Goal: Task Accomplishment & Management: Manage account settings

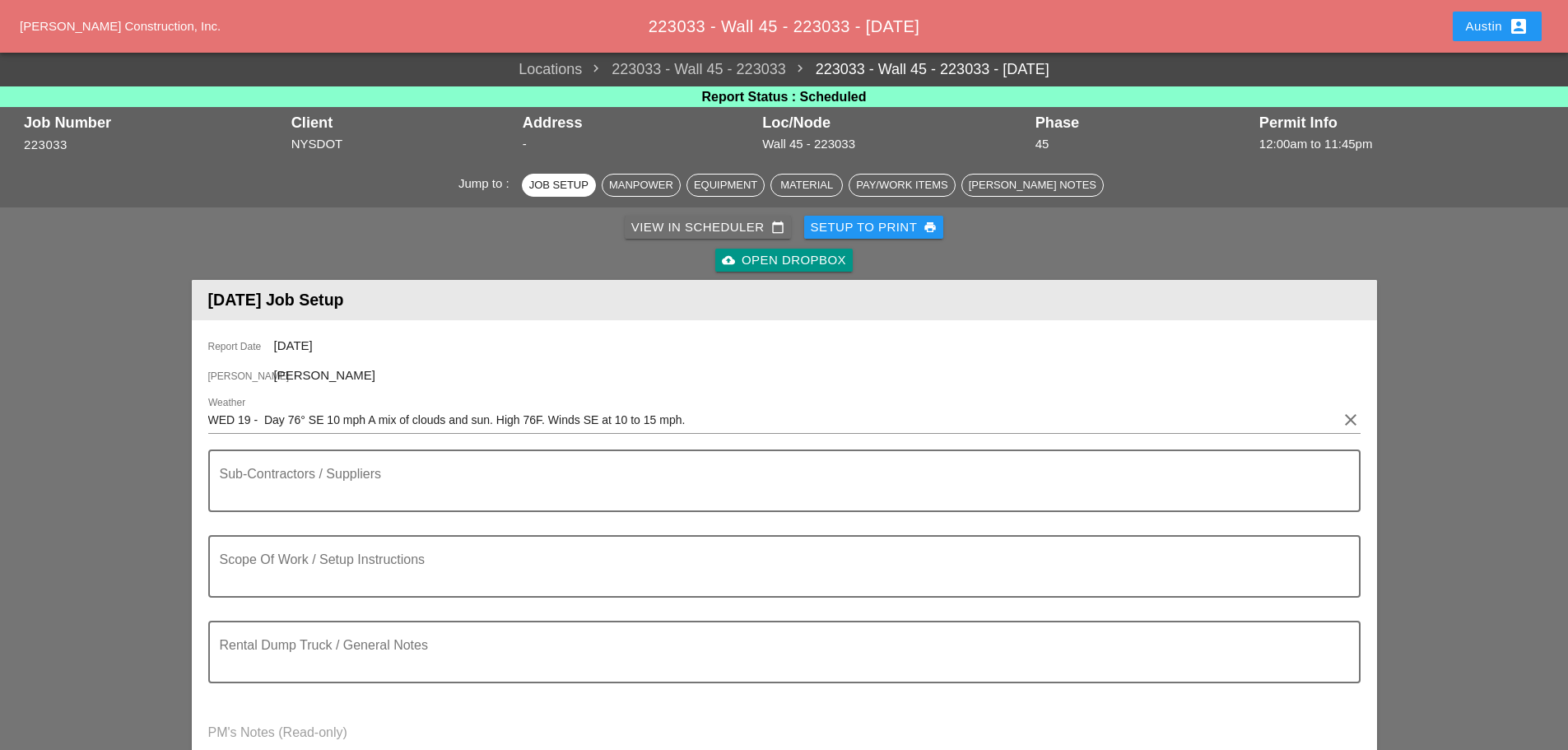
click at [751, 233] on div "View in Scheduler calendar_today" at bounding box center [708, 228] width 153 height 19
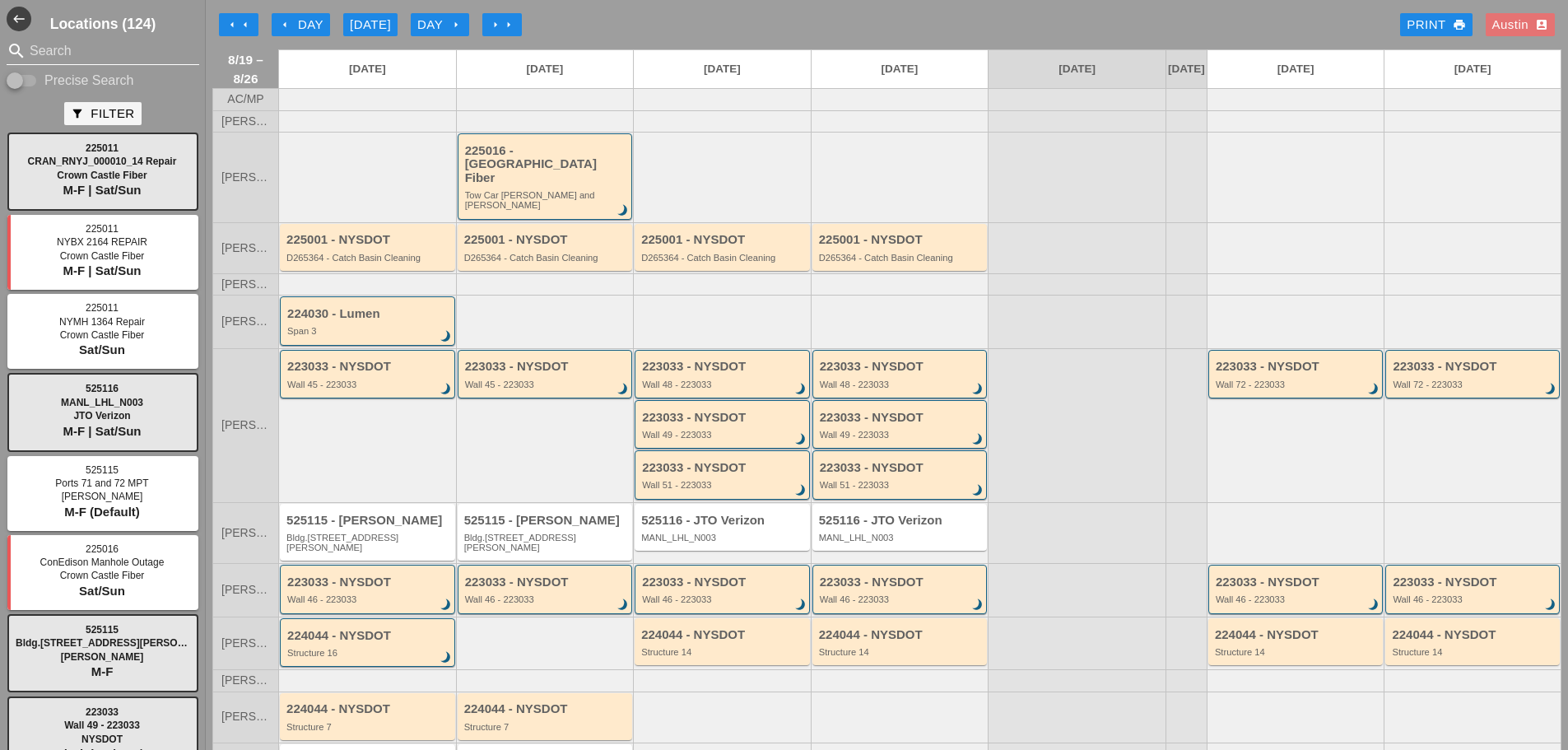
click at [92, 48] on input "Search" at bounding box center [103, 50] width 147 height 26
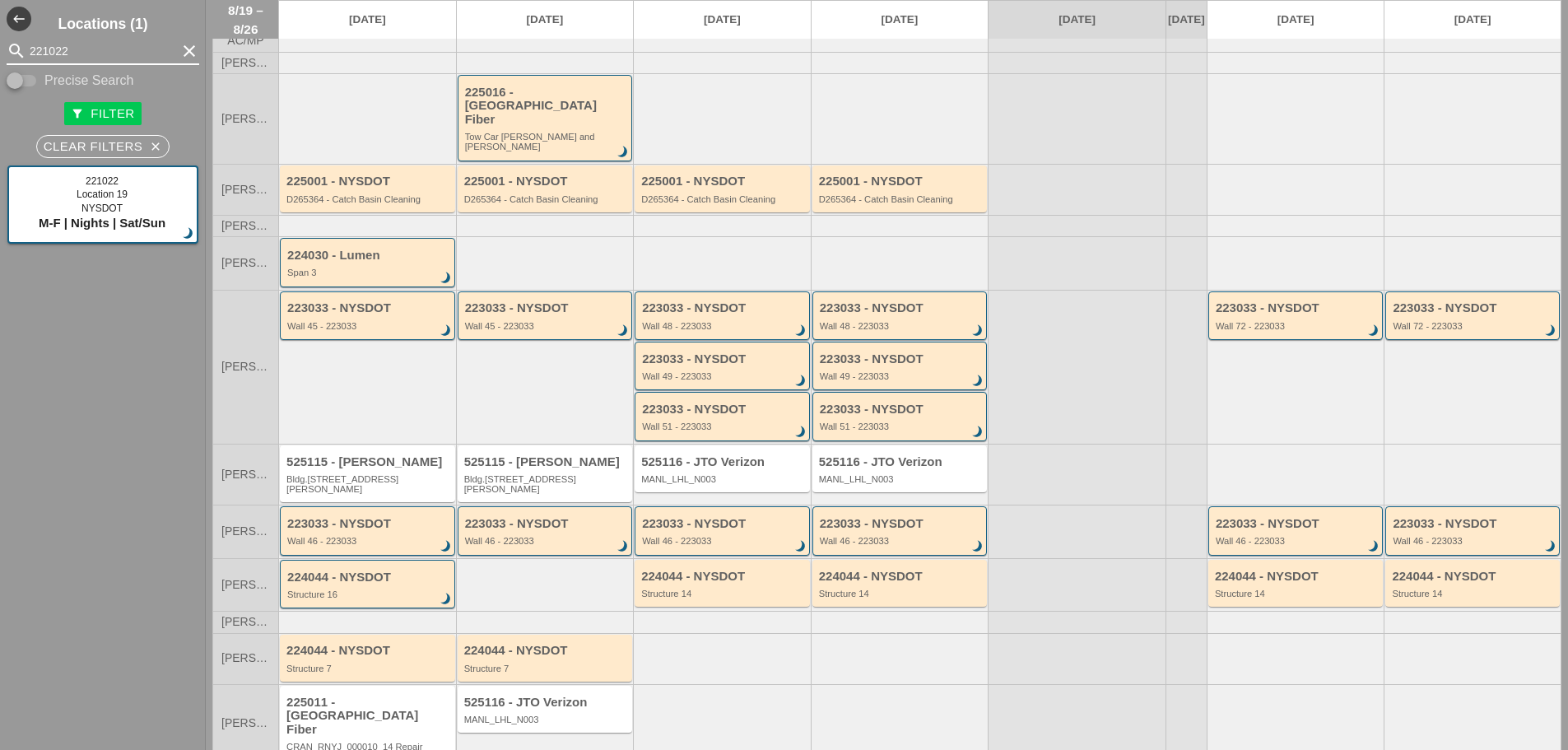
scroll to position [92, 0]
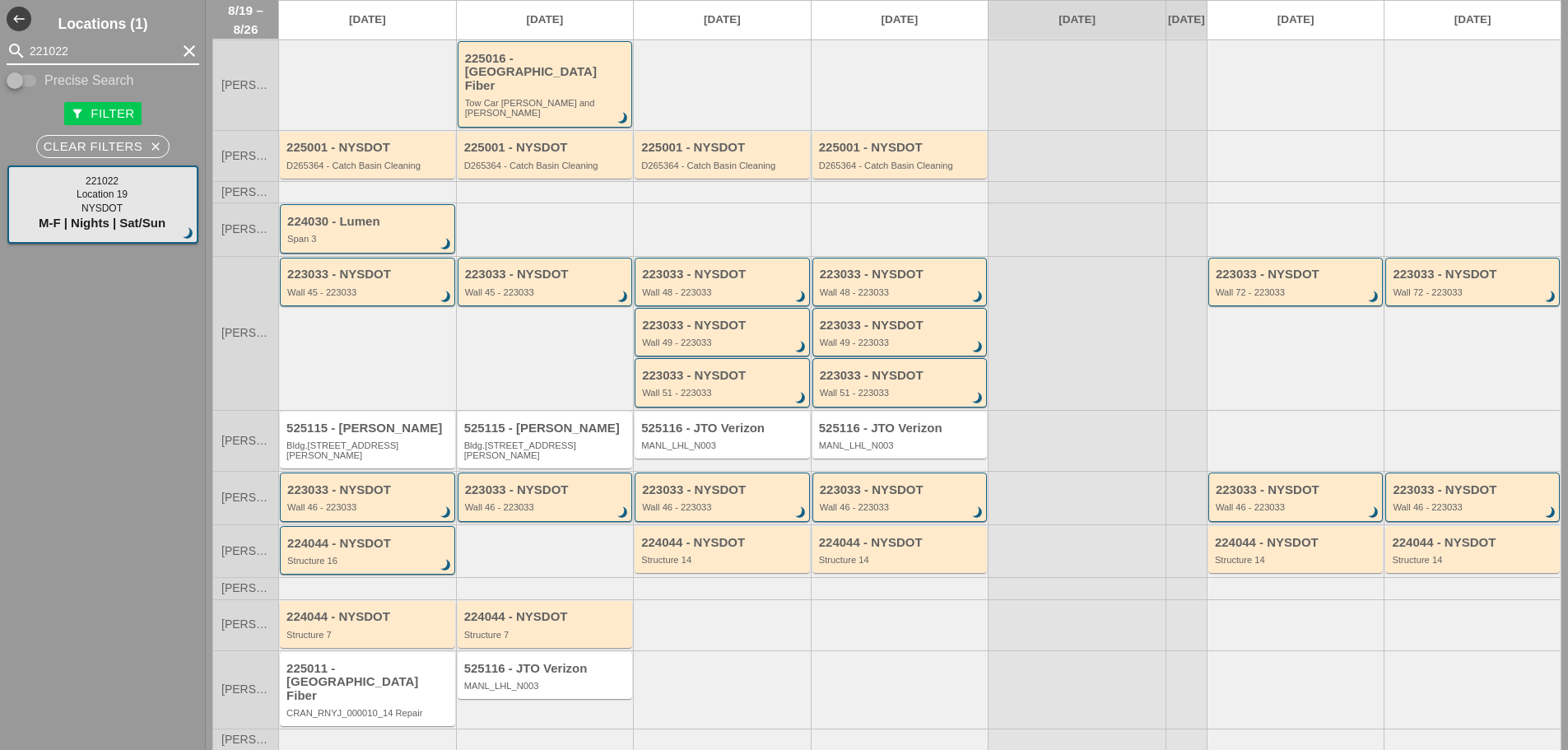
type input "221022"
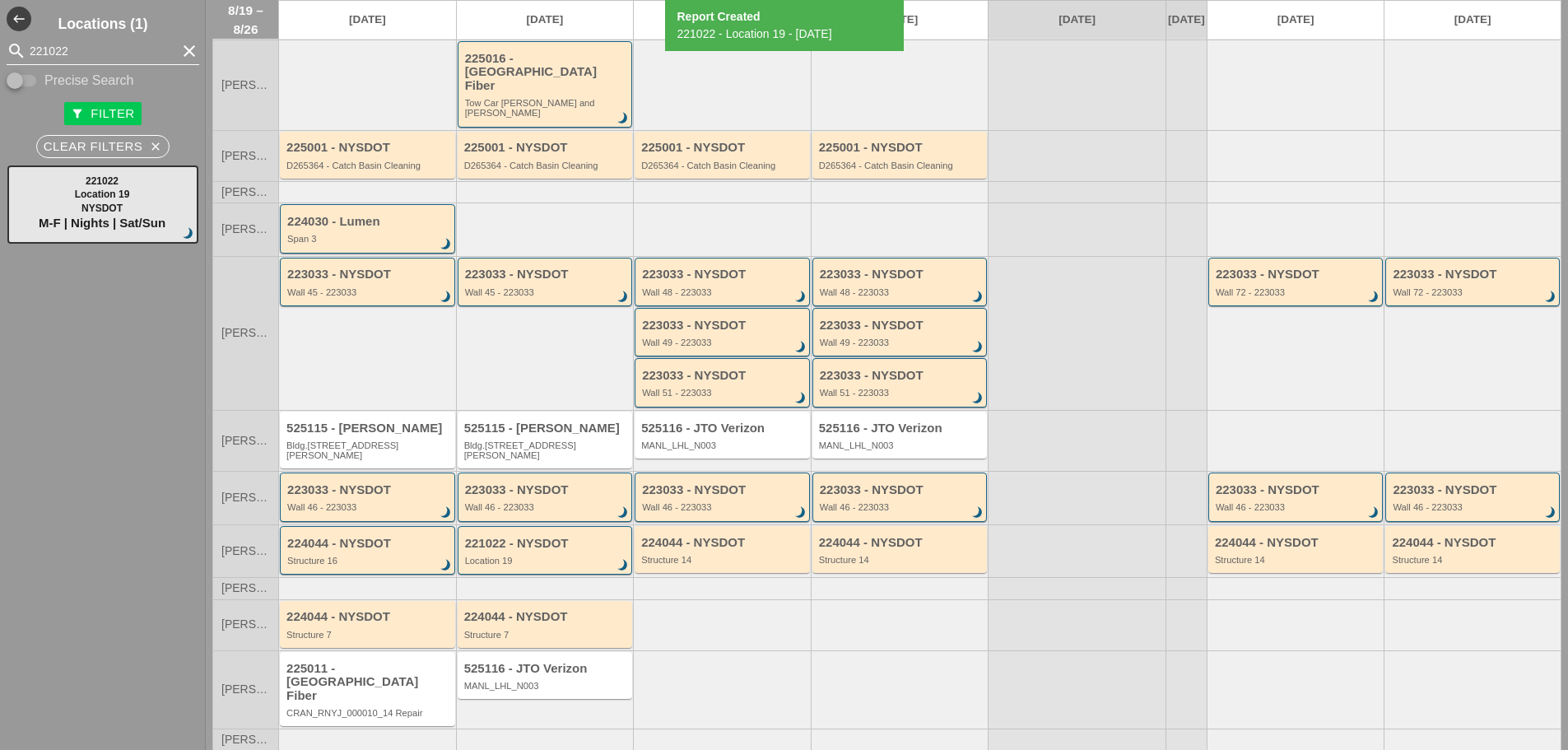
click at [180, 44] on icon "clear" at bounding box center [189, 51] width 19 height 19
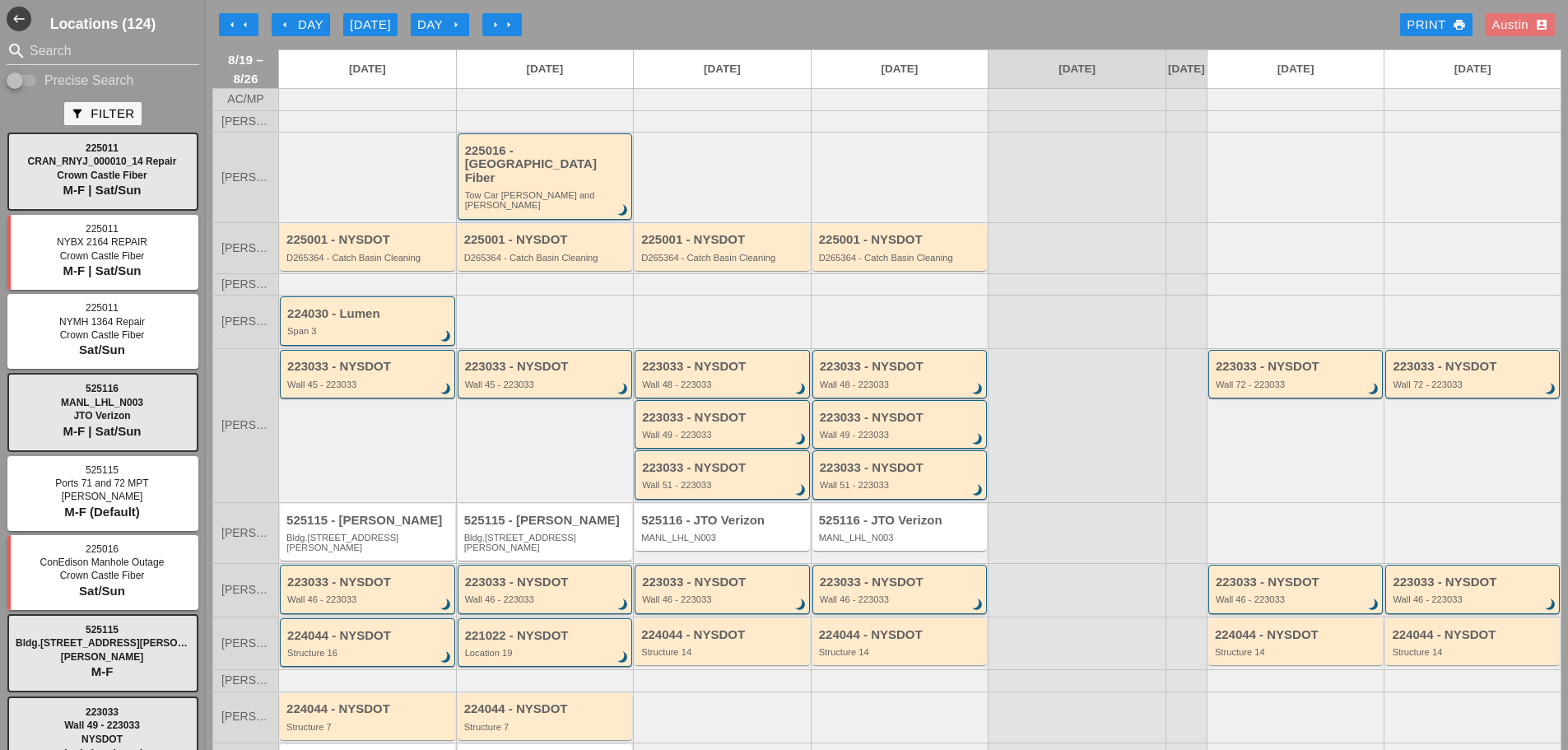
click at [638, 34] on div "arrow_left arrow_left arrow_left Day [DATE] Day arrow_right arrow_right arrow_r…" at bounding box center [887, 25] width 1350 height 33
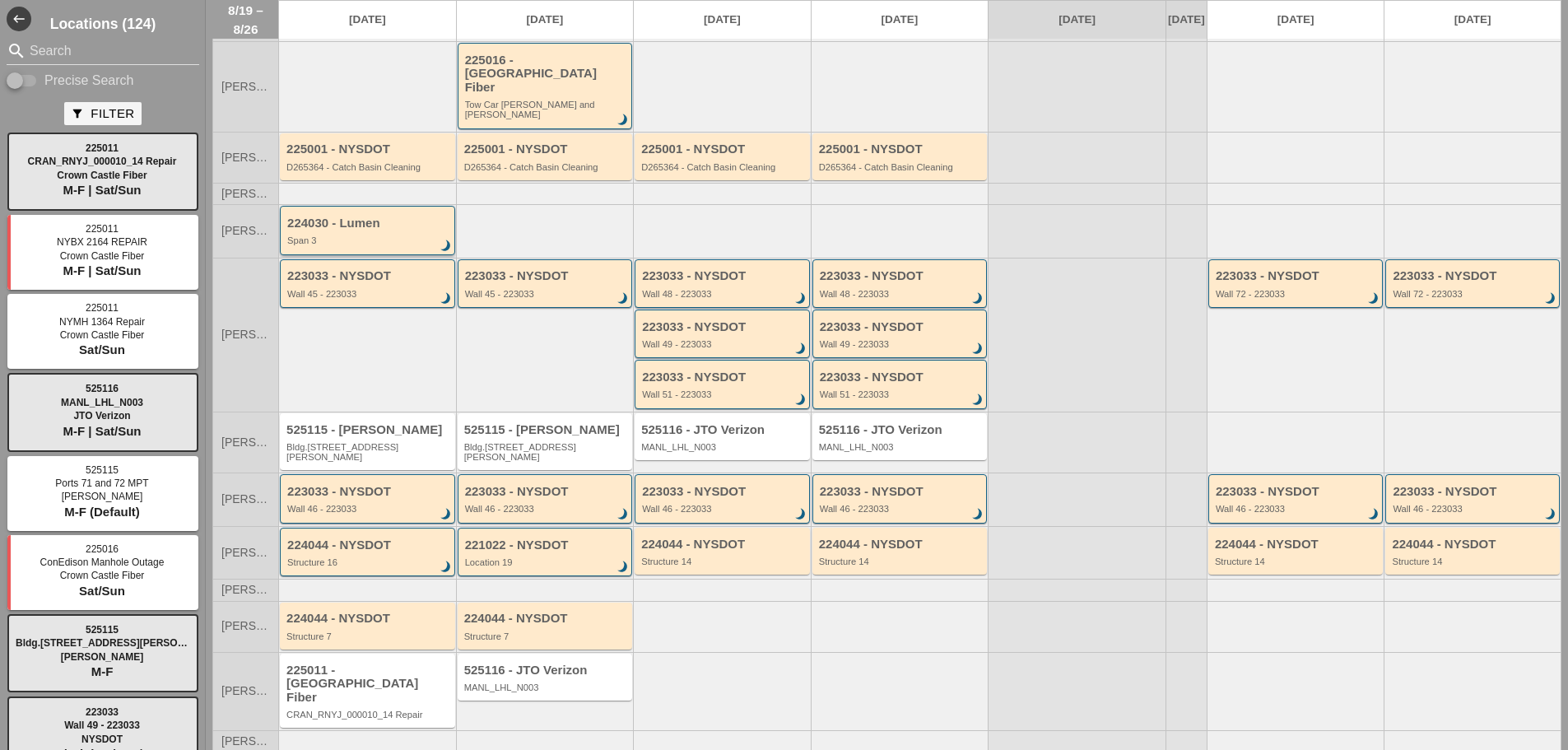
scroll to position [92, 0]
click at [556, 681] on div "MANL_LHL_N003" at bounding box center [547, 686] width 164 height 10
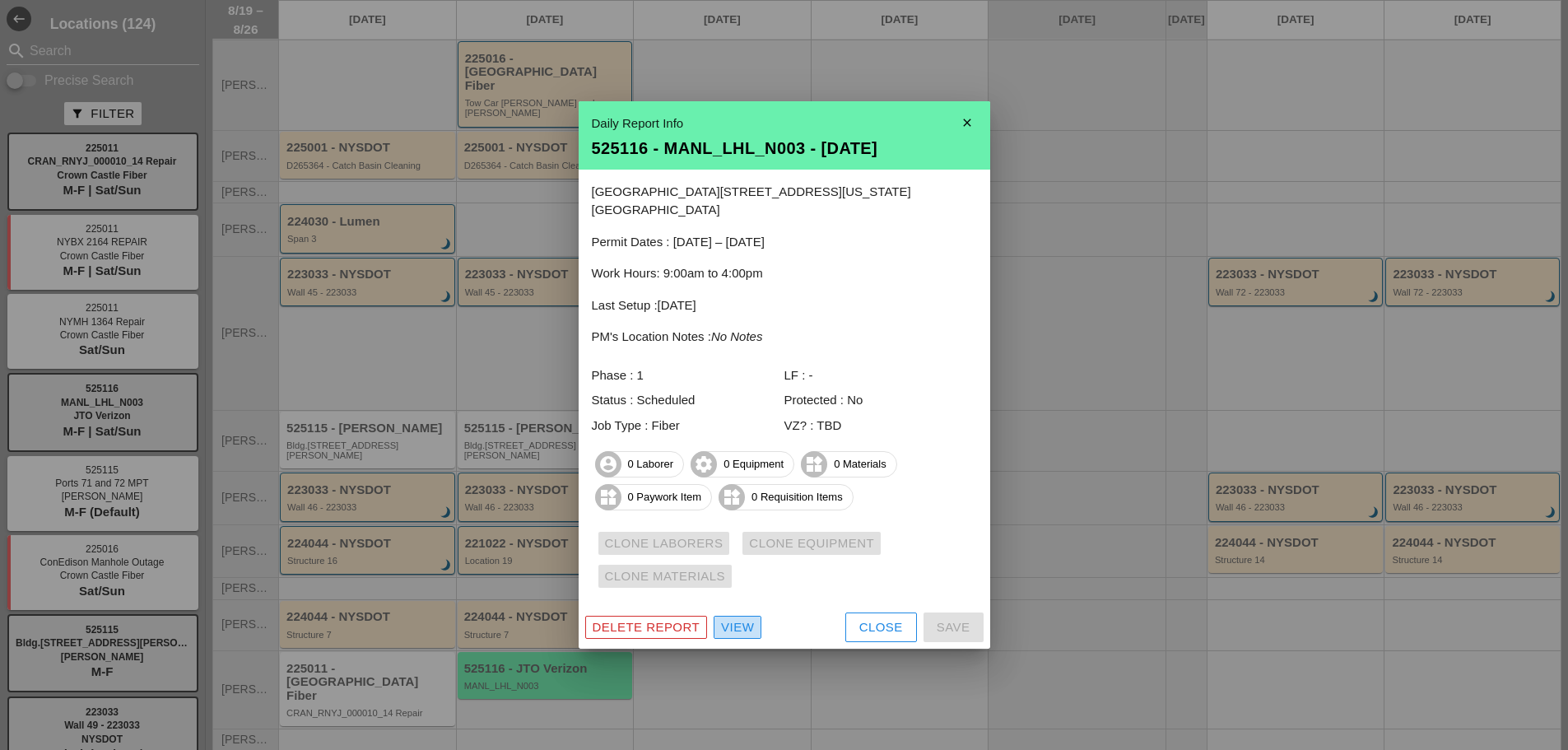
click at [737, 619] on div "View" at bounding box center [737, 628] width 33 height 19
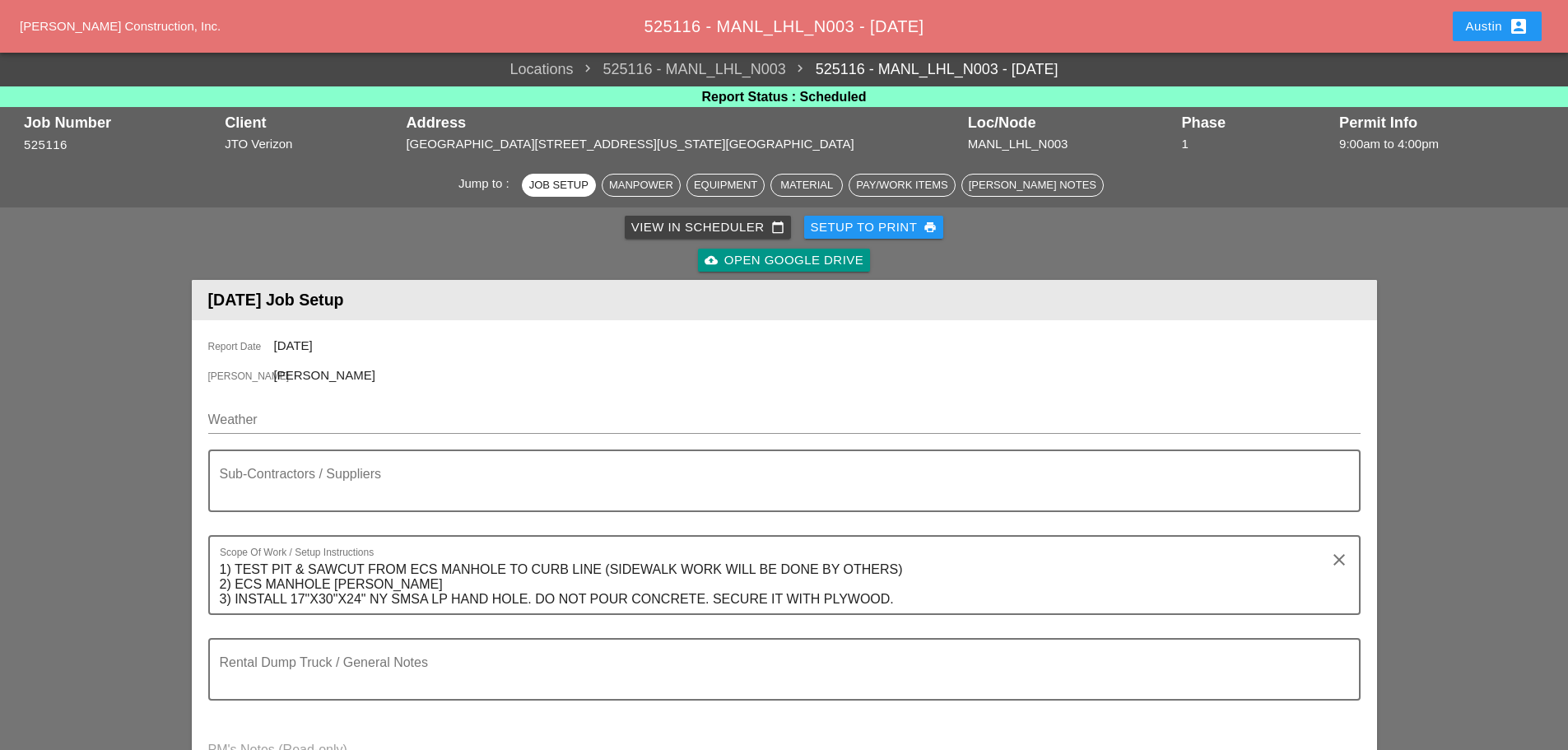
click at [700, 213] on div "View in Scheduler calendar_today Setup to Print print cloud_upload Open Google …" at bounding box center [784, 244] width 1179 height 66
click at [698, 225] on div "View in Scheduler calendar_today" at bounding box center [708, 228] width 153 height 19
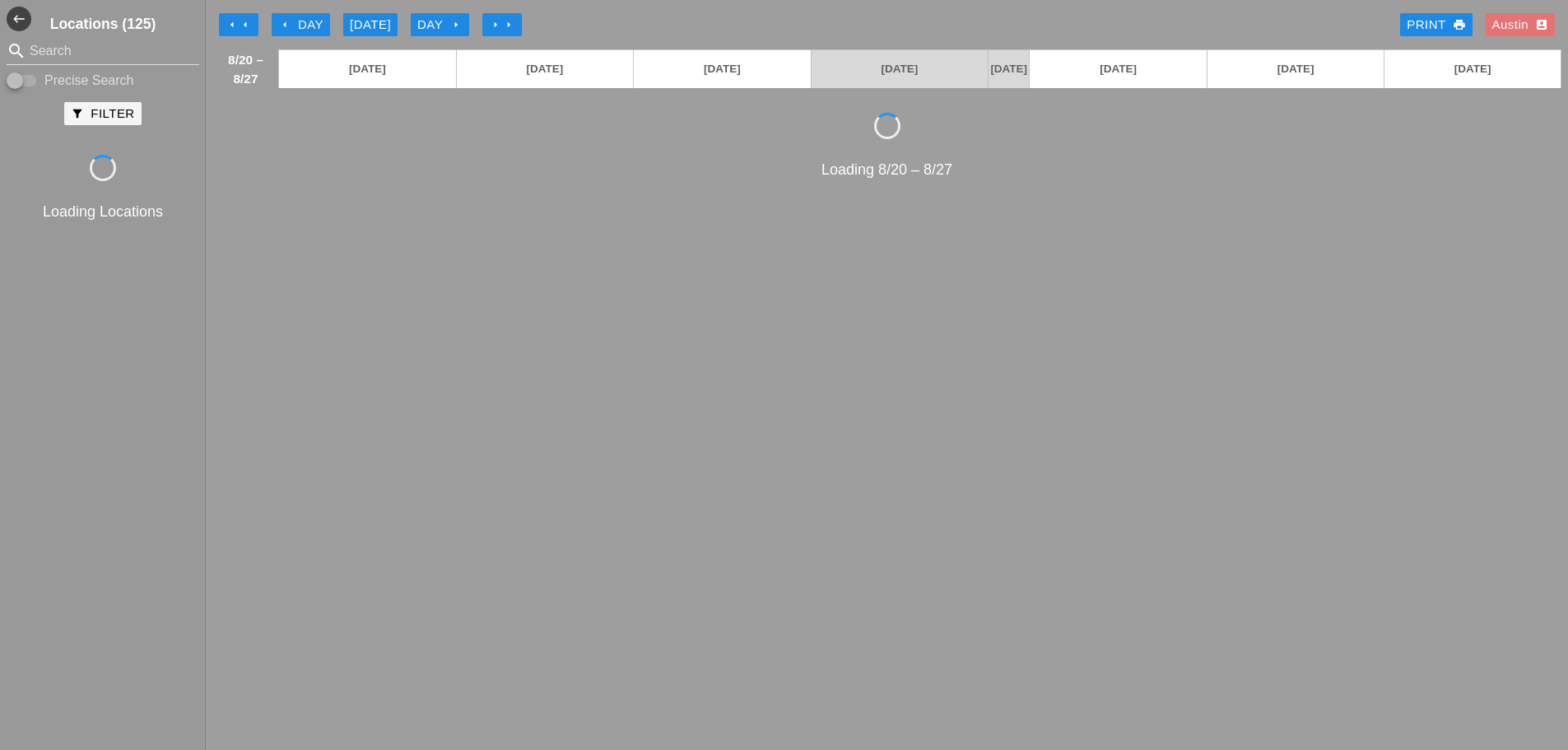
click at [304, 15] on div "arrow_left Day" at bounding box center [300, 25] width 45 height 19
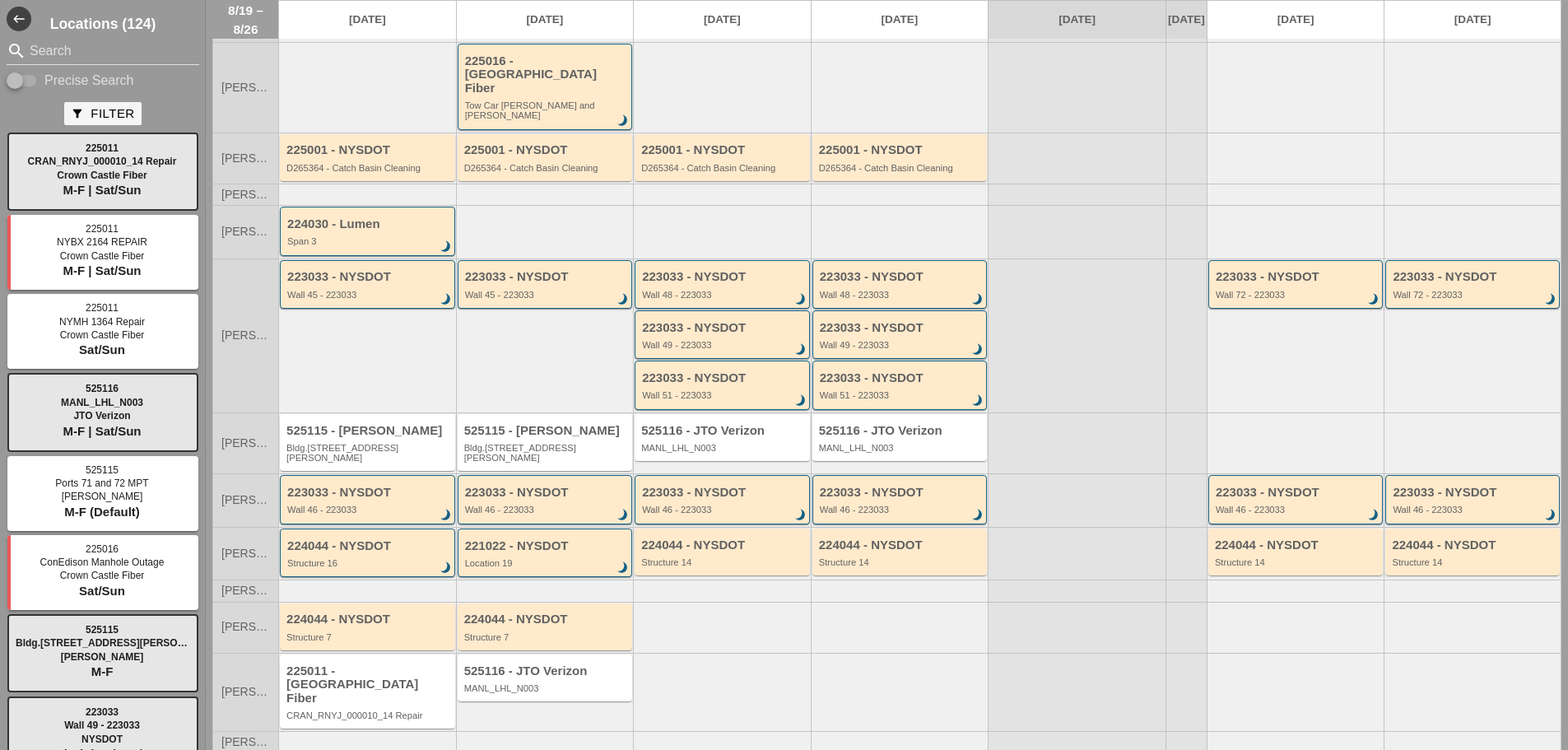
scroll to position [92, 0]
click at [356, 662] on div "225011 - [GEOGRAPHIC_DATA] Fiber" at bounding box center [369, 682] width 164 height 42
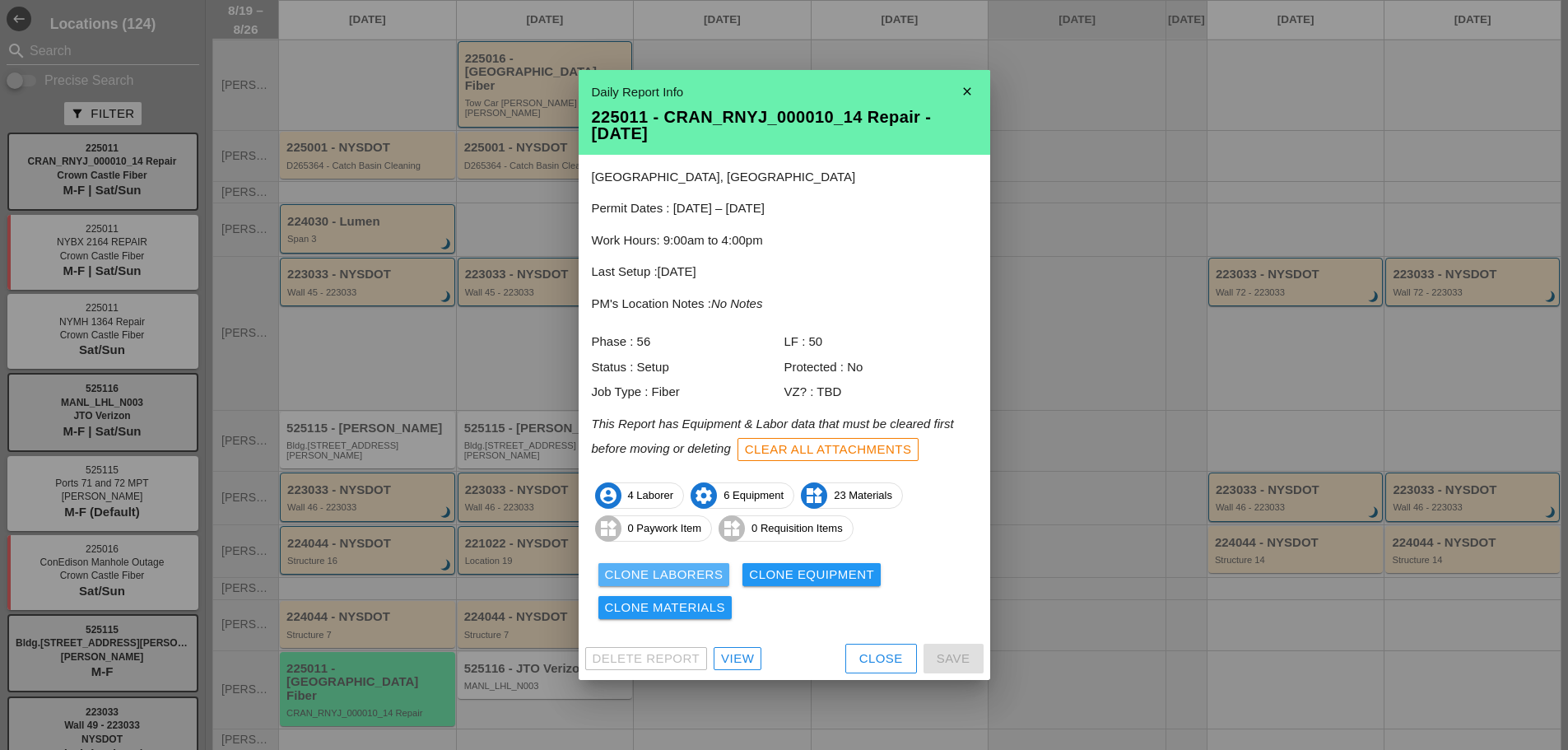
click at [663, 569] on div "Clone Laborers" at bounding box center [664, 575] width 119 height 19
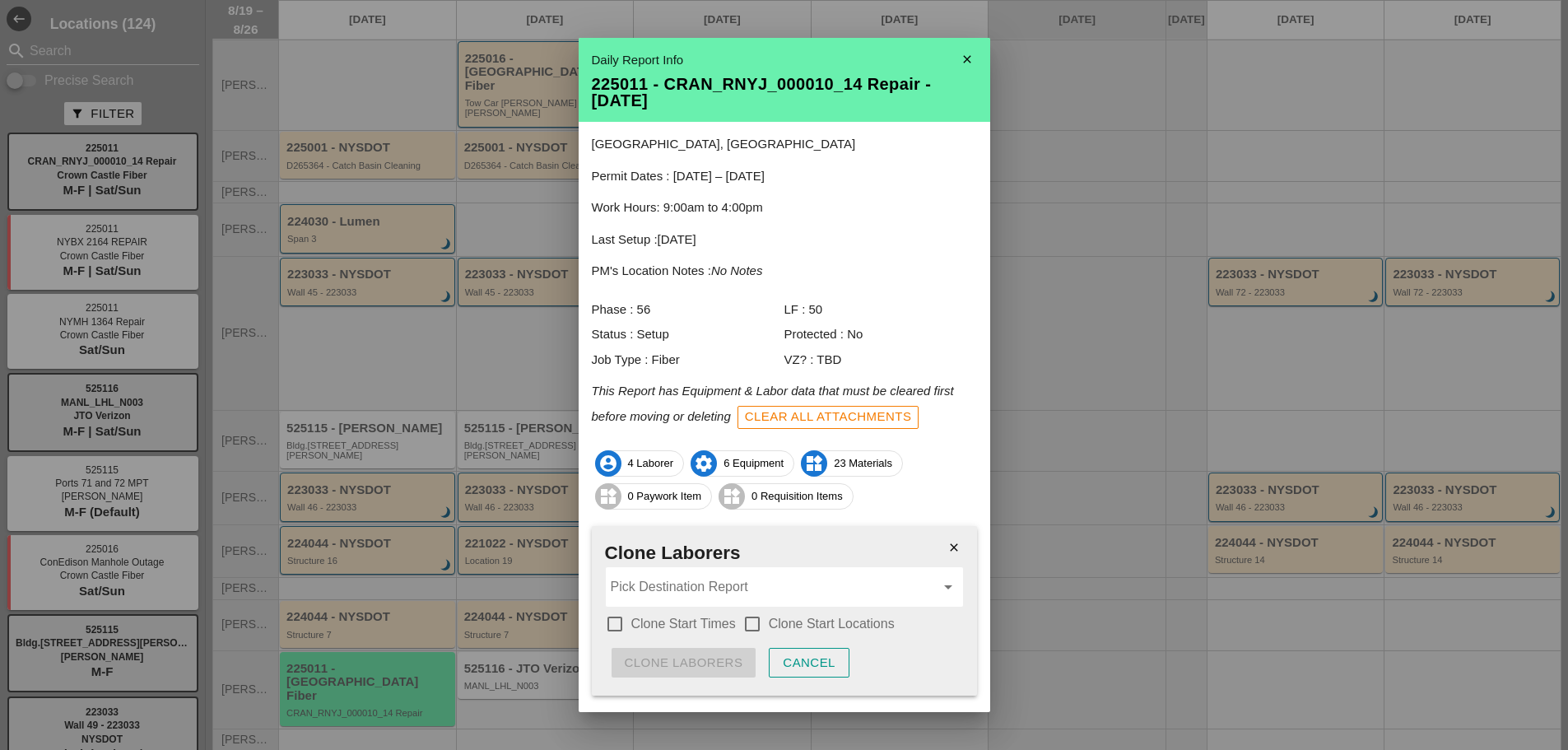
click at [663, 593] on input "Pick Destination Report" at bounding box center [773, 587] width 325 height 26
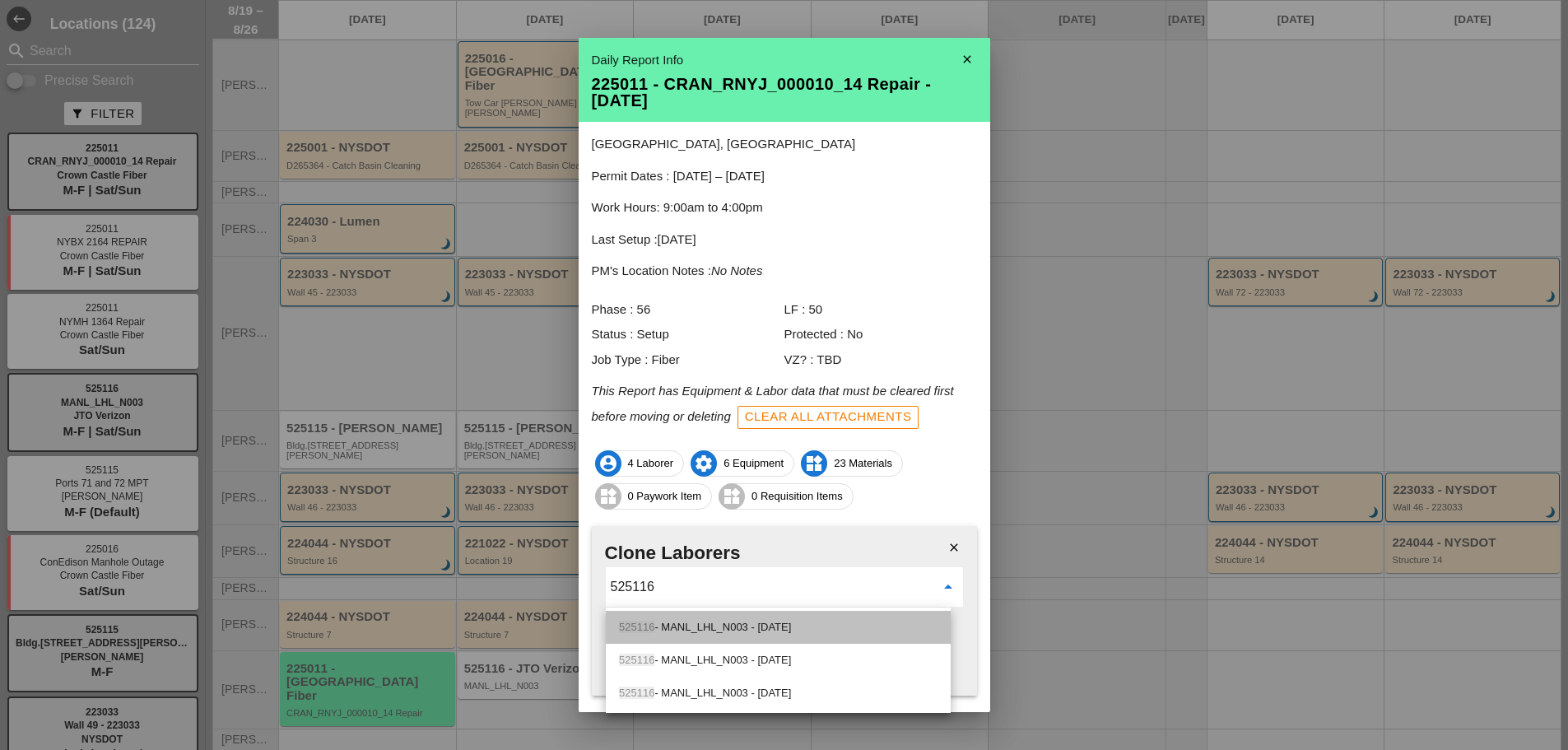
click at [760, 626] on div "525116 - MANL_LHL_N003 - 08/20/2025" at bounding box center [779, 627] width 319 height 19
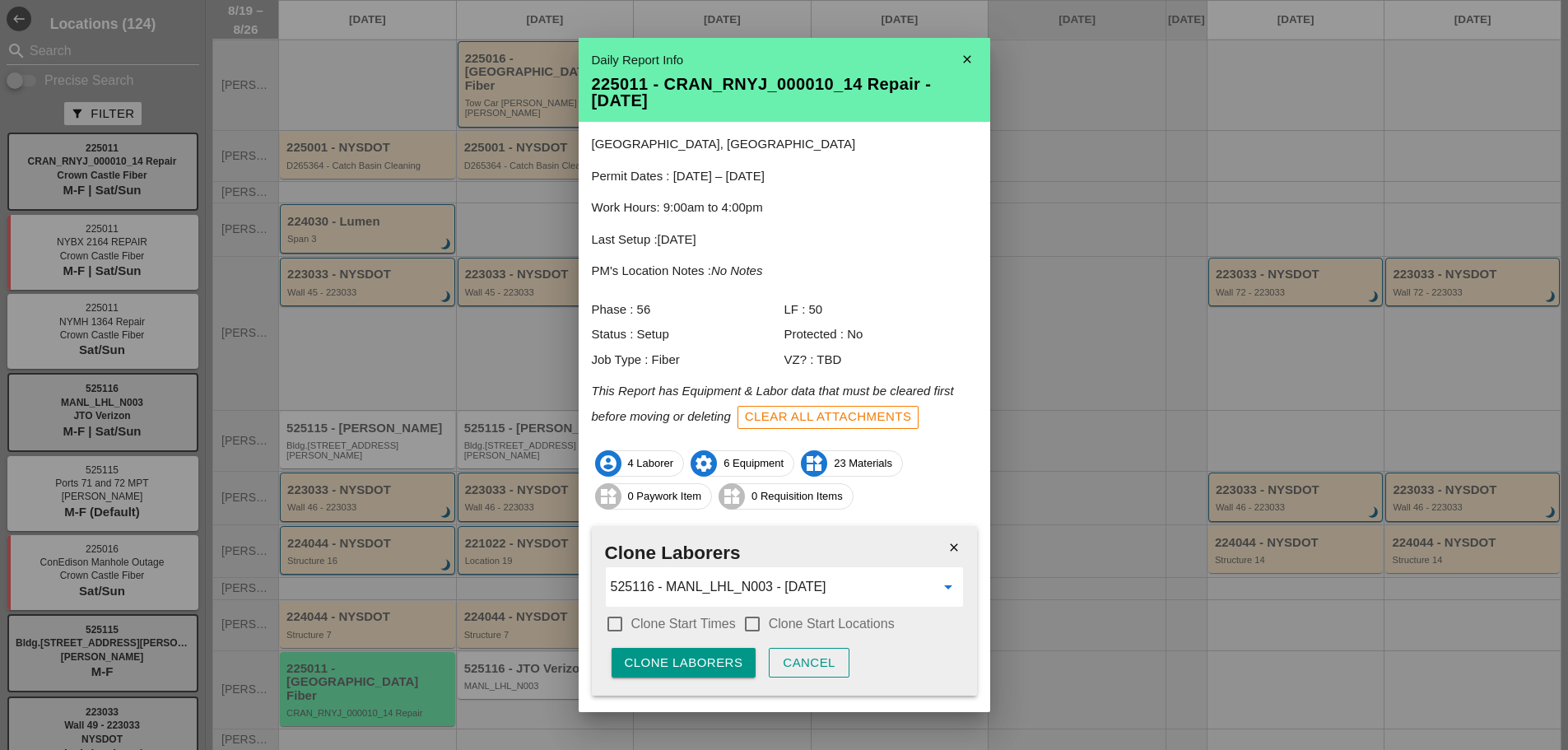
type input "525116 - MANL_LHL_N003 - [DATE]"
click at [620, 628] on div at bounding box center [614, 623] width 28 height 28
checkbox input "true"
click at [754, 627] on div at bounding box center [752, 623] width 28 height 28
checkbox input "true"
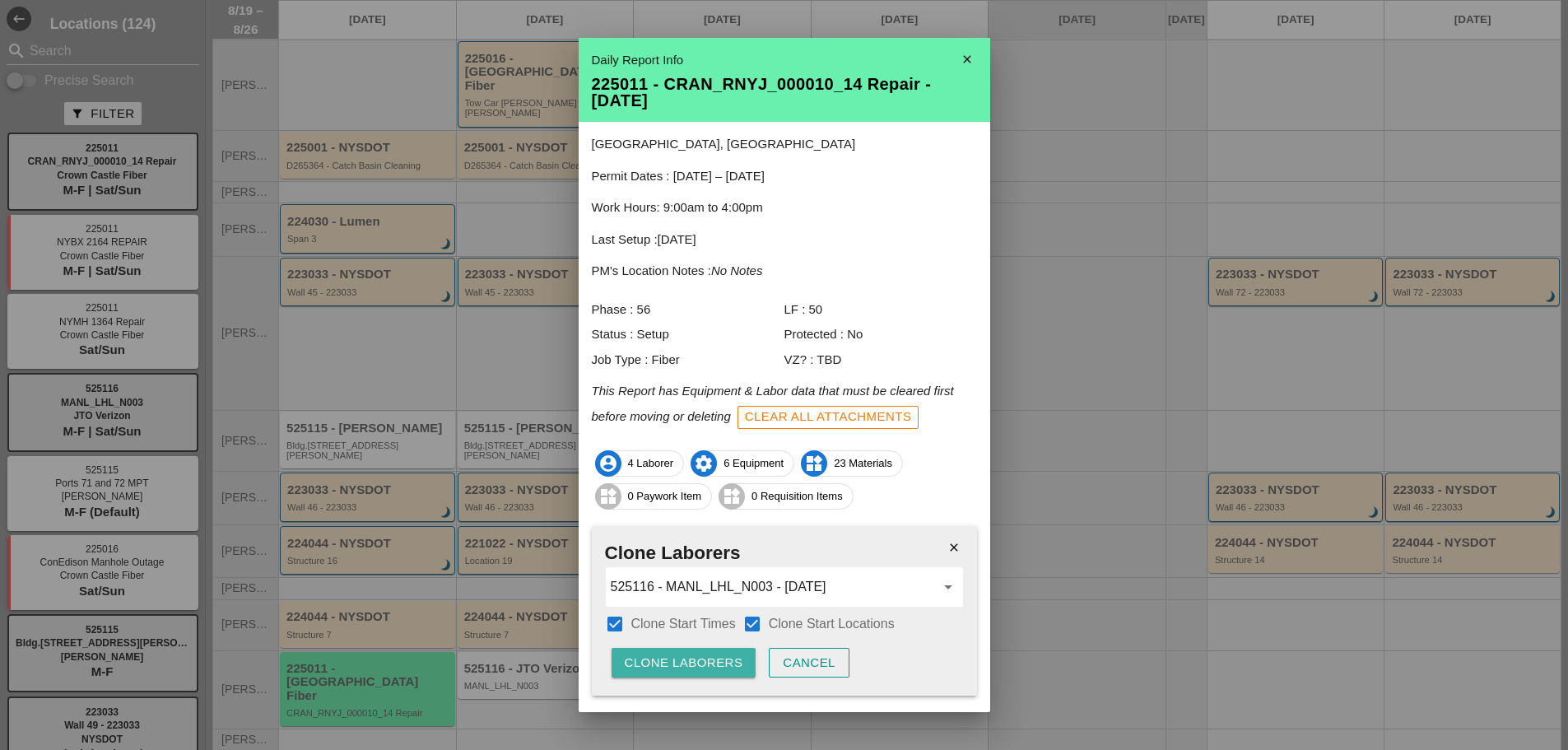
click at [720, 664] on div "Clone Laborers" at bounding box center [684, 664] width 119 height 19
click at [720, 664] on div "Are you sure?" at bounding box center [677, 664] width 104 height 19
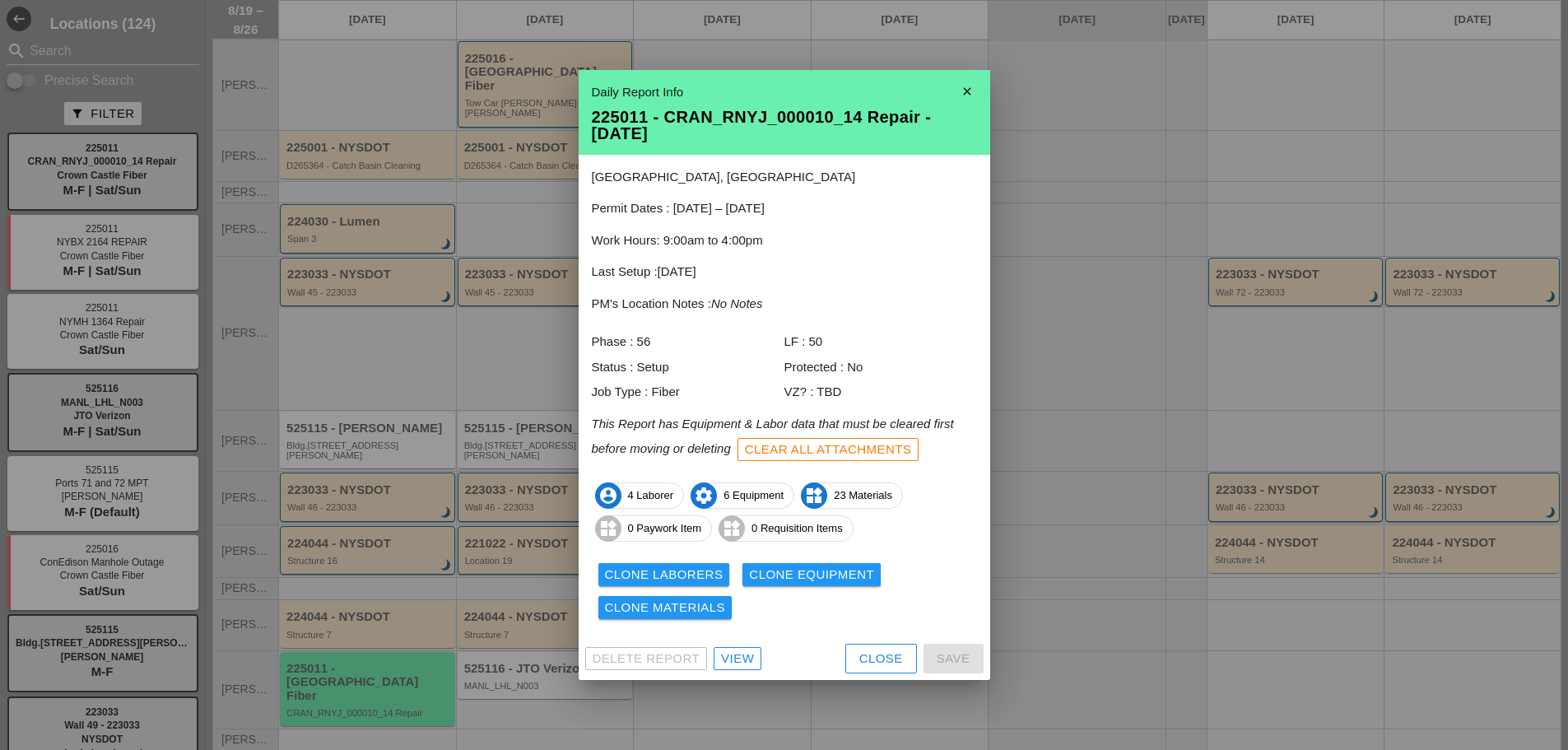
click at [790, 565] on div "Clone Equipment" at bounding box center [812, 575] width 126 height 19
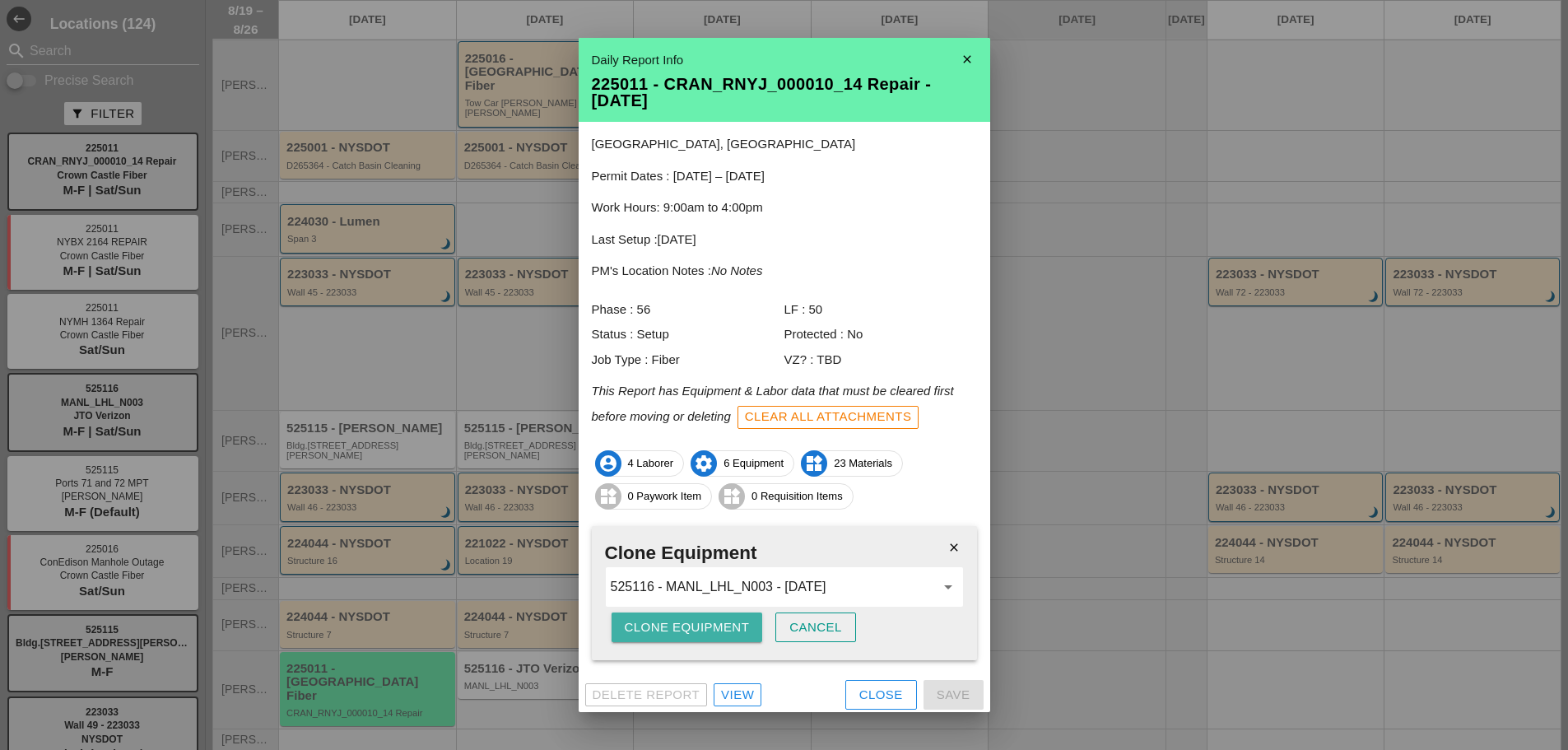
click at [676, 636] on div "Clone Equipment" at bounding box center [688, 628] width 126 height 19
click at [686, 626] on div "Are you sure?" at bounding box center [677, 628] width 104 height 19
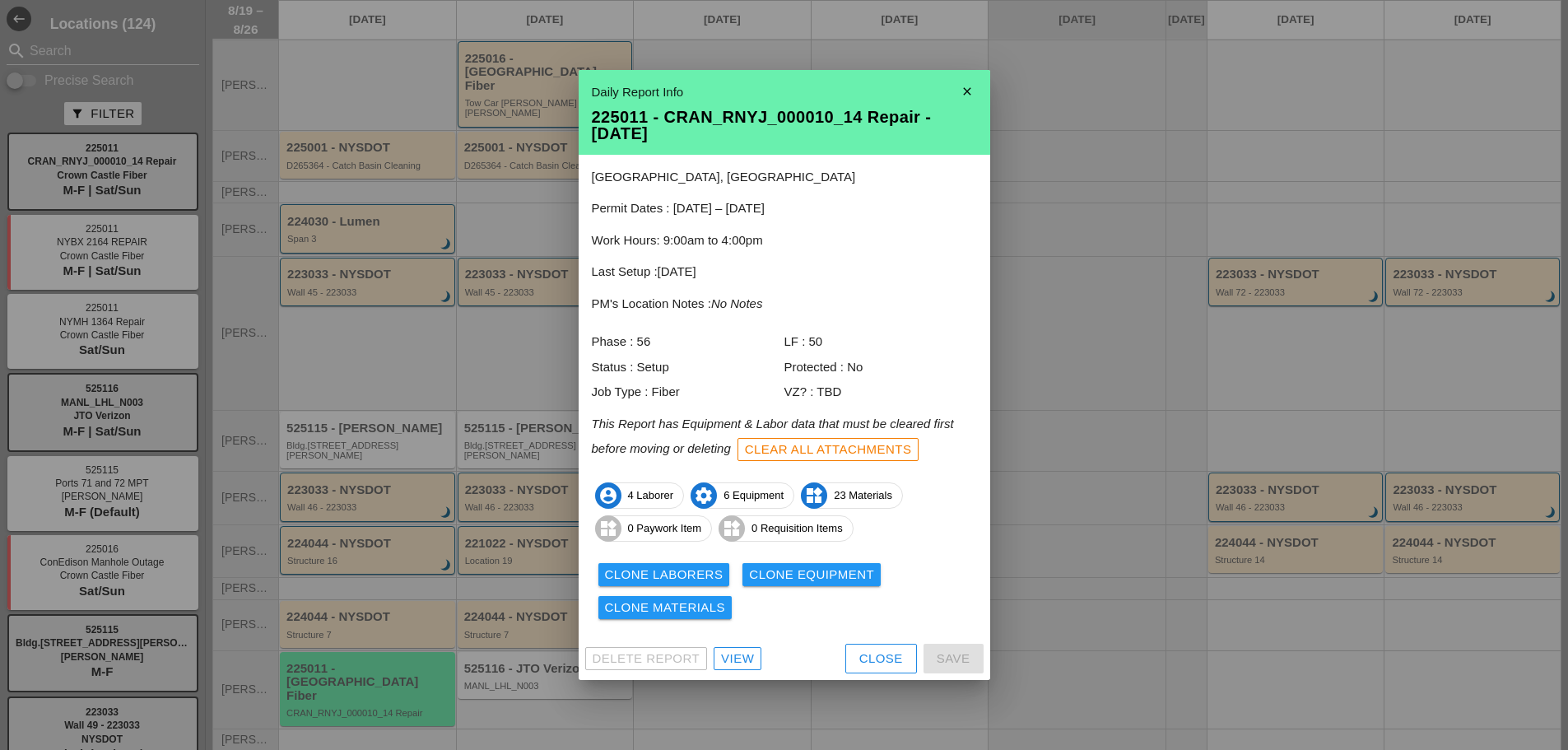
click at [968, 96] on icon "close" at bounding box center [967, 92] width 33 height 33
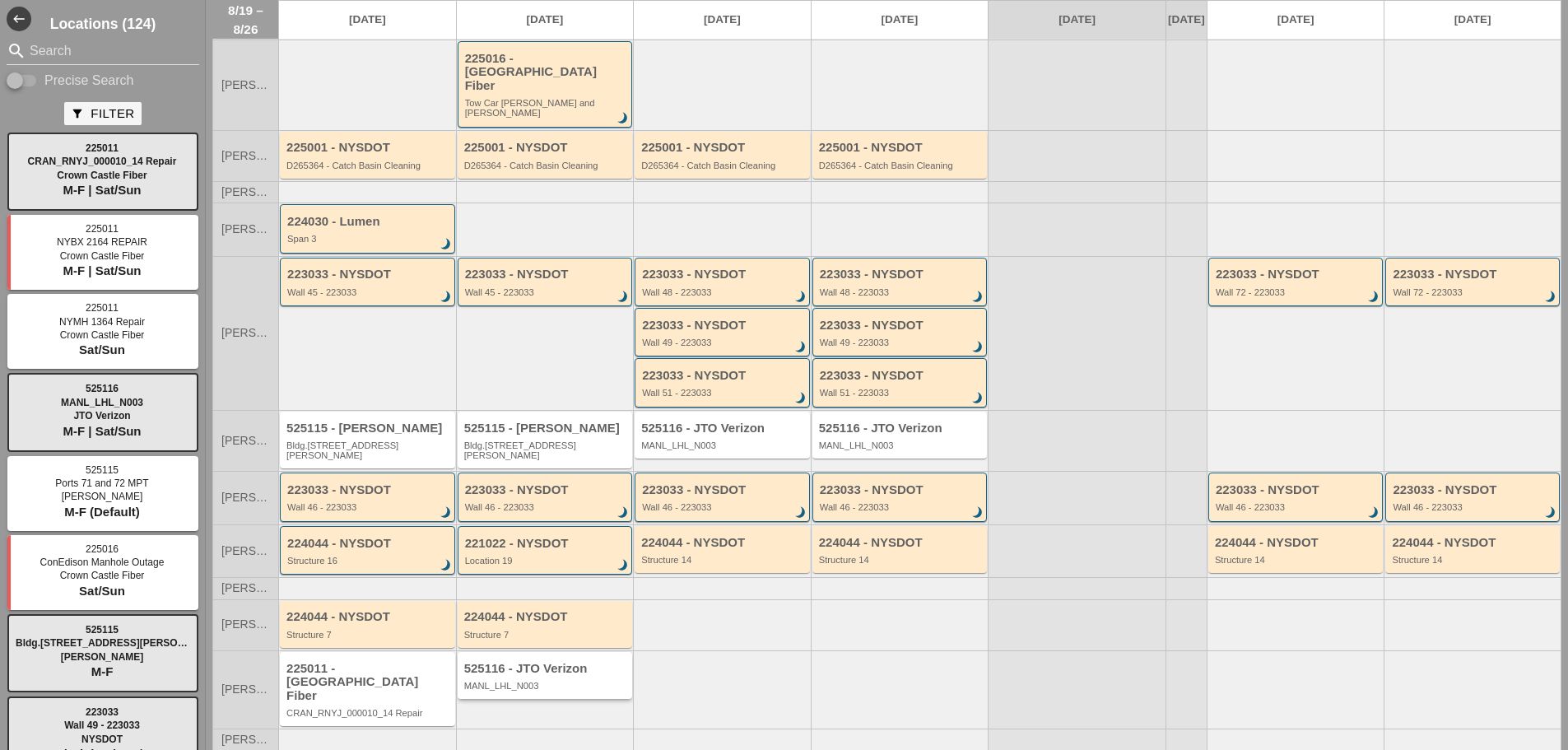
click at [535, 681] on div "MANL_LHL_N003" at bounding box center [547, 686] width 164 height 10
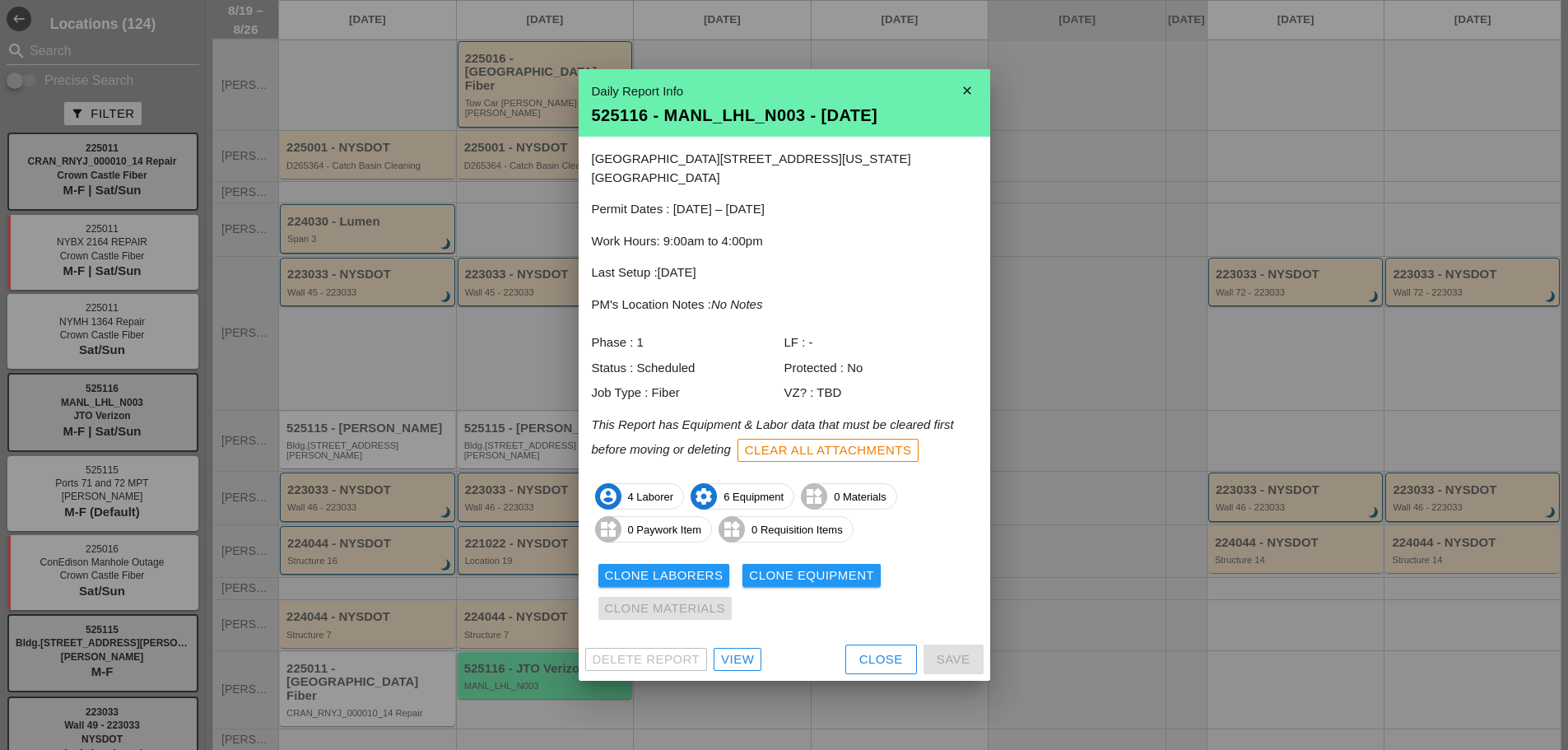
click at [971, 97] on icon "close" at bounding box center [967, 91] width 33 height 33
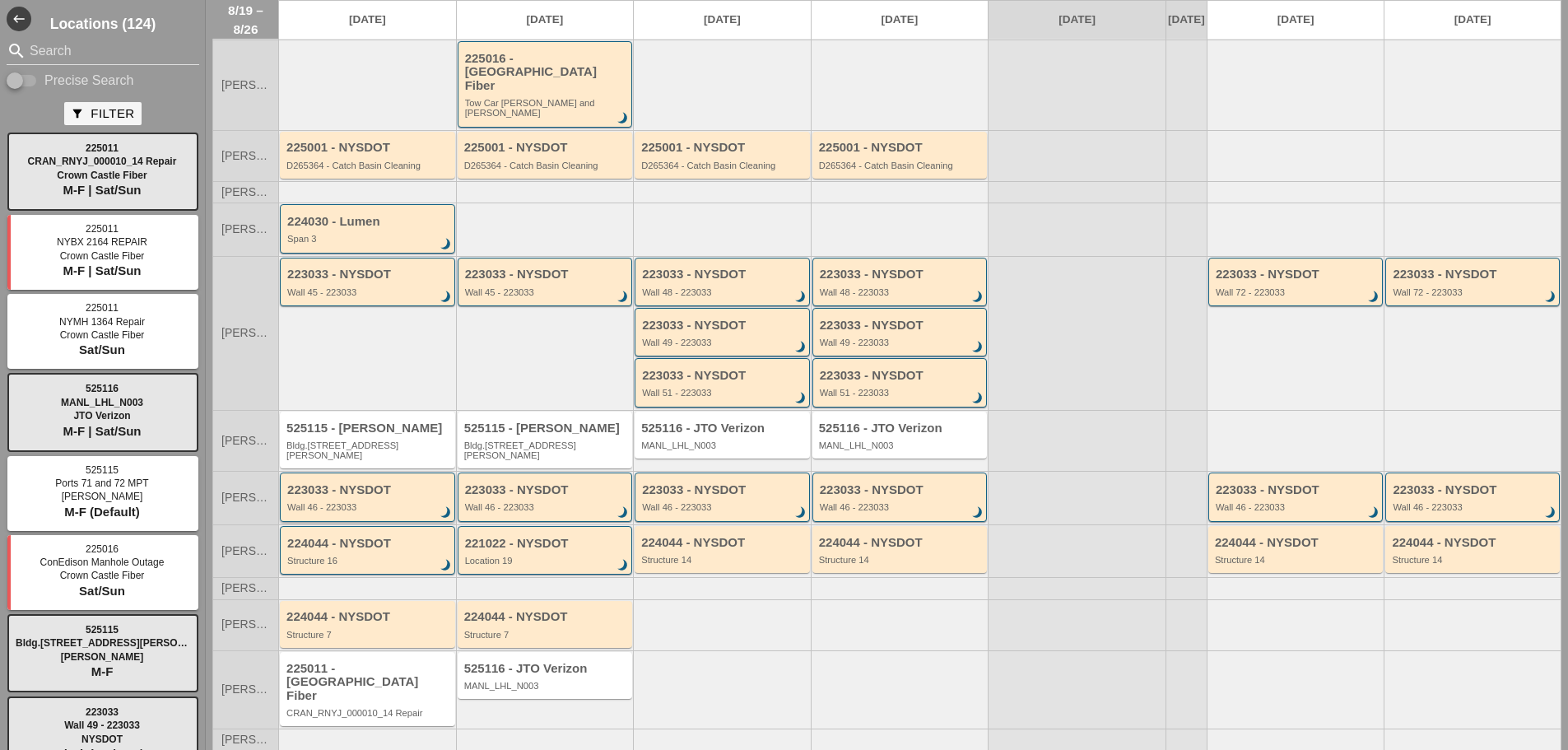
click at [349, 503] on div "Wall 46 - 223033" at bounding box center [368, 507] width 163 height 10
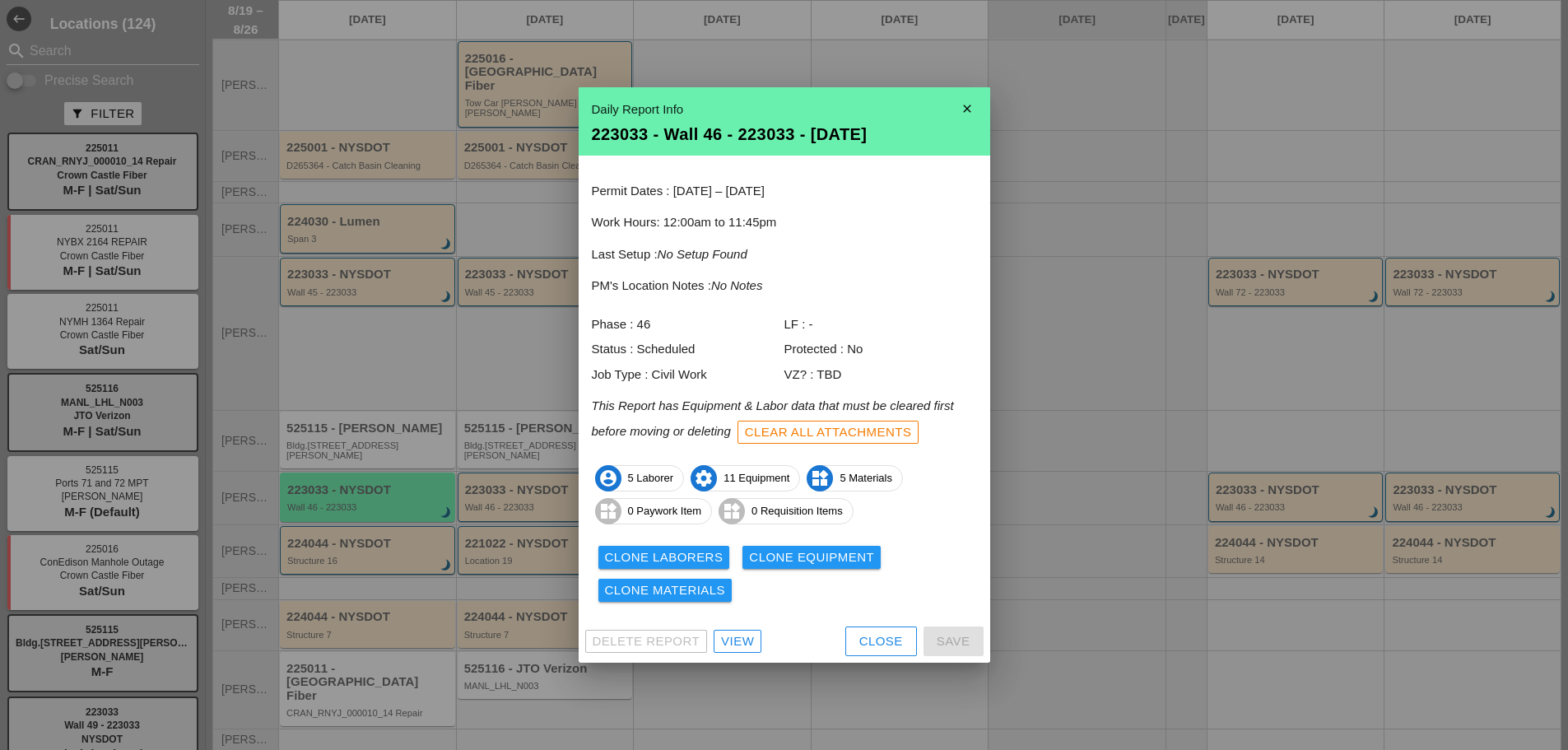
click at [966, 105] on icon "close" at bounding box center [967, 108] width 33 height 33
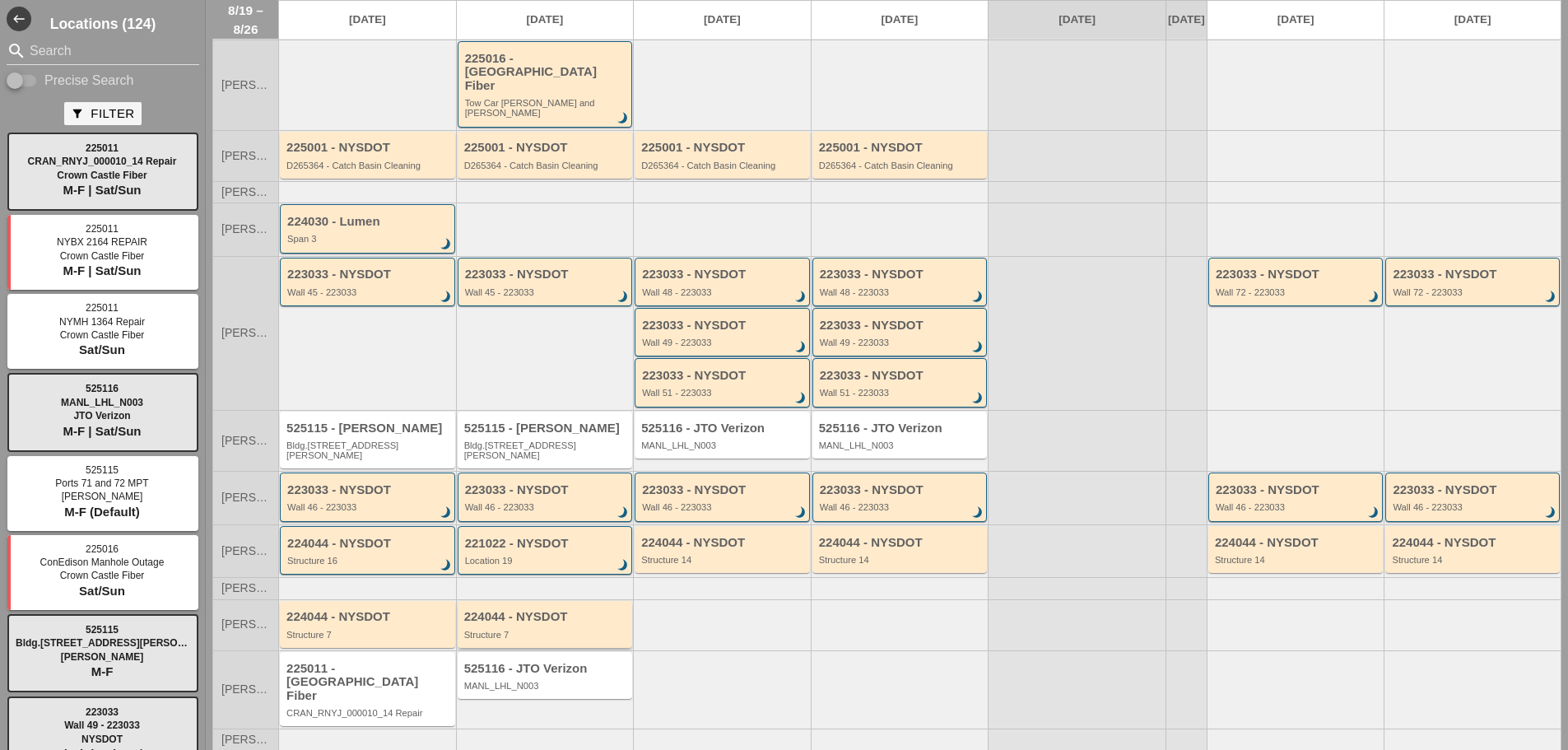
click at [503, 630] on div "Structure 7" at bounding box center [547, 635] width 164 height 10
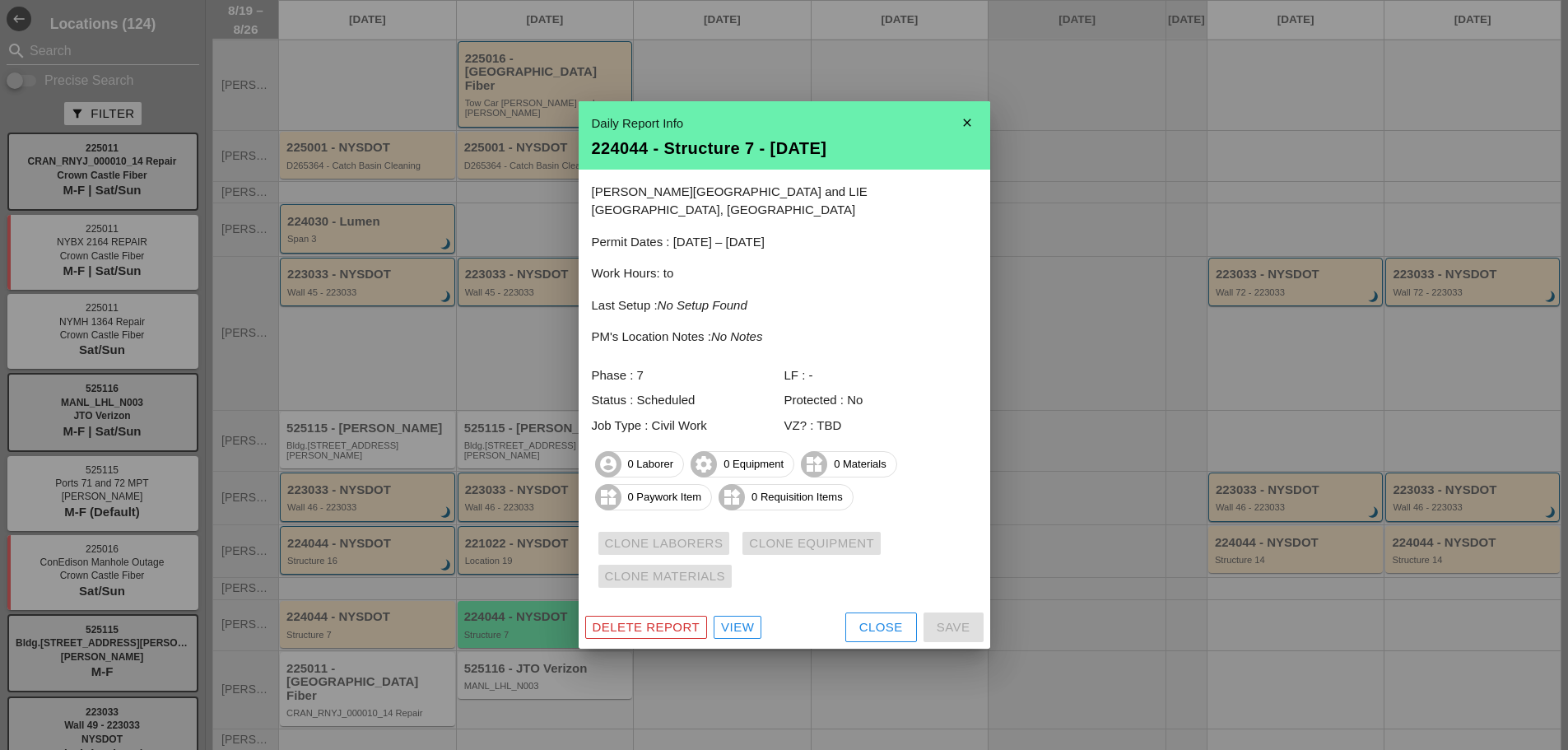
click at [967, 128] on icon "close" at bounding box center [967, 123] width 33 height 33
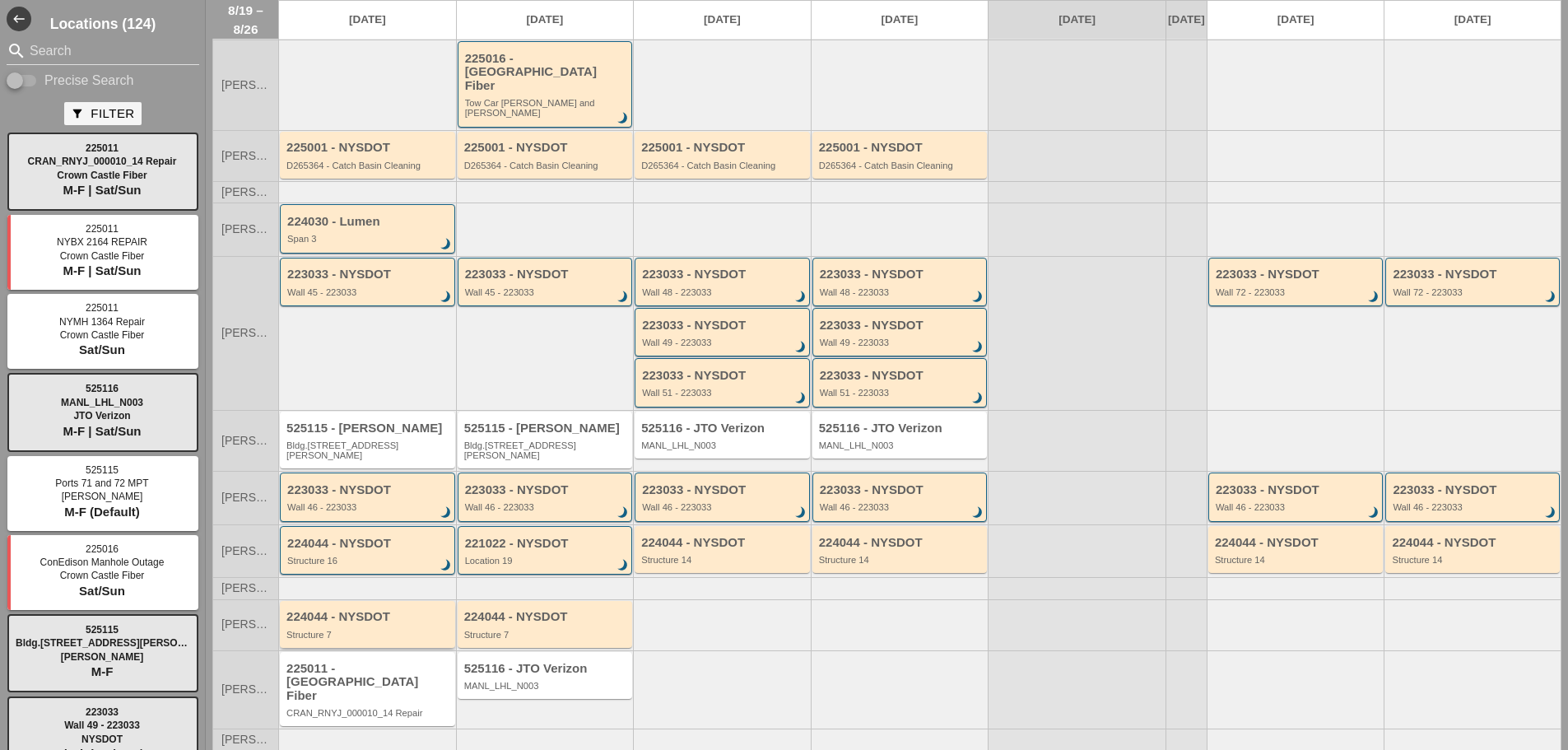
click at [348, 610] on div "224044 - NYSDOT" at bounding box center [369, 617] width 164 height 14
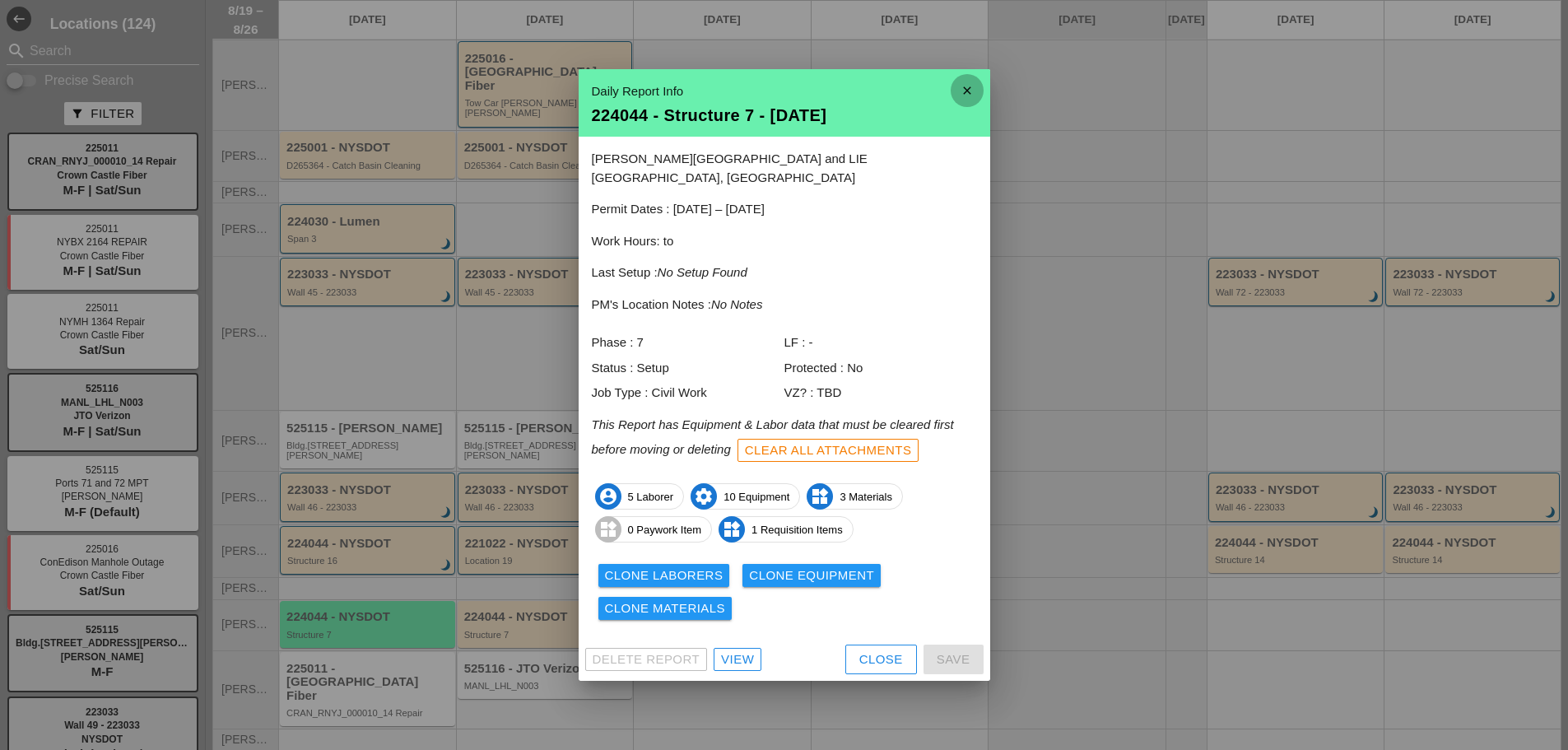
click at [962, 93] on icon "close" at bounding box center [967, 91] width 33 height 33
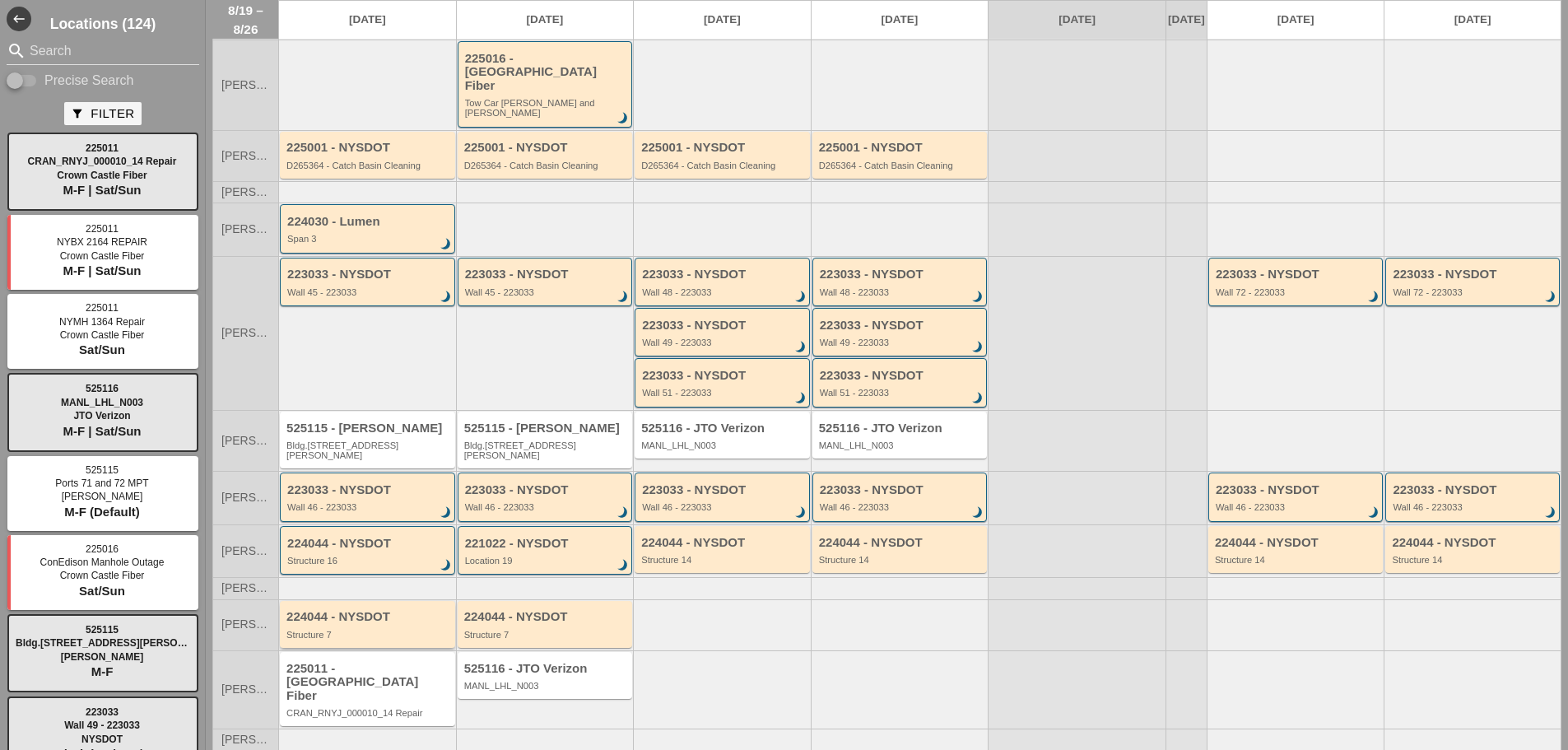
click at [394, 610] on div "224044 - NYSDOT Structure 7" at bounding box center [369, 624] width 164 height 30
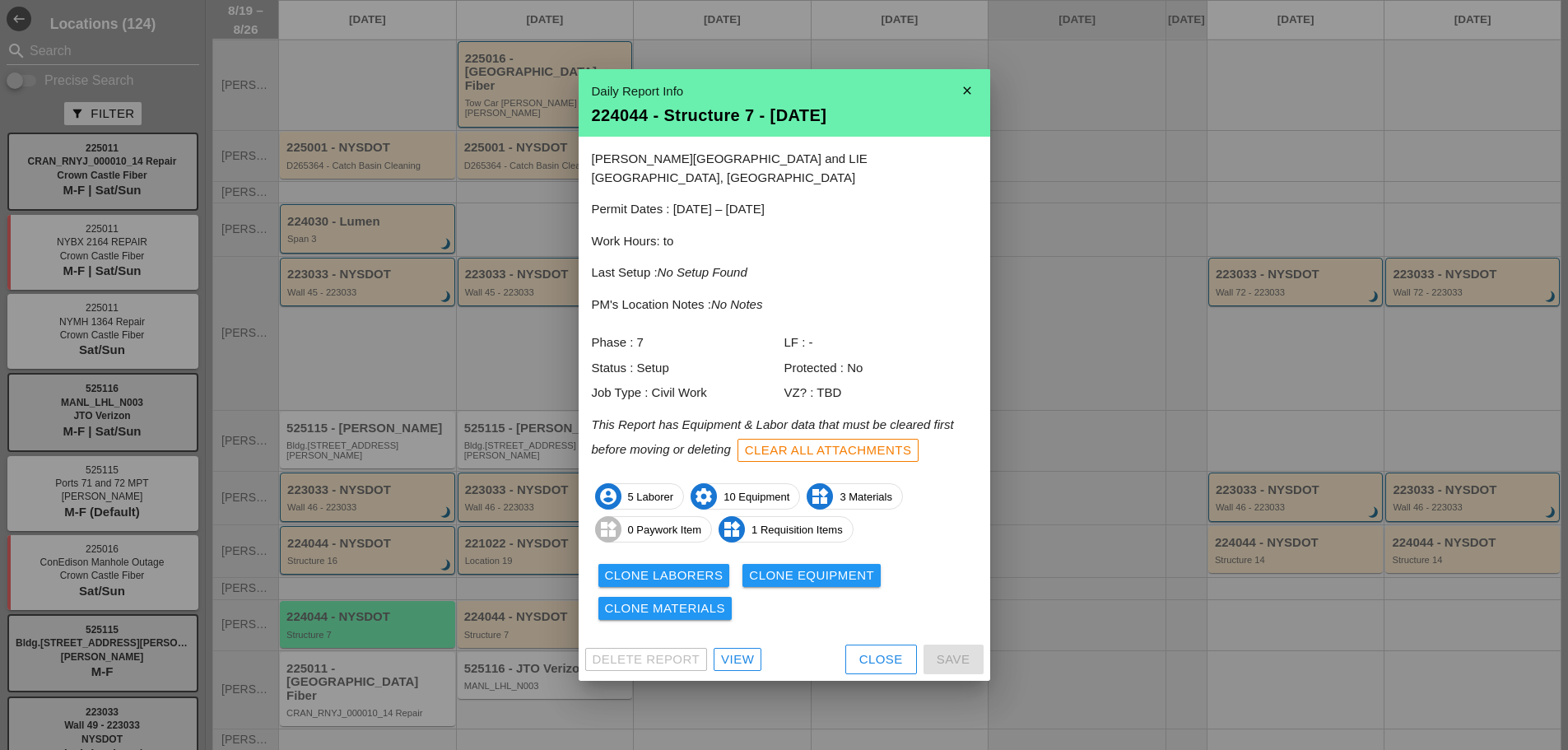
click at [637, 566] on div "Clone Laborers" at bounding box center [664, 576] width 119 height 19
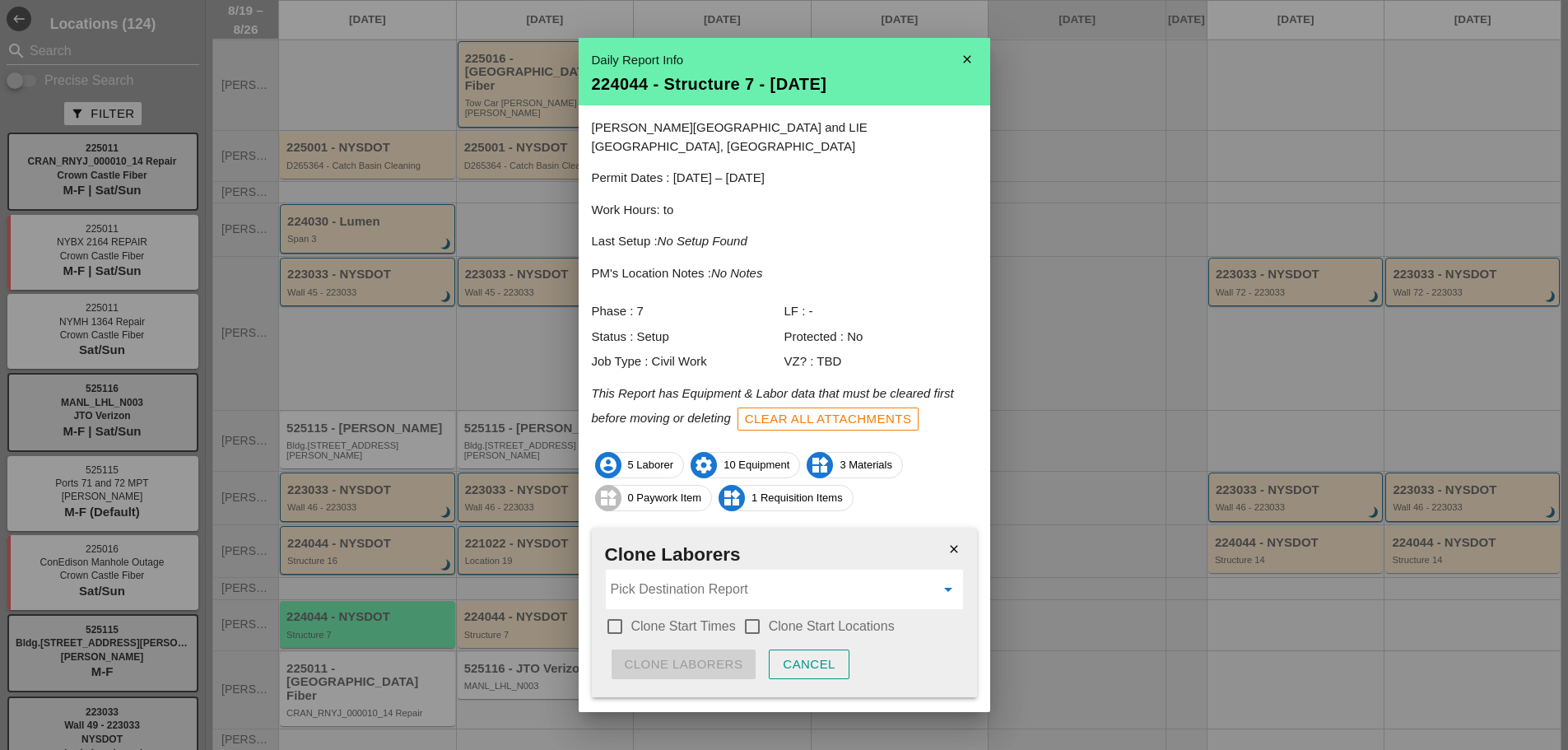
click at [667, 576] on input "Pick Destination Report" at bounding box center [773, 589] width 325 height 26
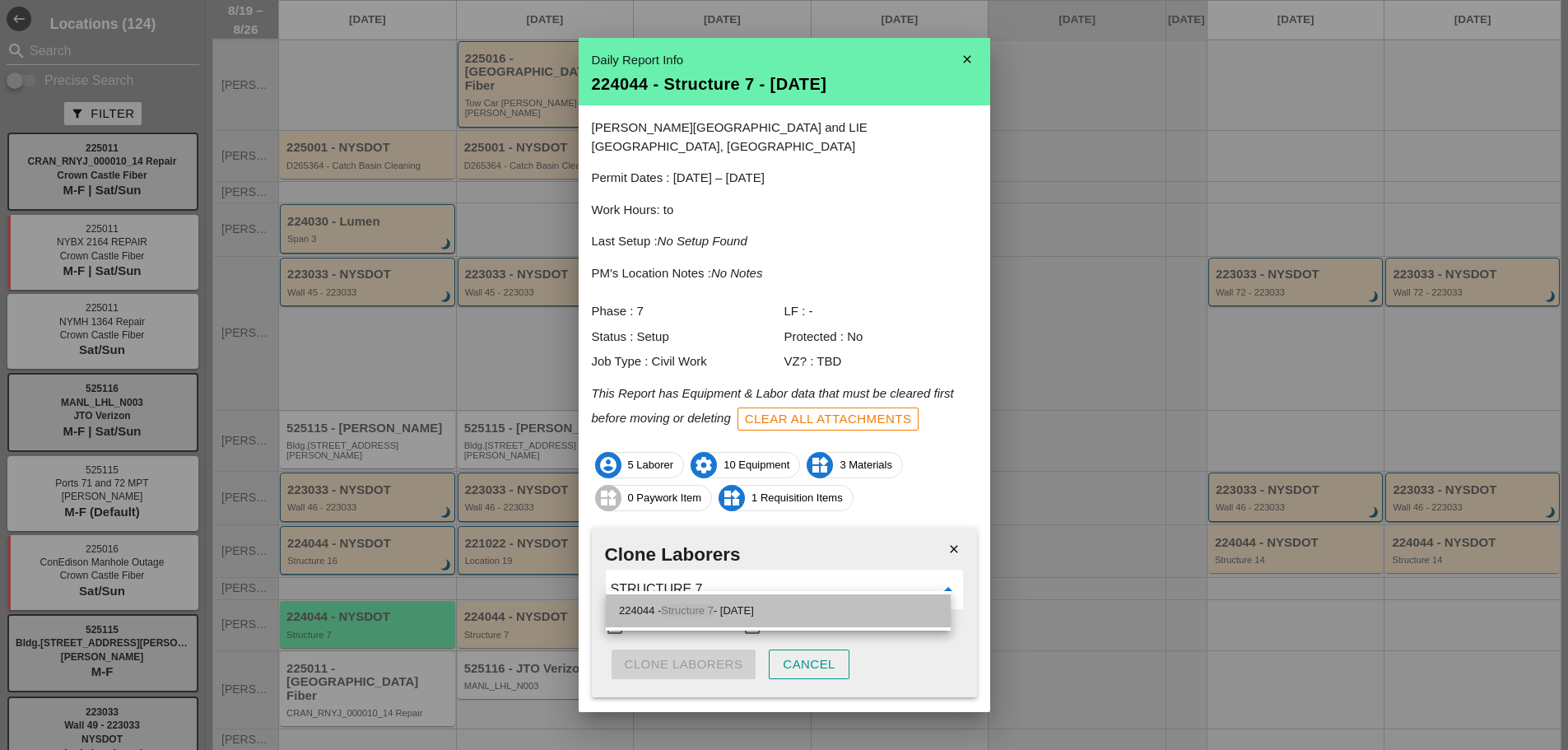
click at [691, 616] on span "Structure 7" at bounding box center [687, 610] width 53 height 13
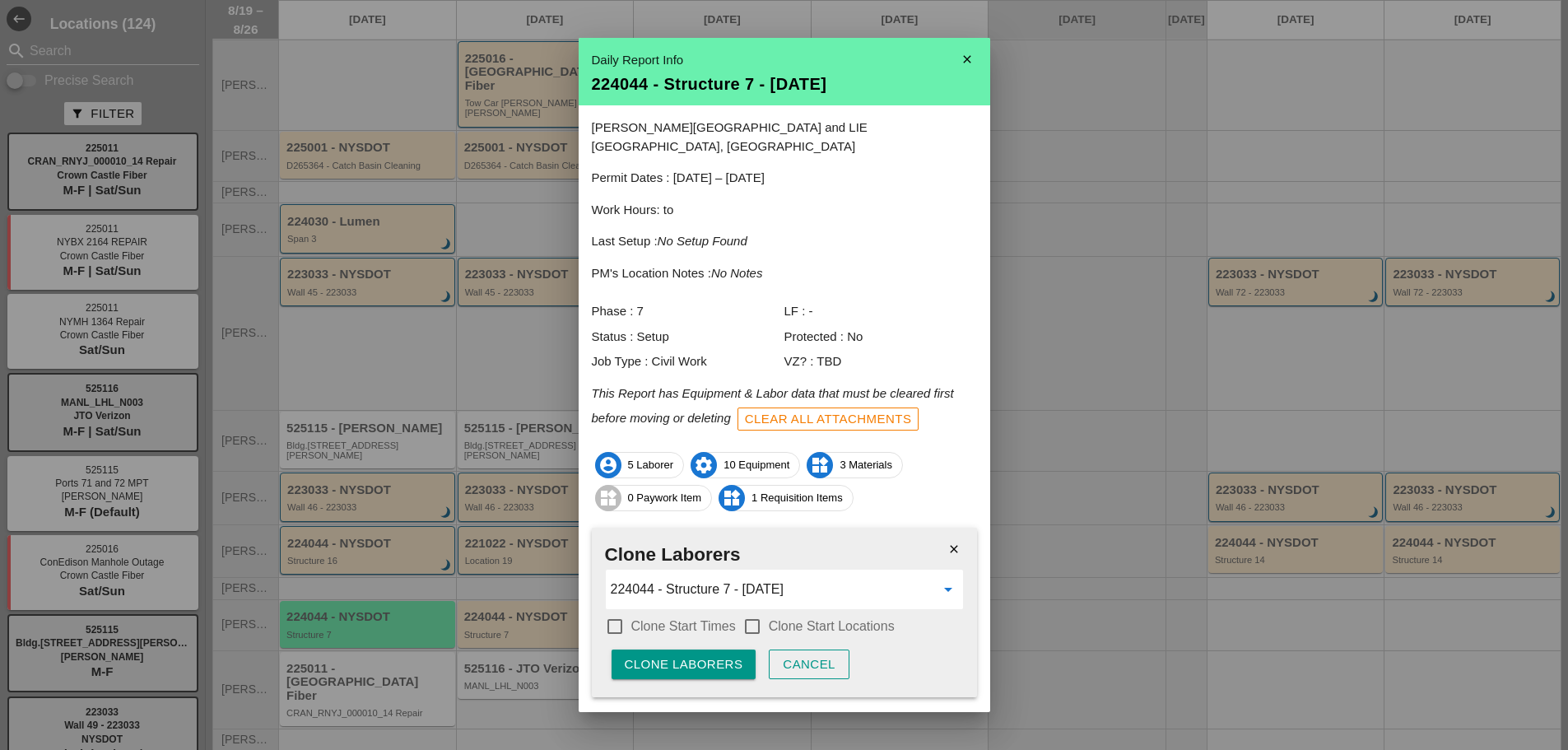
type input "224044 - Structure 7 - 08/20/2025"
click at [601, 613] on div at bounding box center [614, 626] width 28 height 28
checkbox input "true"
click at [753, 613] on div at bounding box center [752, 626] width 28 height 28
checkbox input "true"
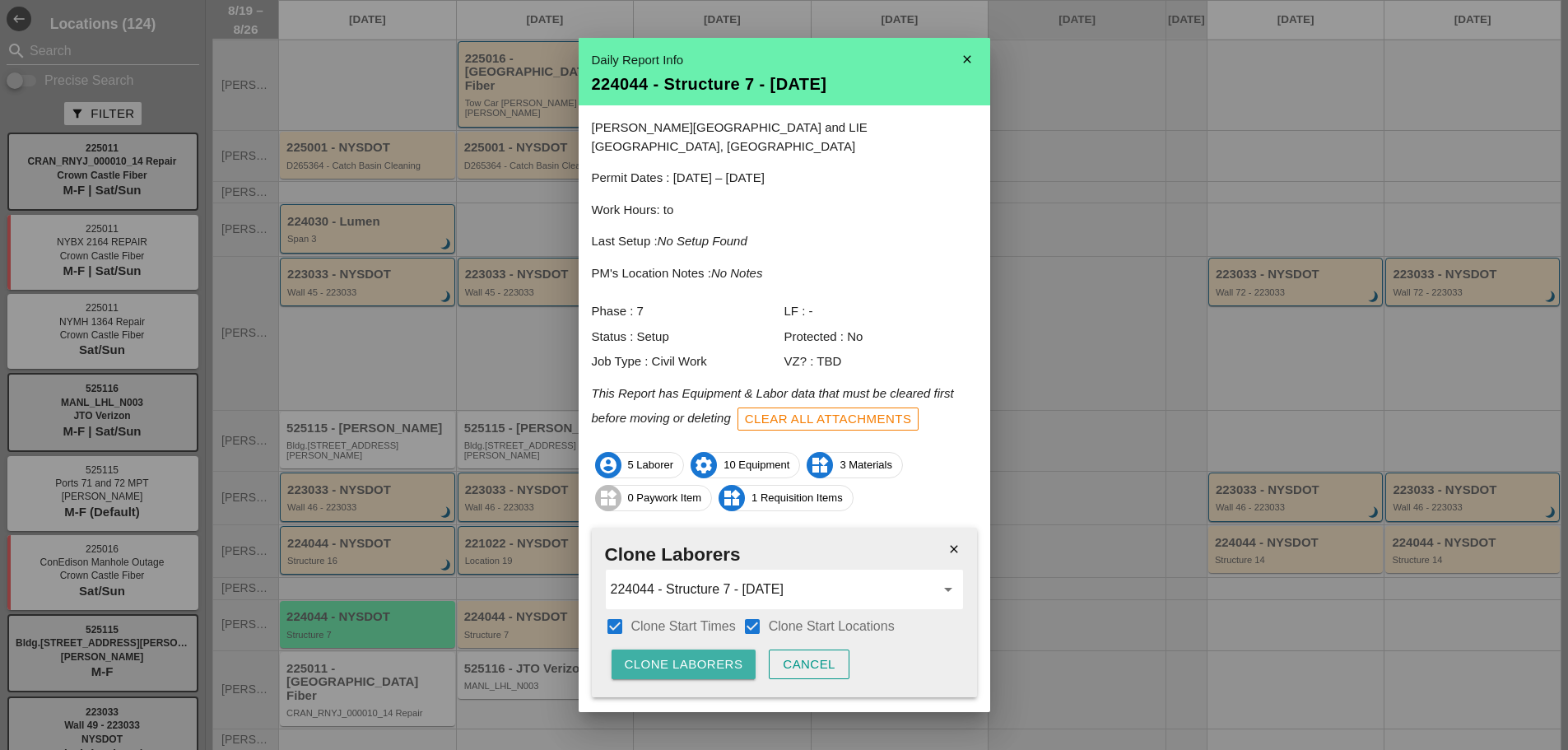
click at [682, 655] on div "Clone Laborers" at bounding box center [684, 665] width 119 height 19
click at [682, 655] on div "Are you sure?" at bounding box center [677, 665] width 104 height 19
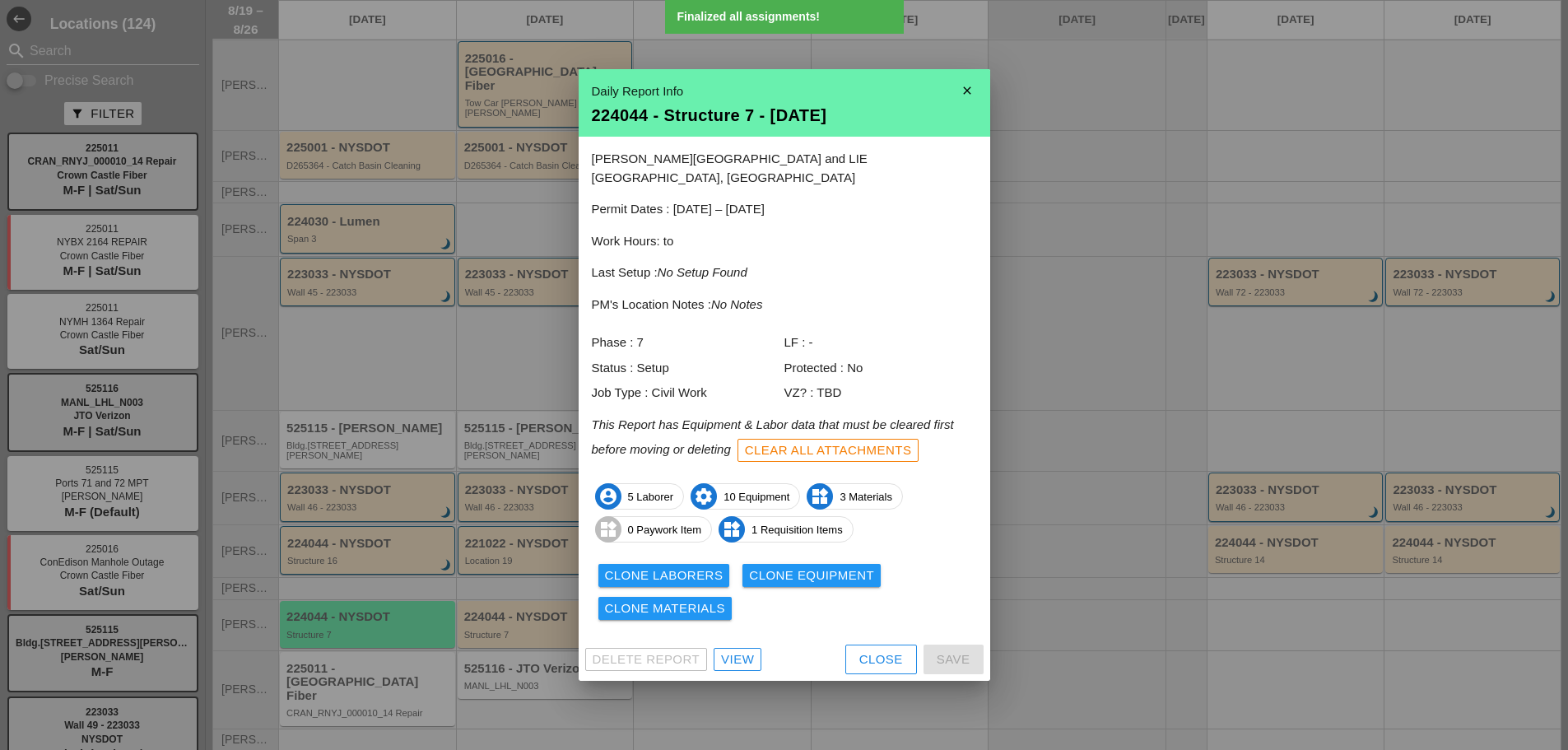
click at [804, 566] on div "Clone Equipment" at bounding box center [812, 576] width 126 height 19
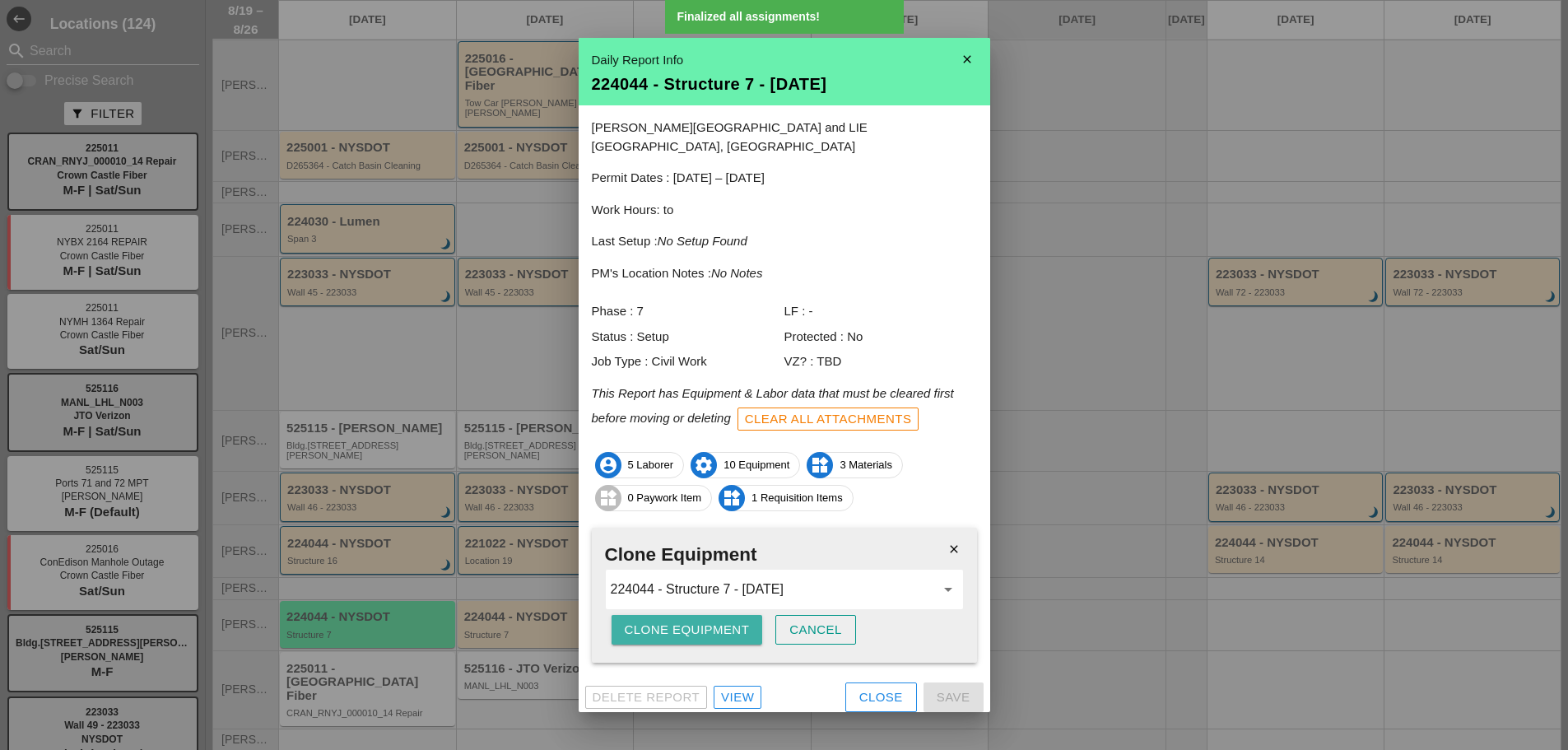
click at [666, 622] on div "Clone Equipment" at bounding box center [688, 630] width 126 height 19
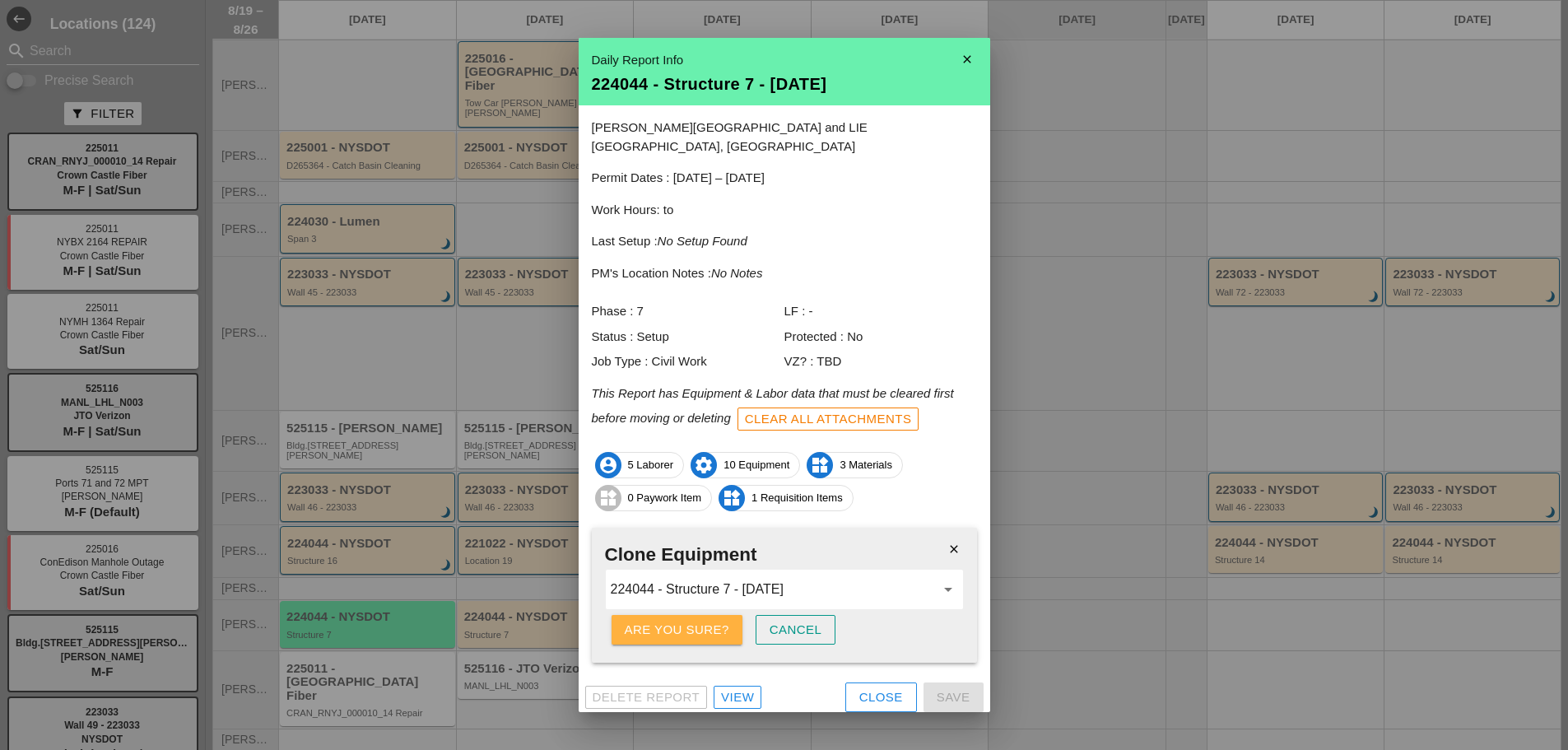
click at [666, 622] on div "Are you sure?" at bounding box center [677, 630] width 104 height 19
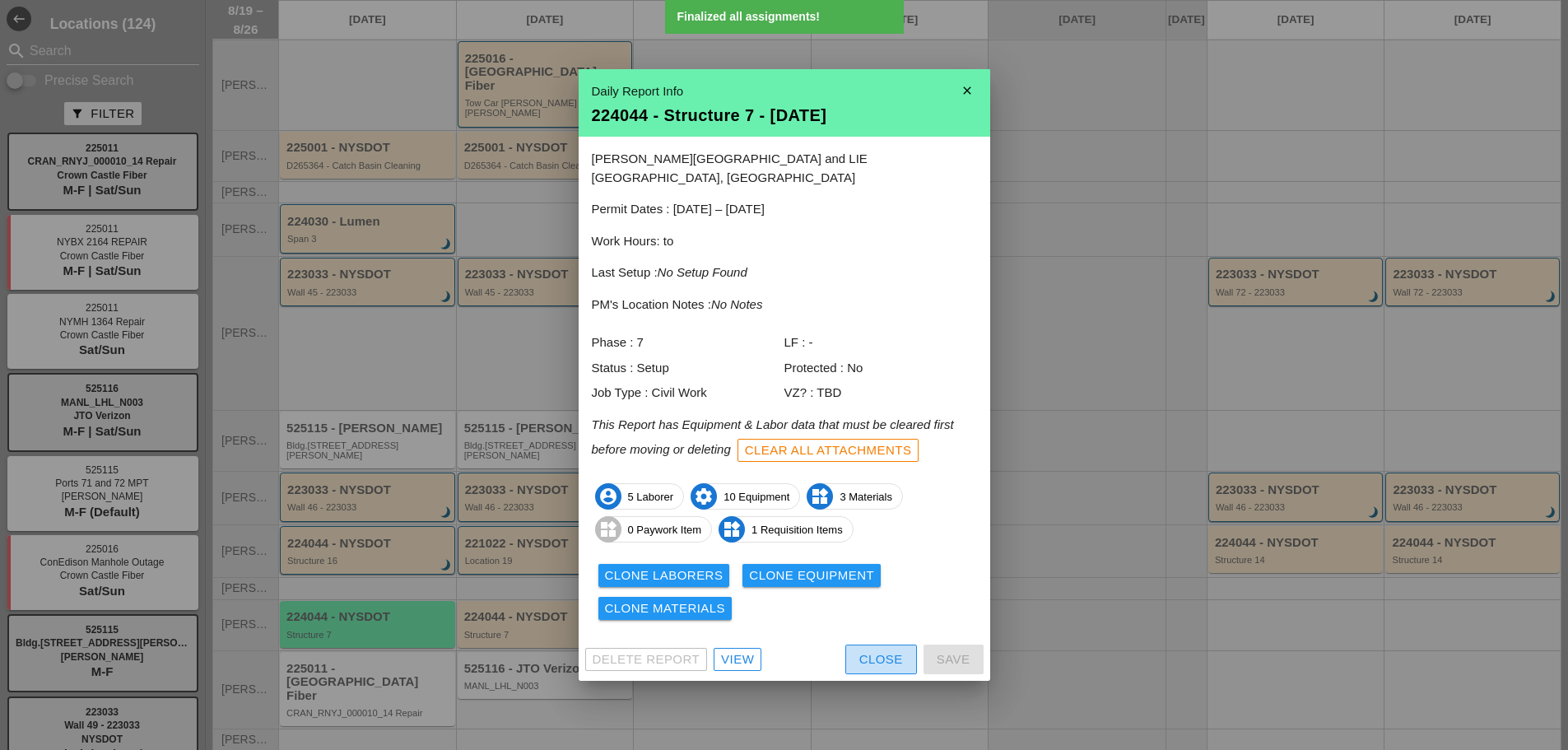
click at [860, 650] on div "Close" at bounding box center [881, 660] width 43 height 19
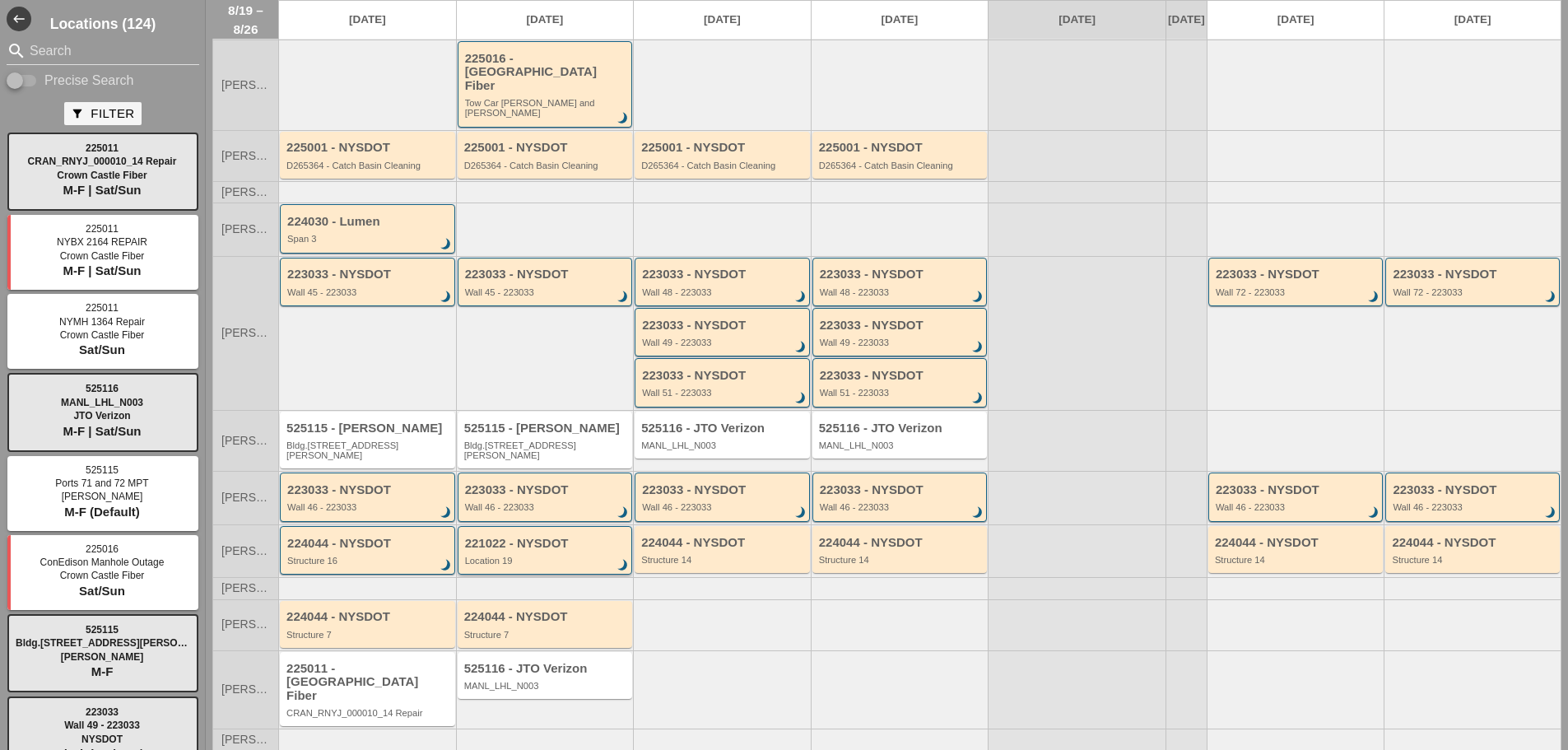
click at [515, 537] on div "221022 - NYSDOT Location 19 brightness_3" at bounding box center [546, 552] width 163 height 30
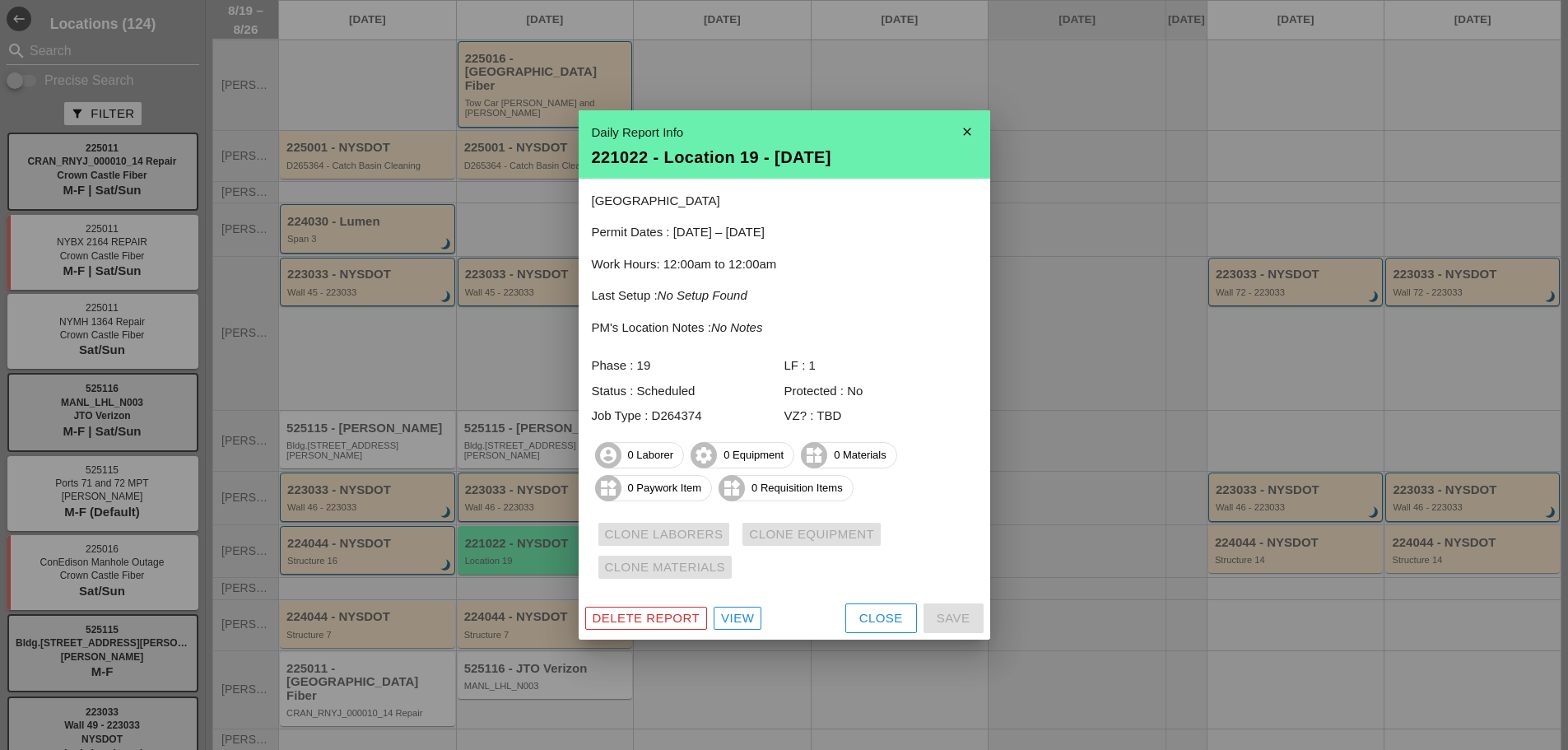
click at [364, 533] on div at bounding box center [784, 375] width 1568 height 750
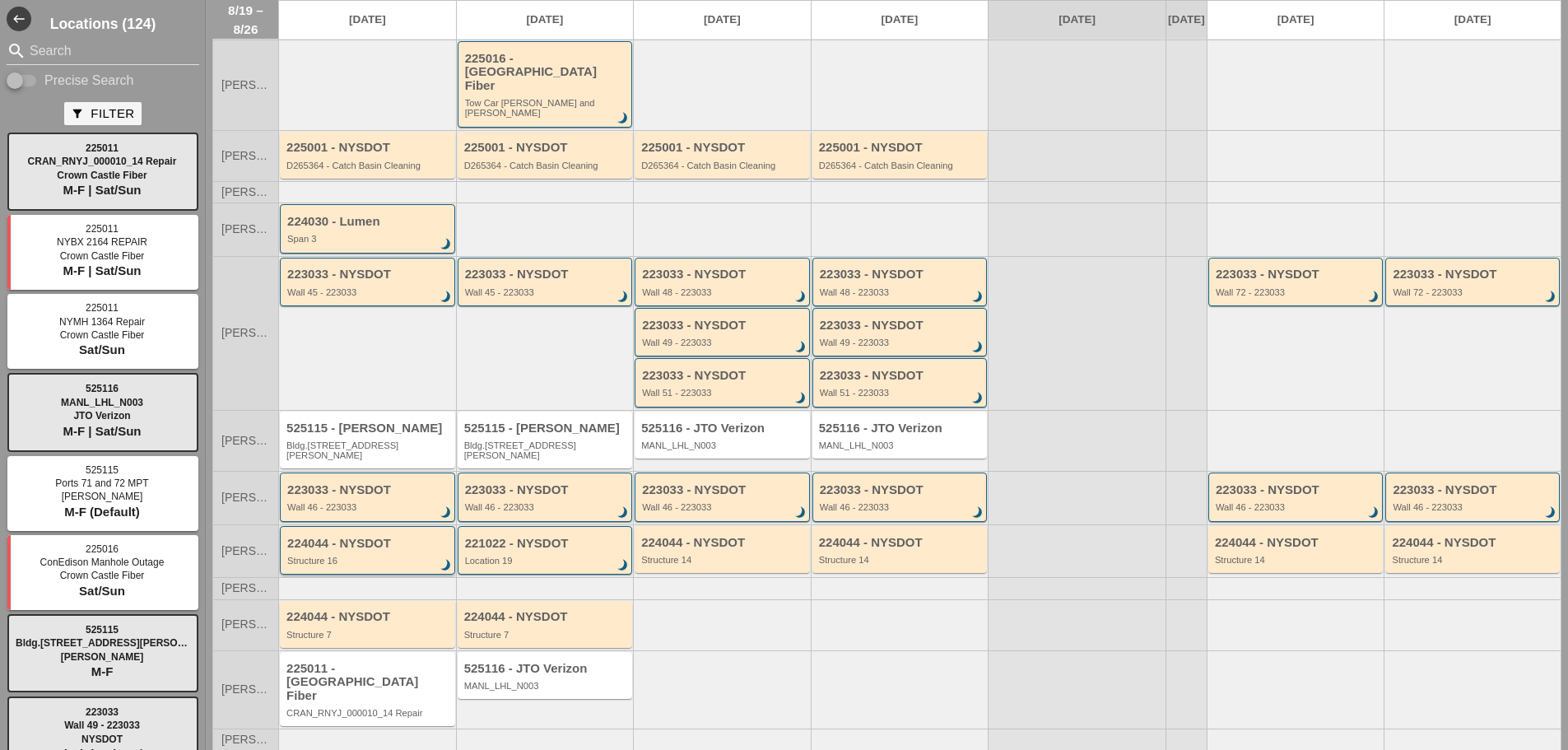
click at [374, 537] on div "224044 - NYSDOT" at bounding box center [368, 544] width 163 height 14
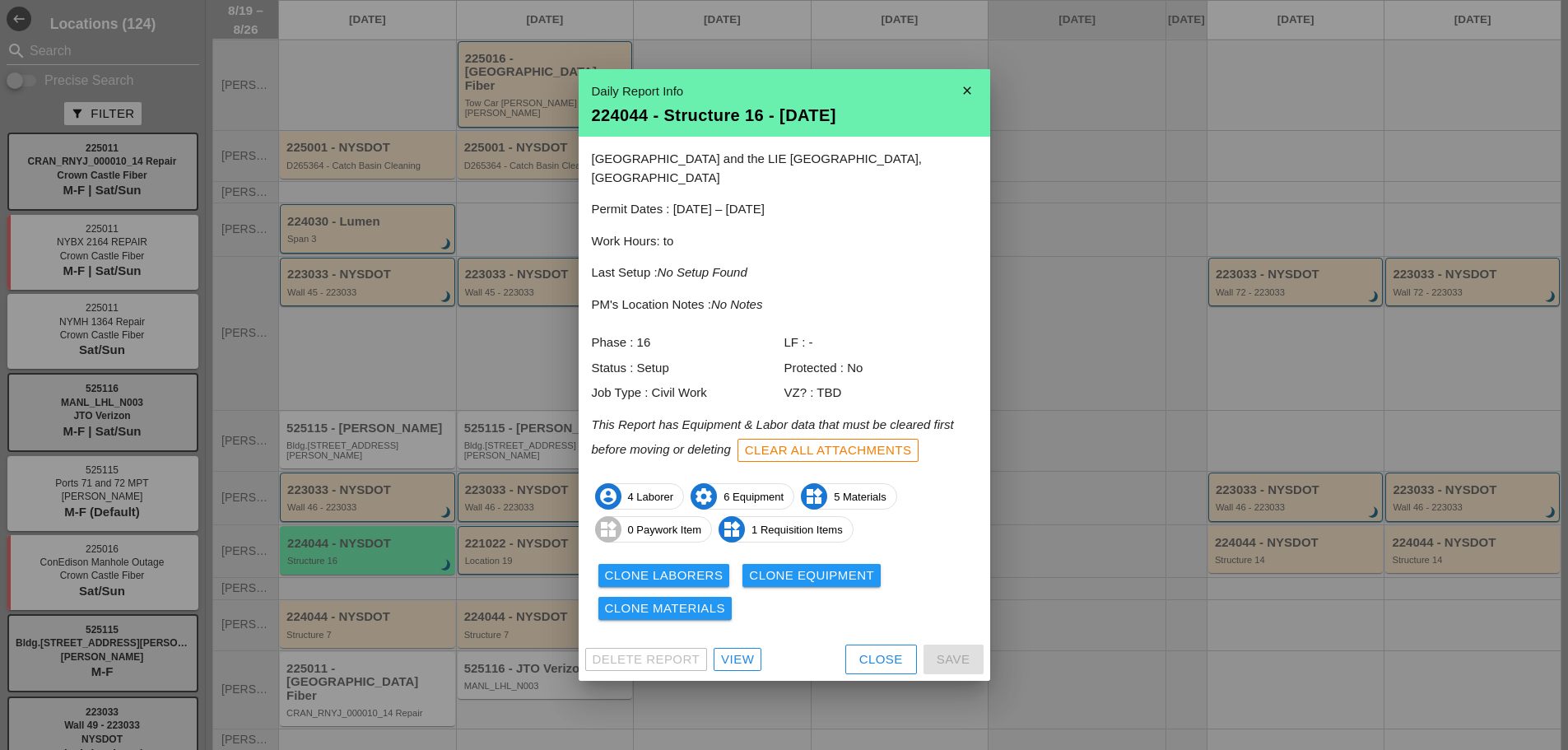
click at [681, 566] on div "Clone Laborers" at bounding box center [664, 576] width 119 height 19
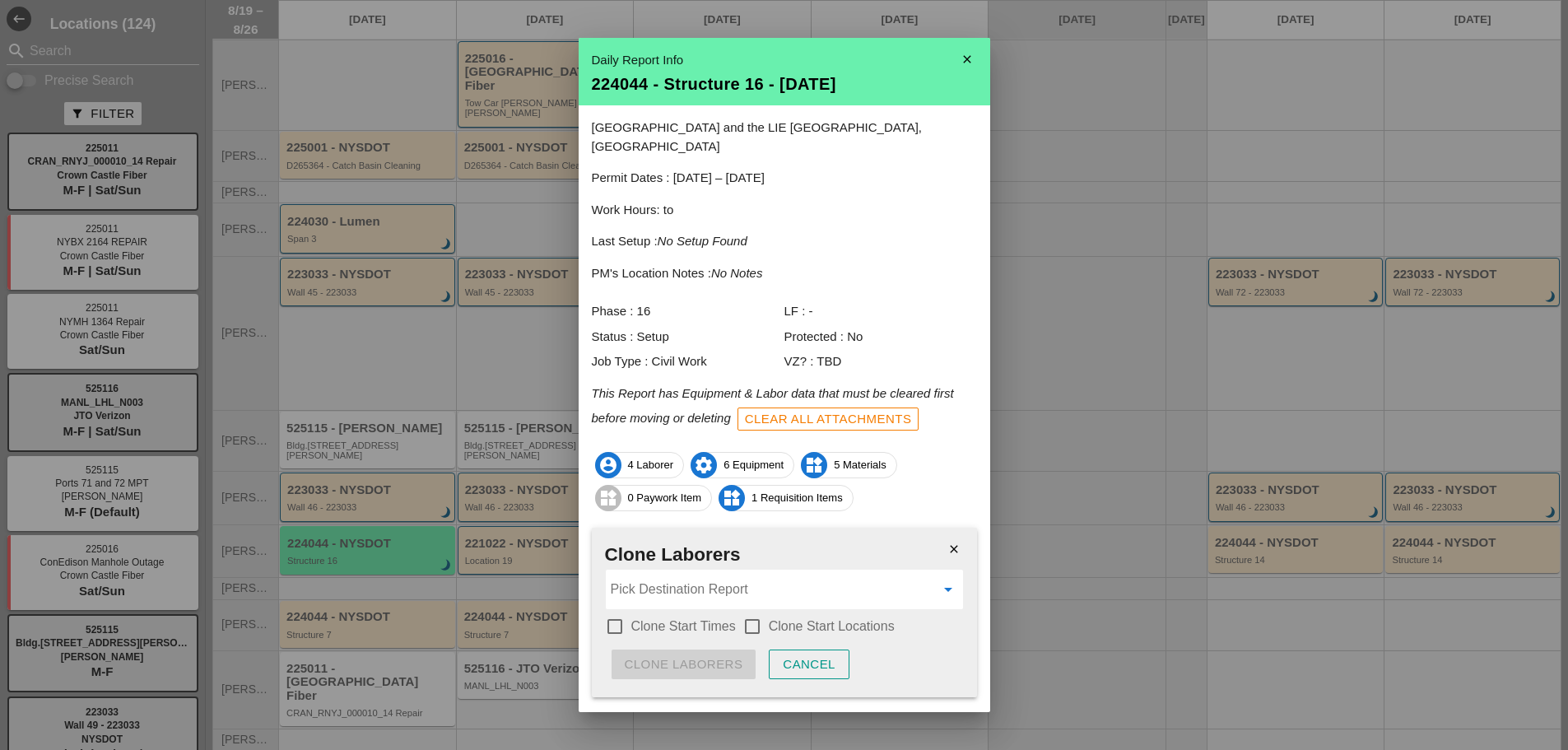
click at [673, 576] on input "Pick Destination Report" at bounding box center [773, 589] width 325 height 26
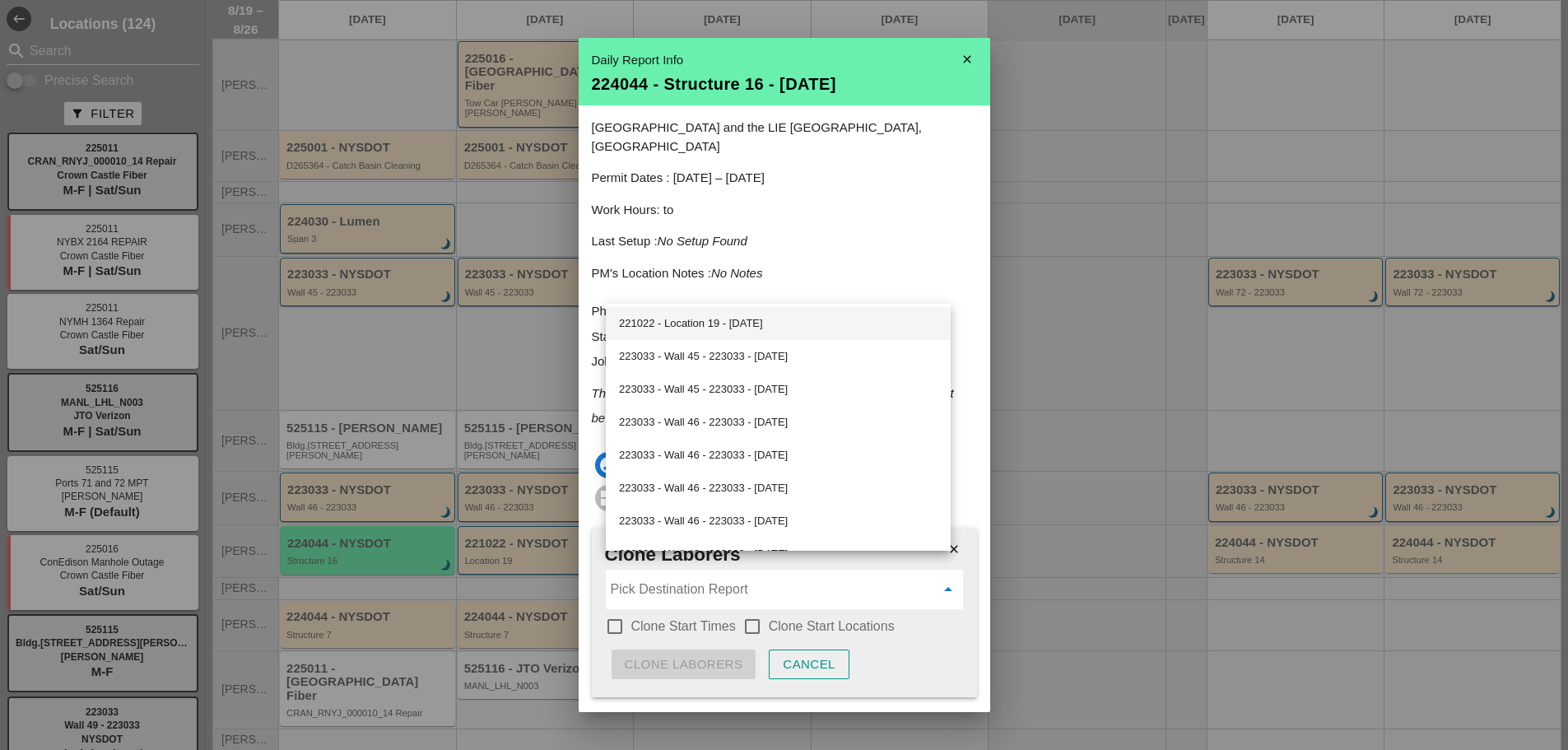
click at [684, 327] on div "221022 - Location 19 - [DATE]" at bounding box center [779, 324] width 319 height 19
type input "221022 - Location 19 - [DATE]"
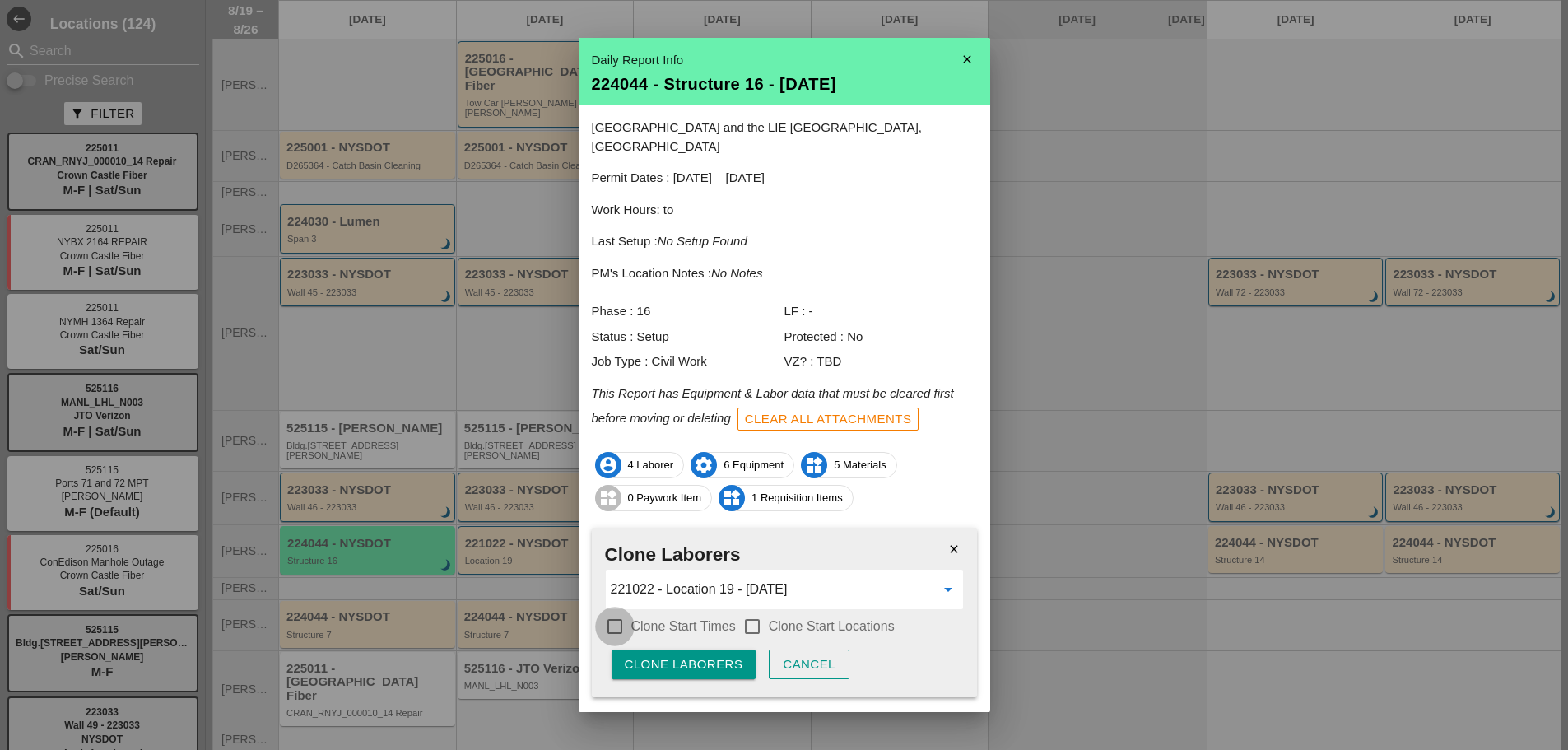
click at [609, 613] on div at bounding box center [614, 626] width 28 height 28
checkbox input "true"
click at [751, 613] on div at bounding box center [752, 626] width 28 height 28
checkbox input "true"
click at [710, 655] on div "Clone Laborers" at bounding box center [684, 665] width 119 height 19
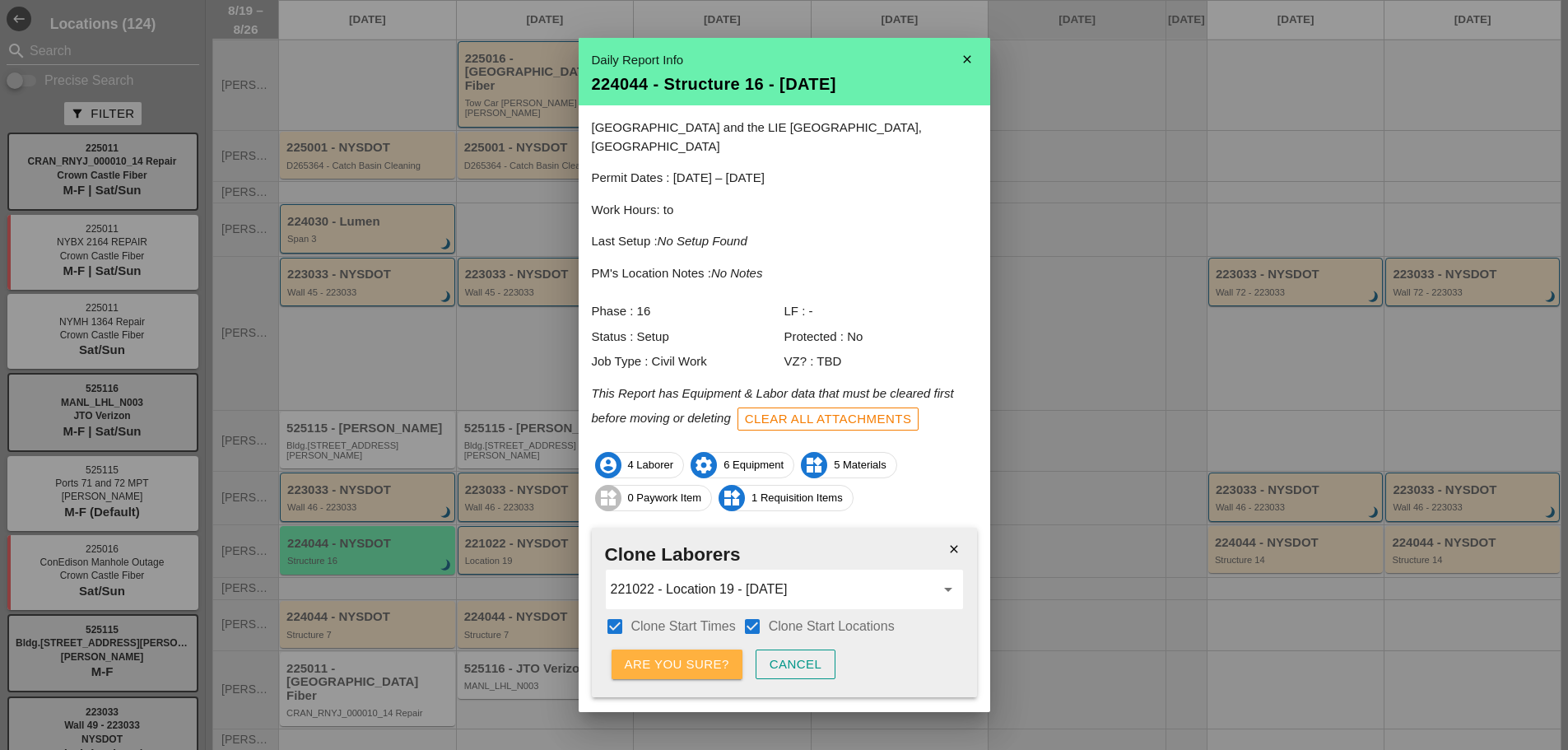
click at [708, 655] on div "Are you sure?" at bounding box center [677, 665] width 104 height 19
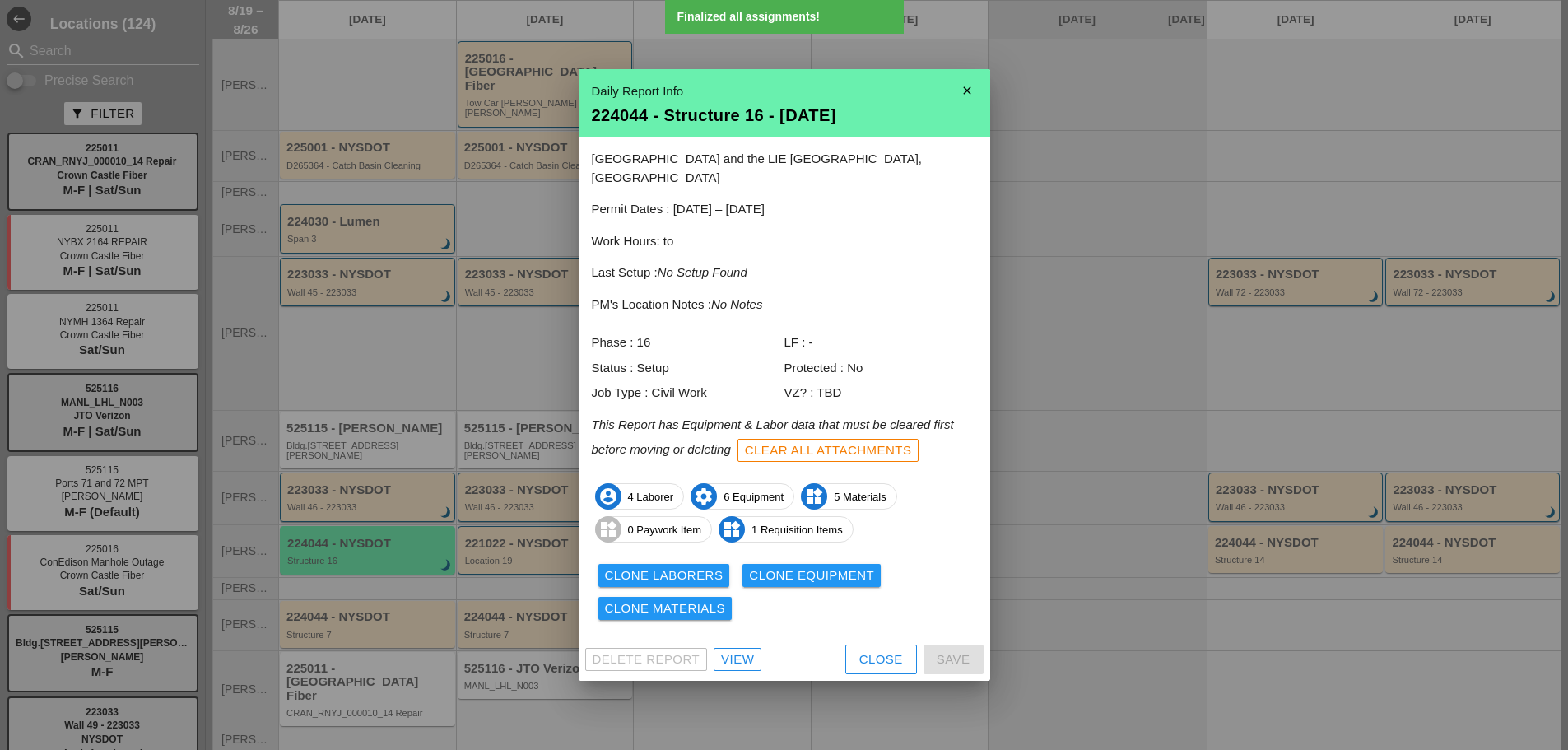
click at [969, 94] on icon "close" at bounding box center [967, 91] width 33 height 33
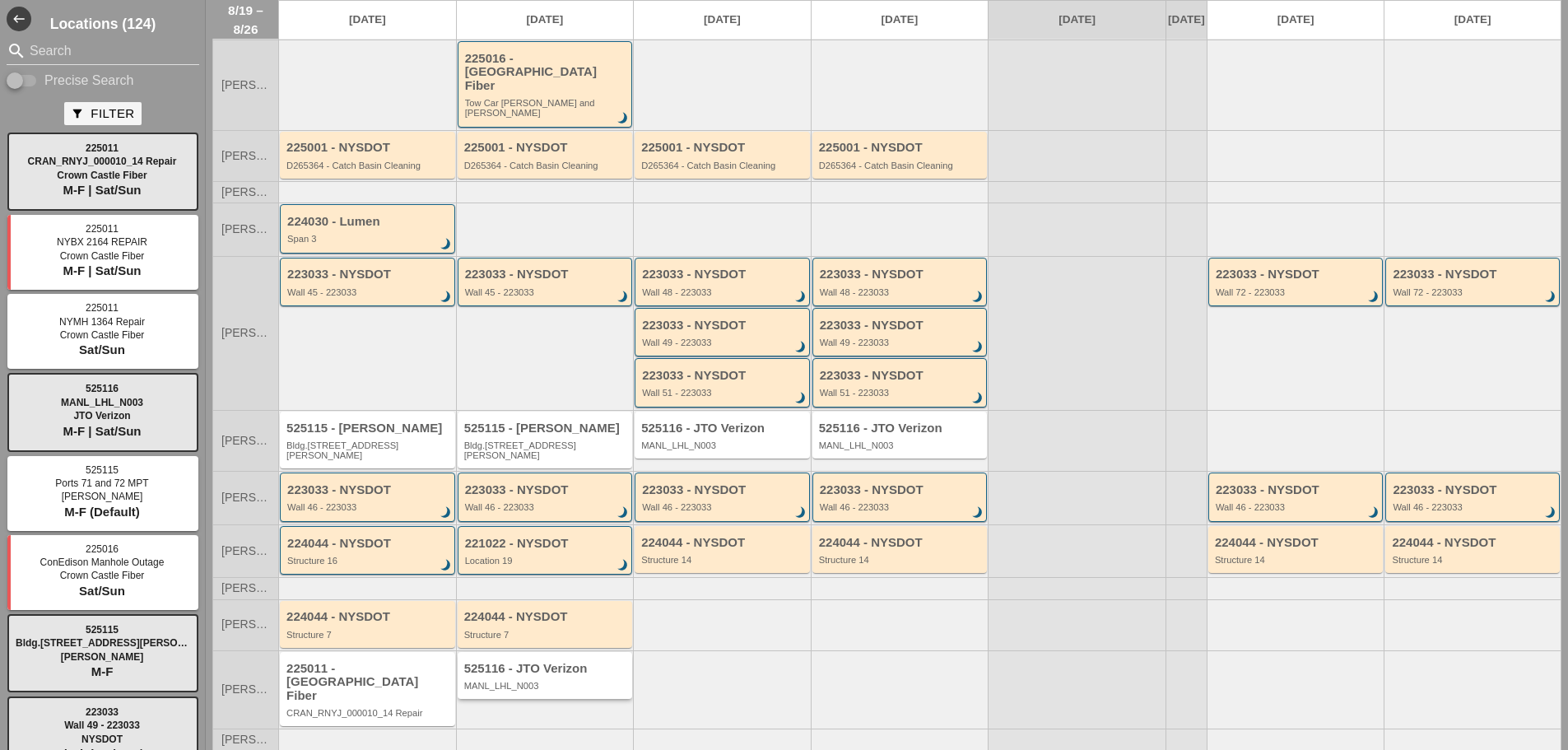
click at [536, 662] on div "525116 - JTO Verizon MANL_LHL_N003" at bounding box center [547, 677] width 164 height 30
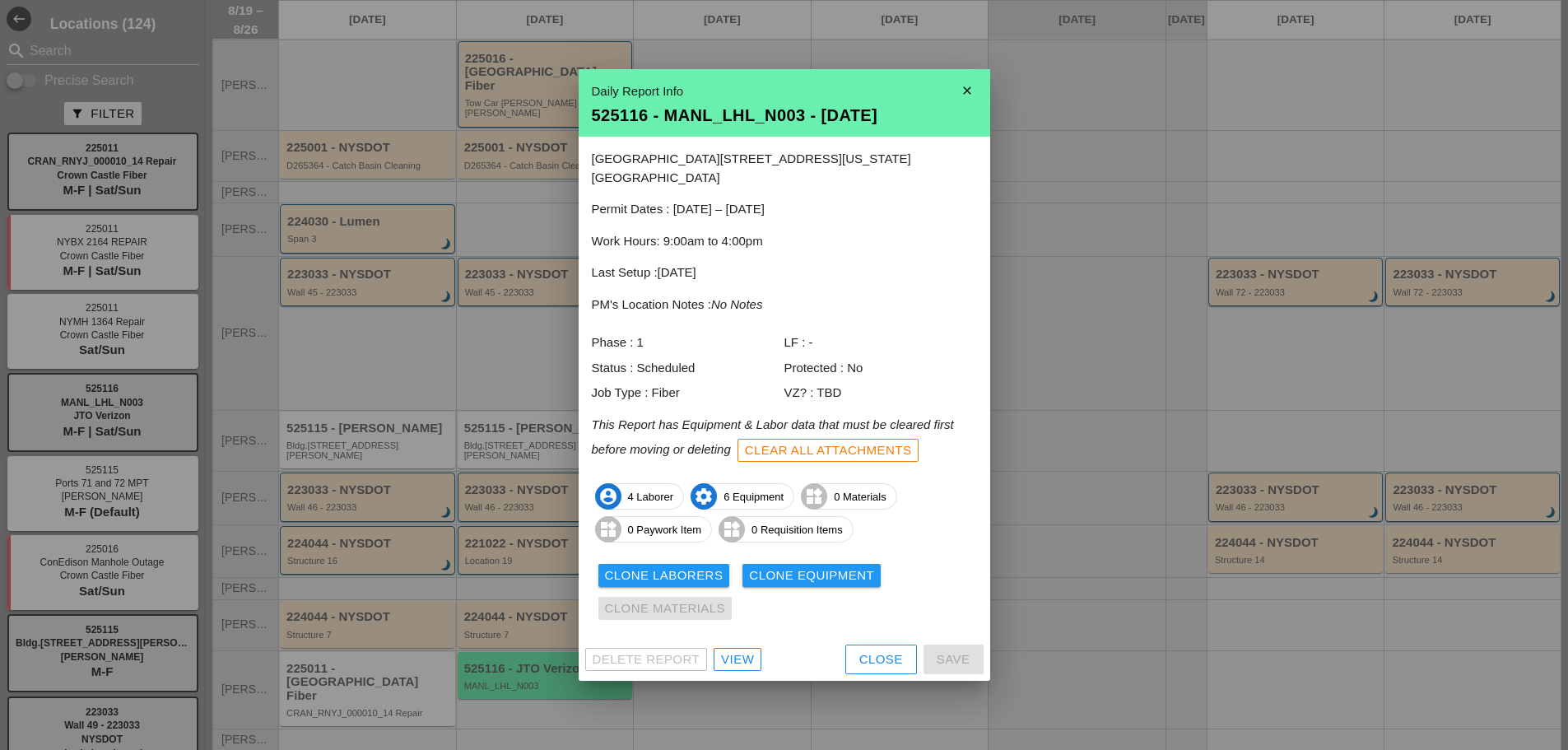
click at [739, 650] on div "View" at bounding box center [737, 660] width 33 height 19
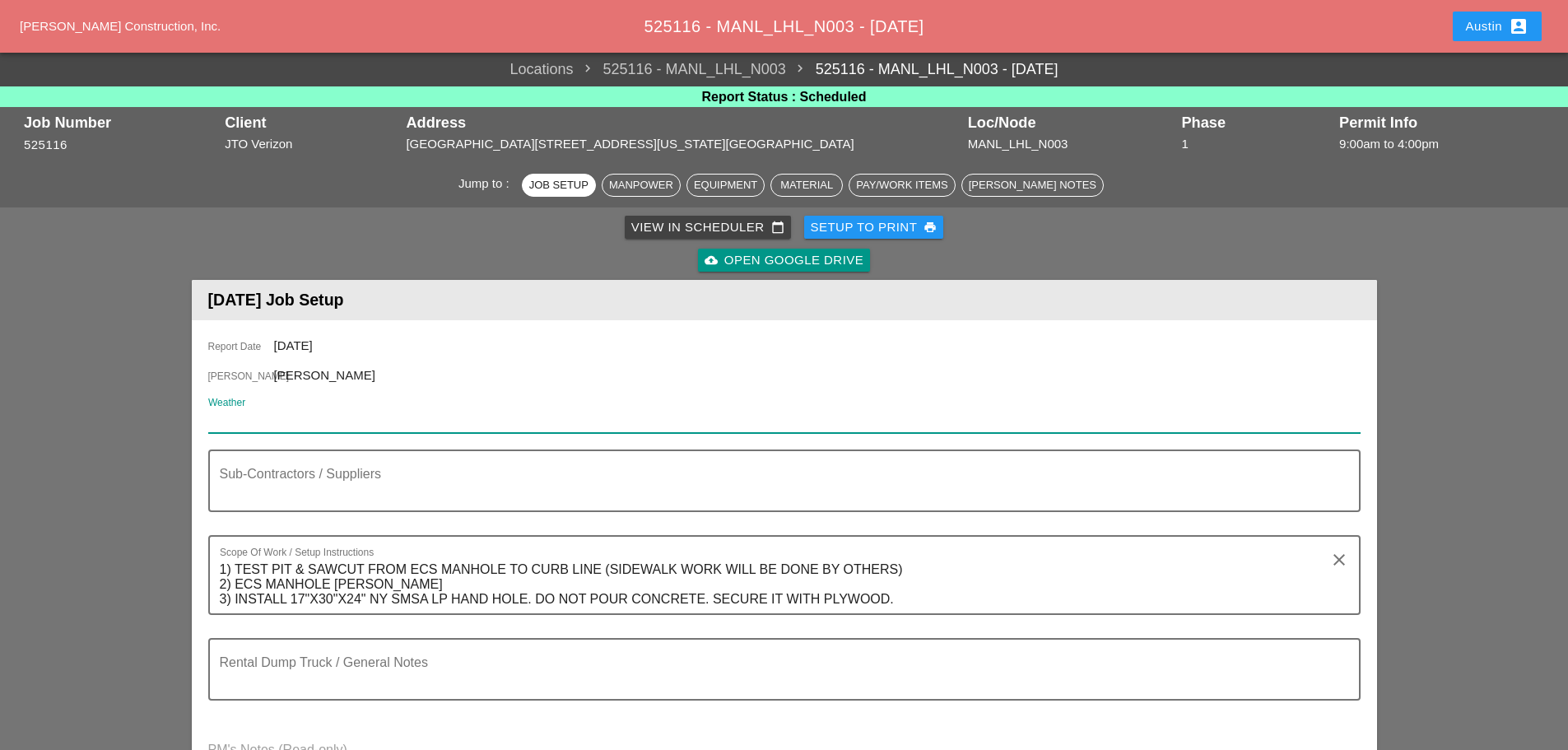
click at [308, 416] on input "Weather" at bounding box center [773, 419] width 1129 height 26
paste input "Wed 20 Day 74° 77% E 11 mph Cloudy skies with periods of rain later in the day.…"
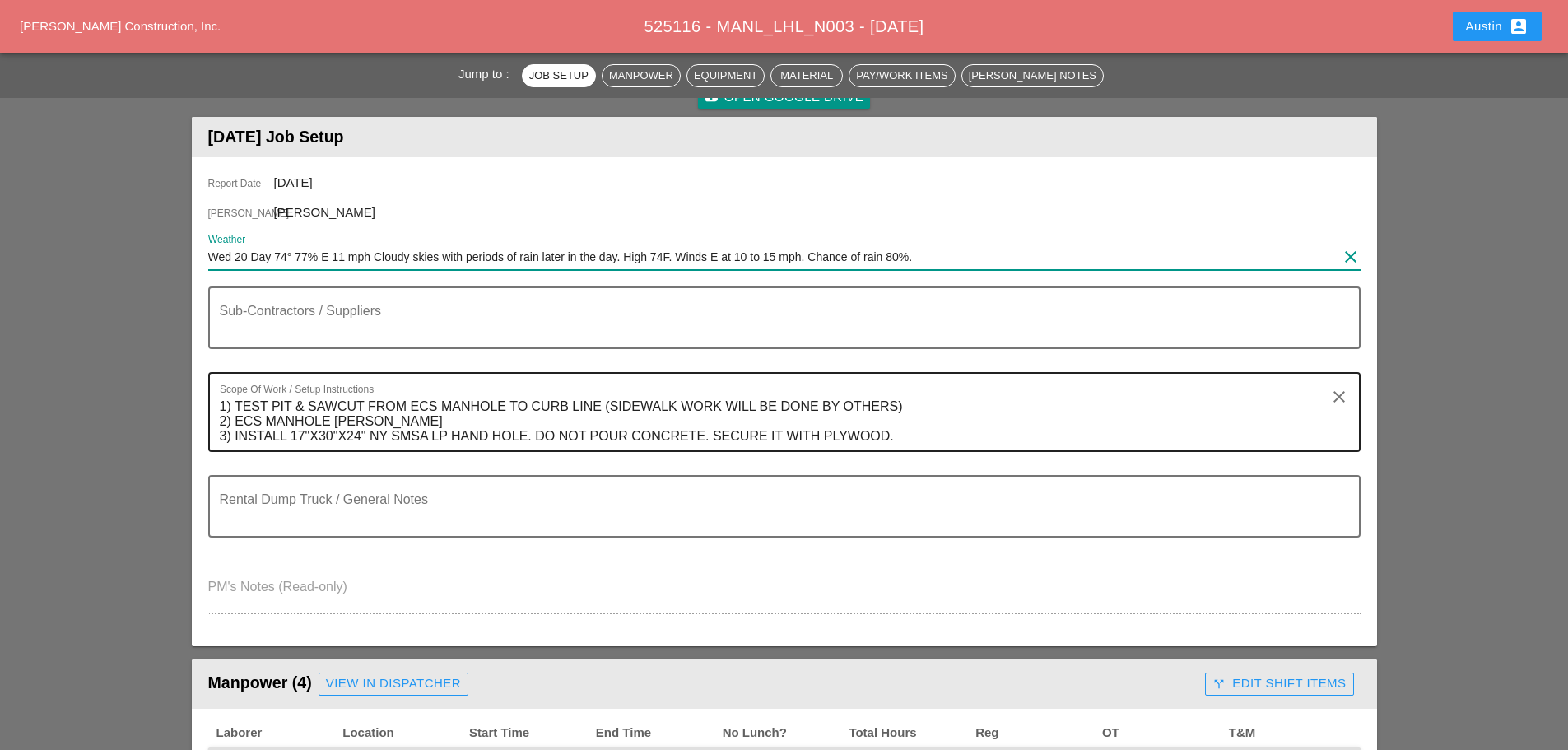
scroll to position [164, 0]
type input "Wed 20 Day 74° 77% E 11 mph Cloudy skies with periods of rain later in the day.…"
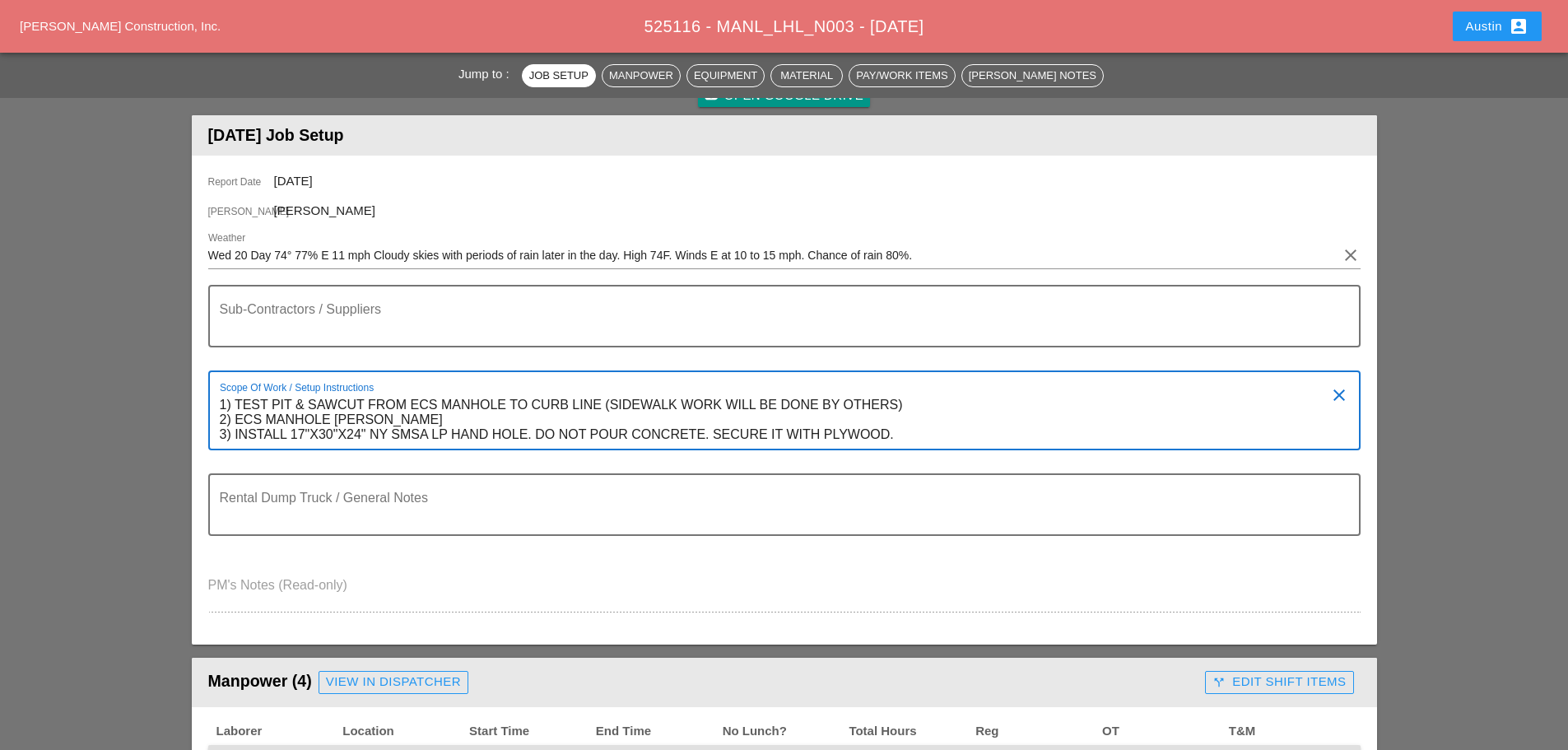
click at [987, 430] on textarea "1) TEST PIT & SAWCUT FROM ECS MANHOLE TO CURB LINE (SIDEWALK WORK WILL BE DONE …" at bounding box center [778, 420] width 1116 height 57
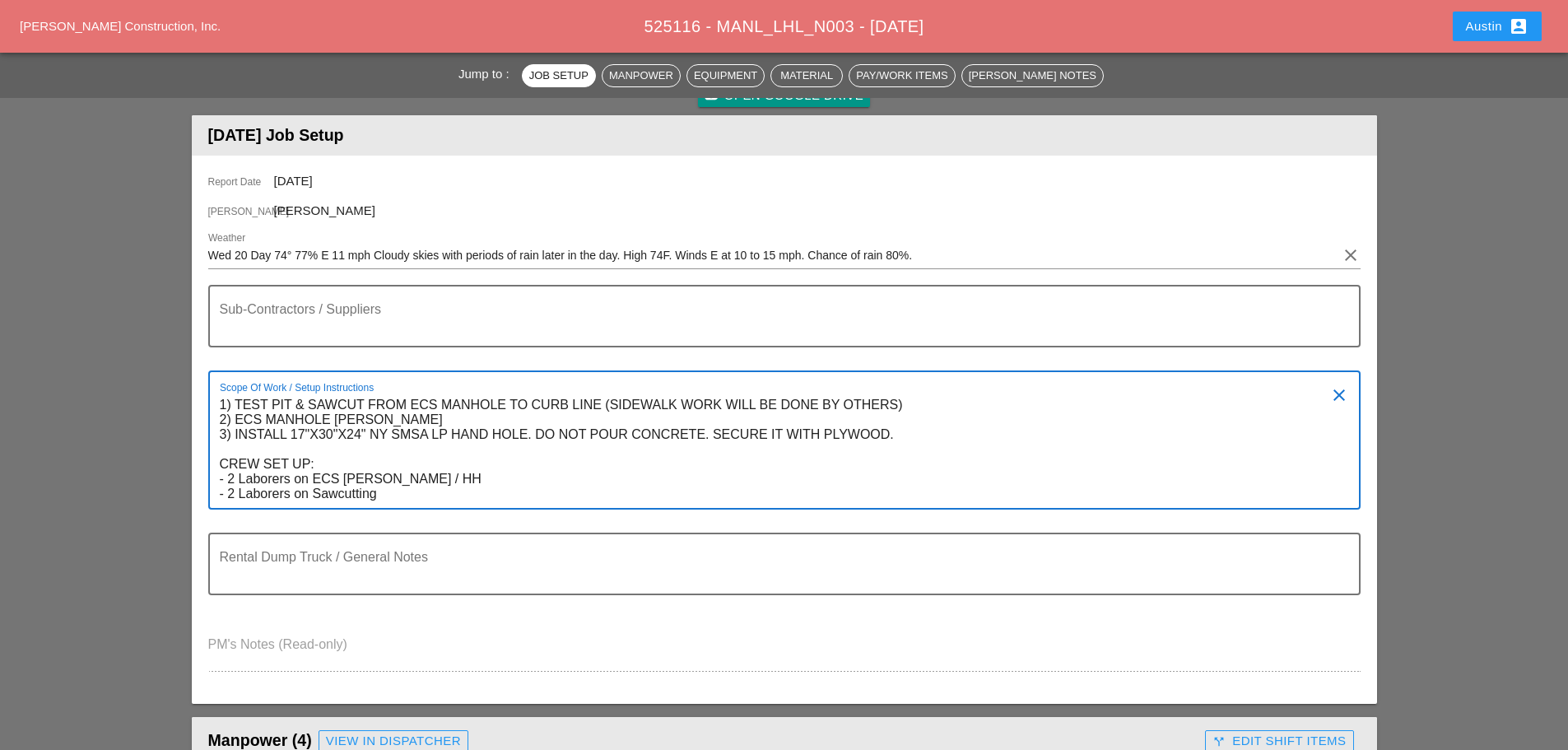
drag, startPoint x: 308, startPoint y: 401, endPoint x: 237, endPoint y: 410, distance: 71.6
click at [237, 410] on textarea "1) TEST PIT & SAWCUT FROM ECS MANHOLE TO CURB LINE (SIDEWALK WORK WILL BE DONE …" at bounding box center [778, 450] width 1116 height 116
click at [369, 399] on textarea "1) TEST PIT & SAWCUT FROM ECS MANHOLE TO CURB LINE (SIDEWALK WORK WILL BE DONE …" at bounding box center [778, 450] width 1116 height 116
click at [303, 407] on textarea "1) TEST PIT & SAWCUT FROM ECS MANHOLE TO CURB LINE (SIDEWALK WORK WILL BE DONE …" at bounding box center [778, 450] width 1116 height 116
click at [394, 402] on textarea "1) TEST PIT & then SAWCUT FROM ECS MANHOLE TO CURB LINE (SIDEWALK WORK WILL BE …" at bounding box center [778, 450] width 1116 height 116
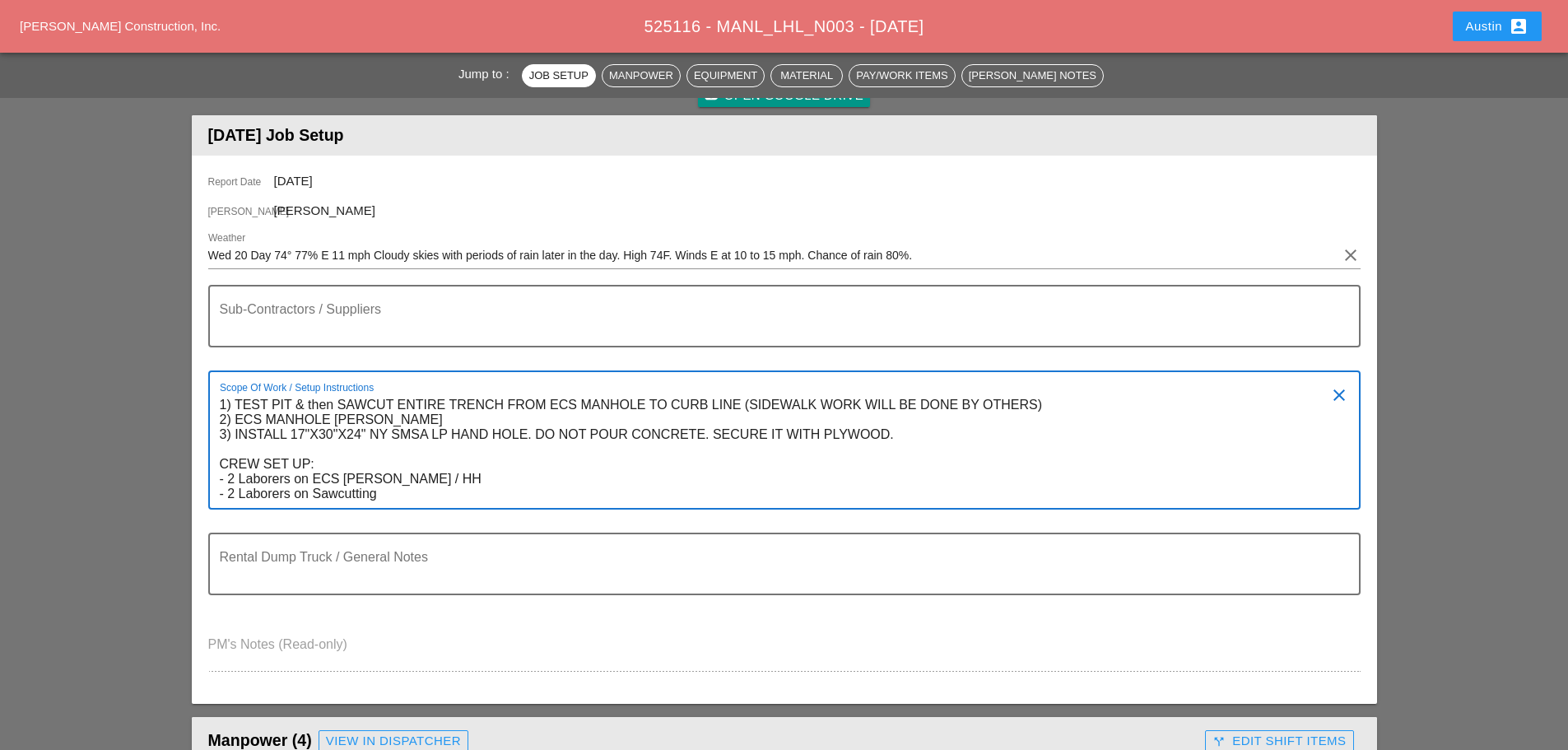
click at [1080, 408] on textarea "1) TEST PIT & then SAWCUT ENTIRE TRENCH FROM ECS MANHOLE TO CURB LINE (SIDEWALK…" at bounding box center [778, 450] width 1116 height 116
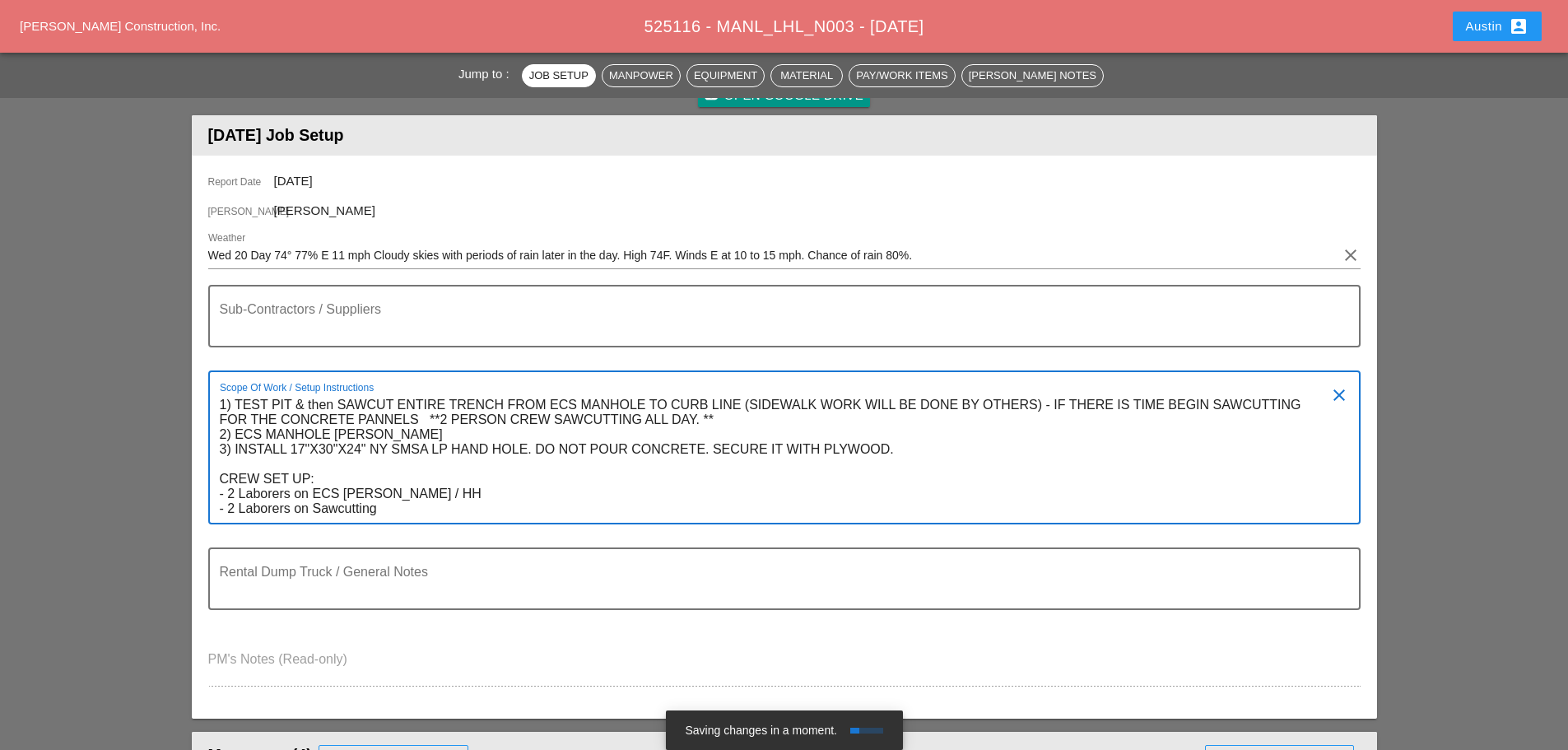
click at [382, 431] on textarea "1) TEST PIT & then SAWCUT ENTIRE TRENCH FROM ECS MANHOLE TO CURB LINE (SIDEWALK…" at bounding box center [778, 457] width 1116 height 130
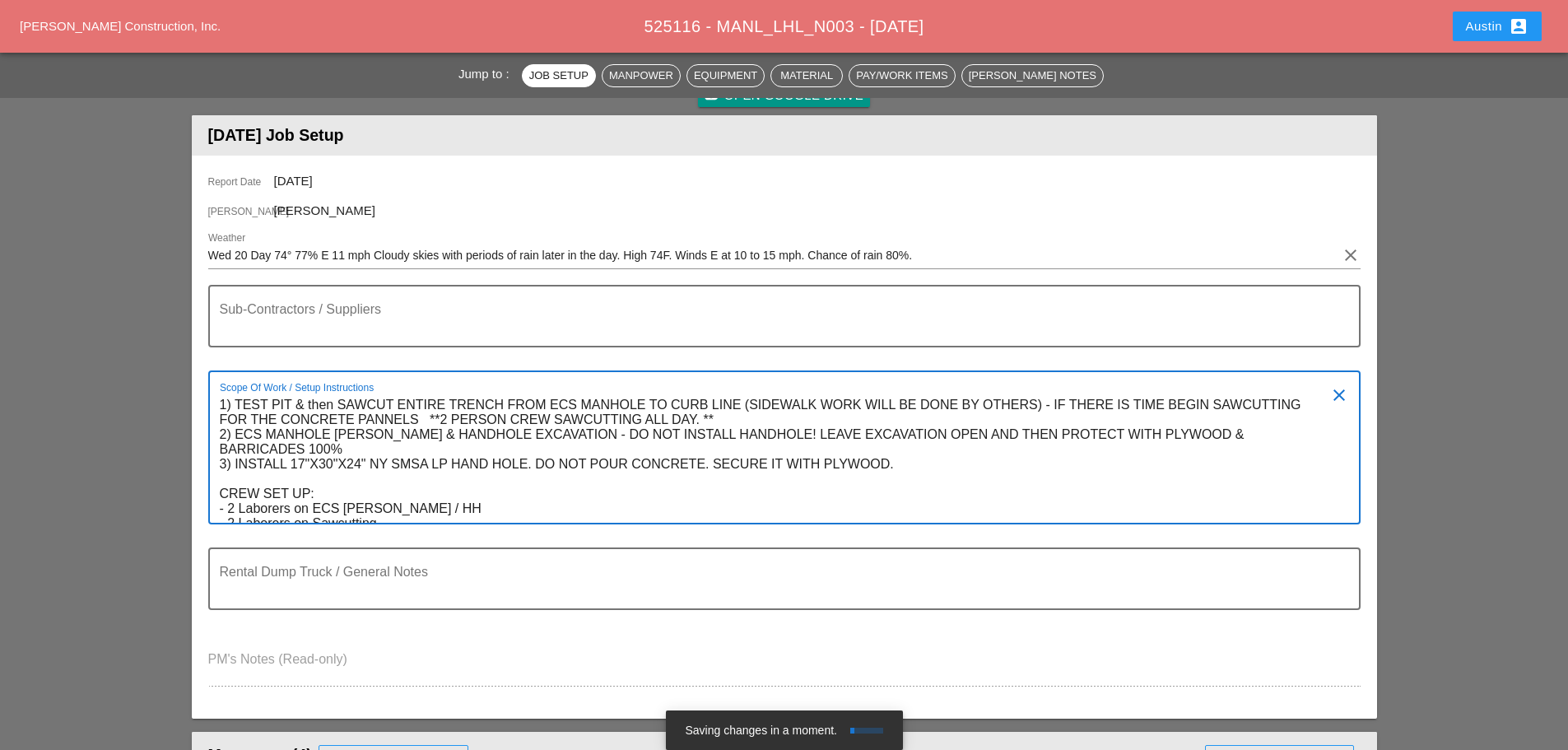
drag, startPoint x: 909, startPoint y: 449, endPoint x: 209, endPoint y: 448, distance: 700.0
click at [209, 448] on div "Scope Of Work / Setup Instructions 1) TEST PIT & then SAWCUT ENTIRE TRENCH FROM…" at bounding box center [784, 447] width 1153 height 154
drag, startPoint x: 222, startPoint y: 407, endPoint x: 255, endPoint y: 401, distance: 33.5
click at [224, 407] on textarea "1) TEST PIT & then SAWCUT ENTIRE TRENCH FROM ECS MANHOLE TO CURB LINE (SIDEWALK…" at bounding box center [778, 457] width 1116 height 130
click at [221, 437] on textarea "1.) TEST PIT & then SAWCUT ENTIRE TRENCH FROM ECS MANHOLE TO CURB LINE (SIDEWAL…" at bounding box center [778, 457] width 1116 height 130
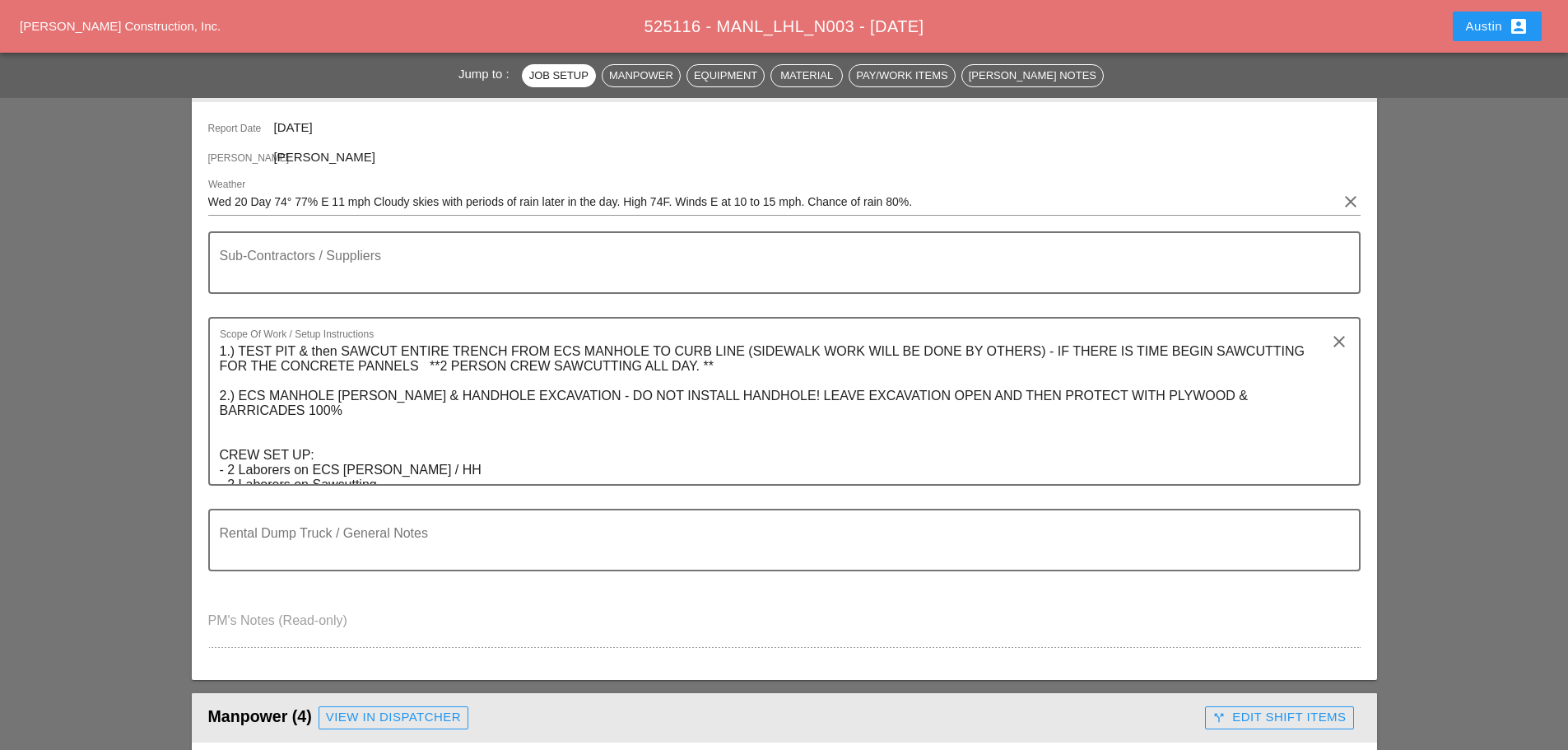
scroll to position [247, 0]
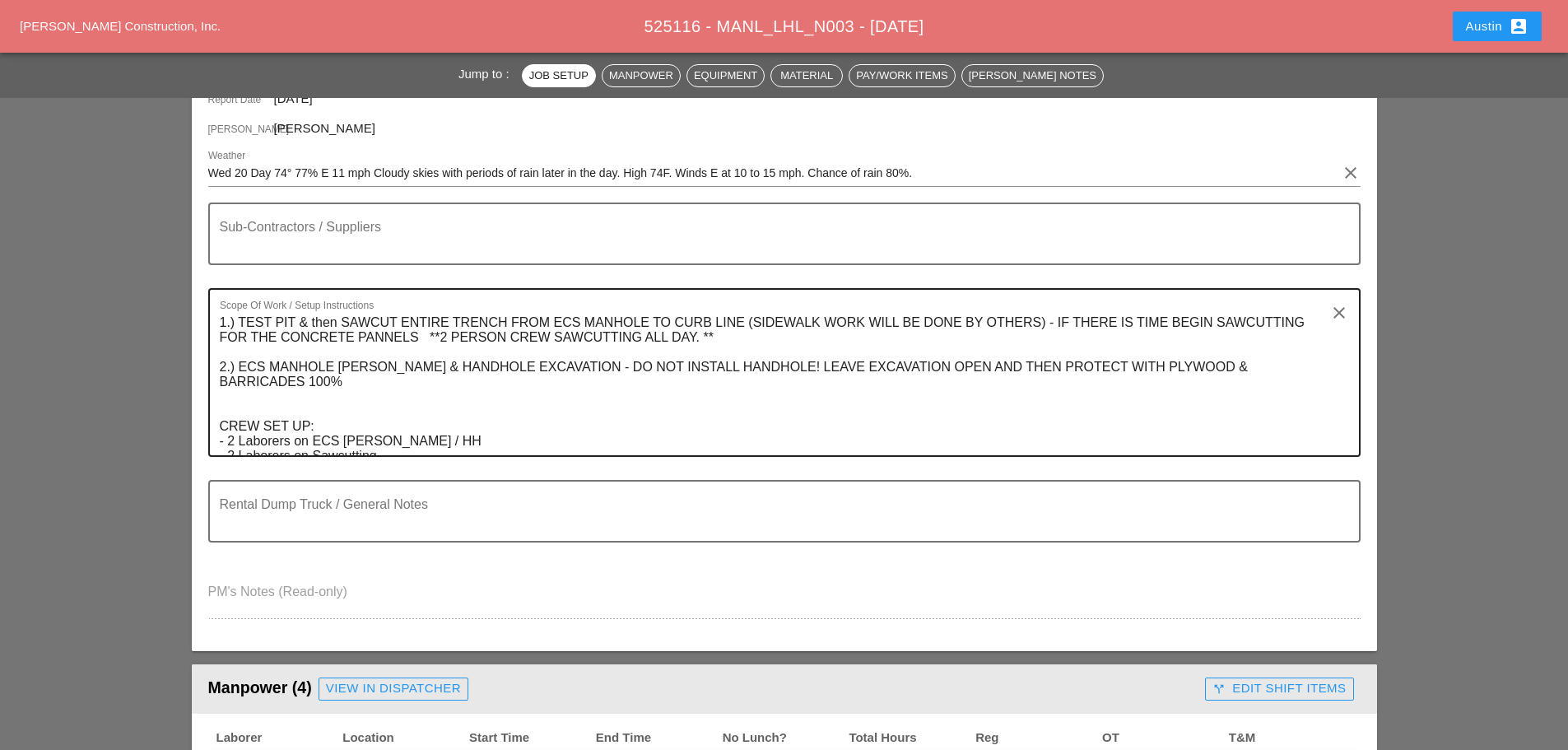
click at [1167, 330] on textarea "1.) TEST PIT & then SAWCUT ENTIRE TRENCH FROM ECS MANHOLE TO CURB LINE (SIDEWAL…" at bounding box center [778, 382] width 1116 height 146
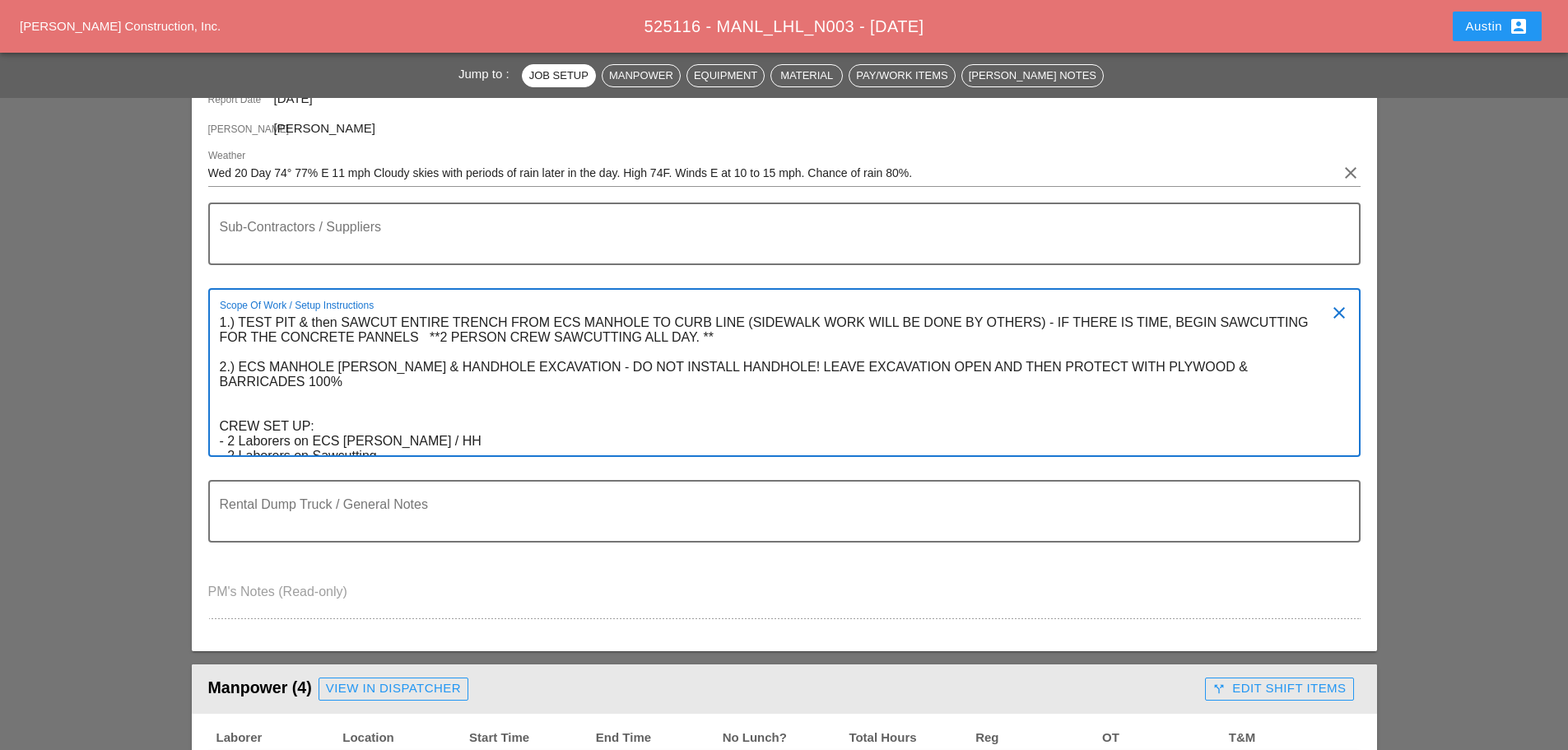
click at [543, 361] on textarea "1.) TEST PIT & then SAWCUT ENTIRE TRENCH FROM ECS MANHOLE TO CURB LINE (SIDEWAL…" at bounding box center [778, 382] width 1116 height 146
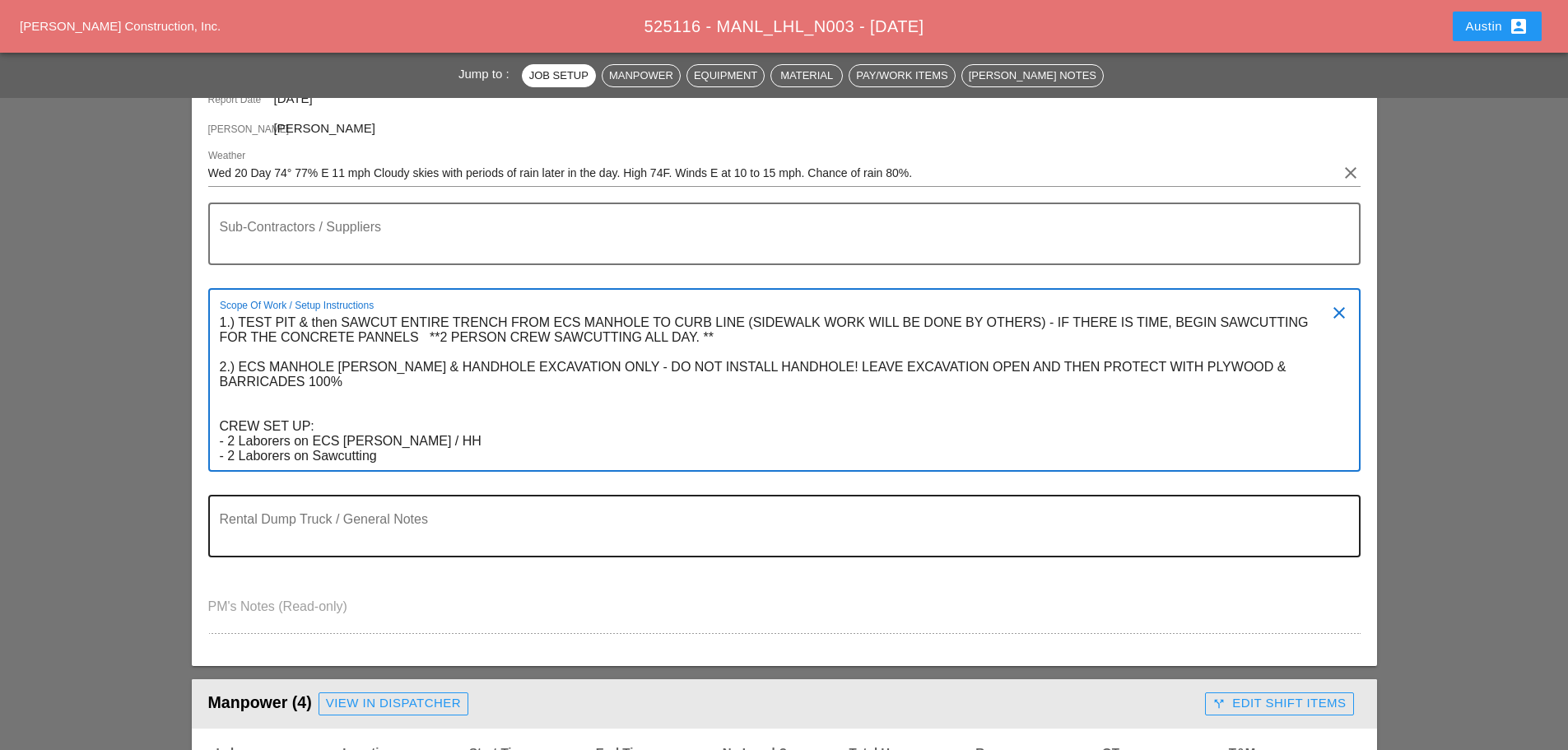
type textarea "1.) TEST PIT & then SAWCUT ENTIRE TRENCH FROM ECS MANHOLE TO CURB LINE (SIDEWAL…"
click at [328, 532] on textarea "Rental Dump Truck / General Notes" at bounding box center [778, 535] width 1116 height 40
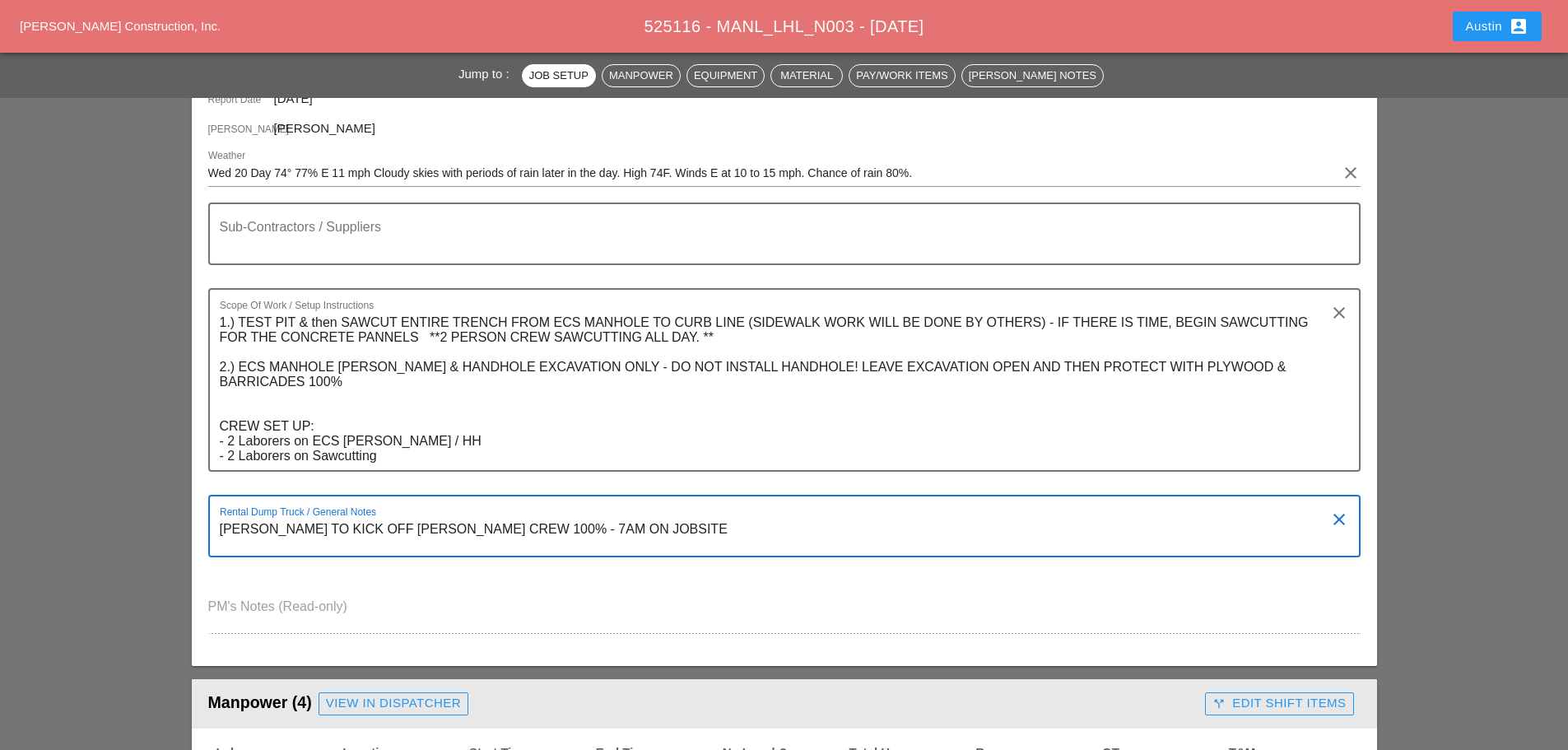
type textarea "[PERSON_NAME] TO KICK OFF [PERSON_NAME] CREW 100% - 7AM ON JOBSITE"
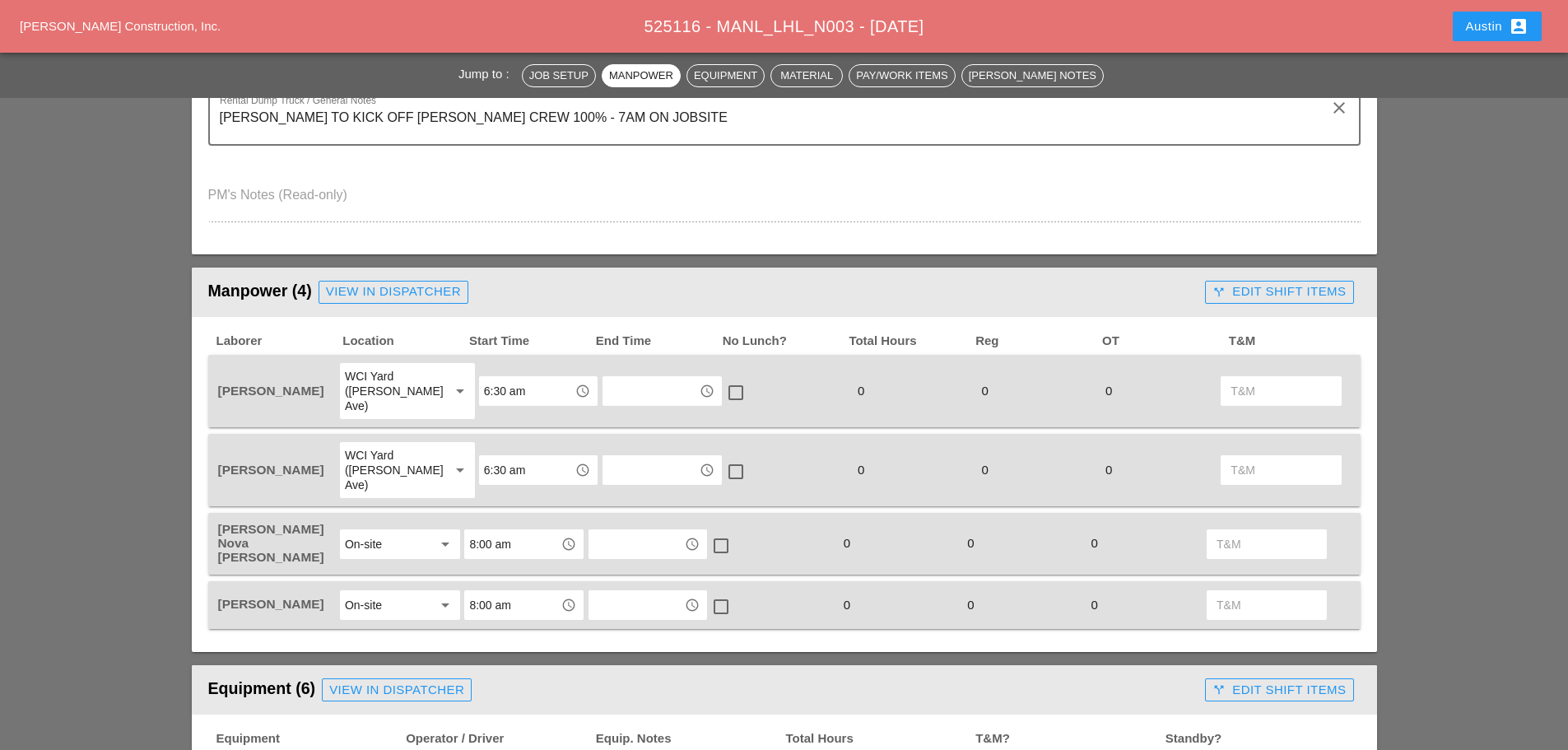
scroll to position [741, 0]
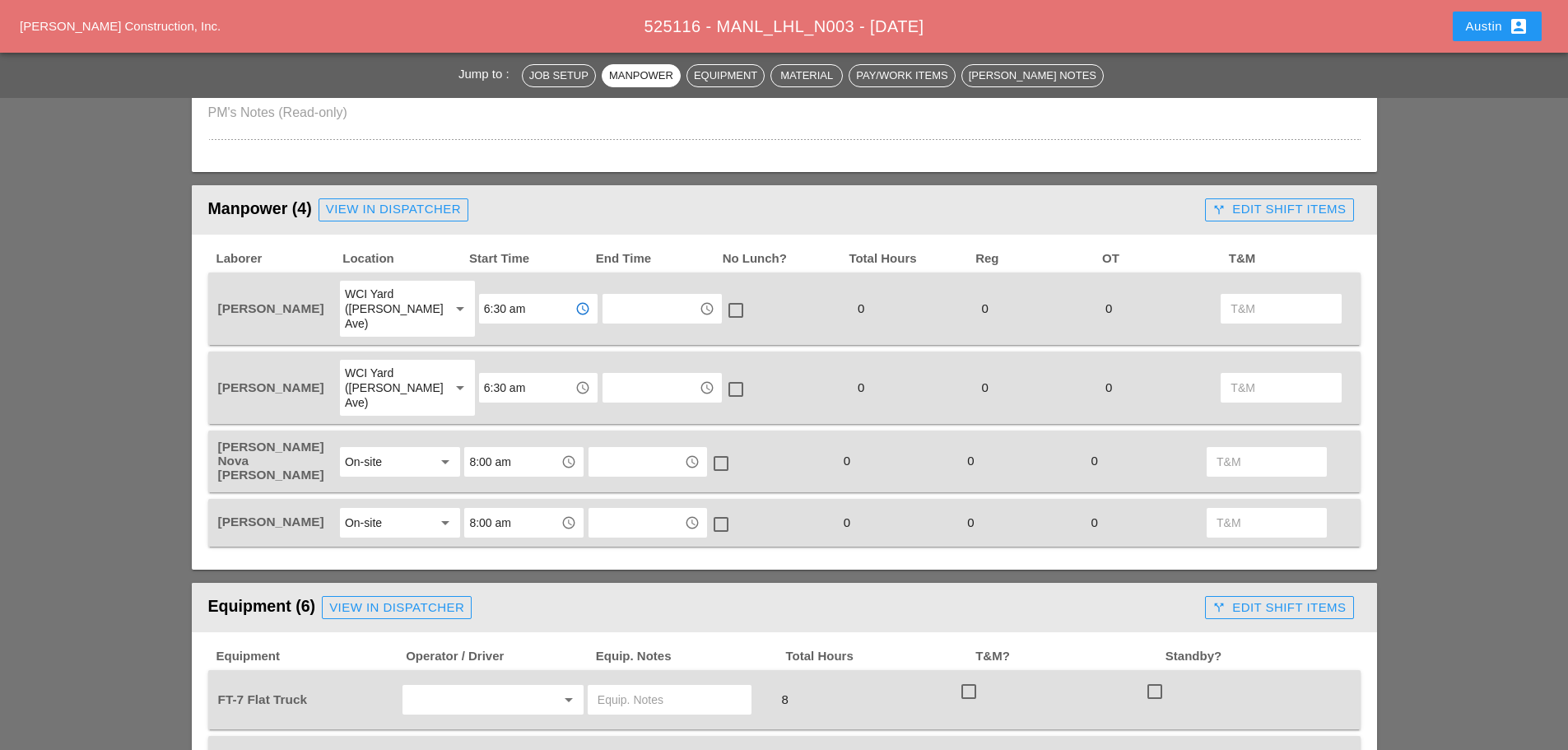
click at [531, 312] on input "6:30 am" at bounding box center [527, 308] width 86 height 26
click at [526, 332] on div "6 :00 am" at bounding box center [523, 336] width 92 height 19
type input "6:00 am"
click at [511, 375] on input "6:30 am" at bounding box center [527, 388] width 86 height 26
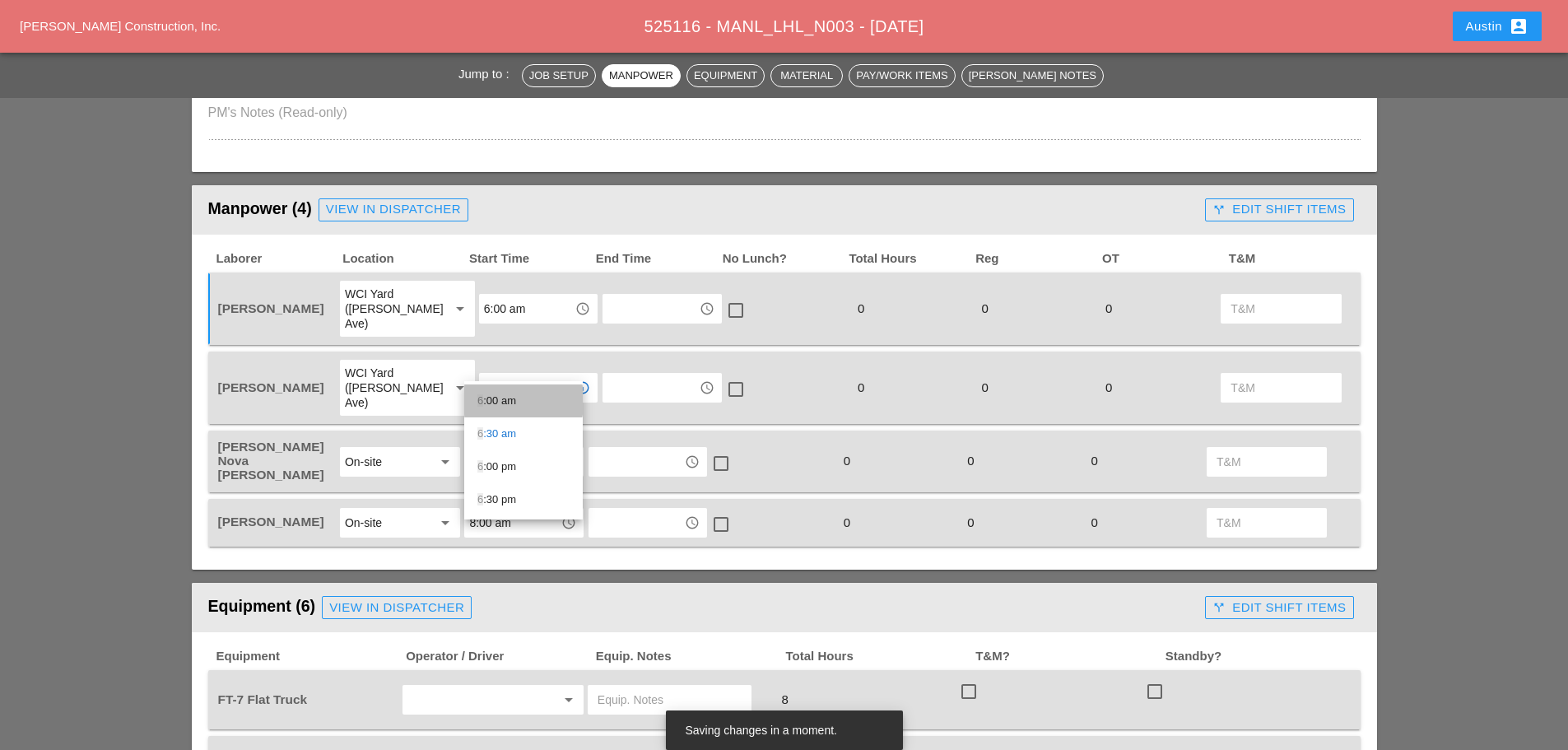
click at [526, 396] on div "6 :00 am" at bounding box center [523, 401] width 92 height 19
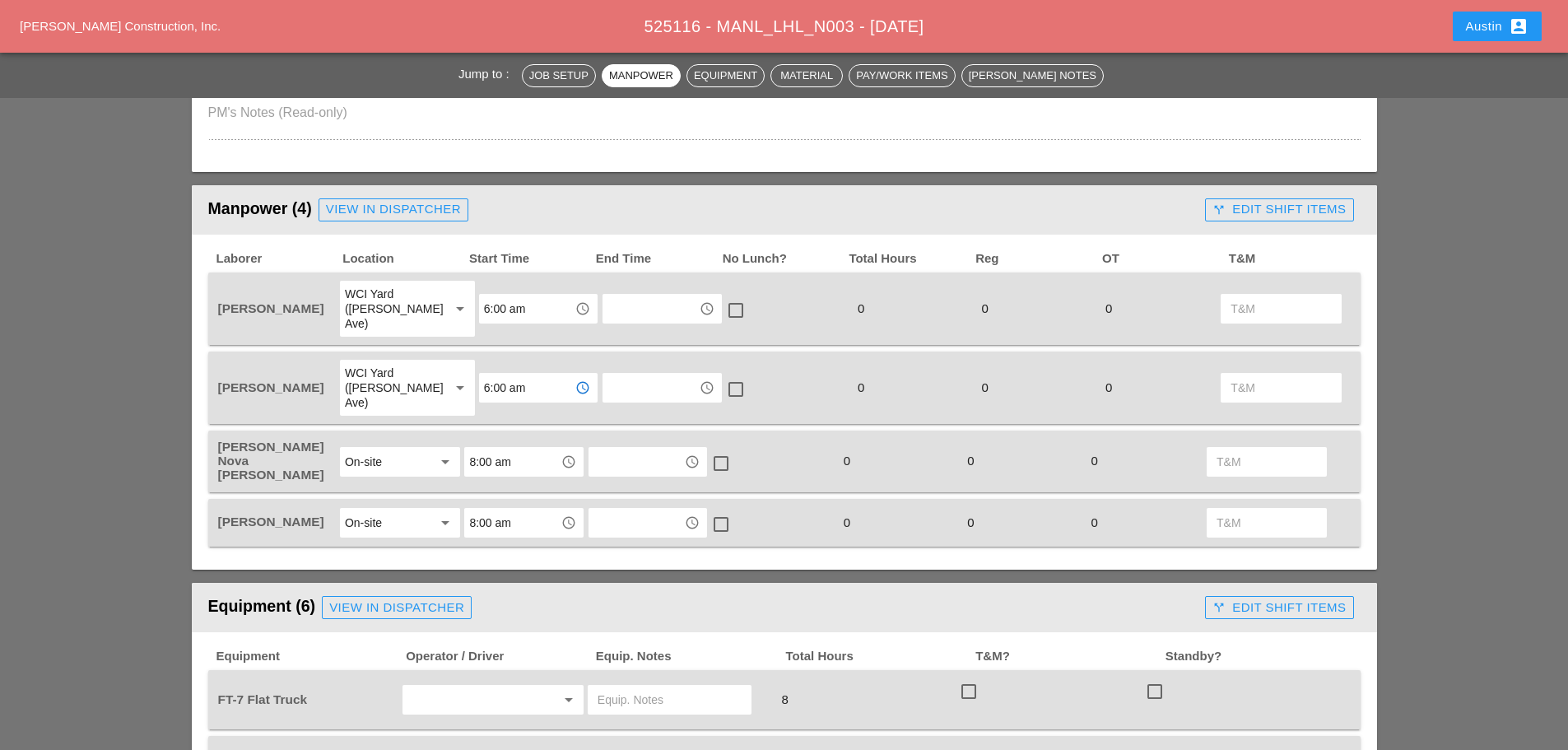
type input "6:00 am"
click at [378, 215] on div "View in Dispatcher" at bounding box center [393, 210] width 135 height 19
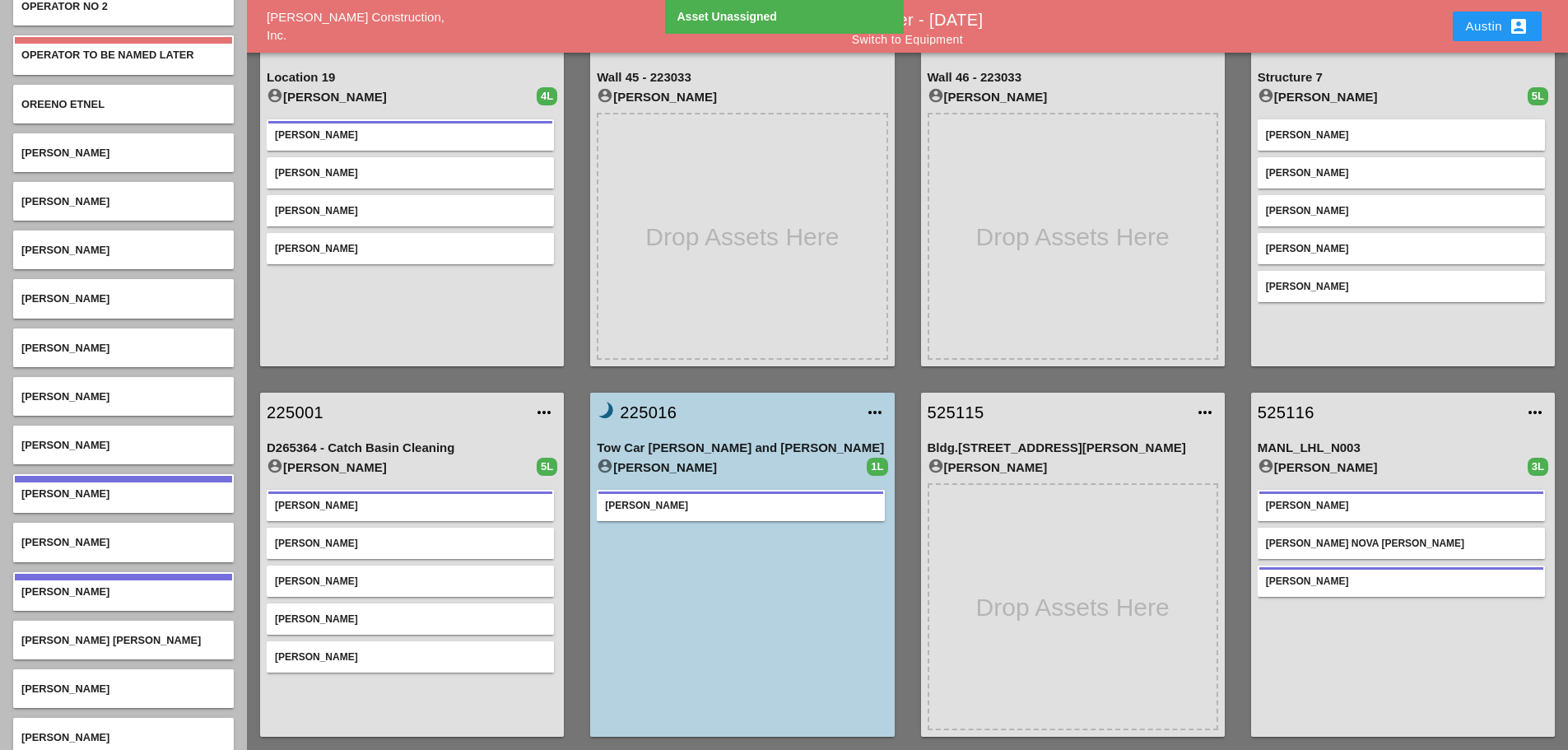
scroll to position [5270, 0]
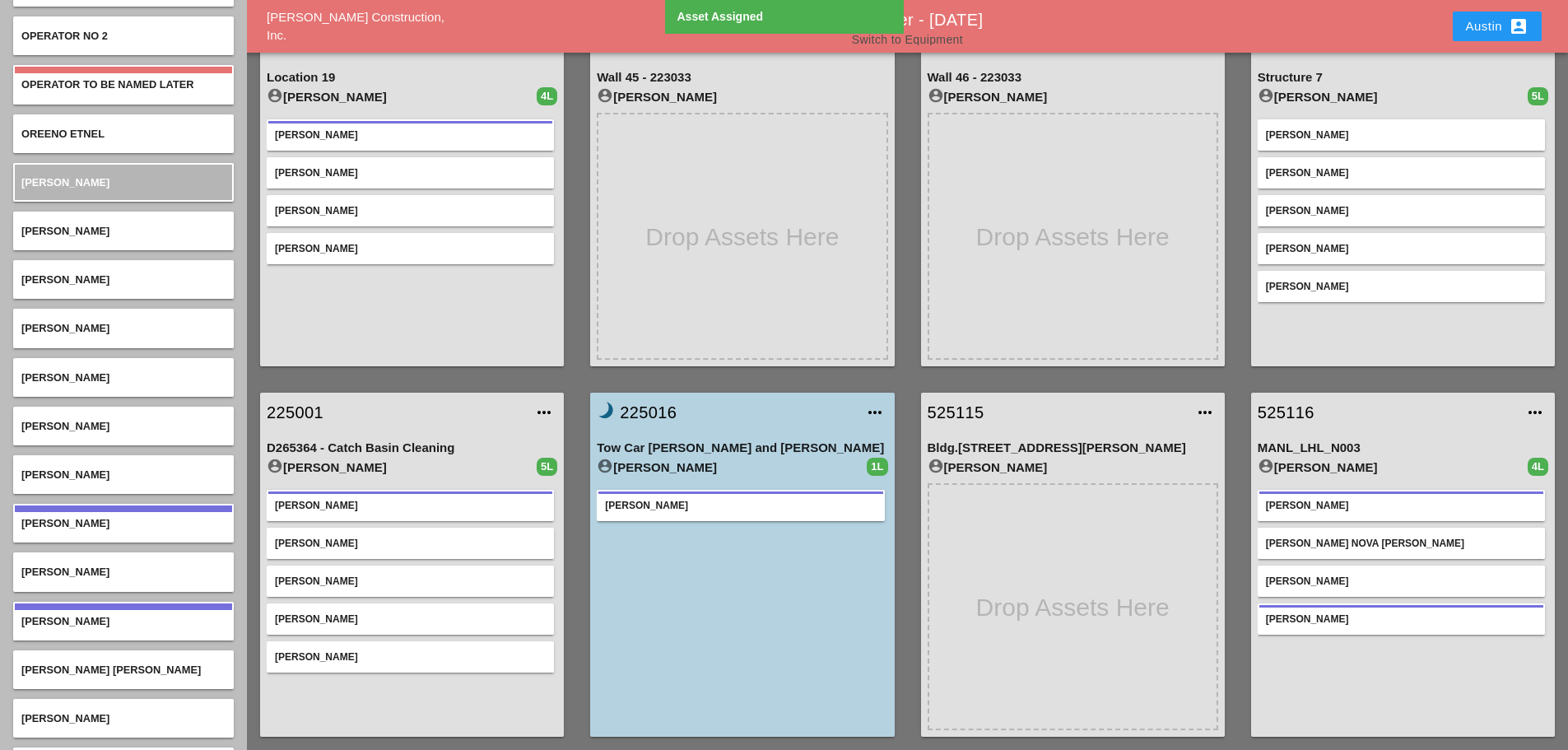
click at [906, 39] on link "Switch to Equipment" at bounding box center [907, 40] width 111 height 14
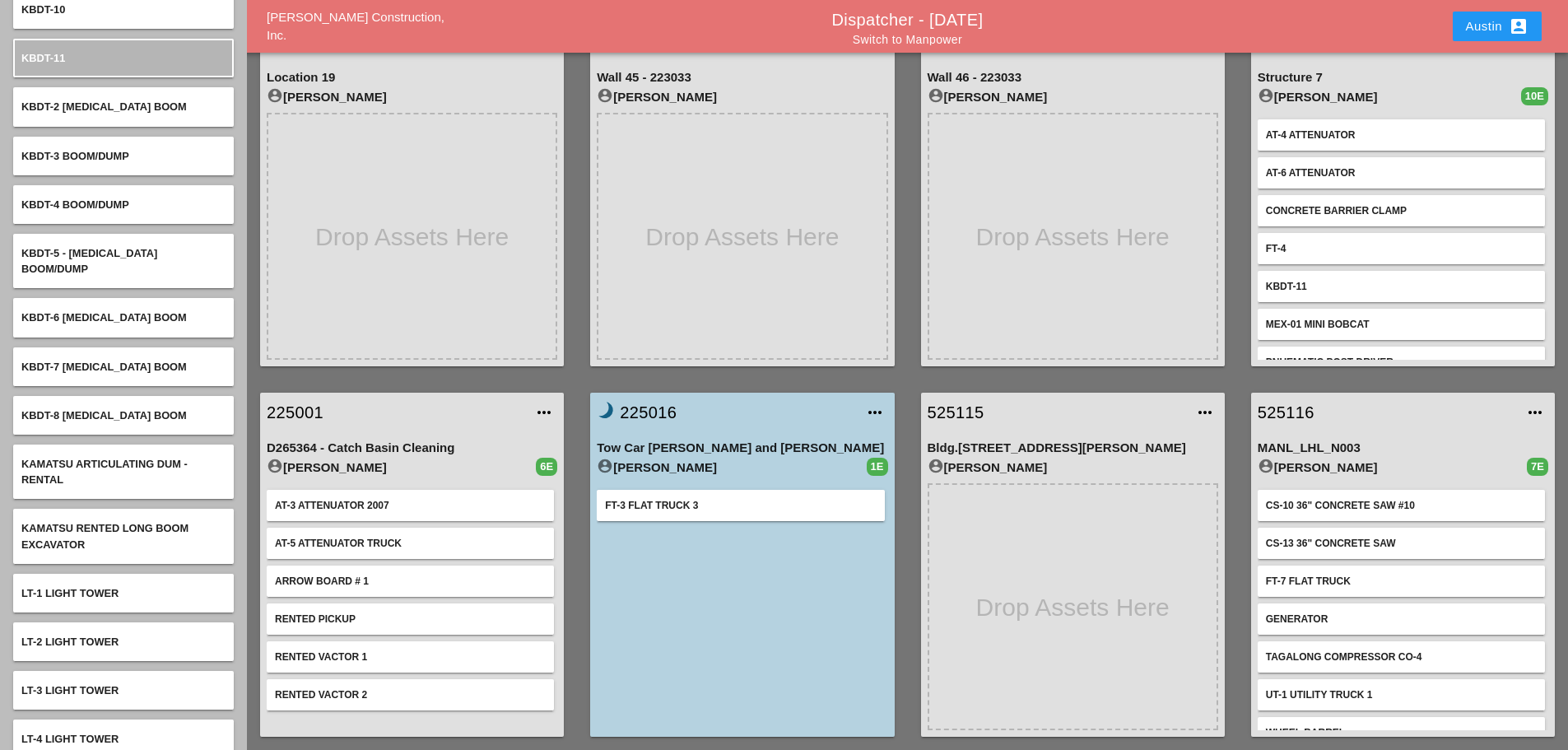
scroll to position [4447, 0]
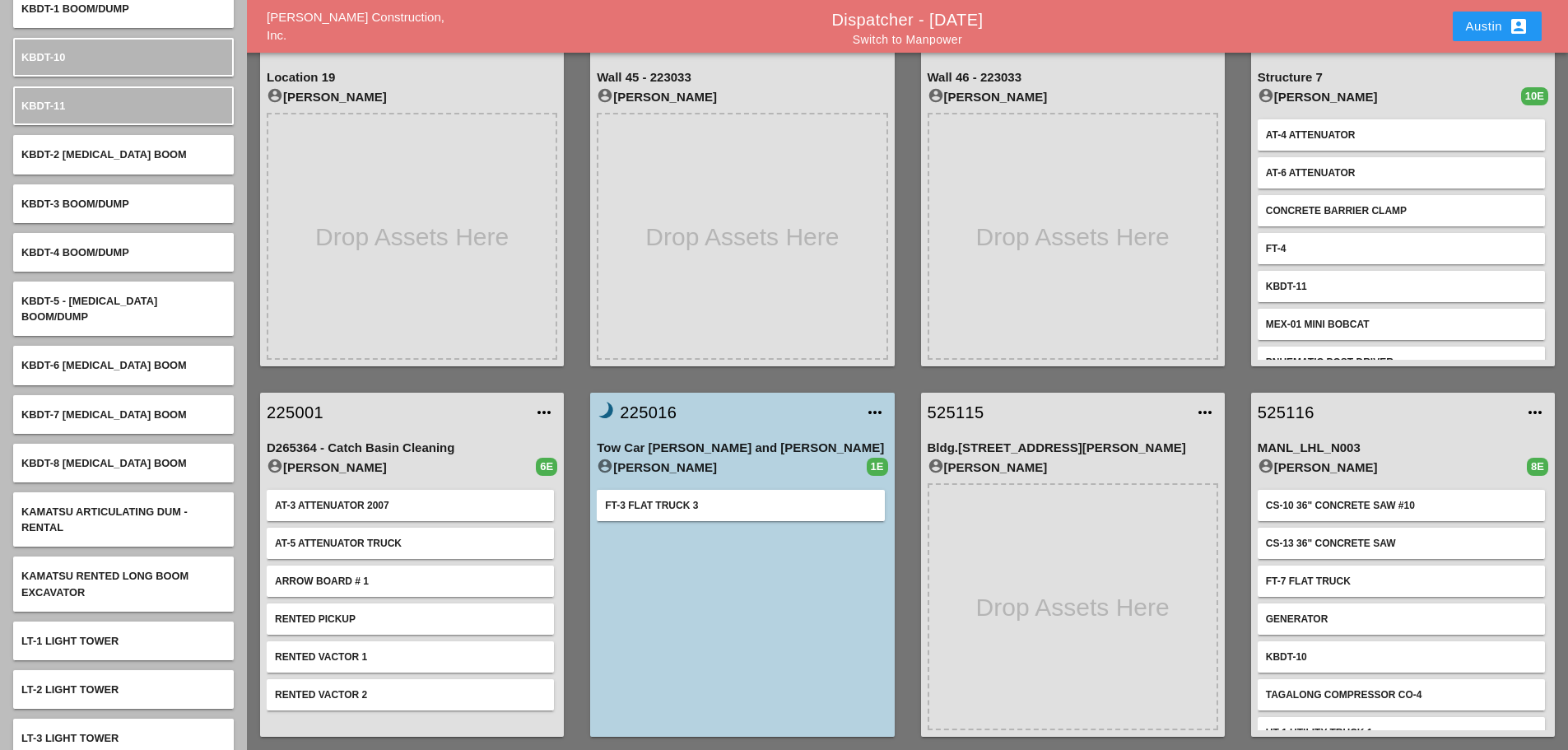
drag, startPoint x: 1516, startPoint y: 7, endPoint x: 1511, endPoint y: 16, distance: 10.3
click at [1515, 7] on div "Austin account_box" at bounding box center [1497, 26] width 102 height 40
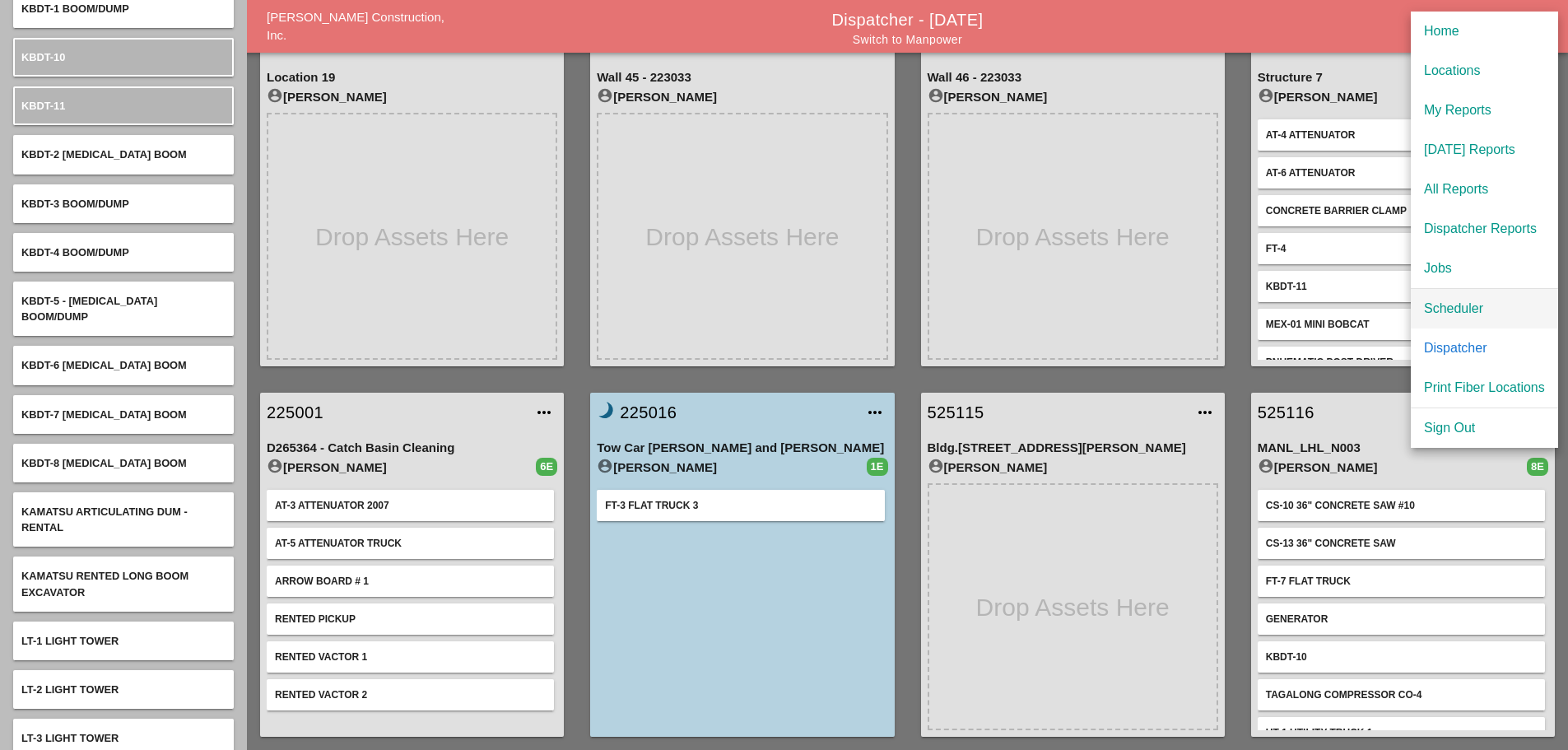
click at [1479, 306] on div "Scheduler" at bounding box center [1484, 308] width 121 height 19
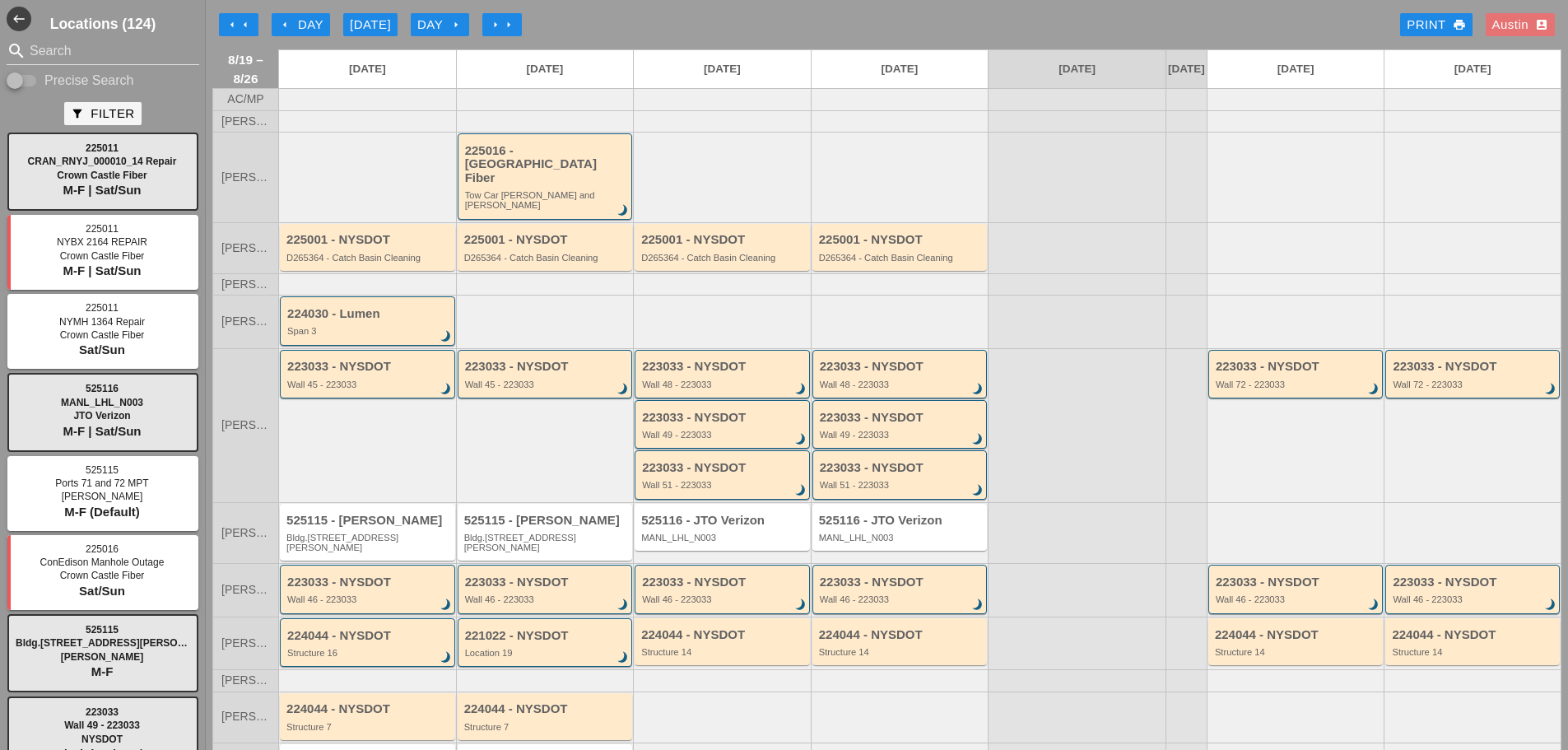
click at [681, 16] on div "arrow_left arrow_left arrow_left Day [DATE] Day arrow_right arrow_right arrow_r…" at bounding box center [887, 25] width 1350 height 33
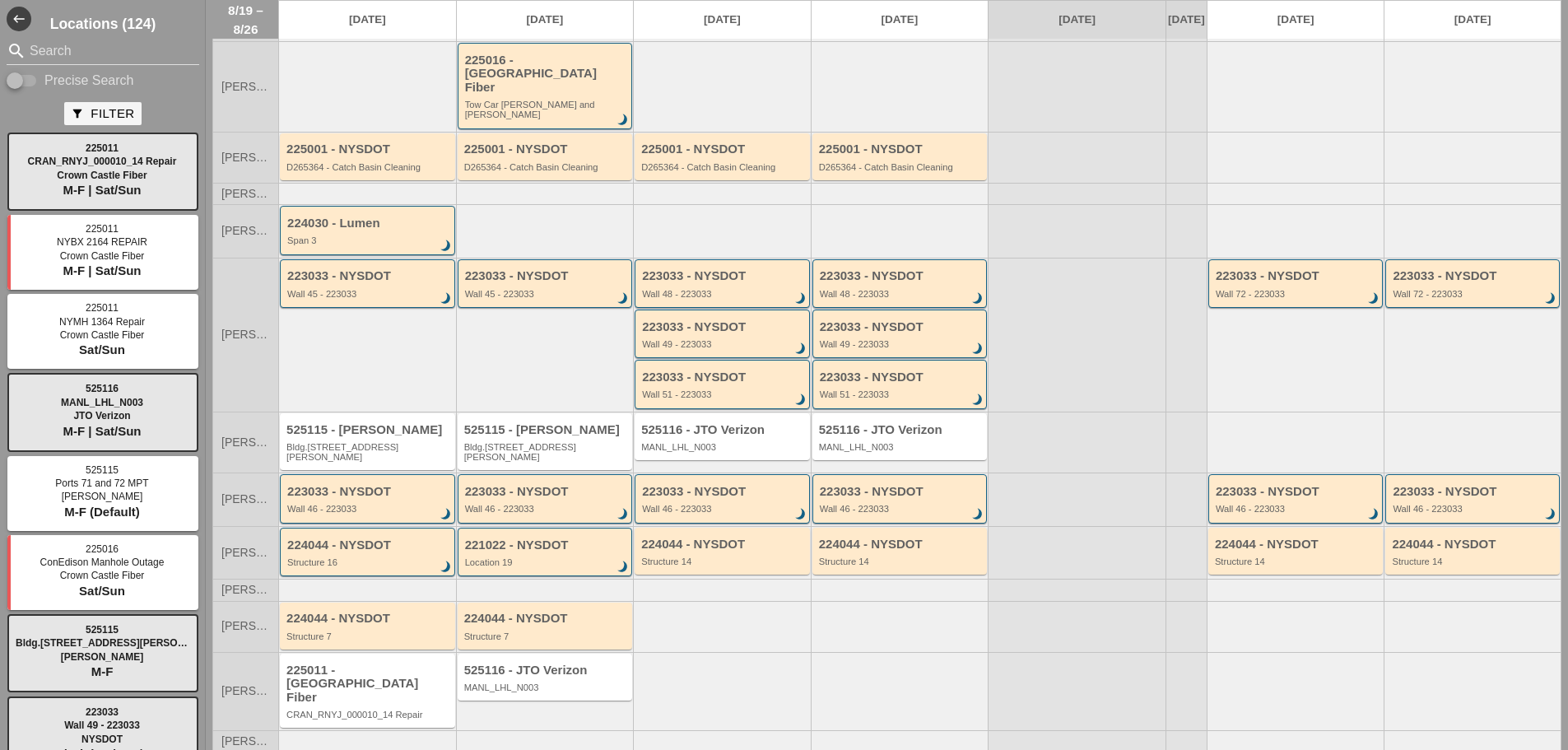
scroll to position [92, 0]
click at [503, 681] on div "MANL_LHL_N003" at bounding box center [547, 686] width 164 height 10
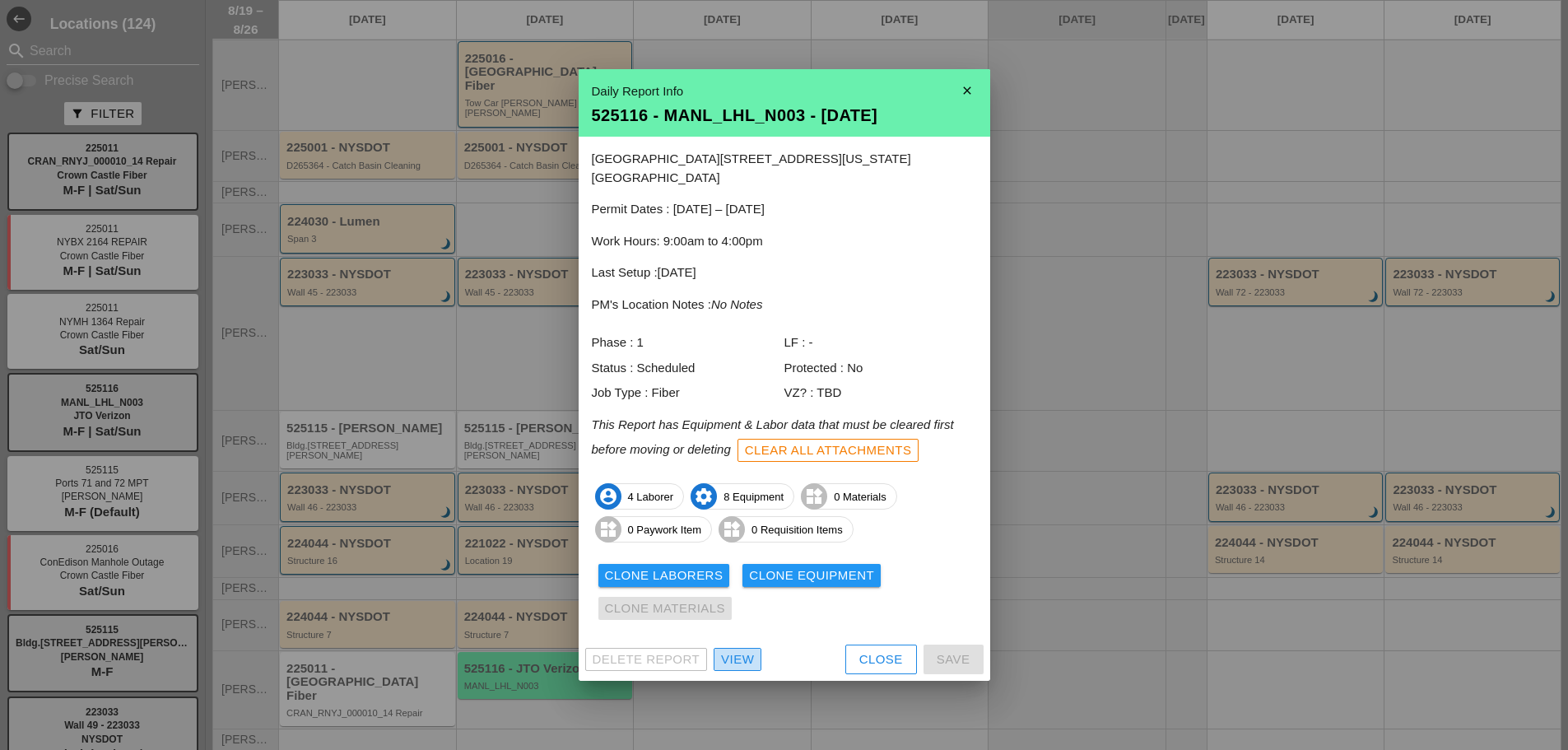
click at [736, 656] on div "View" at bounding box center [737, 660] width 33 height 19
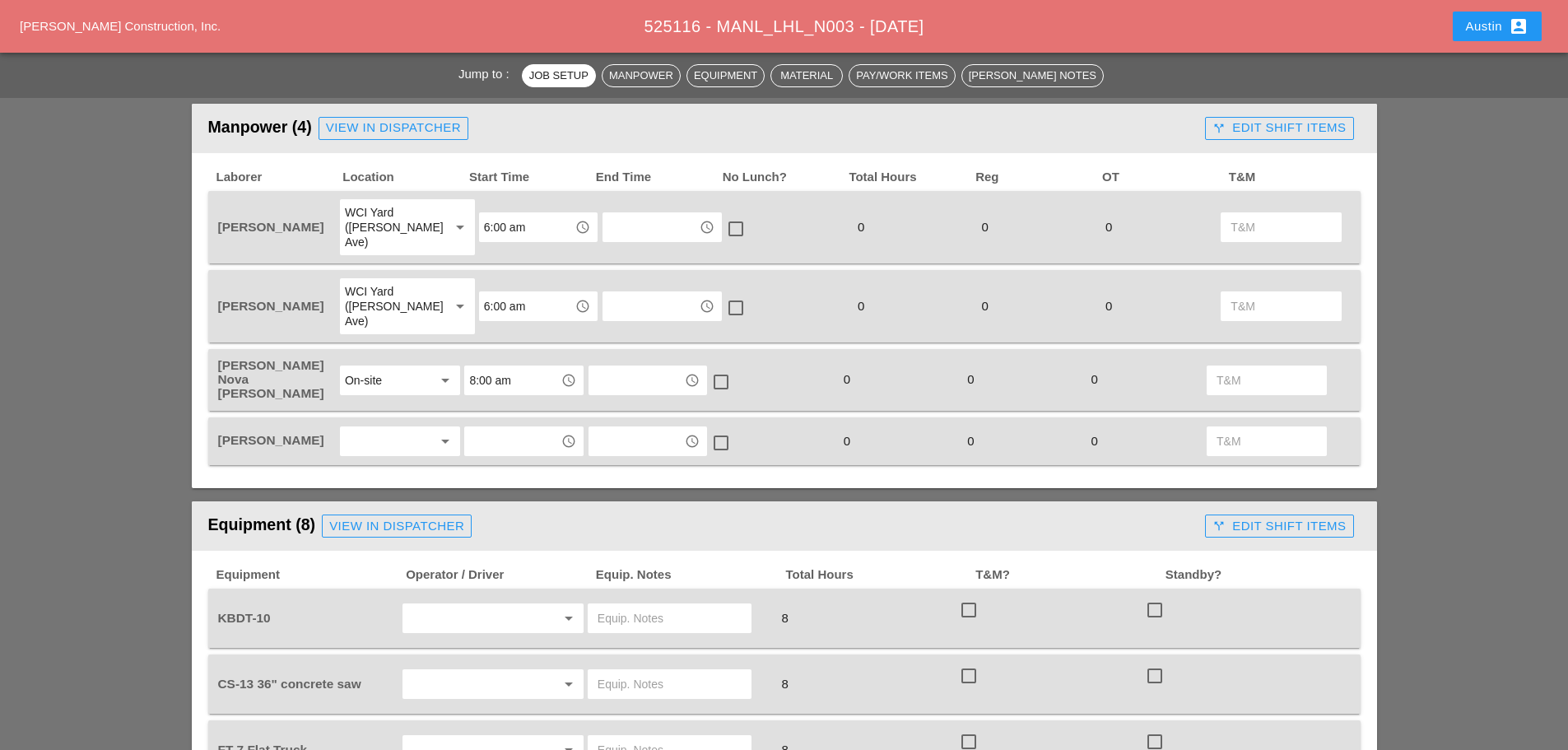
scroll to position [823, 0]
click at [397, 417] on div "Orlando Bradley arrow_drop_down access_time access_time check_box_outline_blank…" at bounding box center [784, 440] width 1153 height 47
click at [395, 427] on div at bounding box center [388, 440] width 87 height 26
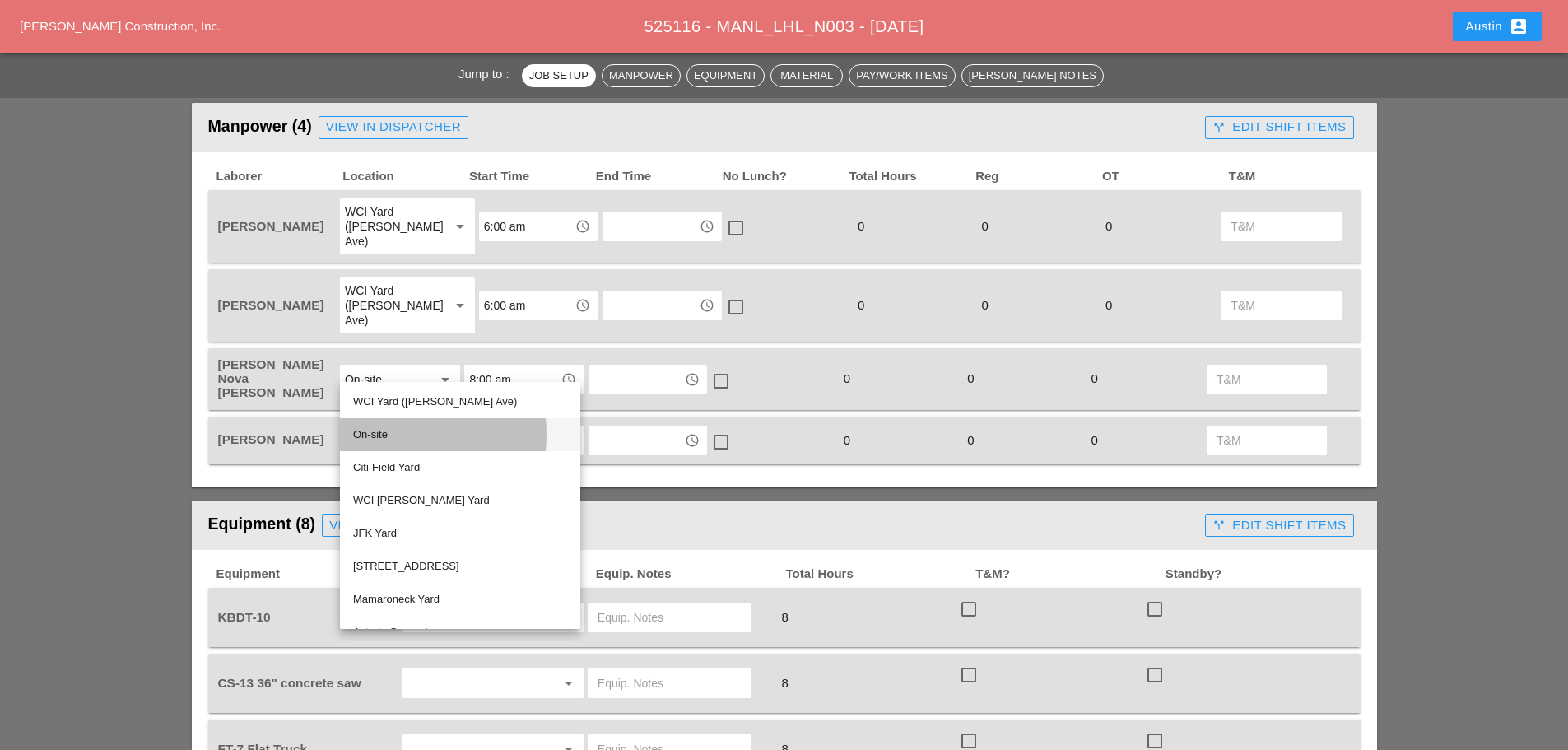
click at [400, 432] on div "On-site" at bounding box center [461, 435] width 214 height 19
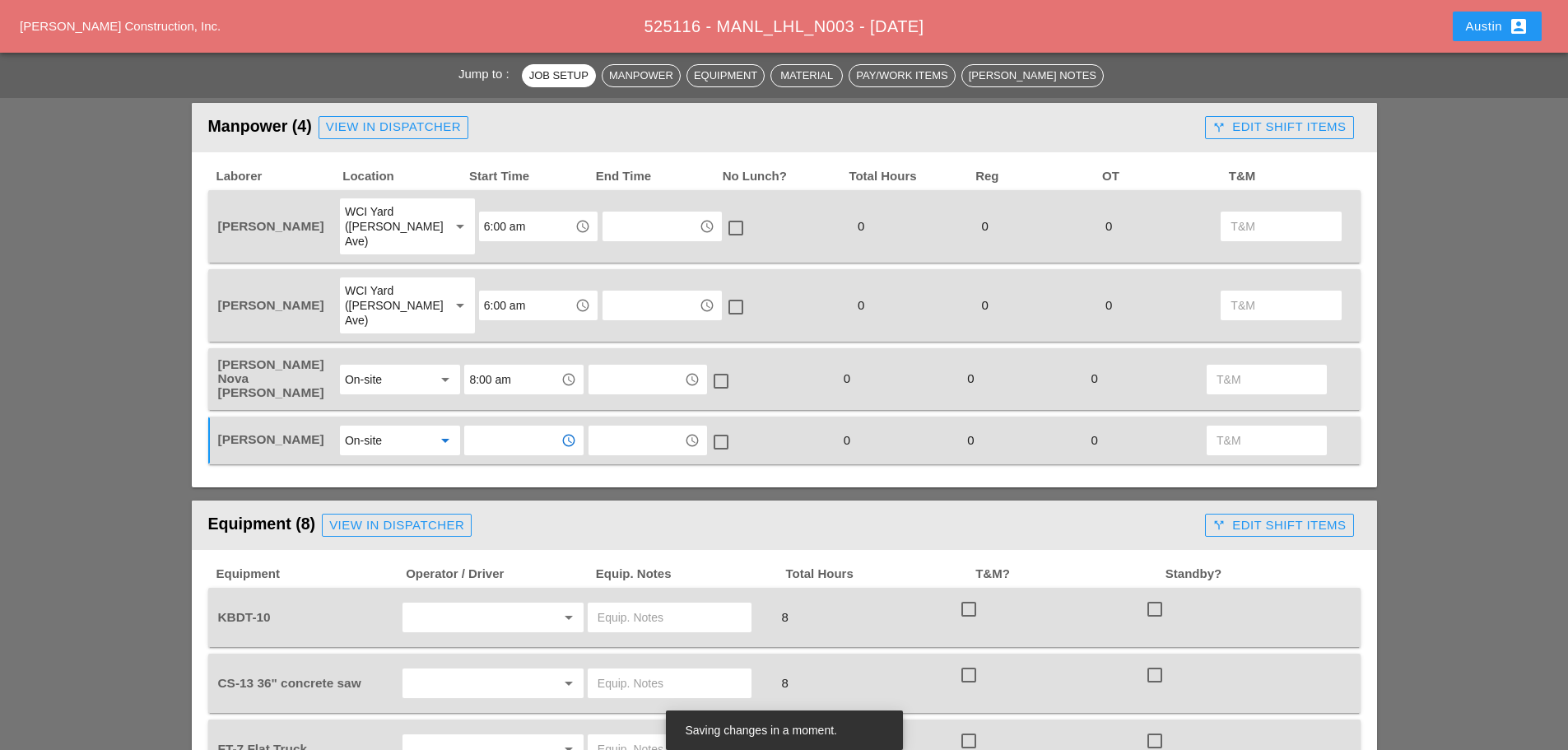
click at [499, 427] on input "text" at bounding box center [512, 440] width 86 height 26
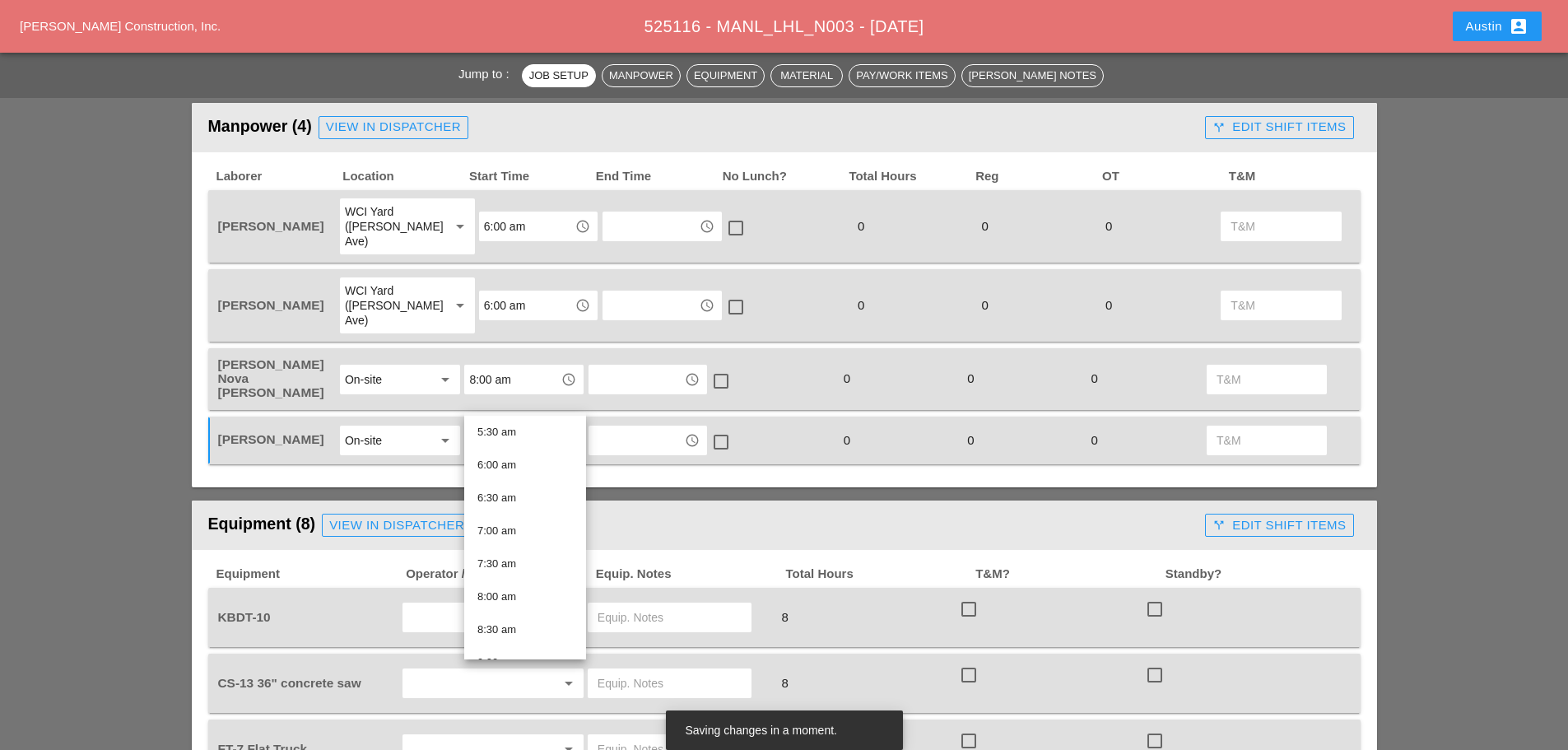
scroll to position [412, 0]
click at [495, 554] on div "8:00 am" at bounding box center [525, 547] width 96 height 19
type input "8:00 am"
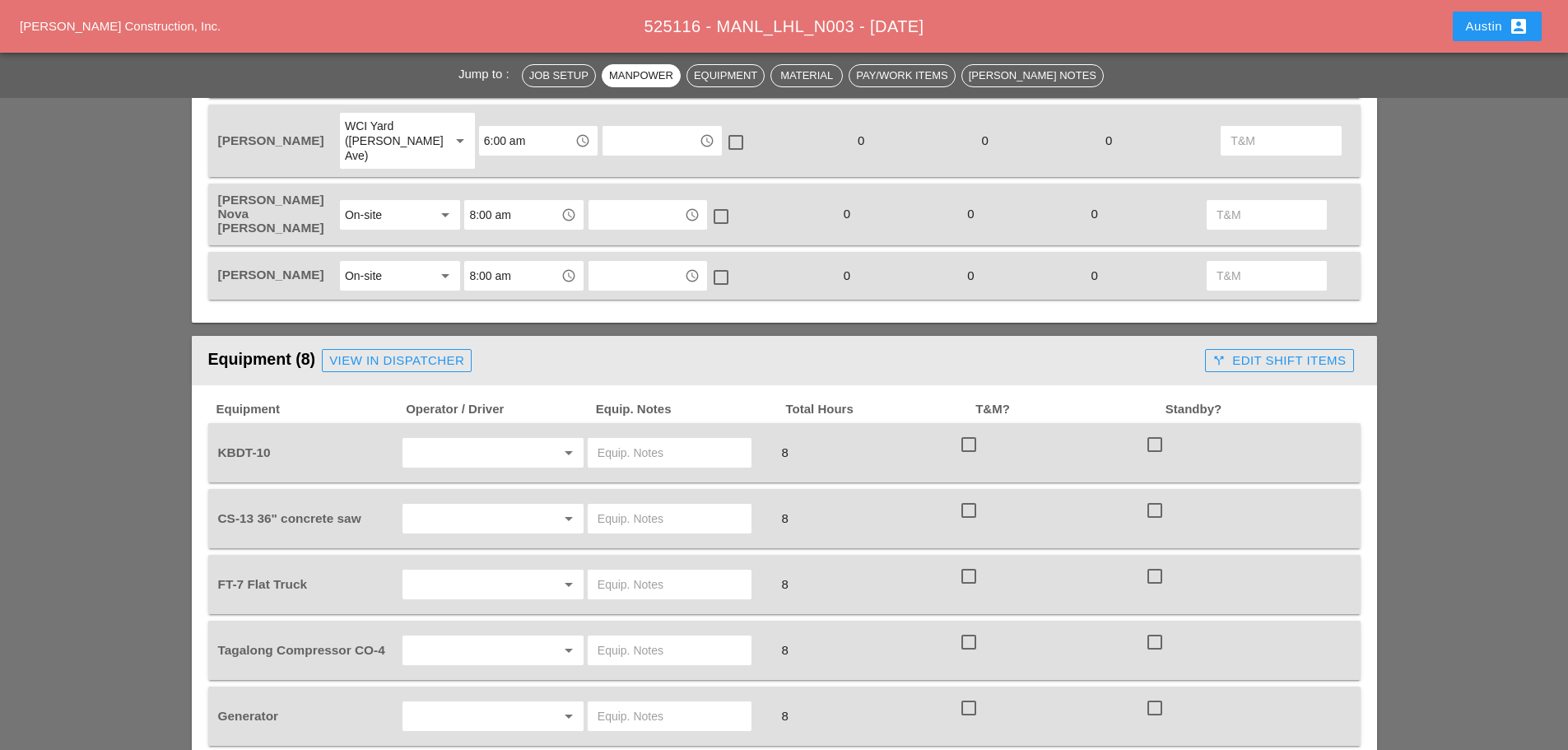
scroll to position [1071, 0]
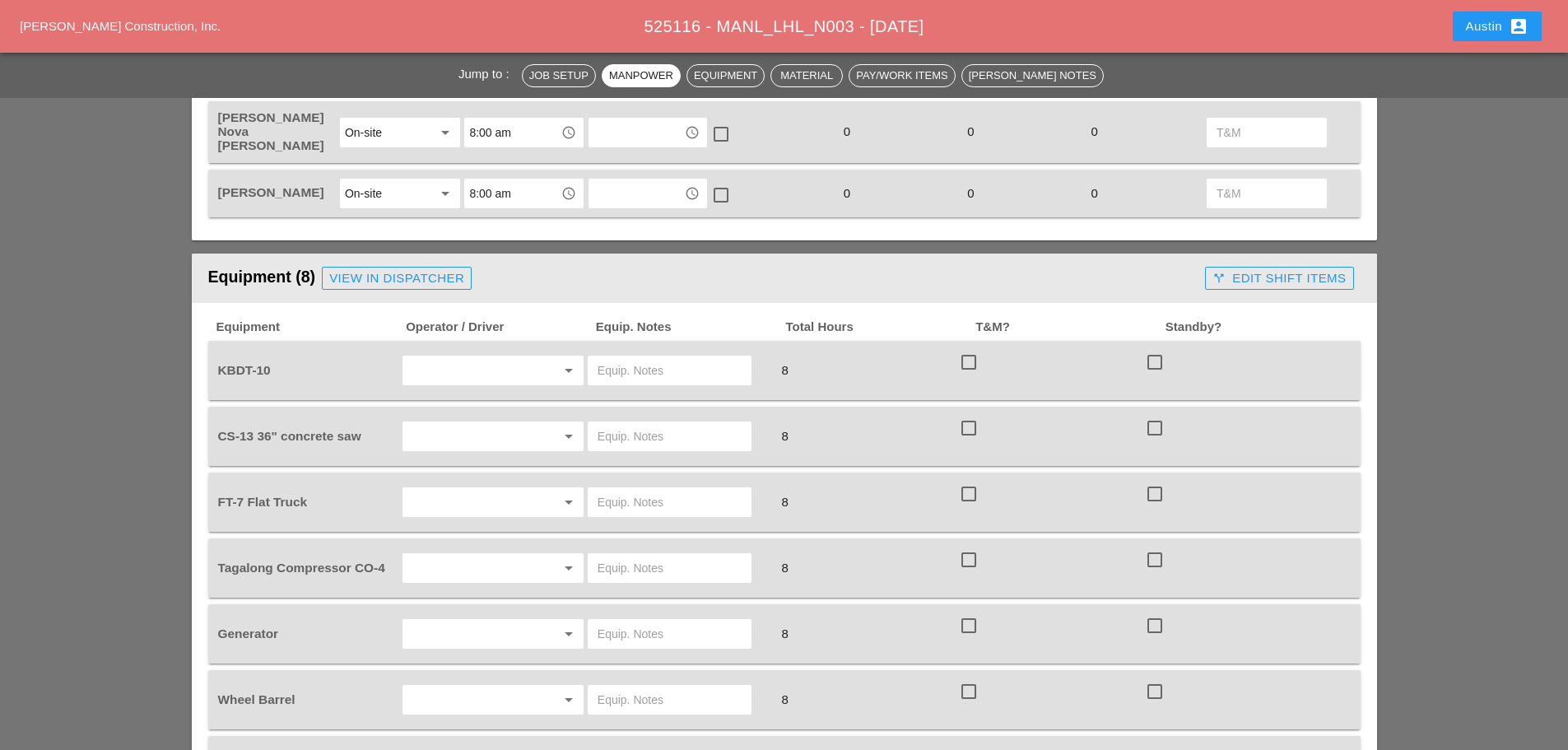
click at [464, 358] on input "text" at bounding box center [470, 370] width 126 height 26
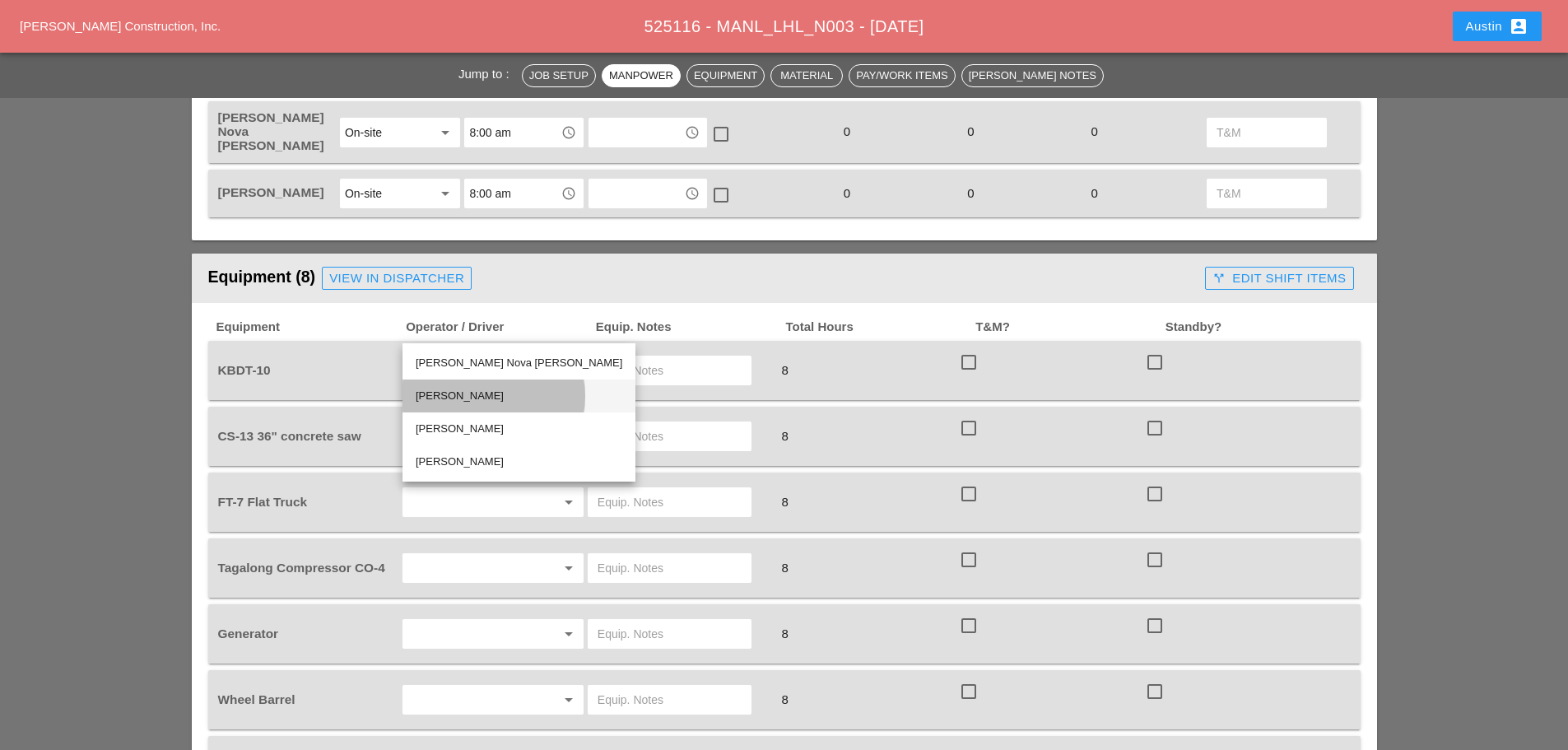
click at [465, 392] on div "[PERSON_NAME]" at bounding box center [519, 396] width 207 height 19
type input "[PERSON_NAME]"
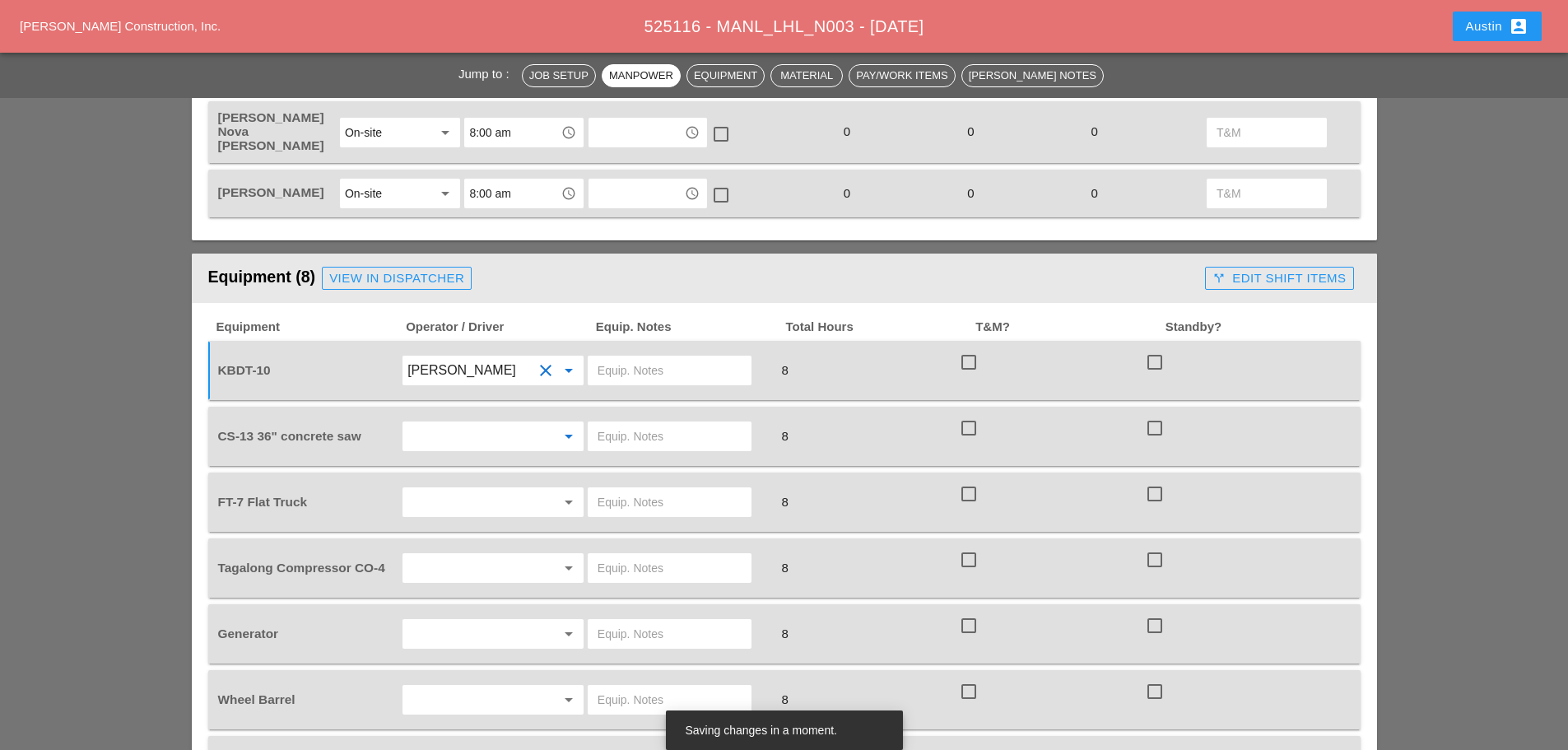
click at [451, 423] on input "text" at bounding box center [470, 436] width 126 height 26
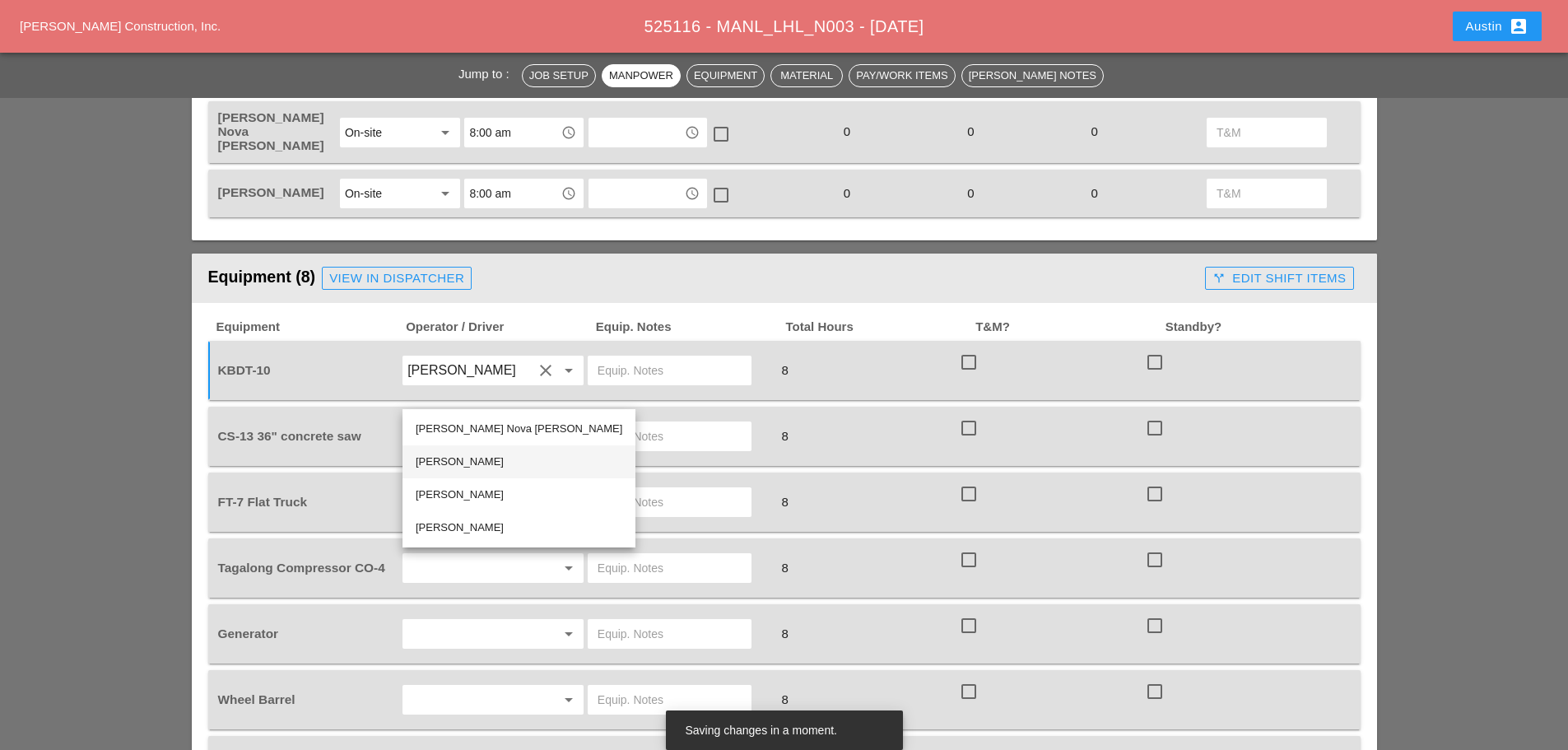
click at [470, 453] on div "[PERSON_NAME]" at bounding box center [519, 462] width 207 height 19
type input "[PERSON_NAME]"
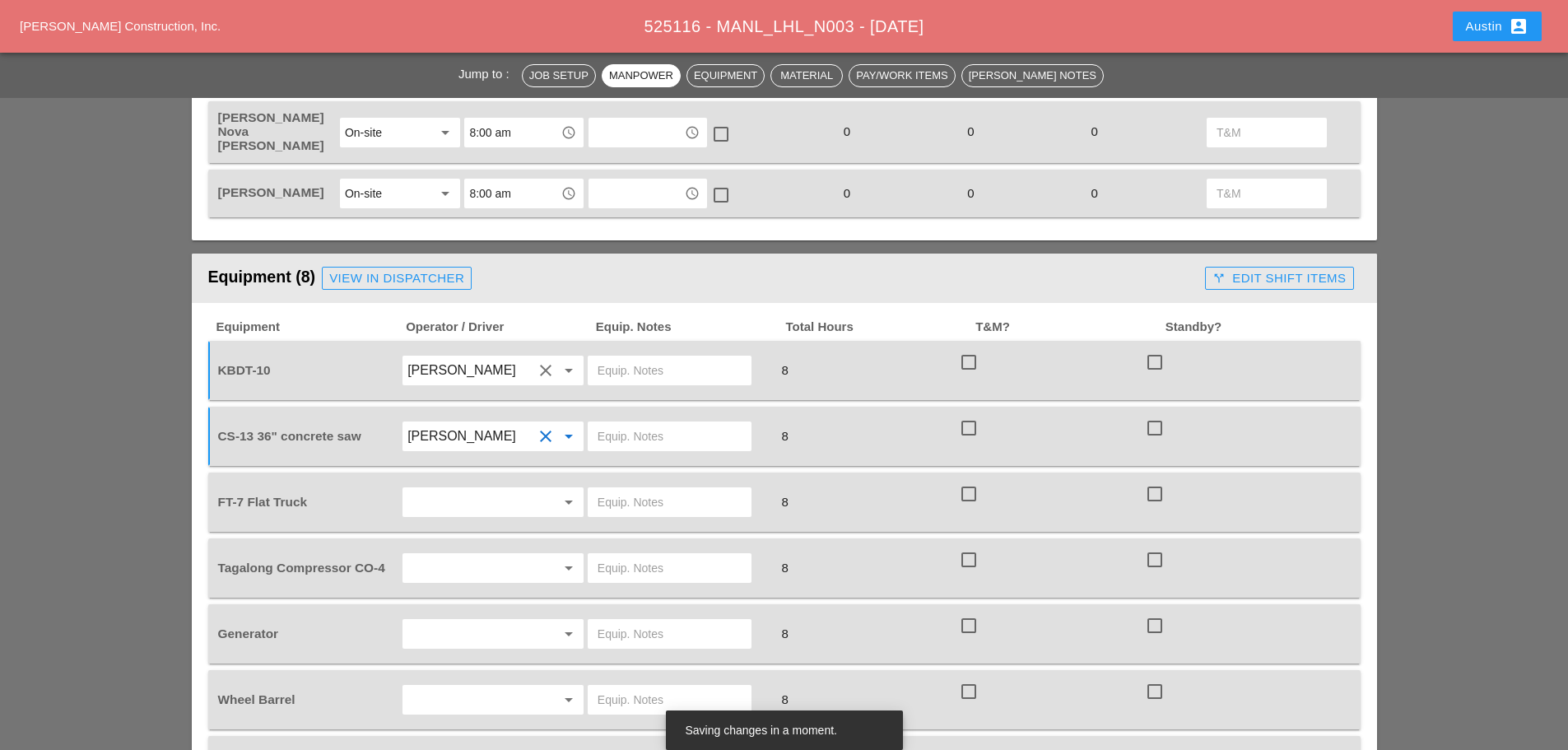
click at [442, 489] on input "text" at bounding box center [470, 502] width 126 height 26
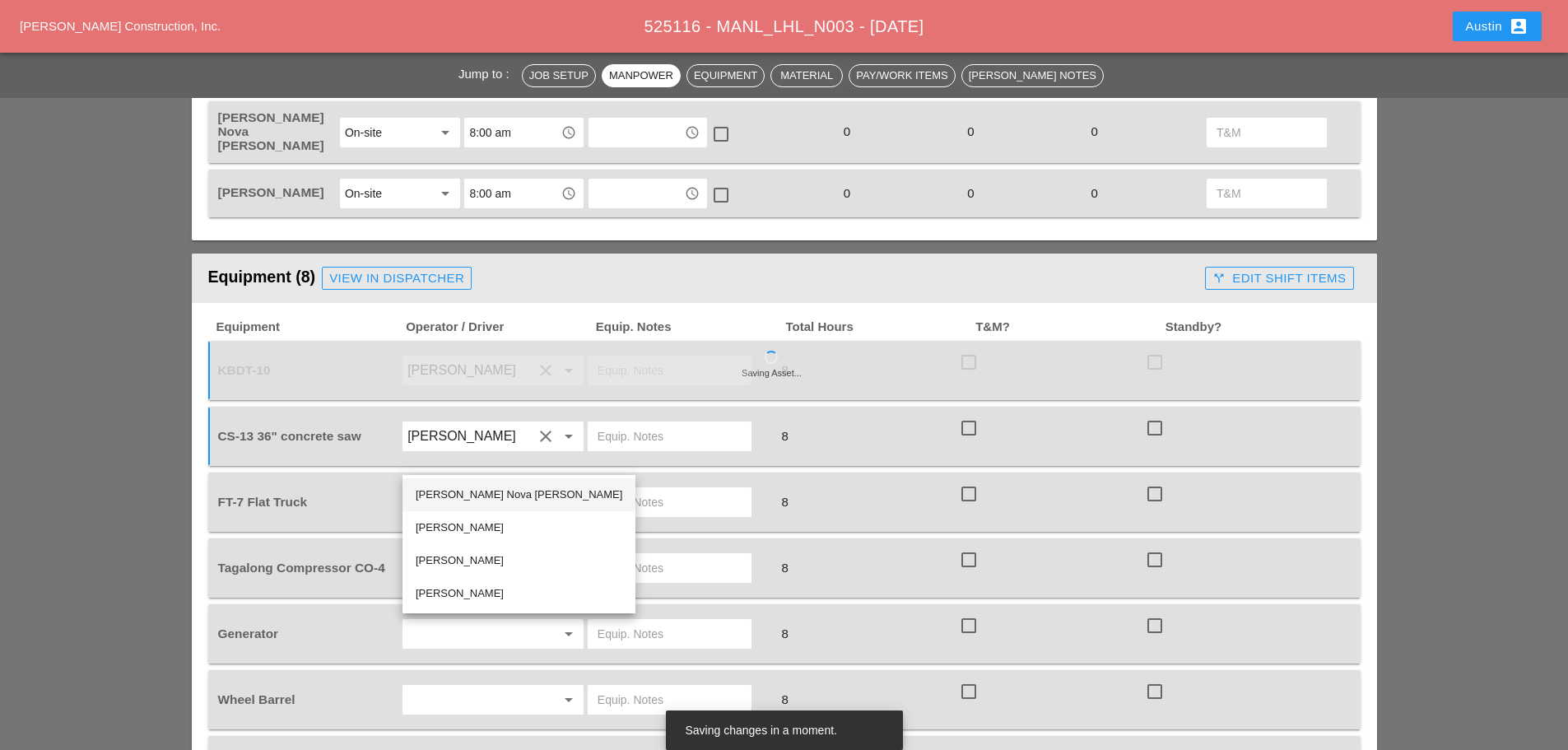
click at [491, 493] on div "[PERSON_NAME] Nova [PERSON_NAME]" at bounding box center [519, 495] width 207 height 19
type input "[PERSON_NAME] Nova [PERSON_NAME]"
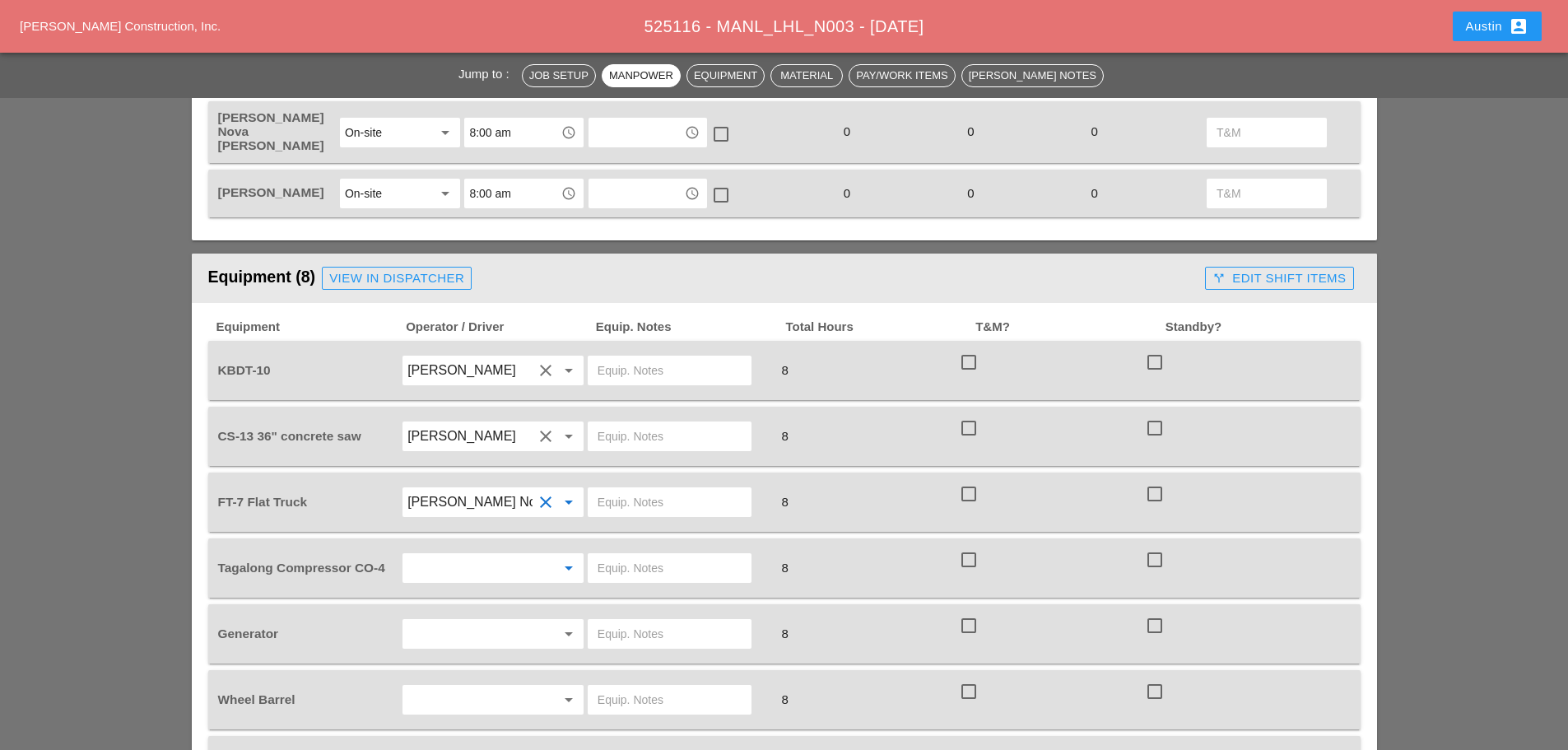
click at [519, 555] on input "text" at bounding box center [470, 567] width 126 height 26
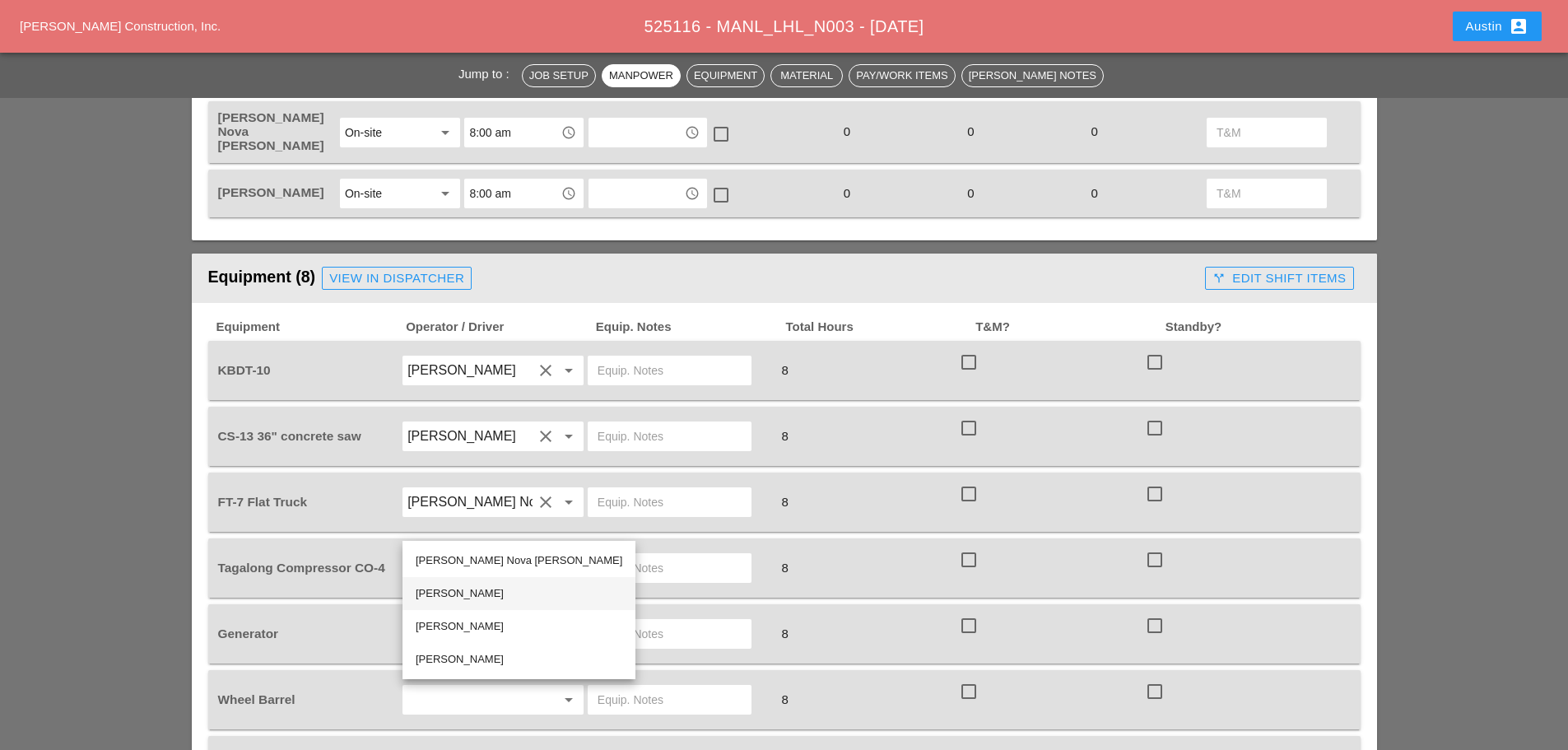
click at [487, 593] on div "[PERSON_NAME]" at bounding box center [519, 593] width 207 height 19
type input "[PERSON_NAME]"
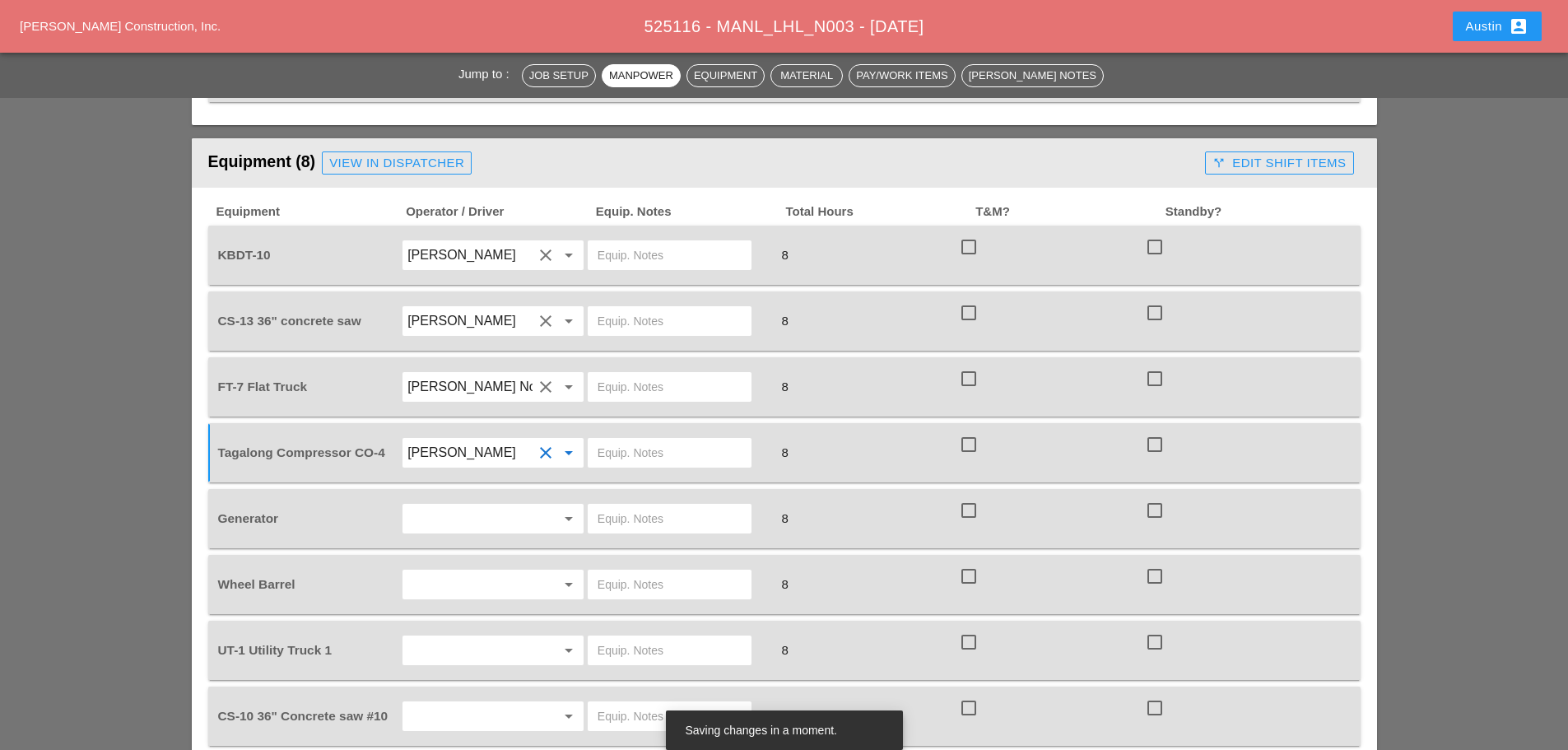
scroll to position [1235, 0]
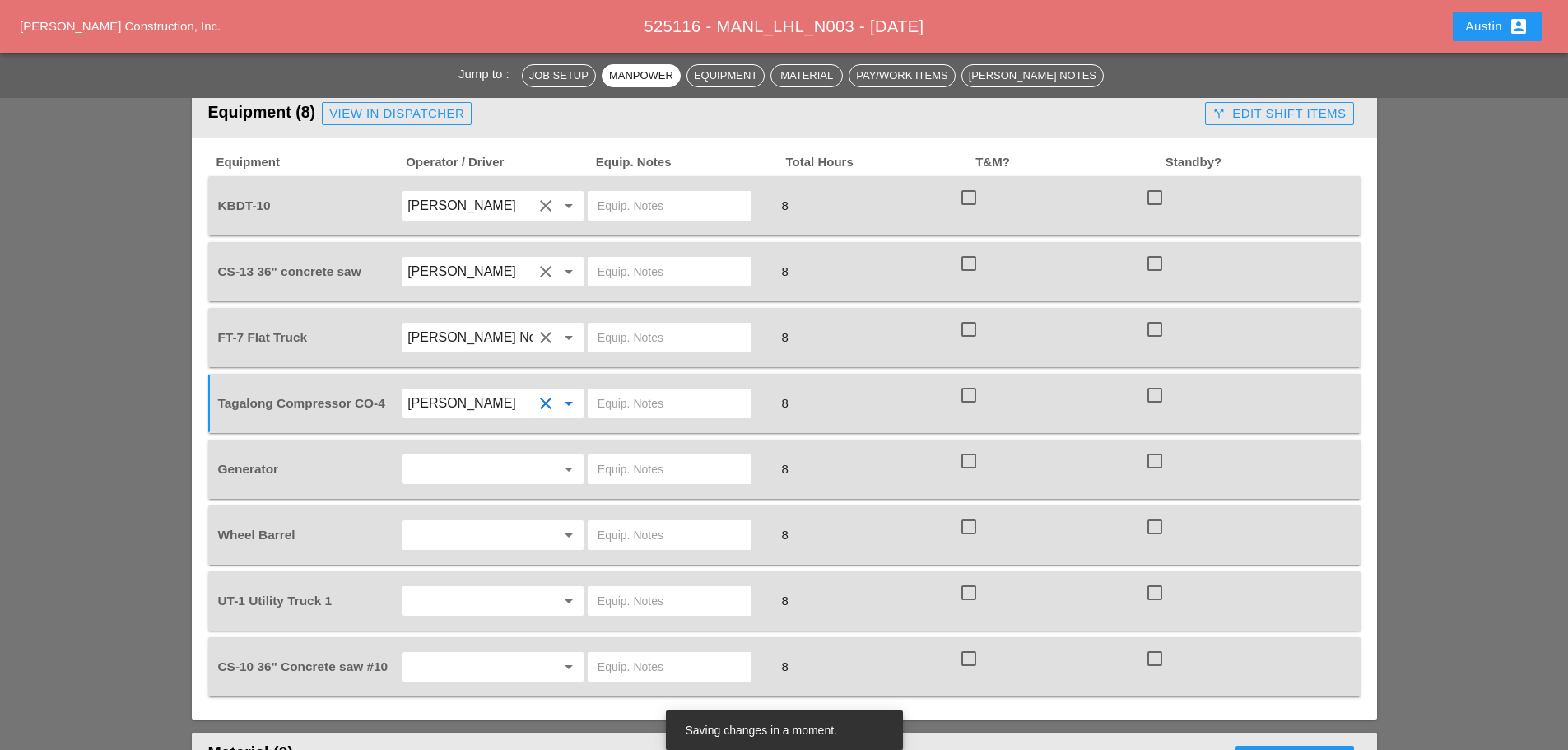
click at [421, 456] on input "text" at bounding box center [470, 469] width 126 height 26
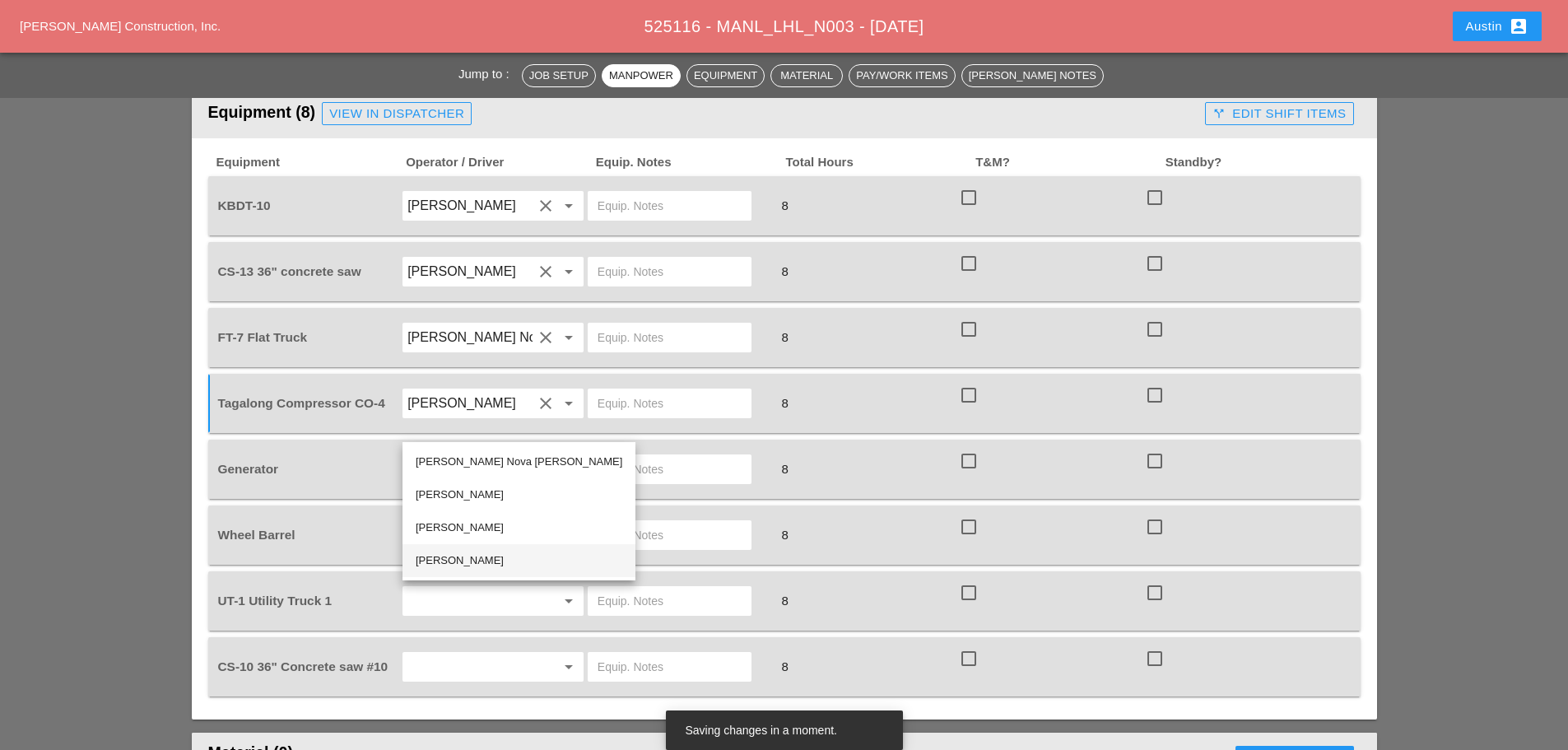
click at [459, 553] on div "[PERSON_NAME]" at bounding box center [519, 561] width 207 height 19
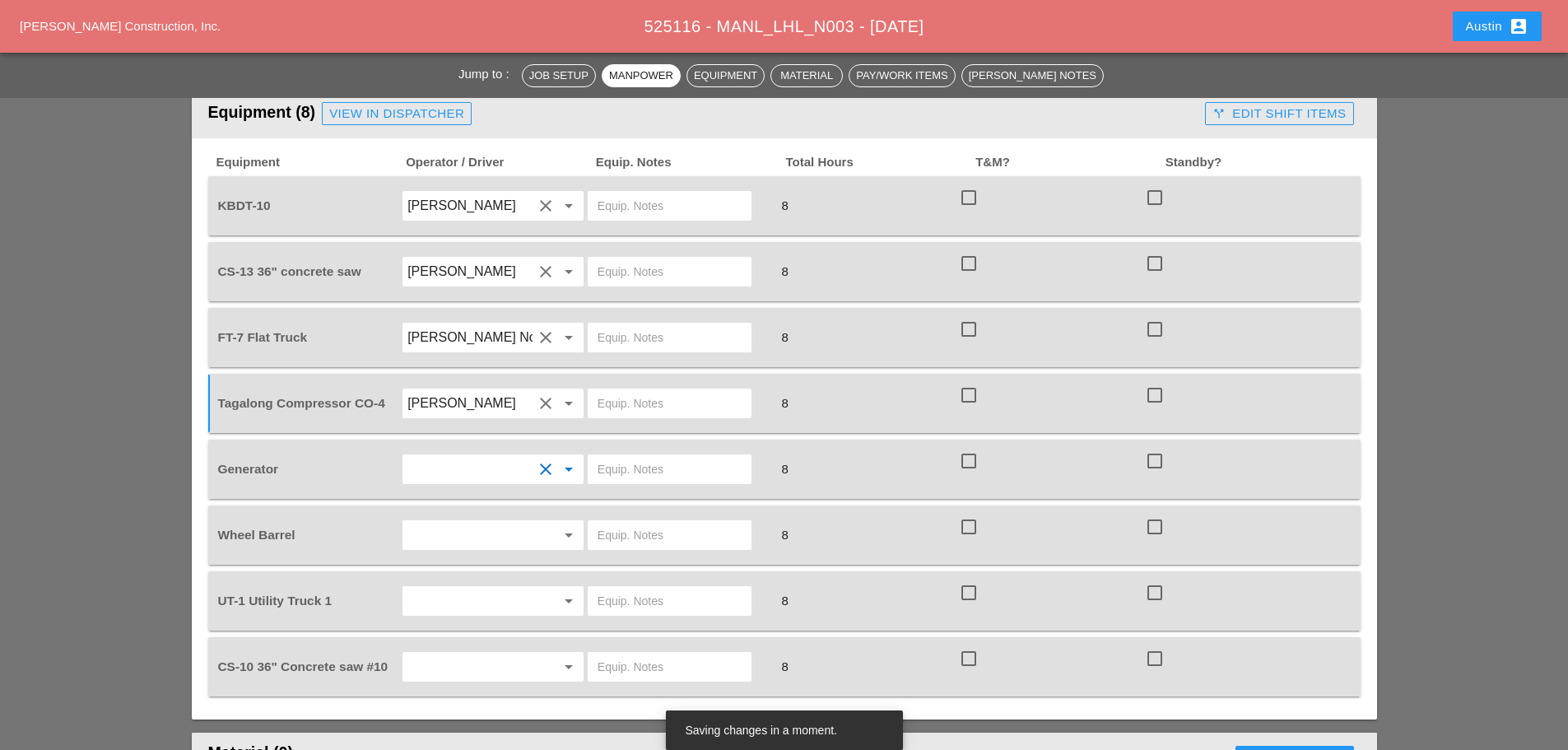
type input "[PERSON_NAME]"
click at [459, 522] on input "text" at bounding box center [470, 534] width 126 height 26
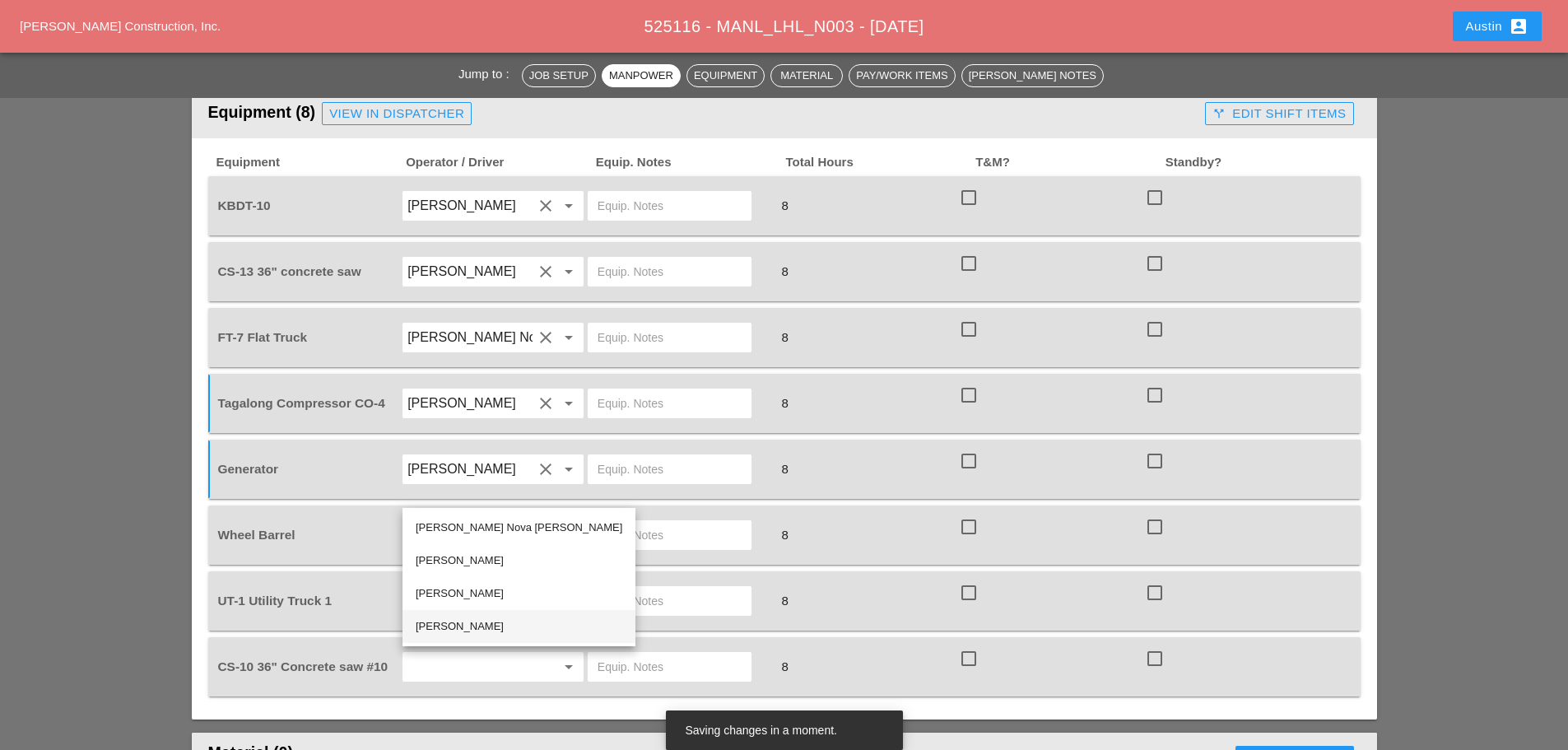
click at [462, 629] on div "[PERSON_NAME]" at bounding box center [519, 626] width 207 height 19
type input "[PERSON_NAME]"
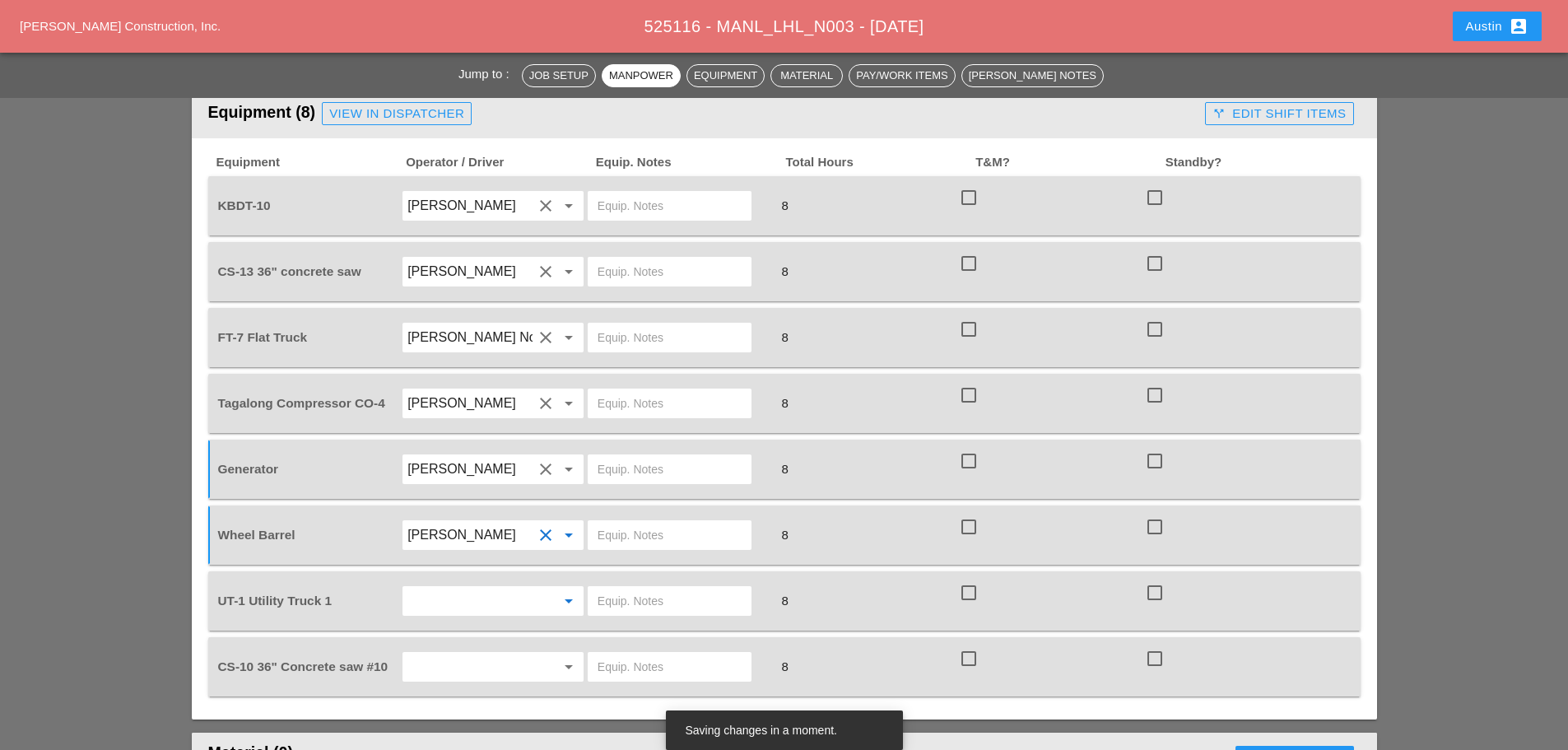
click at [478, 588] on input "text" at bounding box center [470, 600] width 126 height 26
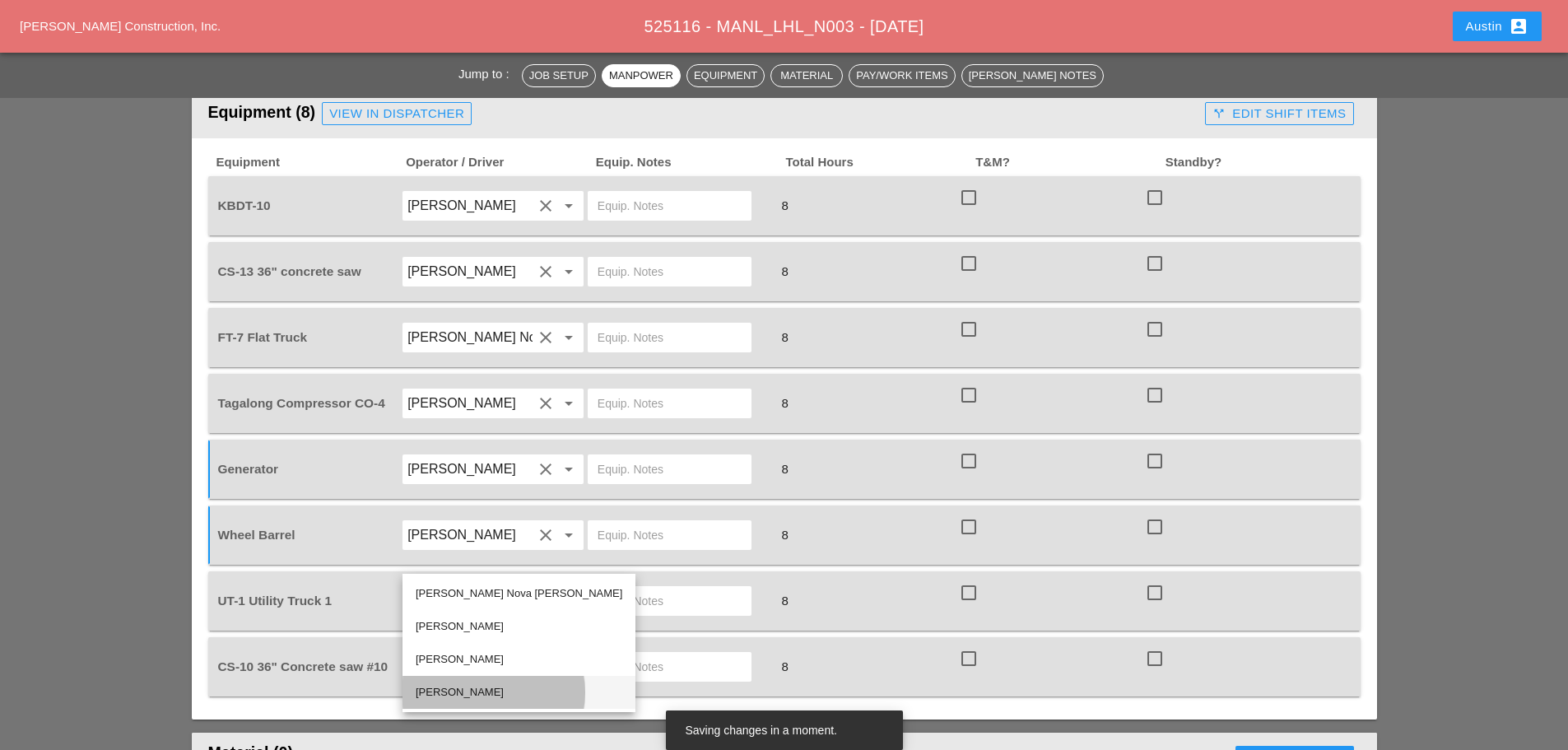
click at [481, 681] on div "[PERSON_NAME]" at bounding box center [519, 693] width 207 height 33
type input "[PERSON_NAME]"
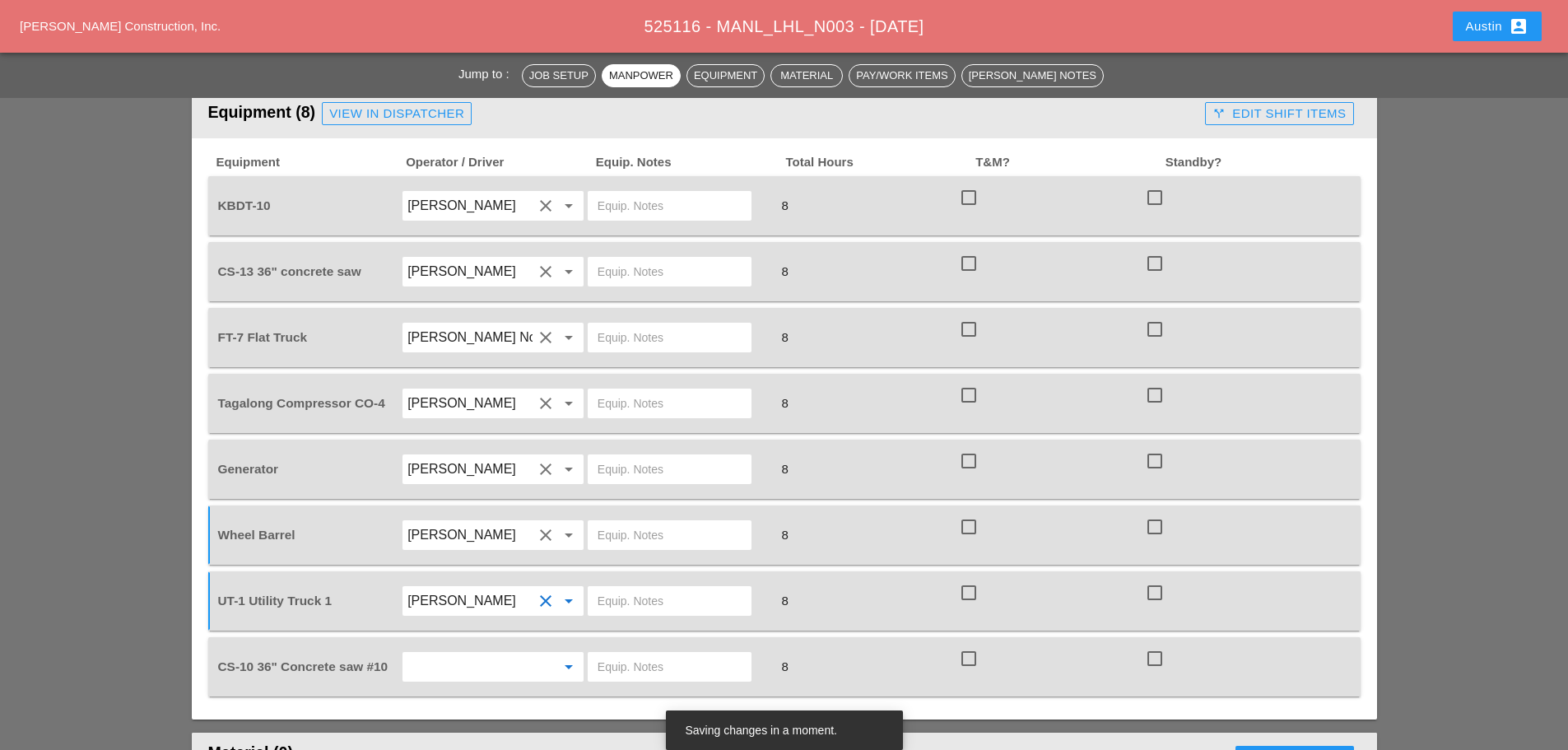
click at [483, 654] on input "text" at bounding box center [470, 667] width 126 height 26
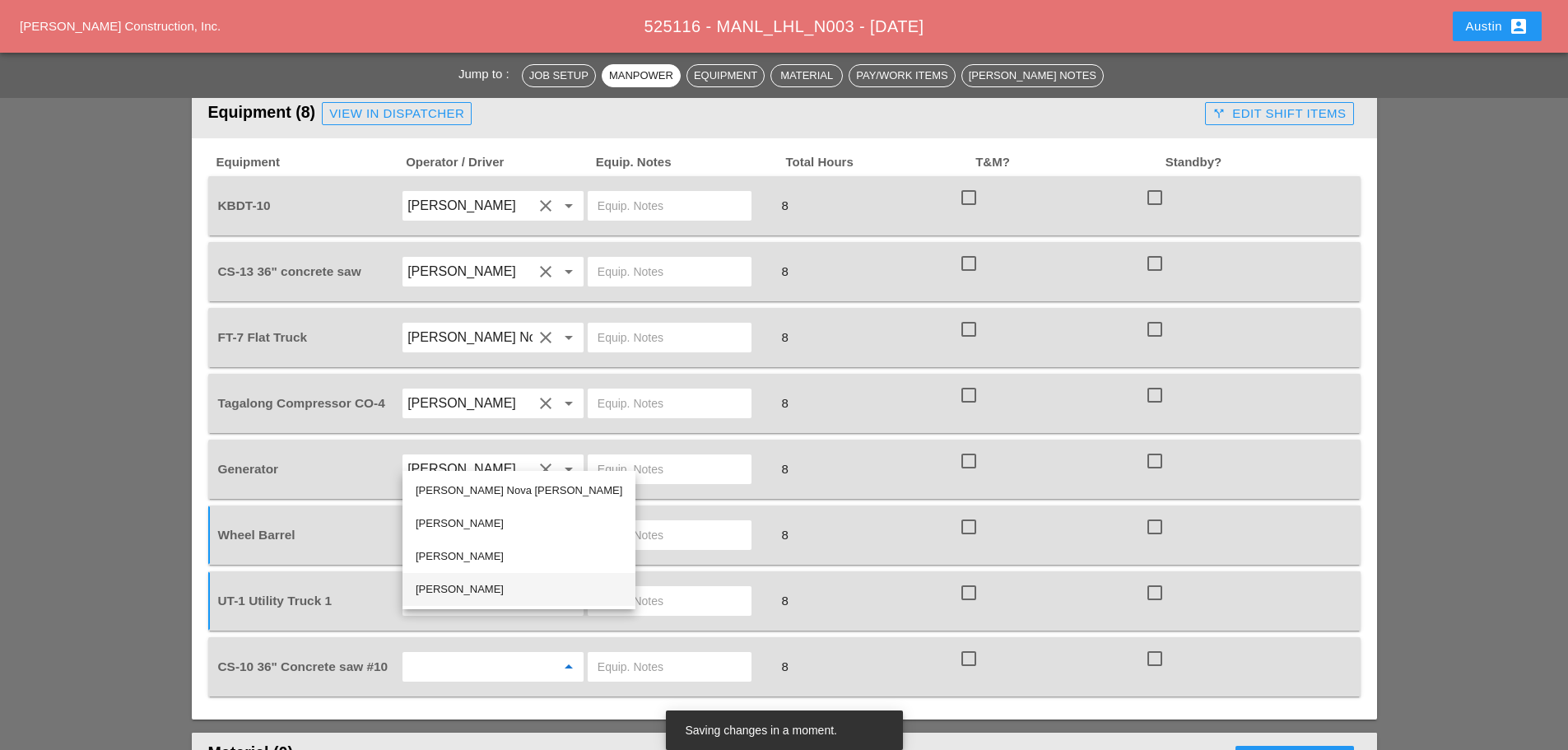
click at [481, 595] on div "[PERSON_NAME]" at bounding box center [519, 590] width 207 height 19
type input "[PERSON_NAME]"
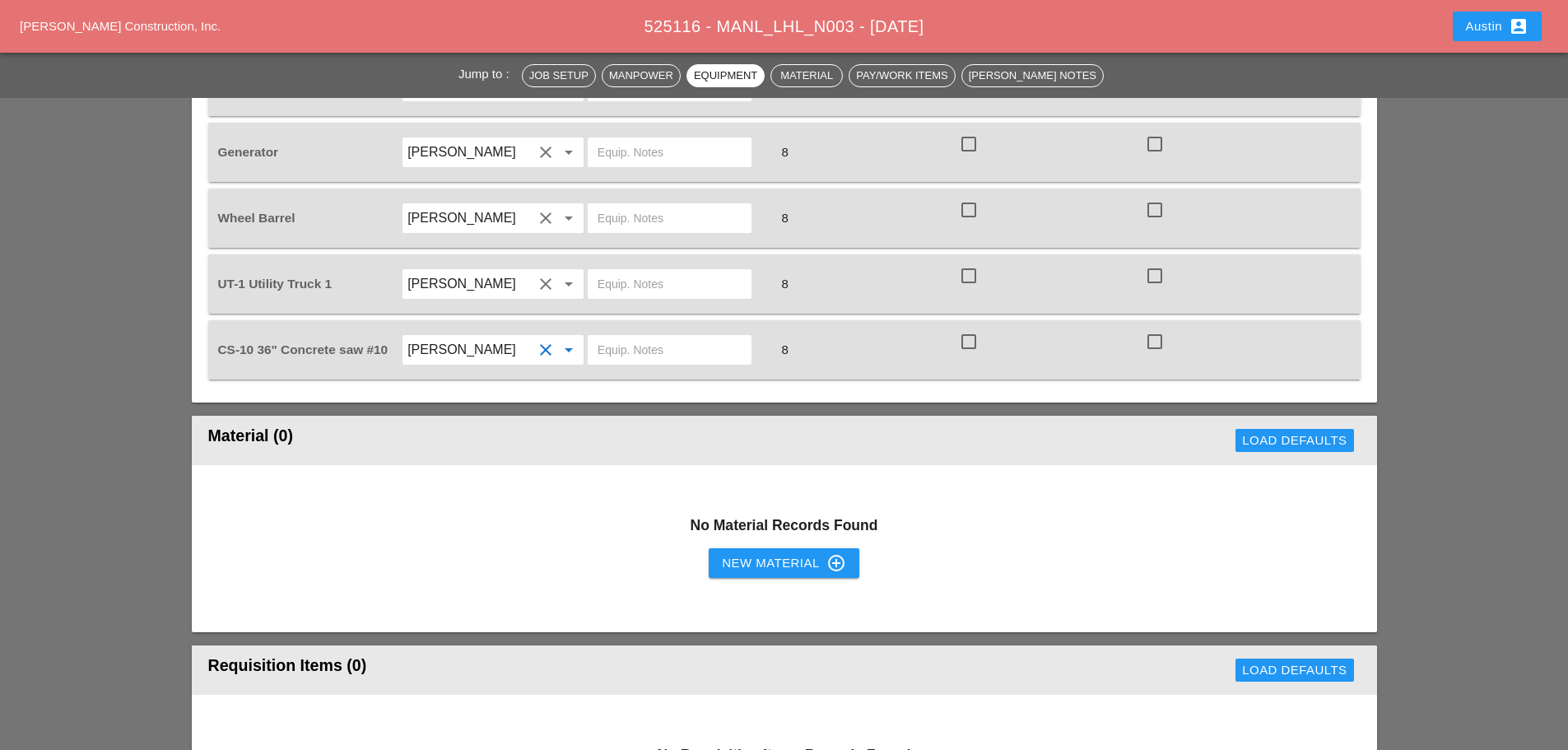
scroll to position [1647, 0]
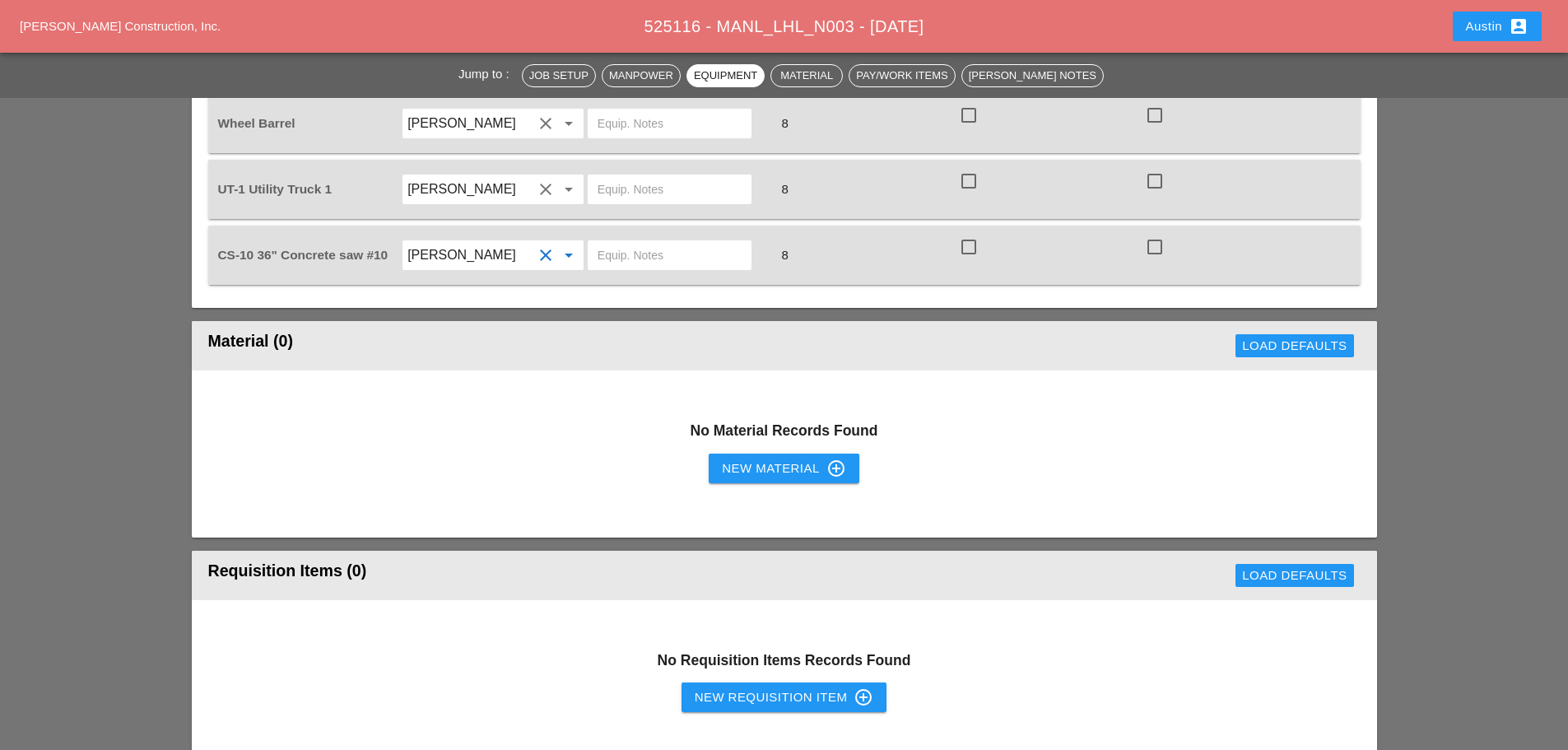
click at [732, 459] on div "New Material control_point" at bounding box center [784, 469] width 124 height 19
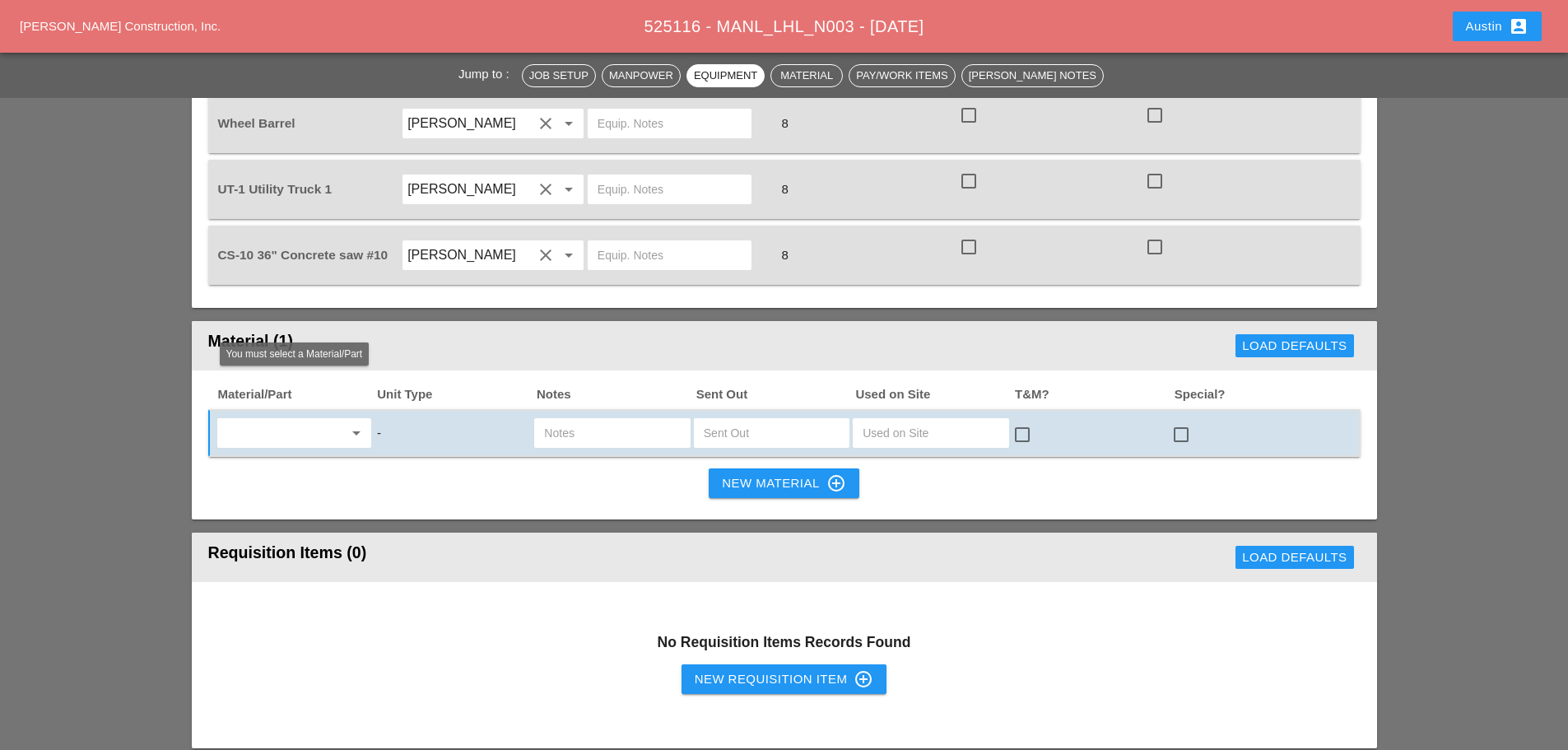
click at [250, 420] on input "text" at bounding box center [282, 433] width 121 height 26
click at [251, 420] on span "Debr" at bounding box center [242, 424] width 23 height 13
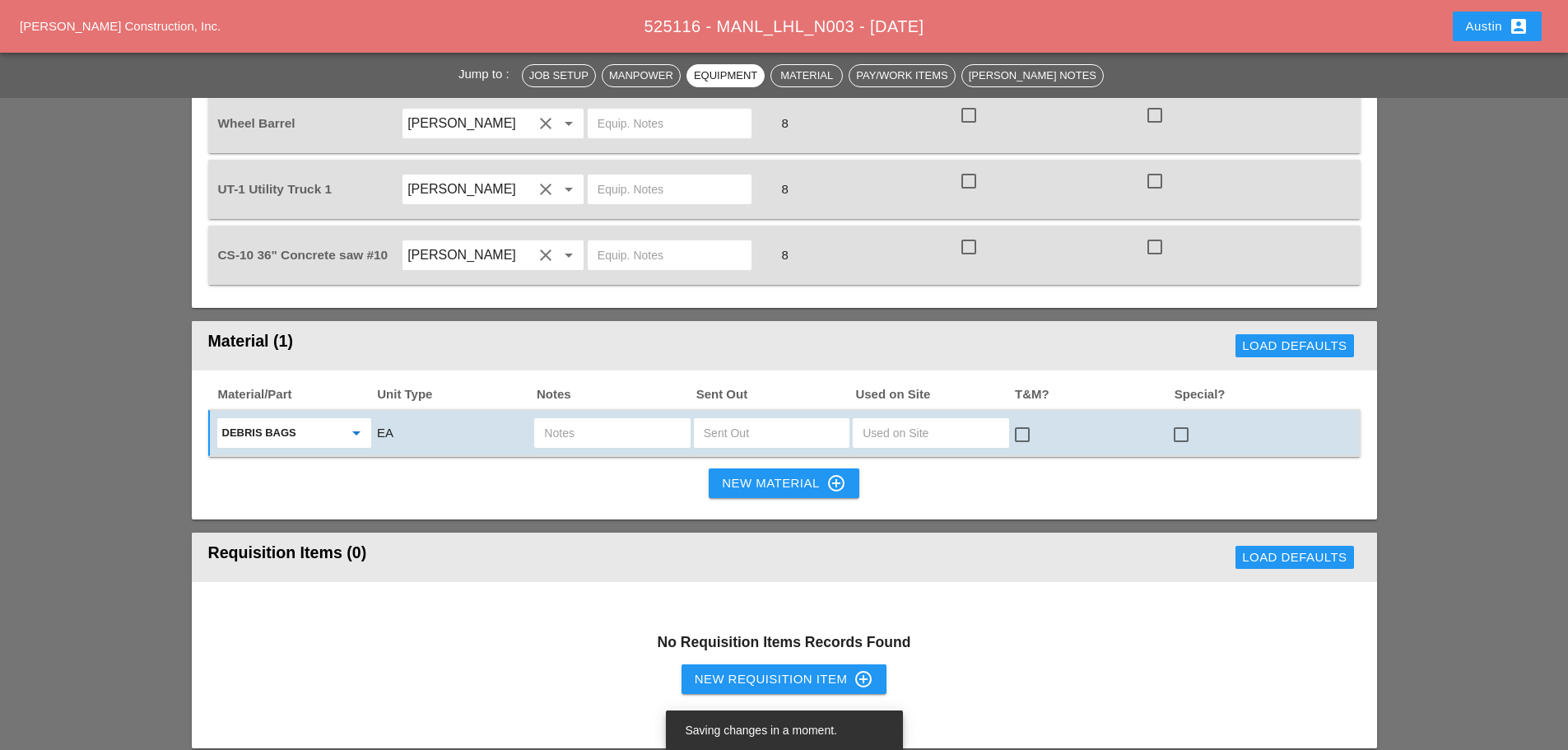
type input "Debris Bags"
click at [581, 420] on input "text" at bounding box center [612, 433] width 136 height 26
type input "EMPTY DEBRIS BAGS"
click at [762, 474] on div "New Material control_point" at bounding box center [784, 483] width 124 height 19
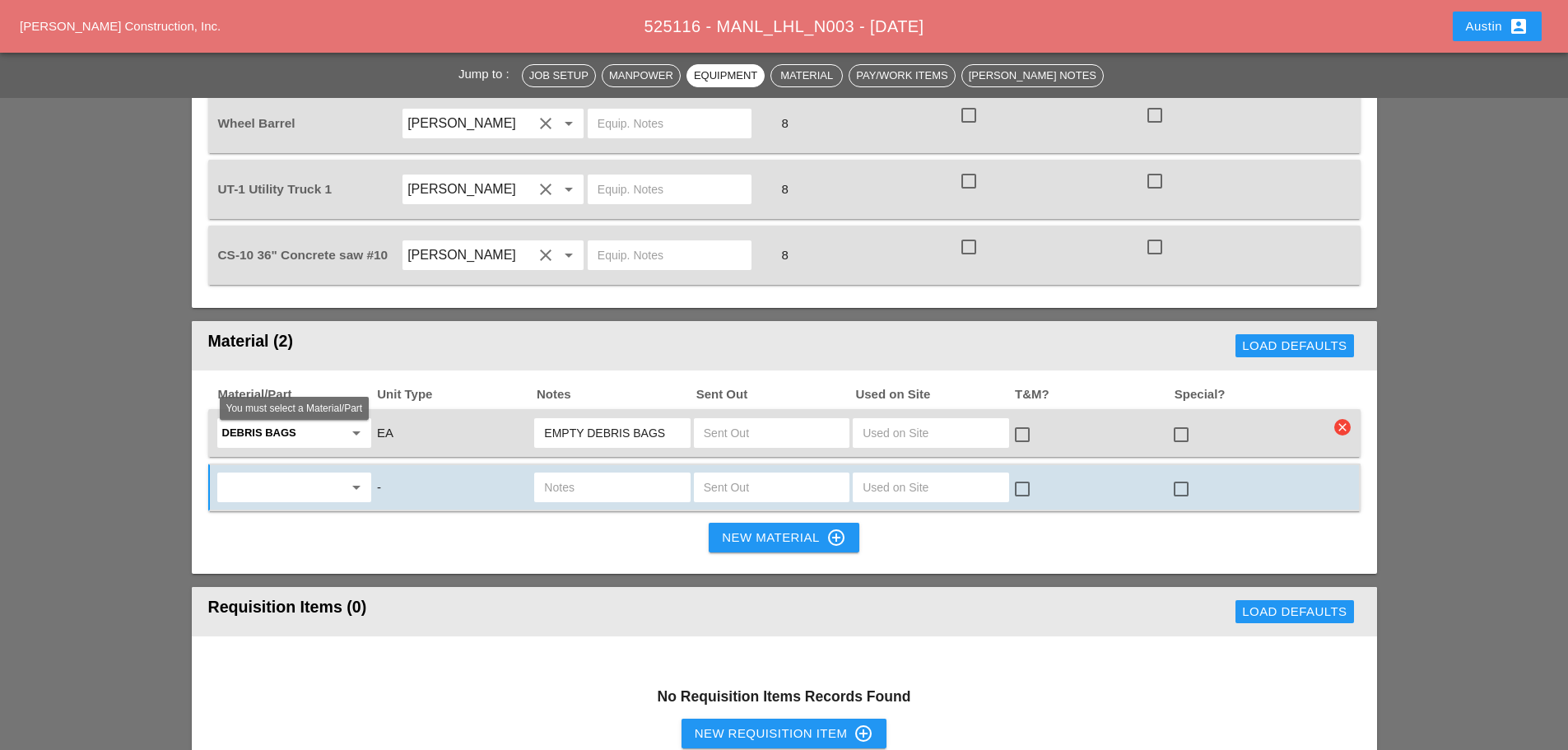
click at [254, 475] on input "text" at bounding box center [282, 487] width 121 height 26
type input "B"
click at [261, 469] on div "Road Construction Sig ns" at bounding box center [295, 479] width 128 height 33
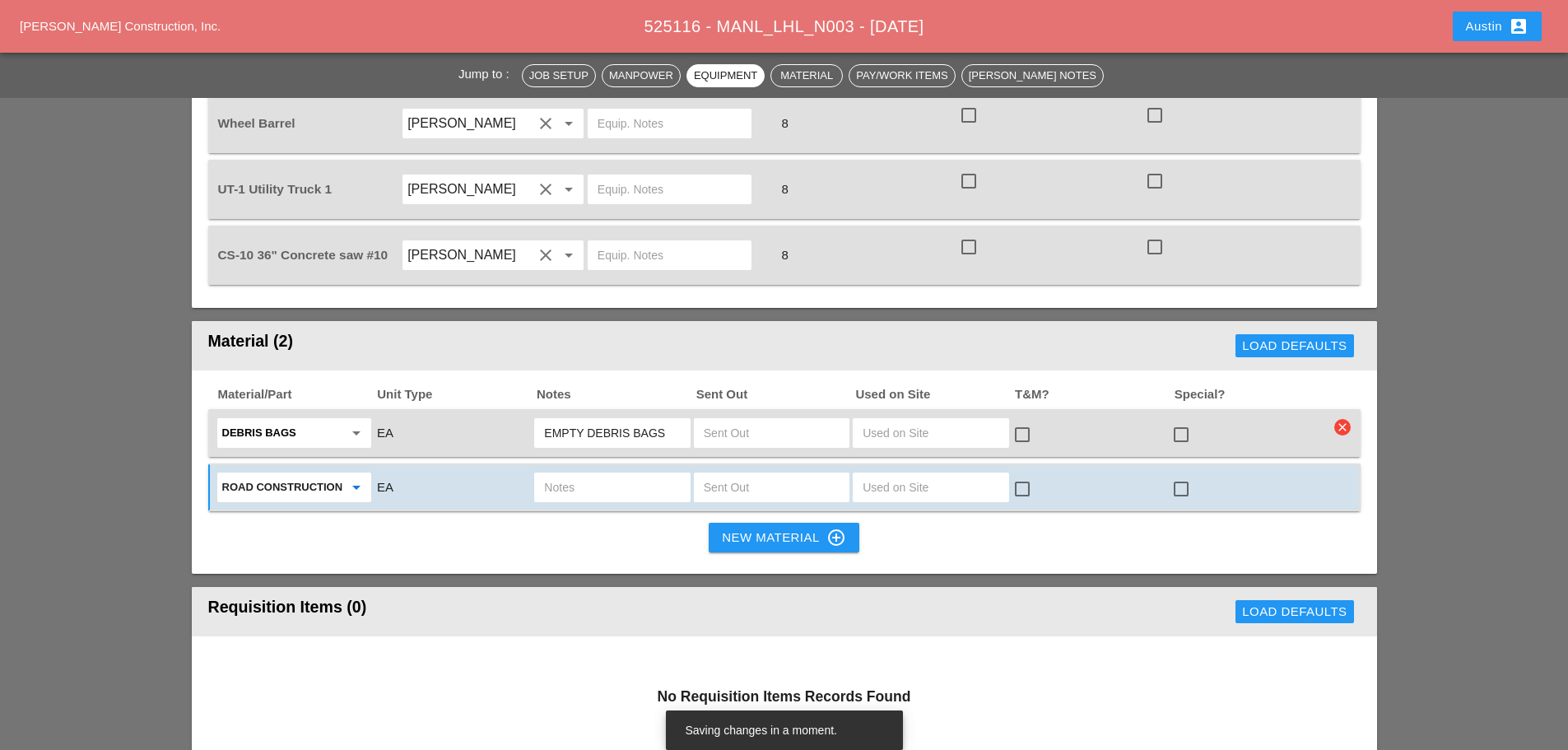
type input "Road Construction Signs"
click at [610, 475] on input "text" at bounding box center [612, 487] width 136 height 26
type input "BIKE SIGNS (SEE ATTACHED)"
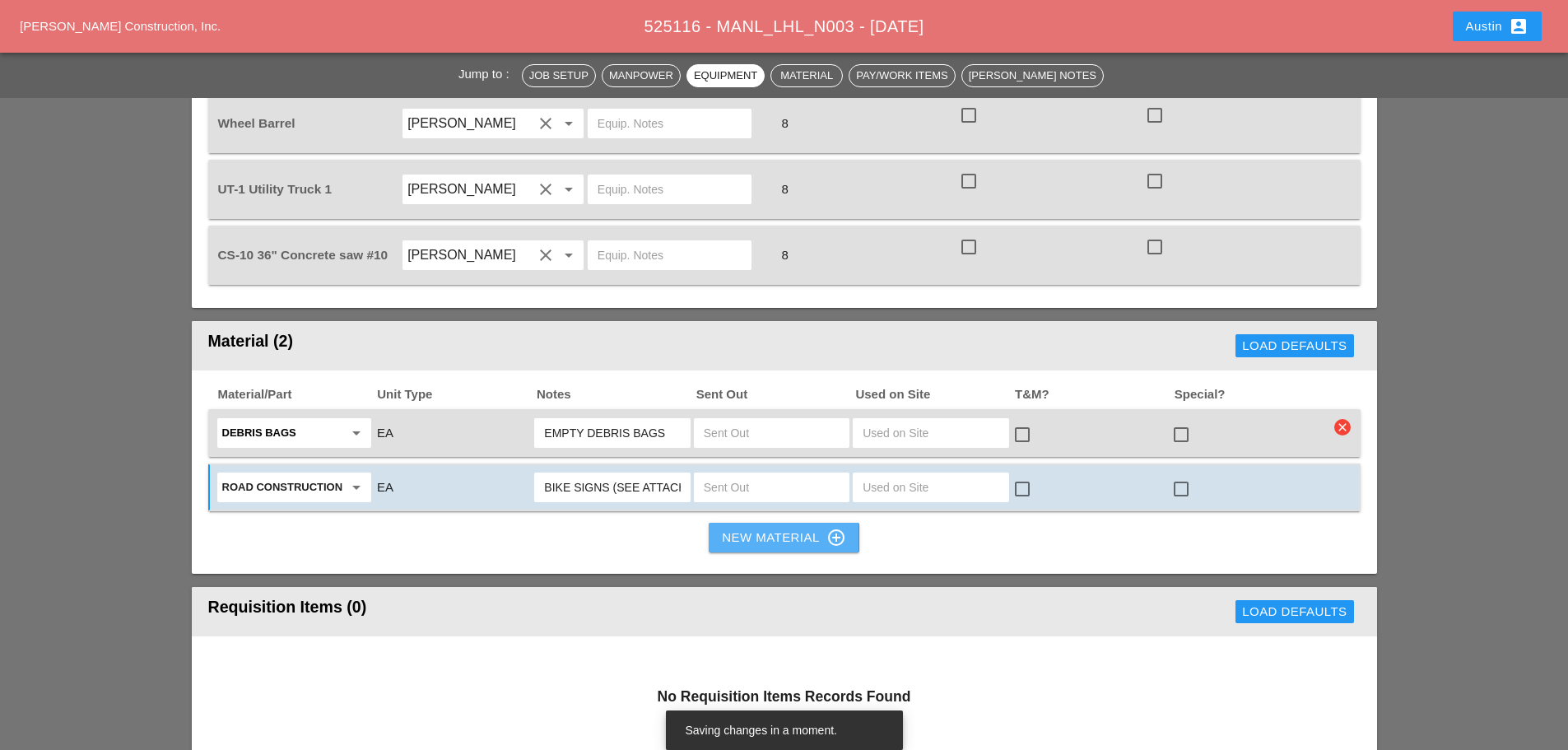
click at [753, 528] on div "New Material control_point" at bounding box center [784, 537] width 124 height 19
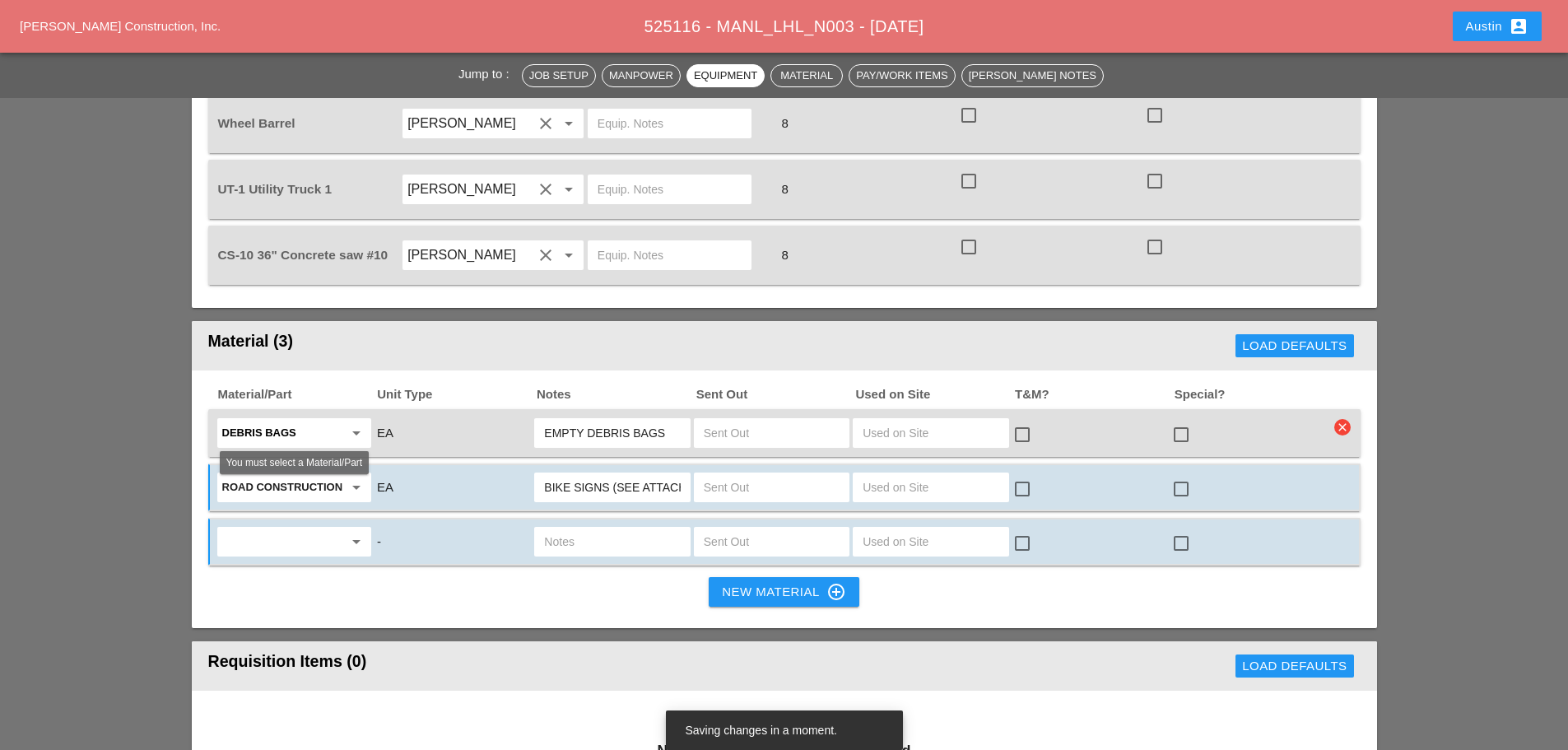
click at [263, 529] on input "text" at bounding box center [282, 541] width 121 height 26
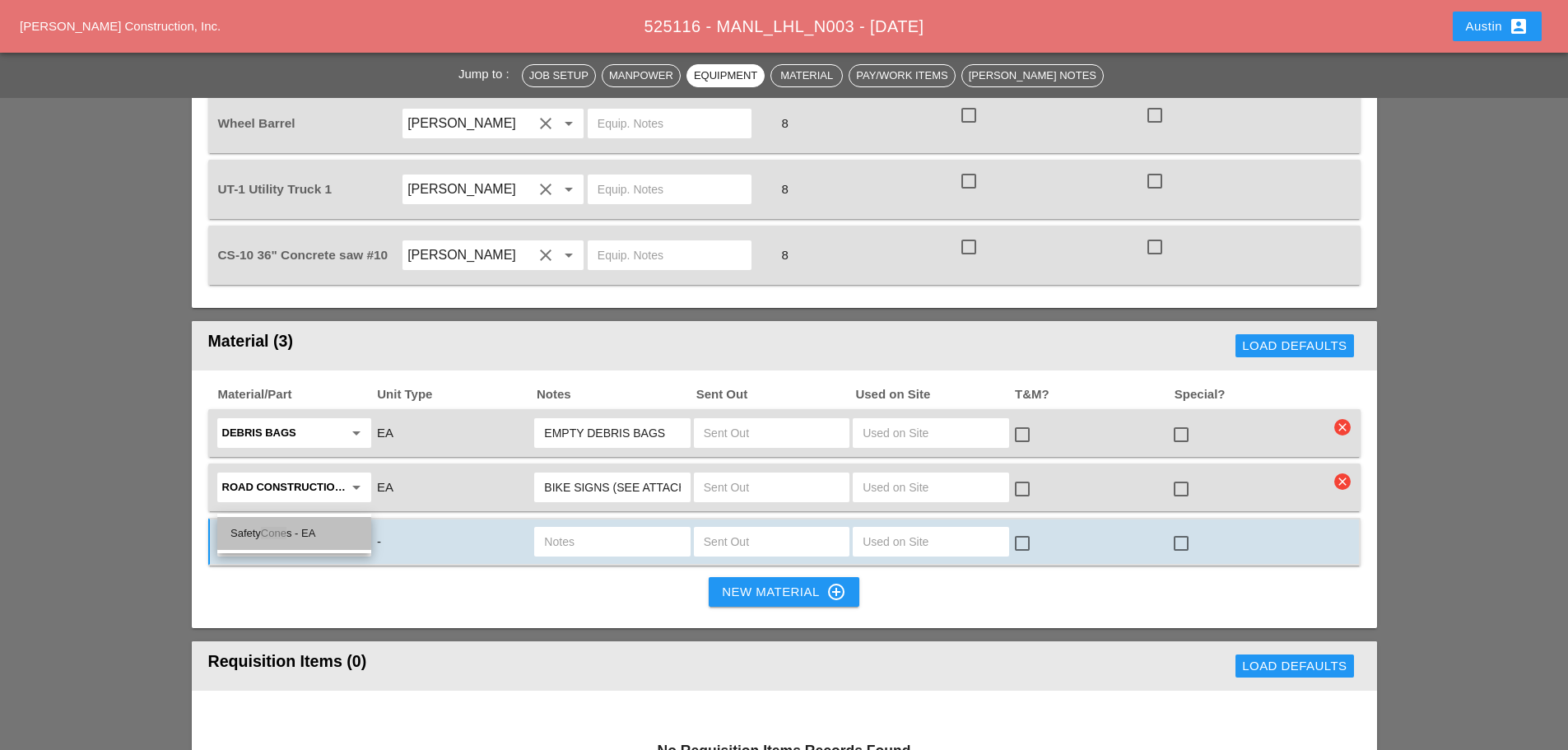
click at [270, 527] on span "Cone" at bounding box center [273, 533] width 25 height 13
type input "Safety Cones - EA"
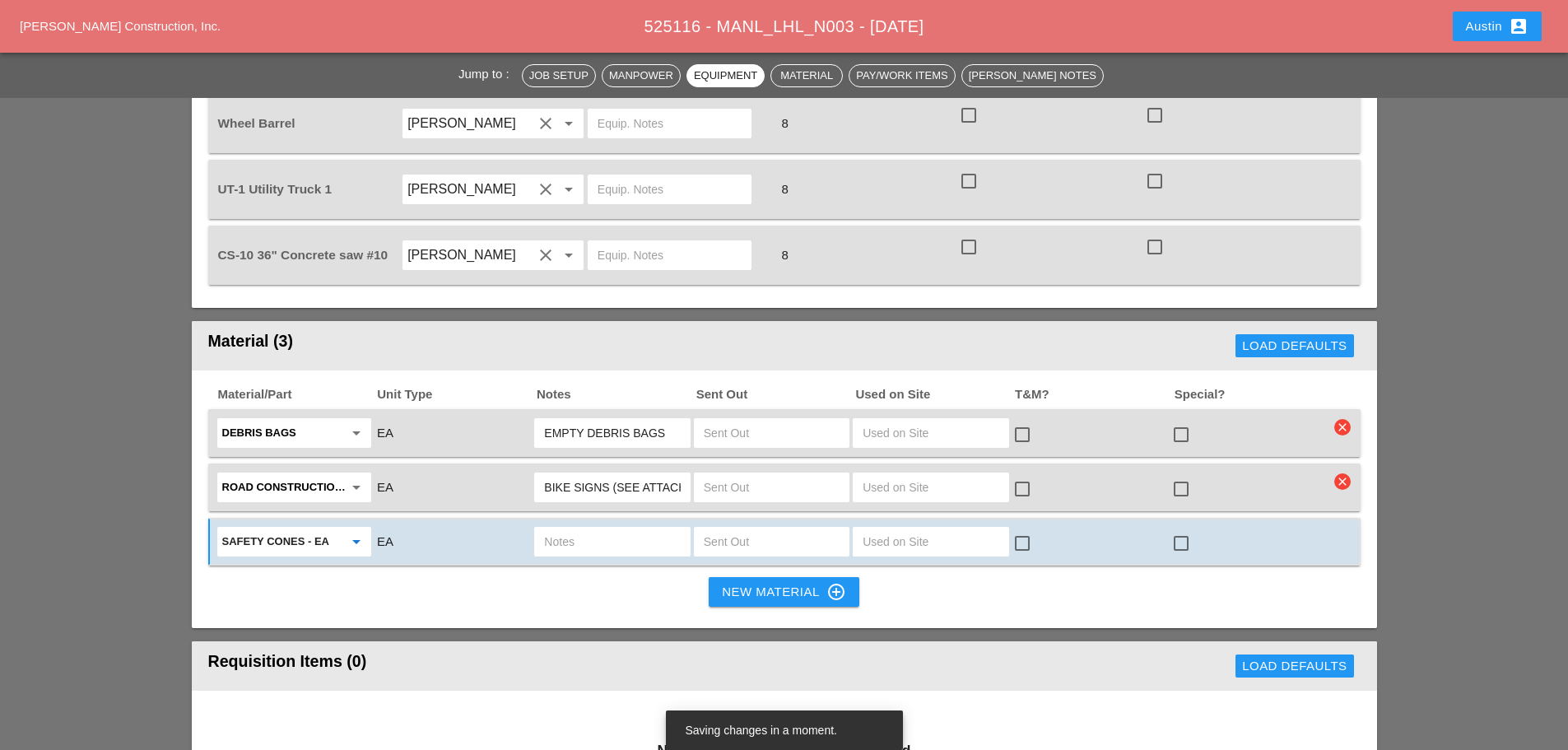
click at [566, 529] on input "text" at bounding box center [612, 541] width 136 height 26
type input "2"
type input "CONES WITH STICKS - 25 ea"
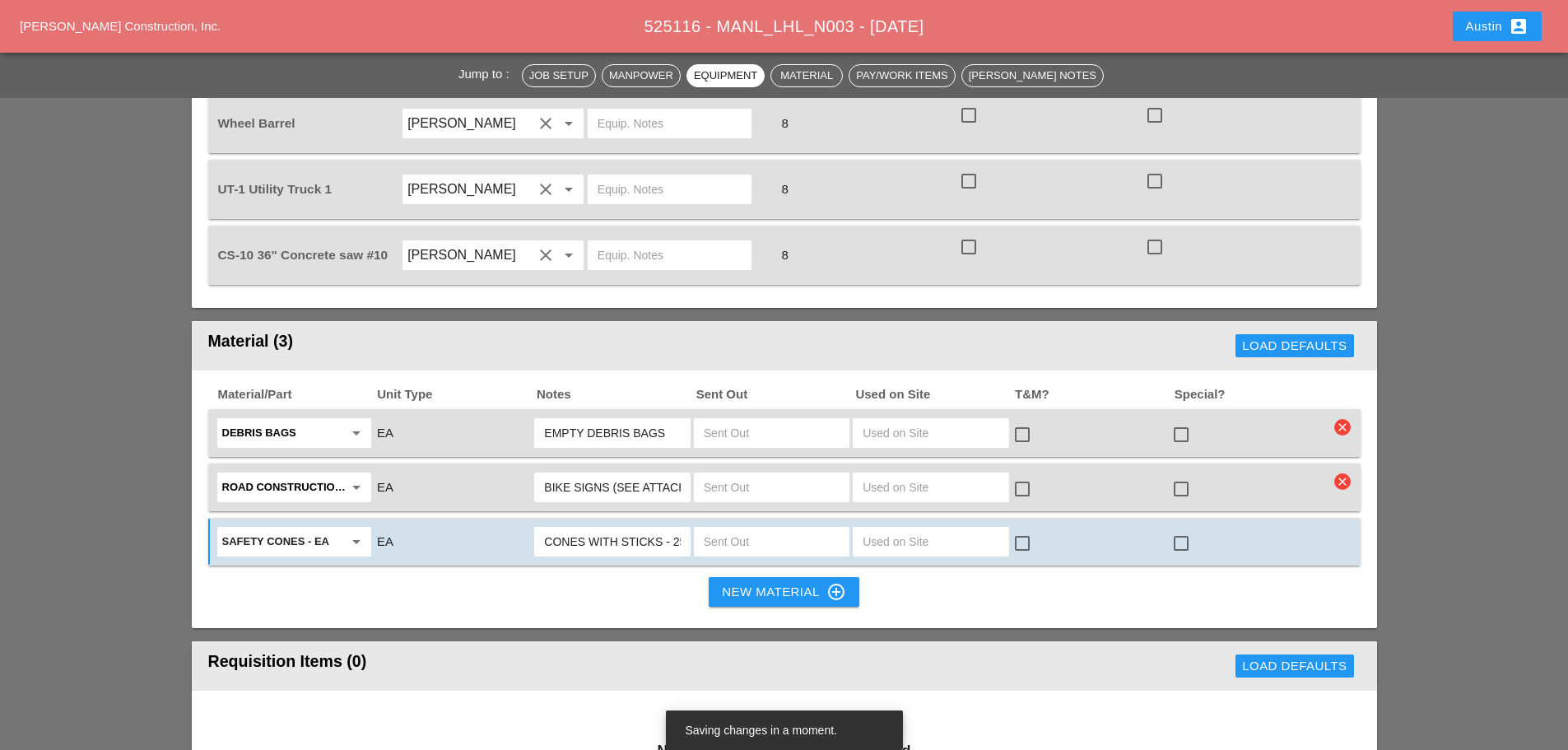
click at [743, 529] on input "text" at bounding box center [772, 541] width 136 height 26
type input "25"
click at [1183, 530] on div at bounding box center [1181, 543] width 28 height 28
checkbox input "true"
click at [1178, 476] on div at bounding box center [1181, 489] width 28 height 28
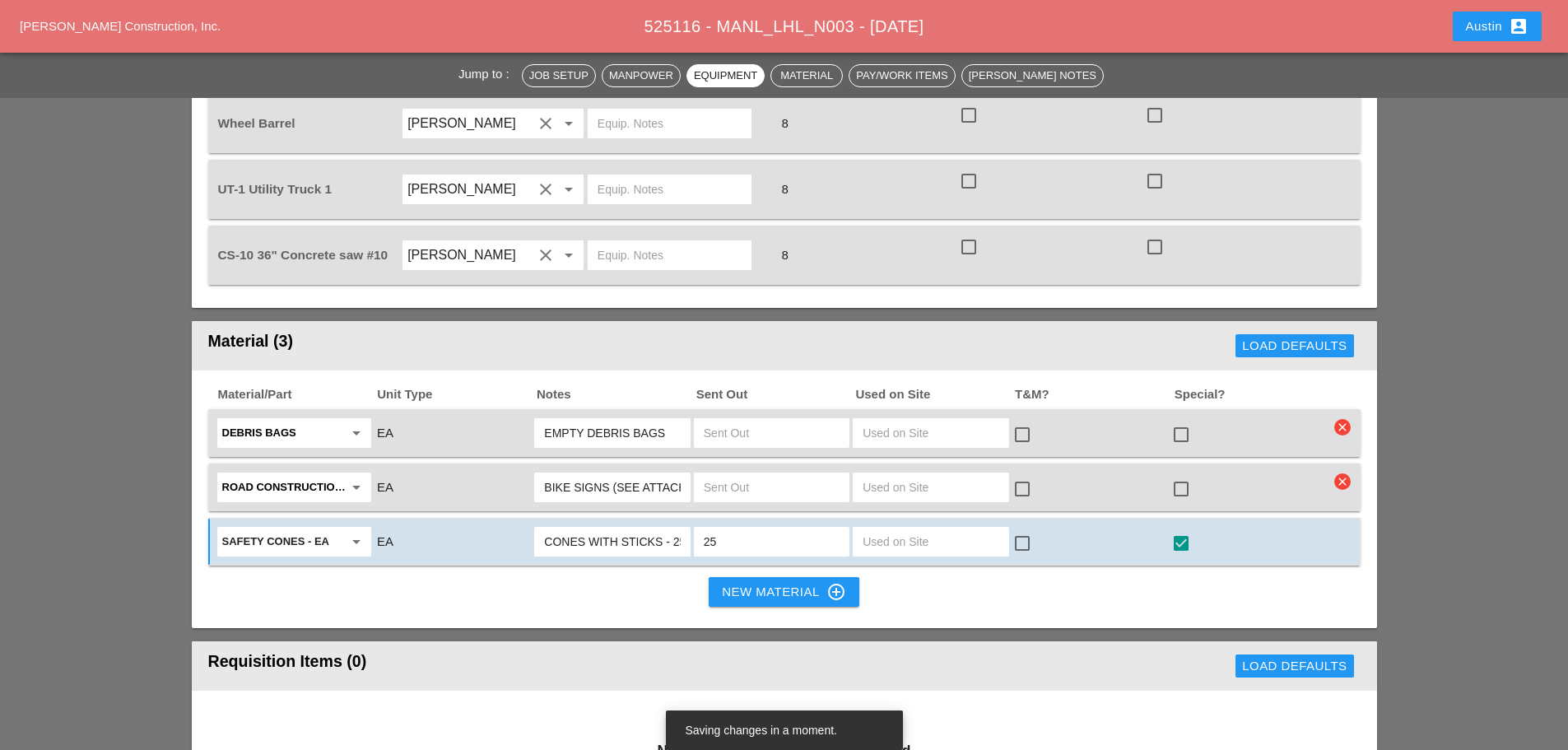
checkbox input "true"
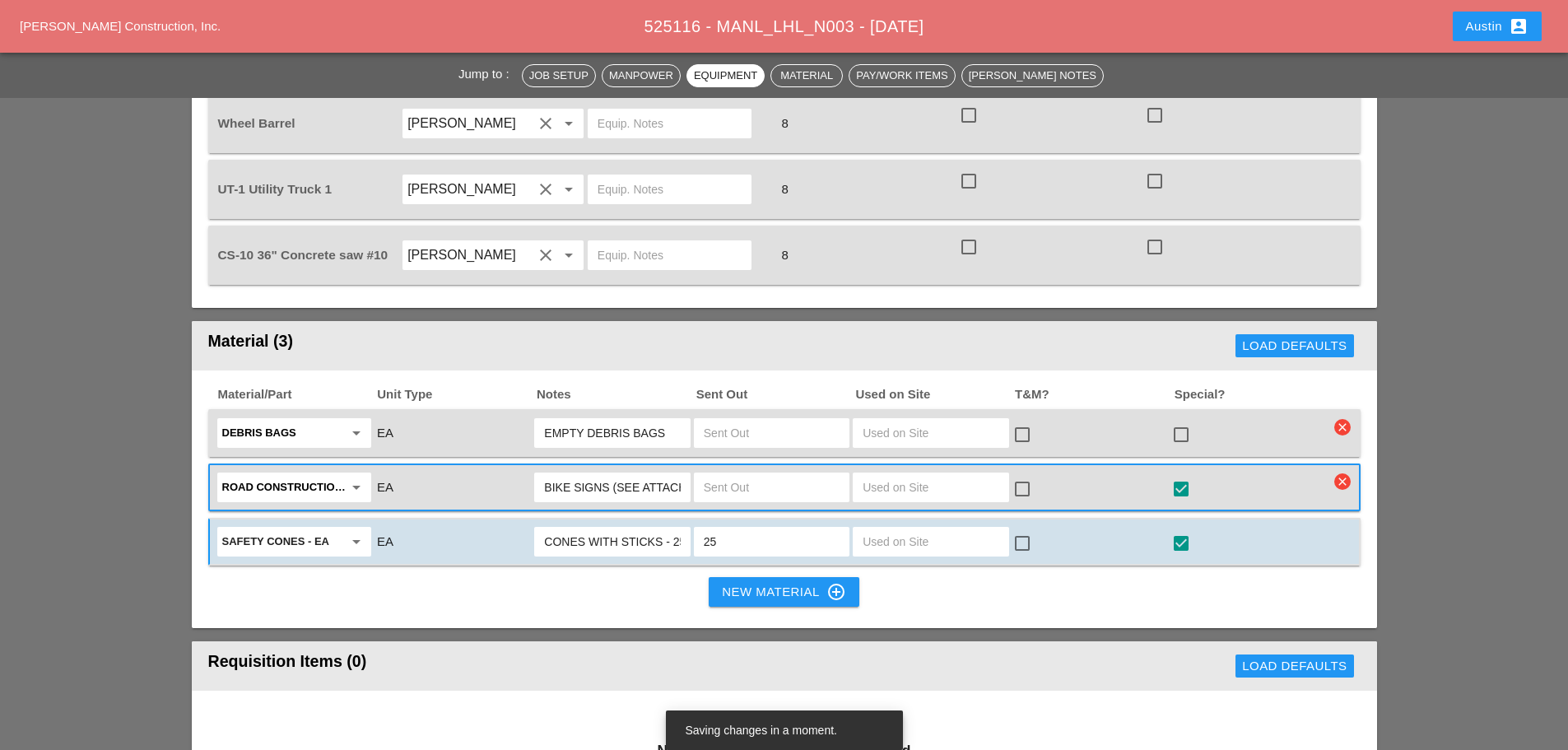
click at [1185, 420] on div at bounding box center [1181, 434] width 28 height 28
checkbox input "true"
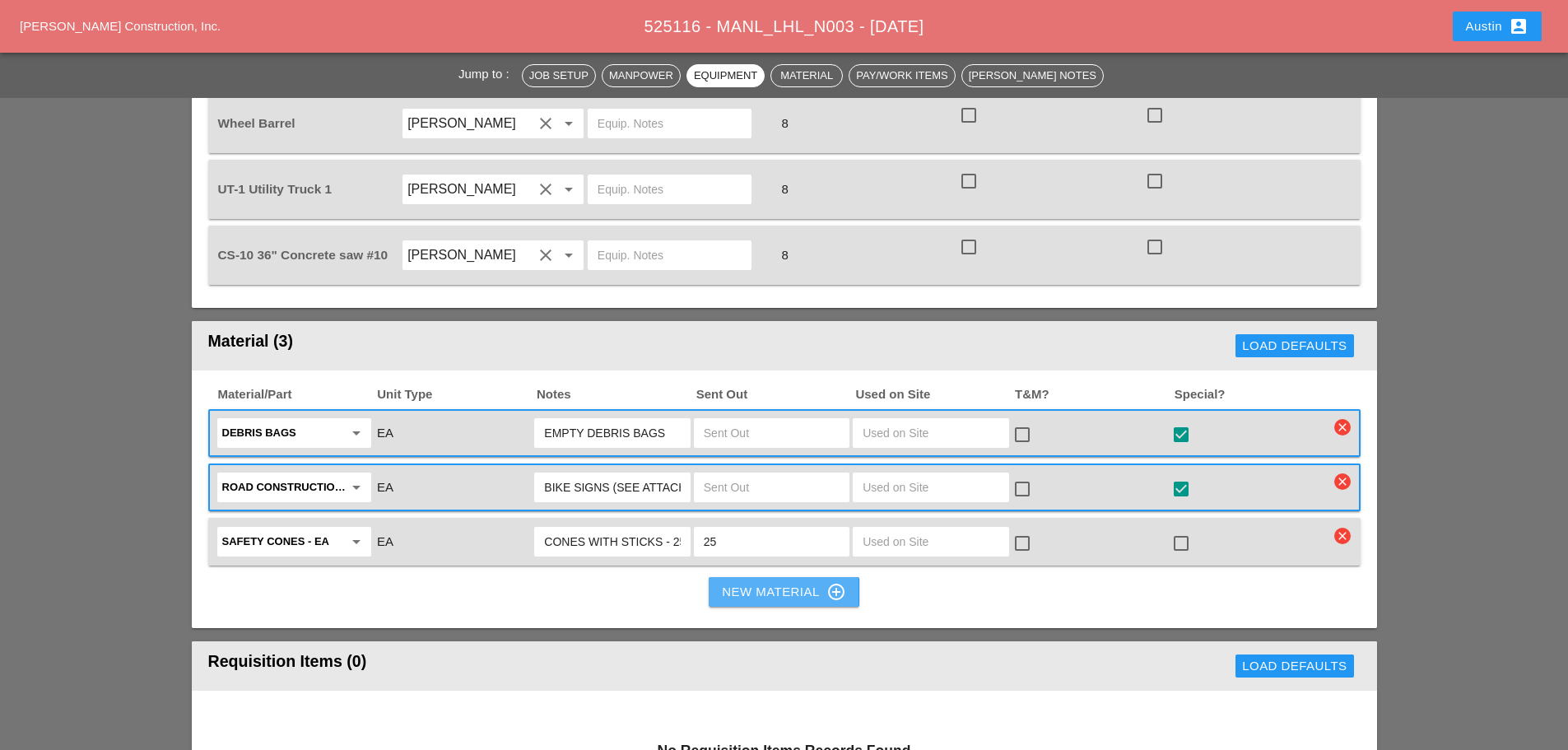
click at [748, 582] on div "New Material control_point" at bounding box center [784, 591] width 124 height 19
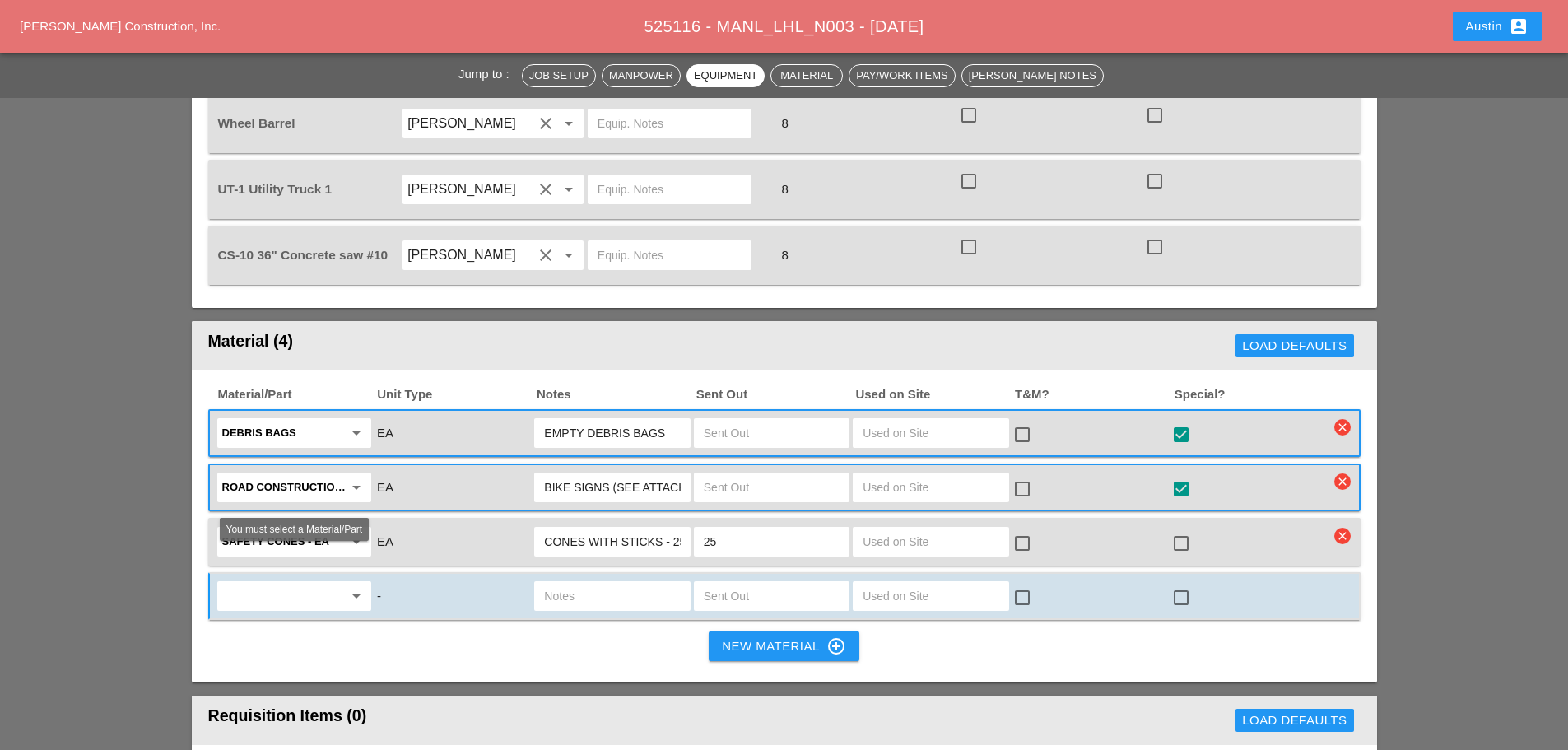
click at [253, 583] on input "text" at bounding box center [282, 595] width 121 height 26
click at [275, 593] on div "Hand Hole ( 17 "x30"x24")" at bounding box center [295, 588] width 128 height 19
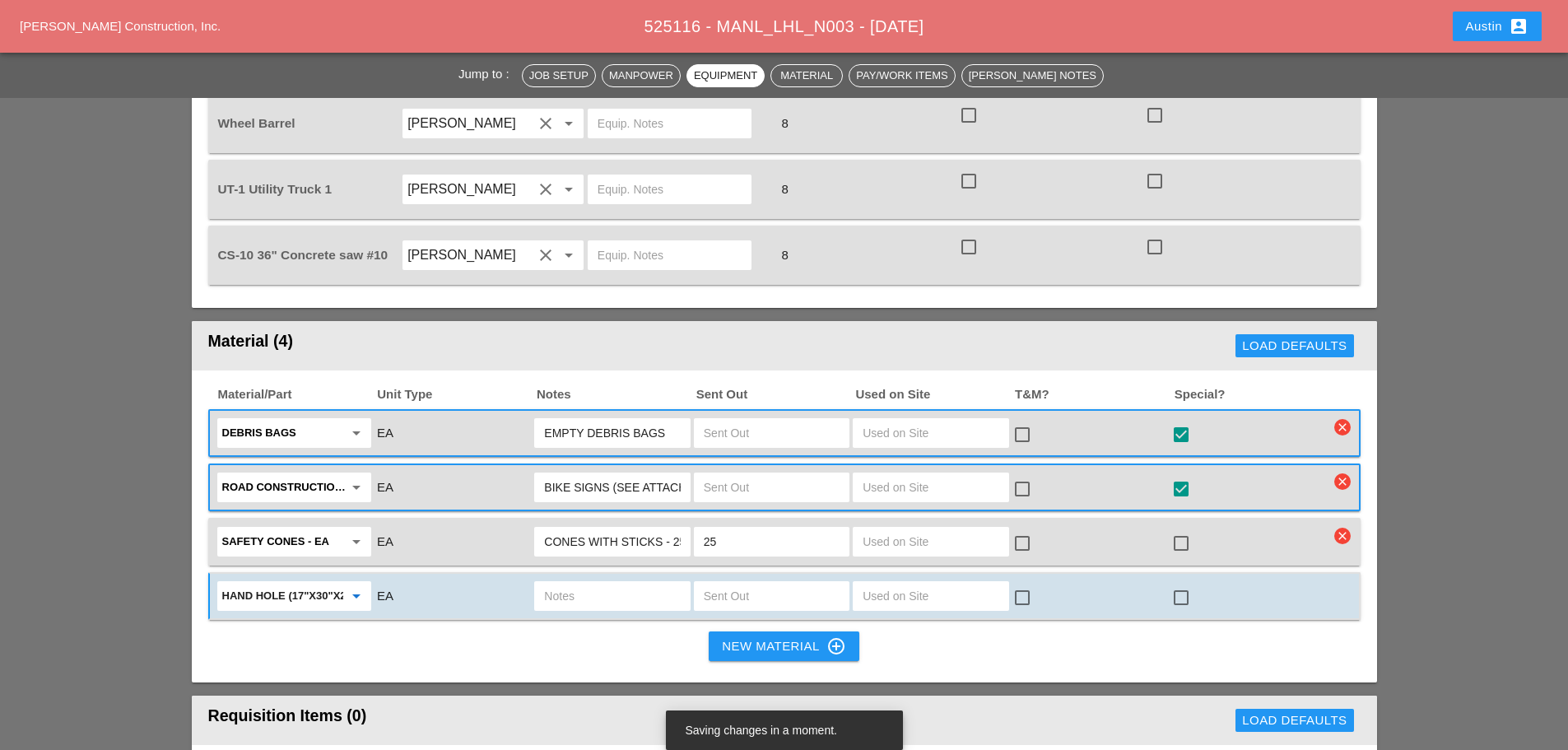
type input "Hand Hole (17"x30"x24")"
click at [727, 637] on div "New Material control_point" at bounding box center [784, 647] width 124 height 19
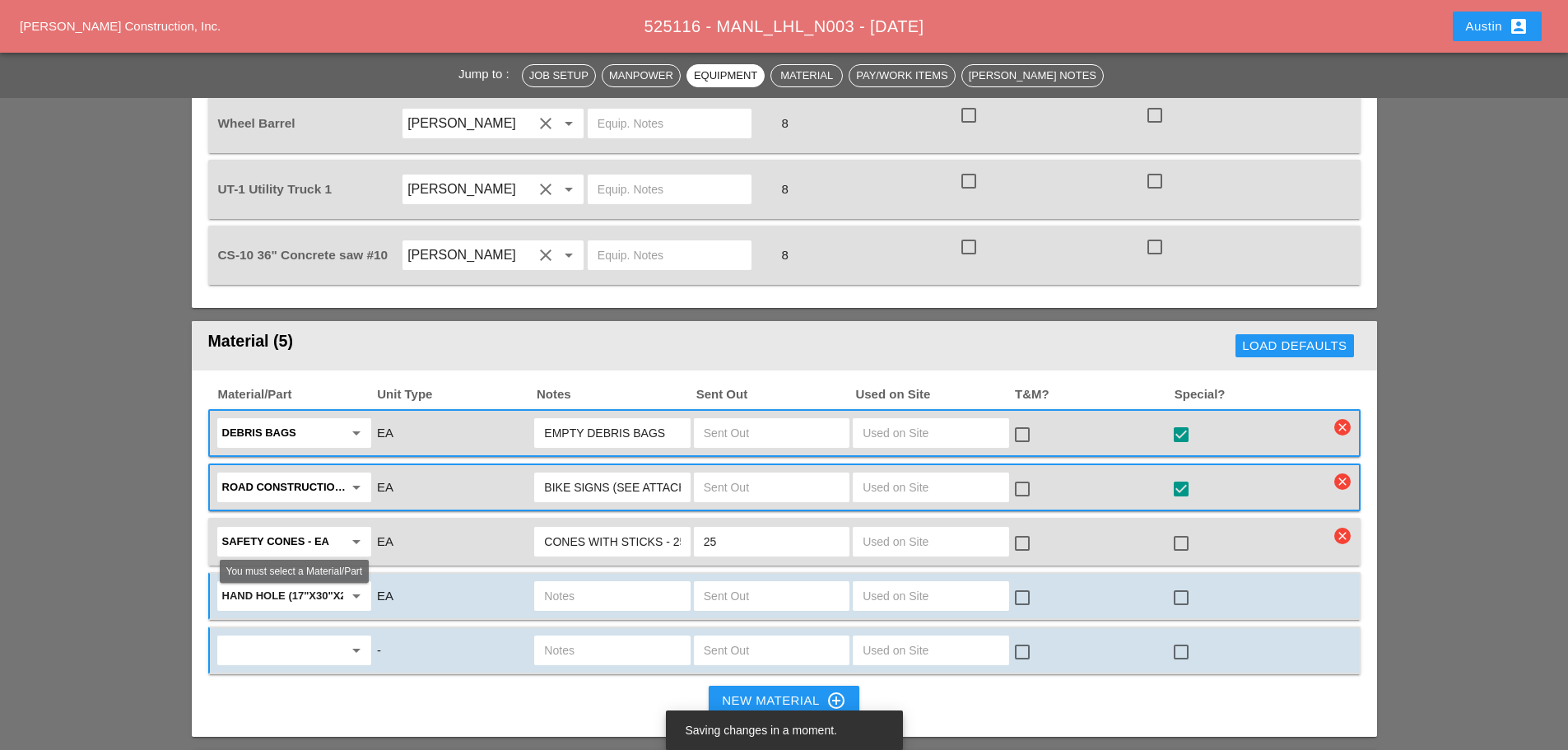
click at [327, 638] on input "text" at bounding box center [282, 650] width 121 height 26
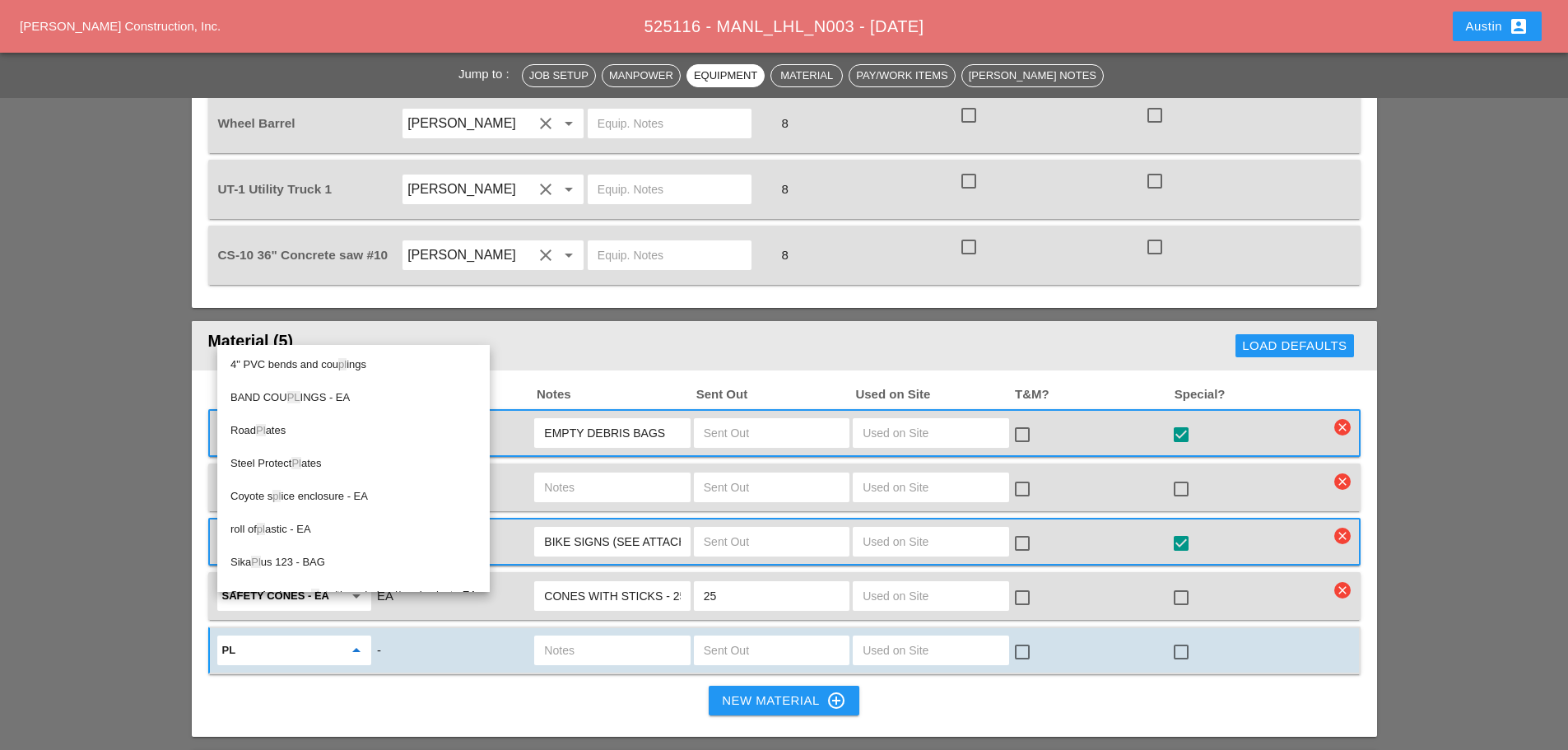
type input "P"
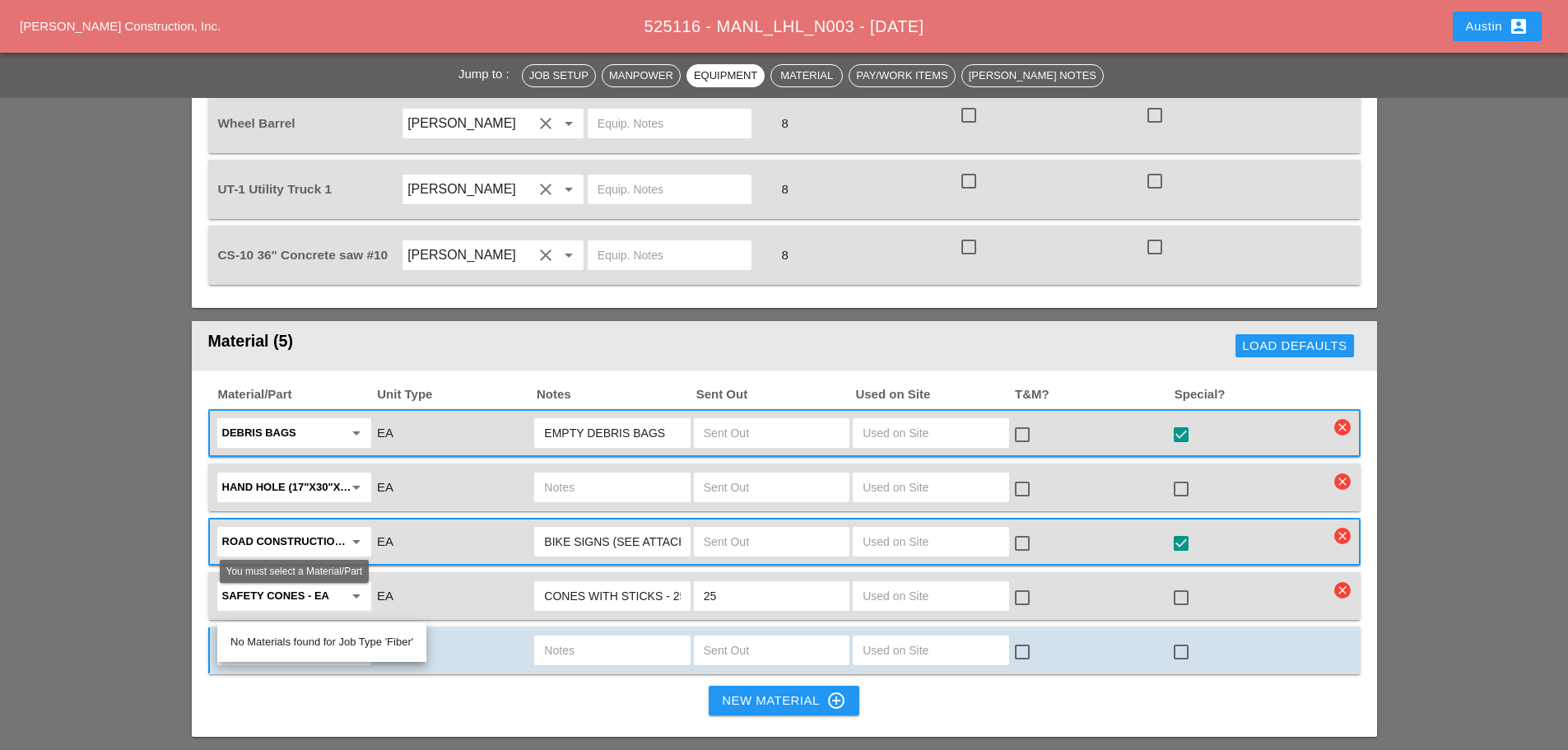
type input "N"
type input "A"
type input "S"
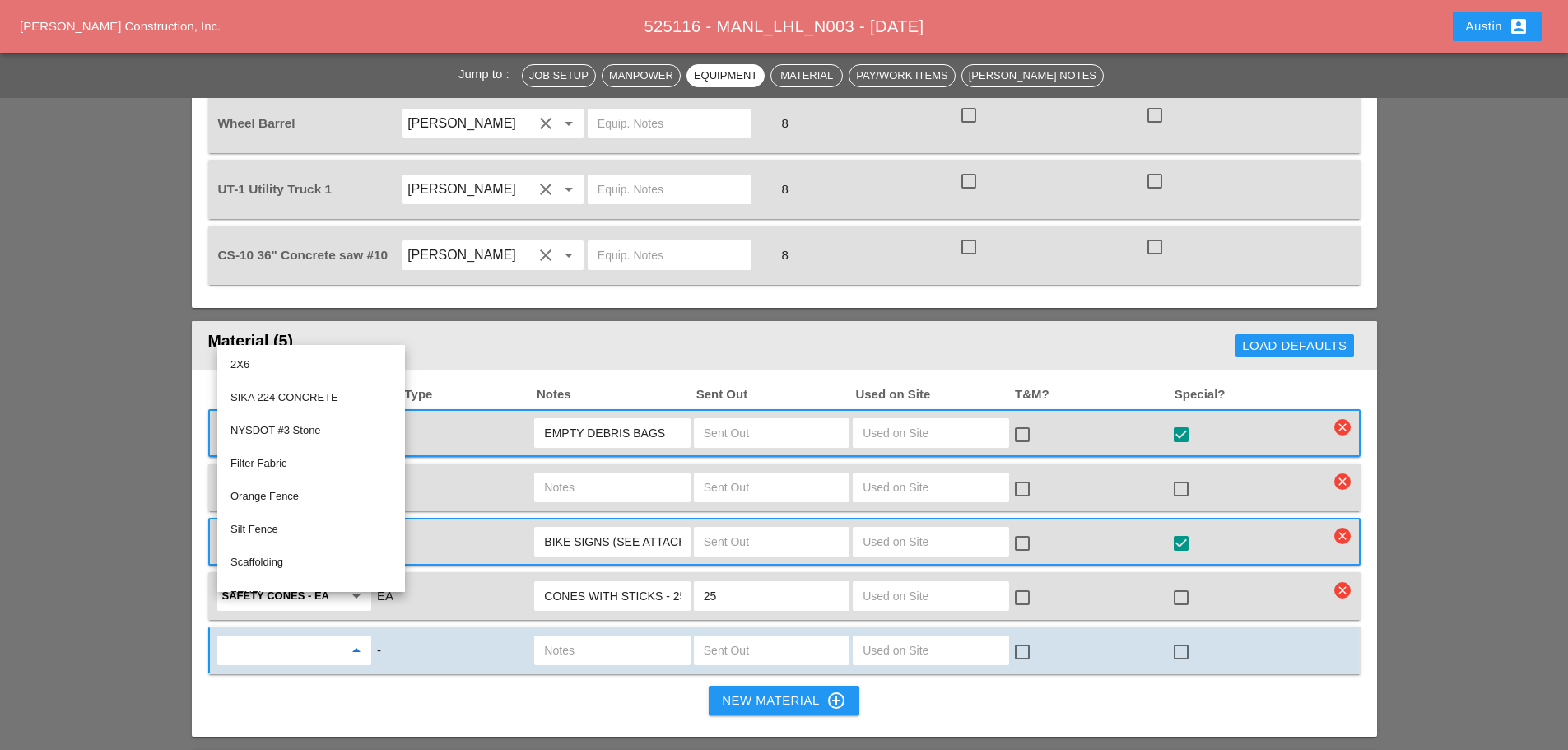
click at [340, 649] on div "Material/Part Unit Type Notes Sent Out Used on Site T&M? Special? Debris Bags a…" at bounding box center [784, 553] width 1185 height 366
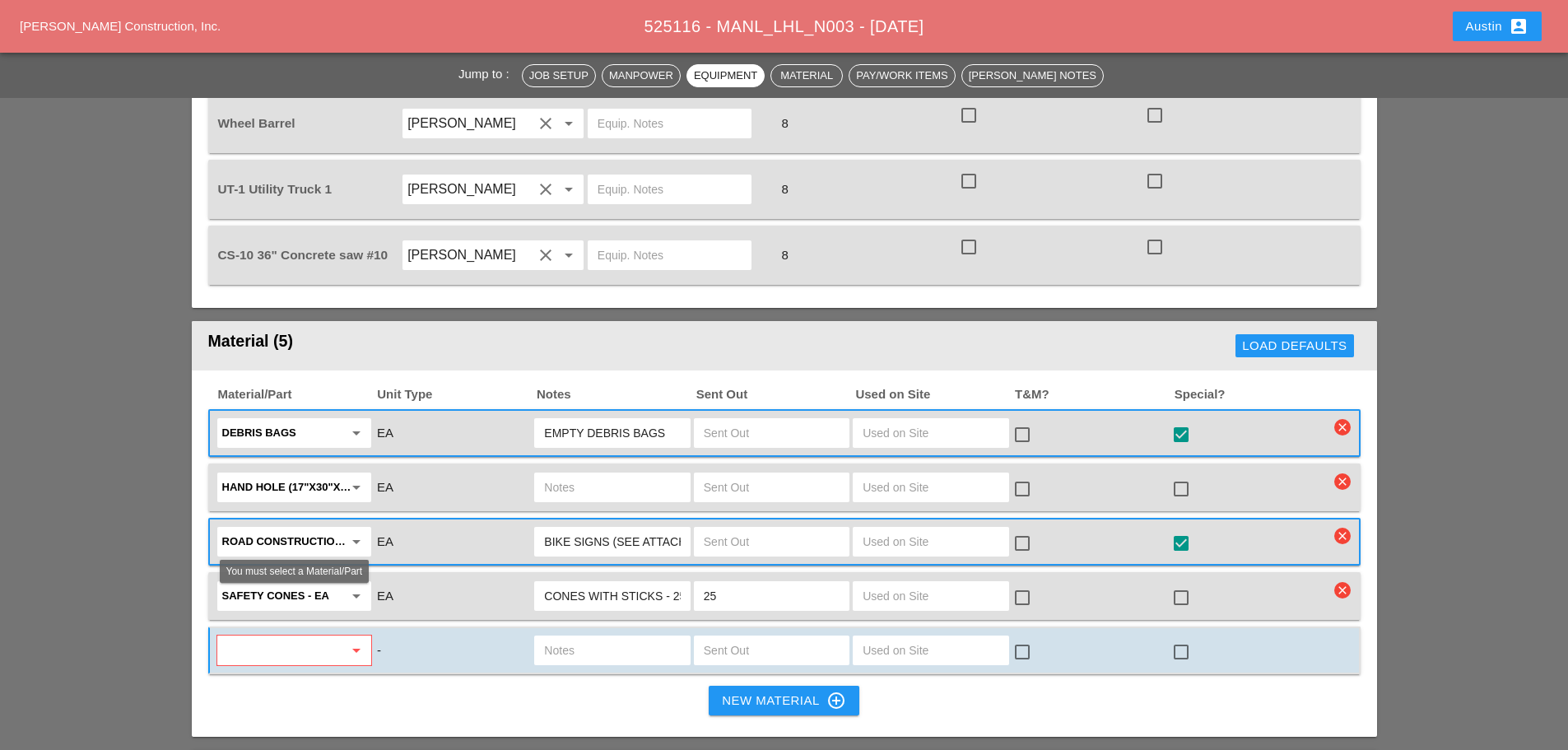
click at [344, 641] on div "arrow_drop_down" at bounding box center [355, 650] width 23 height 19
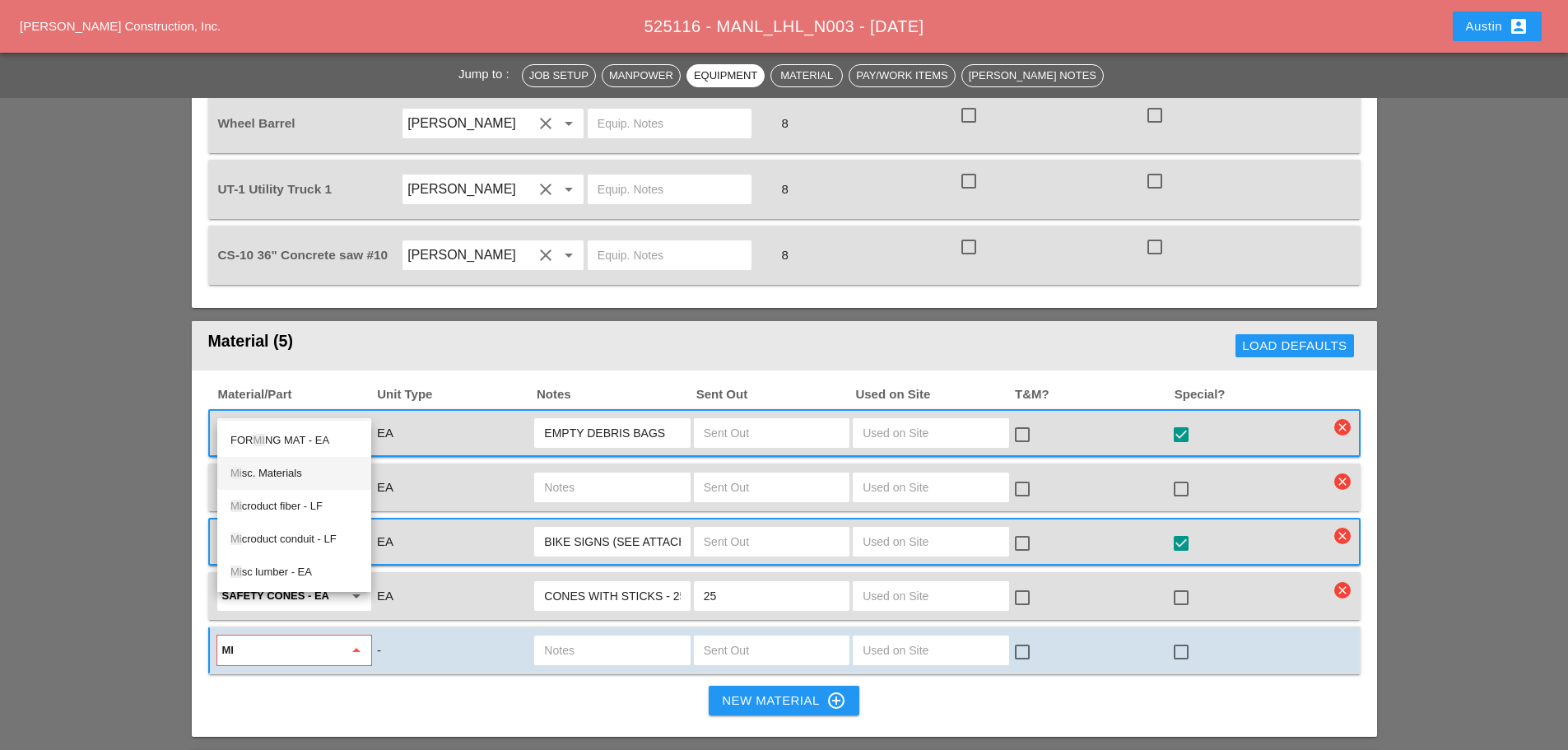
click at [311, 472] on div "Mi sc. Materials" at bounding box center [295, 474] width 128 height 19
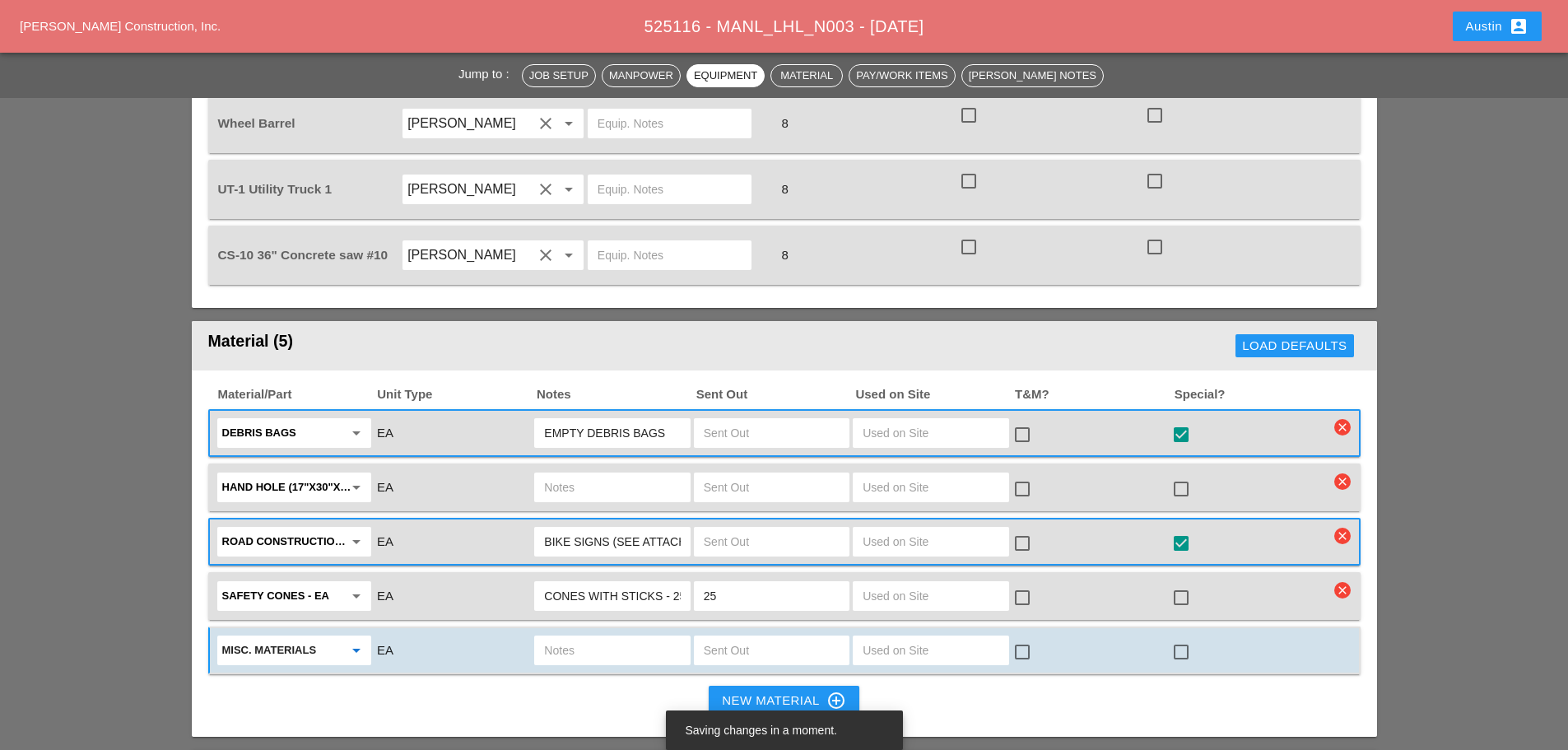
type input "Misc. Materials"
click at [588, 638] on input "text" at bounding box center [612, 650] width 136 height 26
type input ""NY SMSA LP" - NAME PLATE"
click at [724, 691] on div "New Material control_point" at bounding box center [784, 701] width 124 height 19
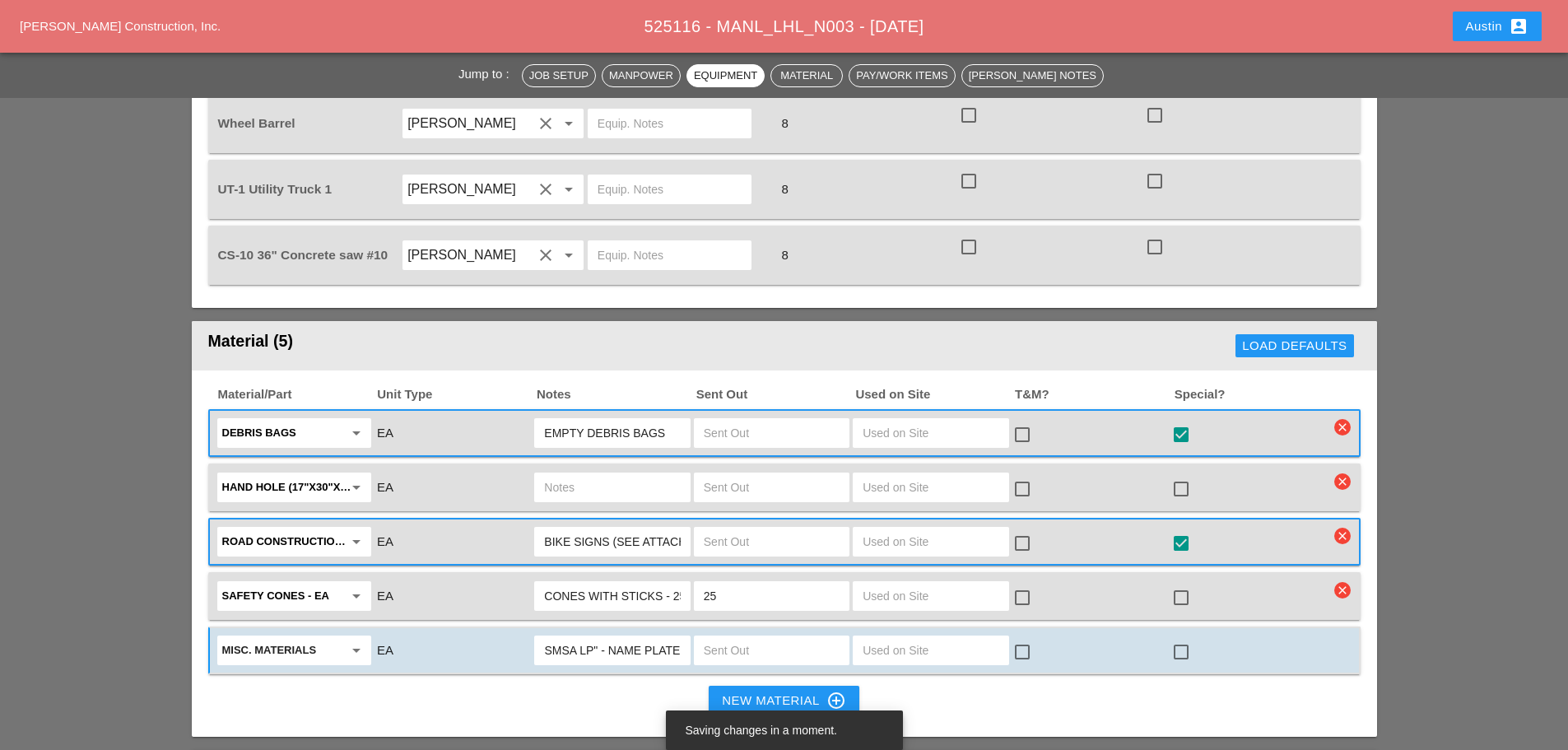
scroll to position [0, 0]
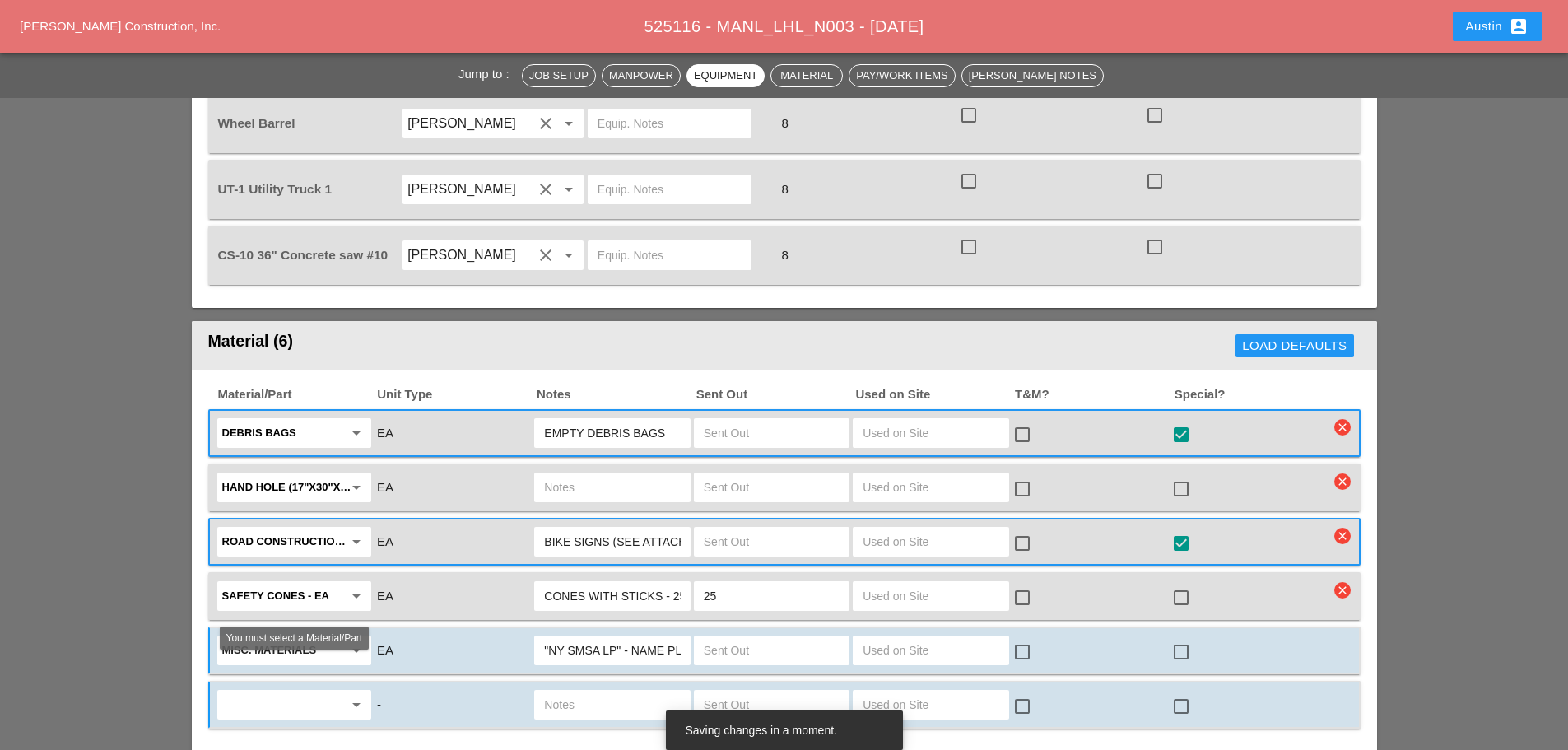
click at [304, 692] on input "text" at bounding box center [282, 705] width 121 height 26
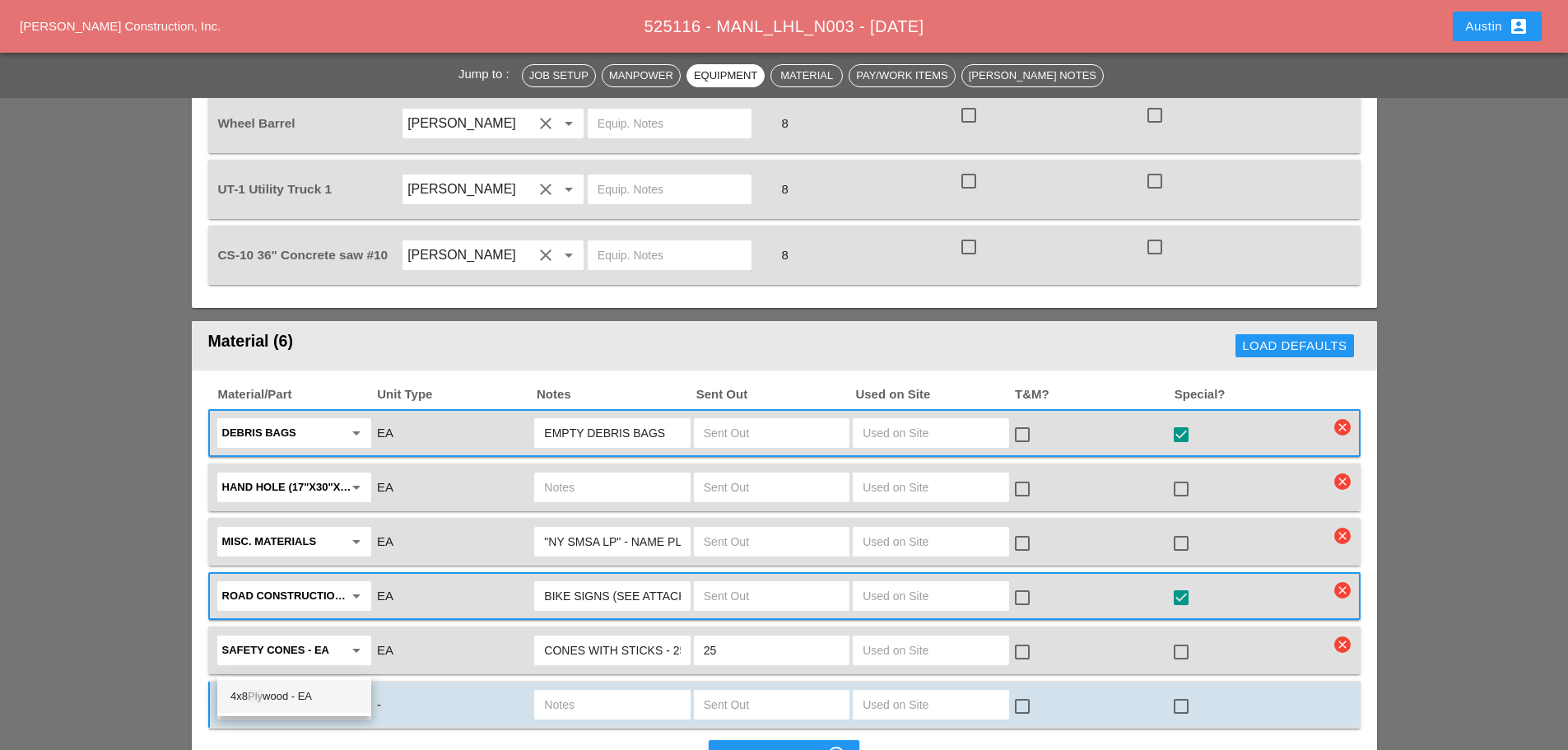
click at [260, 705] on div "4x8 Ply wood - EA" at bounding box center [295, 697] width 128 height 19
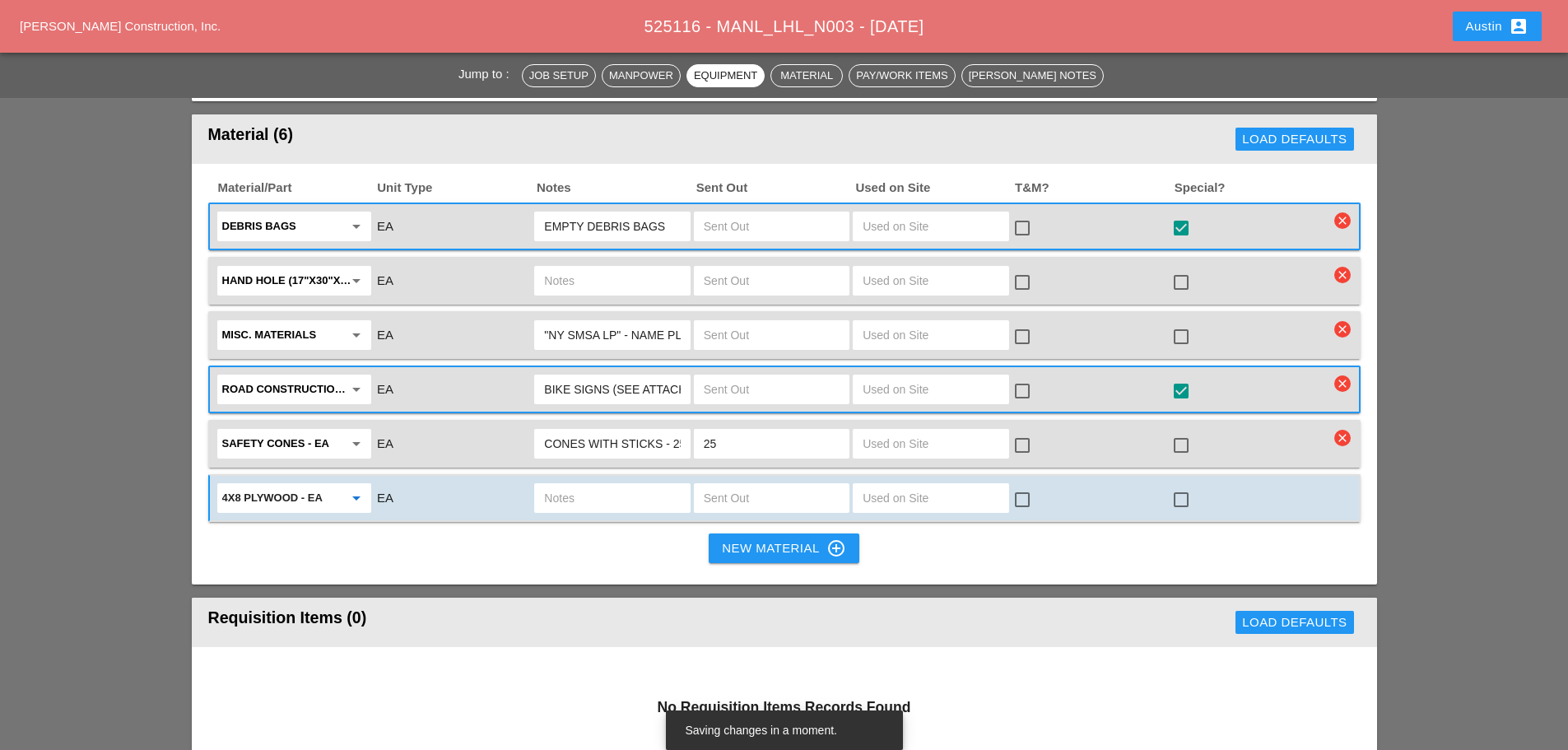
scroll to position [1894, 0]
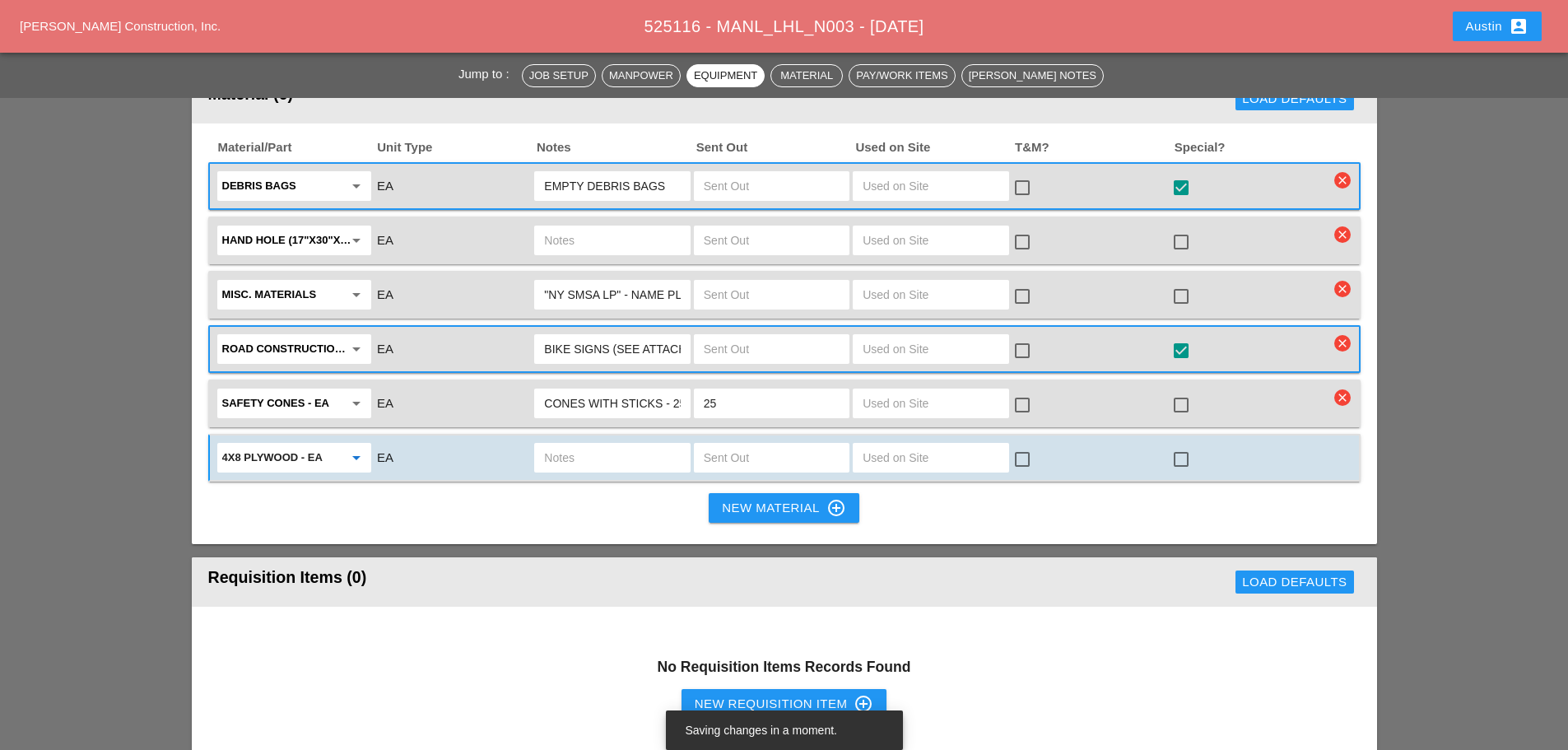
type input "4x8 Plywood - EA"
click at [743, 445] on input "text" at bounding box center [772, 457] width 136 height 26
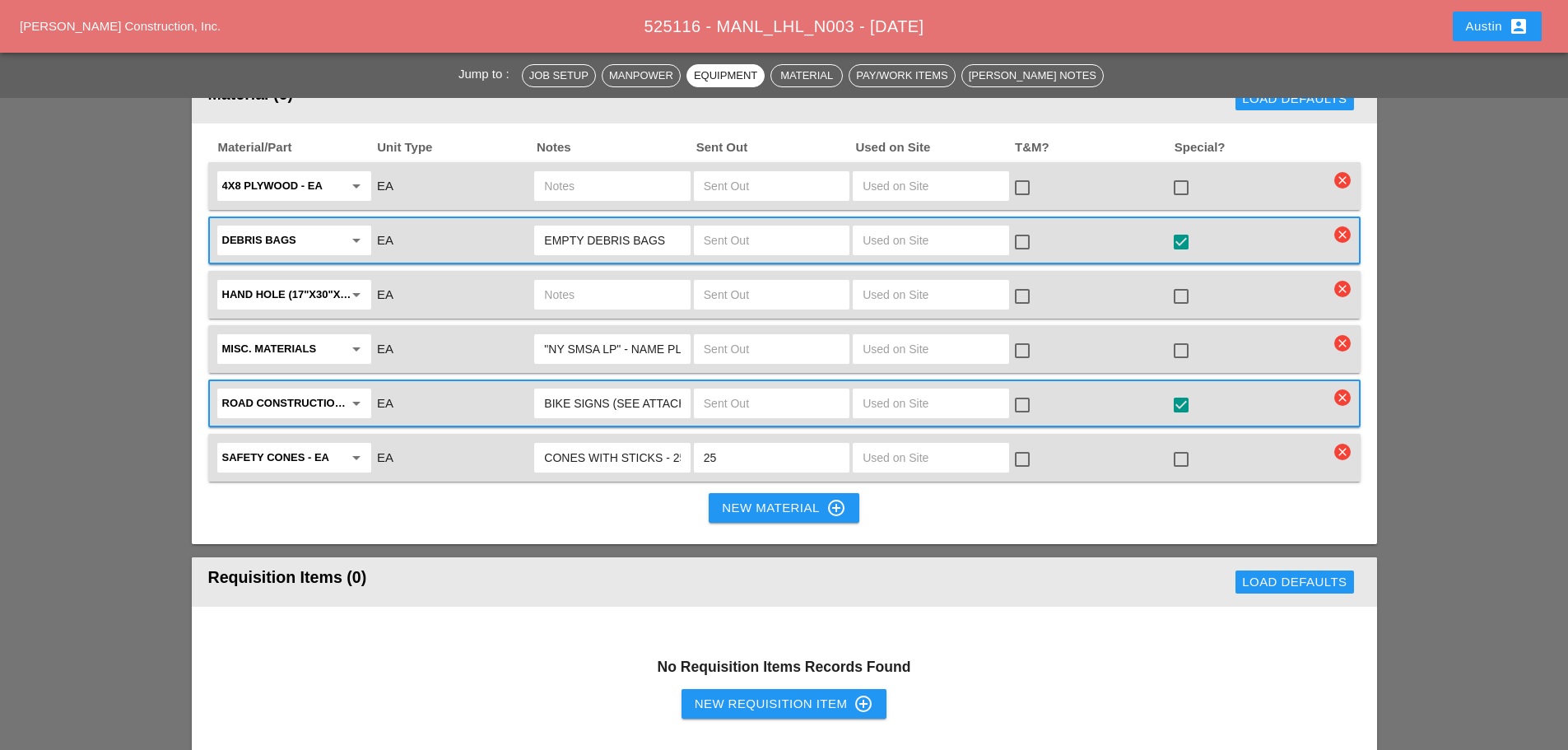
scroll to position [1812, 0]
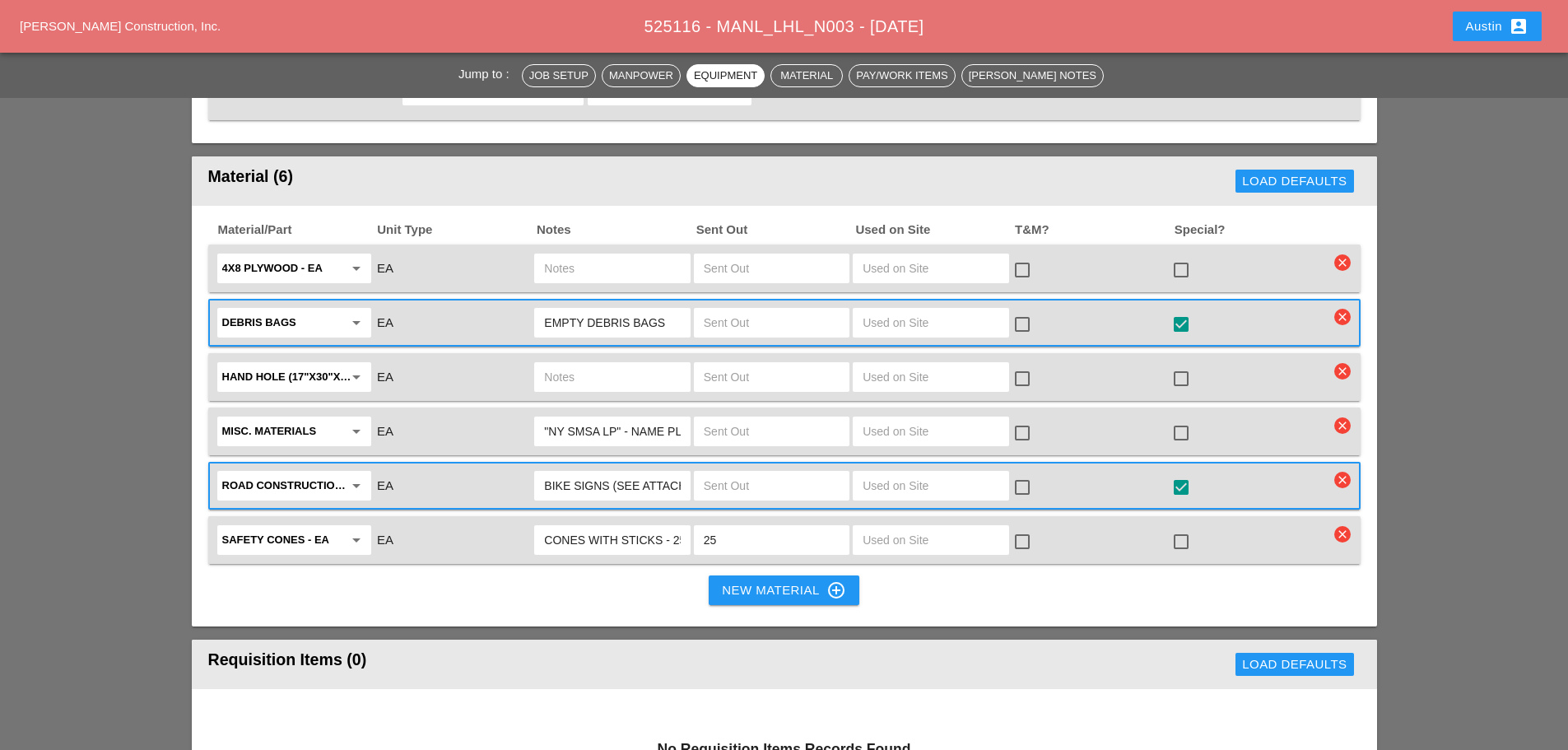
click at [752, 255] on input "text" at bounding box center [772, 268] width 136 height 26
type input "5"
click at [1182, 256] on div at bounding box center [1181, 270] width 28 height 28
click at [1188, 364] on div at bounding box center [1181, 378] width 28 height 28
click at [1183, 419] on div at bounding box center [1181, 433] width 28 height 28
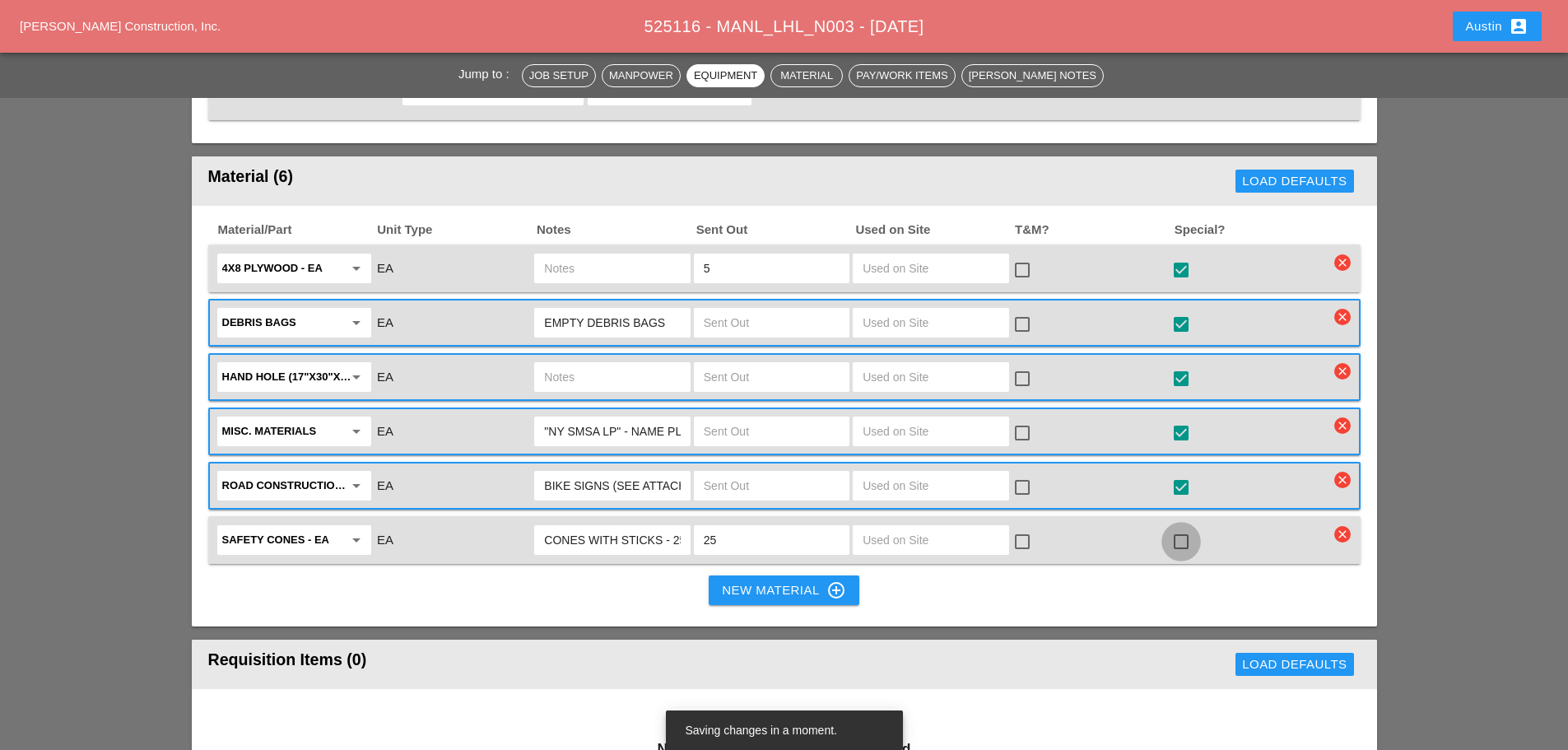
click at [1183, 528] on div at bounding box center [1181, 541] width 28 height 28
click at [1428, 409] on div "Jump to : Job Setup Manpower Equipment Material Pay/Work Items Foreman's Notes …" at bounding box center [784, 166] width 1568 height 3632
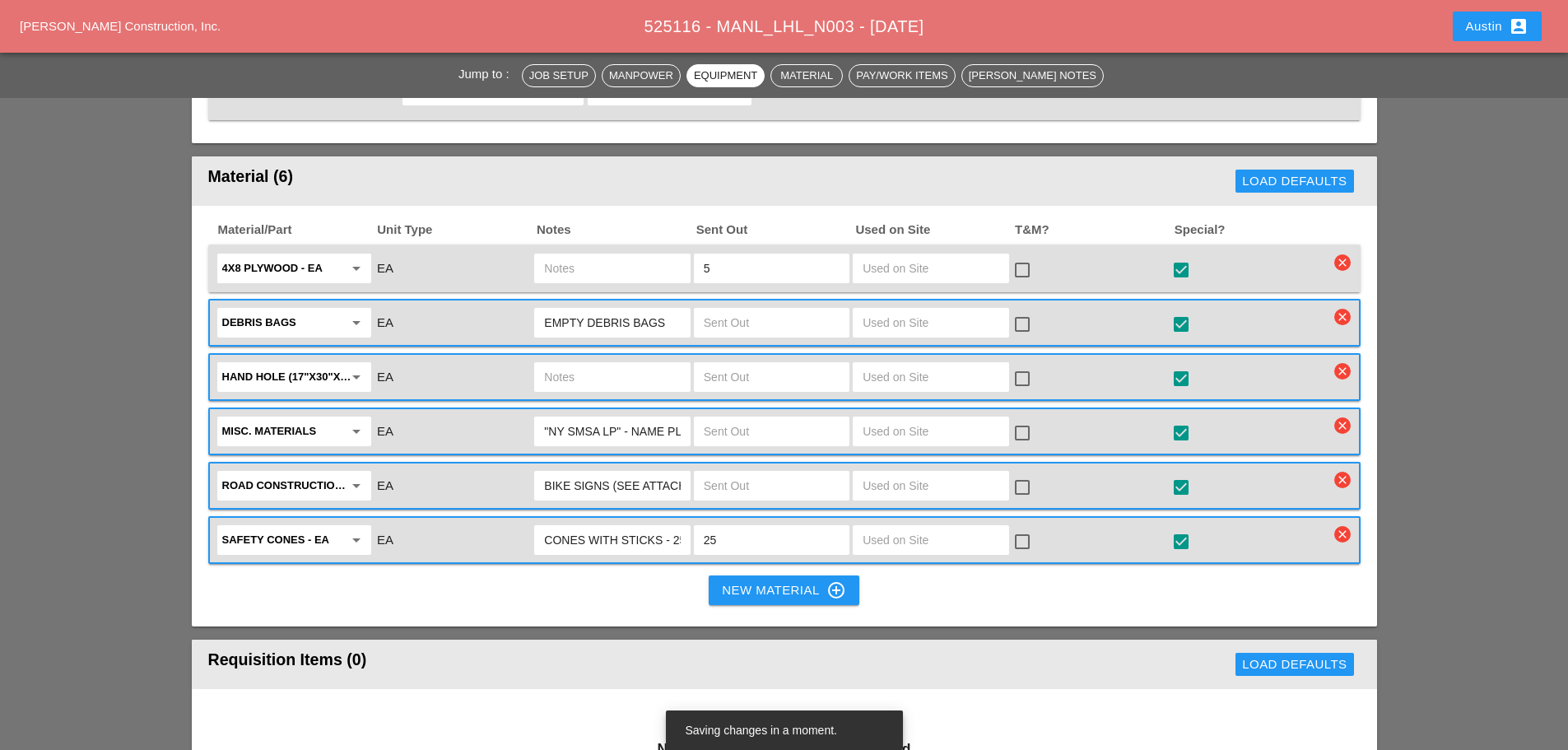
click at [1428, 409] on div "Jump to : Job Setup Manpower Equipment Material Pay/Work Items Foreman's Notes …" at bounding box center [784, 166] width 1568 height 3632
click at [1182, 256] on div at bounding box center [1181, 270] width 28 height 28
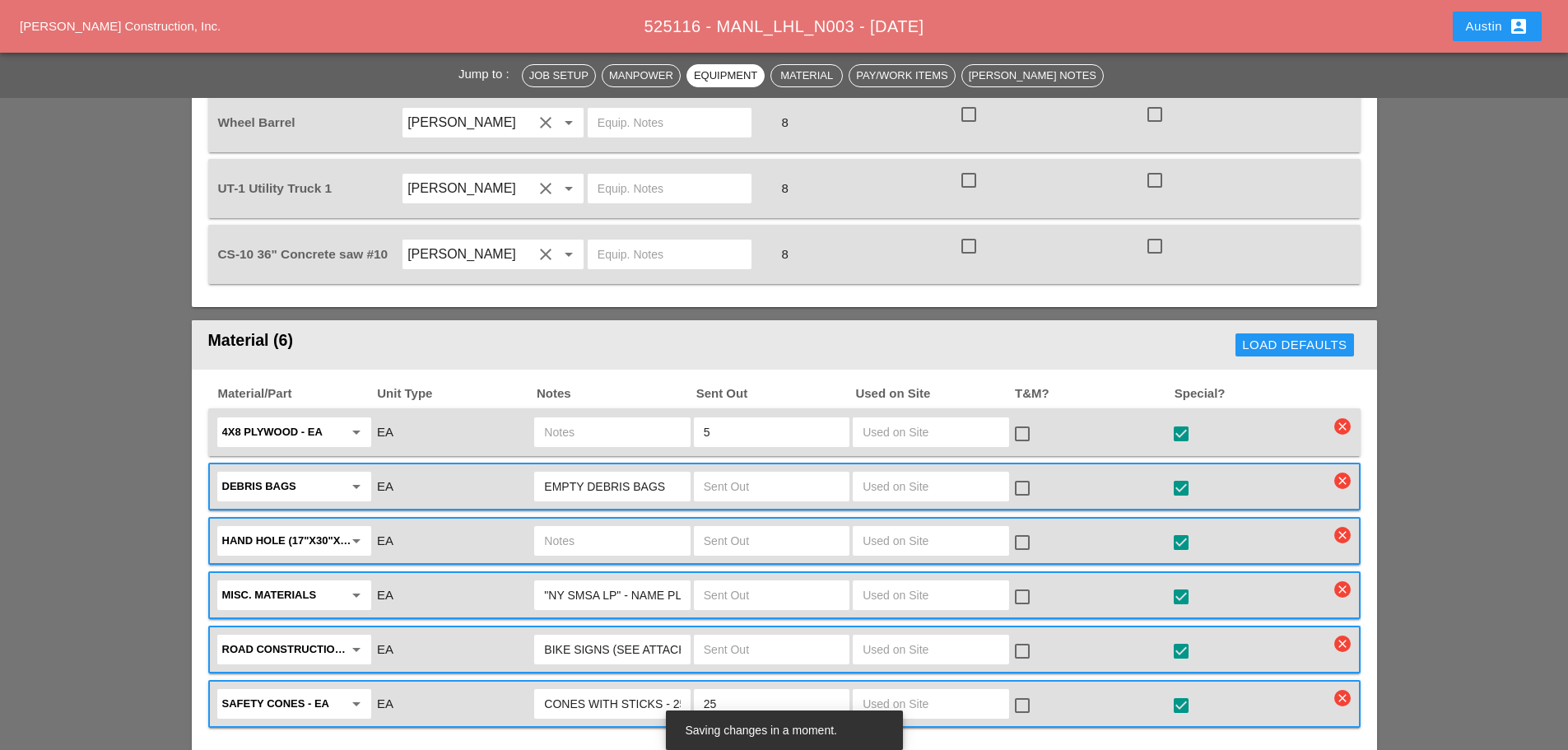
scroll to position [1647, 0]
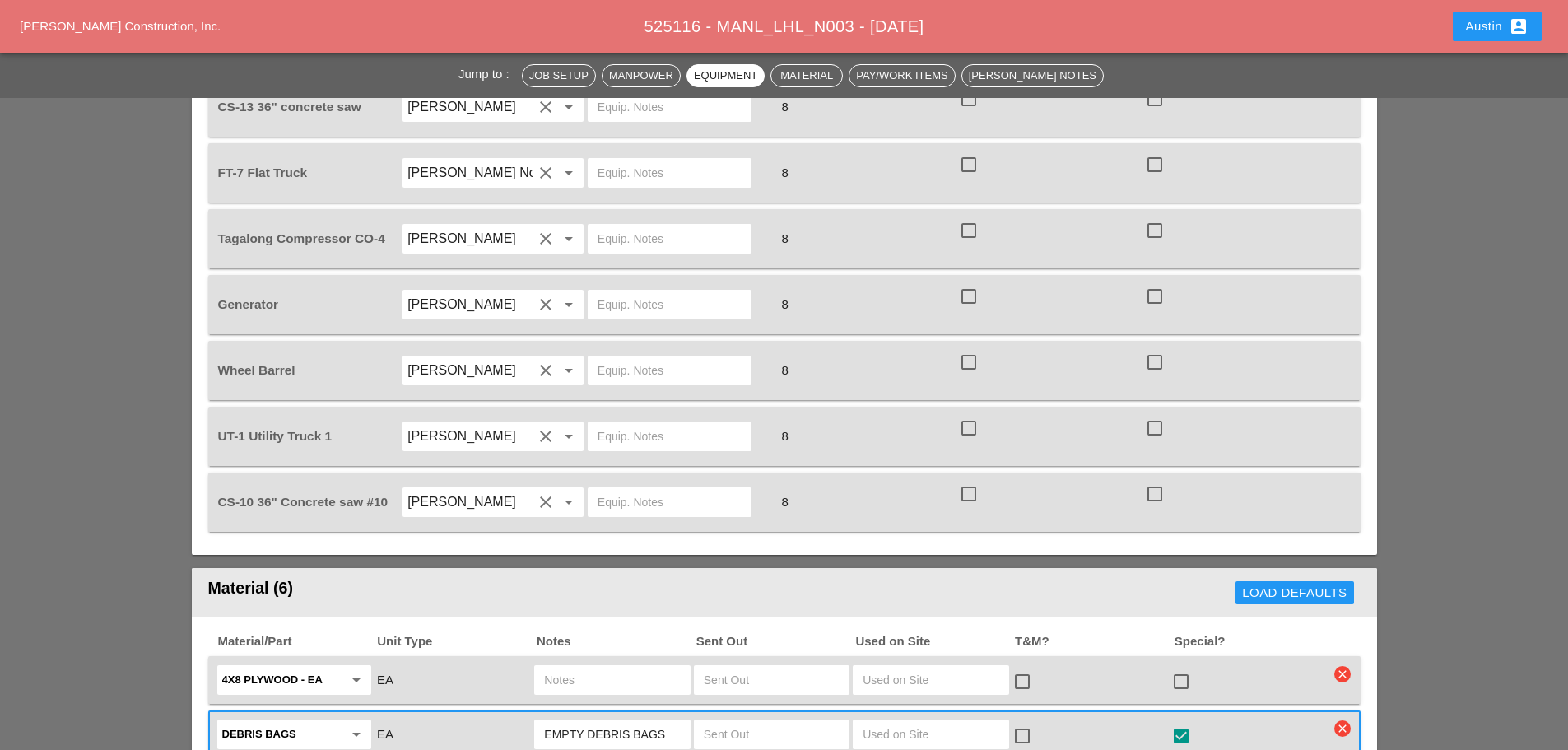
scroll to position [1729, 0]
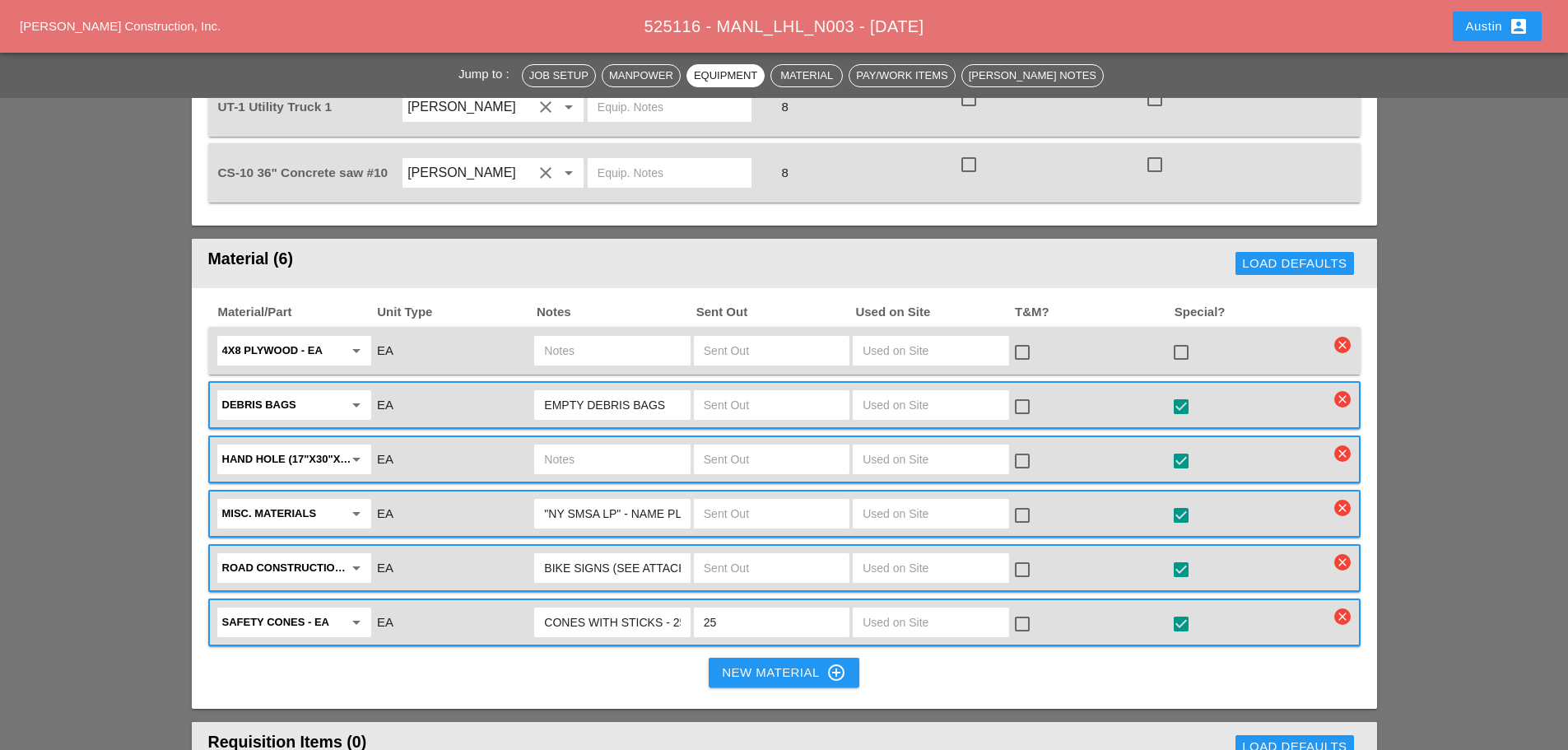
click at [737, 337] on input "text" at bounding box center [772, 350] width 136 height 26
type input "5"
click at [1188, 338] on div at bounding box center [1181, 352] width 28 height 28
checkbox input "true"
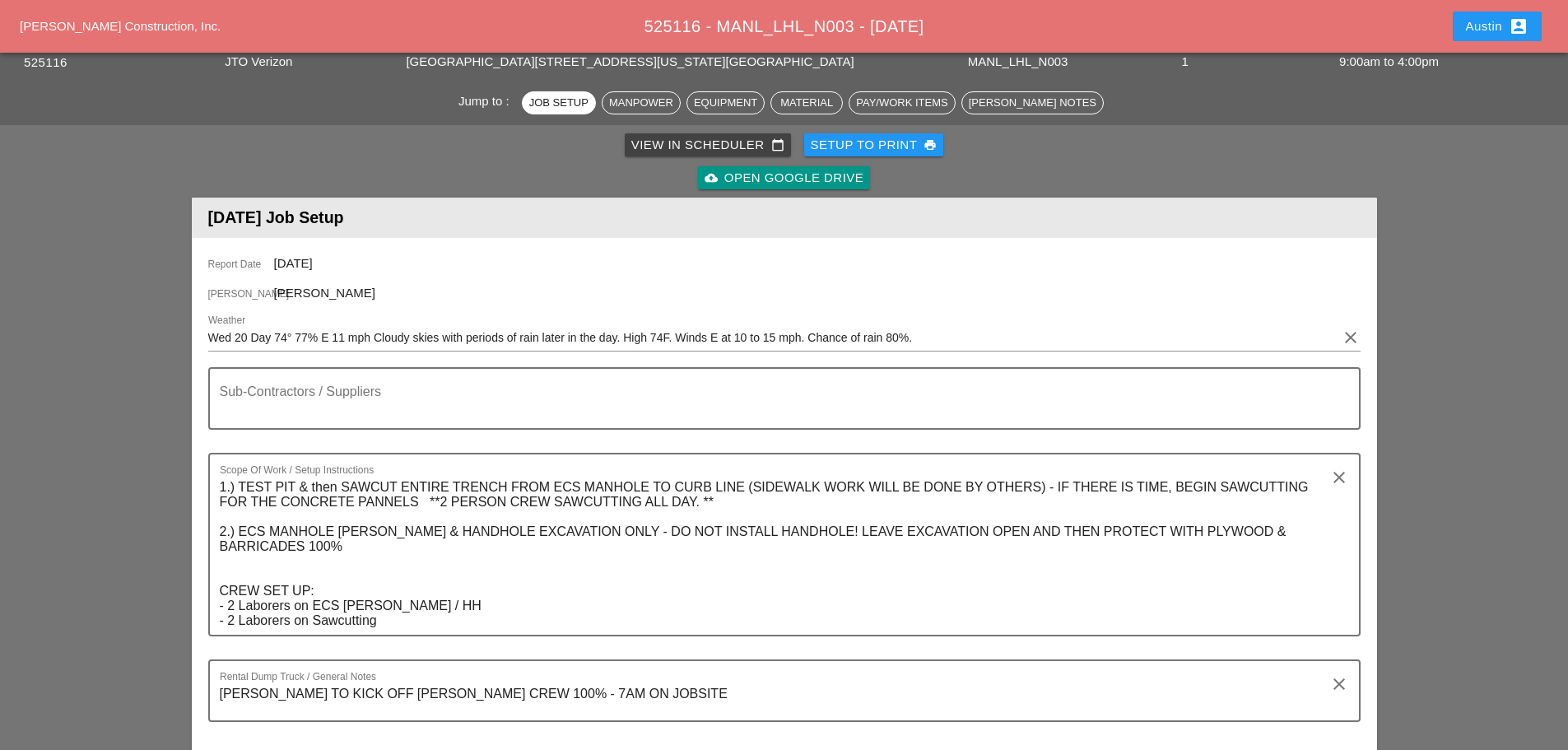
scroll to position [0, 0]
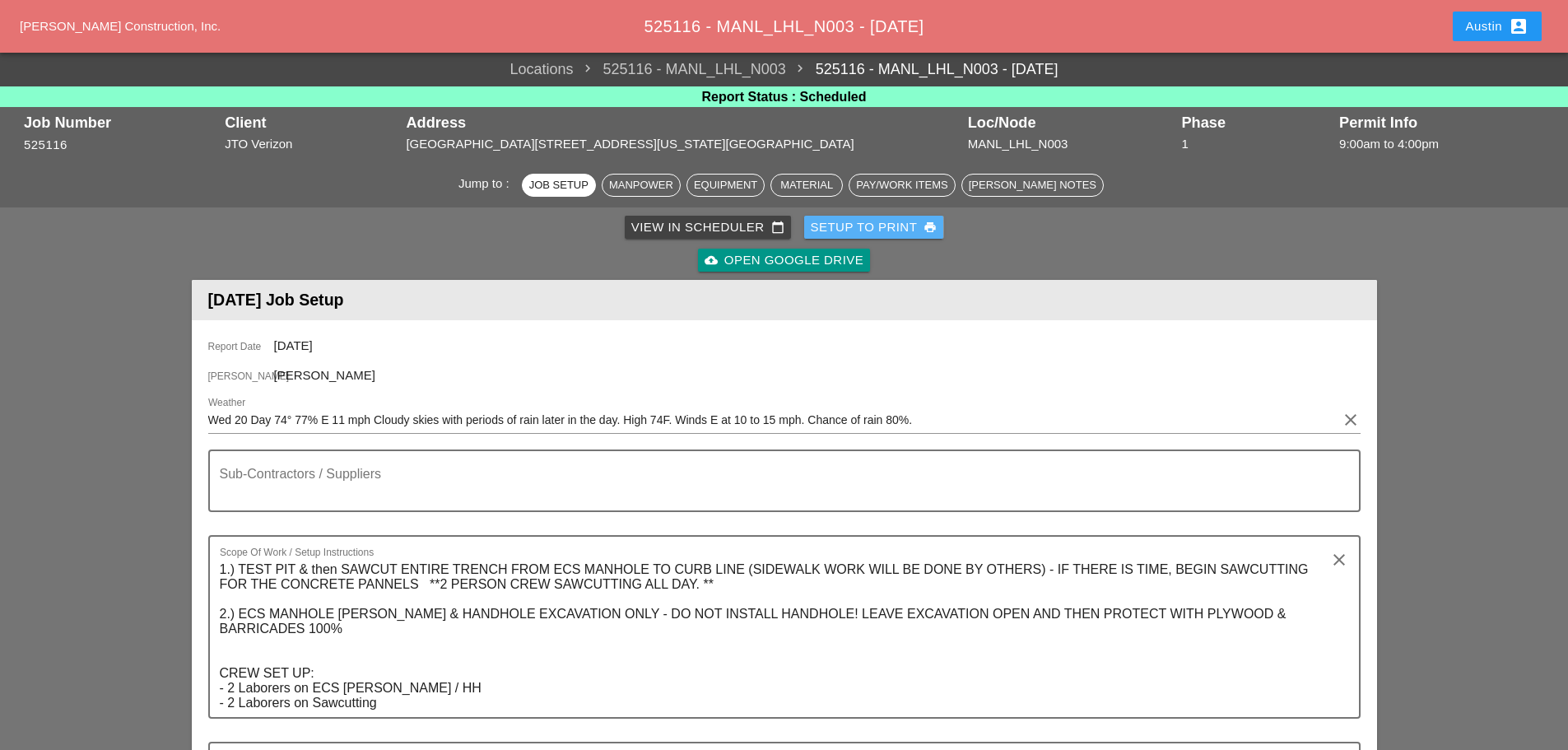
click at [870, 227] on div "Setup to Print print" at bounding box center [873, 228] width 127 height 19
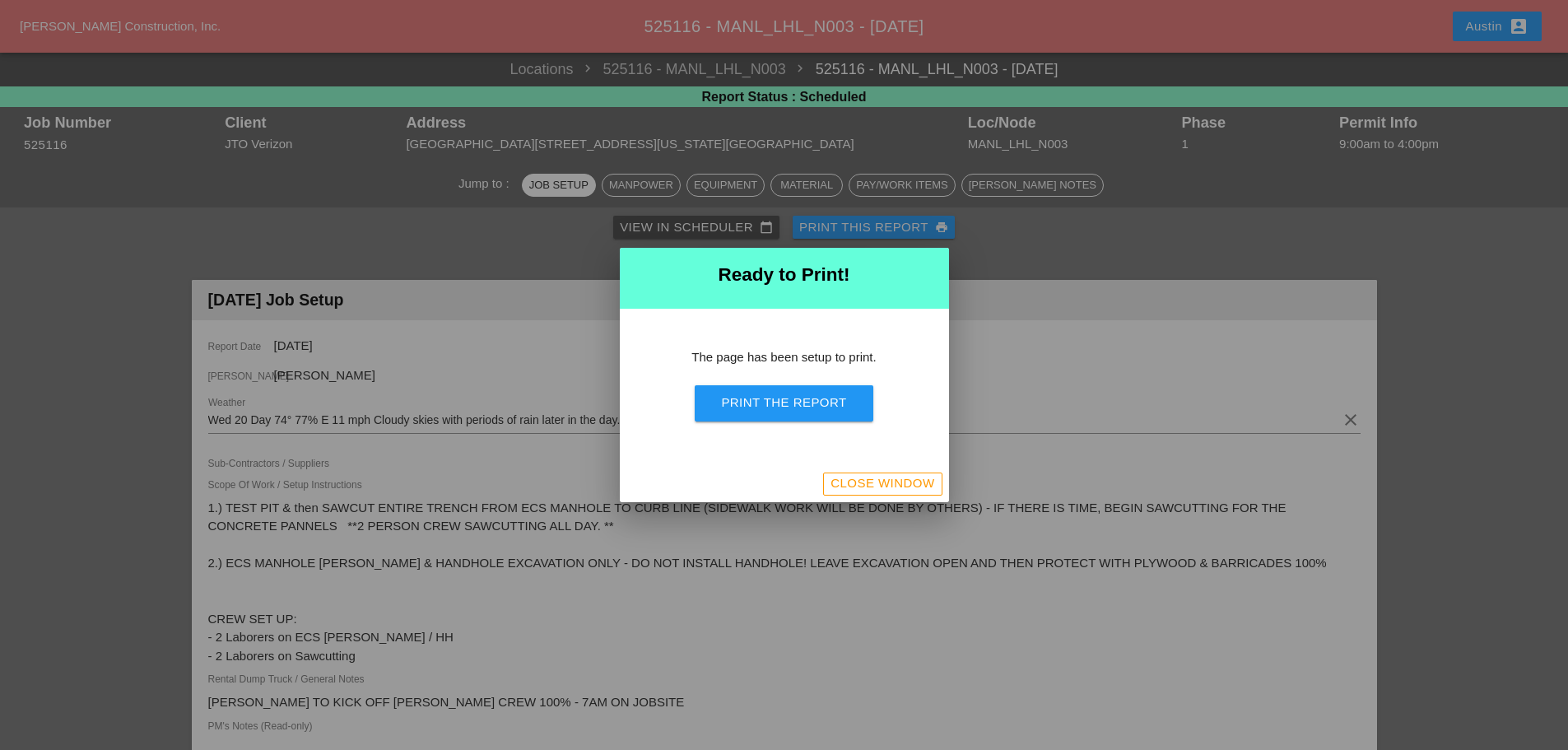
click at [809, 404] on div "Print the Report" at bounding box center [784, 403] width 126 height 19
click at [885, 476] on div "Close Window" at bounding box center [882, 484] width 103 height 19
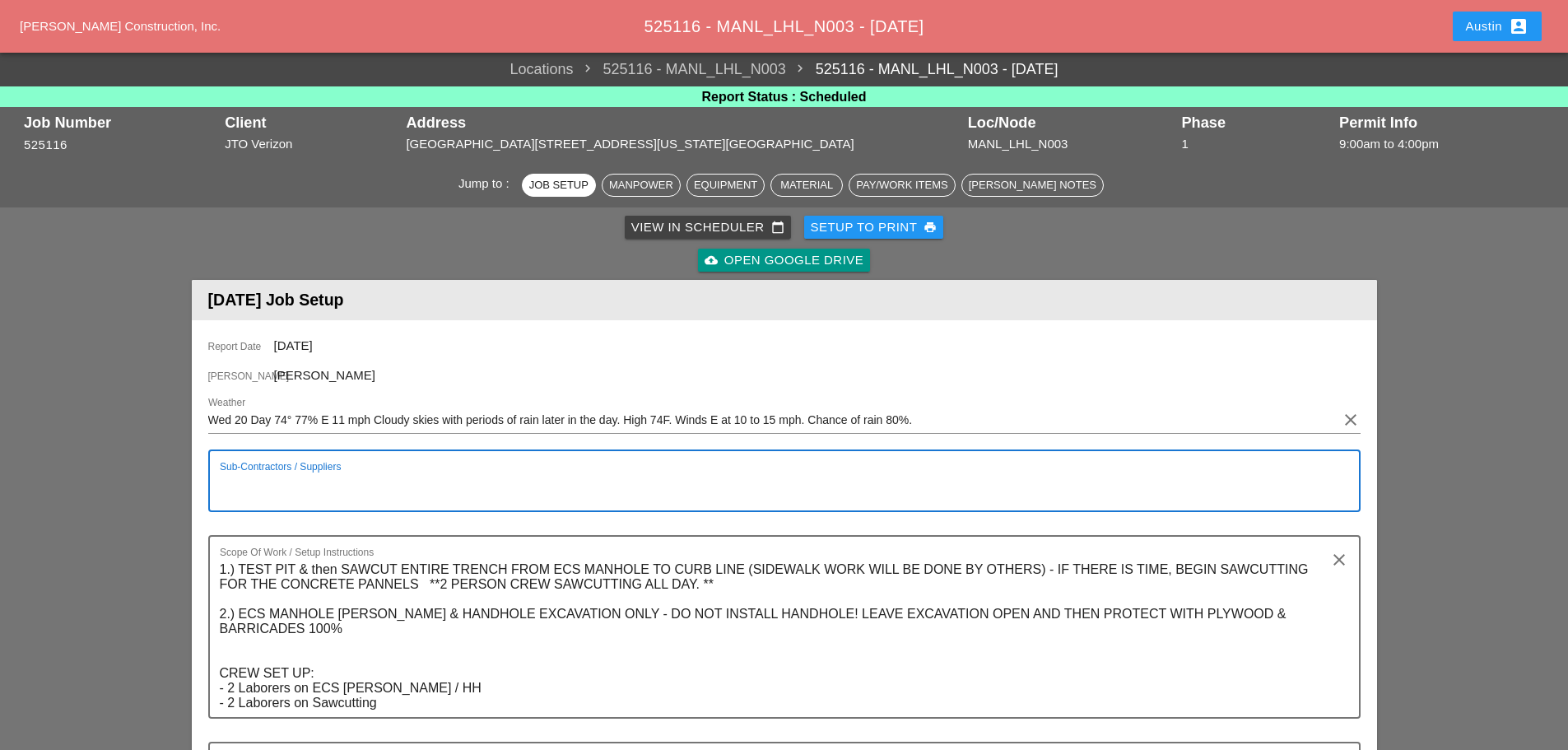
click at [369, 487] on textarea "Sub-Contractors / Suppliers" at bounding box center [778, 490] width 1116 height 40
type textarea "NO CONCRETE NO EXCLUSIVE"
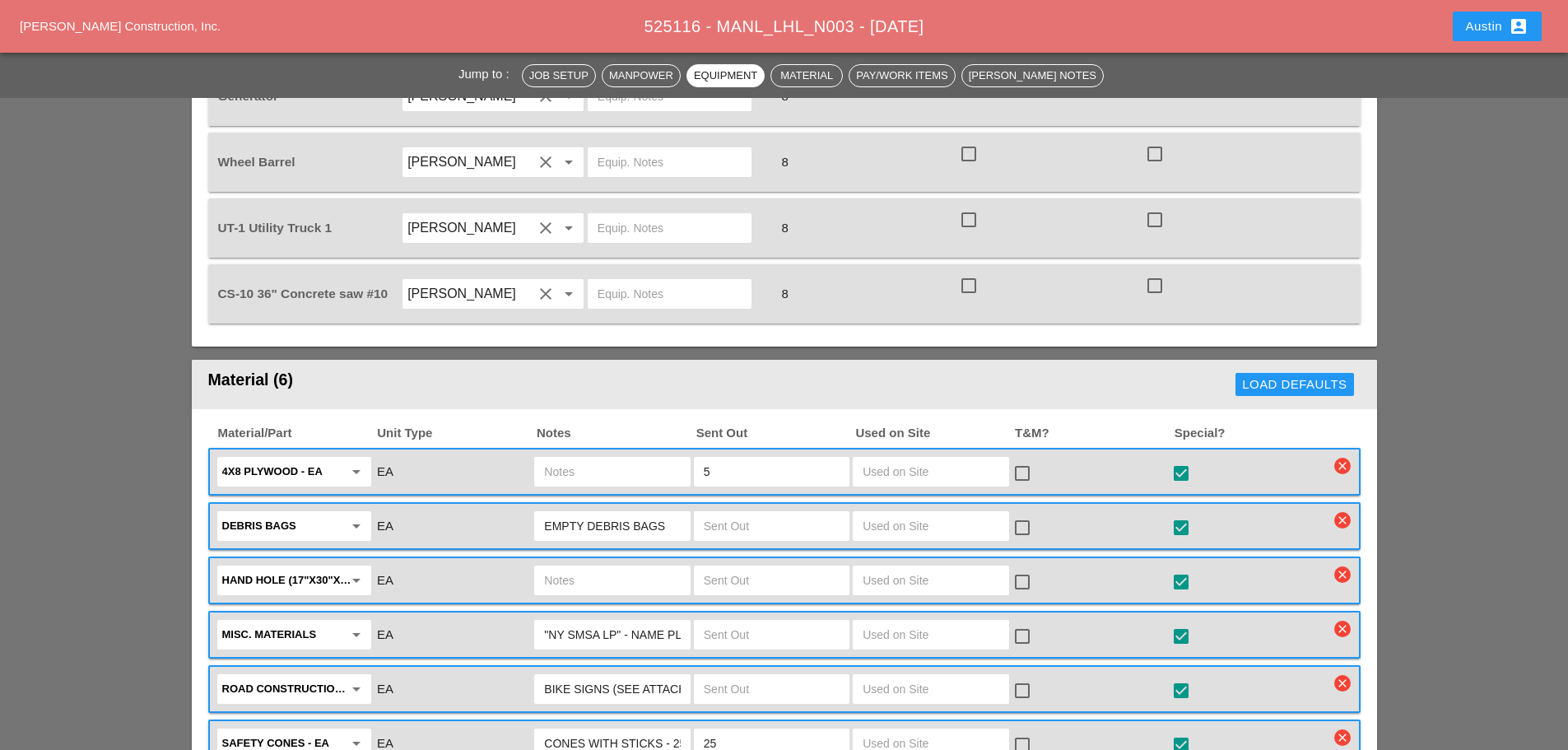
scroll to position [1647, 0]
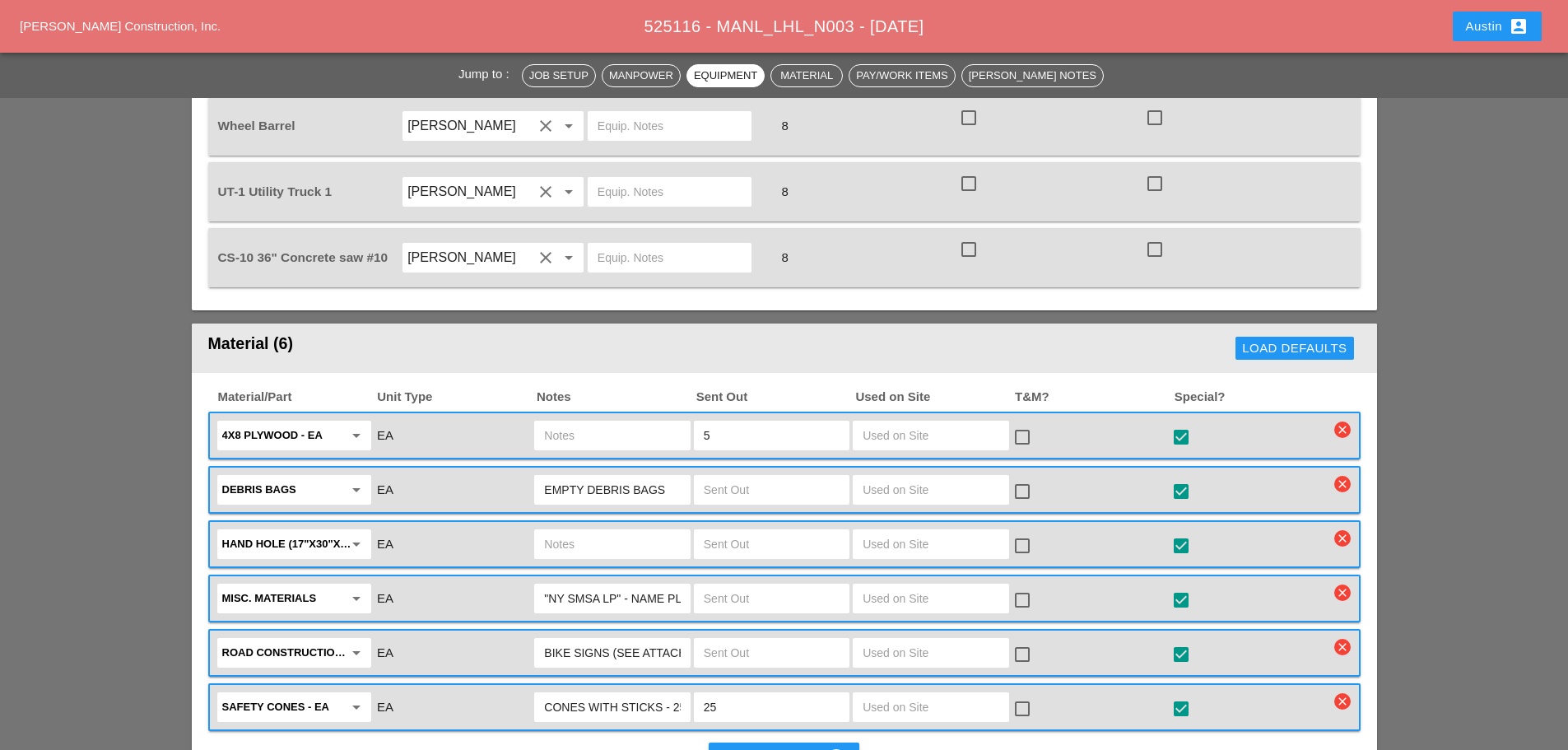
click at [124, 309] on div "Jump to : Job Setup Manpower Equipment Material Pay/Work Items [PERSON_NAME] No…" at bounding box center [784, 332] width 1568 height 3634
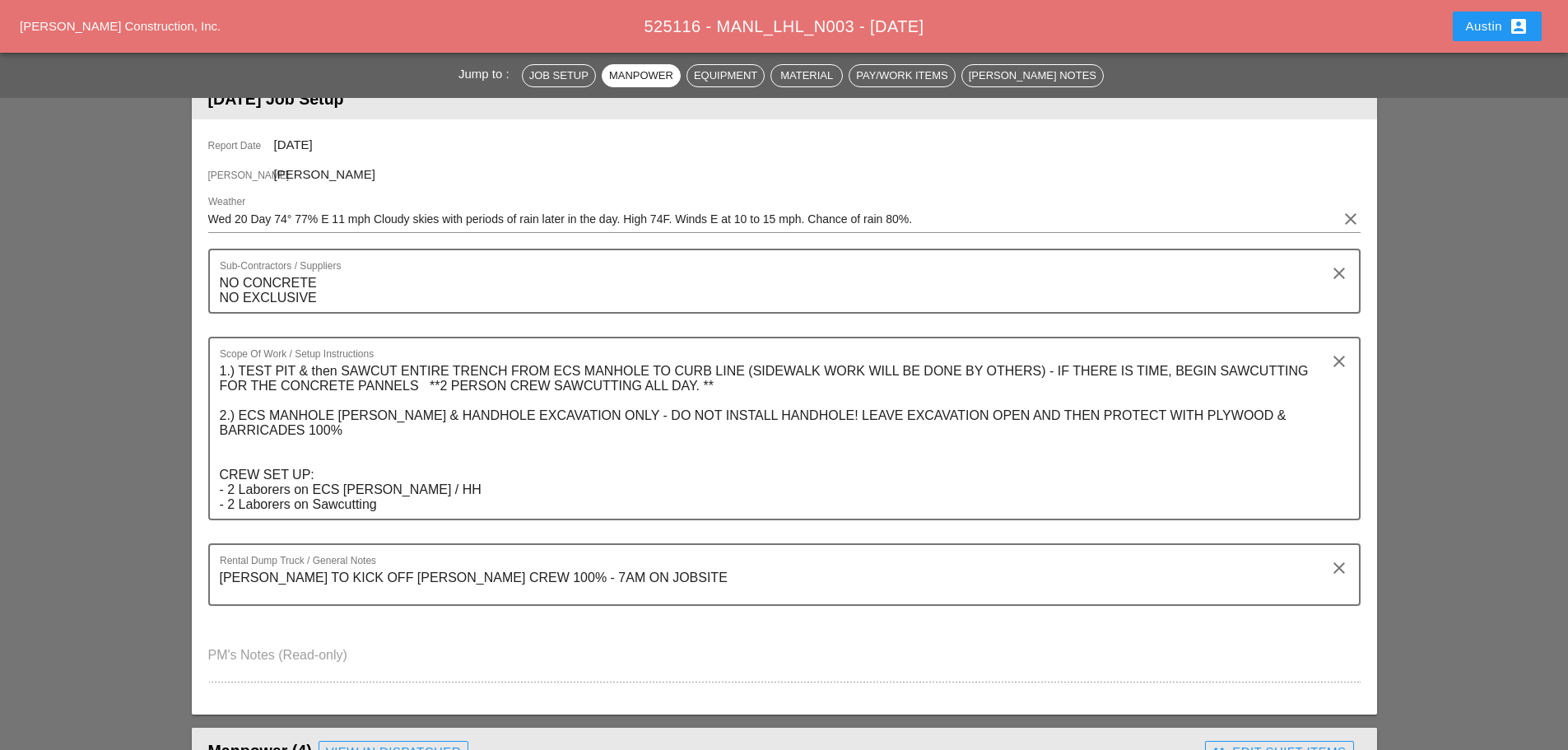
scroll to position [0, 0]
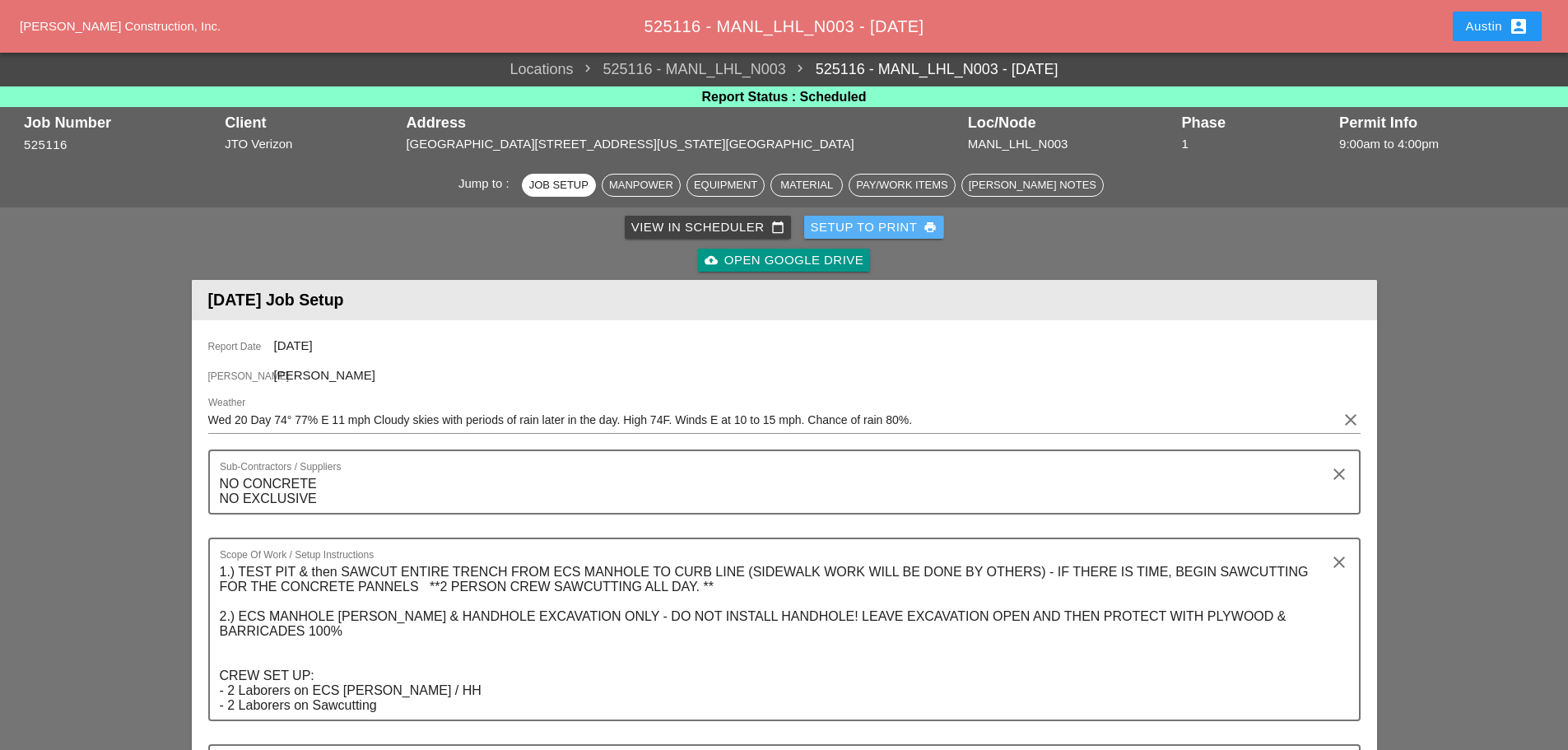
click at [885, 222] on div "Setup to Print print" at bounding box center [873, 228] width 127 height 19
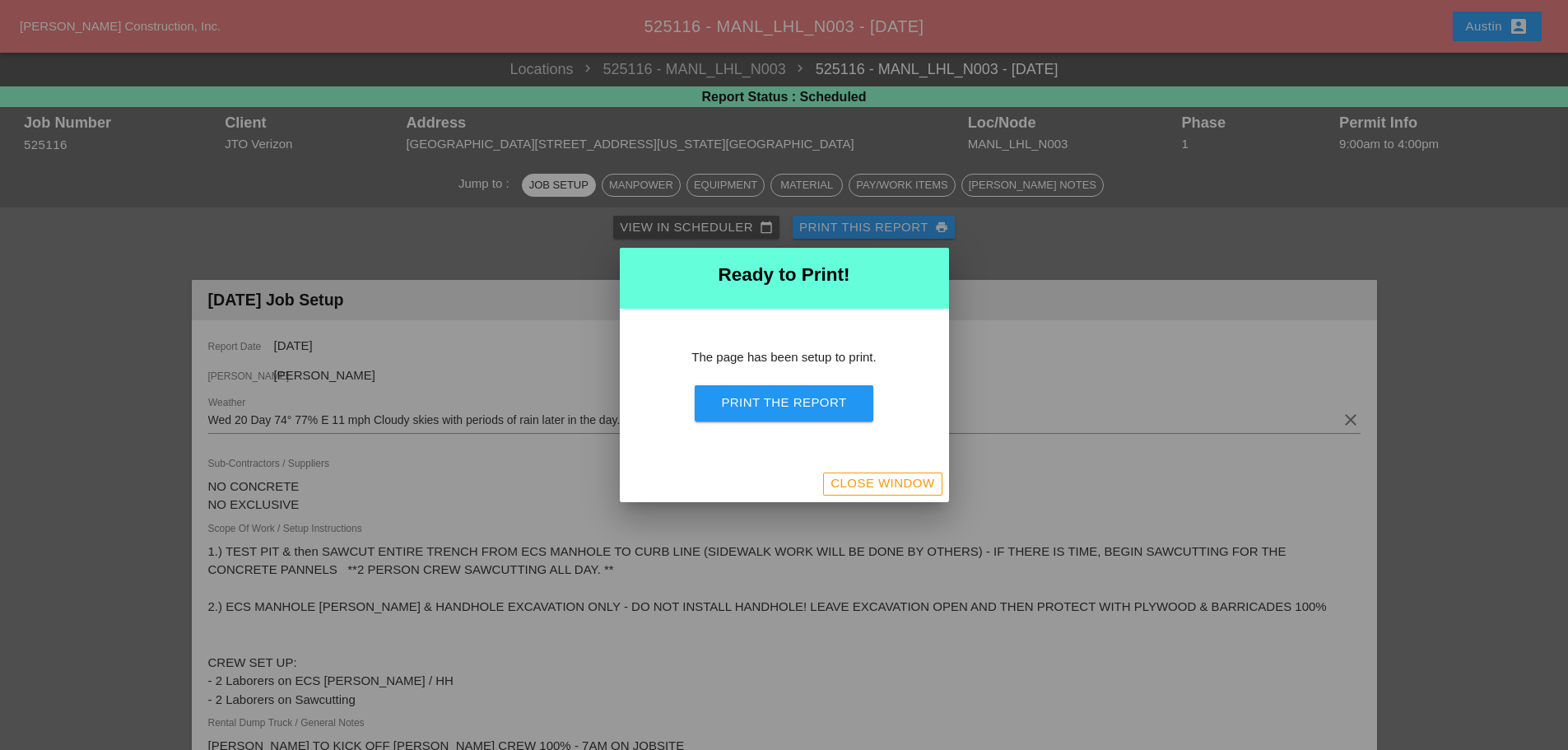
click at [782, 409] on div "Print the Report" at bounding box center [784, 403] width 126 height 19
drag, startPoint x: 904, startPoint y: 481, endPoint x: 913, endPoint y: 485, distance: 9.8
click at [904, 481] on div "Close Window" at bounding box center [882, 484] width 103 height 19
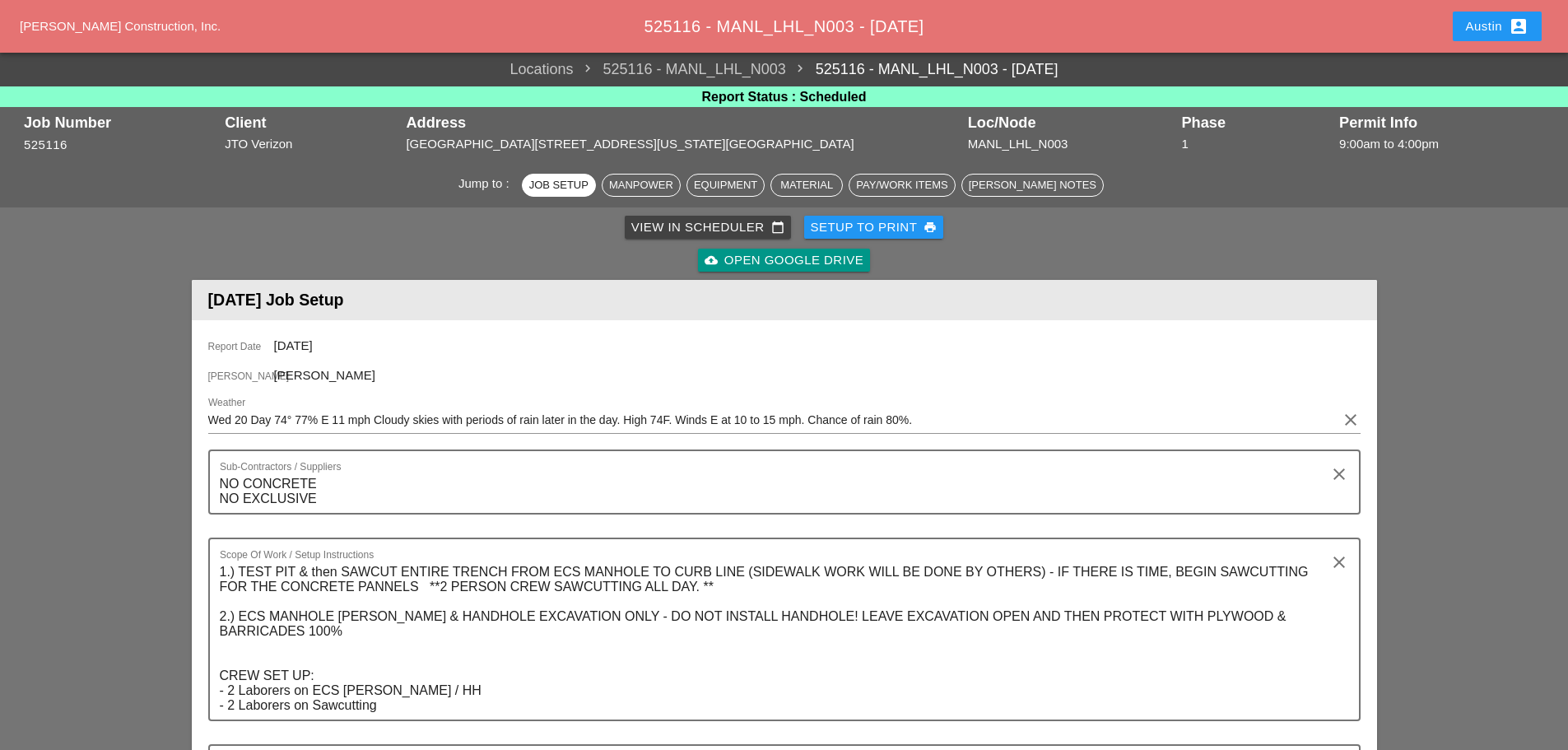
click at [715, 231] on div "View in Scheduler calendar_today" at bounding box center [708, 228] width 153 height 19
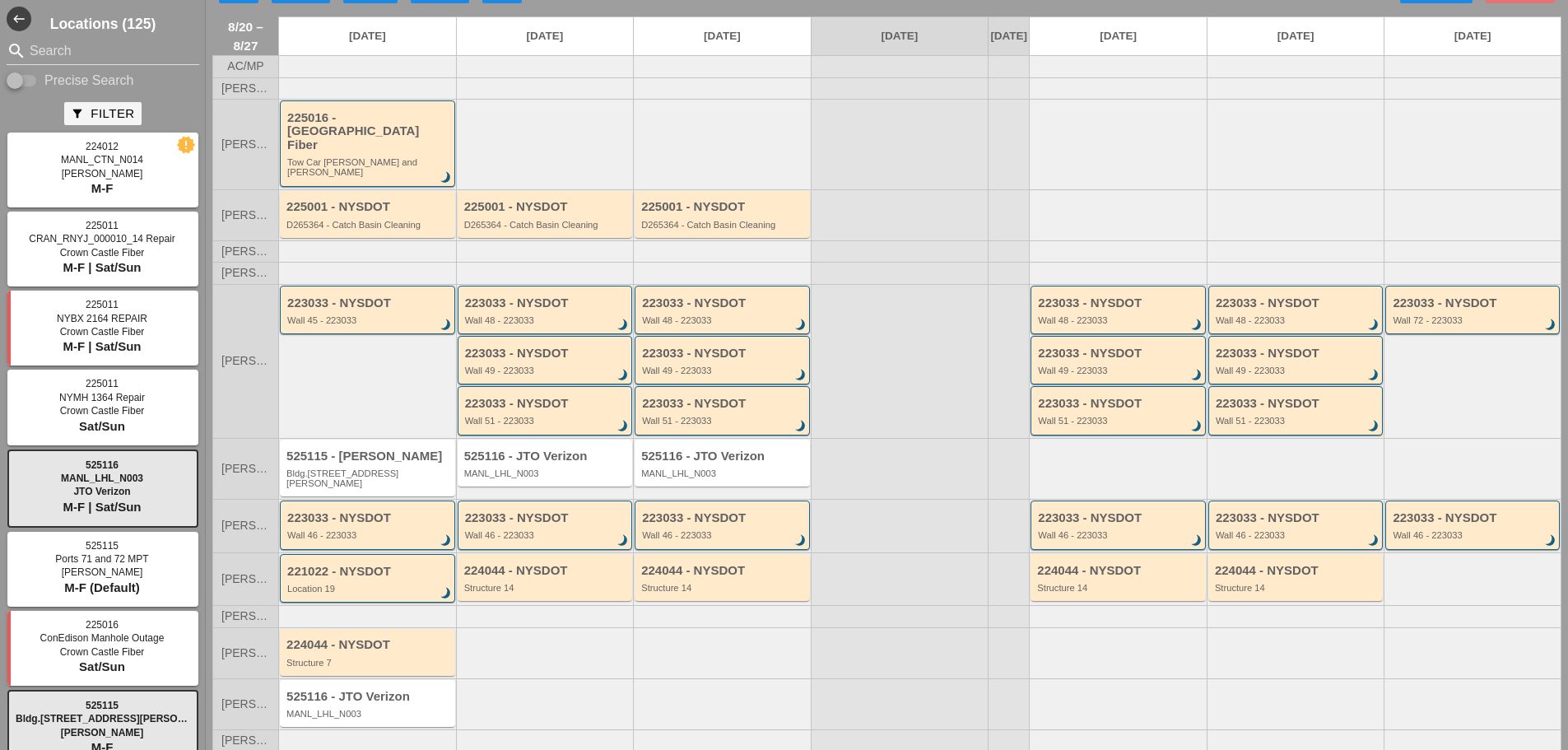
scroll to position [47, 0]
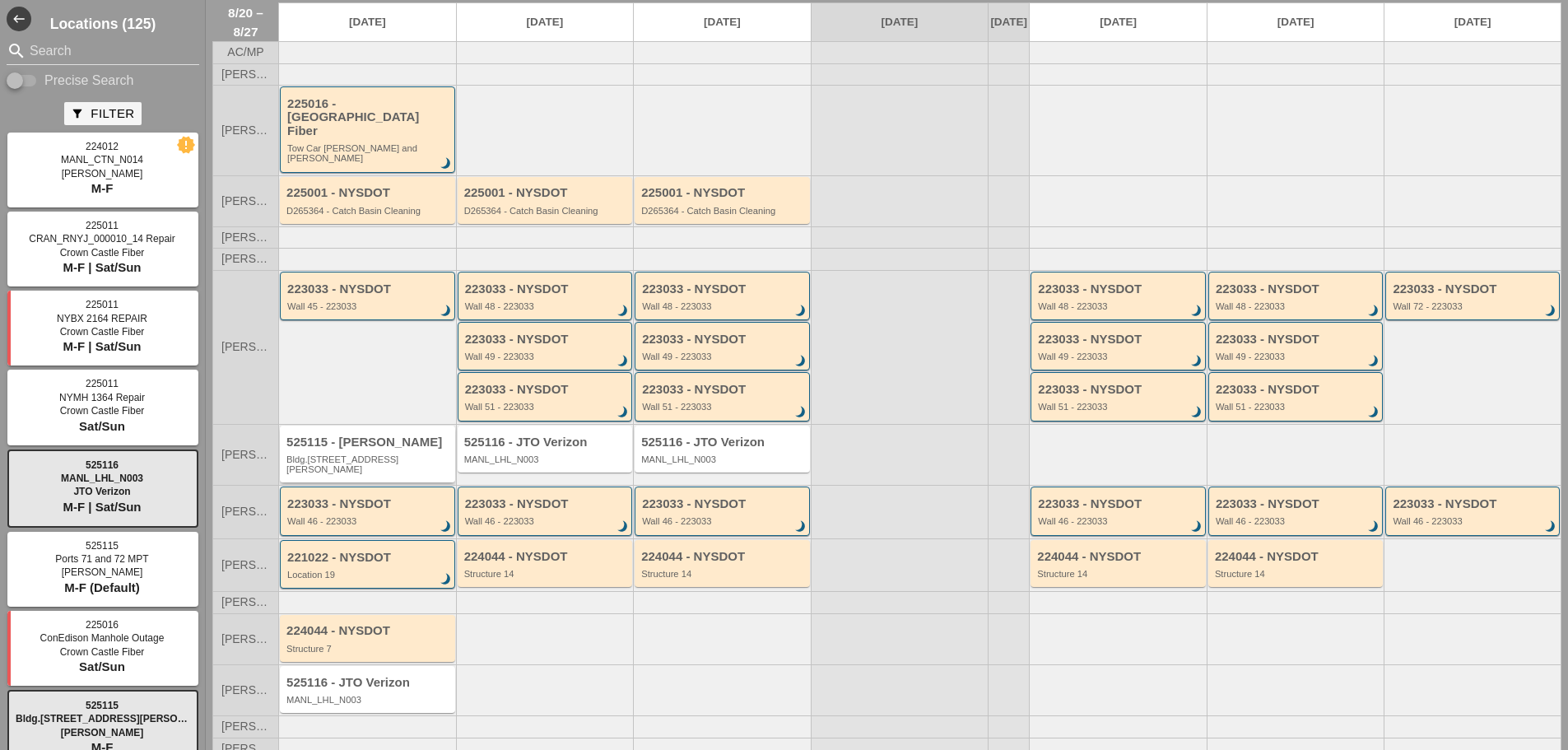
click at [362, 454] on div "Bldg.[STREET_ADDRESS][PERSON_NAME]" at bounding box center [369, 464] width 164 height 20
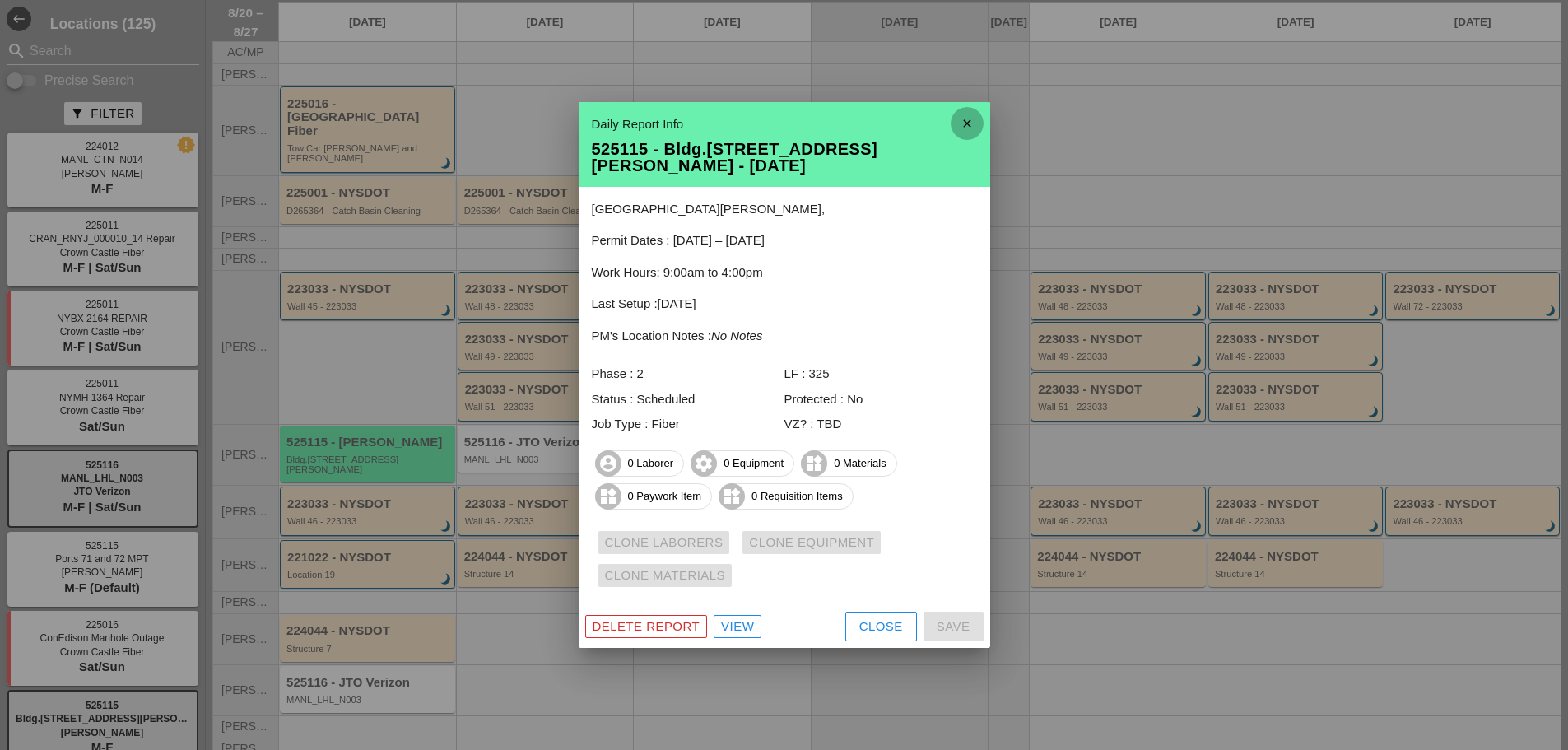
click at [965, 131] on icon "close" at bounding box center [967, 124] width 33 height 33
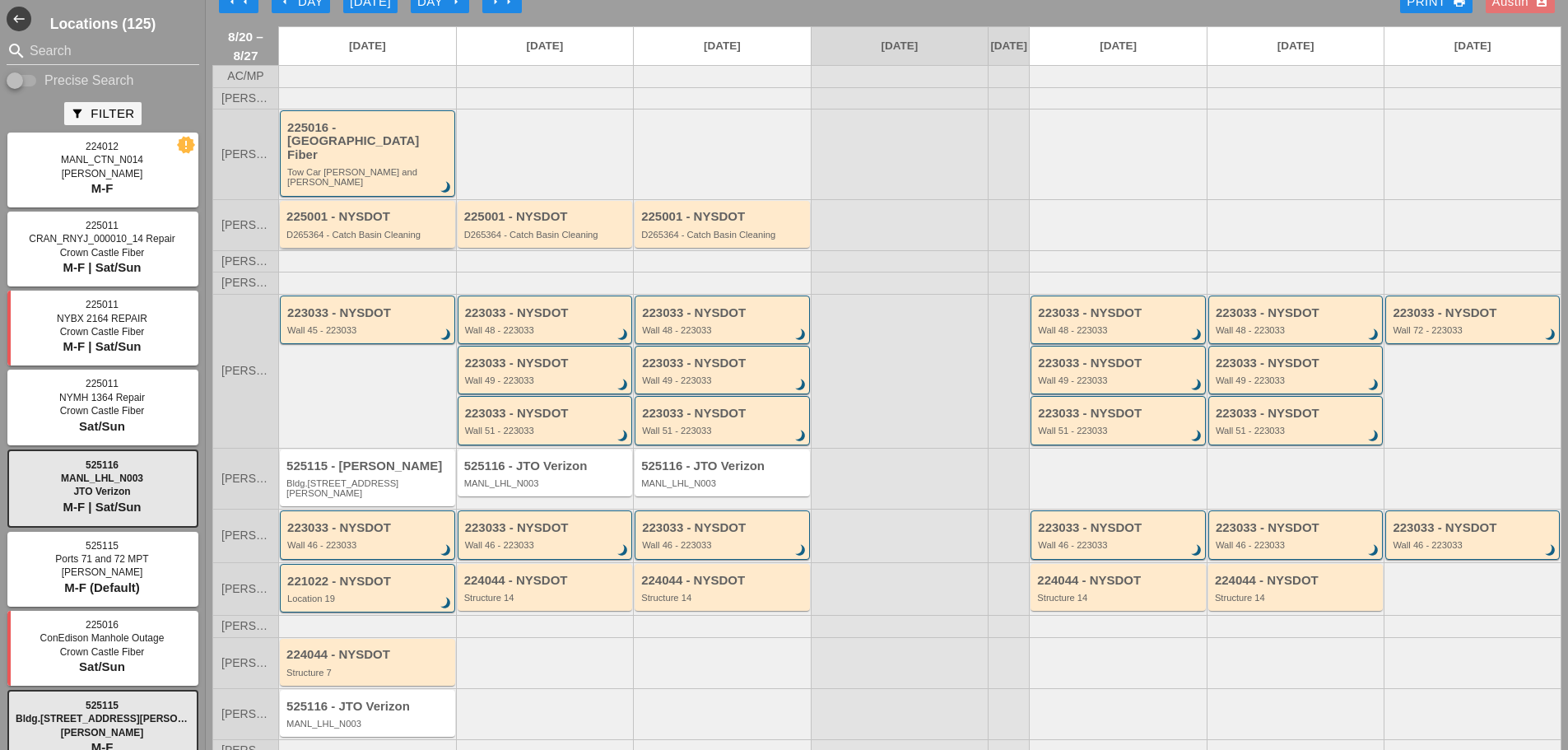
scroll to position [0, 0]
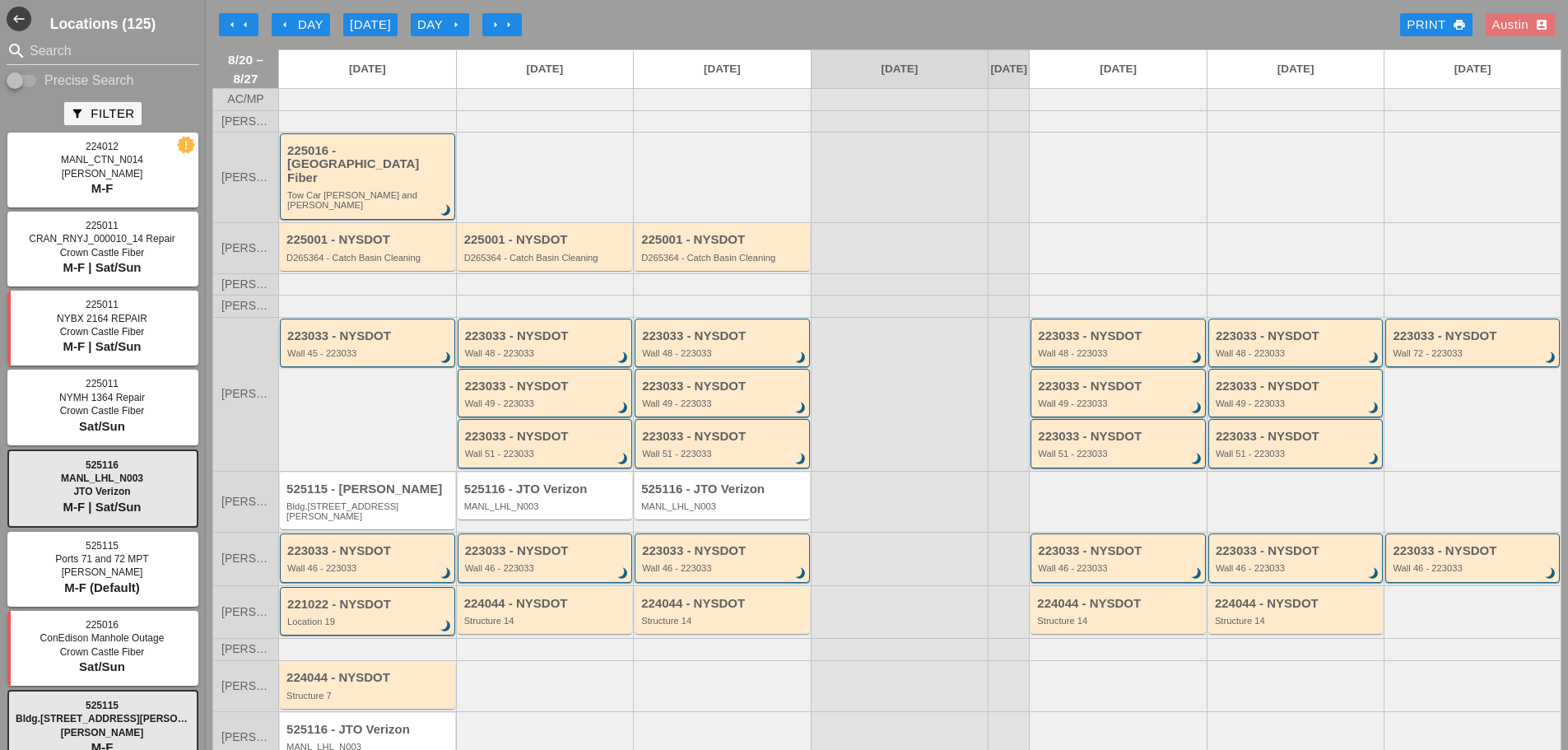
click at [298, 16] on div "arrow_left Day" at bounding box center [300, 25] width 45 height 19
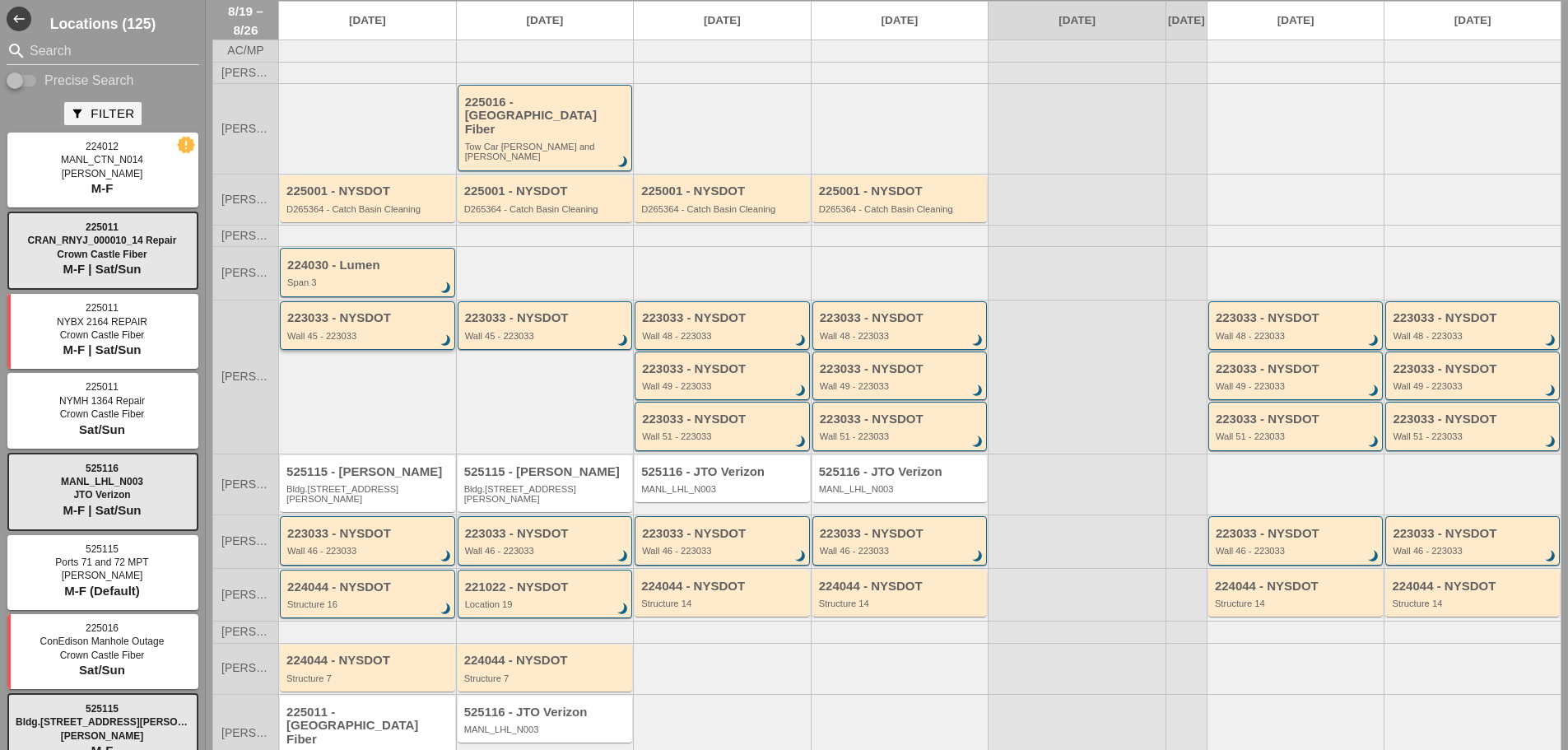
scroll to position [92, 0]
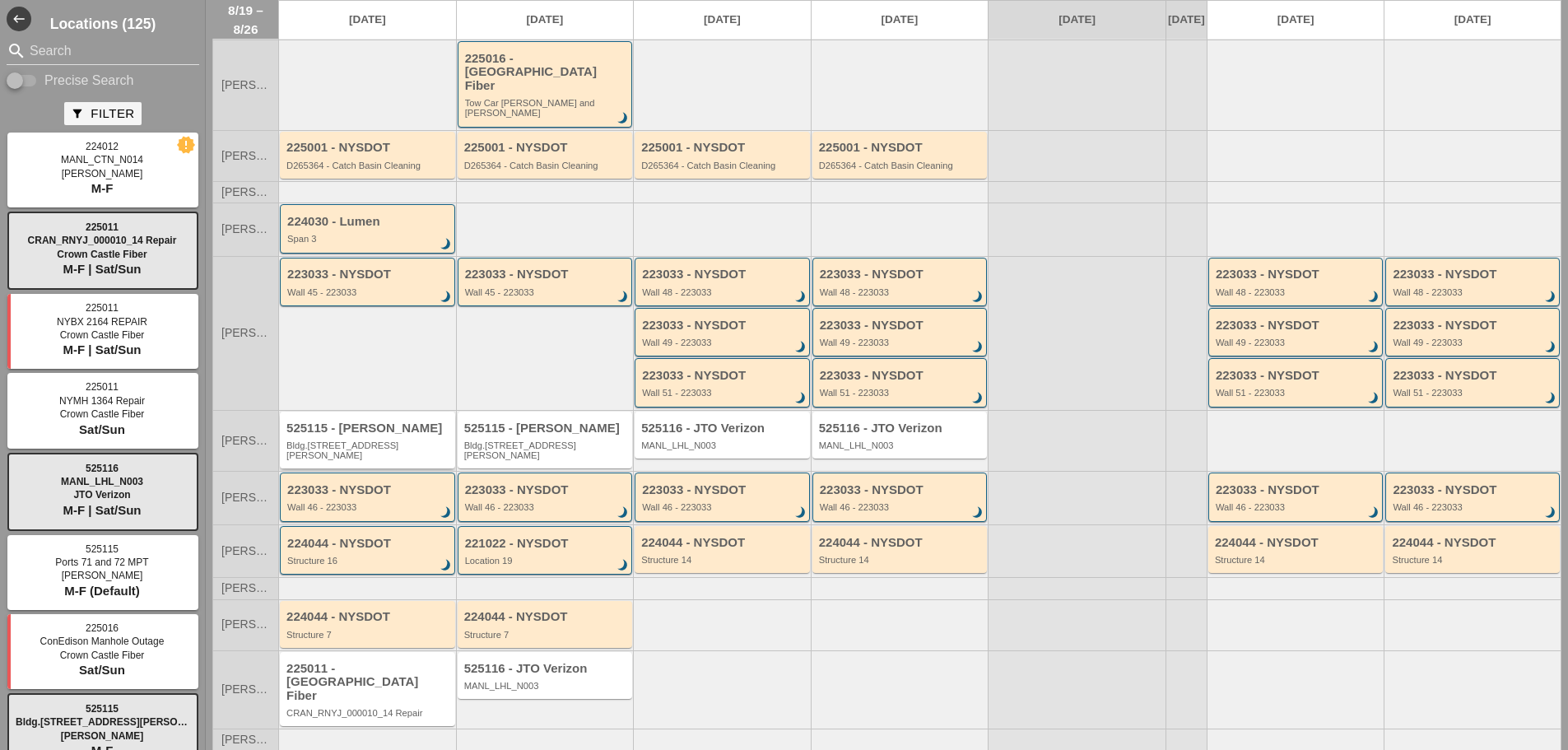
click at [364, 421] on div "525115 - [PERSON_NAME]" at bounding box center [369, 428] width 164 height 14
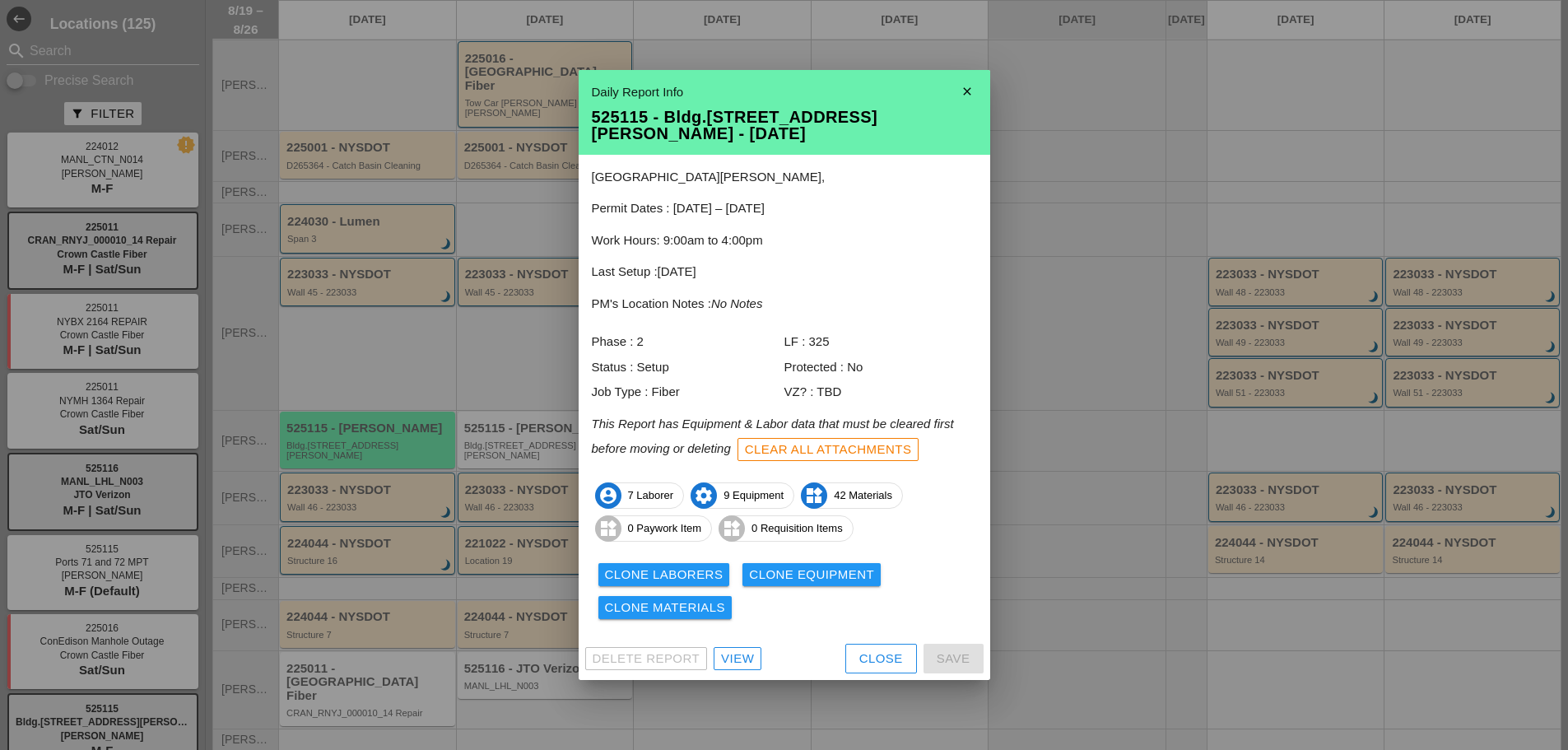
click at [668, 565] on div "Clone Laborers" at bounding box center [664, 575] width 119 height 19
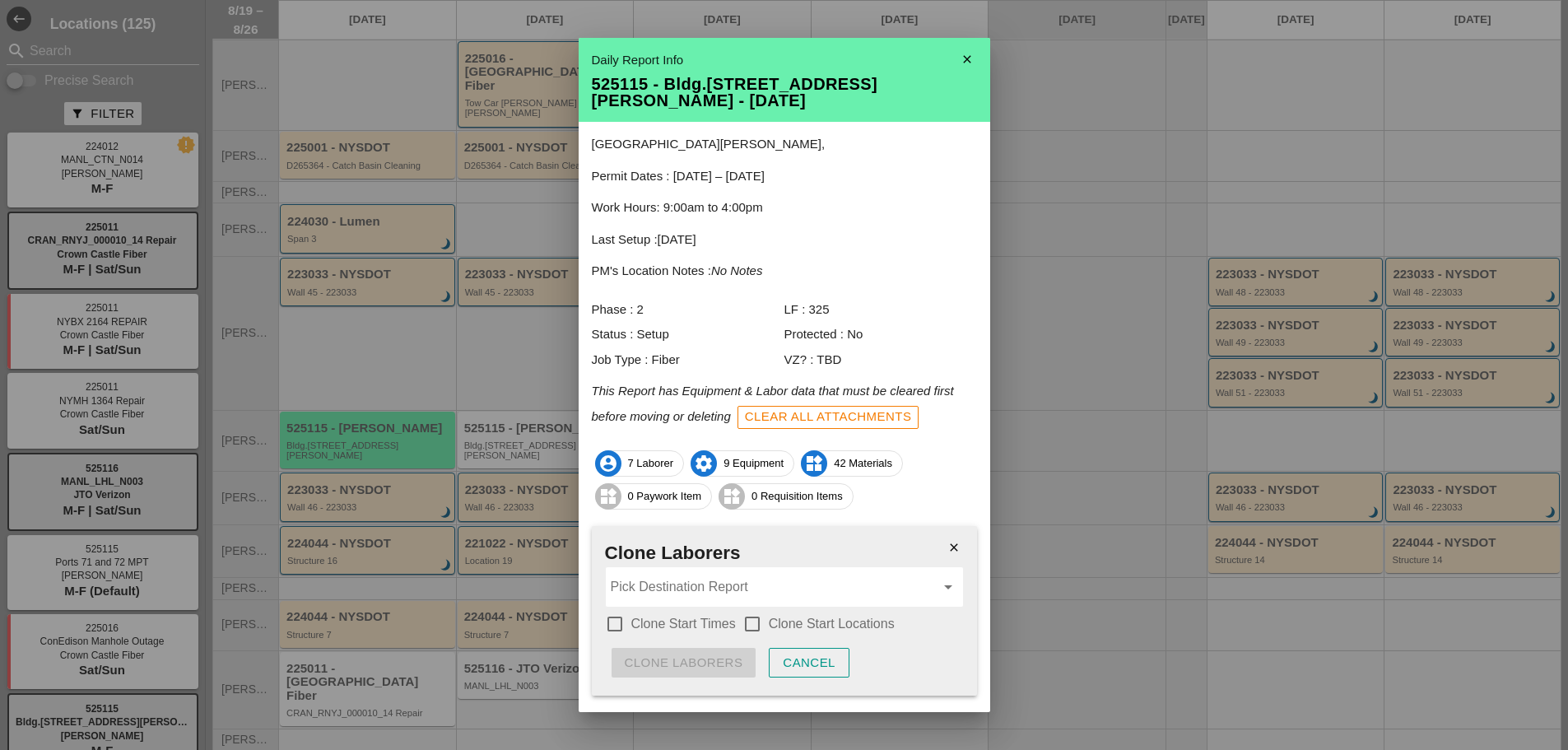
click at [682, 589] on input "Pick Destination Report" at bounding box center [773, 587] width 325 height 26
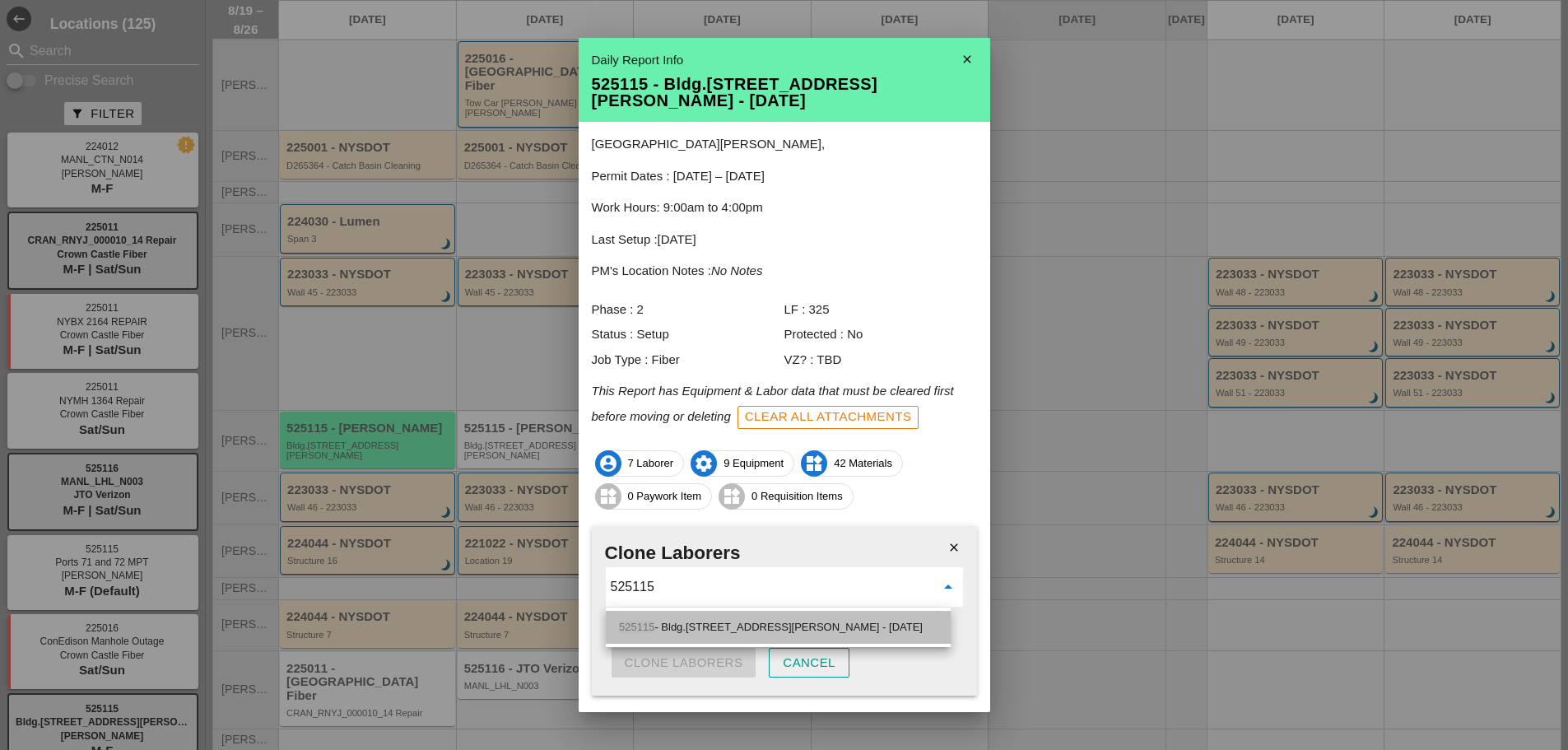
click at [724, 626] on div "525115 - Bldg.[STREET_ADDRESS][PERSON_NAME] - [DATE]" at bounding box center [779, 627] width 319 height 19
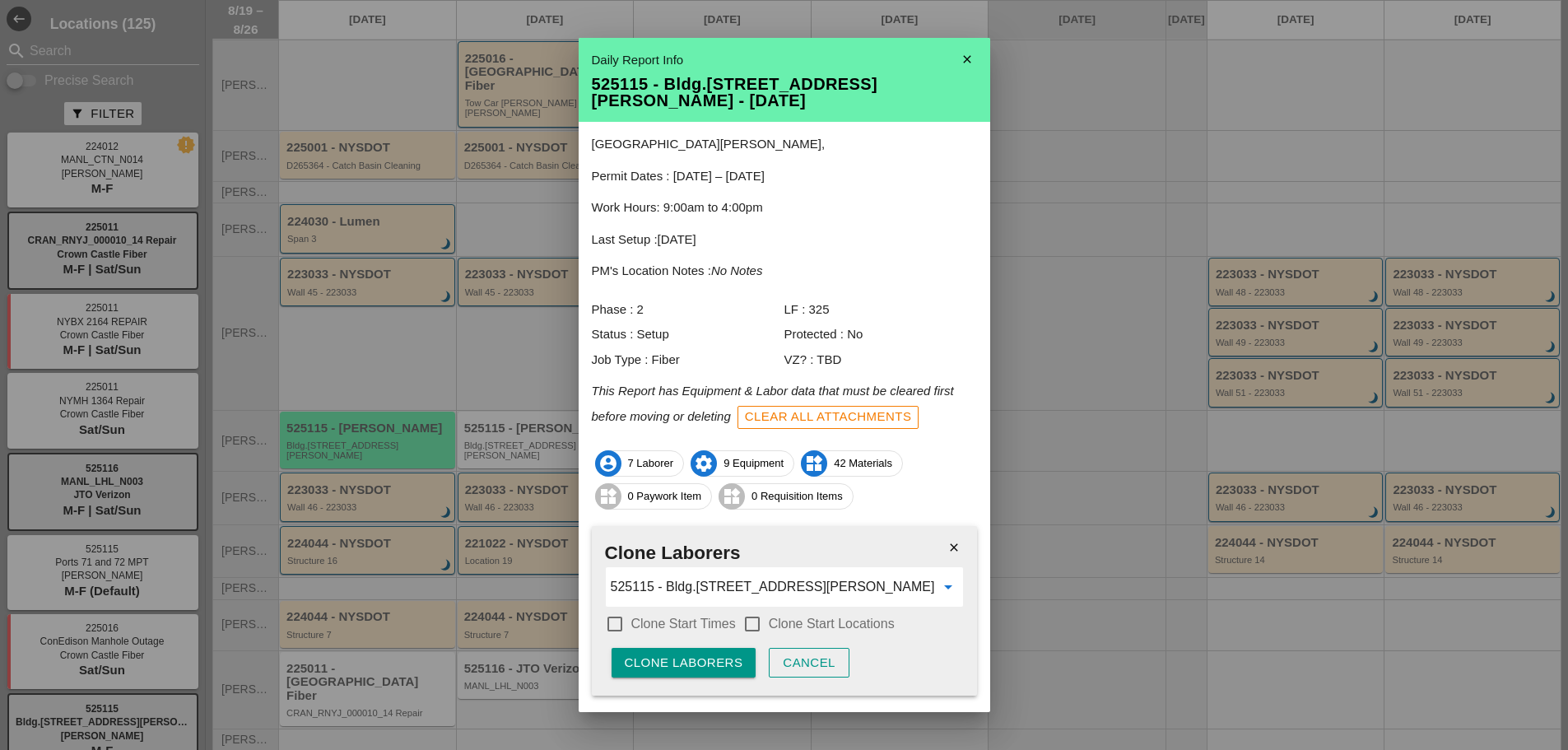
type input "525115 - Bldg.[STREET_ADDRESS][PERSON_NAME] - [DATE]"
click at [608, 629] on div at bounding box center [614, 623] width 28 height 28
checkbox input "true"
click at [743, 623] on div at bounding box center [752, 623] width 28 height 28
checkbox input "true"
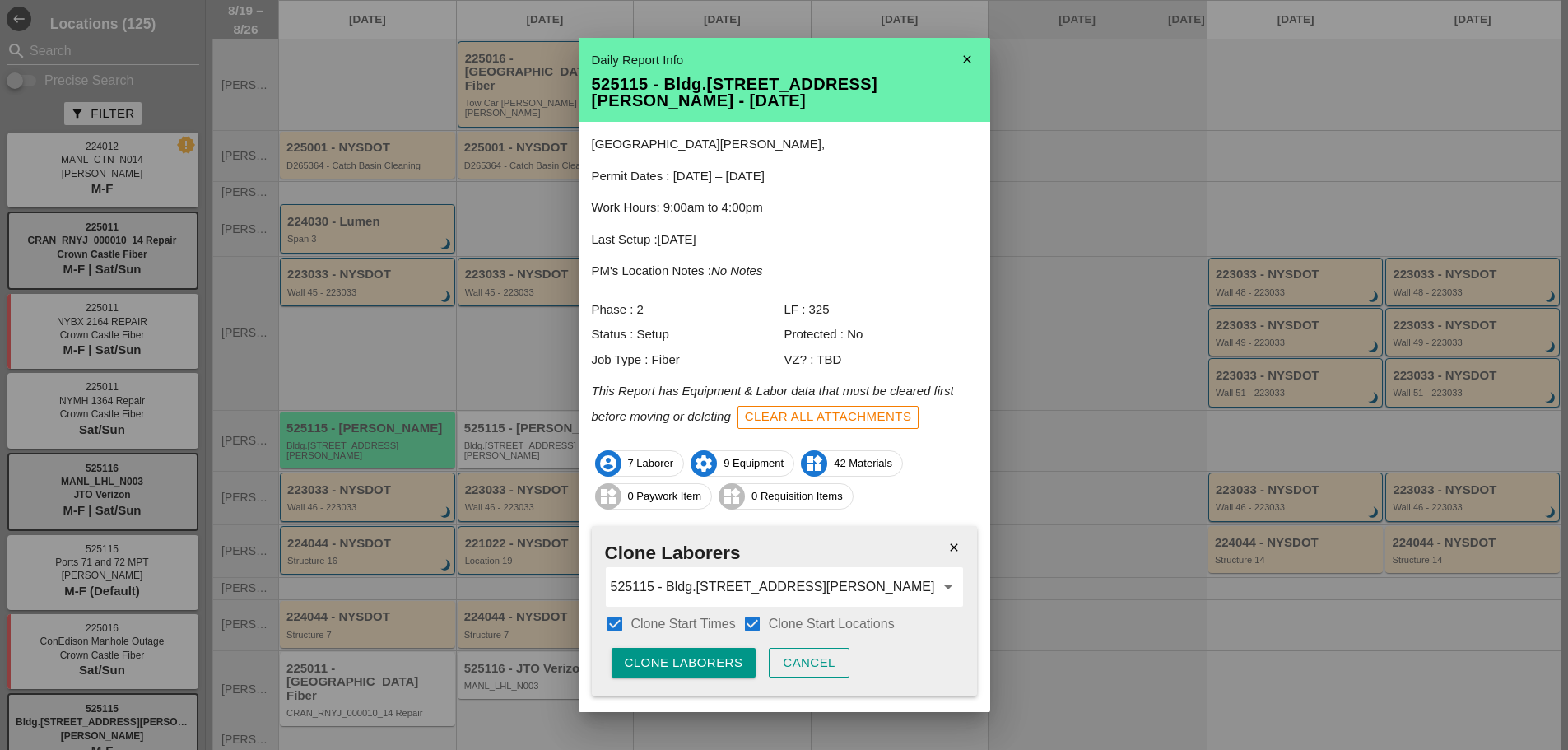
click at [711, 665] on div "Clone Laborers" at bounding box center [684, 664] width 119 height 19
click at [699, 660] on div "Are you sure?" at bounding box center [677, 664] width 104 height 19
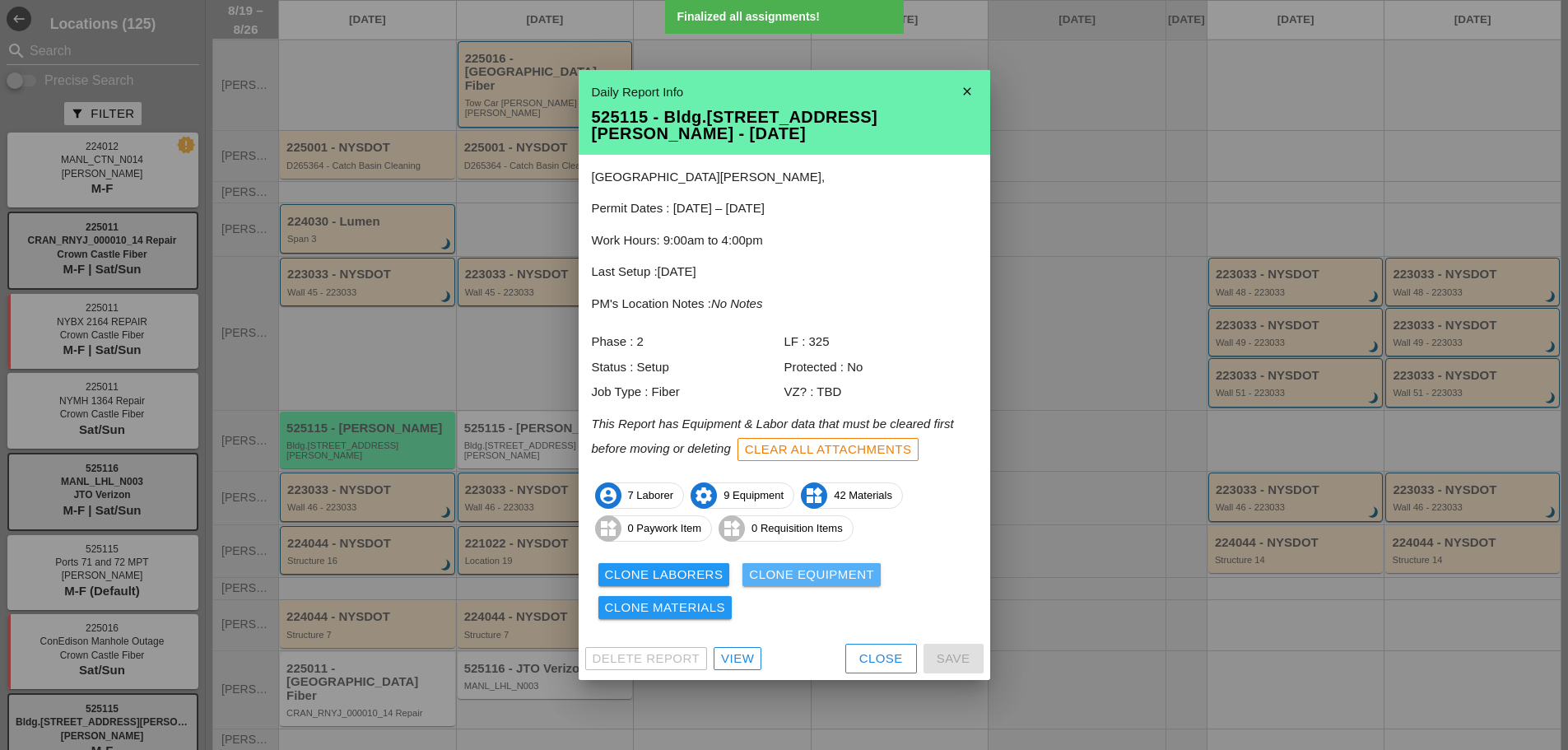
click at [794, 566] on div "Clone Equipment" at bounding box center [812, 575] width 126 height 19
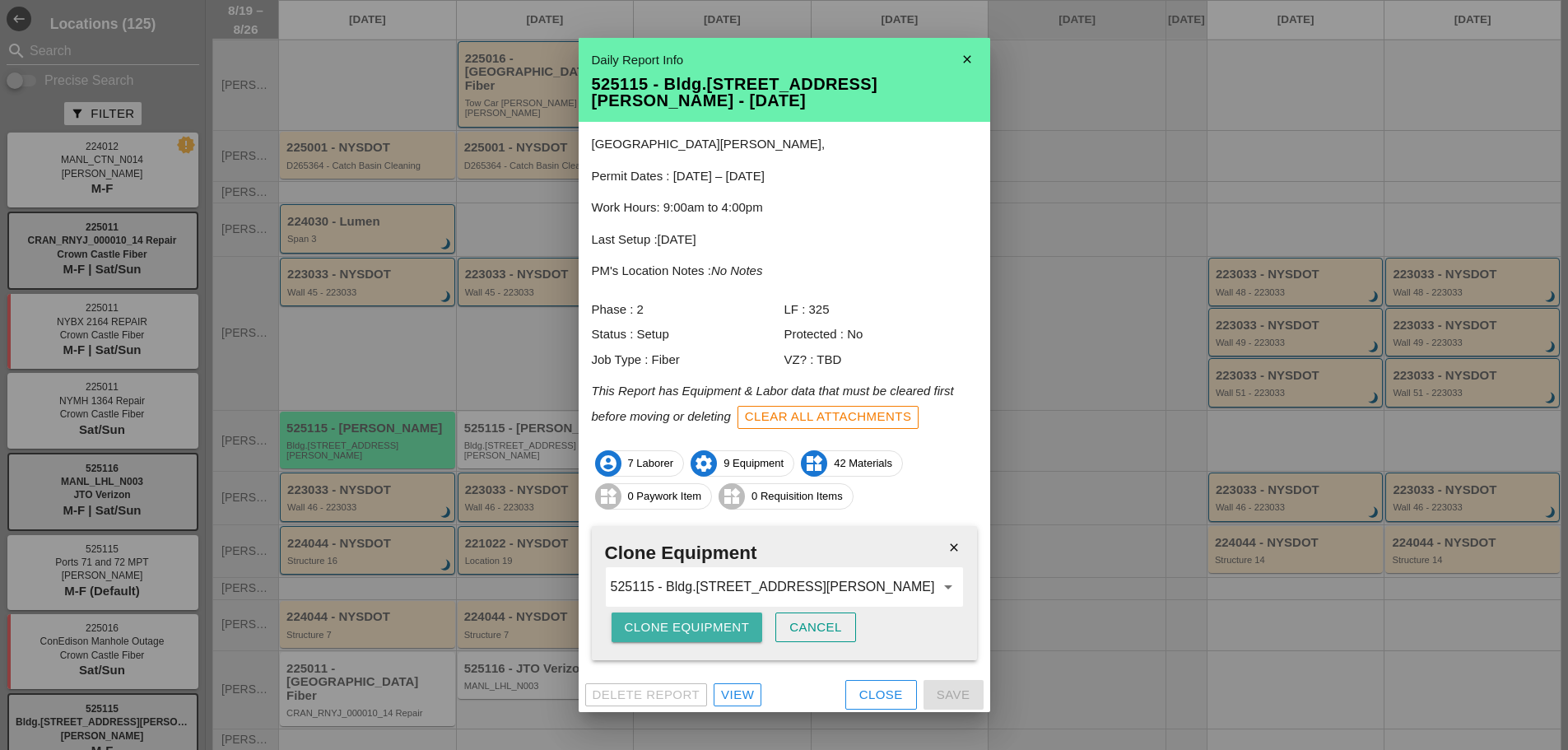
click at [727, 619] on div "Clone Equipment" at bounding box center [688, 628] width 126 height 19
click at [704, 619] on div "Are you sure?" at bounding box center [677, 628] width 104 height 19
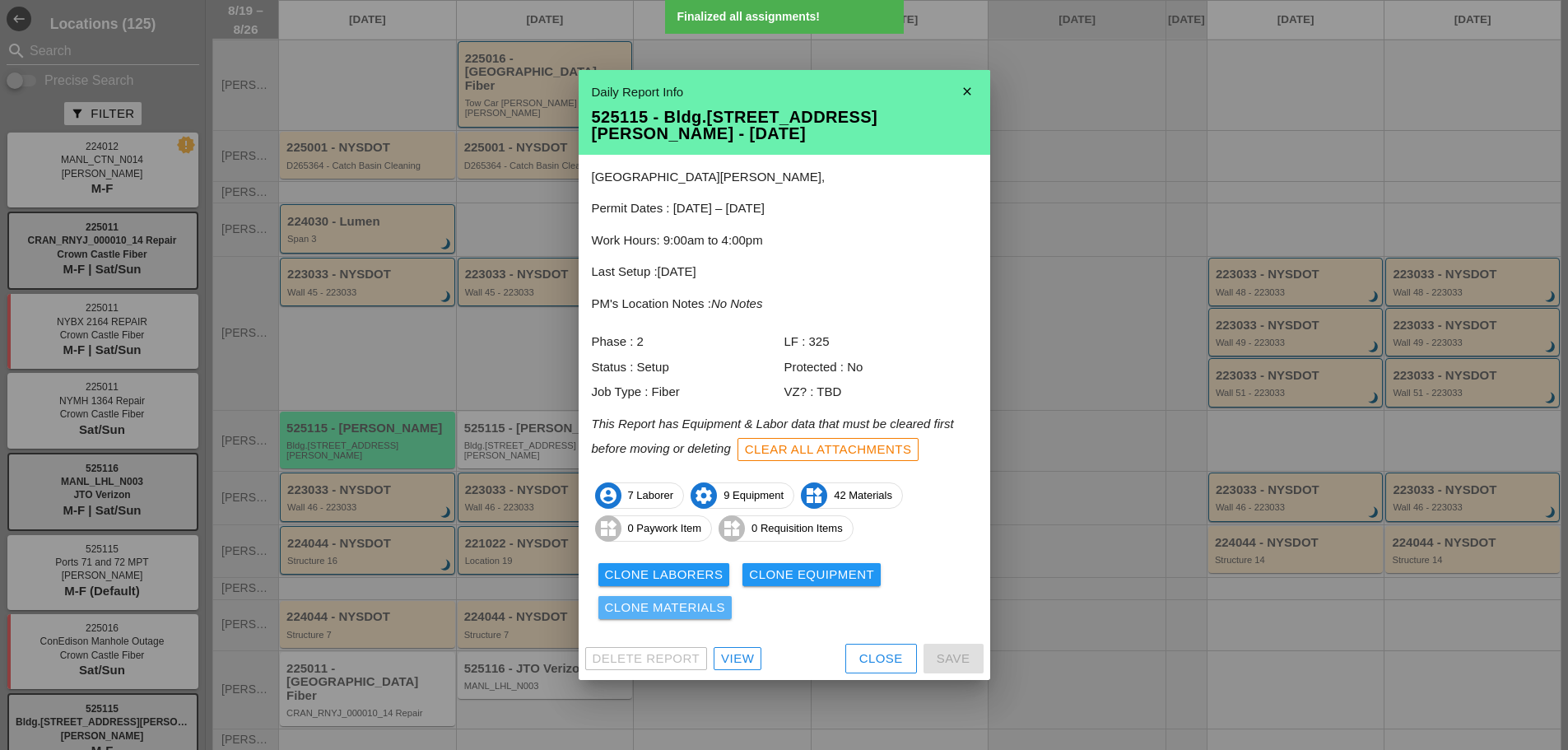
click at [674, 598] on div "Clone Materials" at bounding box center [665, 608] width 121 height 19
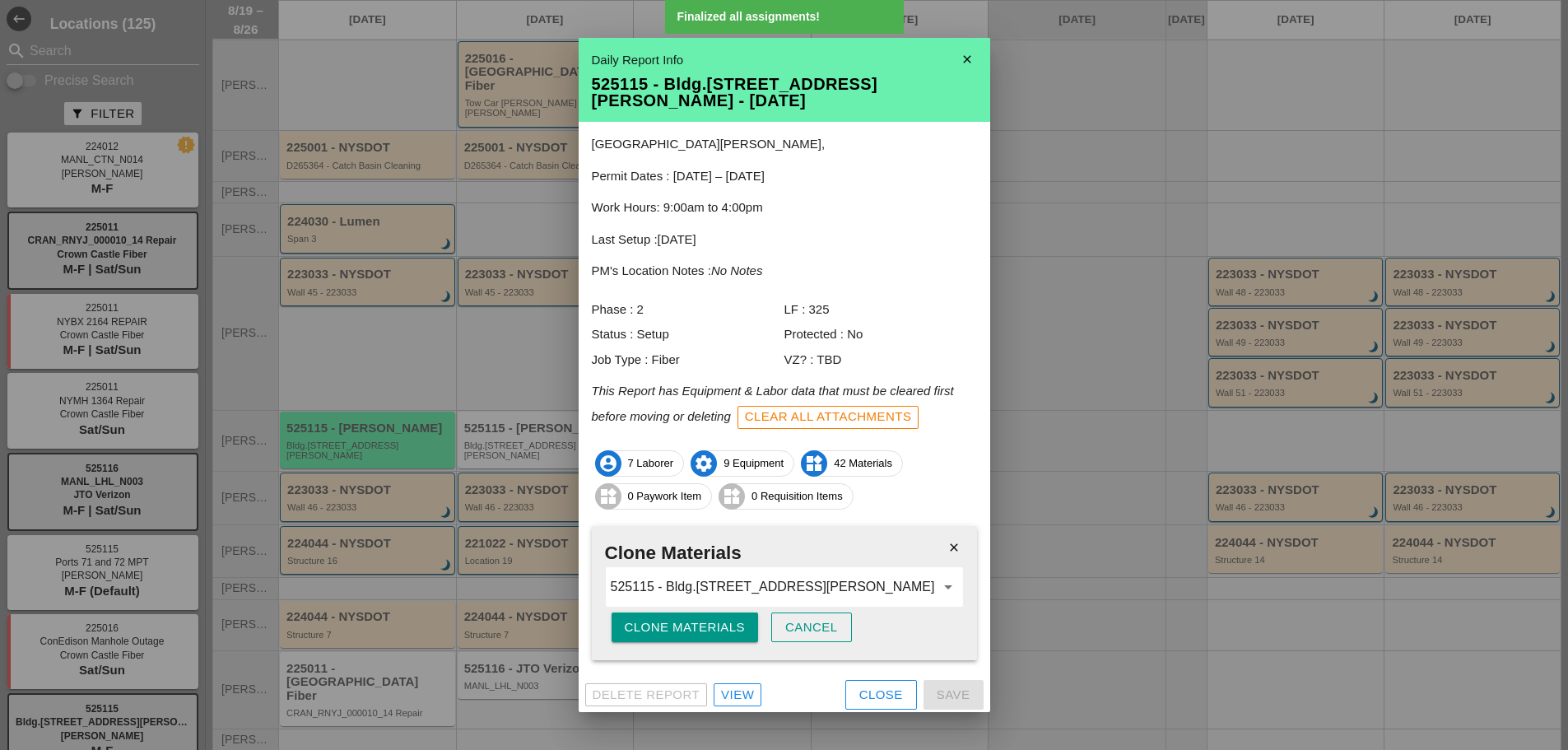
click at [689, 620] on div "Clone Materials" at bounding box center [685, 628] width 121 height 19
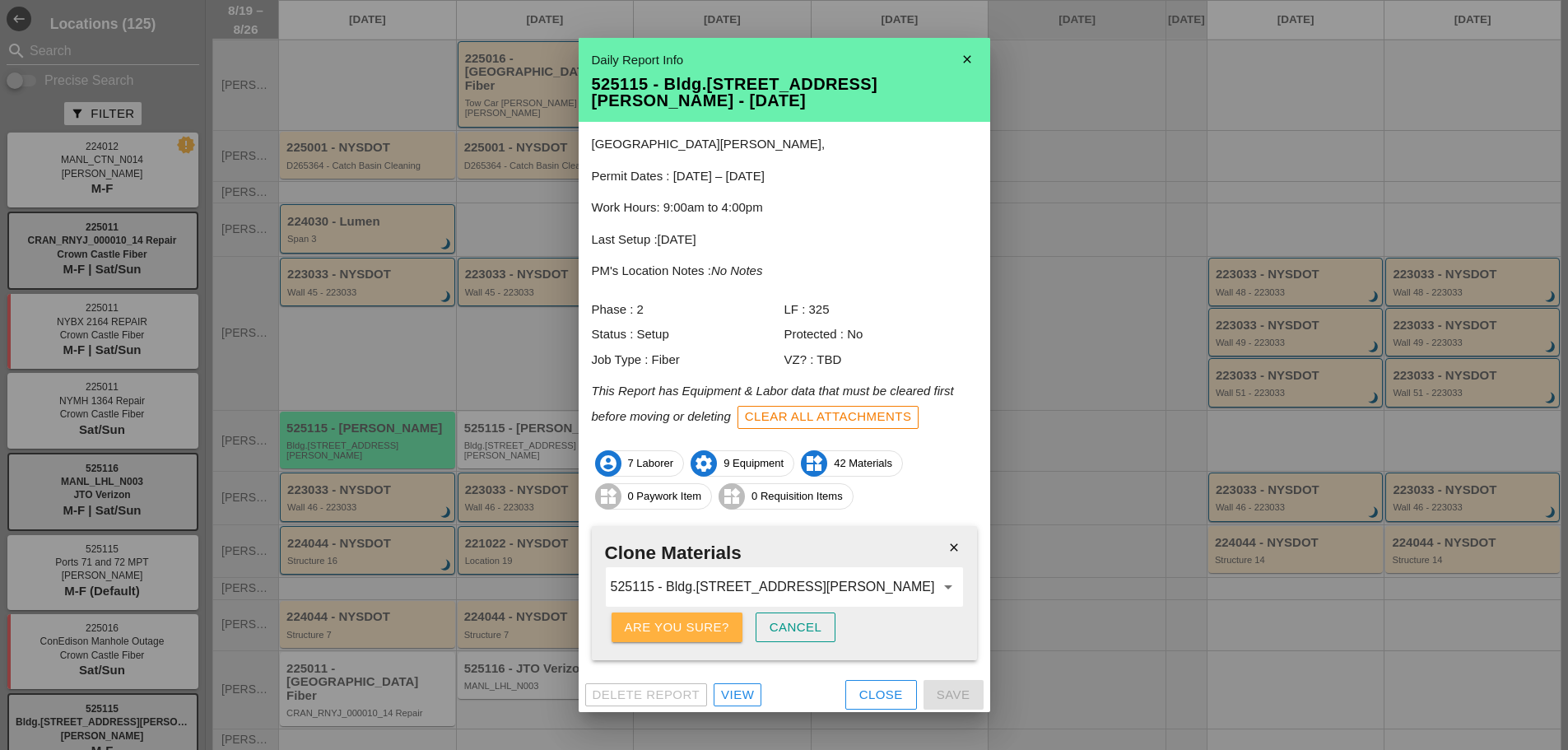
click at [689, 620] on div "Are you sure?" at bounding box center [677, 628] width 104 height 19
click at [968, 72] on icon "close" at bounding box center [967, 59] width 33 height 33
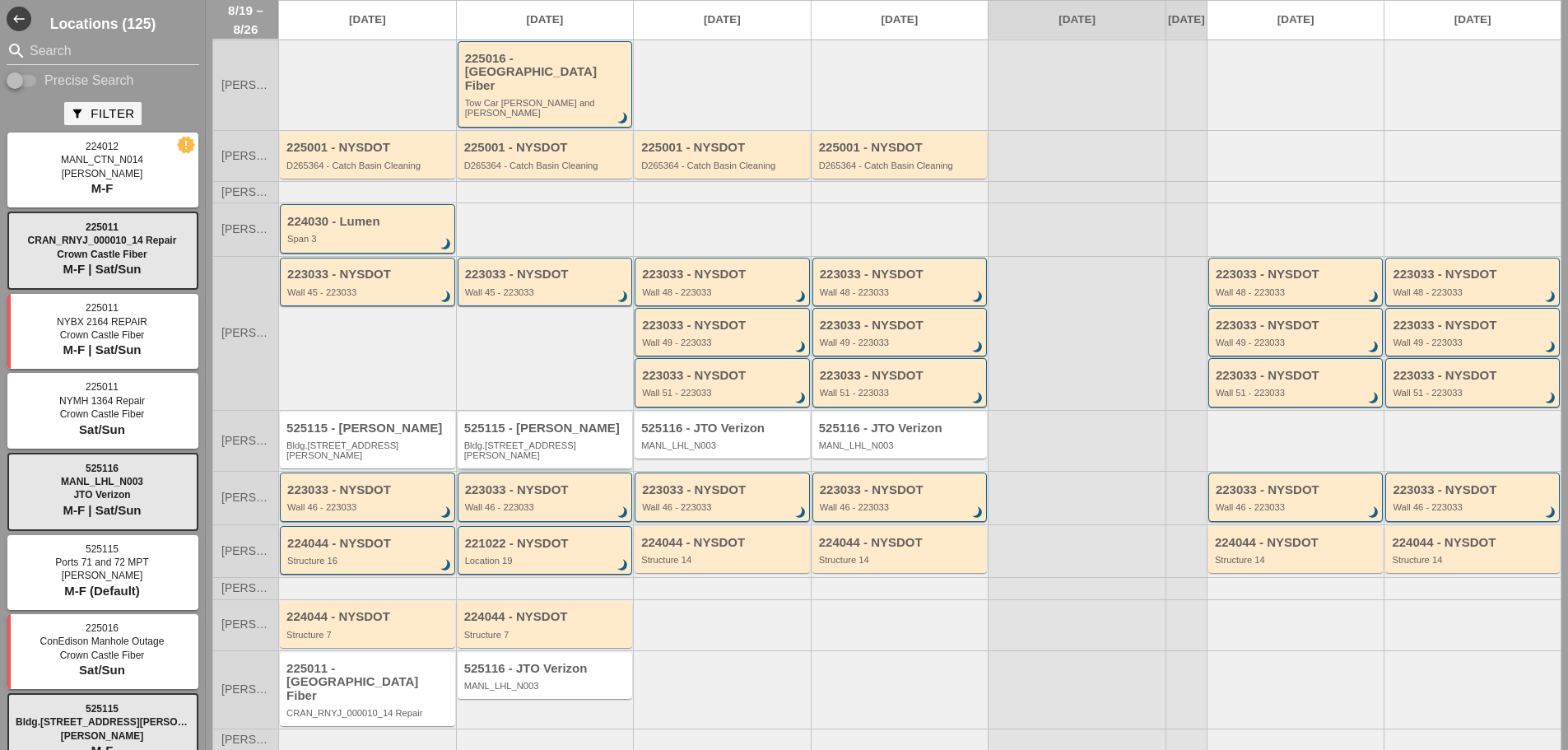
click at [537, 426] on div "525115 - [PERSON_NAME].[STREET_ADDRESS][PERSON_NAME]" at bounding box center [547, 441] width 164 height 40
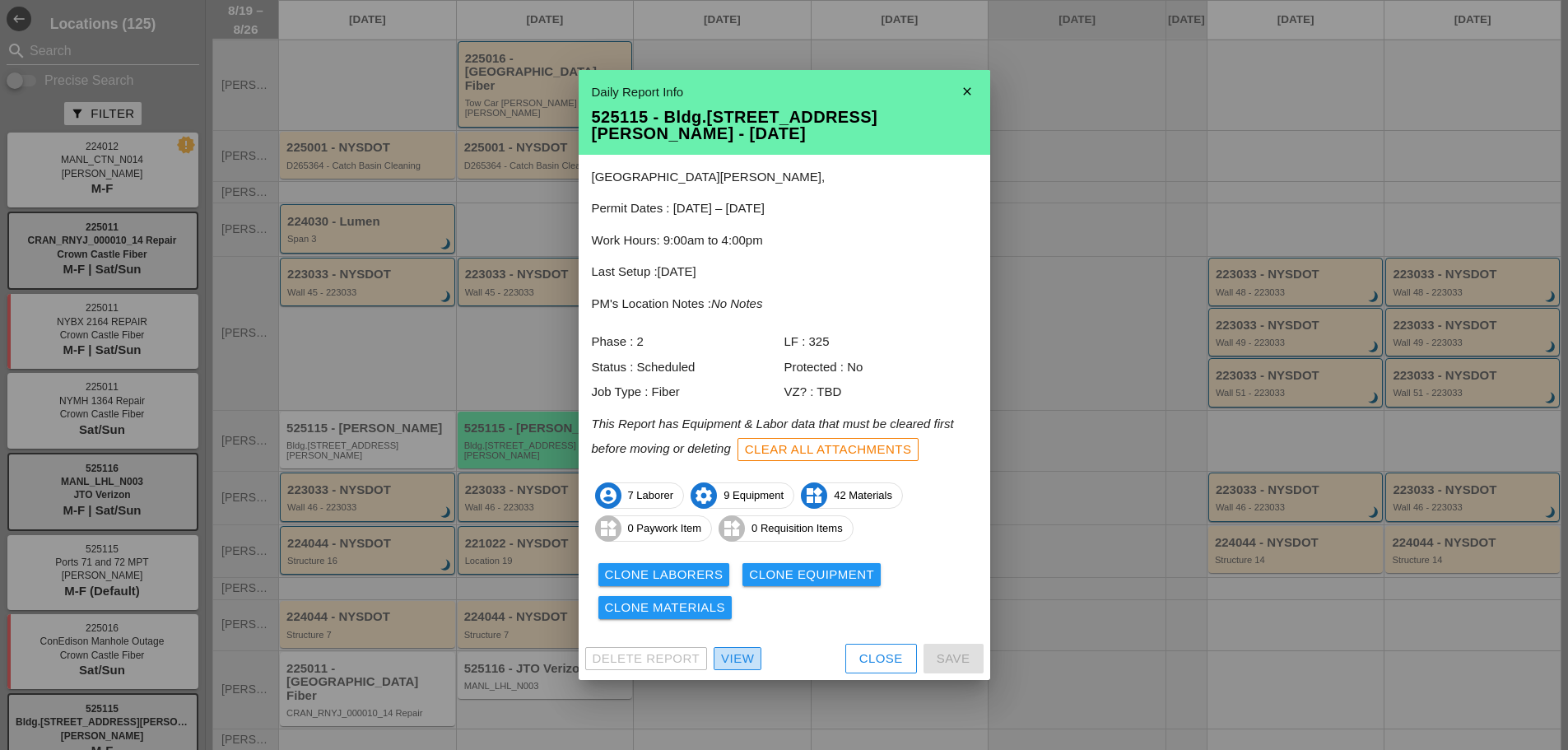
click at [738, 653] on div "View" at bounding box center [737, 659] width 33 height 19
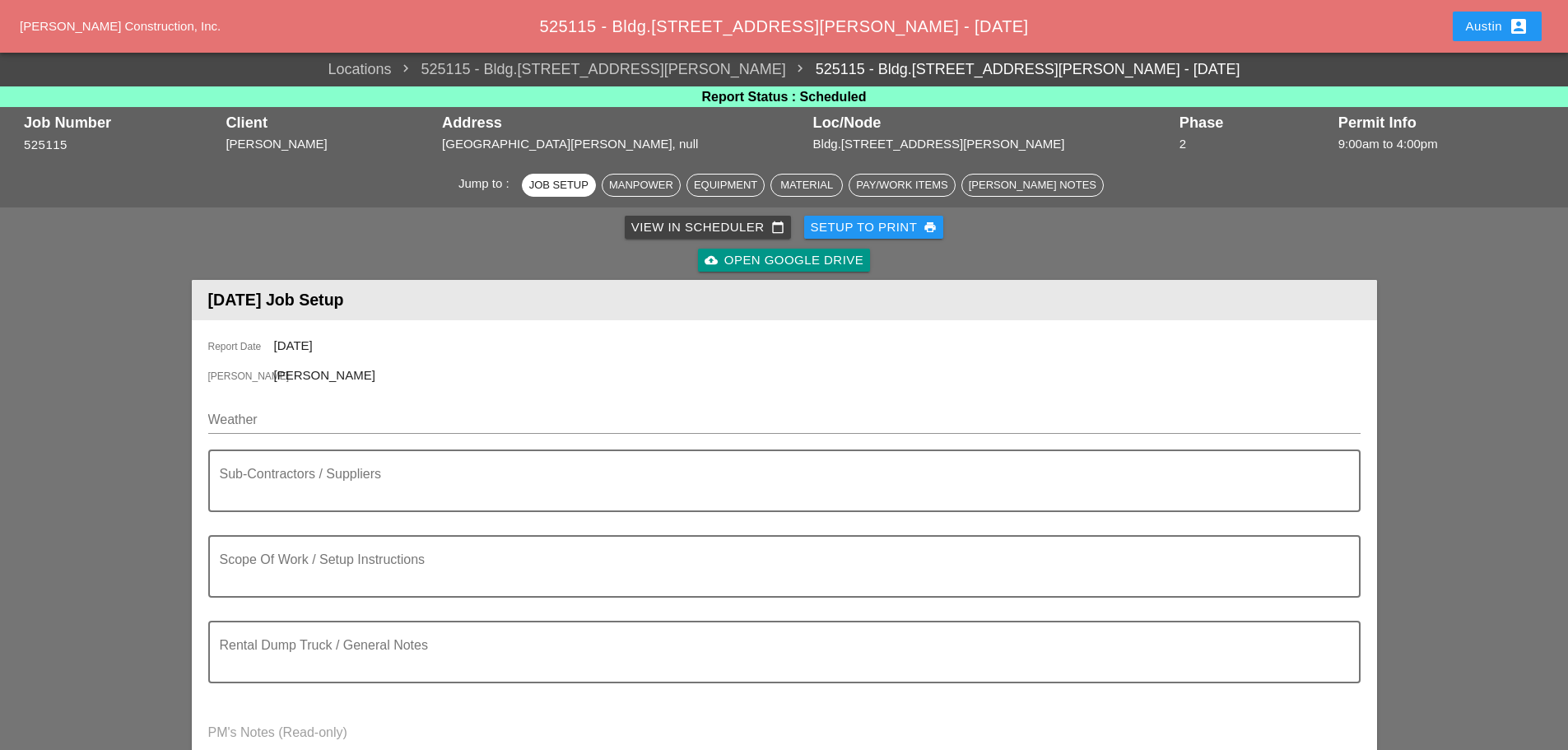
scroll to position [82, 0]
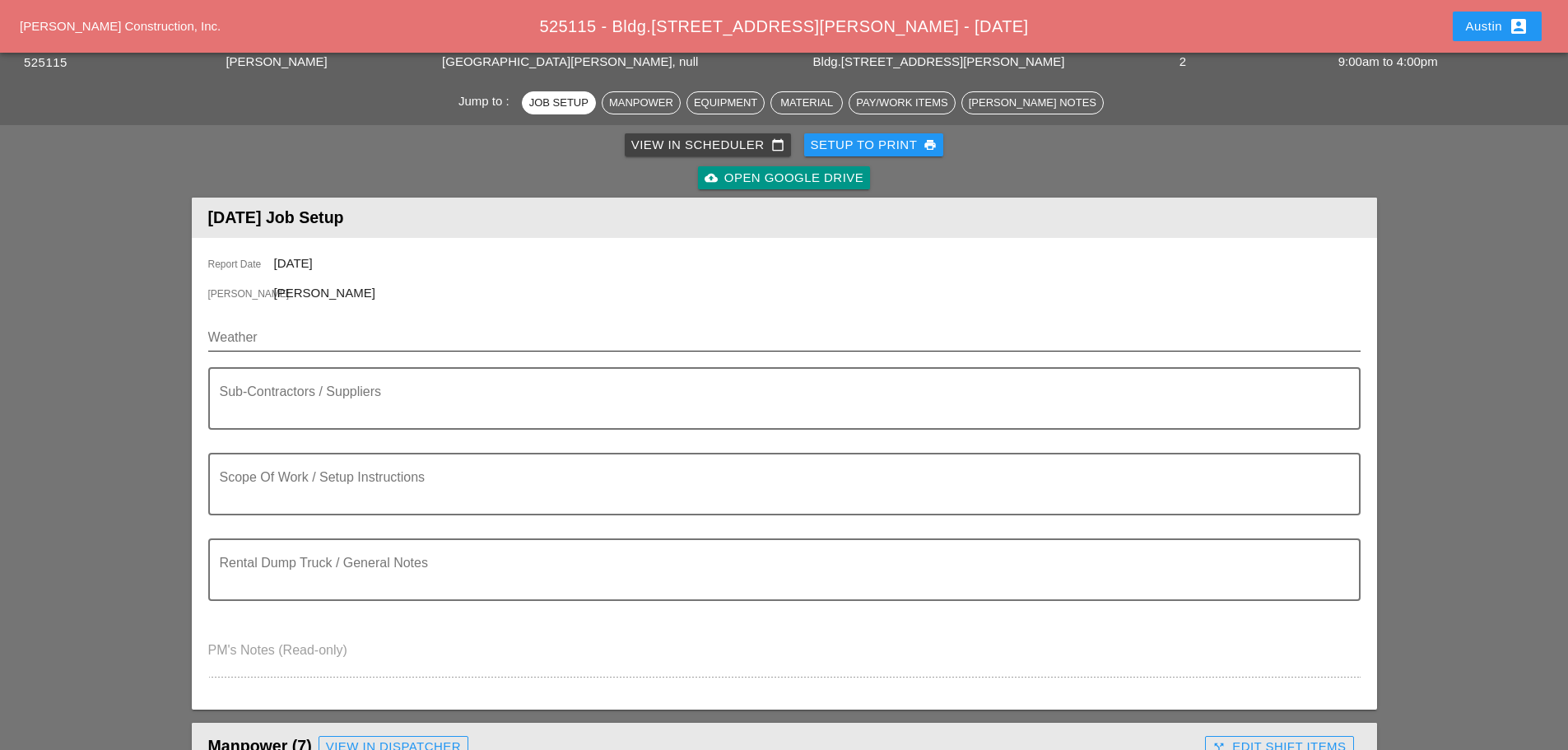
click at [308, 337] on input "Weather" at bounding box center [773, 337] width 1129 height 26
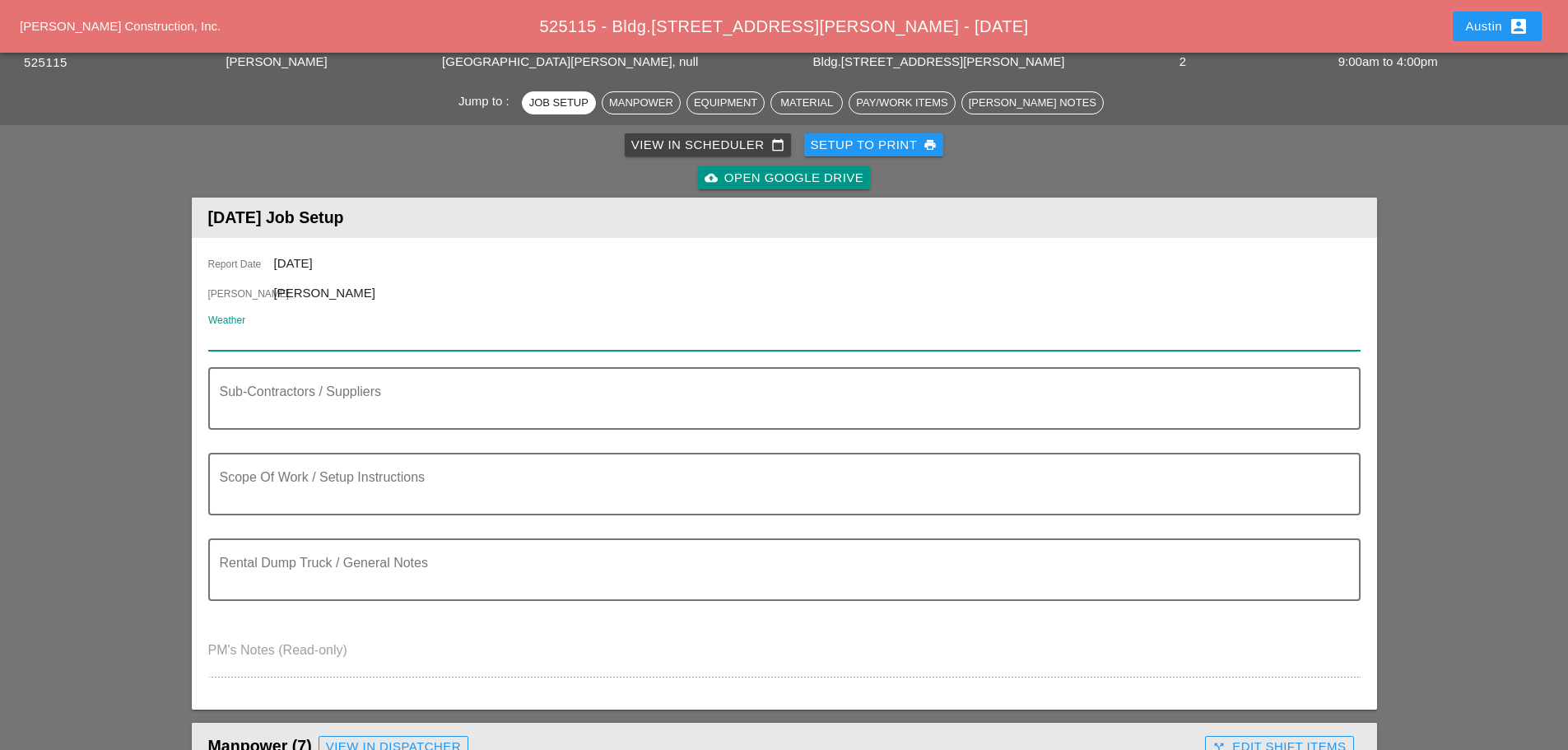
paste input "Wed 20 Day 74° 85% E 13 mph Cloudy with rain developing later in the day. High …"
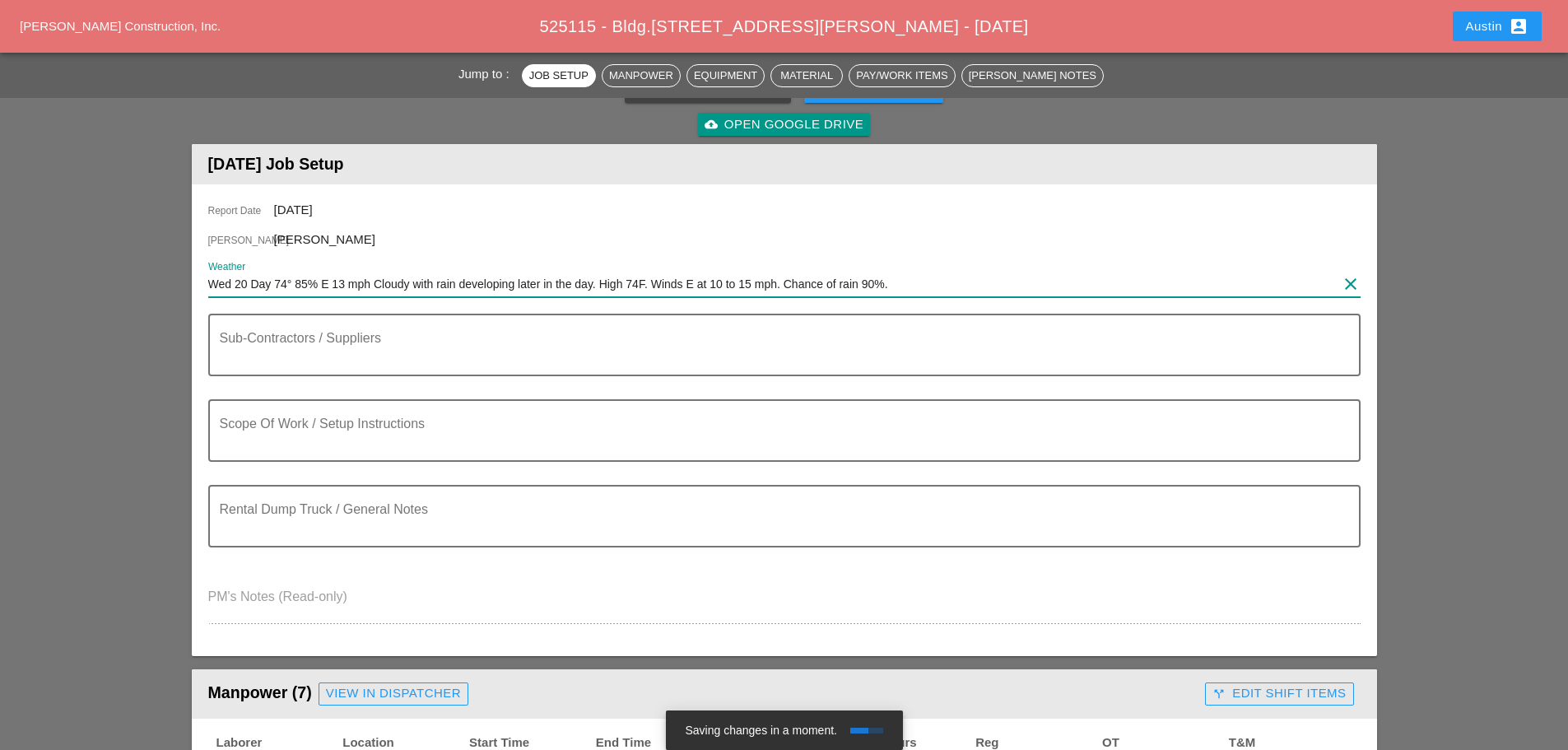
scroll to position [164, 0]
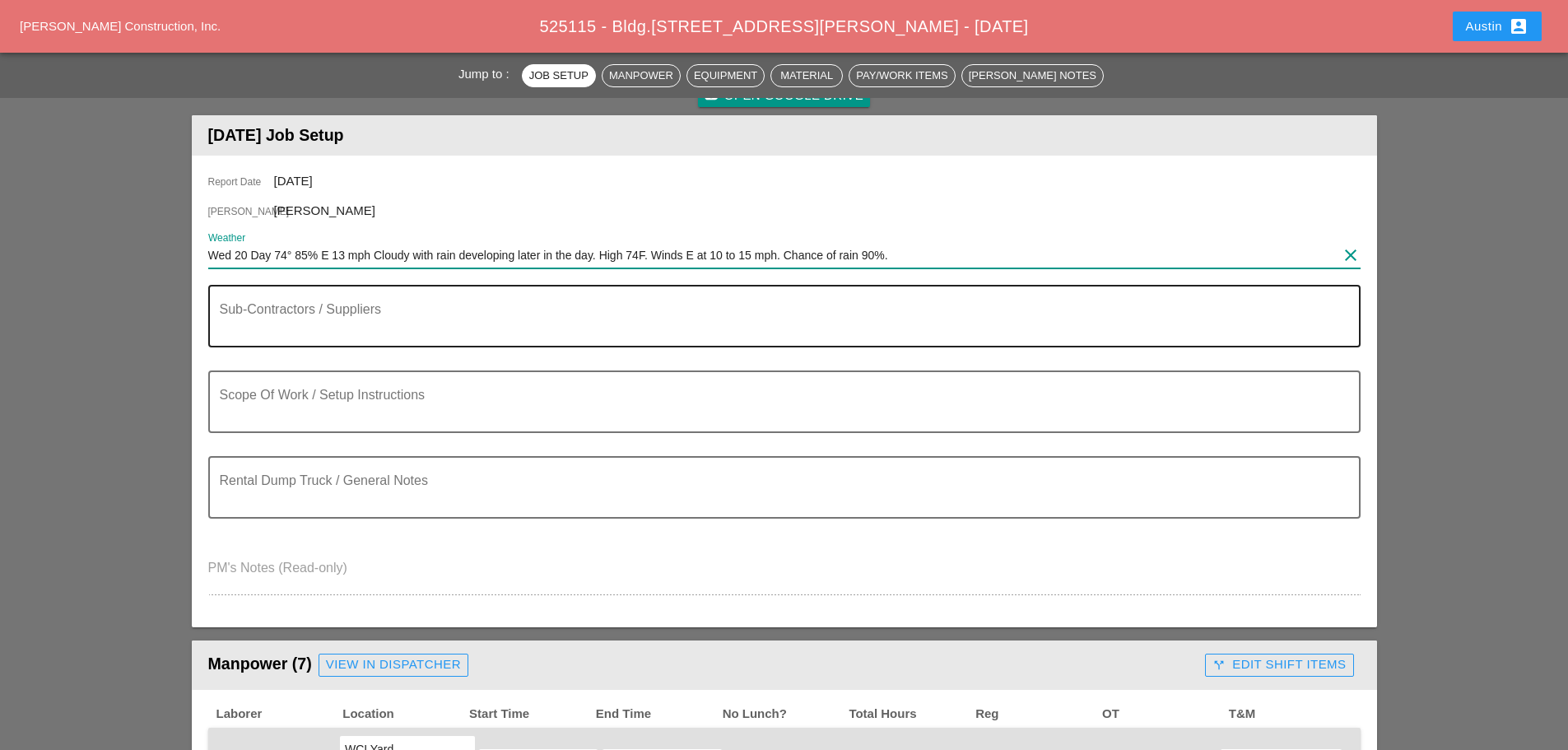
type input "Wed 20 Day 74° 85% E 13 mph Cloudy with rain developing later in the day. High …"
click at [368, 314] on textarea "Sub-Contractors / Suppliers" at bounding box center [778, 326] width 1116 height 40
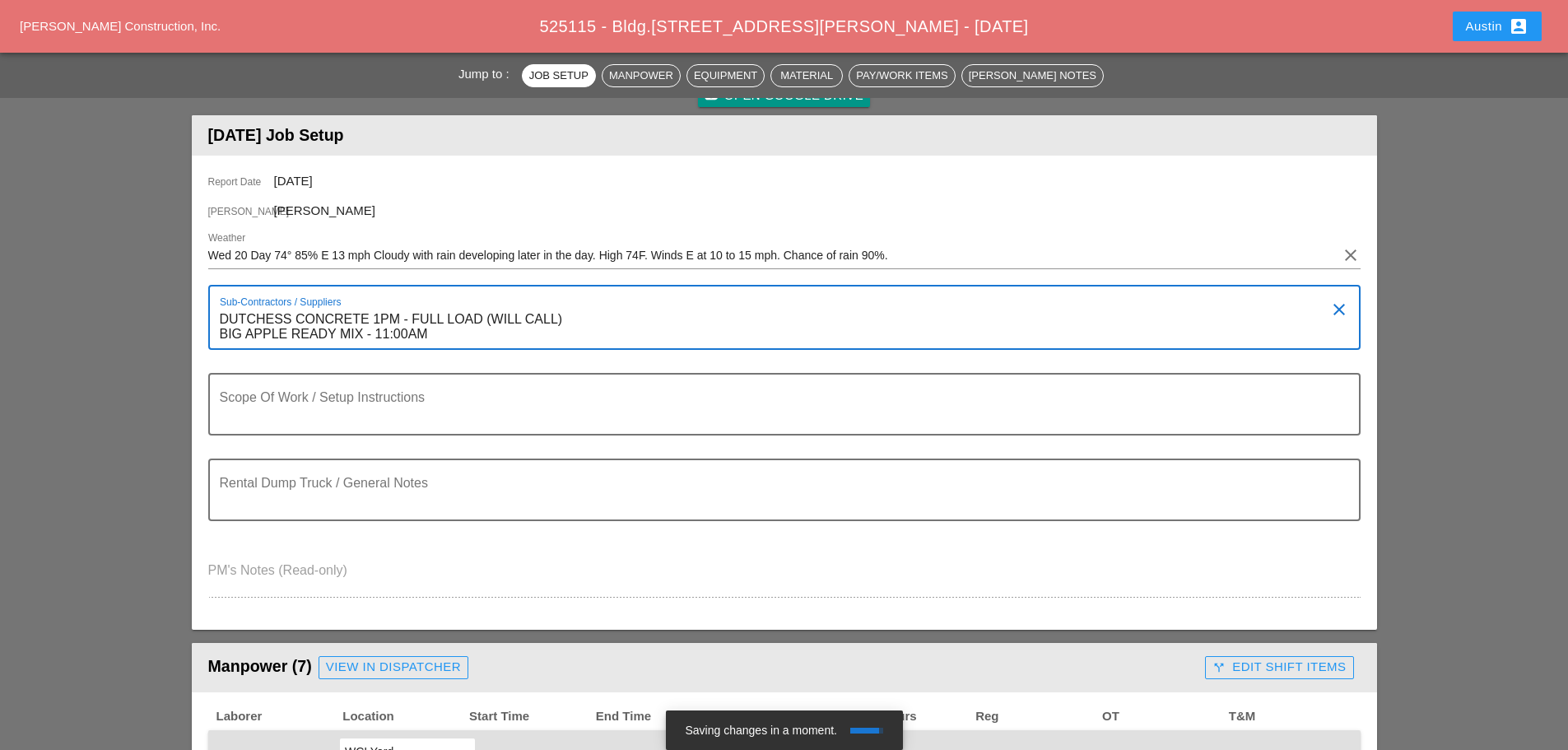
click at [377, 320] on textarea "DUTCHESS CONCRETE 1PM - FULL LOAD (WILL CALL) BIG APPLE READY MIX - 11:00AM" at bounding box center [778, 327] width 1116 height 42
click at [409, 333] on textarea "DUTCHESS CONCRETE 1:00 PM - FULL LOAD (WILL CALL) BIG APPLE READY MIX - 11:00AM" at bounding box center [778, 327] width 1116 height 42
drag, startPoint x: 435, startPoint y: 333, endPoint x: 211, endPoint y: 337, distance: 224.0
click at [211, 337] on div "Sub-Contractors / Suppliers DUTCHESS CONCRETE 1:00 PM - FULL LOAD (WILL CALL) B…" at bounding box center [784, 317] width 1153 height 65
click at [221, 323] on textarea "DUTCHESS CONCRETE 1:00 PM - FULL LOAD (WILL CALL)" at bounding box center [778, 327] width 1116 height 42
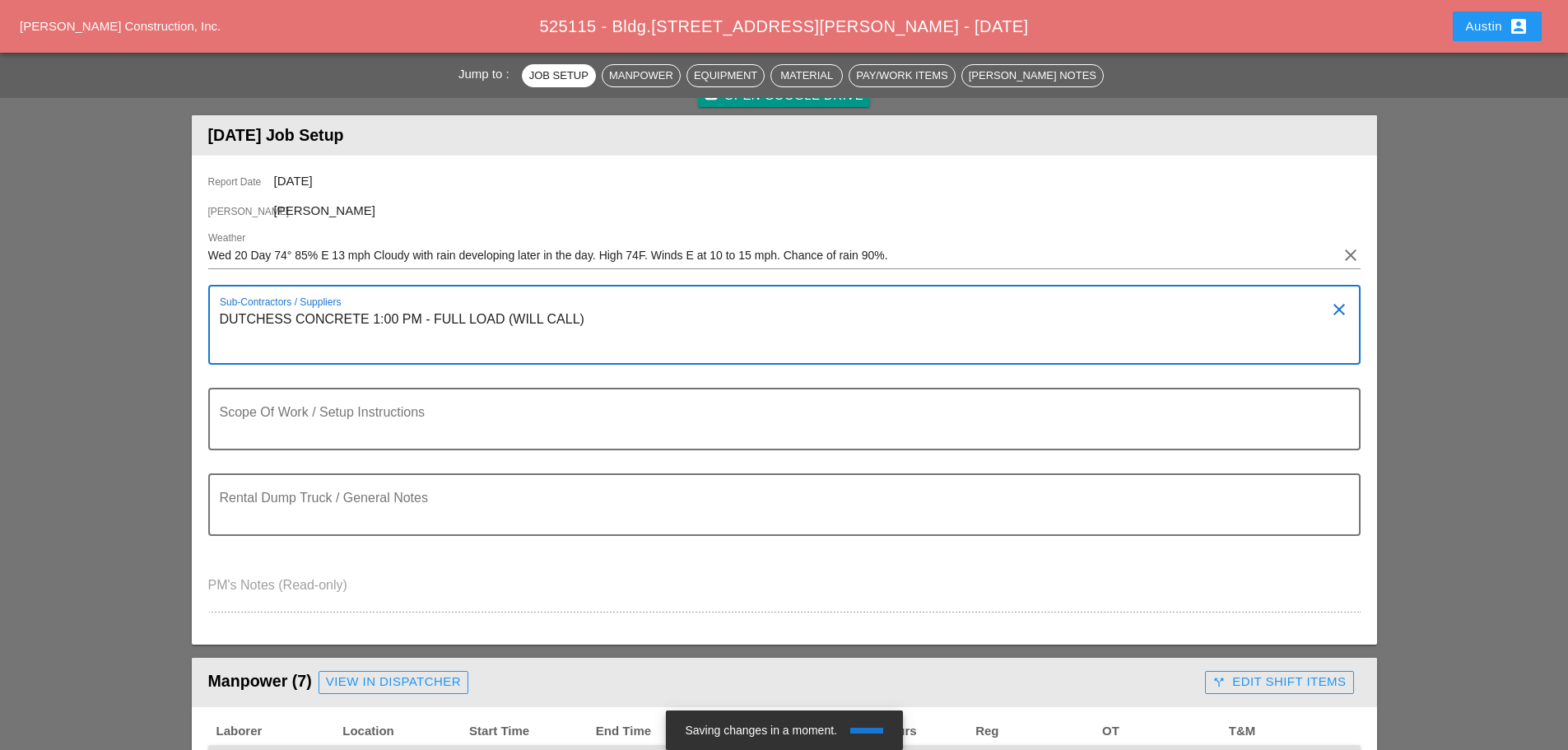
paste textarea "BIG APPLE READY MIX - 11:00 AM"
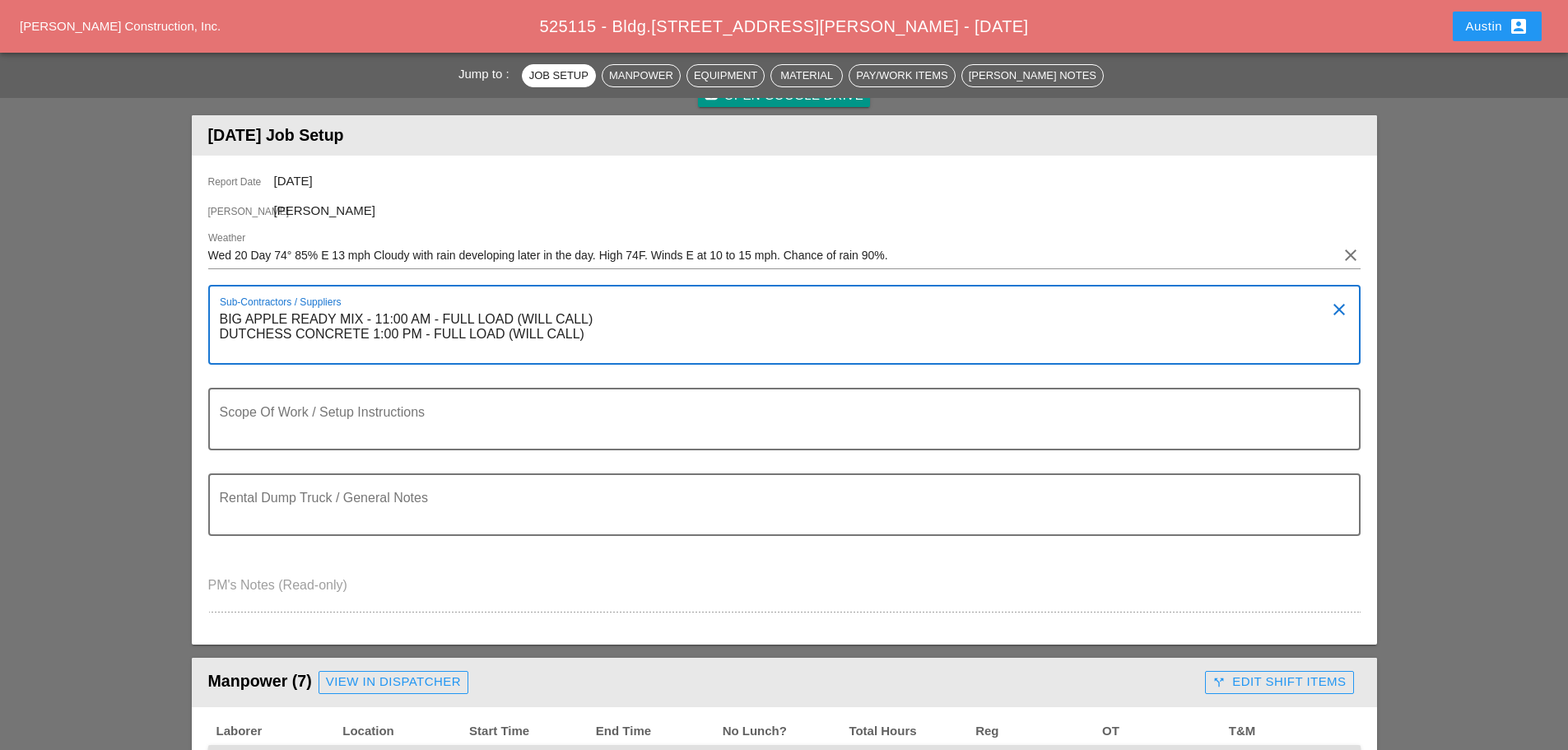
type textarea "BIG APPLE READY MIX - 11:00 AM - FULL LOAD (WILL CALL) DUTCHESS CONCRETE 1:00 P…"
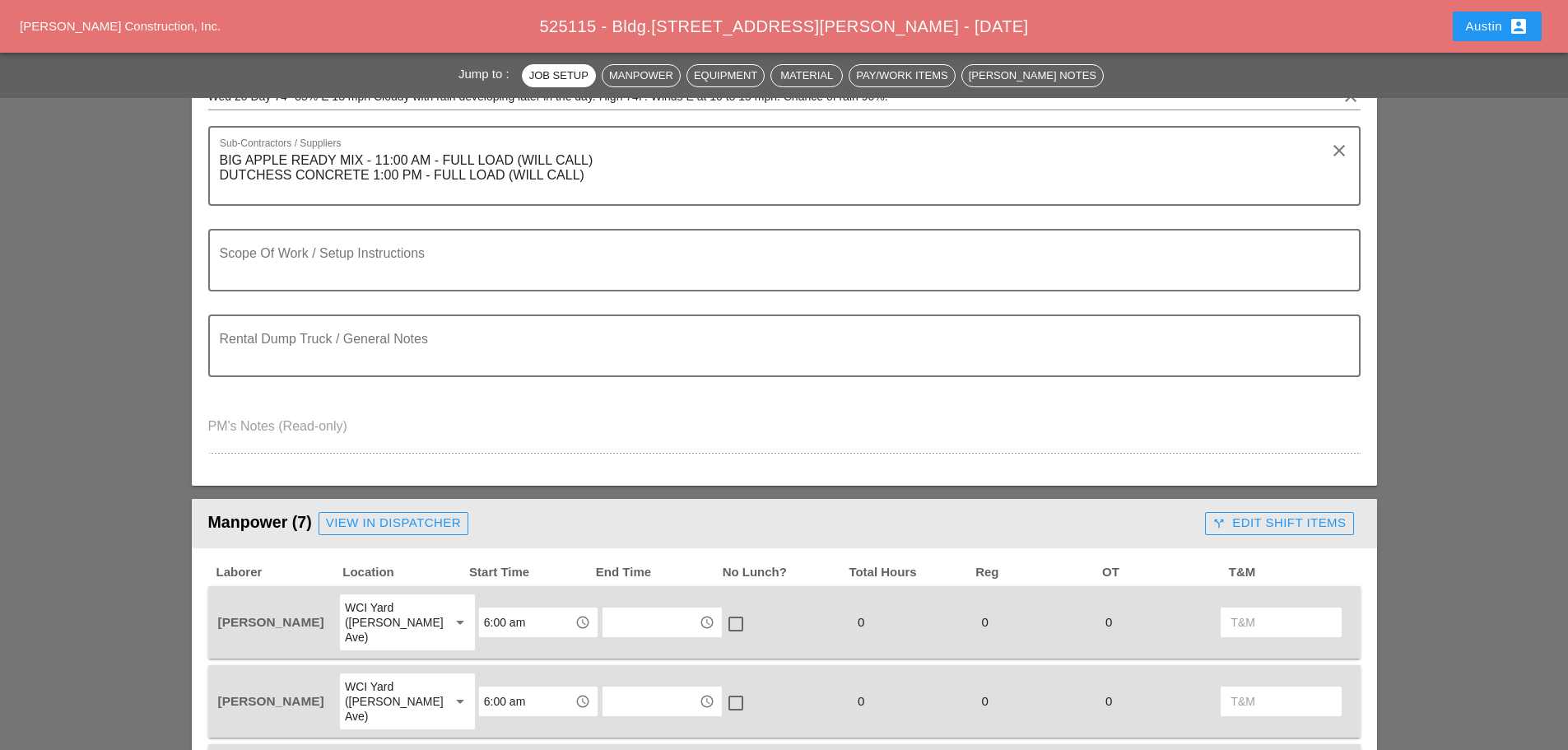
scroll to position [330, 0]
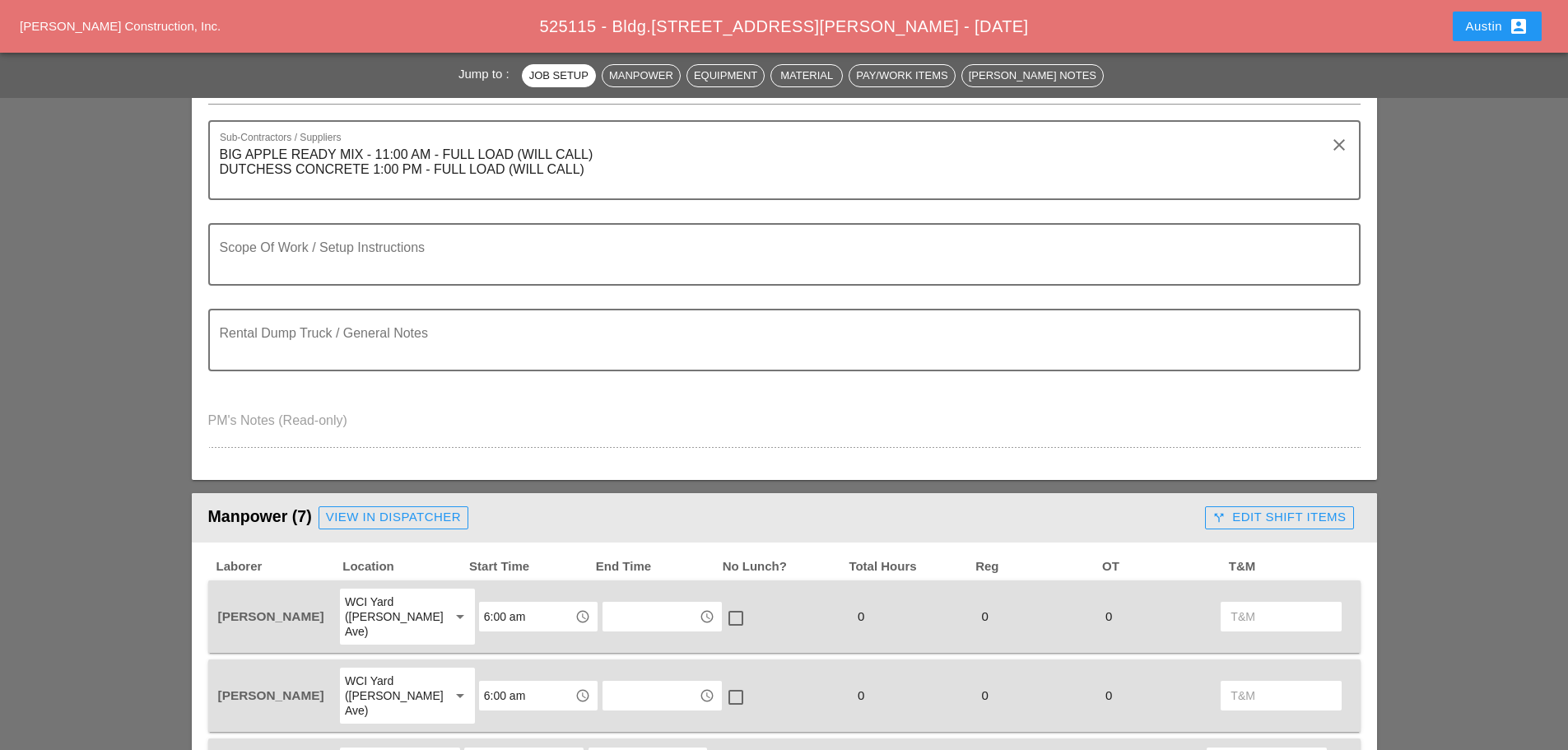
click at [307, 372] on div "Rental Dump Truck / General Notes" at bounding box center [784, 352] width 1153 height 86
click at [315, 350] on textarea "Rental Dump Truck / General Notes" at bounding box center [778, 350] width 1116 height 40
type textarea "NEW IMAGE ON SITE 8:30AM - DUMP AT [GEOGRAPHIC_DATA]"
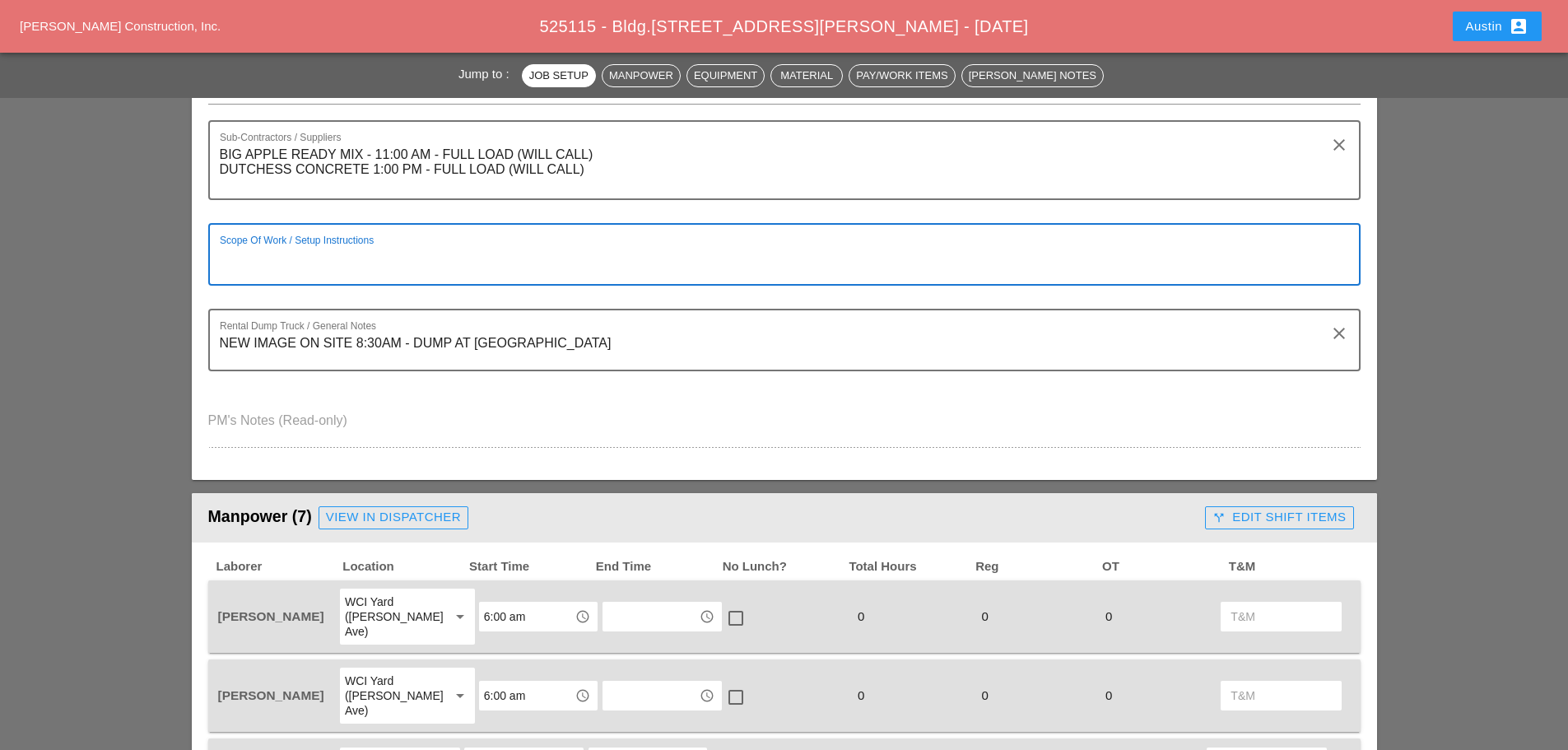
click at [533, 274] on textarea "Scope Of Work / Setup Instructions" at bounding box center [778, 264] width 1116 height 40
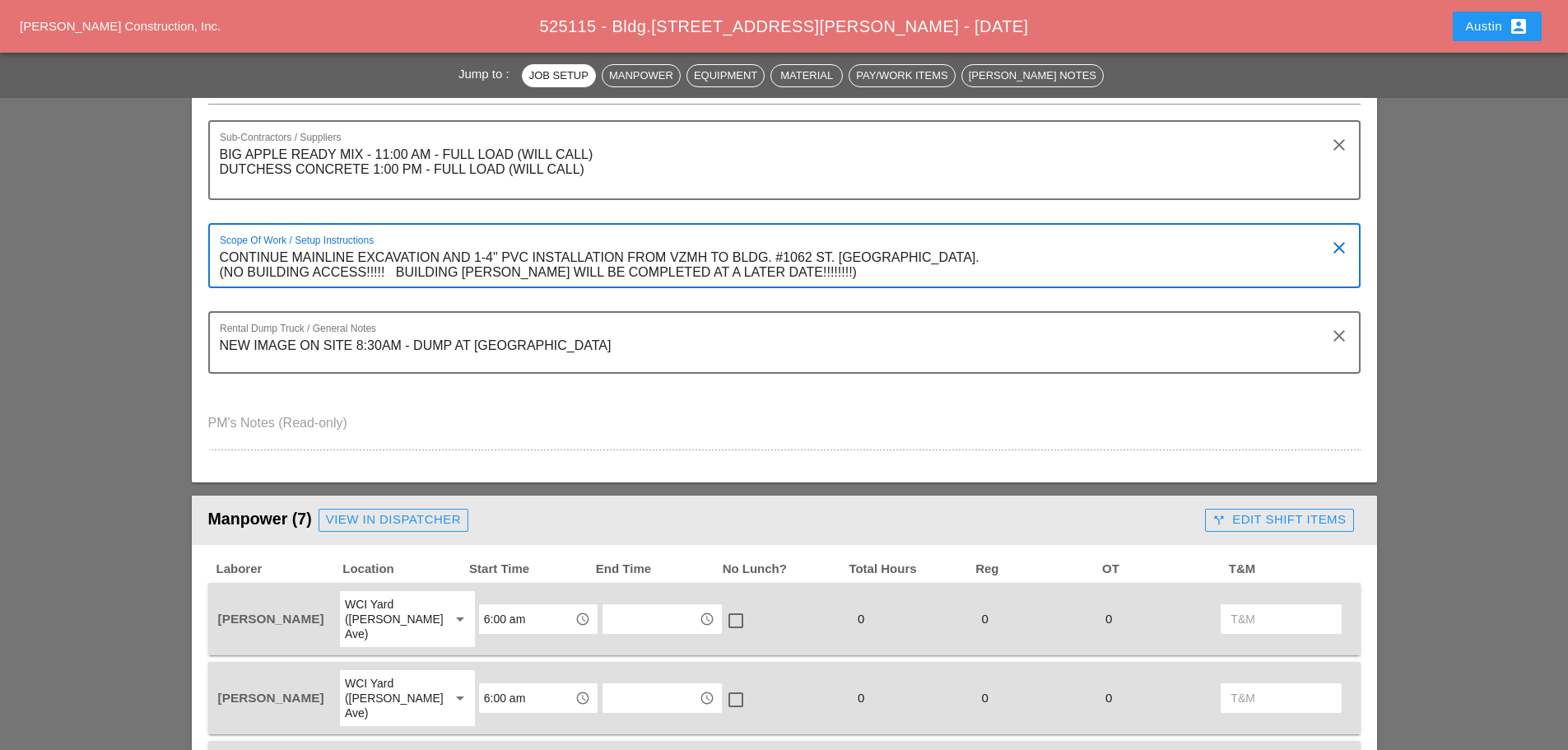
type textarea "CONTINUE MAINLINE EXCAVATION AND 1-4" PVC INSTALLATION FROM VZMH TO BLDG. #1062…"
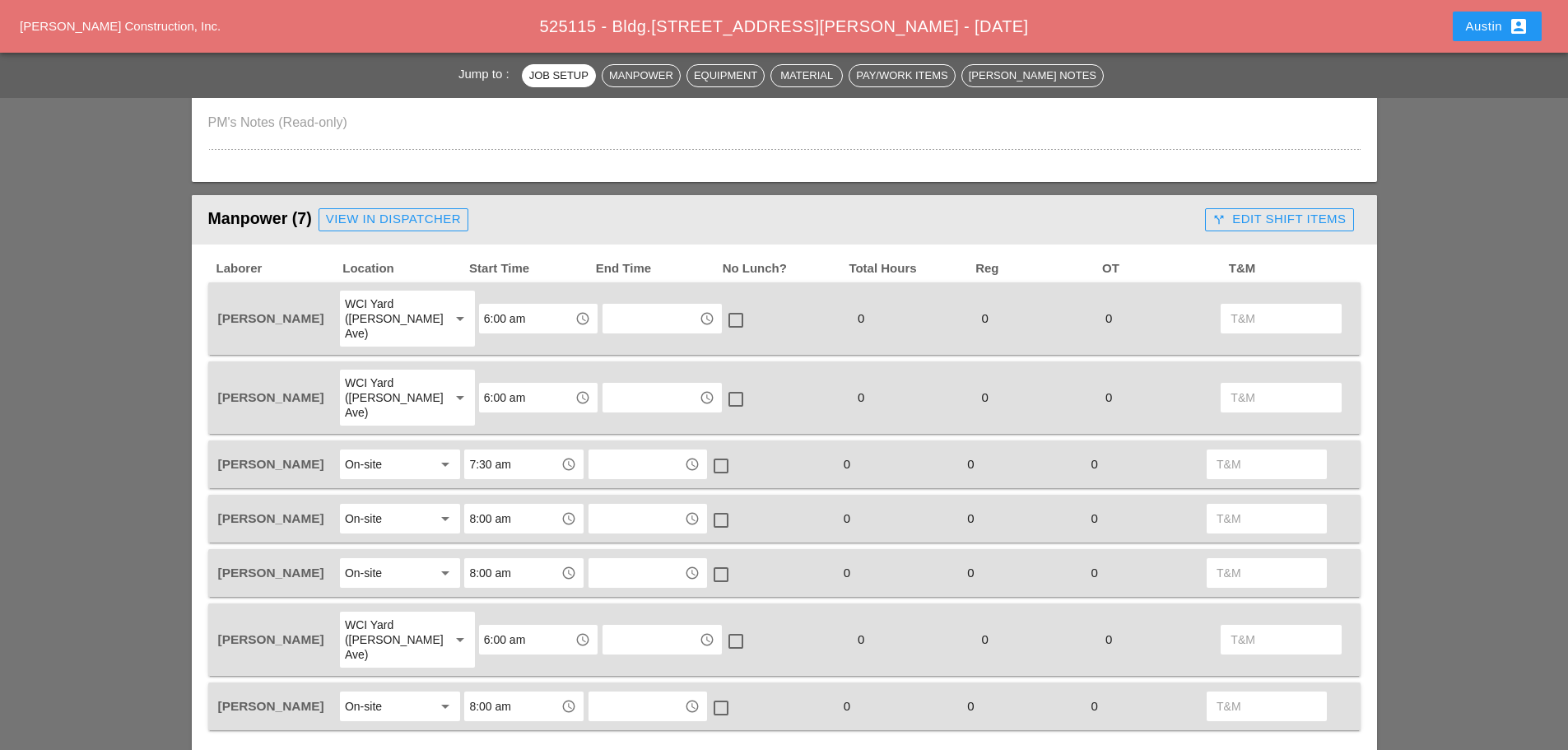
scroll to position [659, 0]
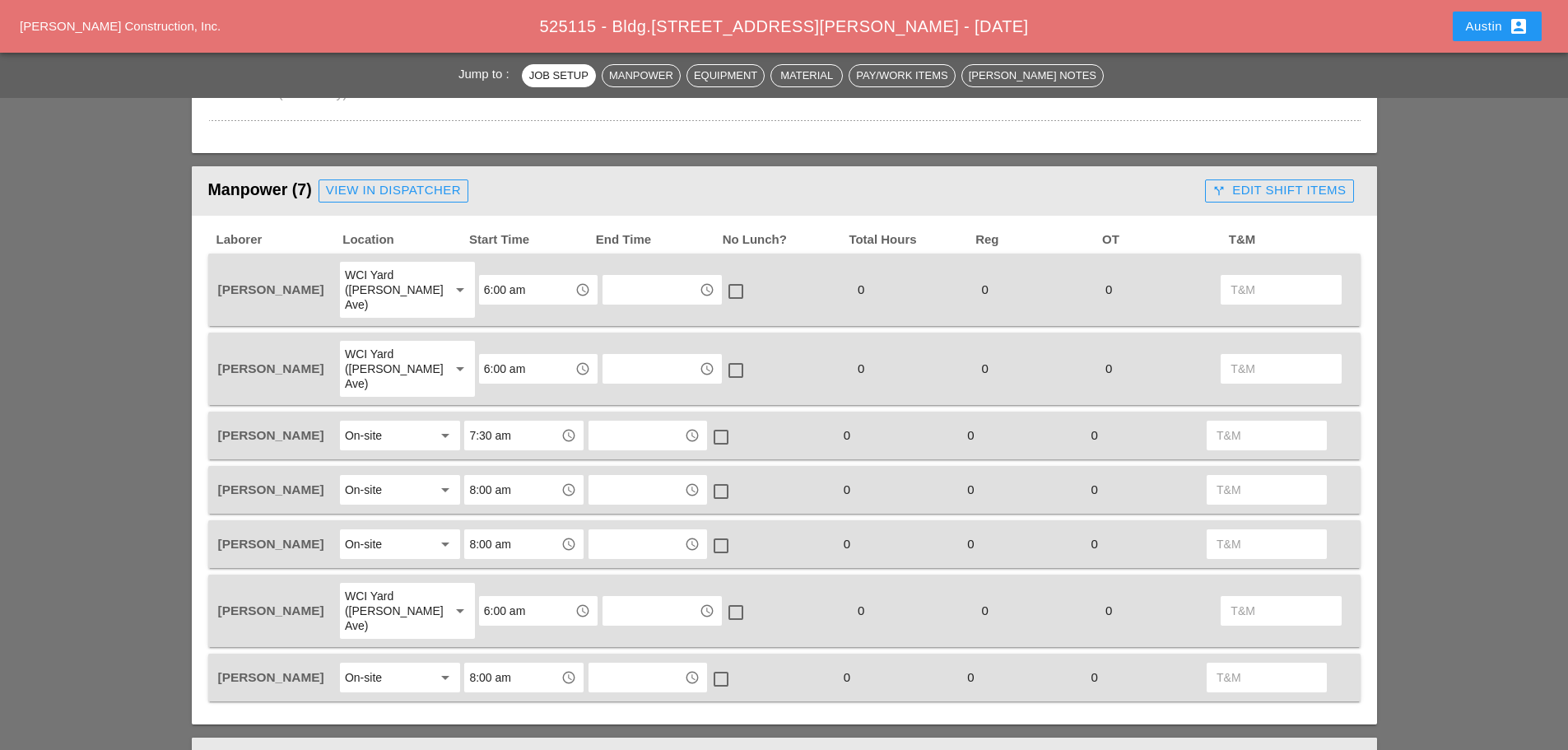
click at [364, 188] on div "View in Dispatcher" at bounding box center [393, 190] width 135 height 19
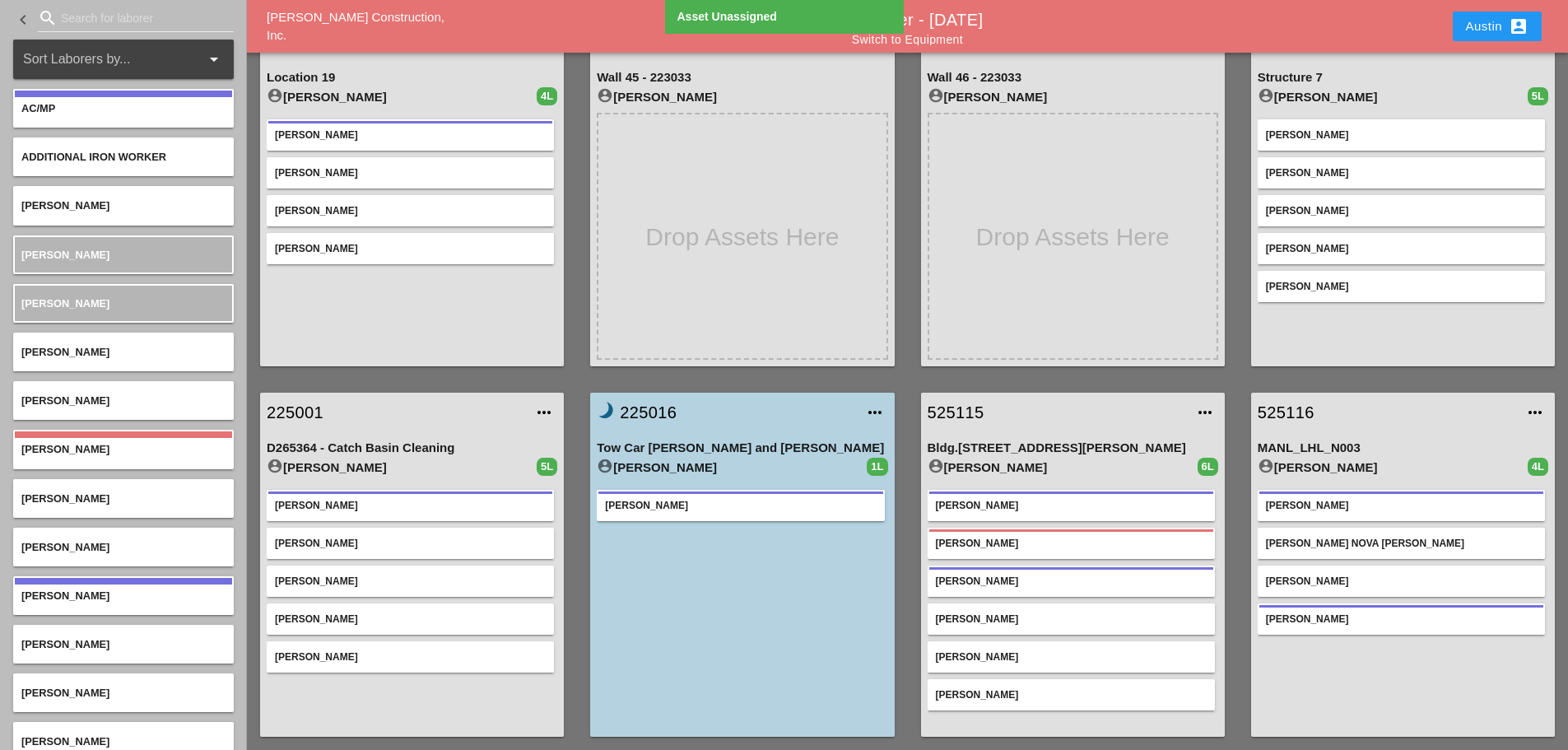
click at [905, 357] on div "223033 more_horiz Wall 45 - 223033 account_circle [PERSON_NAME]" at bounding box center [742, 193] width 330 height 370
click at [76, 25] on input "Search for laborer" at bounding box center [135, 17] width 150 height 26
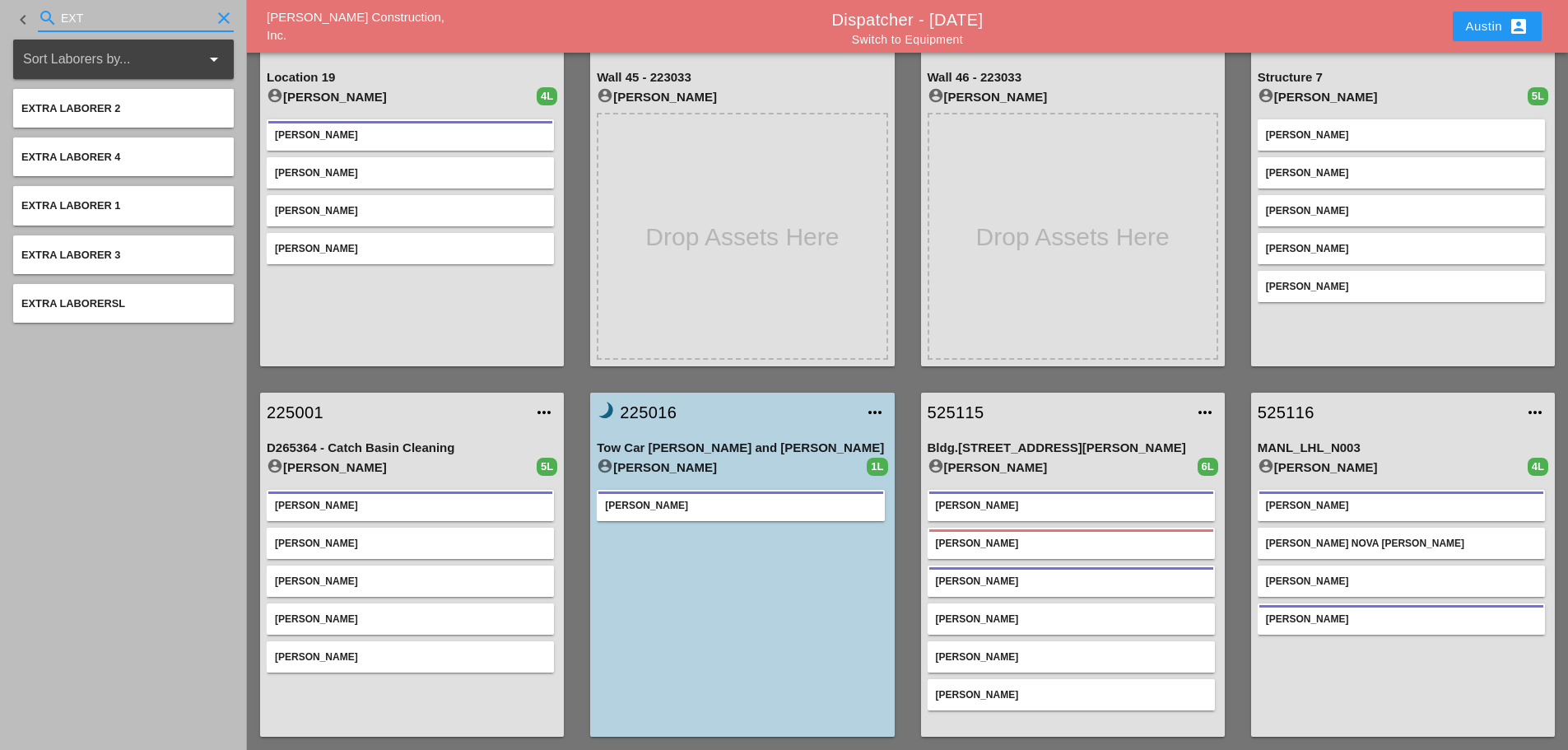
type input "EXT"
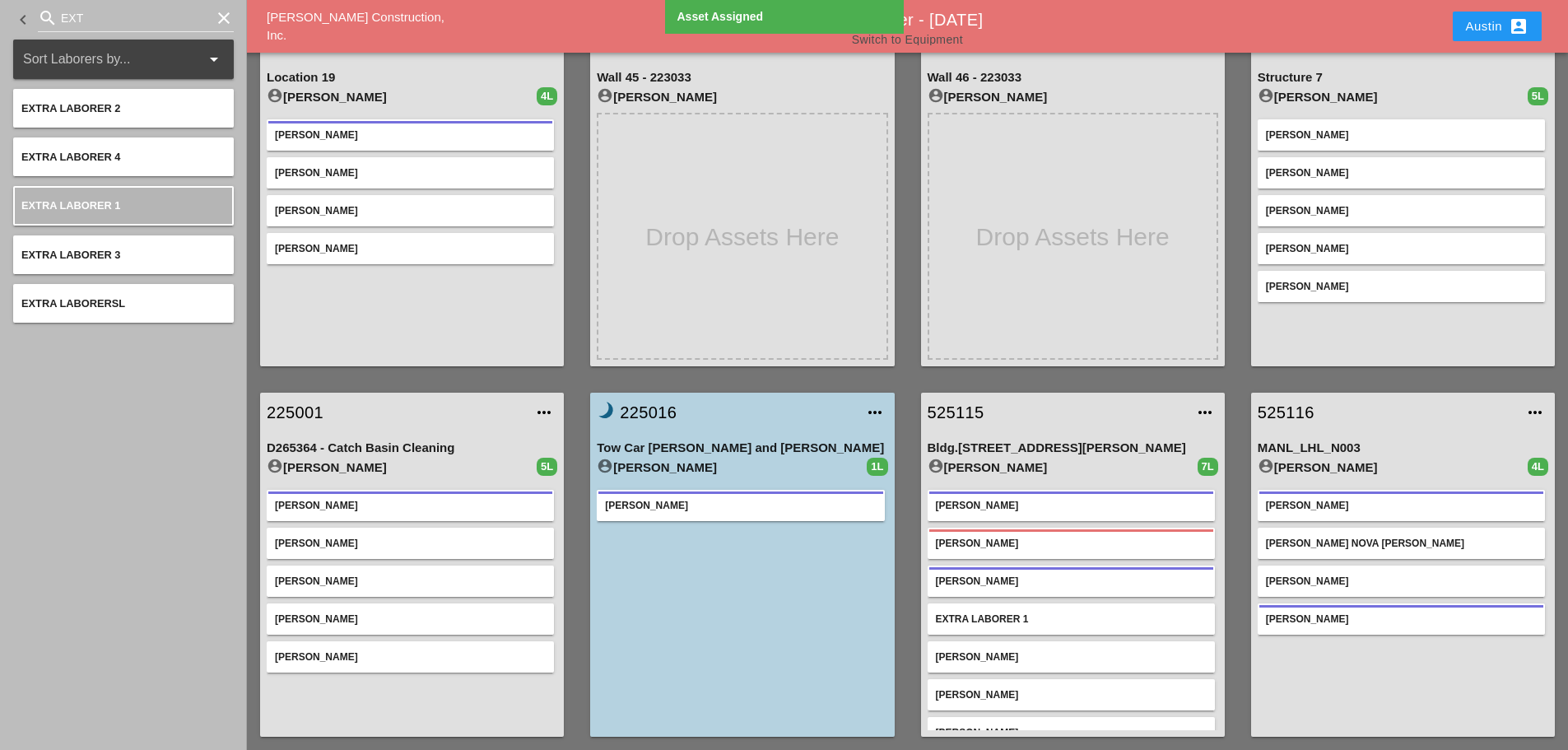
click at [913, 41] on link "Switch to Equipment" at bounding box center [907, 40] width 111 height 14
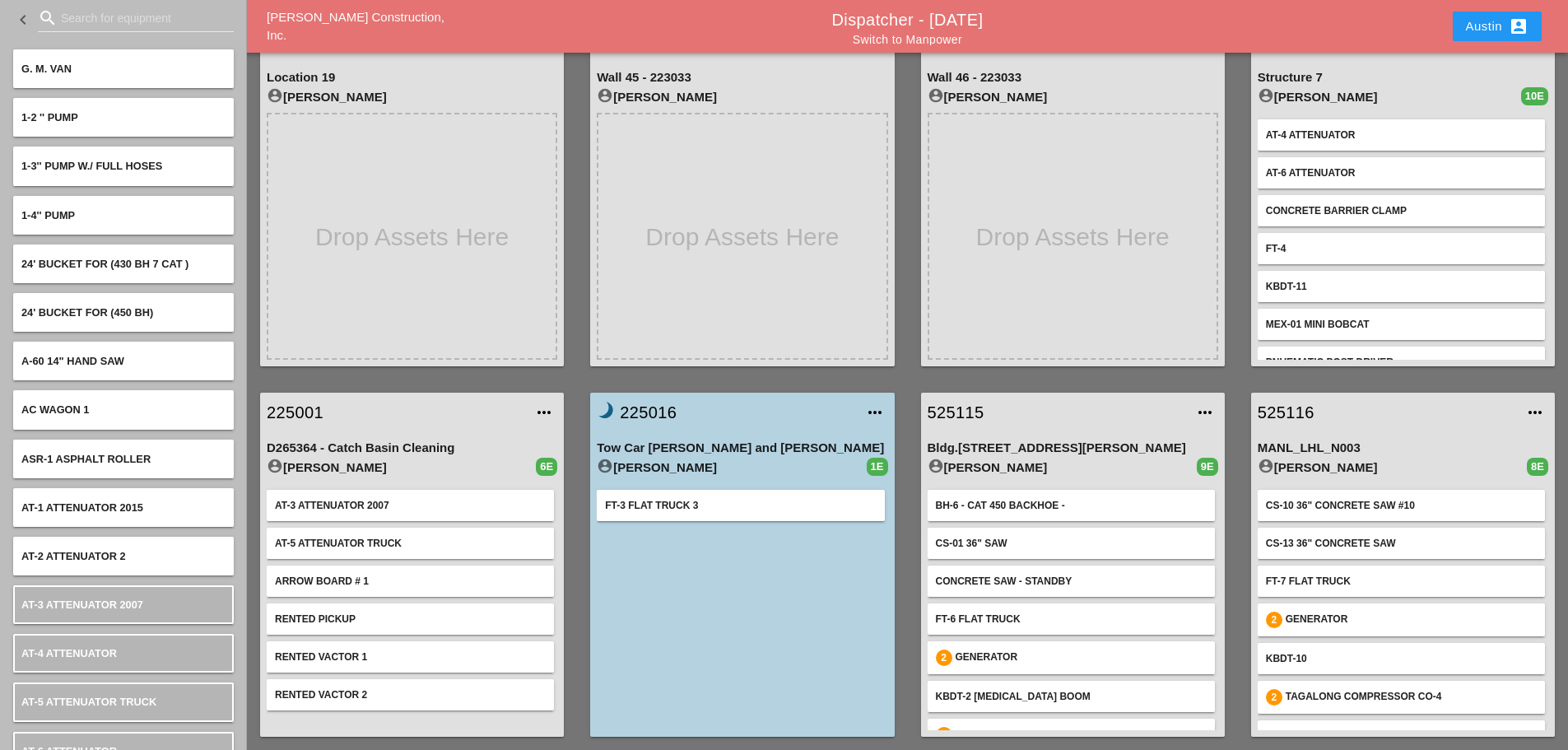
click at [899, 110] on div "223033 more_horiz Wall 45 - 223033 account_circle [PERSON_NAME]" at bounding box center [742, 193] width 330 height 370
click at [576, 110] on div "221022 more_horiz Location 19 account_circle [PERSON_NAME]" at bounding box center [413, 193] width 330 height 370
click at [912, 372] on div "223033 more_horiz Wall 46 - 223033 account_circle [PERSON_NAME]" at bounding box center [1073, 193] width 330 height 370
click at [1468, 44] on div "Austin account_box" at bounding box center [1497, 26] width 102 height 40
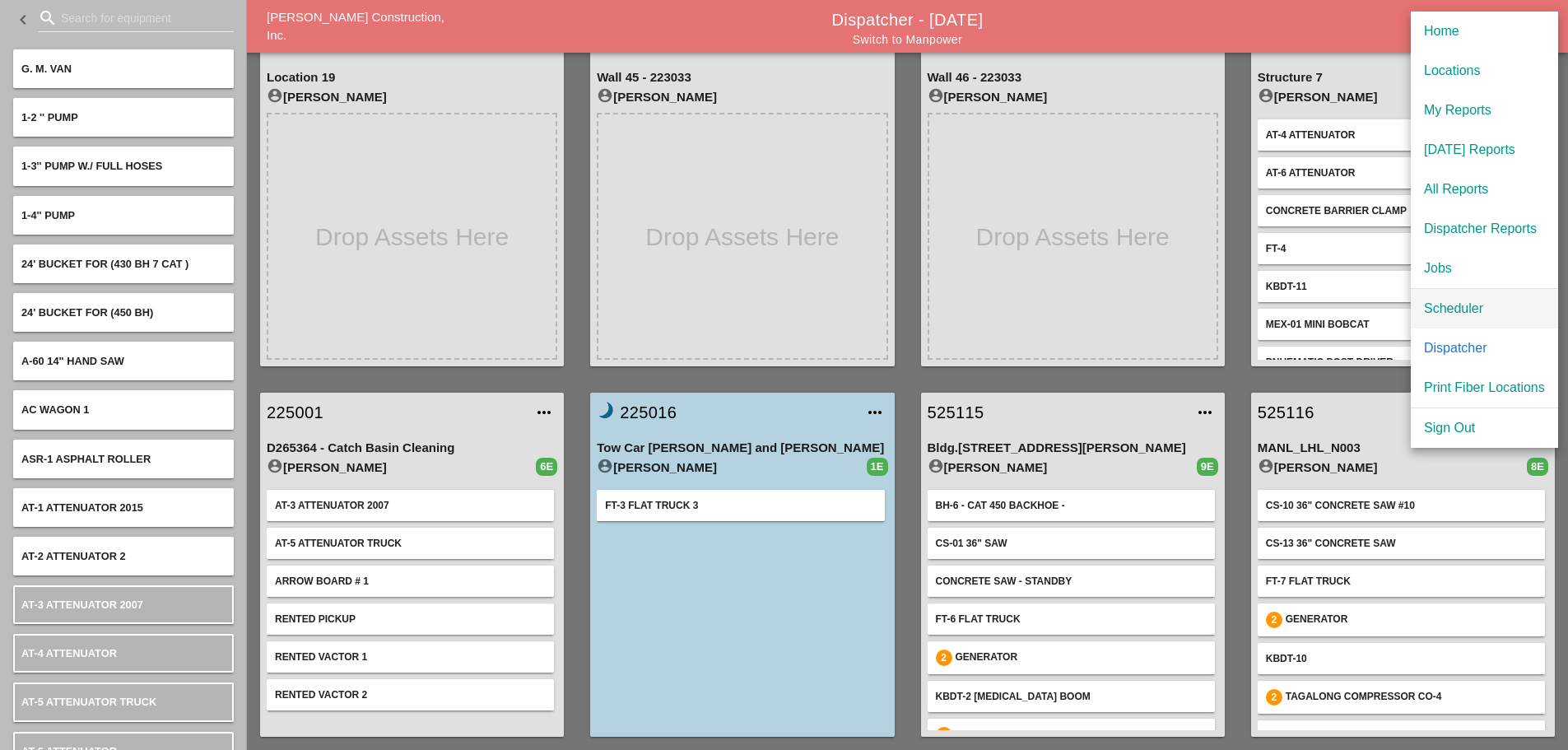
click at [1461, 308] on div "Scheduler" at bounding box center [1484, 308] width 121 height 19
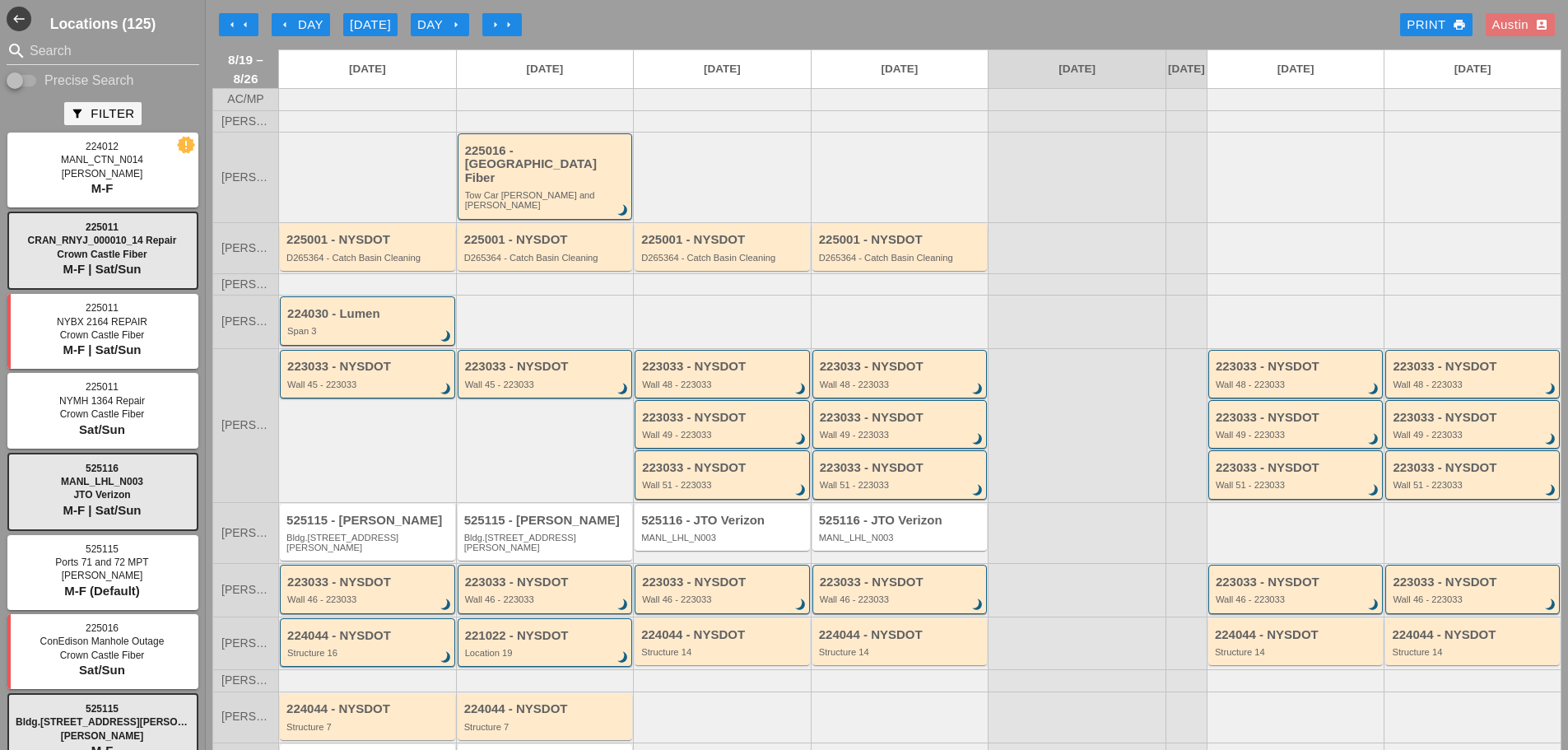
click at [607, 20] on div "arrow_left arrow_left arrow_left Day [DATE] Day arrow_right arrow_right arrow_r…" at bounding box center [887, 25] width 1350 height 33
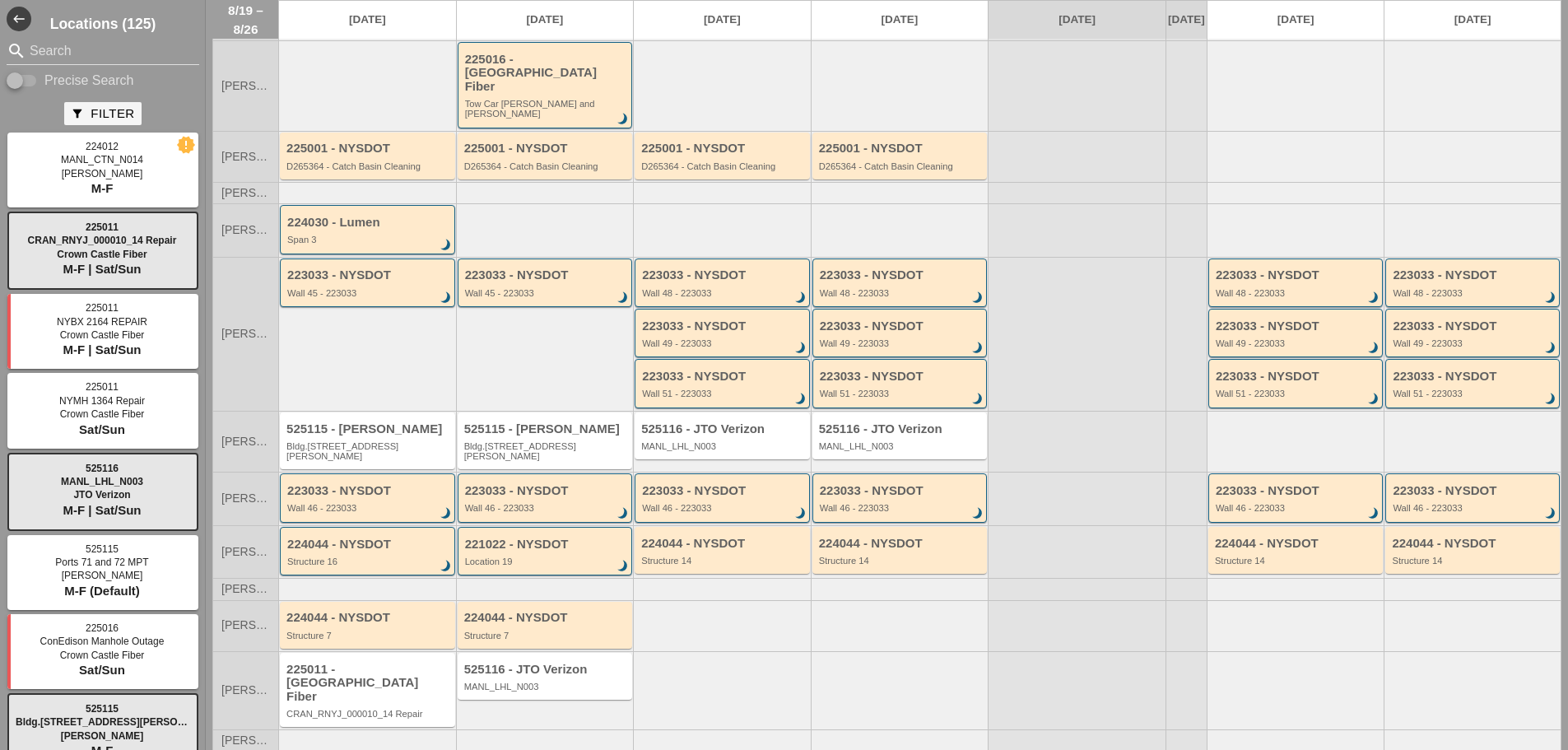
scroll to position [92, 0]
click at [535, 421] on div "525115 - [PERSON_NAME]" at bounding box center [547, 428] width 164 height 14
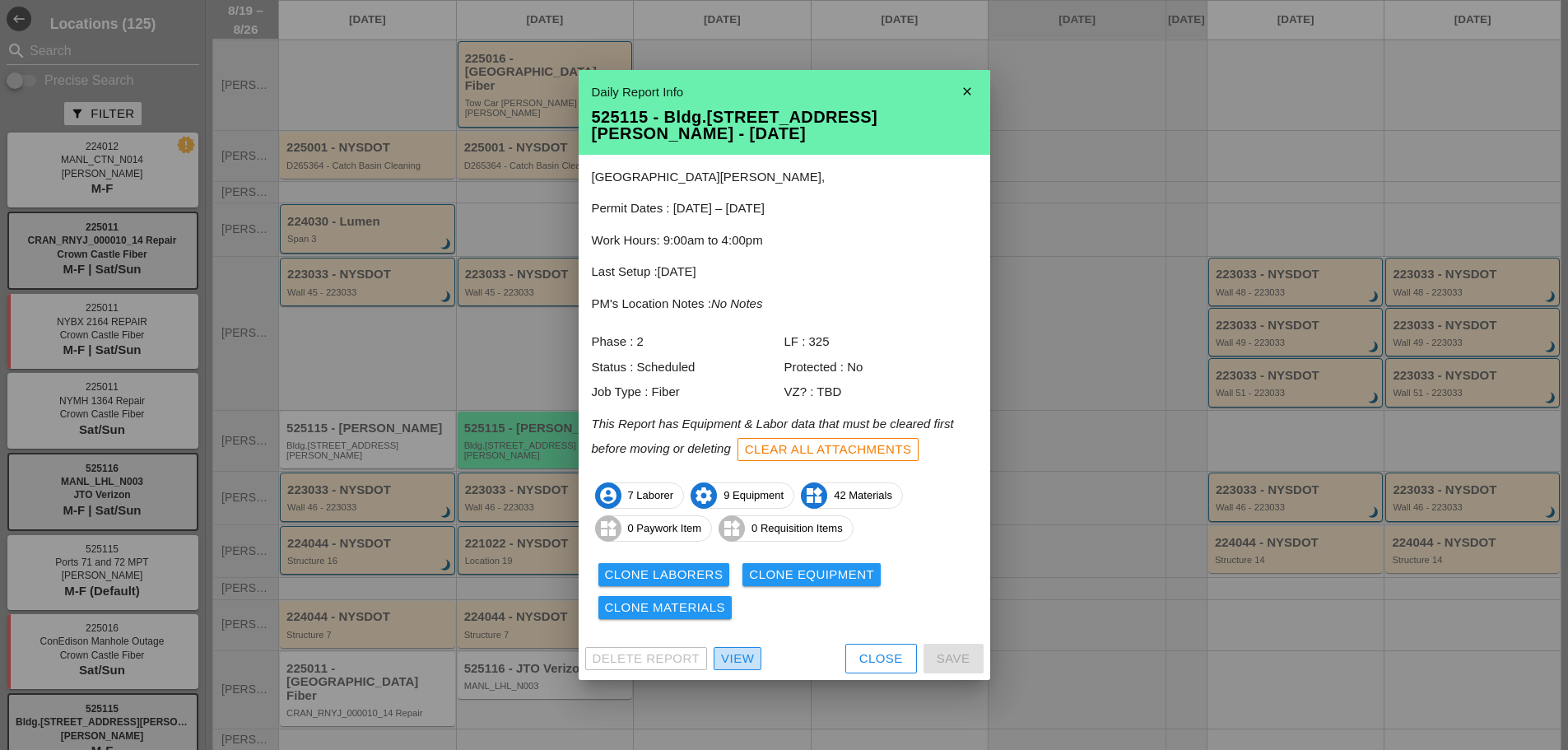
click at [741, 649] on div "View" at bounding box center [737, 659] width 33 height 19
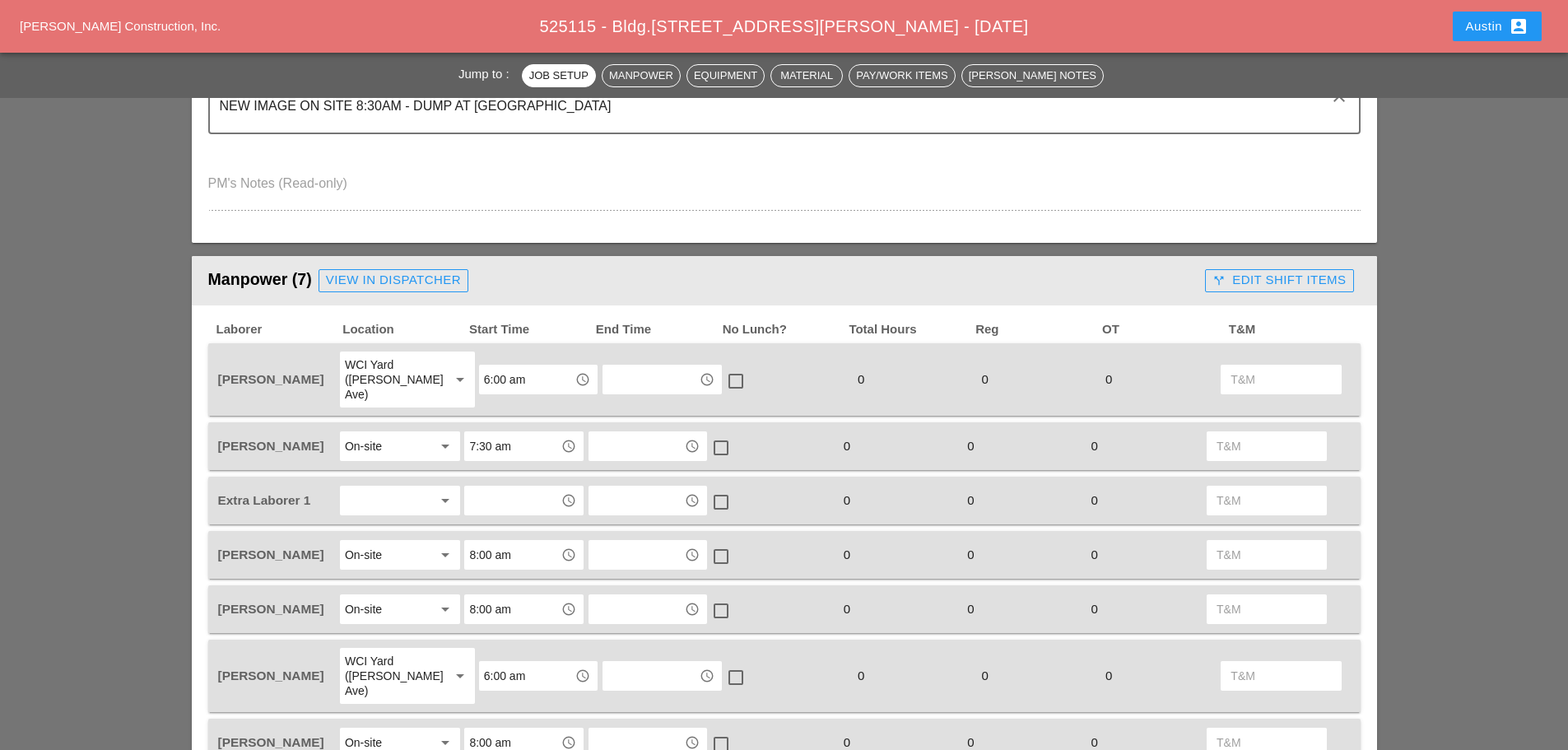
scroll to position [741, 0]
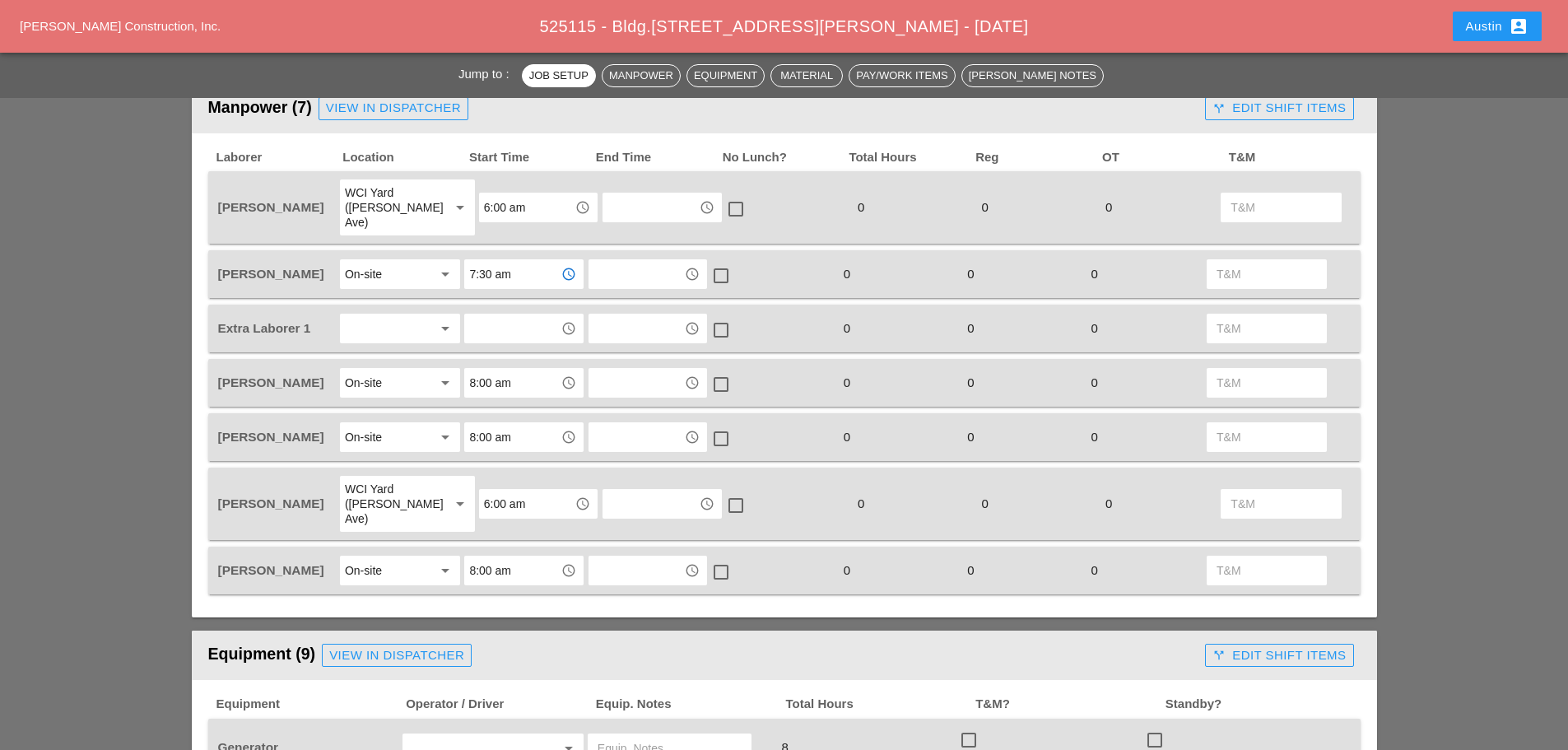
click at [499, 261] on input "7:30 am" at bounding box center [512, 274] width 86 height 26
click at [494, 303] on div "7 :00 am" at bounding box center [523, 295] width 92 height 19
type input "7:00 am"
click at [392, 558] on div "On-site" at bounding box center [388, 570] width 87 height 26
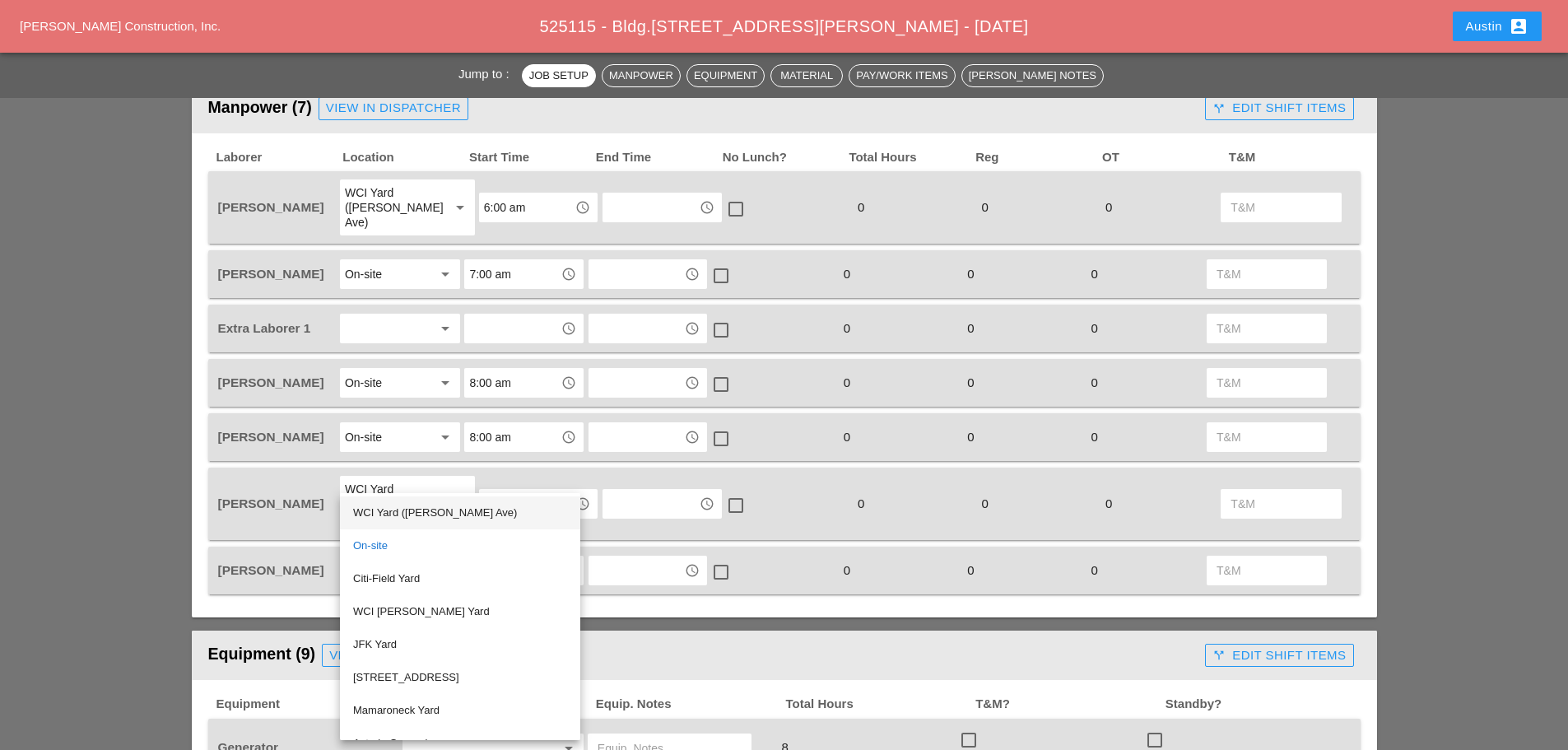
click at [420, 510] on div "WCI Yard ([PERSON_NAME] Ave)" at bounding box center [461, 513] width 214 height 19
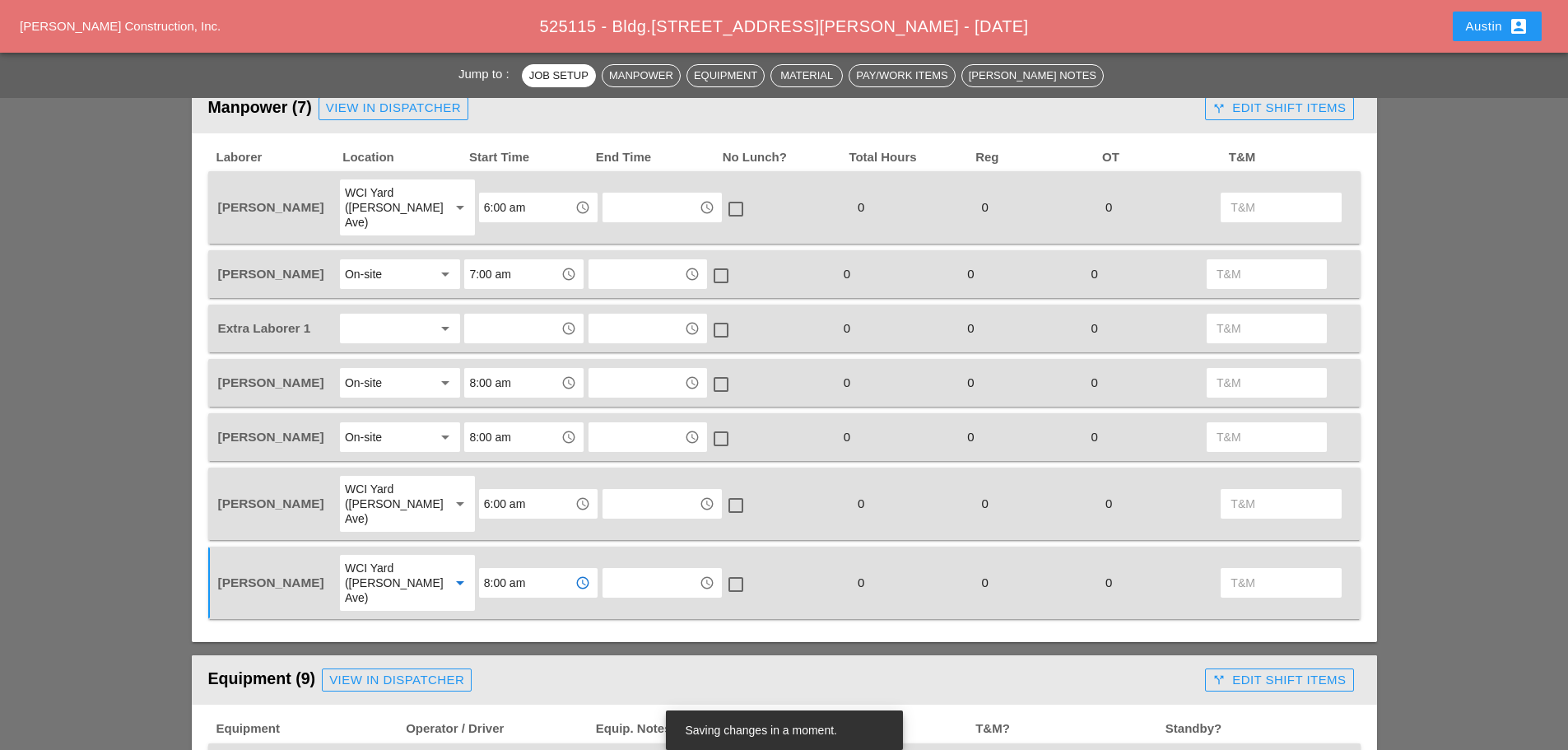
click at [531, 570] on input "8:00 am" at bounding box center [527, 583] width 86 height 26
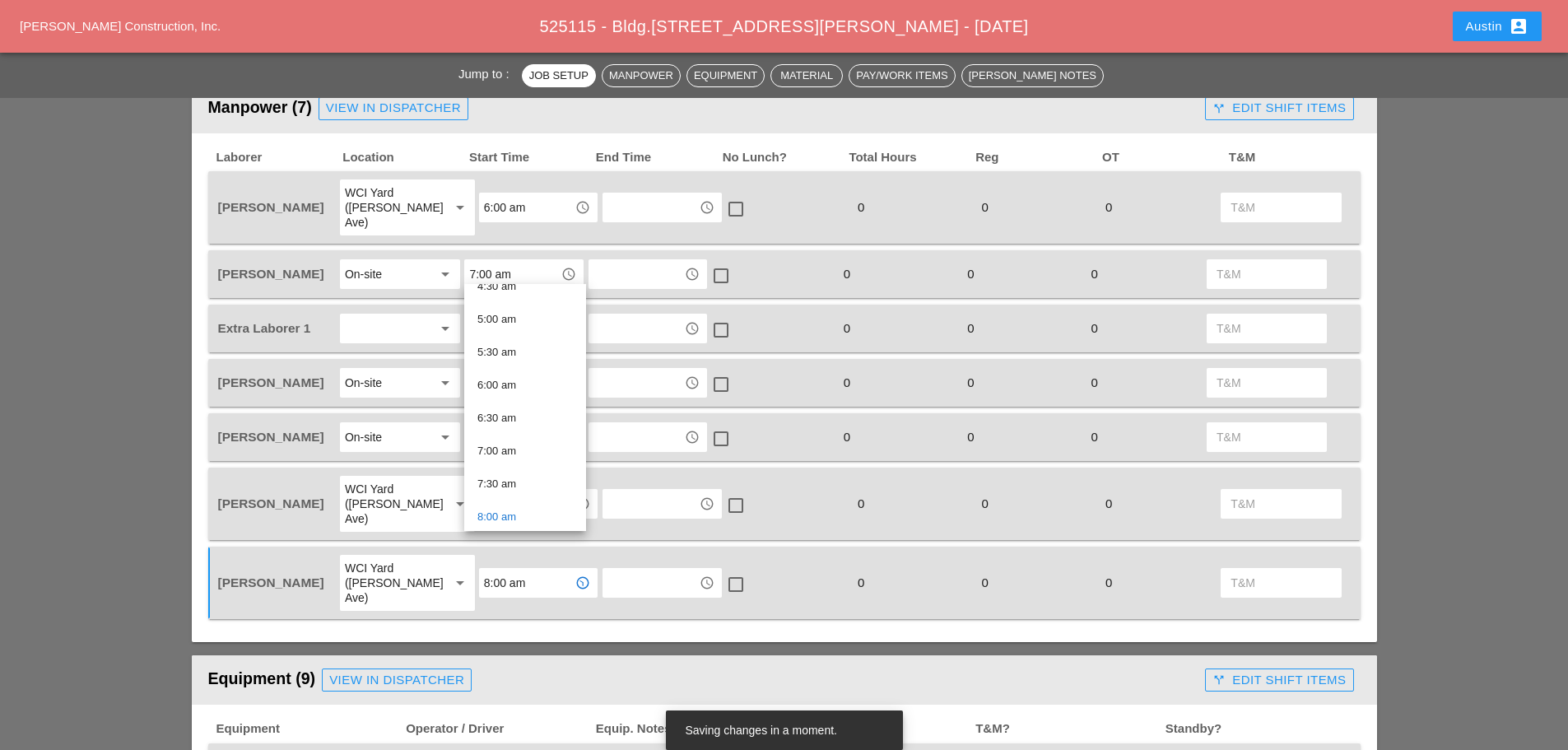
scroll to position [330, 0]
click at [503, 374] on div "6:00 am" at bounding box center [525, 369] width 96 height 19
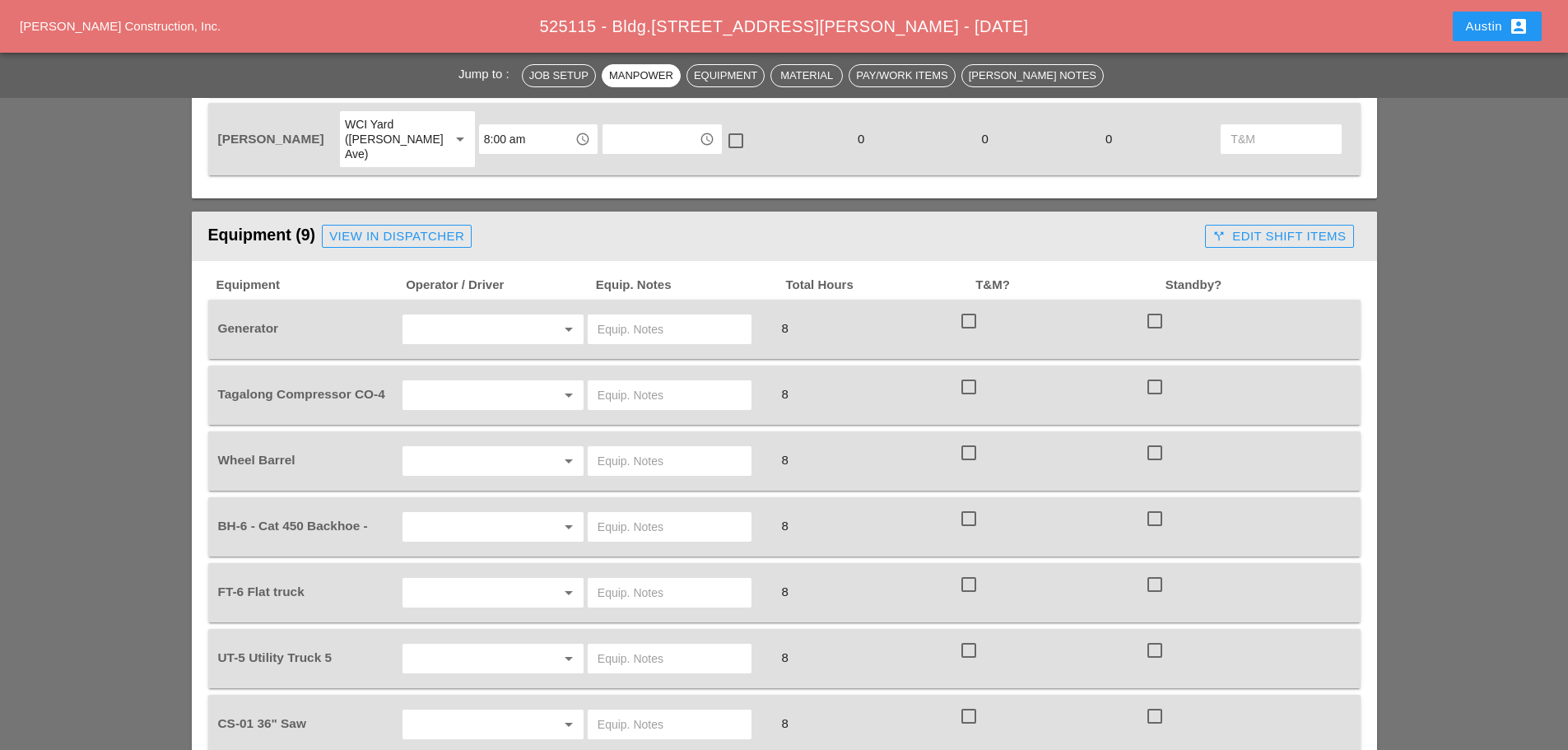
scroll to position [1235, 0]
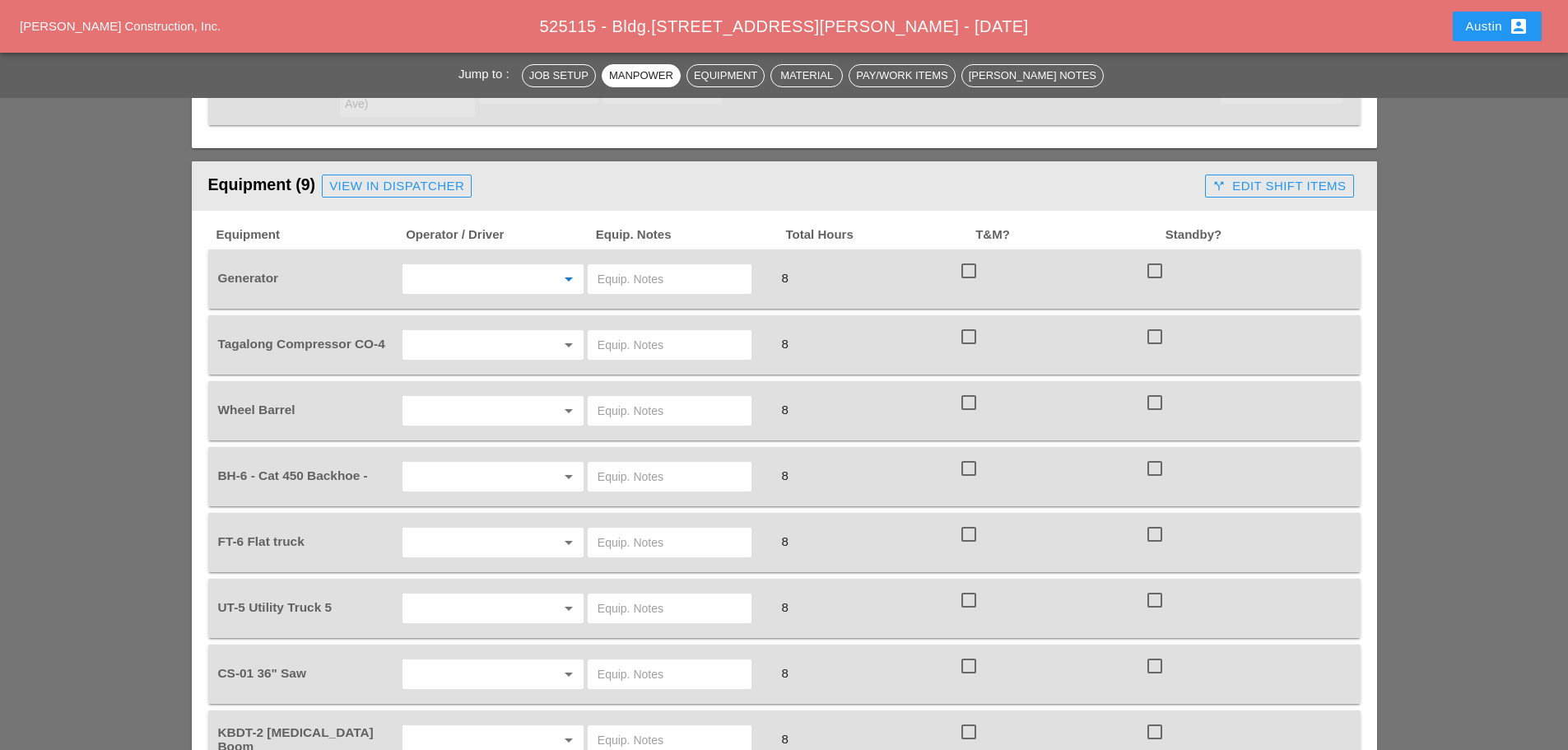
click at [432, 266] on input "text" at bounding box center [470, 278] width 126 height 26
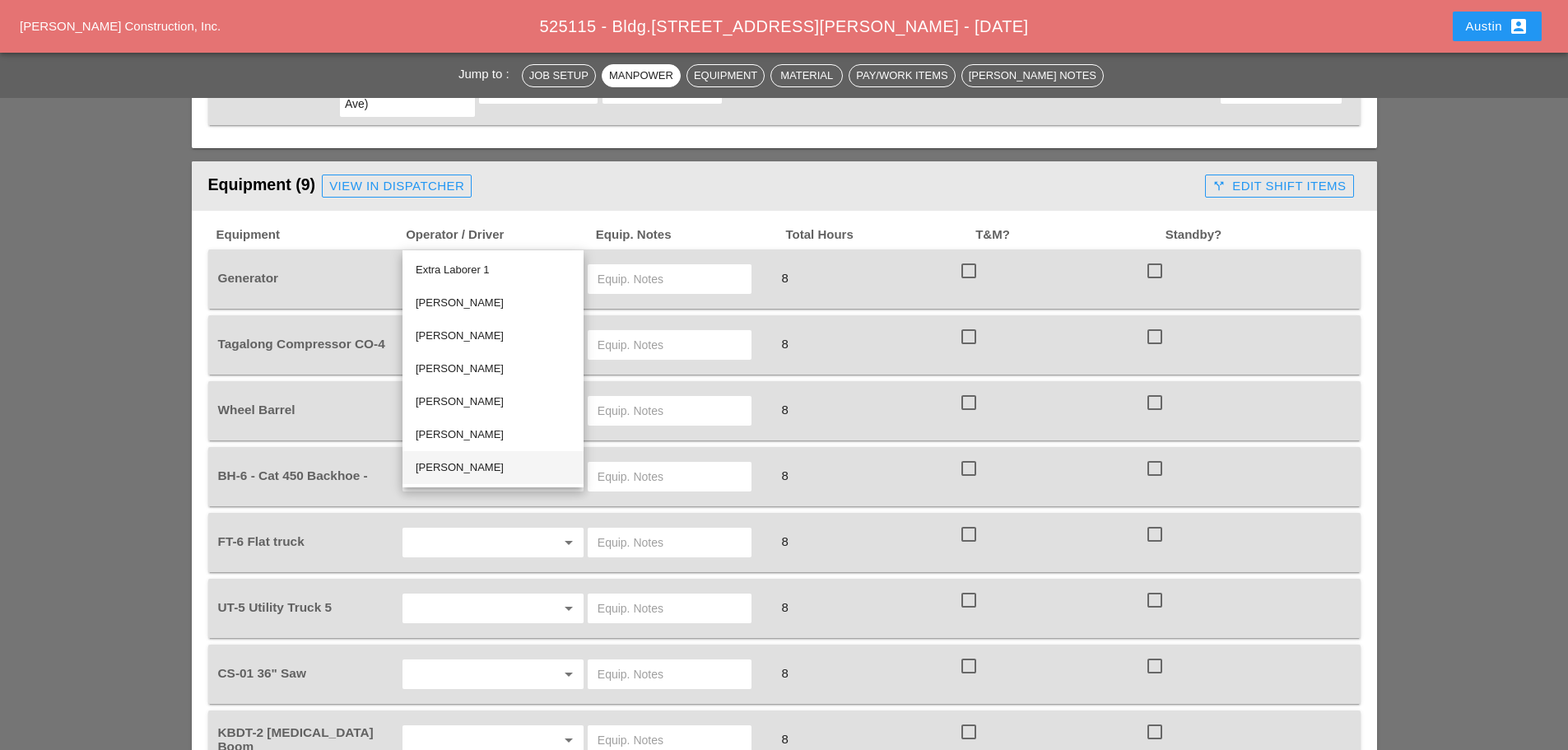
click at [467, 463] on div "[PERSON_NAME]" at bounding box center [493, 468] width 155 height 19
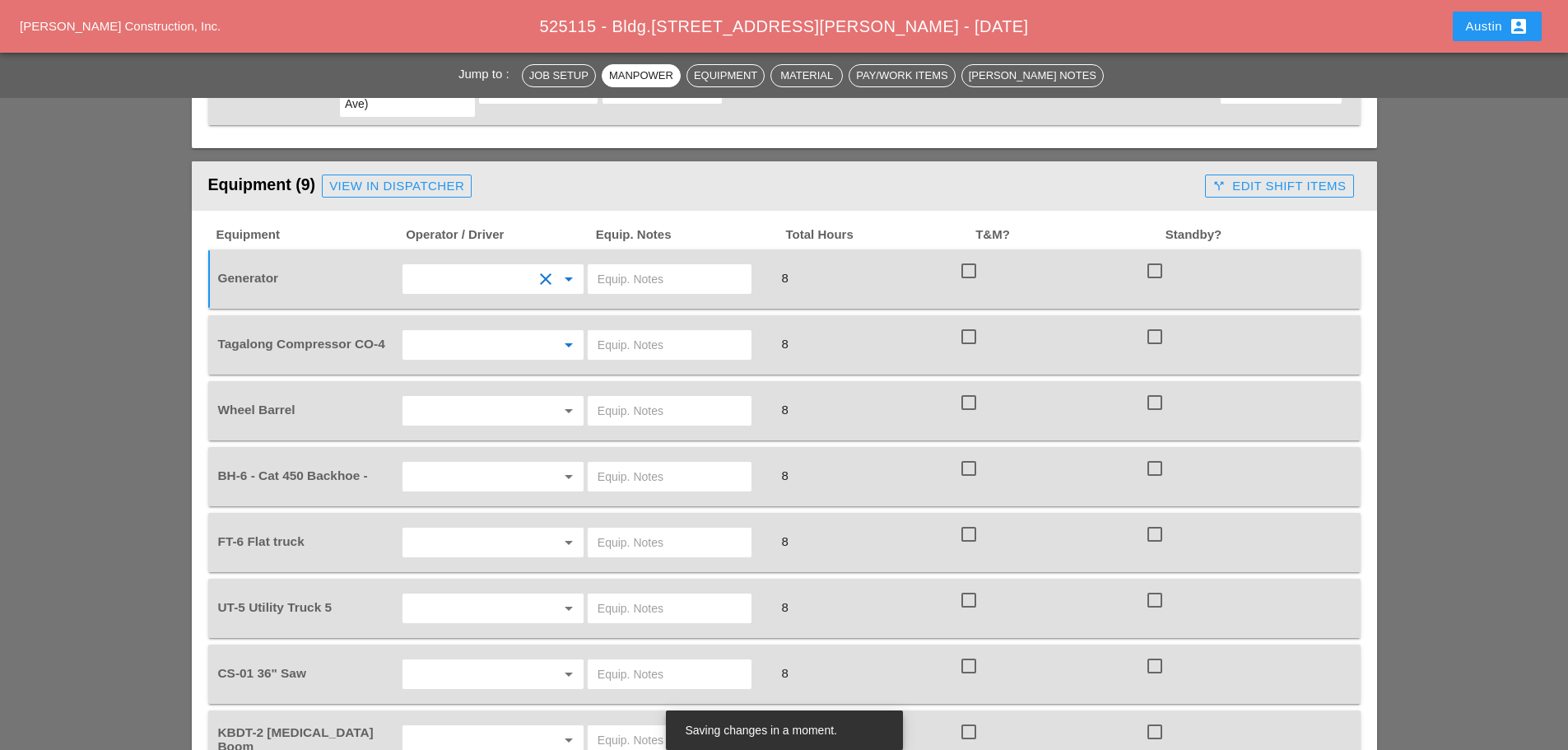
click at [442, 332] on input "text" at bounding box center [470, 344] width 126 height 26
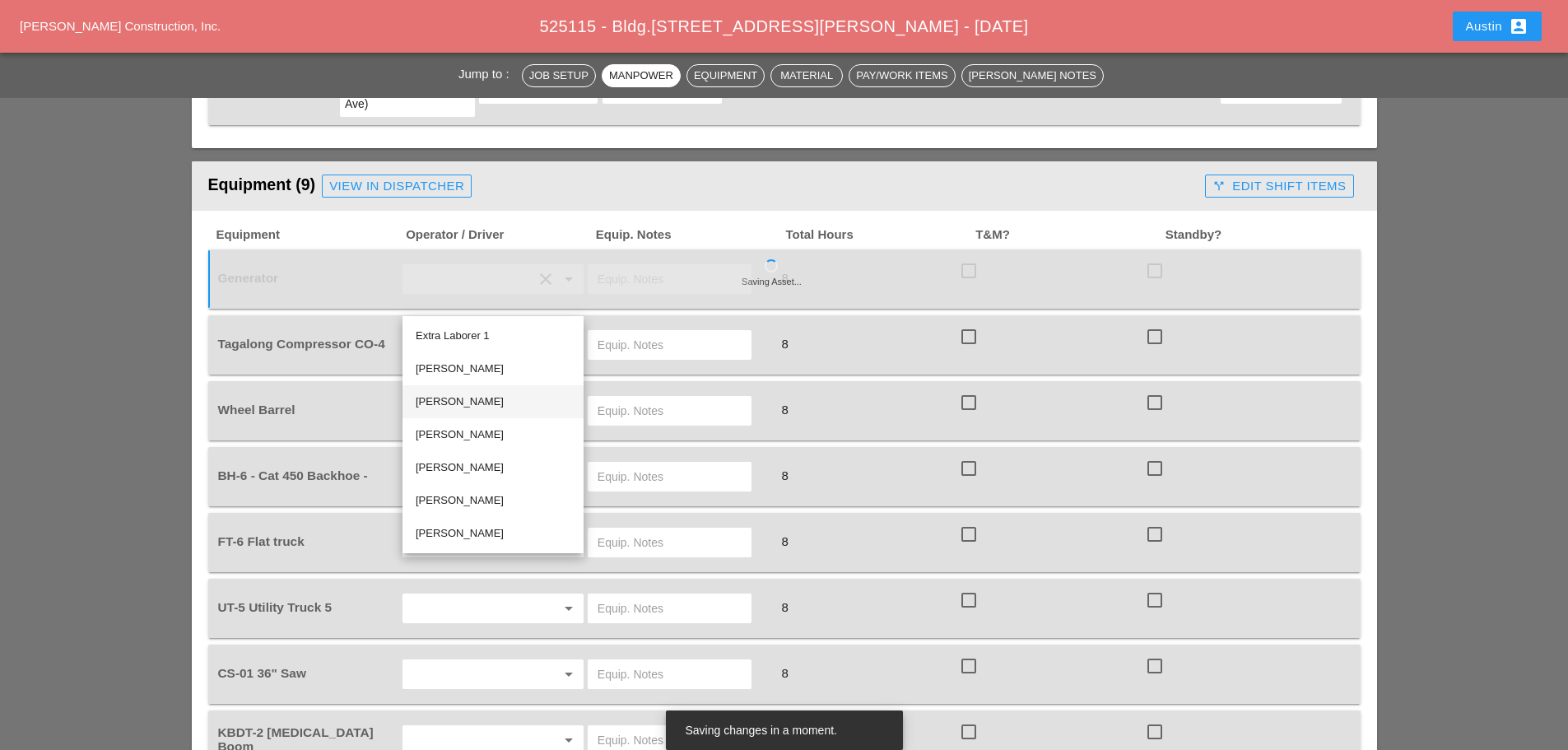
click at [478, 394] on div "[PERSON_NAME]" at bounding box center [493, 402] width 155 height 19
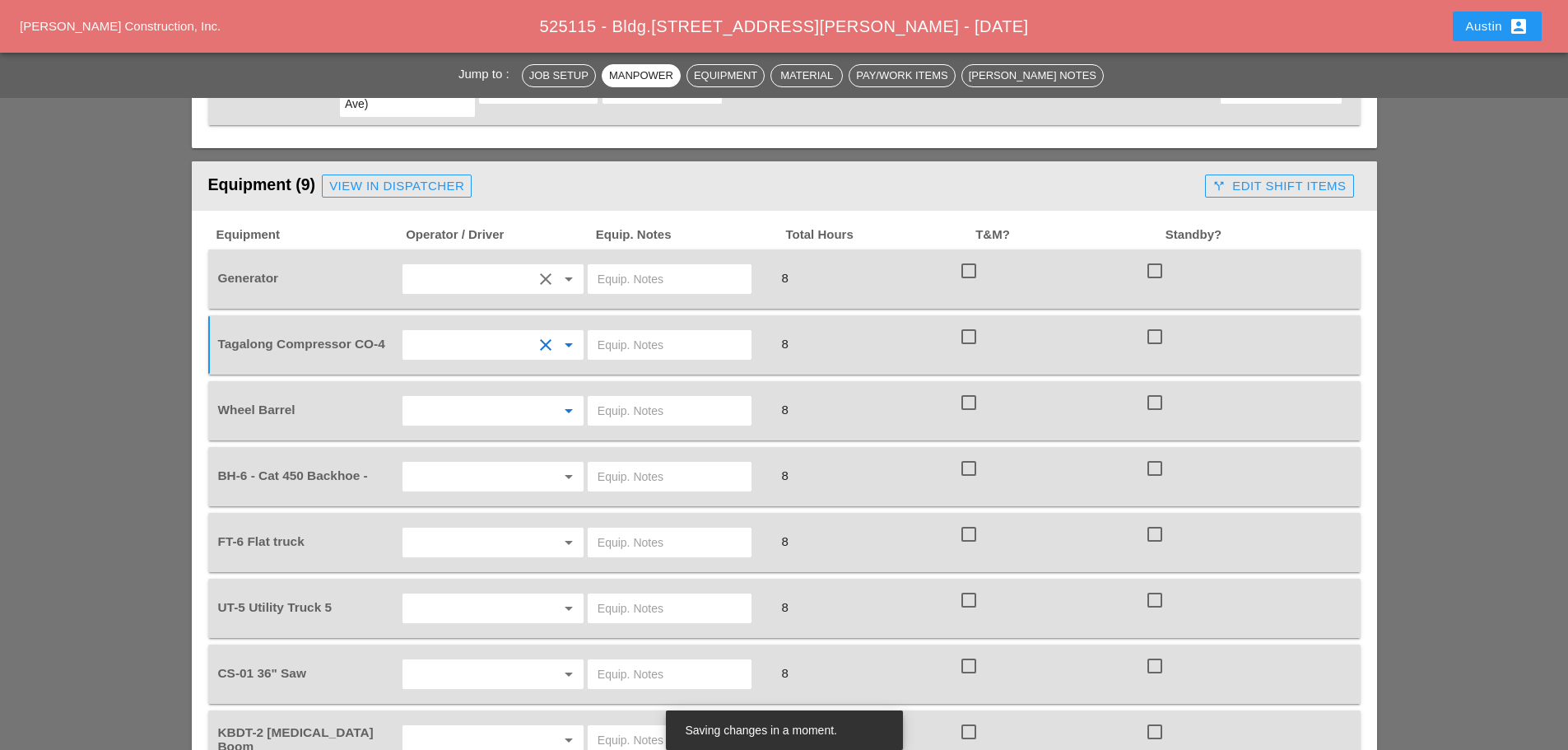
click at [447, 398] on input "text" at bounding box center [470, 411] width 126 height 26
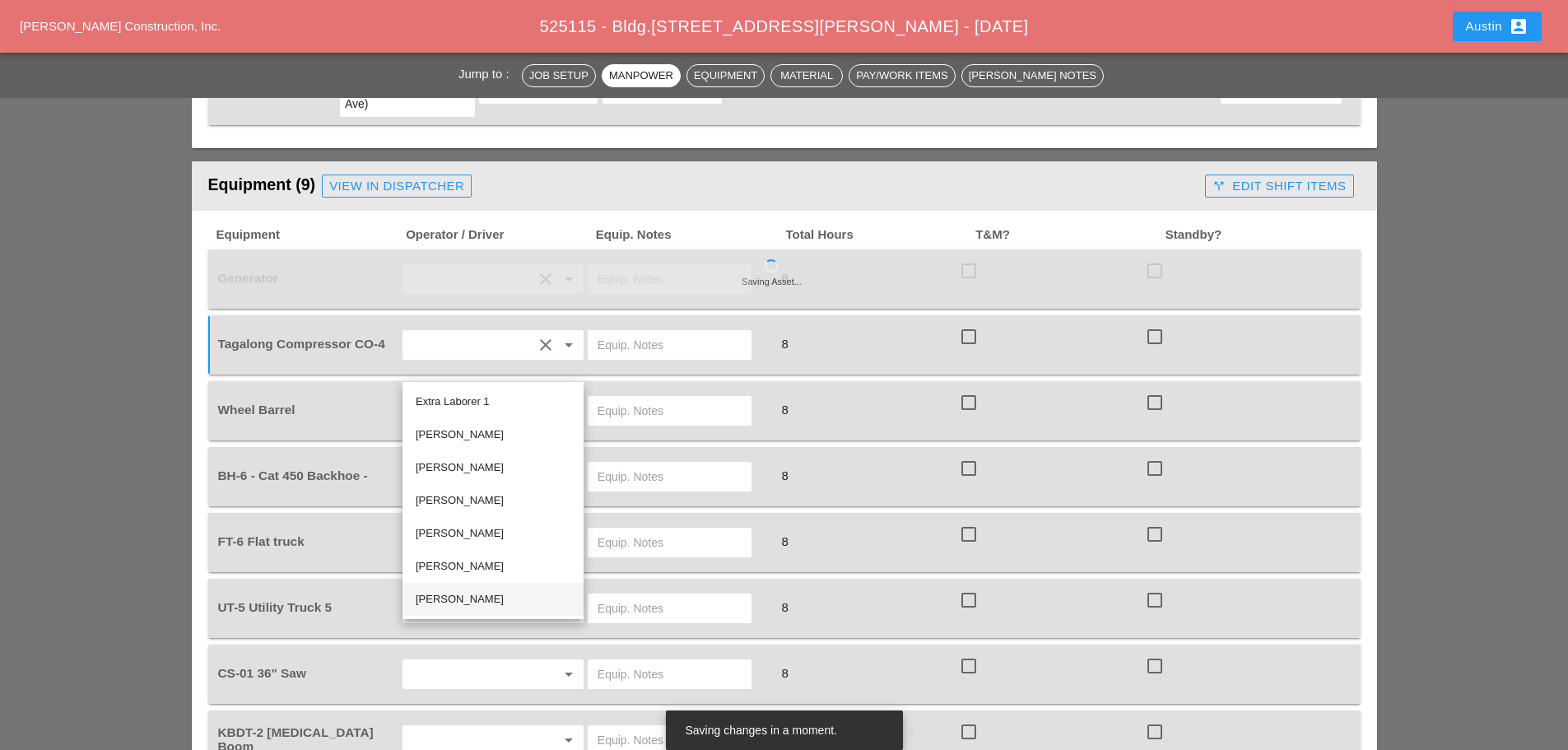
click at [461, 601] on div "[PERSON_NAME]" at bounding box center [493, 599] width 155 height 19
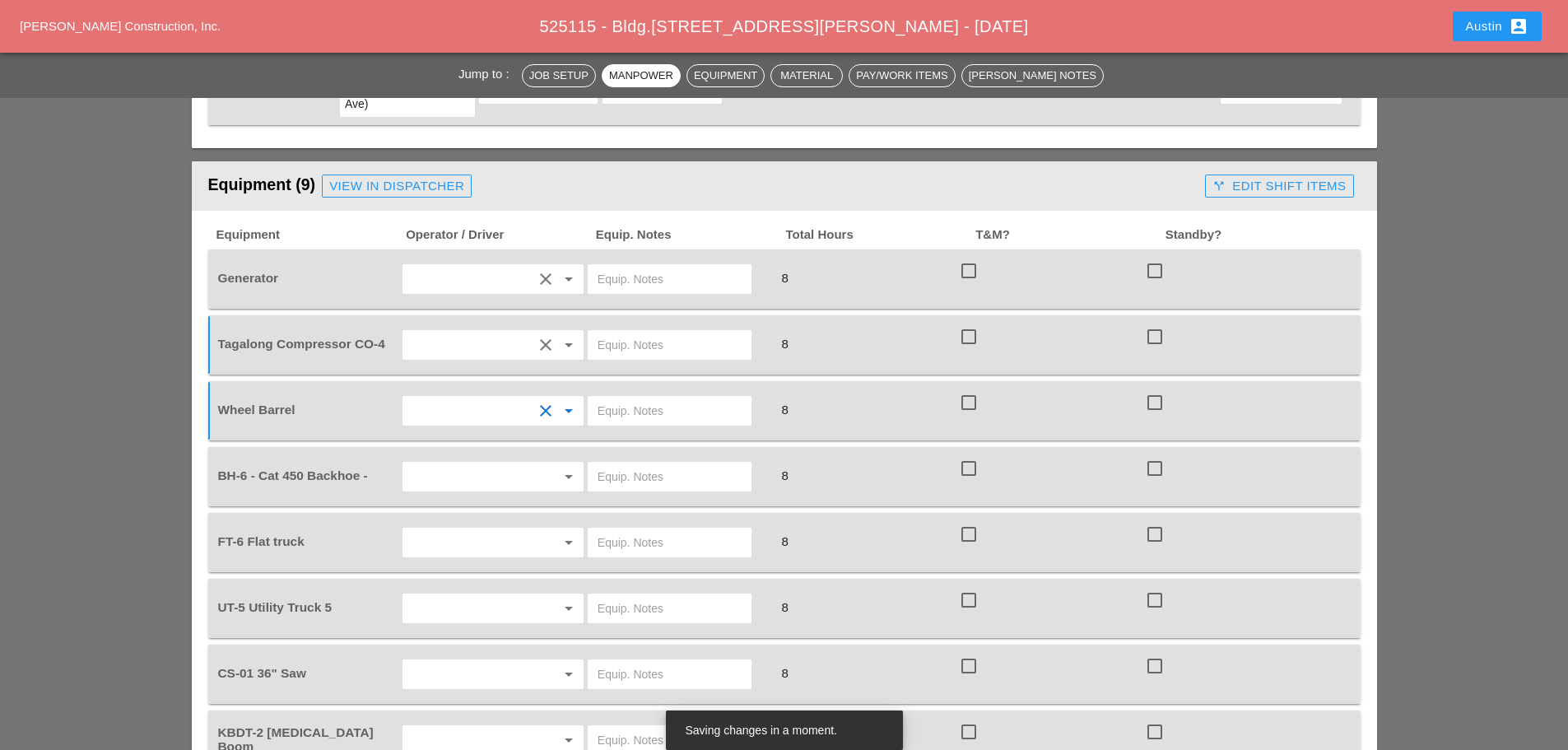
click at [449, 464] on input "text" at bounding box center [470, 476] width 126 height 26
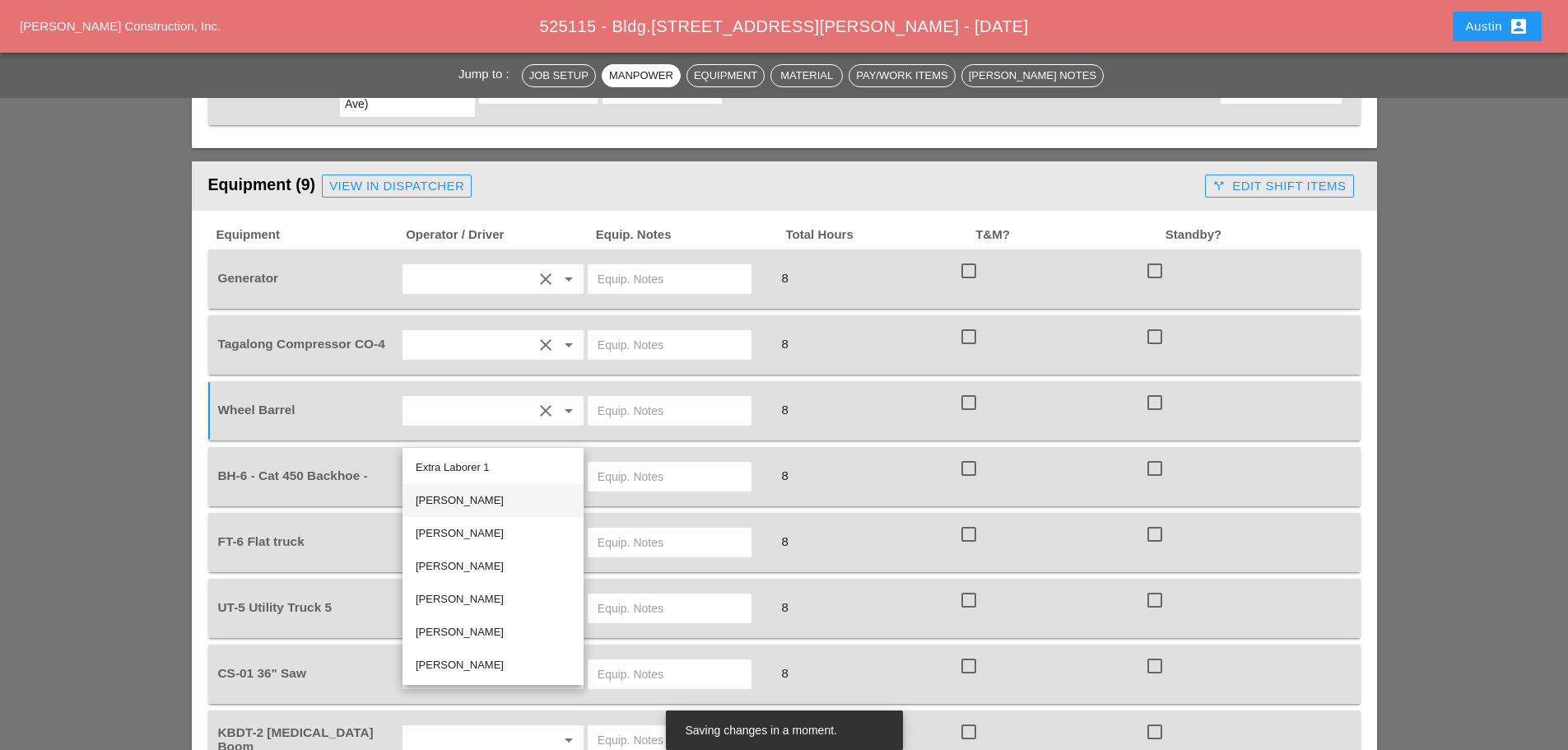
click at [459, 500] on div "[PERSON_NAME]" at bounding box center [493, 501] width 155 height 19
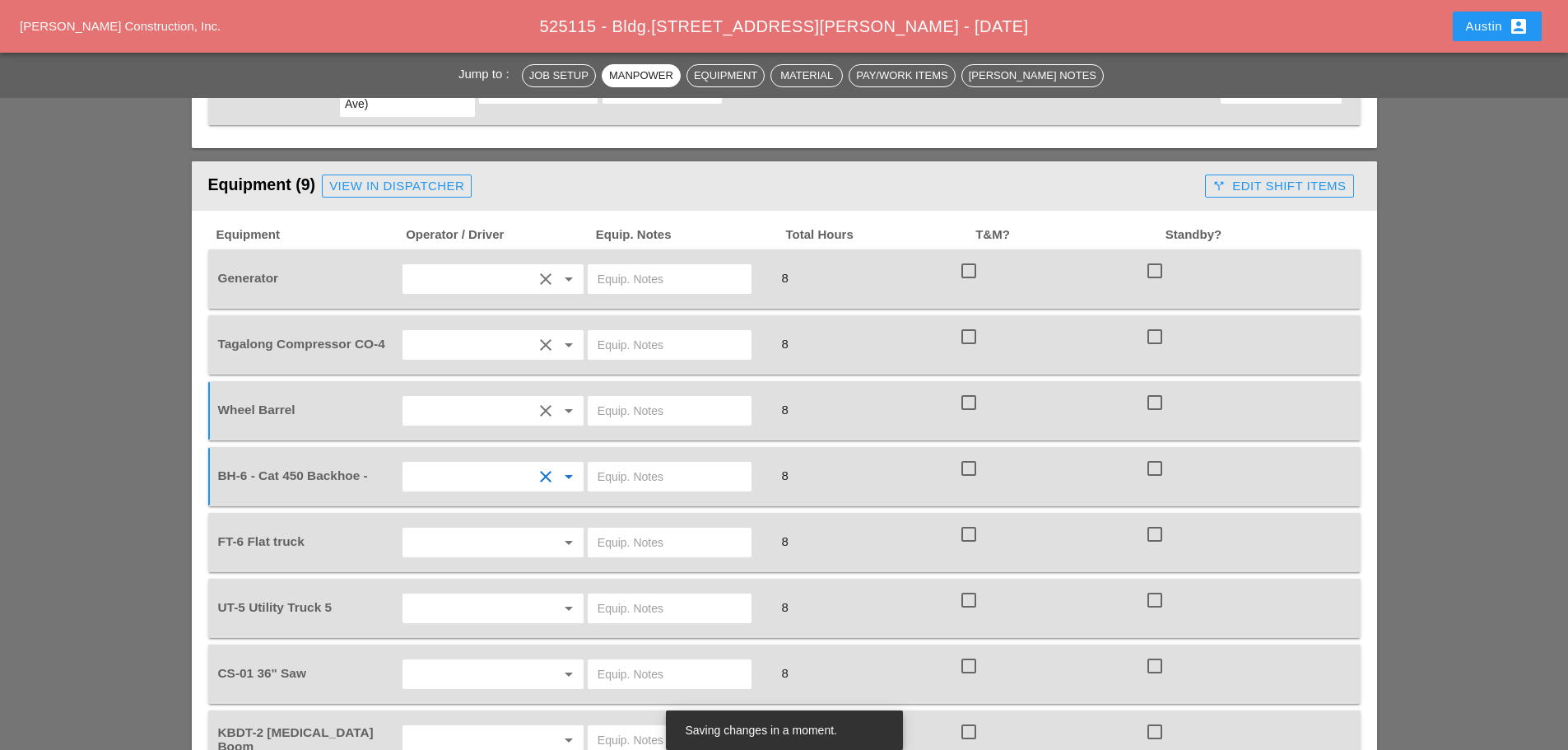
click at [621, 464] on input "text" at bounding box center [670, 476] width 144 height 26
type input "BACKHOE MAY GO TO 59TH ST STORAGE AREA - SAME AS PREVIOUS"
click at [443, 530] on input "text" at bounding box center [470, 542] width 126 height 26
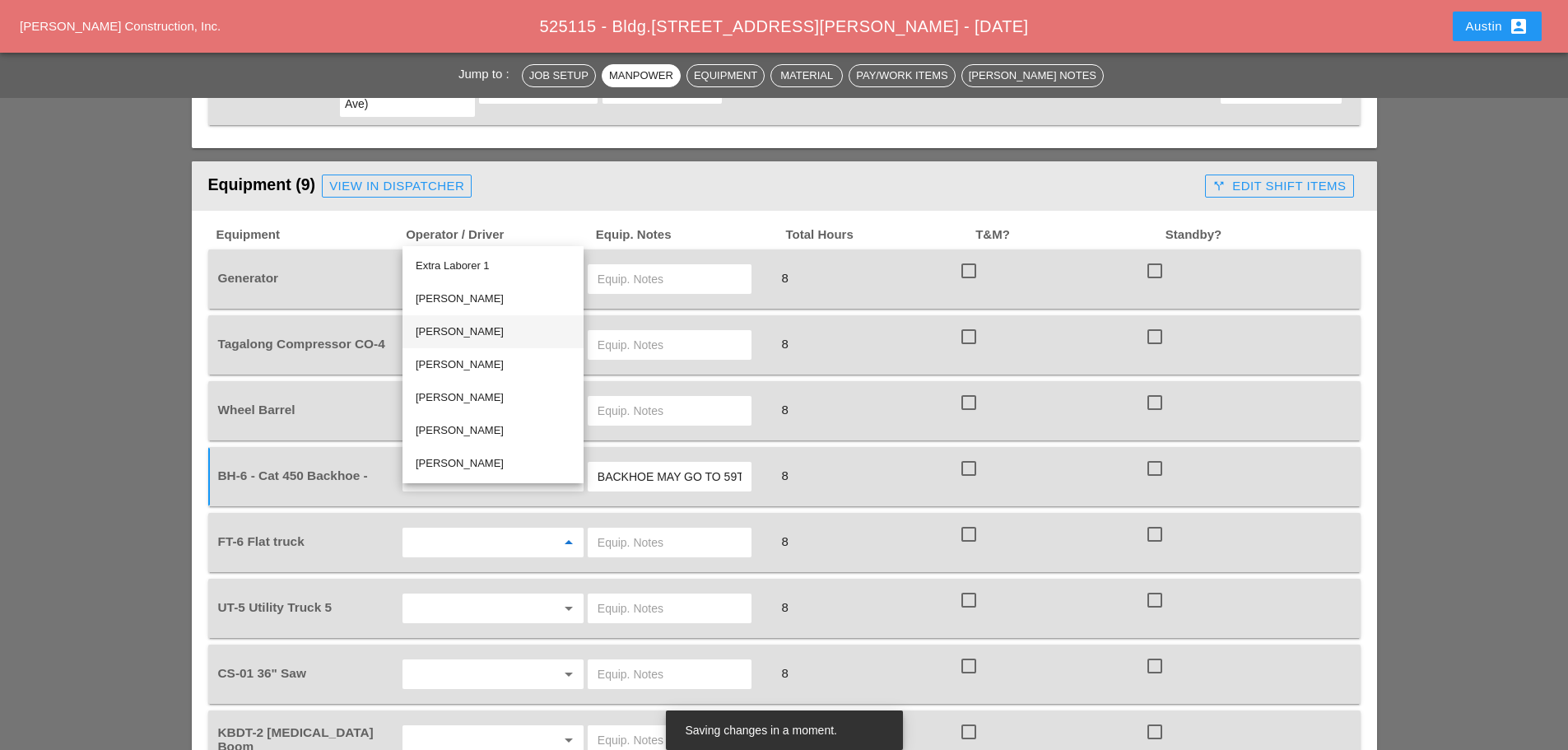
click at [465, 334] on div "[PERSON_NAME]" at bounding box center [493, 332] width 155 height 19
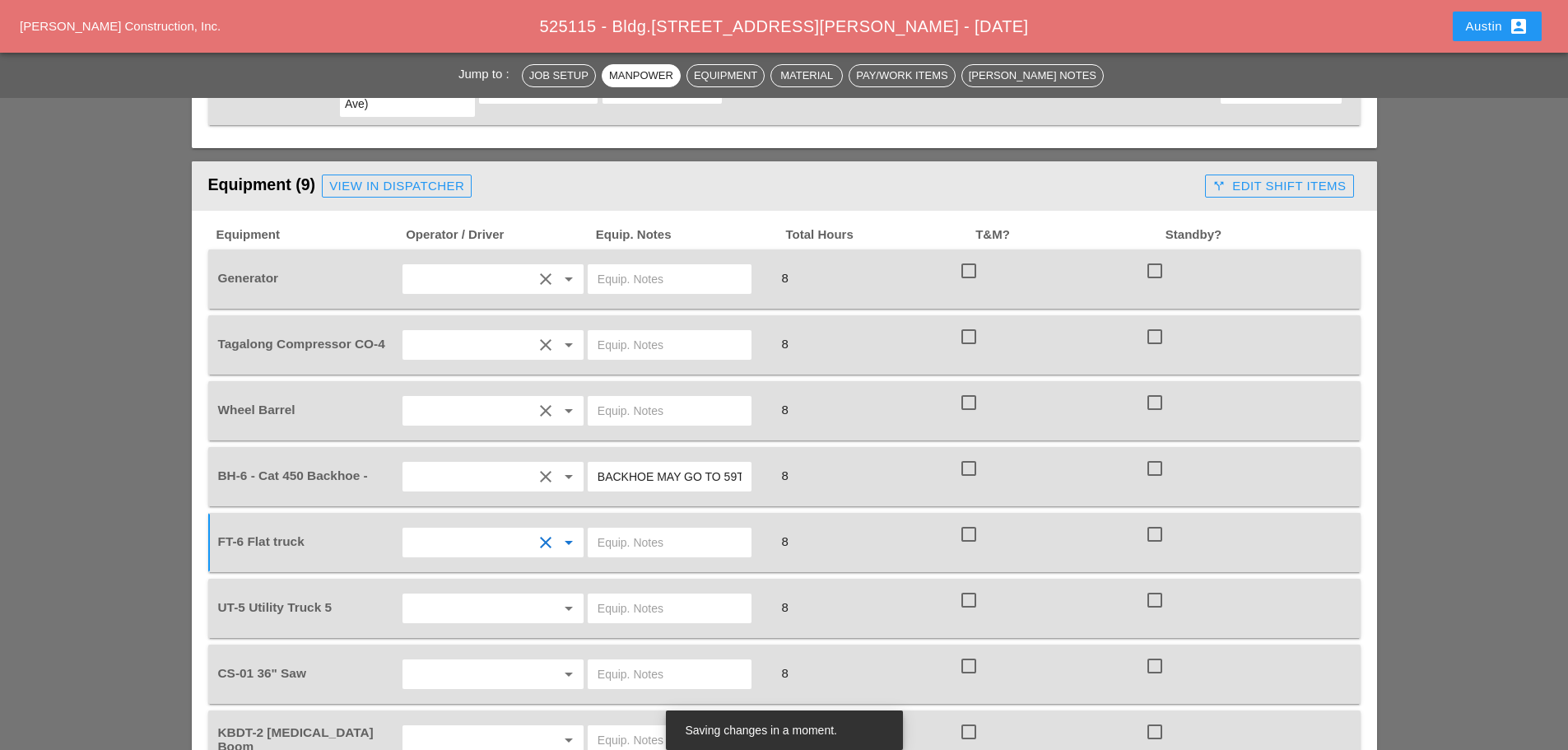
click at [422, 595] on input "text" at bounding box center [470, 608] width 126 height 26
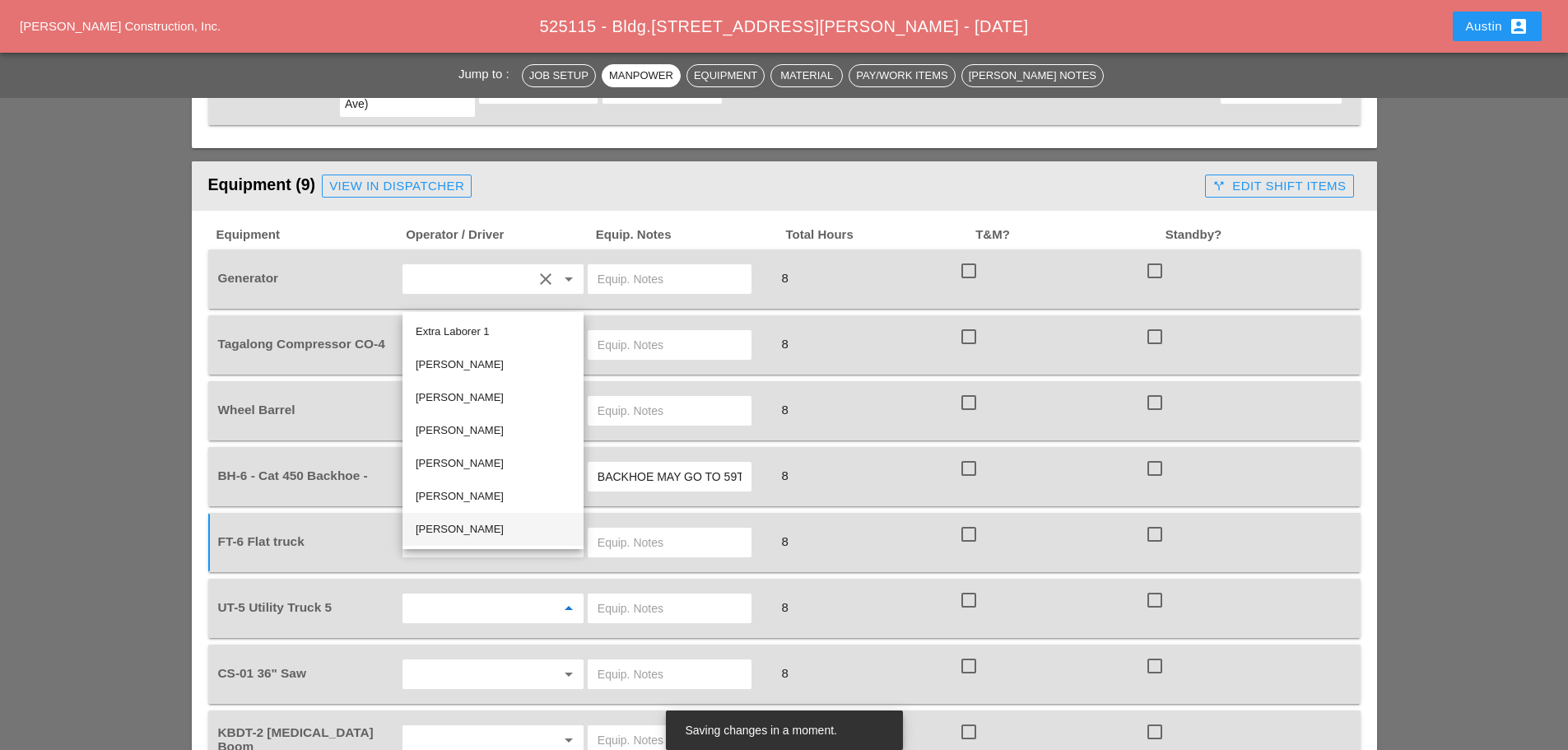
click at [448, 521] on div "[PERSON_NAME]" at bounding box center [493, 530] width 155 height 19
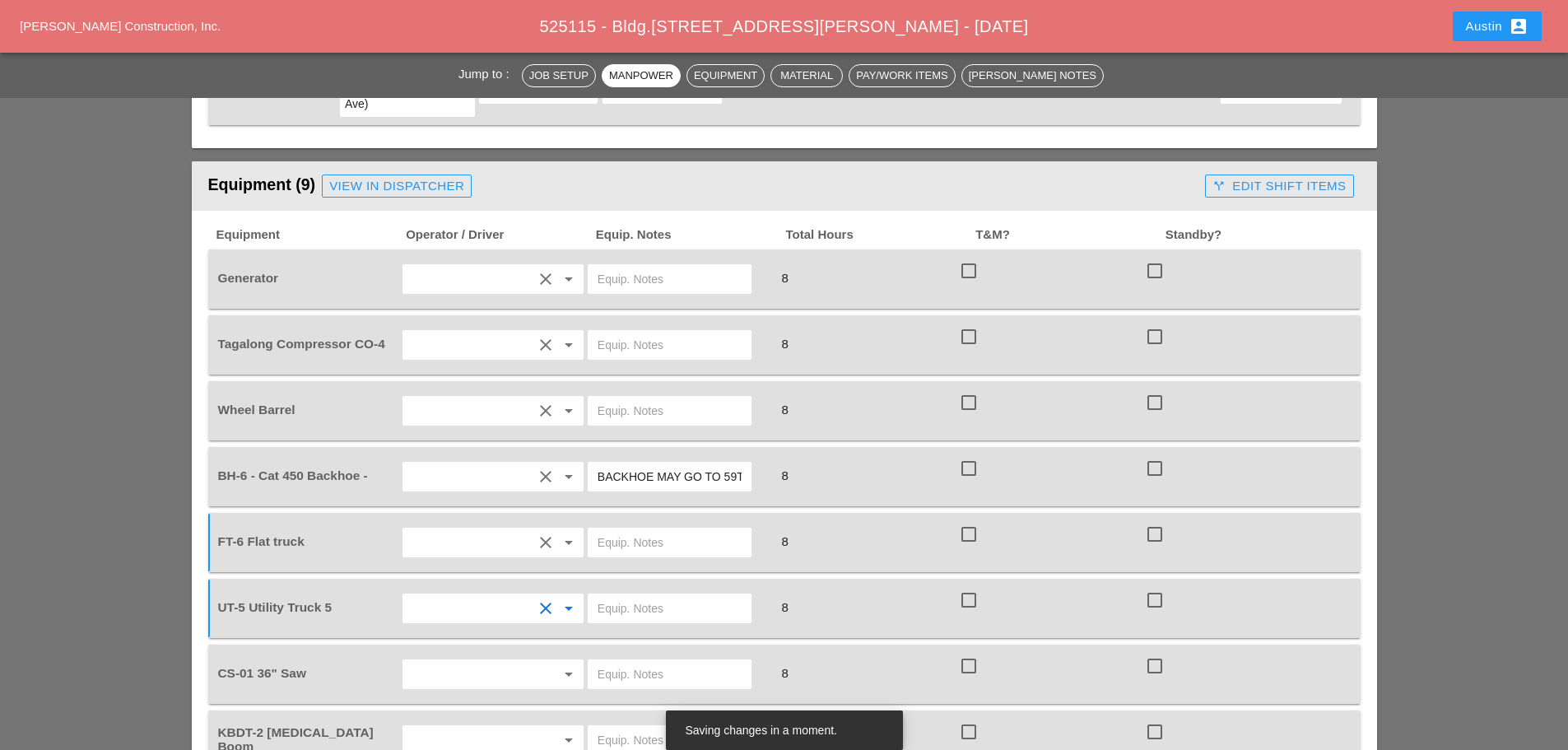
click at [437, 661] on input "text" at bounding box center [470, 674] width 126 height 26
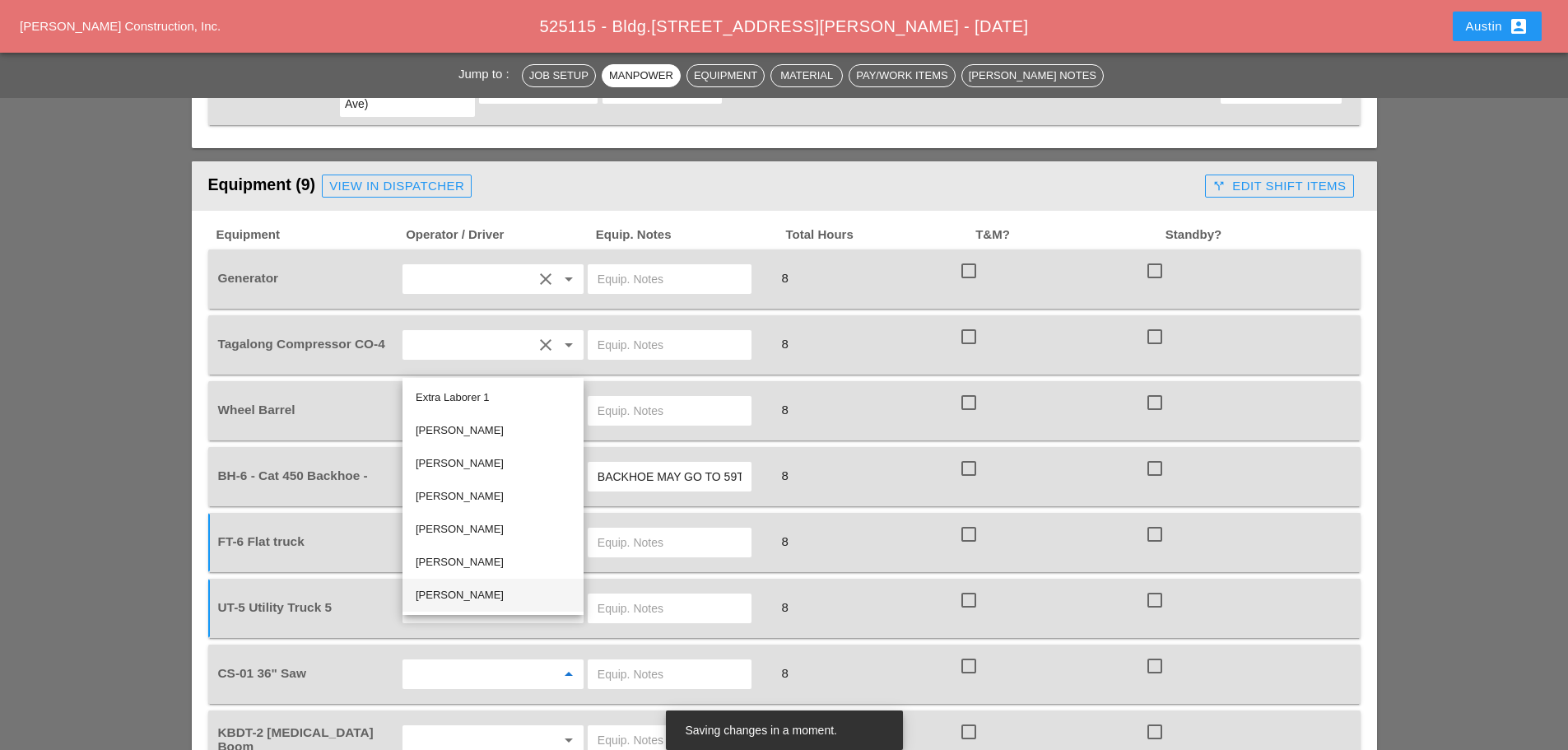
click at [471, 596] on div "[PERSON_NAME]" at bounding box center [493, 595] width 155 height 19
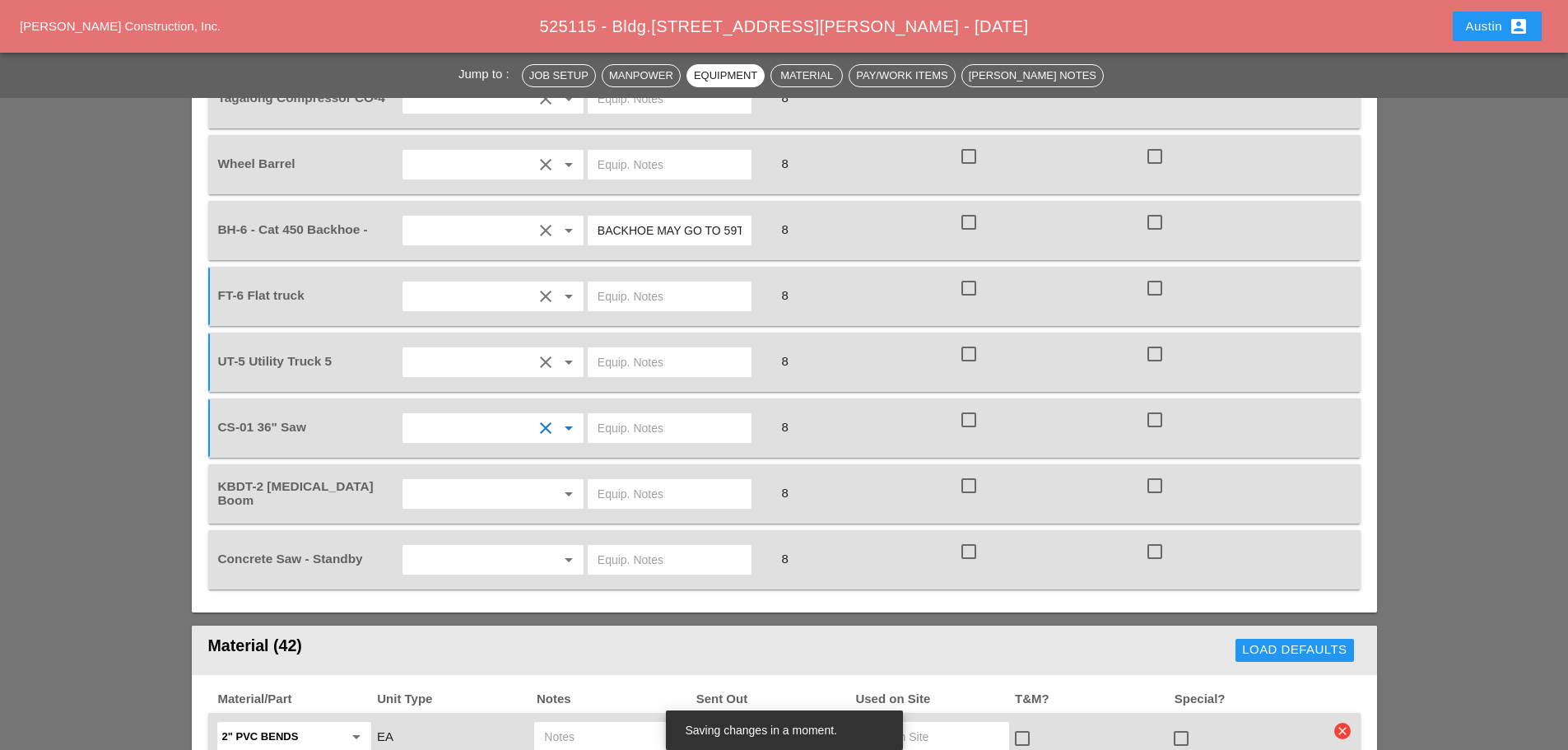
scroll to position [1483, 0]
click at [445, 480] on input "text" at bounding box center [470, 493] width 126 height 26
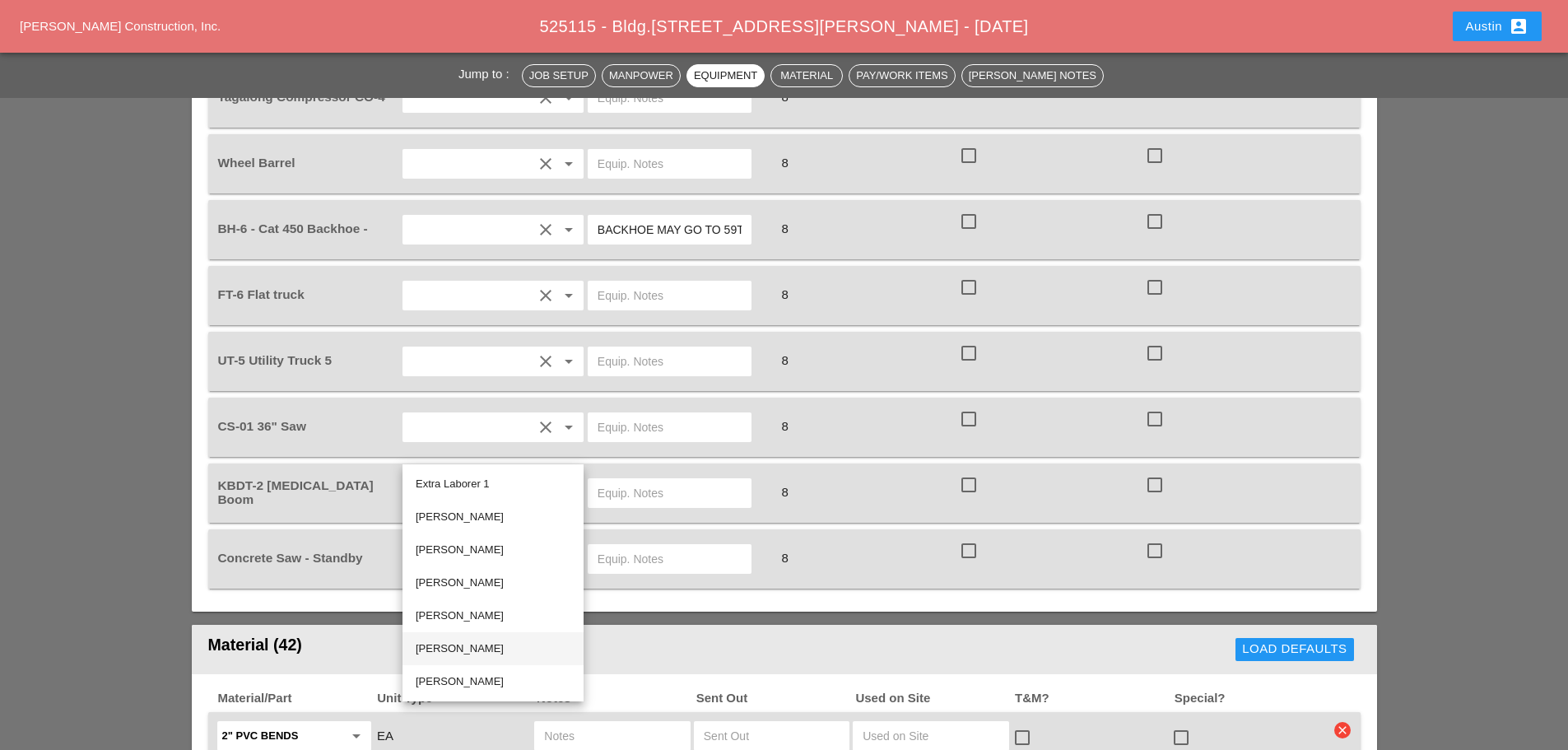
click at [465, 648] on div "[PERSON_NAME]" at bounding box center [493, 649] width 155 height 19
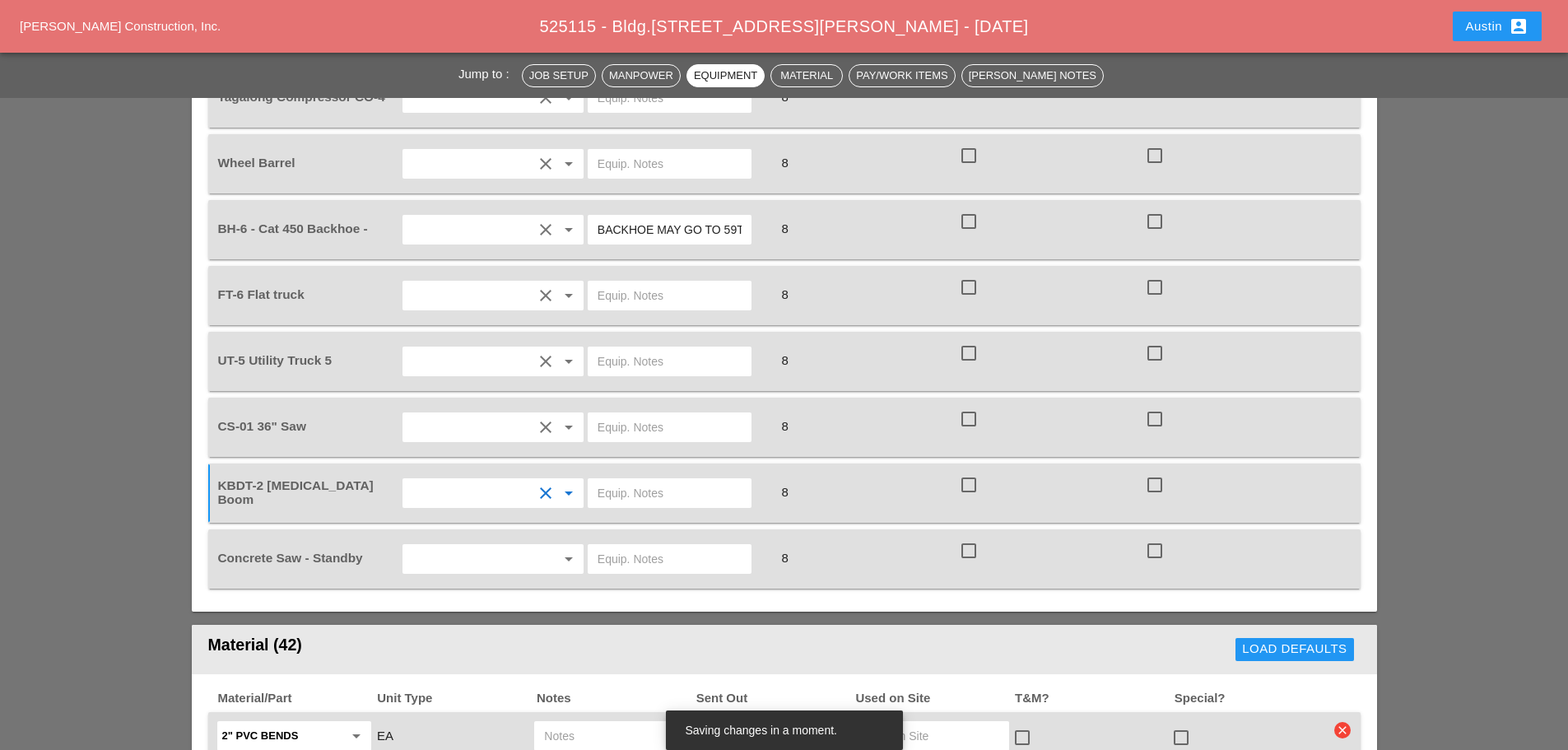
click at [435, 546] on input "text" at bounding box center [470, 559] width 126 height 26
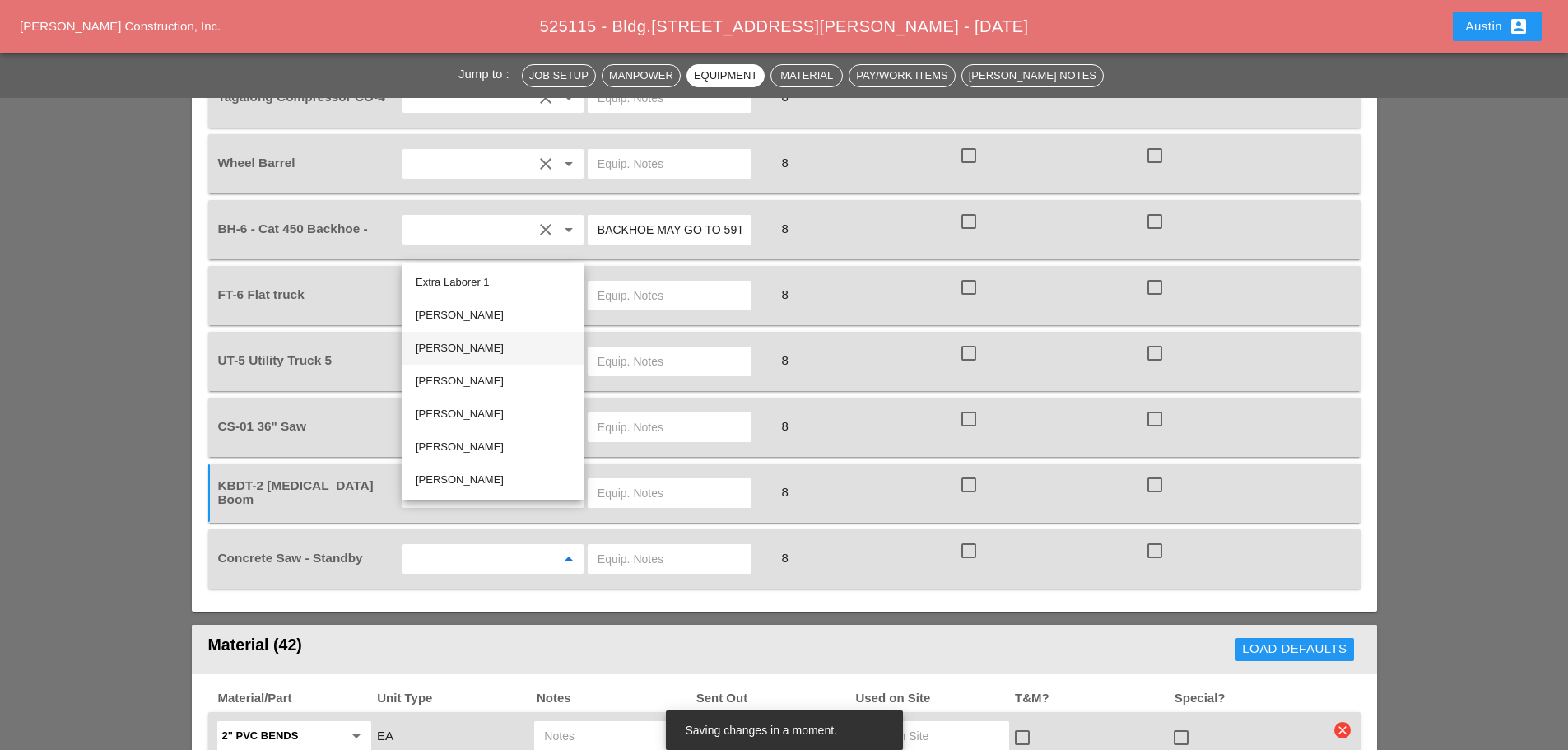
click at [462, 339] on div "[PERSON_NAME]" at bounding box center [493, 348] width 155 height 19
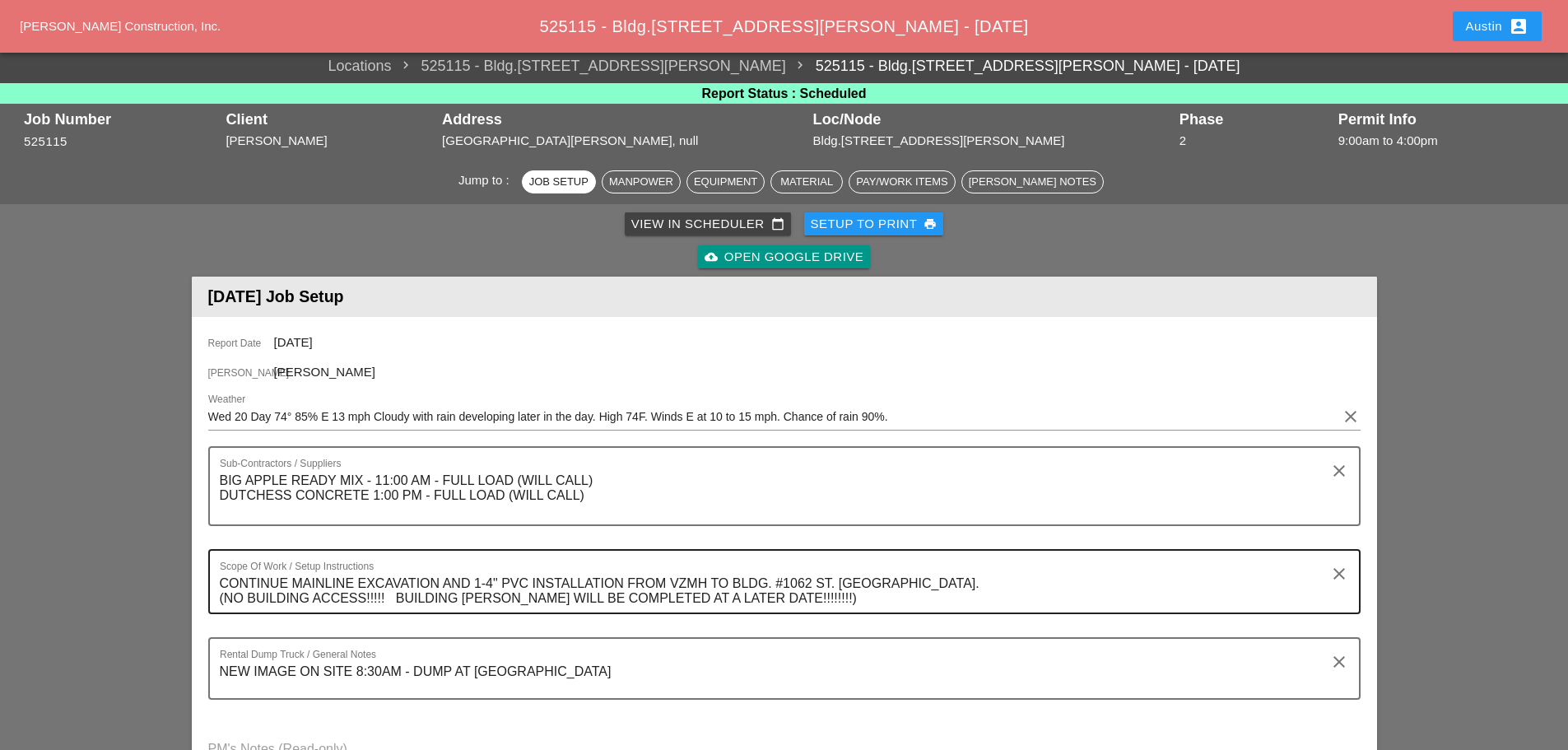
scroll to position [0, 0]
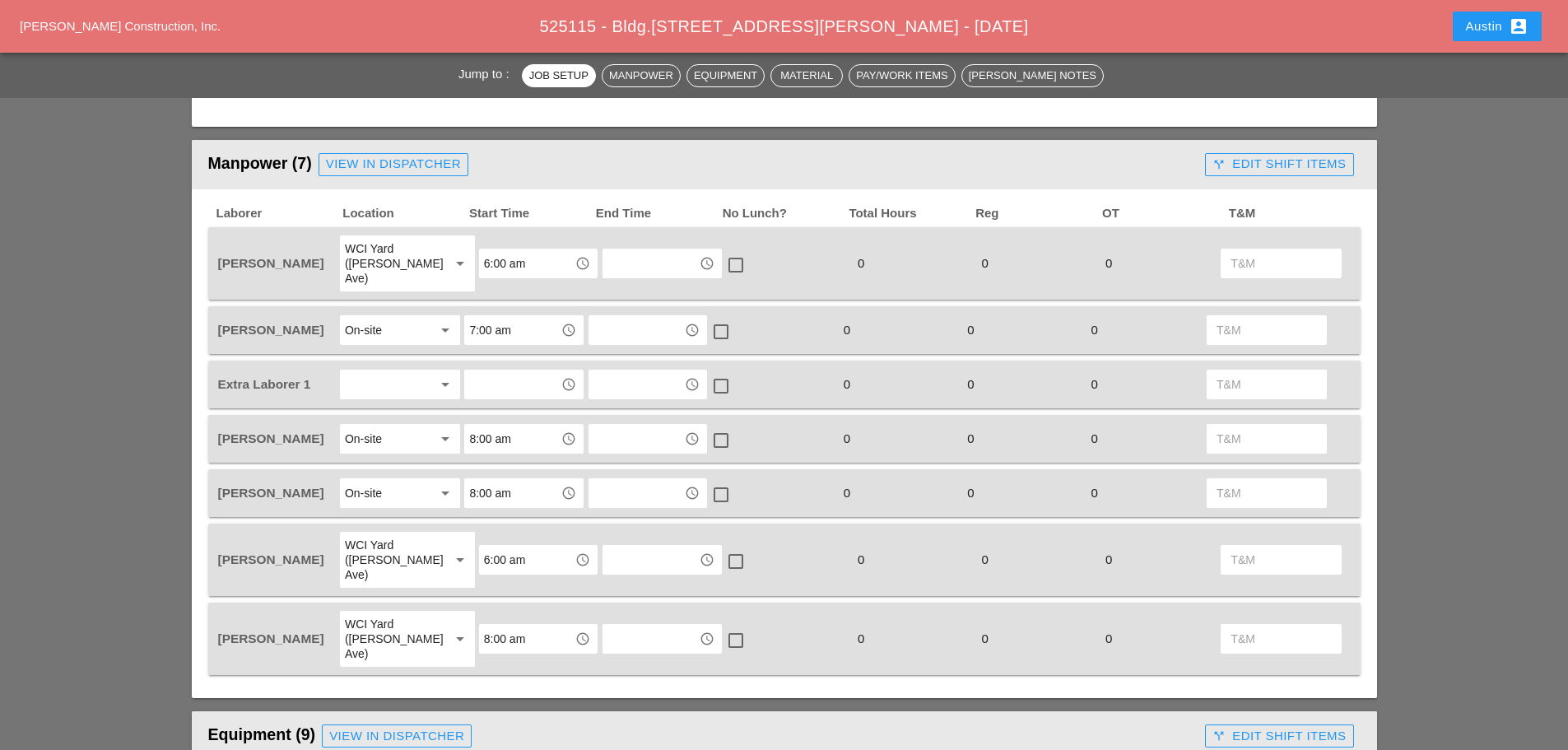
scroll to position [659, 0]
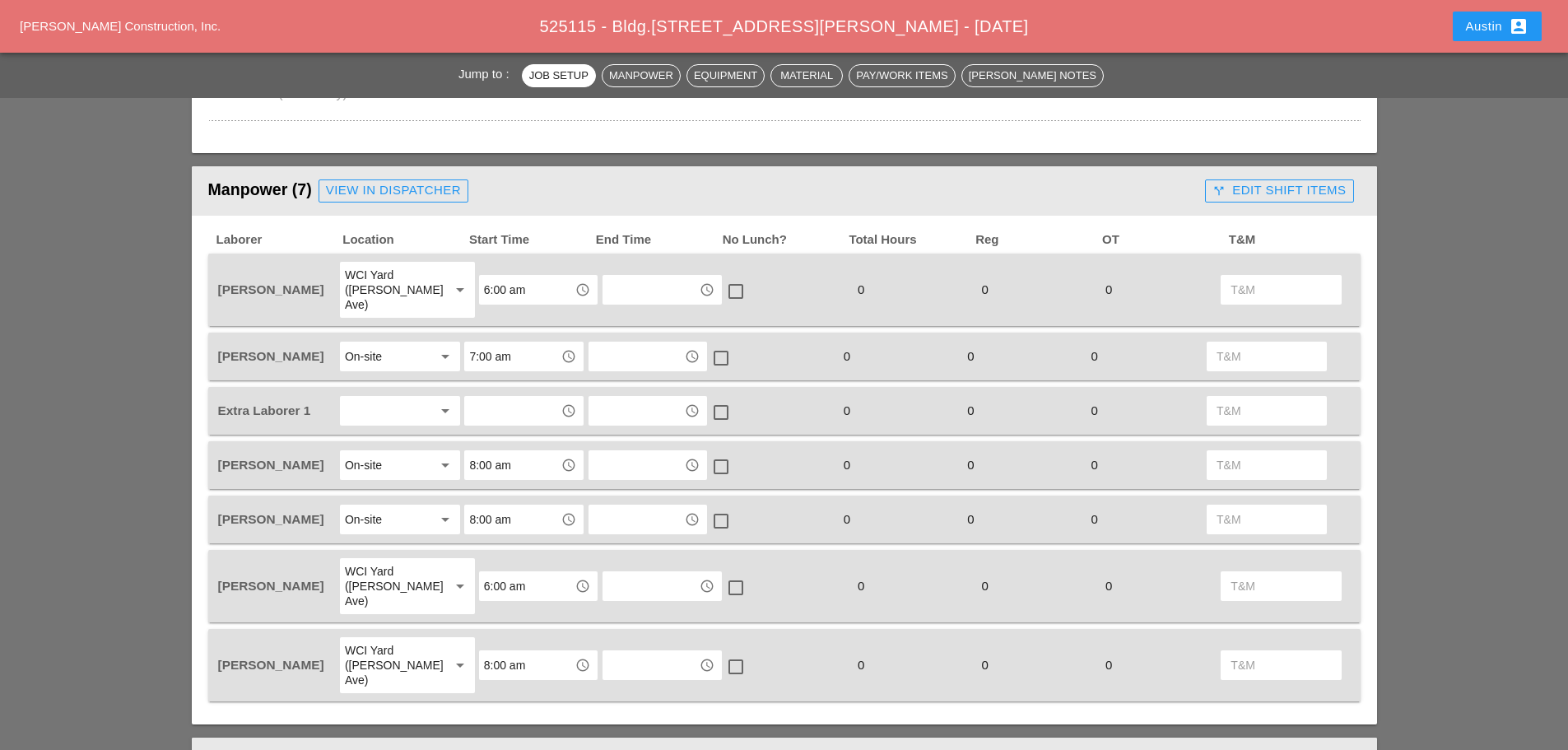
click at [447, 190] on div "View in Dispatcher" at bounding box center [393, 190] width 135 height 19
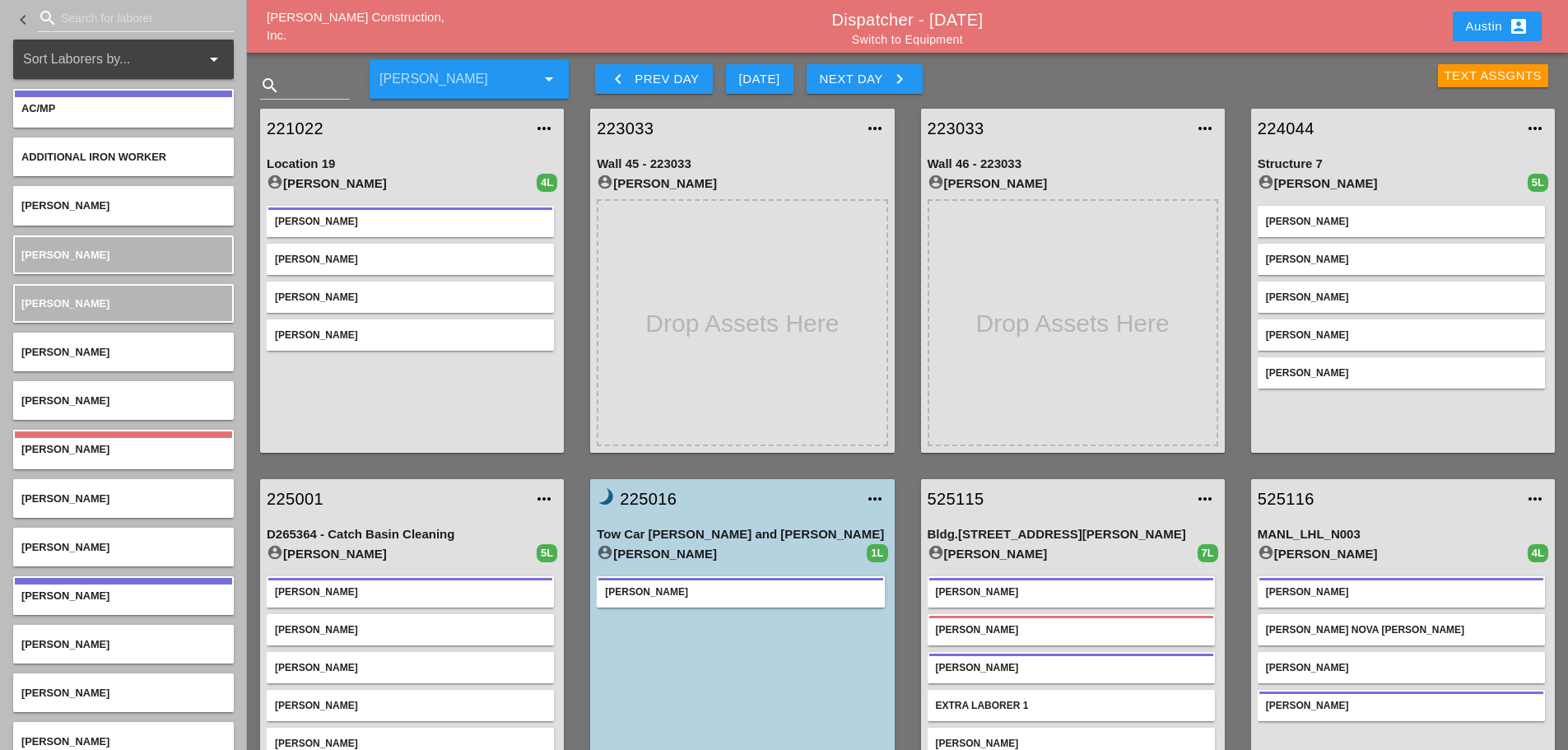
click at [572, 233] on div "221022 more_horiz Location 19 account_circle [PERSON_NAME] 4L [PERSON_NAME] [PE…" at bounding box center [413, 280] width 330 height 370
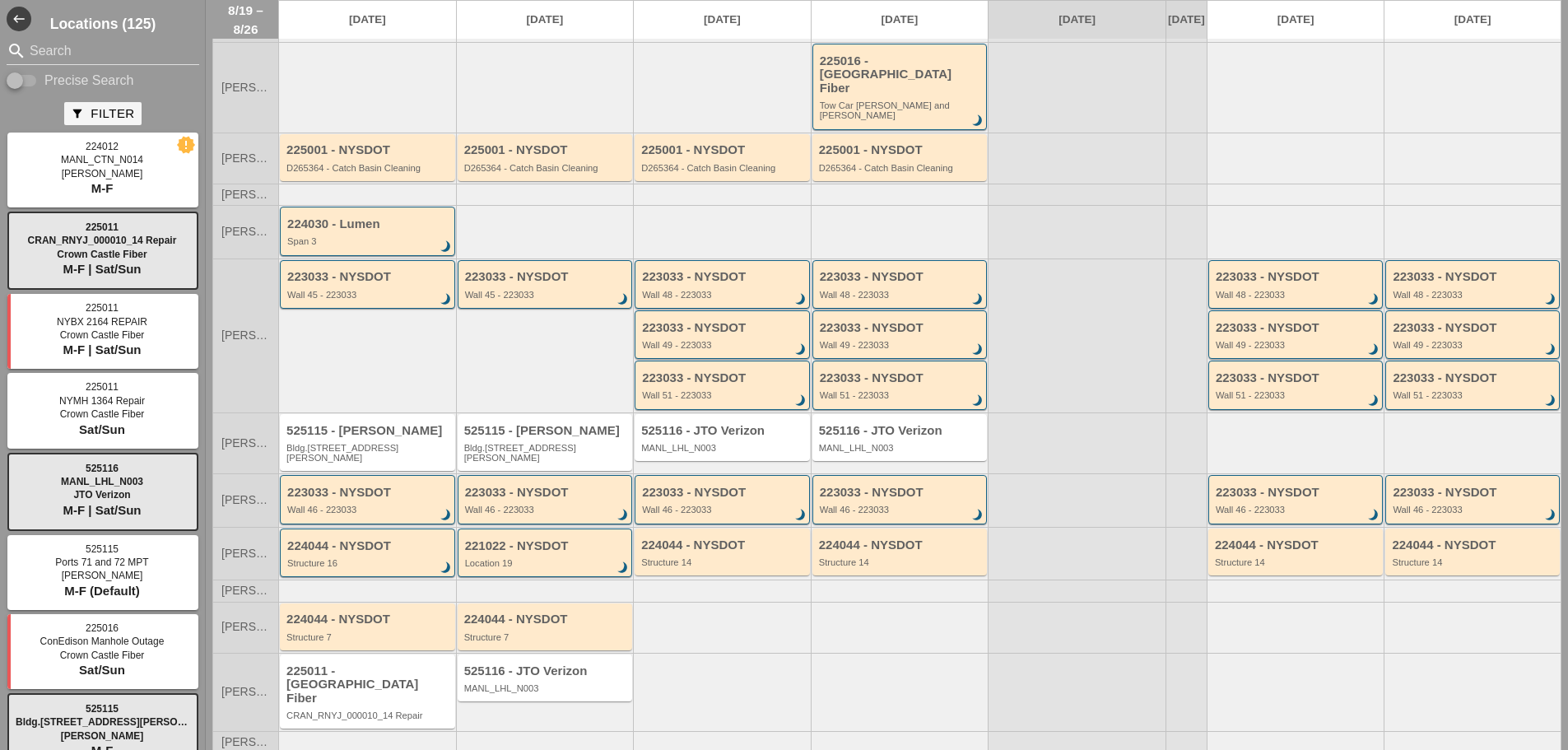
scroll to position [92, 0]
click at [554, 424] on div "525115 - [PERSON_NAME].[STREET_ADDRESS][PERSON_NAME]" at bounding box center [547, 441] width 164 height 40
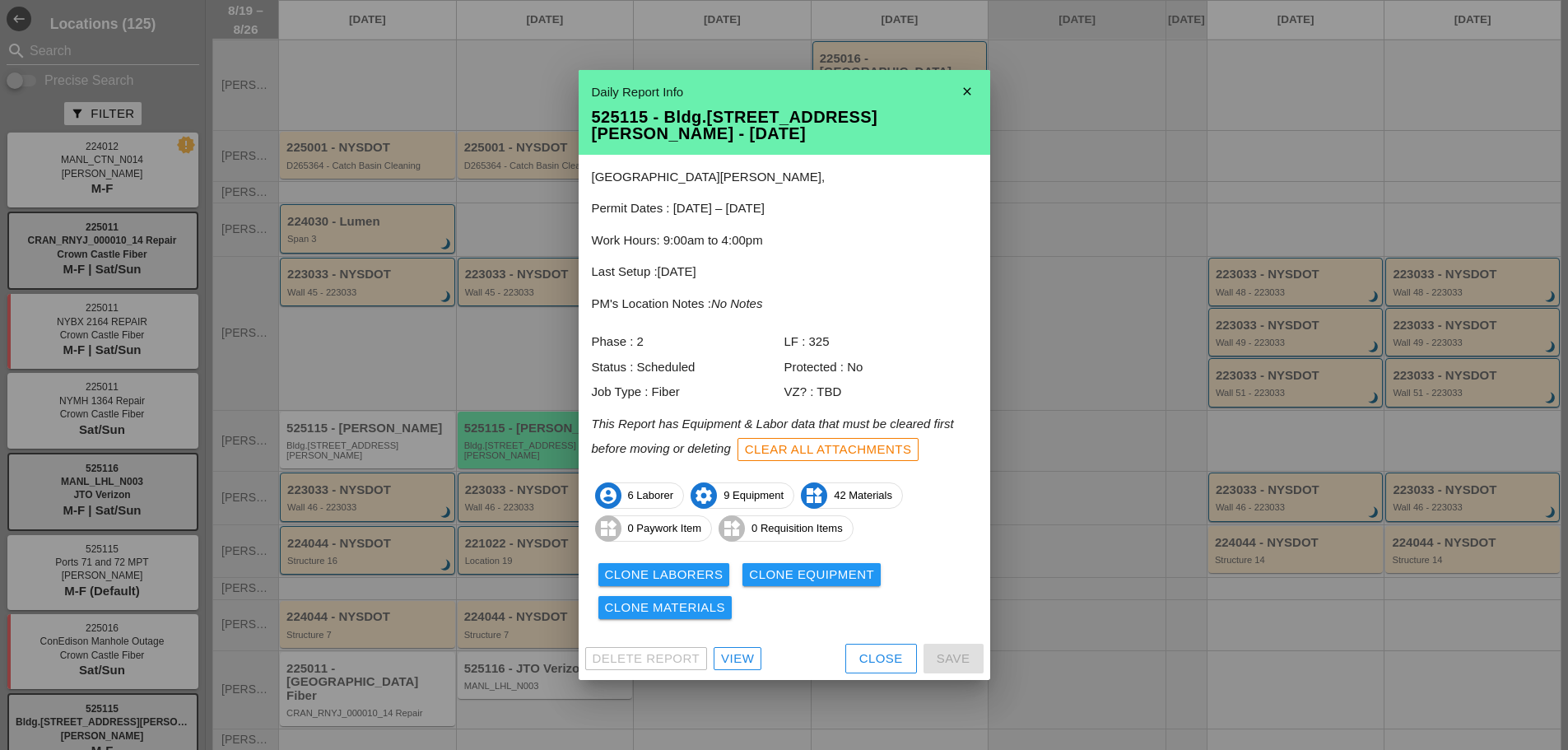
click at [737, 654] on div "View" at bounding box center [737, 659] width 33 height 19
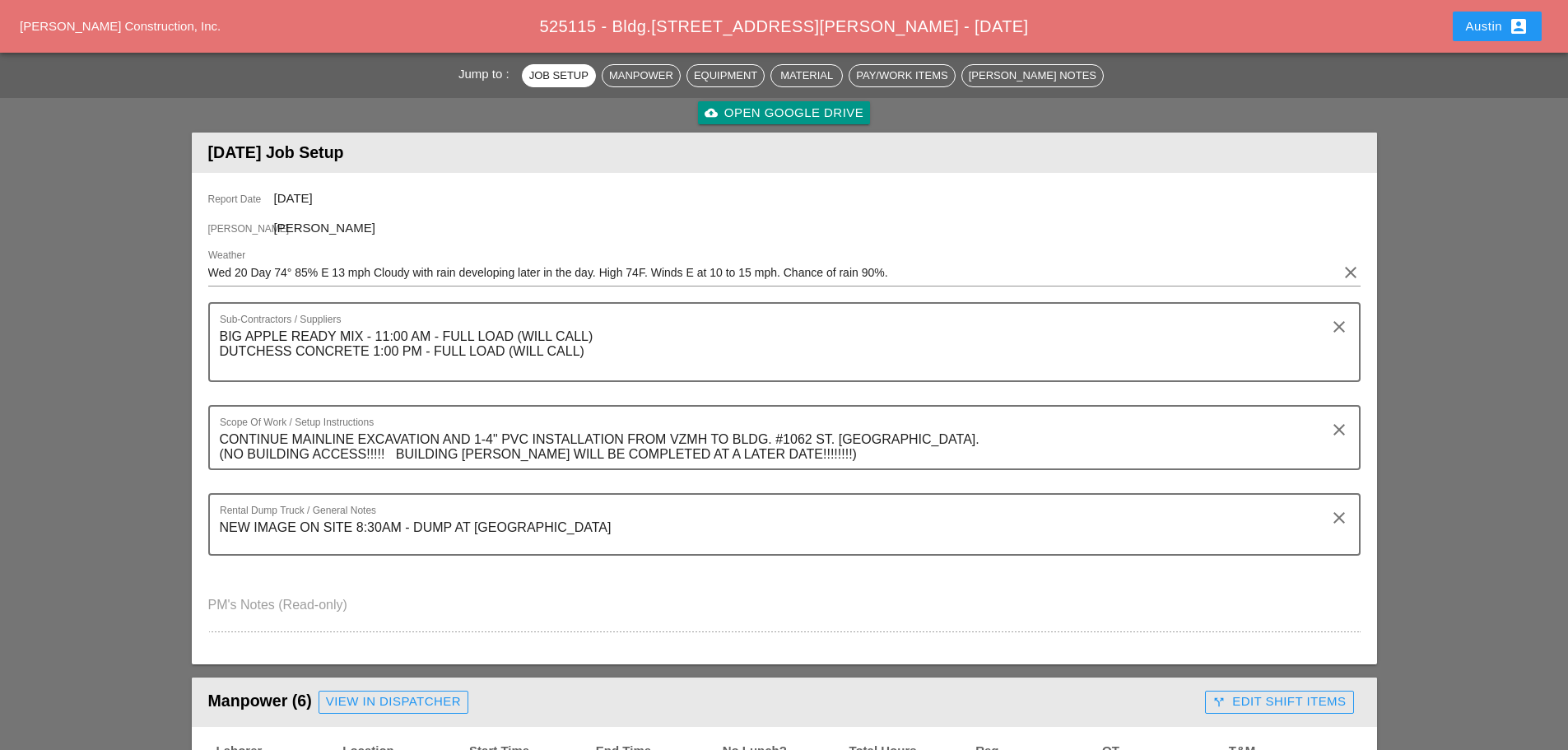
scroll to position [164, 0]
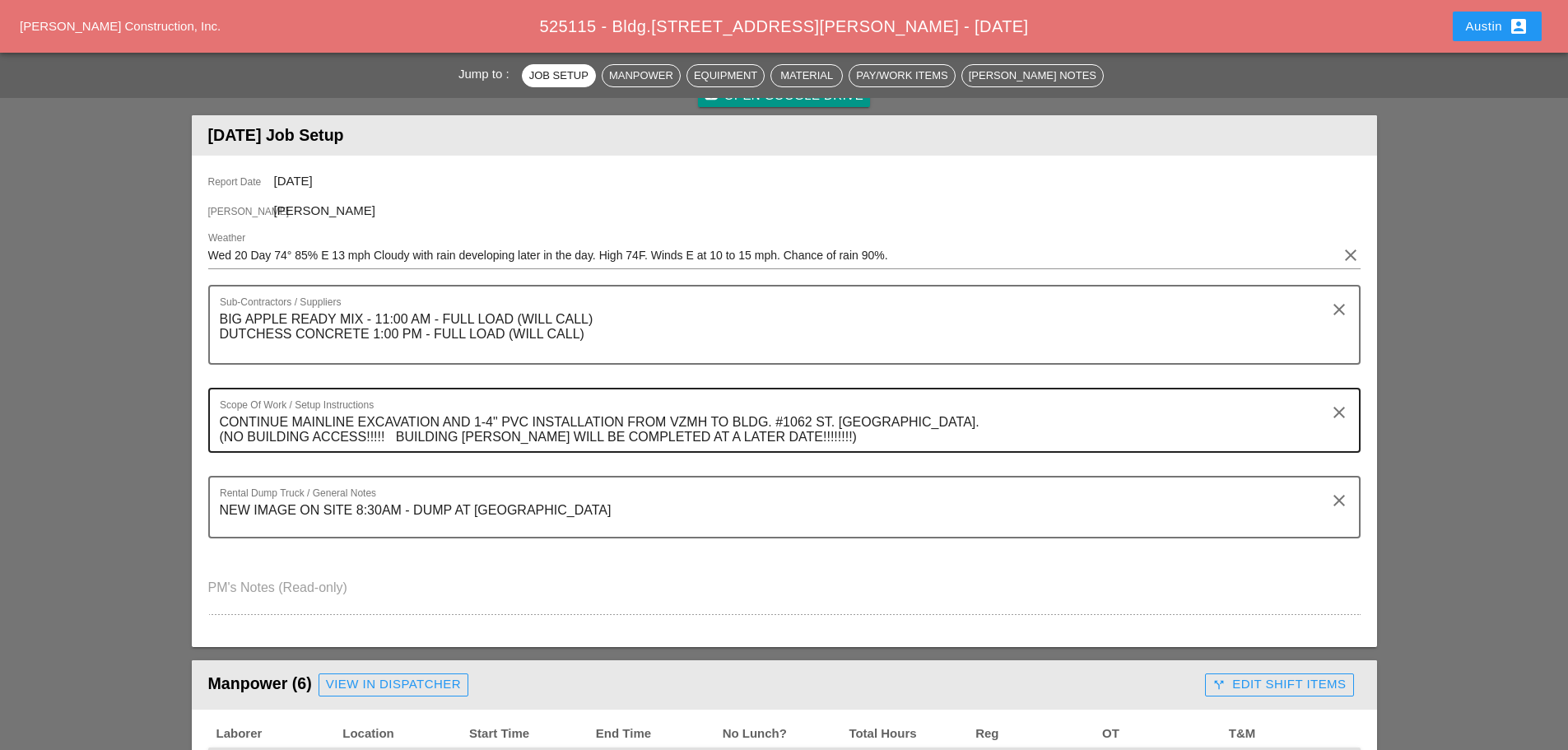
click at [802, 442] on textarea "CONTINUE MAINLINE EXCAVATION AND 1-4" PVC INSTALLATION FROM VZMH TO BLDG. #1062…" at bounding box center [778, 429] width 1116 height 42
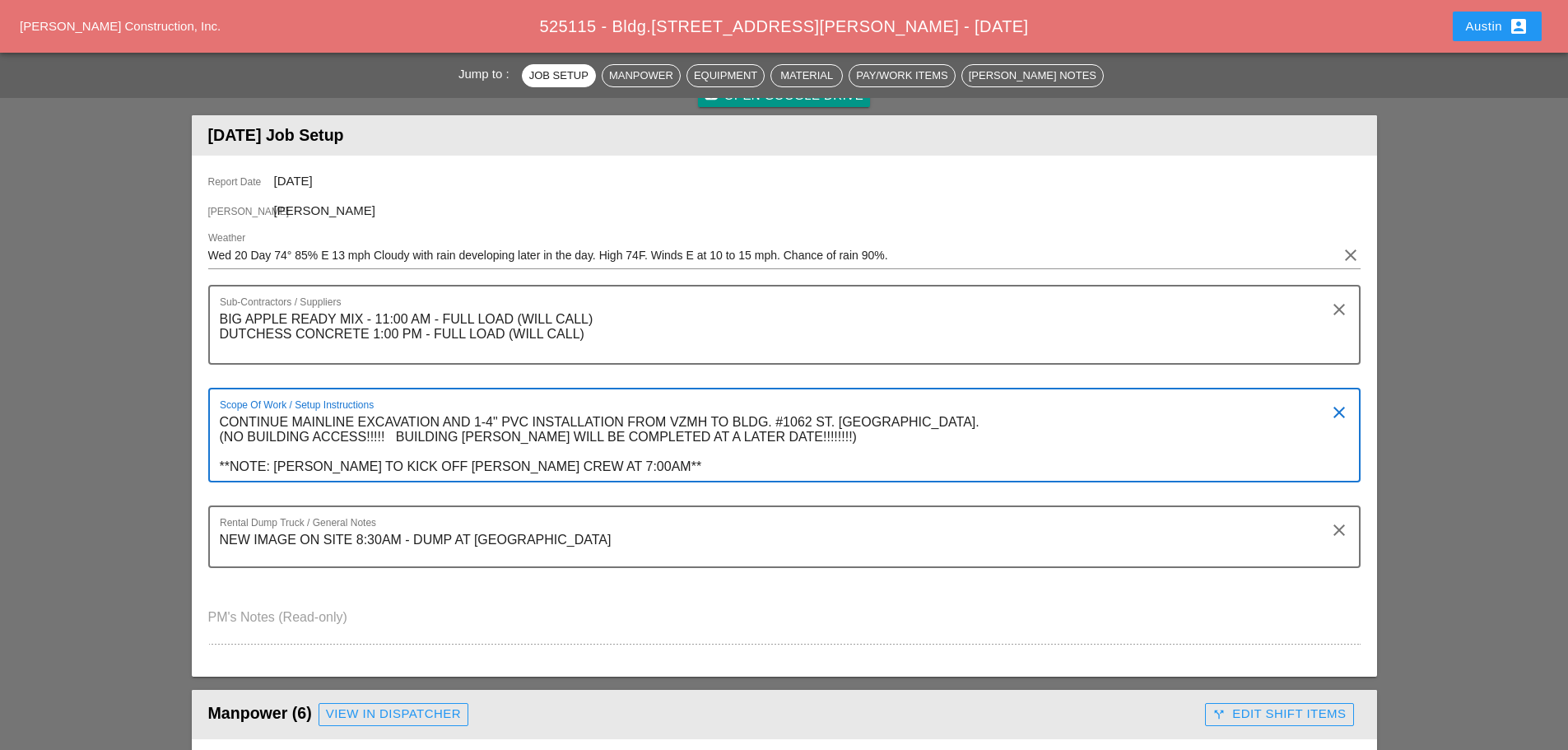
click at [821, 437] on textarea "CONTINUE MAINLINE EXCAVATION AND 1-4" PVC INSTALLATION FROM VZMH TO BLDG. #1062…" at bounding box center [778, 445] width 1116 height 72
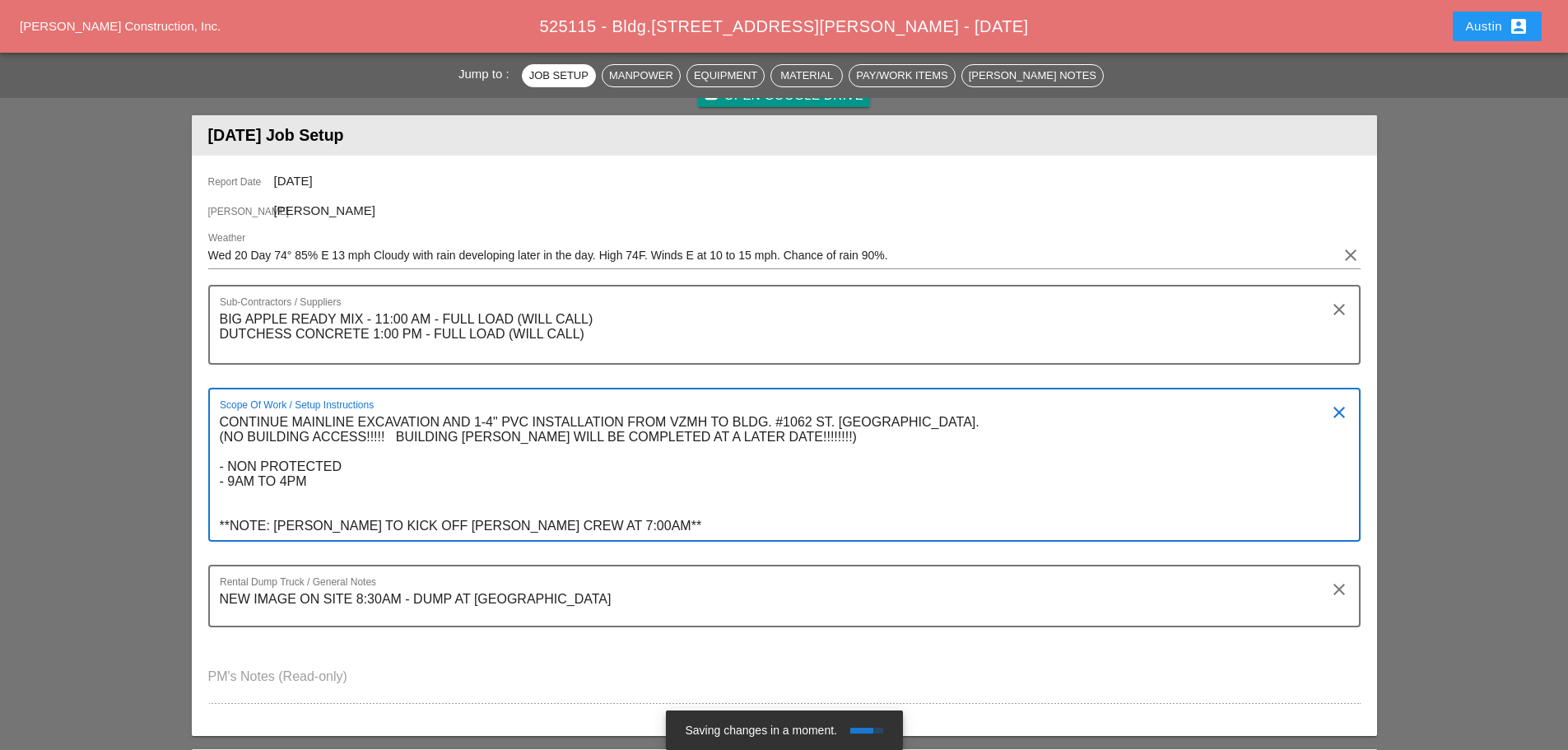
click at [277, 485] on textarea "CONTINUE MAINLINE EXCAVATION AND 1-4" PVC INSTALLATION FROM VZMH TO BLDG. #1062…" at bounding box center [778, 474] width 1116 height 130
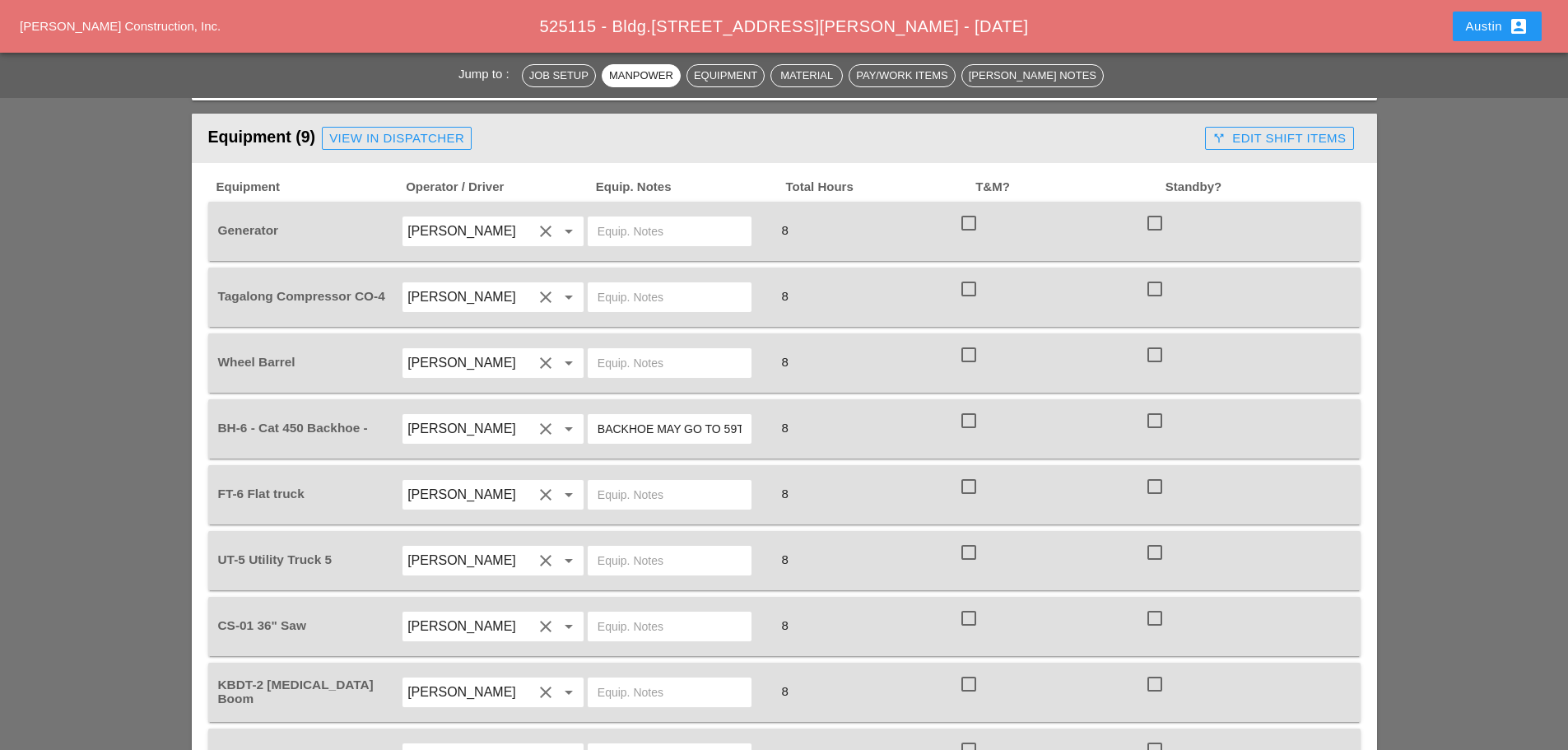
scroll to position [1400, 0]
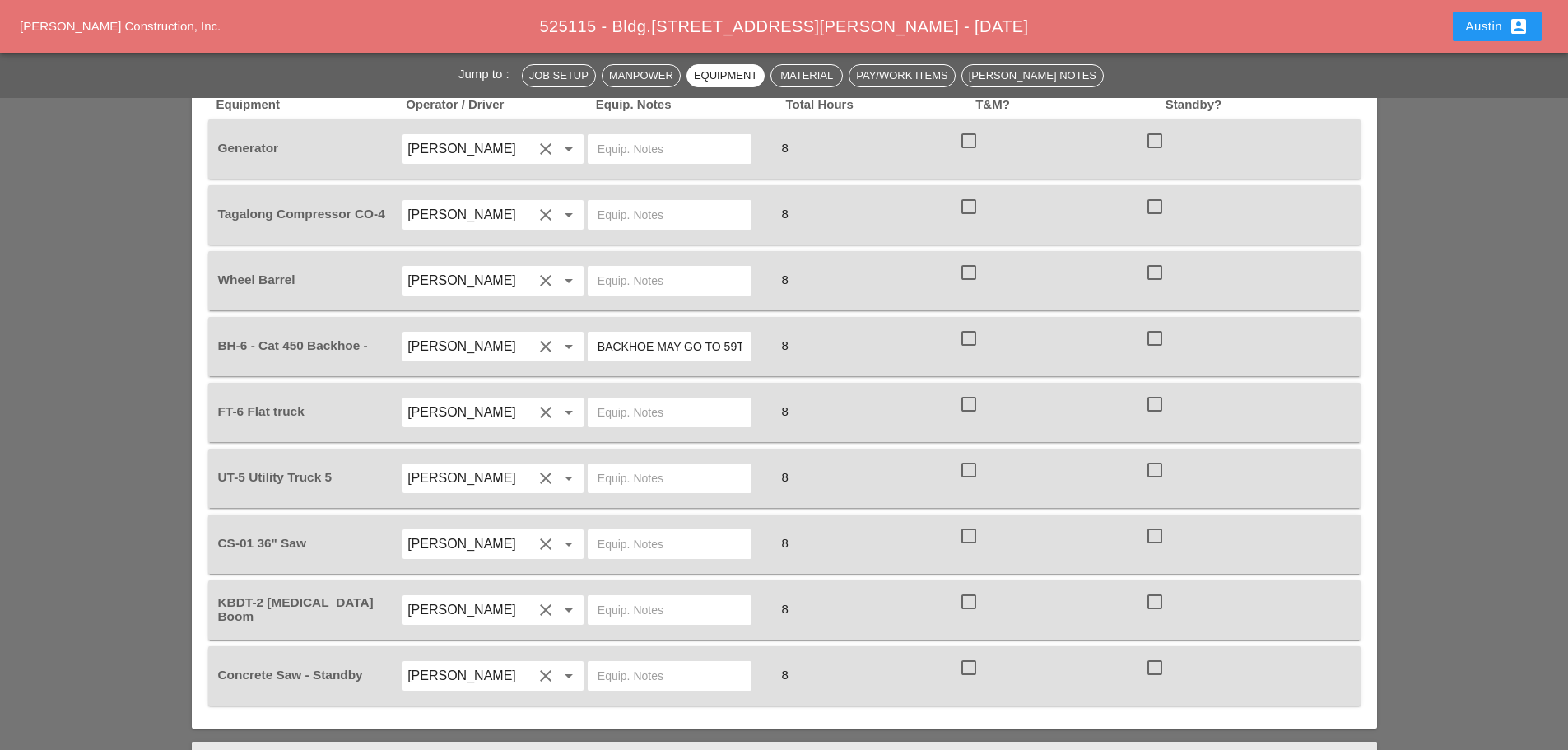
type textarea "CONTINUE MAINLINE EXCAVATION AND 1-4" PVC INSTALLATION FROM VZMH TO BLDG. #1062…"
click at [655, 532] on input "text" at bounding box center [670, 544] width 144 height 26
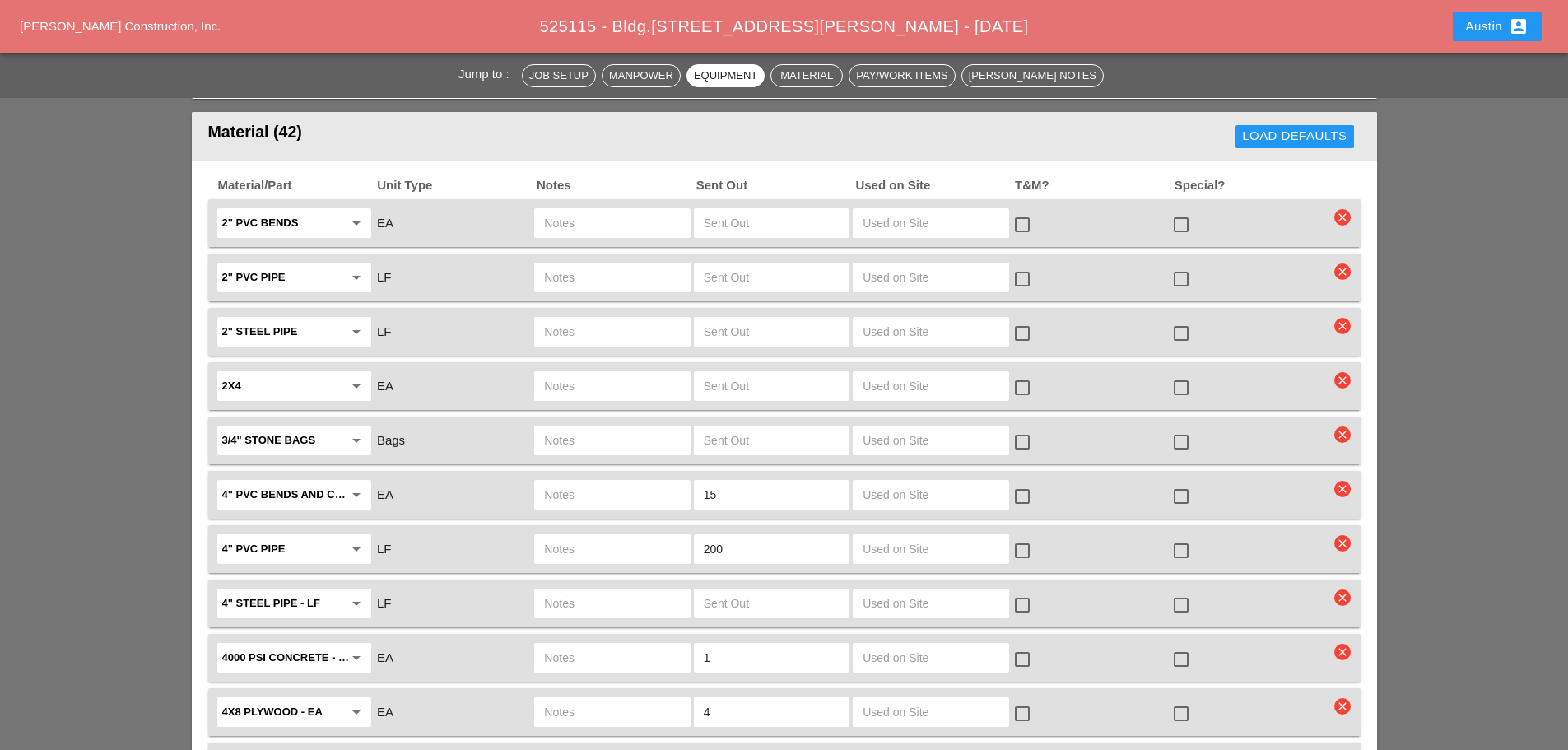
scroll to position [2059, 0]
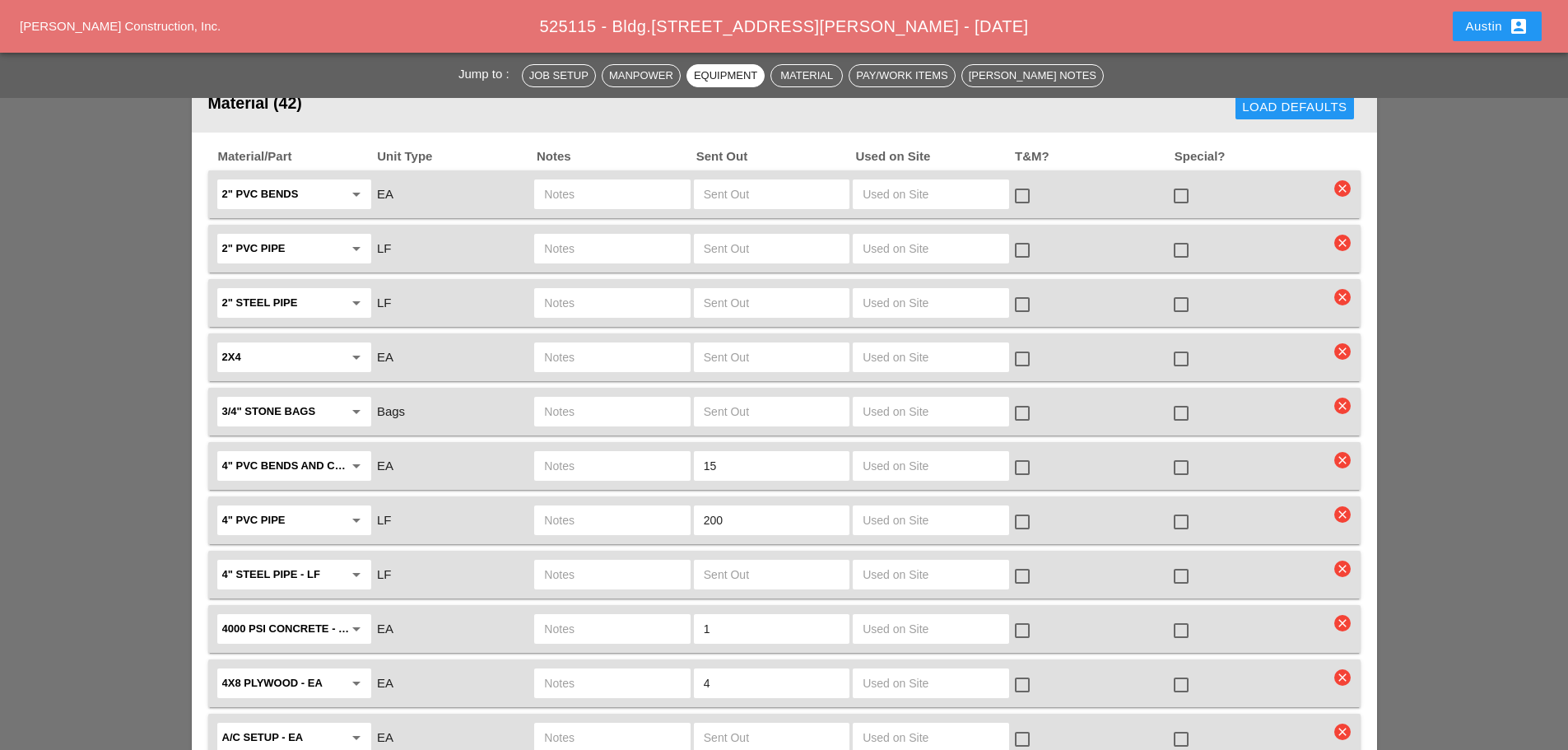
click at [586, 453] on input "text" at bounding box center [612, 466] width 136 height 26
type input "ALL KINDS"
click at [1171, 454] on div at bounding box center [1181, 468] width 28 height 28
checkbox input "true"
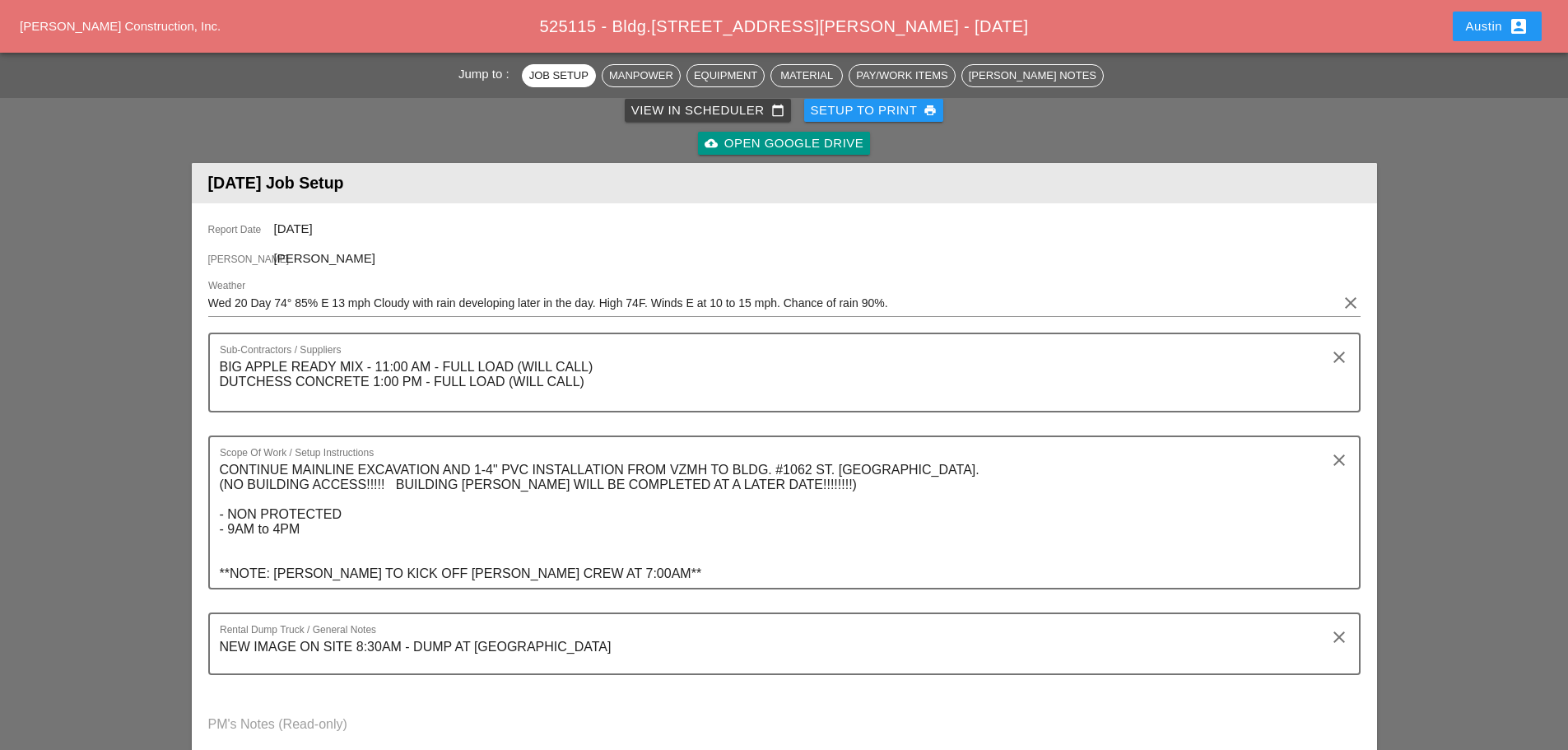
scroll to position [0, 0]
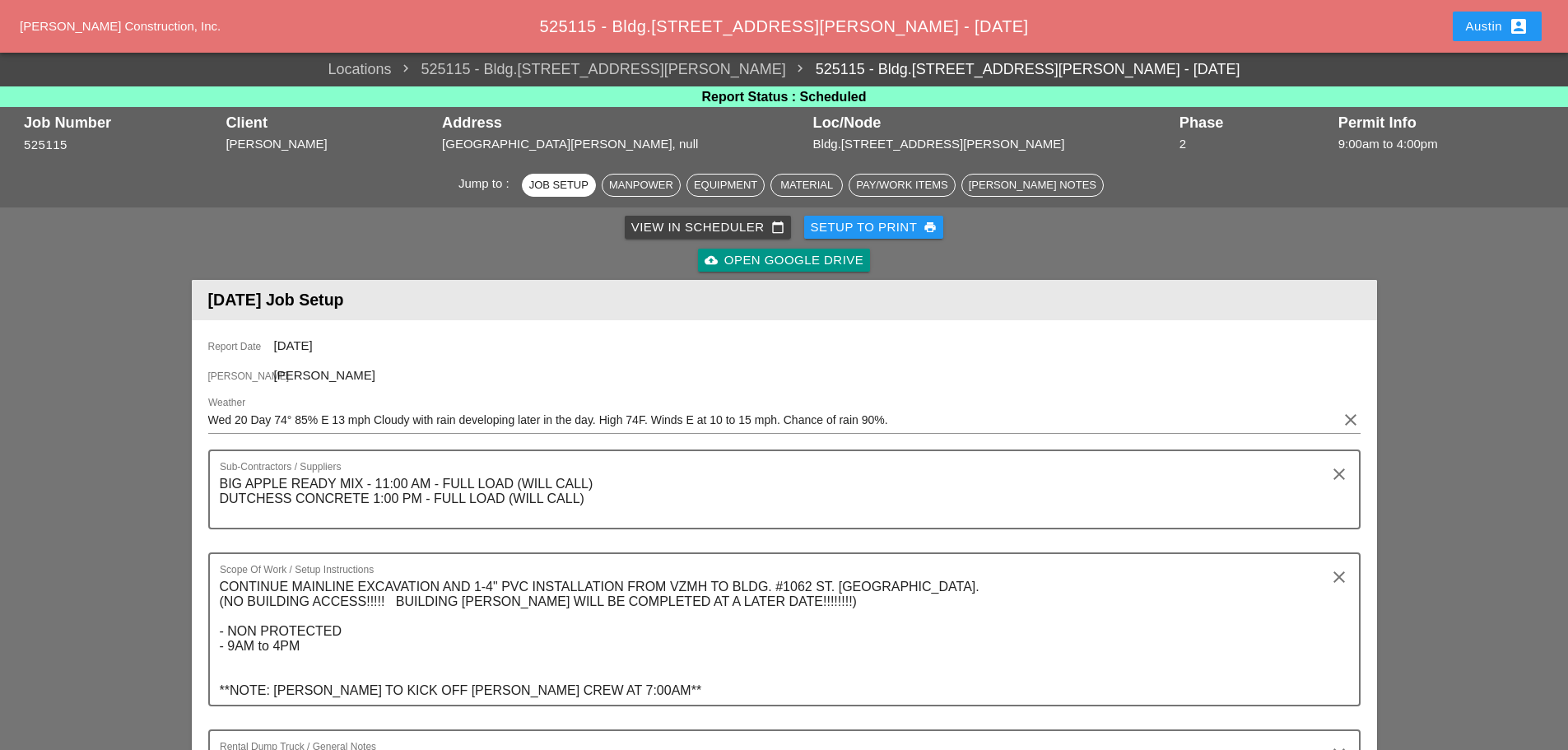
click at [871, 219] on div "Setup to Print print" at bounding box center [873, 228] width 127 height 19
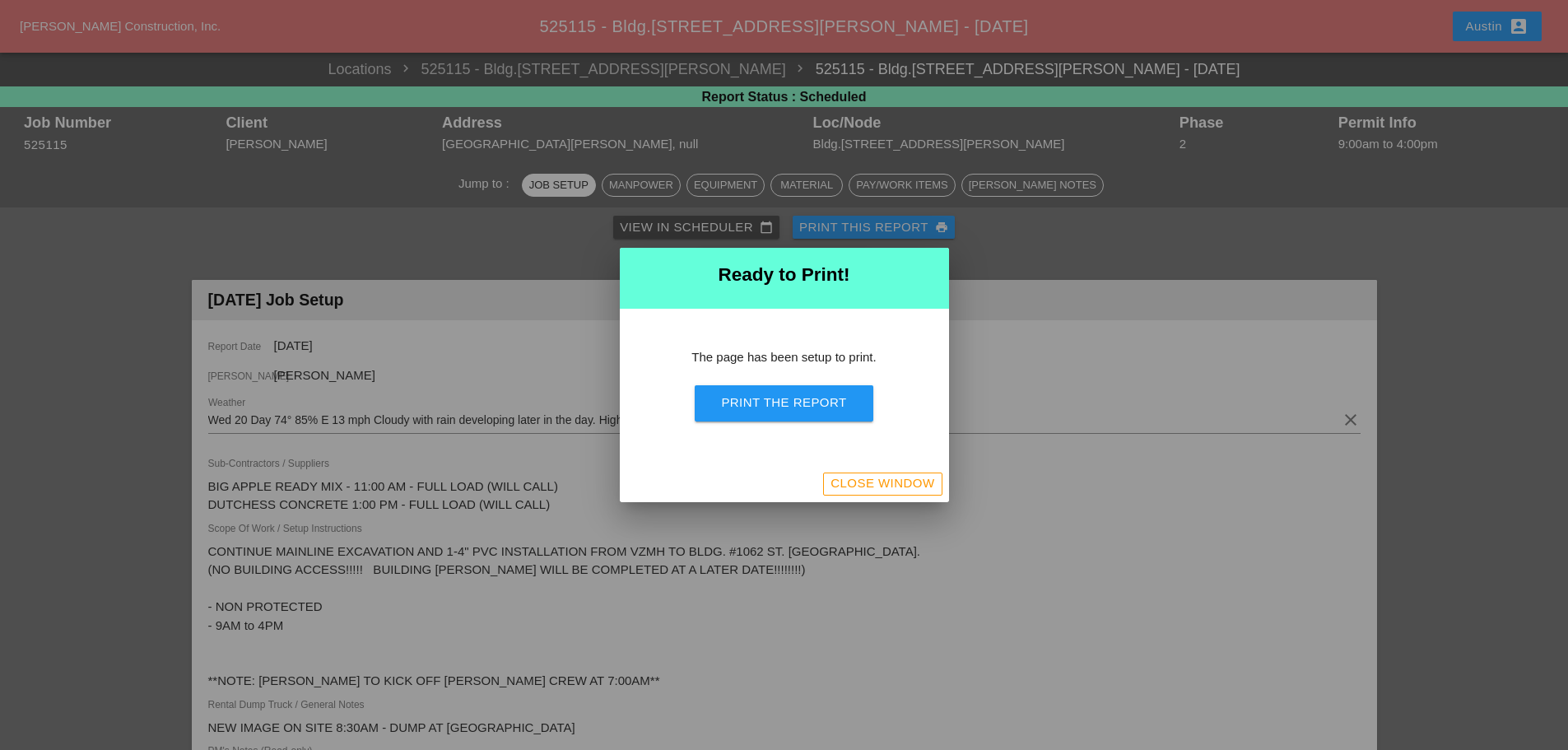
click at [806, 394] on div "Print the Report" at bounding box center [784, 403] width 126 height 19
drag, startPoint x: 887, startPoint y: 476, endPoint x: 3, endPoint y: 188, distance: 929.7
click at [887, 476] on div "Close Window" at bounding box center [882, 484] width 103 height 19
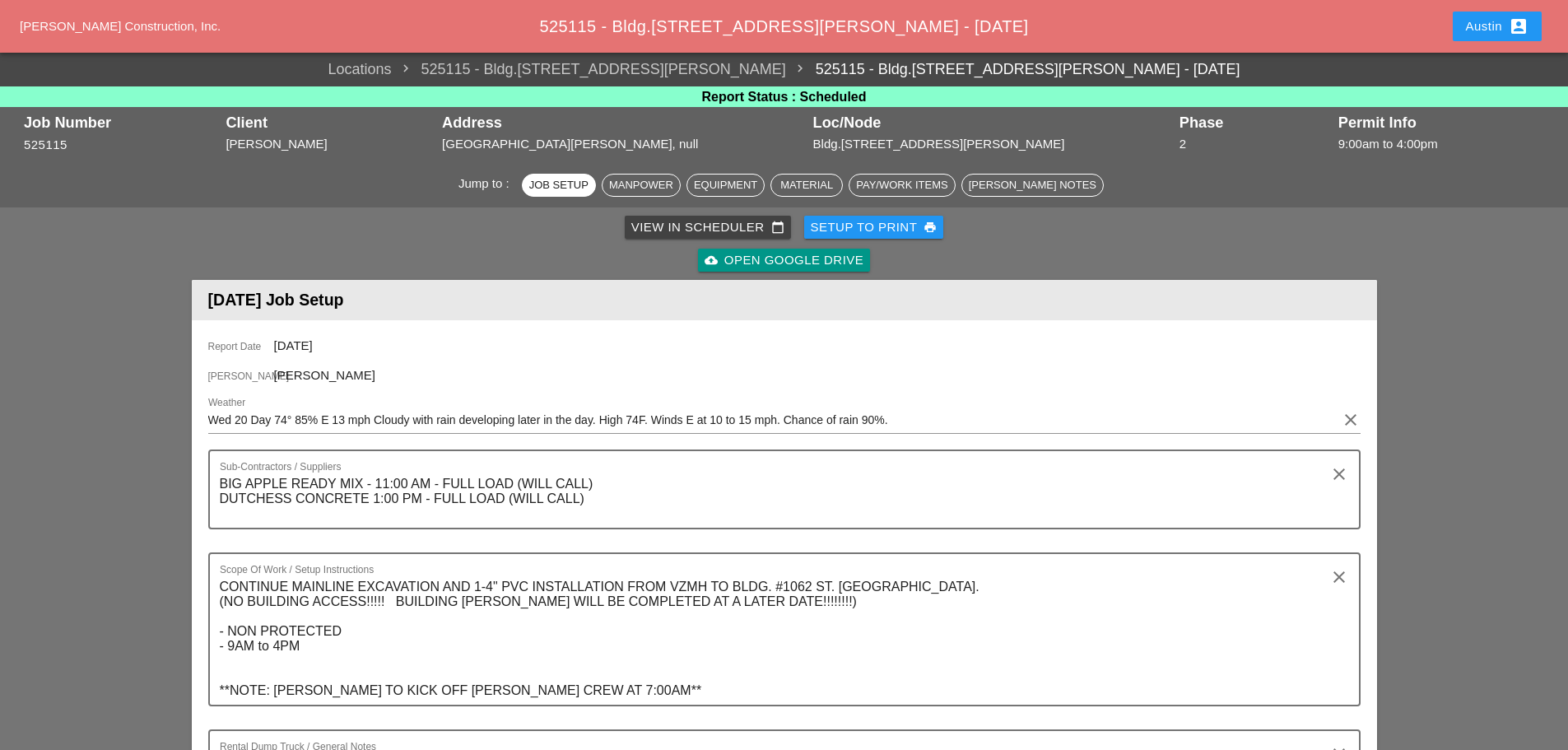
click at [729, 225] on div "View in Scheduler calendar_today" at bounding box center [708, 228] width 153 height 19
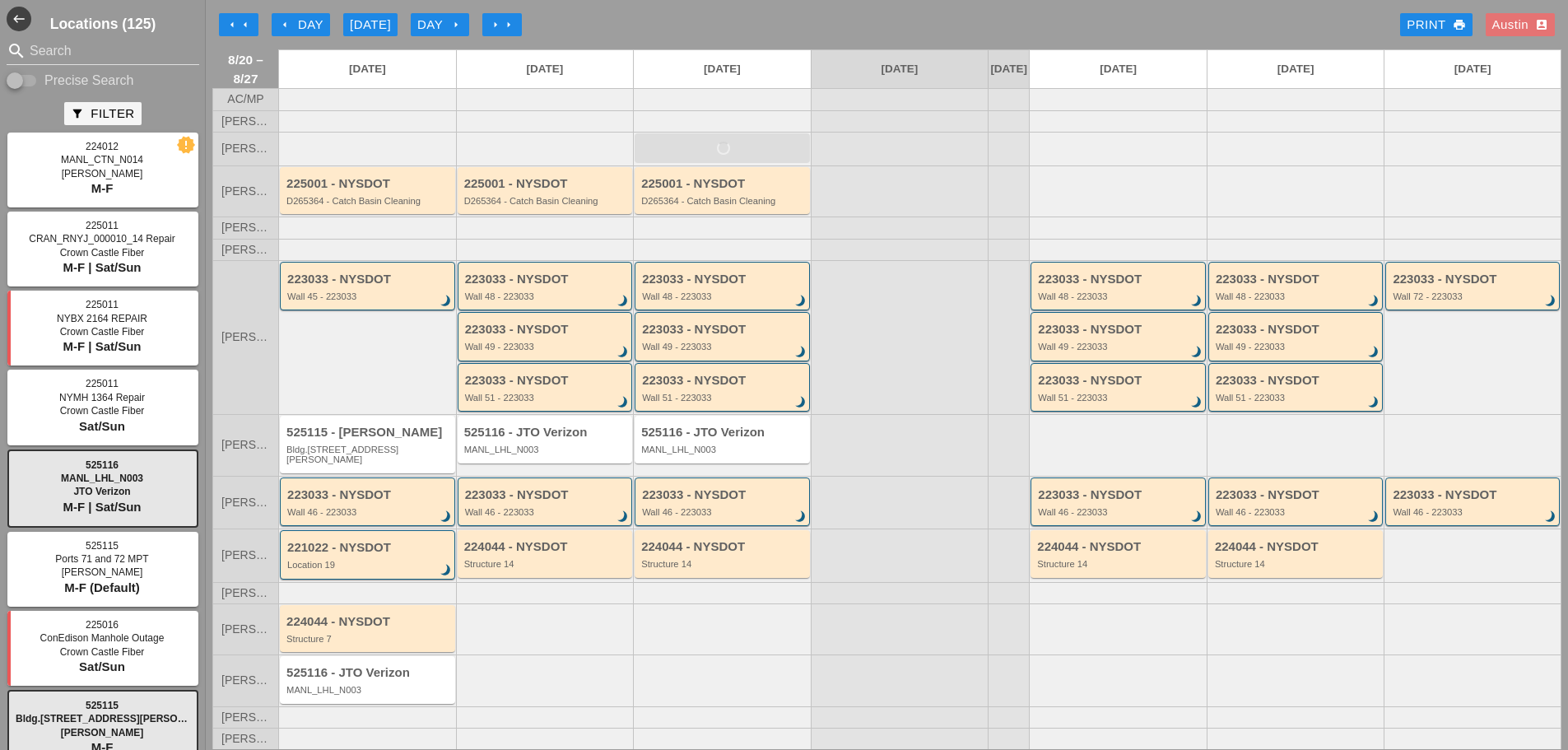
scroll to position [14, 0]
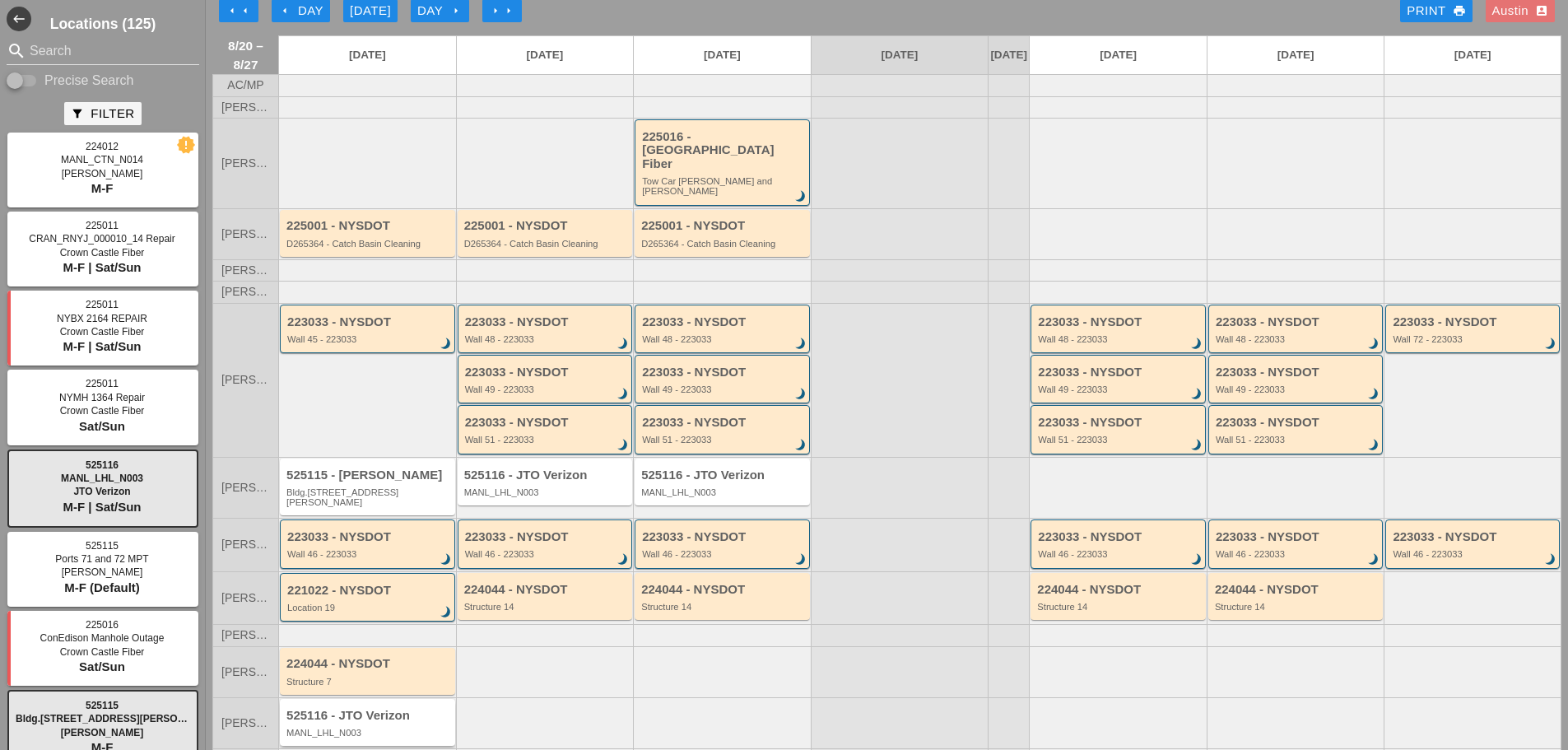
click at [360, 709] on div "525116 - JTO Verizon MANL_LHL_N003" at bounding box center [369, 724] width 164 height 30
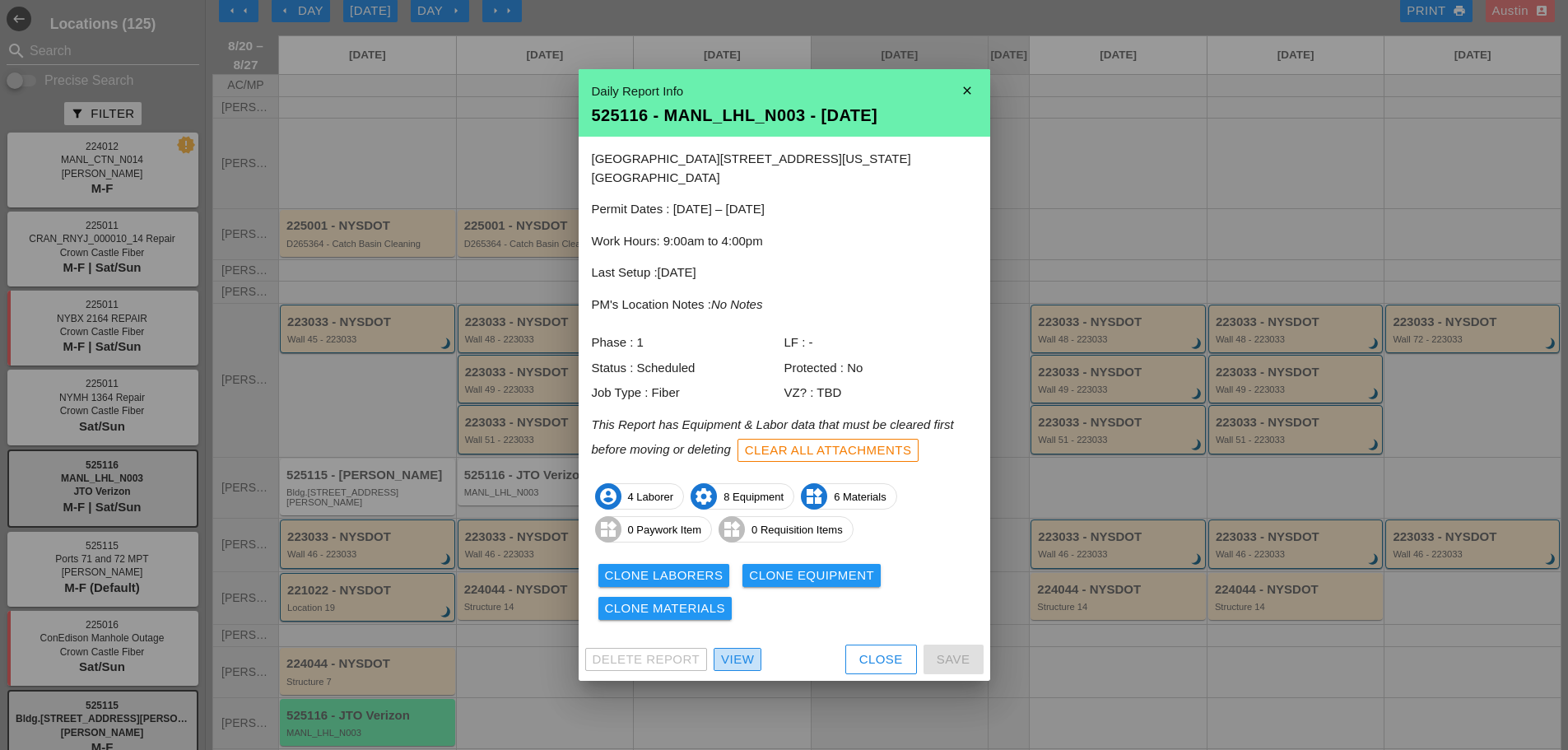
click at [738, 650] on div "View" at bounding box center [737, 660] width 33 height 19
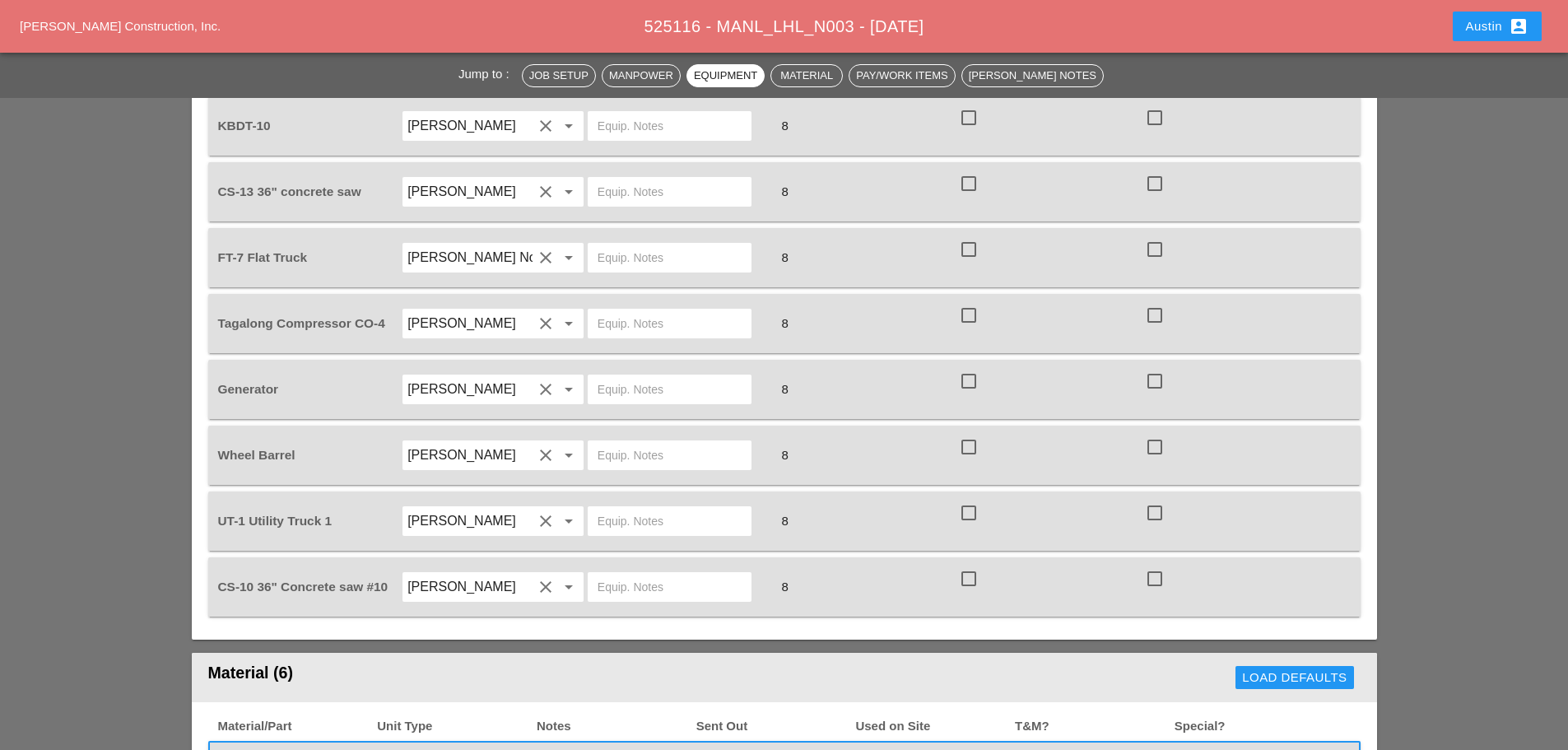
scroll to position [1729, 0]
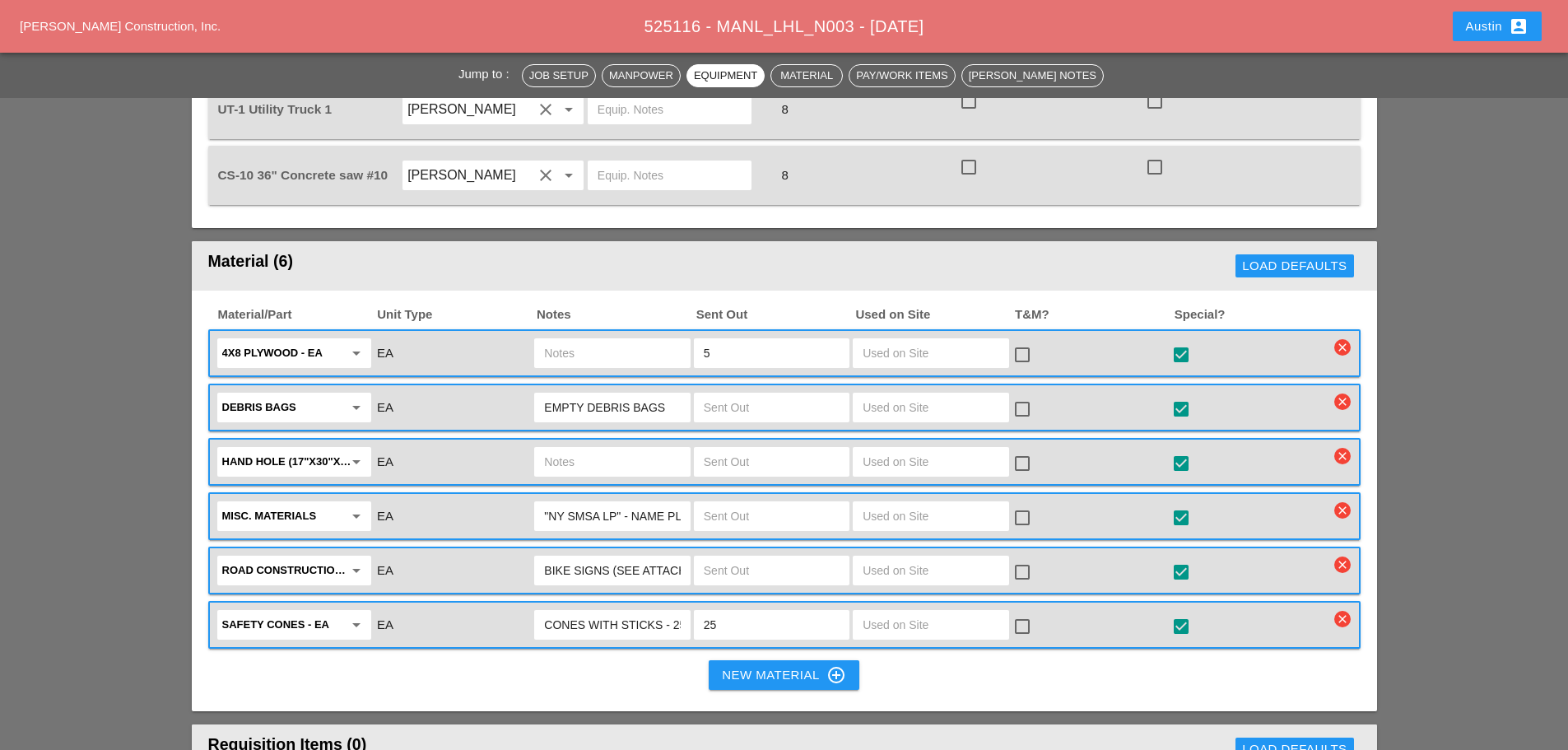
click at [726, 340] on input "5" at bounding box center [772, 353] width 136 height 26
type input "4"
click at [779, 665] on div "New Material control_point" at bounding box center [784, 675] width 124 height 19
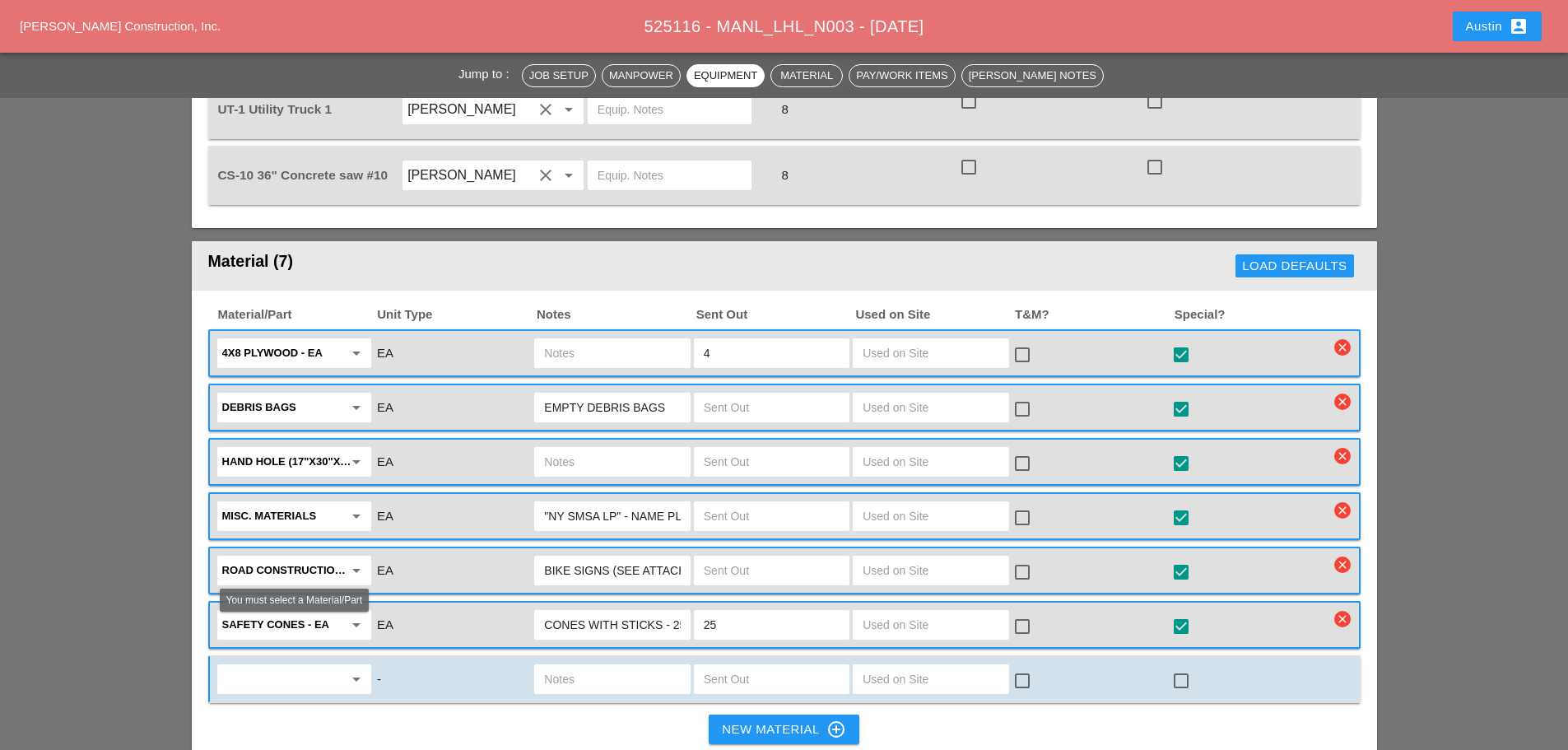
click at [262, 666] on input "text" at bounding box center [282, 678] width 121 height 26
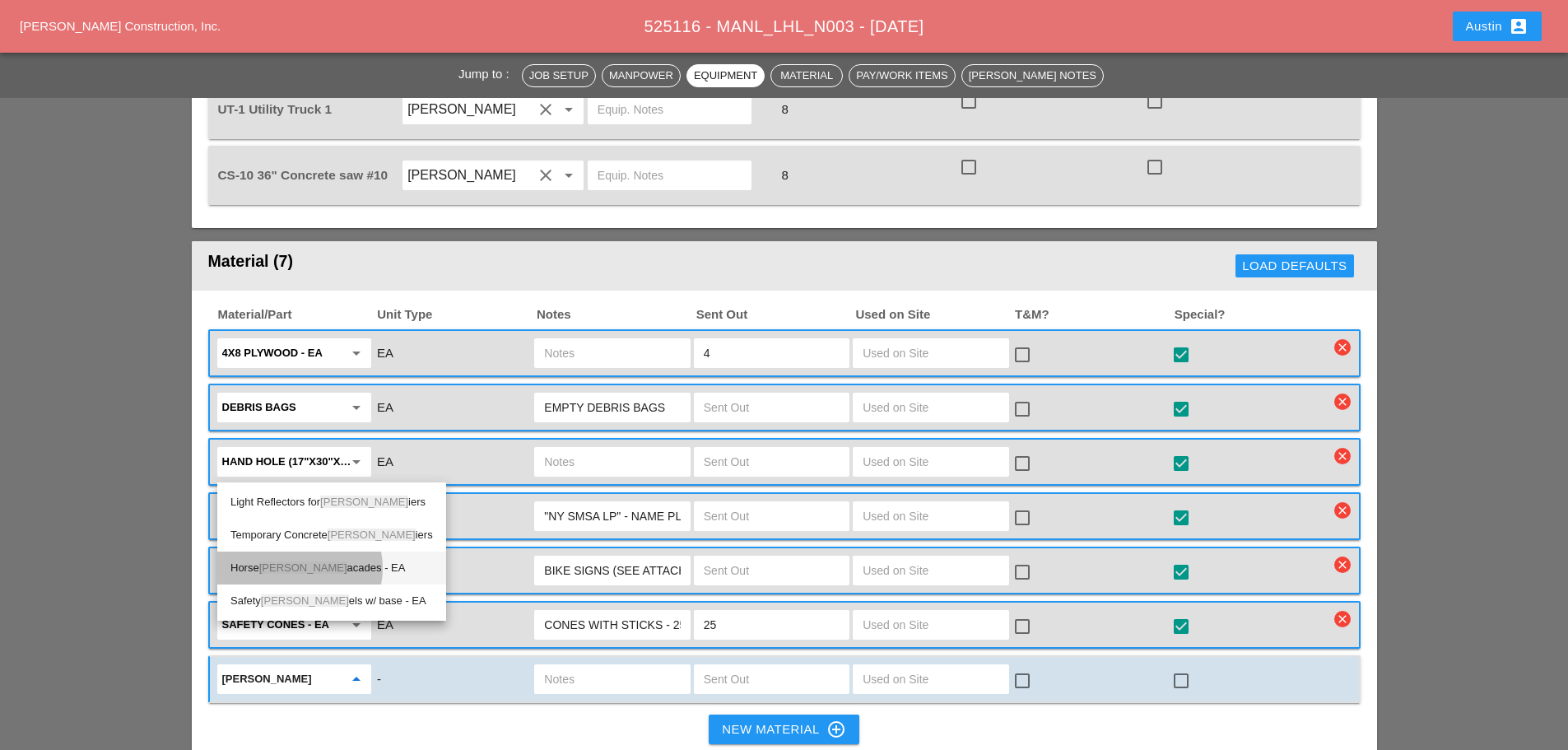
click at [296, 566] on div "Horse barr acades - EA" at bounding box center [332, 568] width 203 height 19
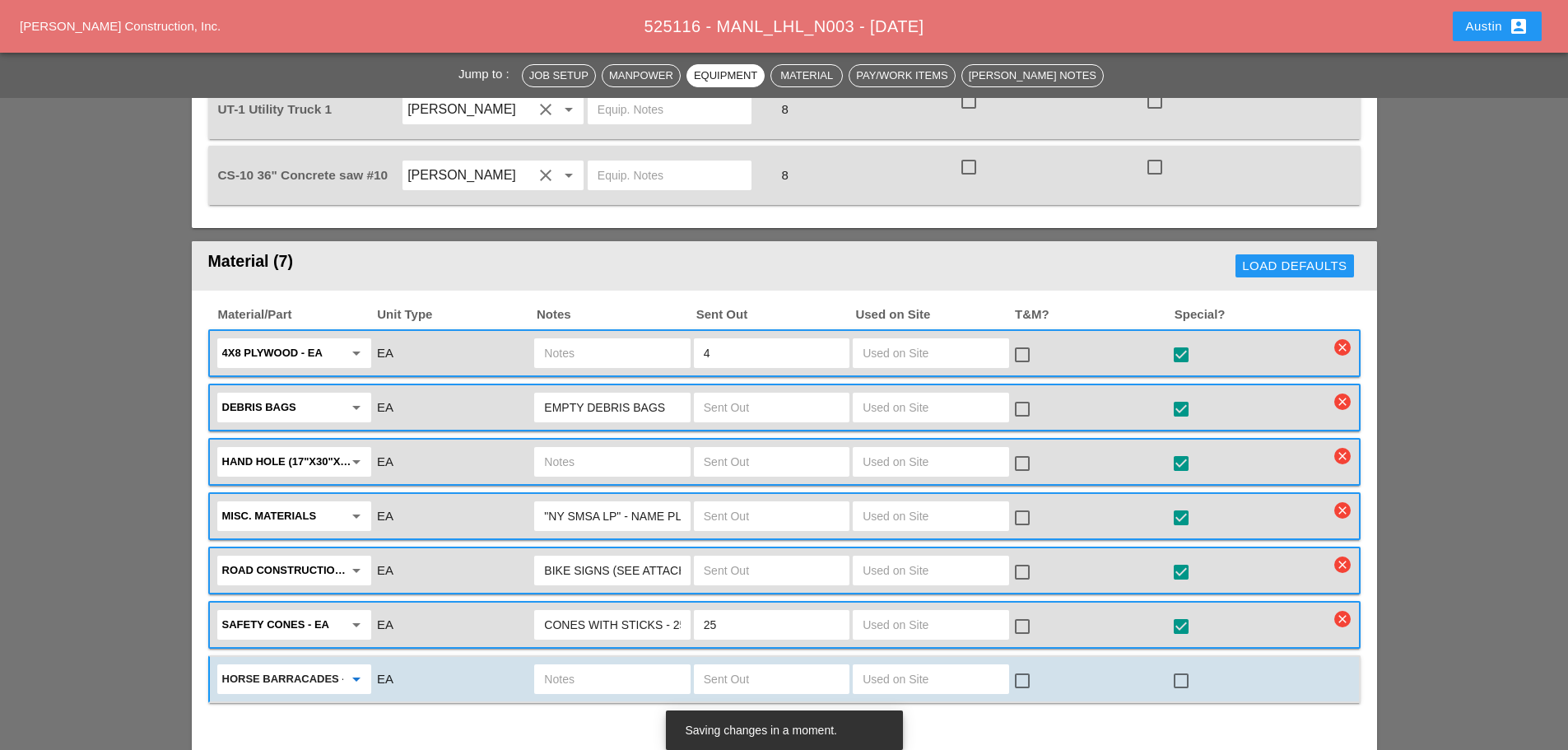
type input "Horse barracades - EA"
click at [742, 666] on input "text" at bounding box center [772, 678] width 136 height 26
type input "4"
click at [644, 666] on input "text" at bounding box center [612, 678] width 136 height 26
type input "4 EA"
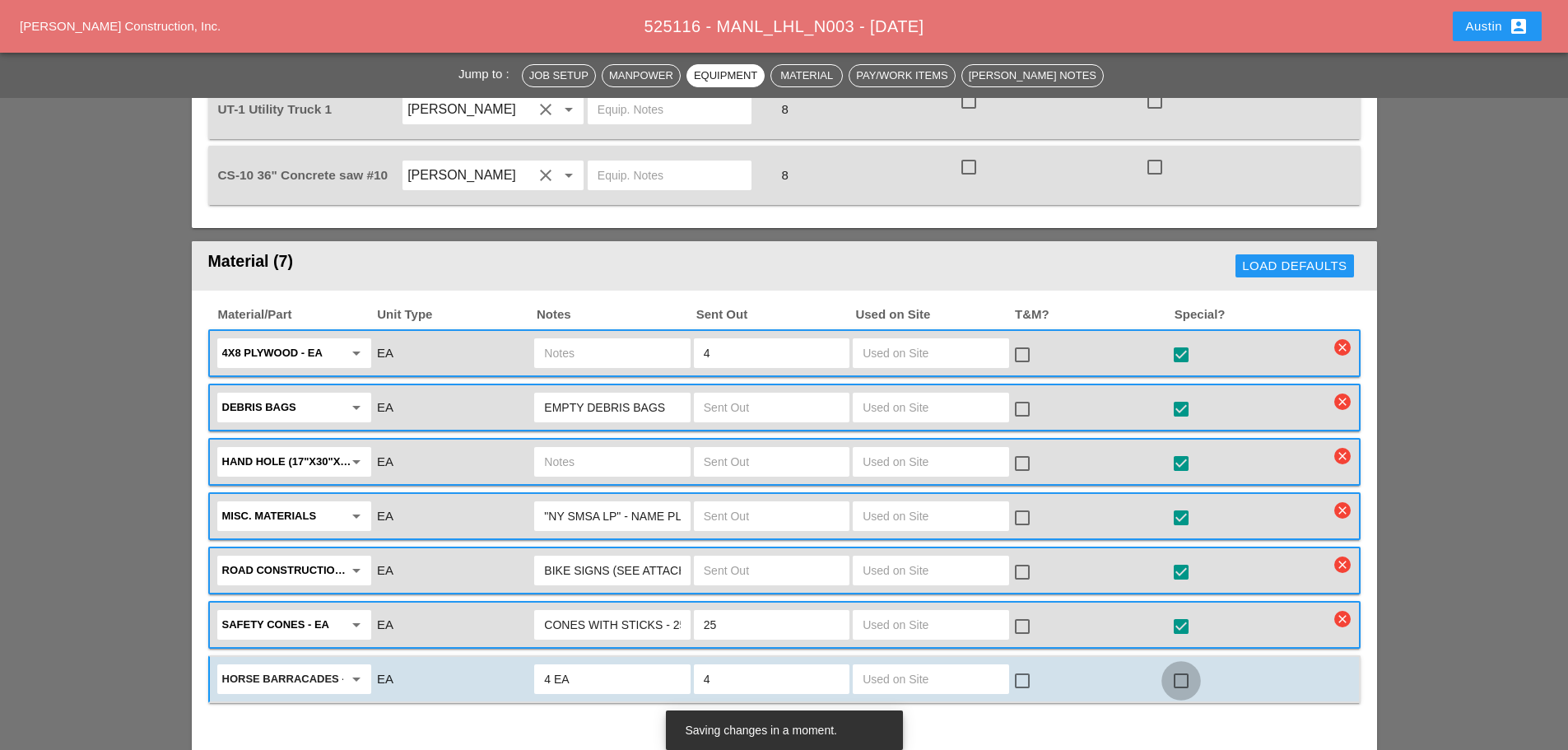
click at [1180, 667] on div at bounding box center [1181, 680] width 28 height 28
checkbox input "true"
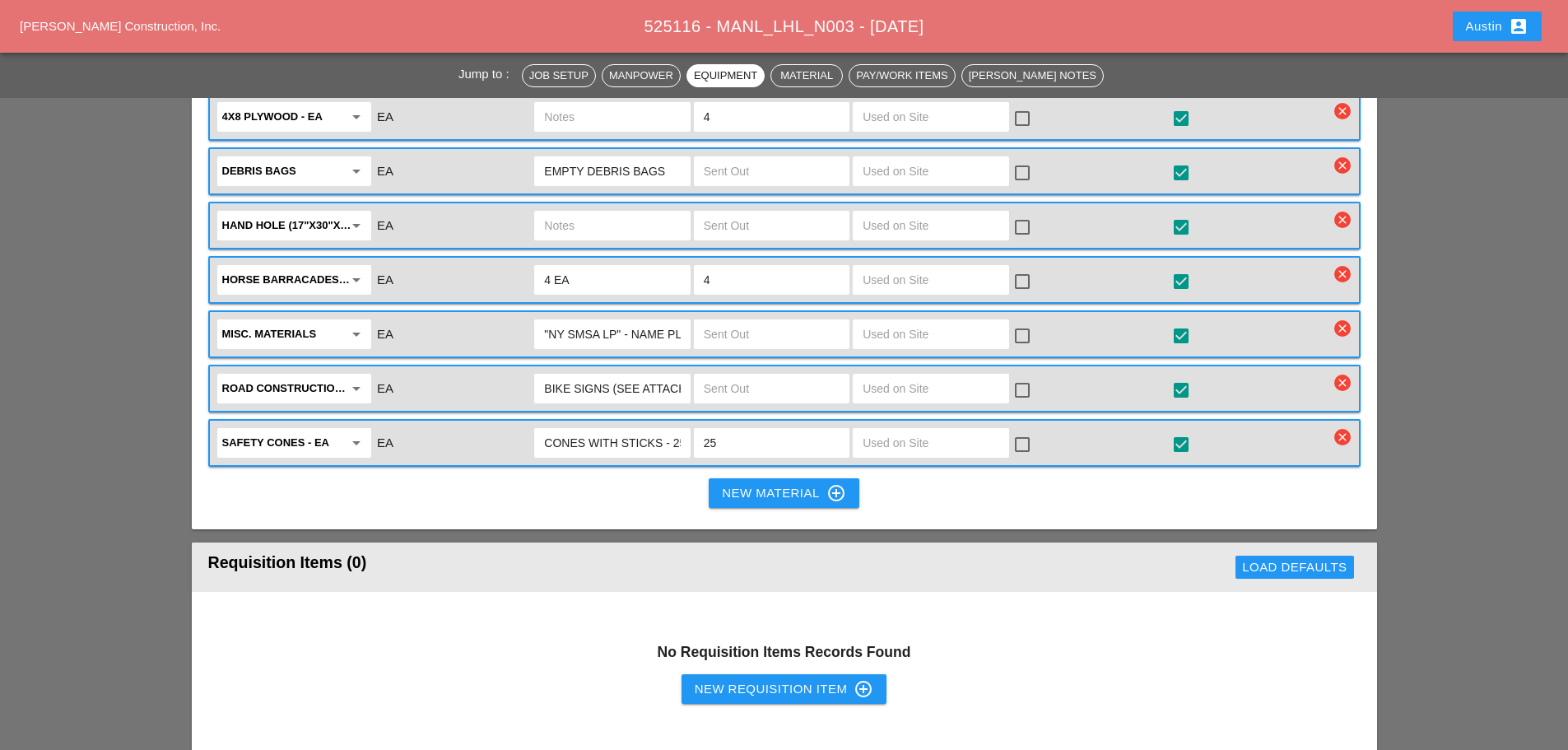
scroll to position [1976, 0]
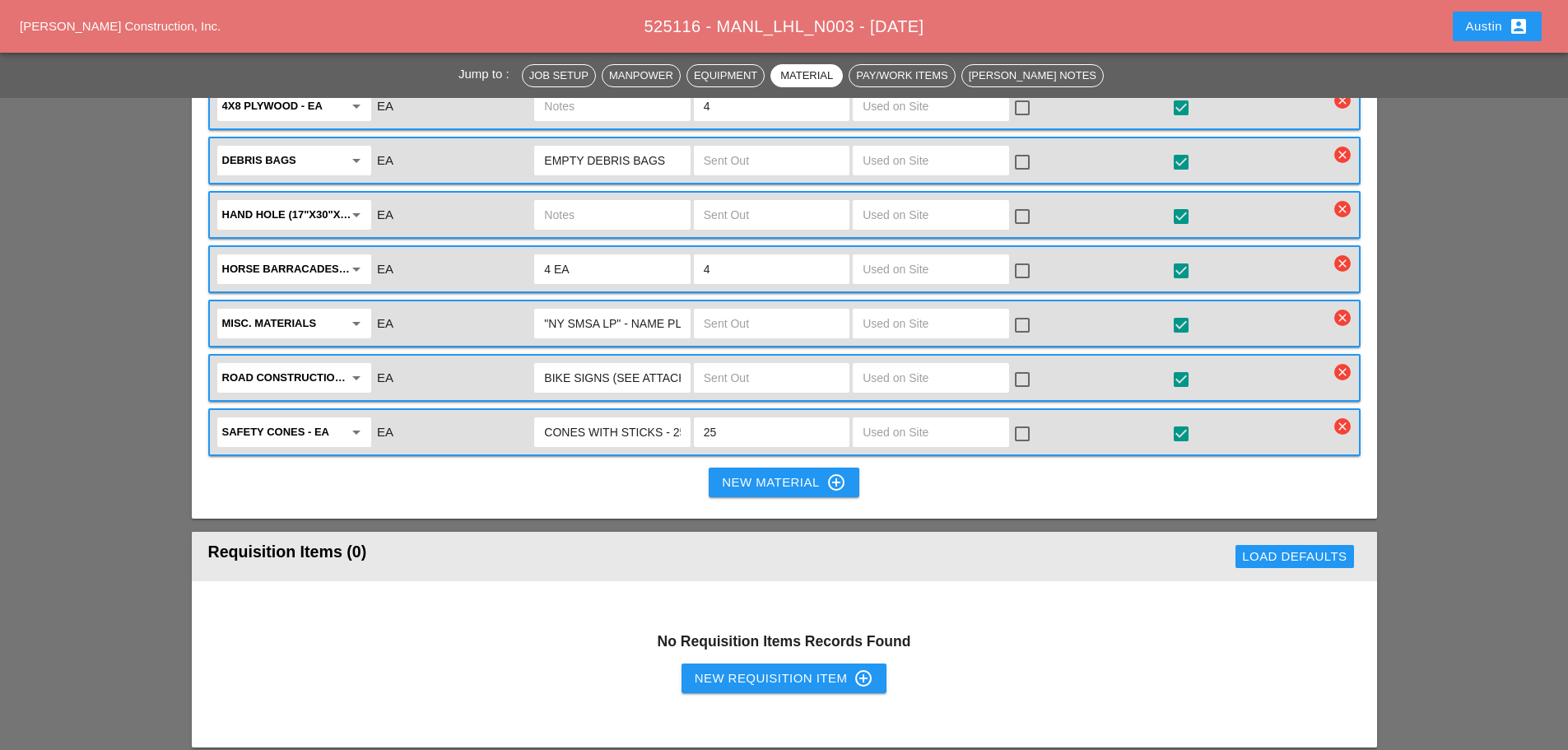
click at [788, 473] on div "New Material control_point" at bounding box center [784, 482] width 124 height 19
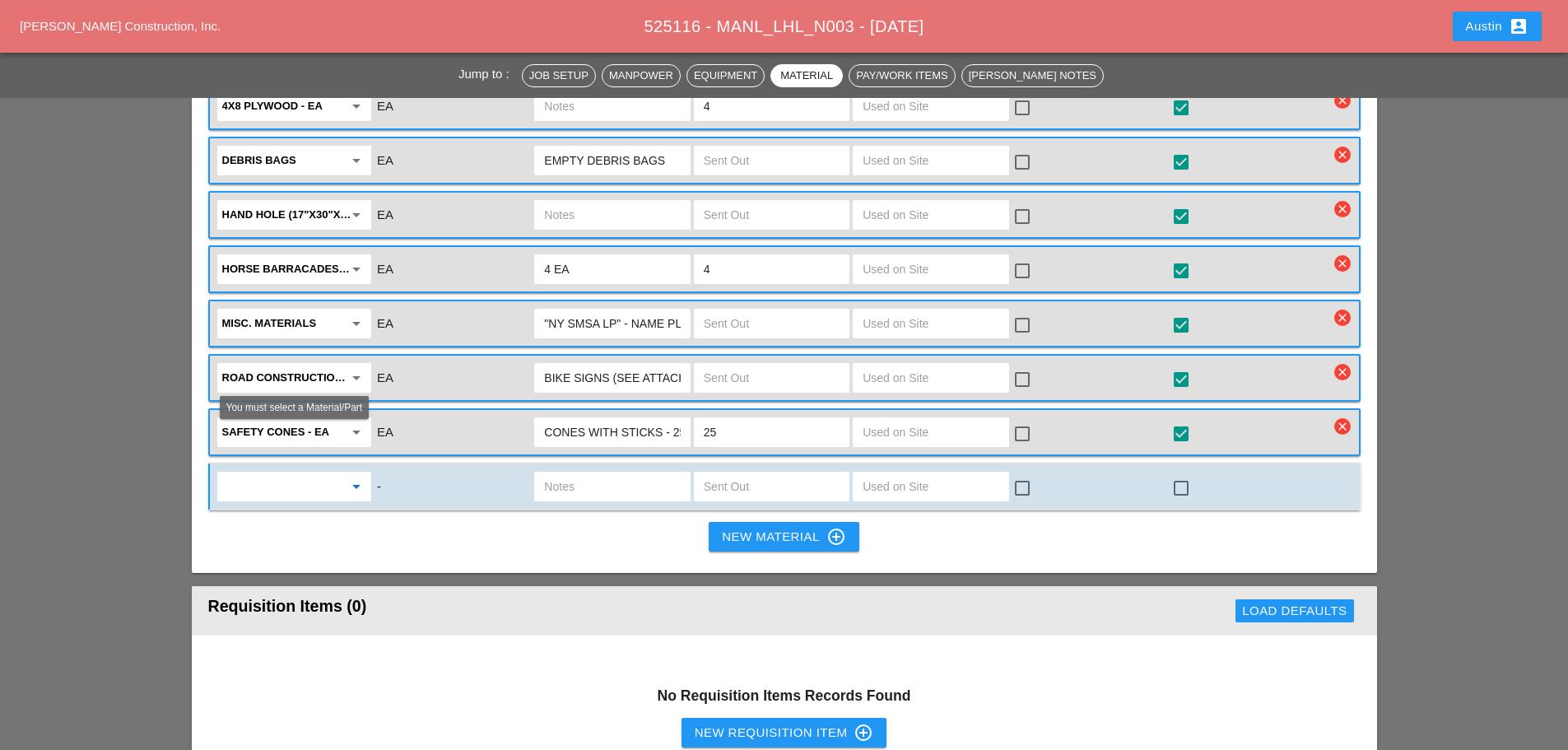
click at [288, 474] on input "text" at bounding box center [282, 486] width 121 height 26
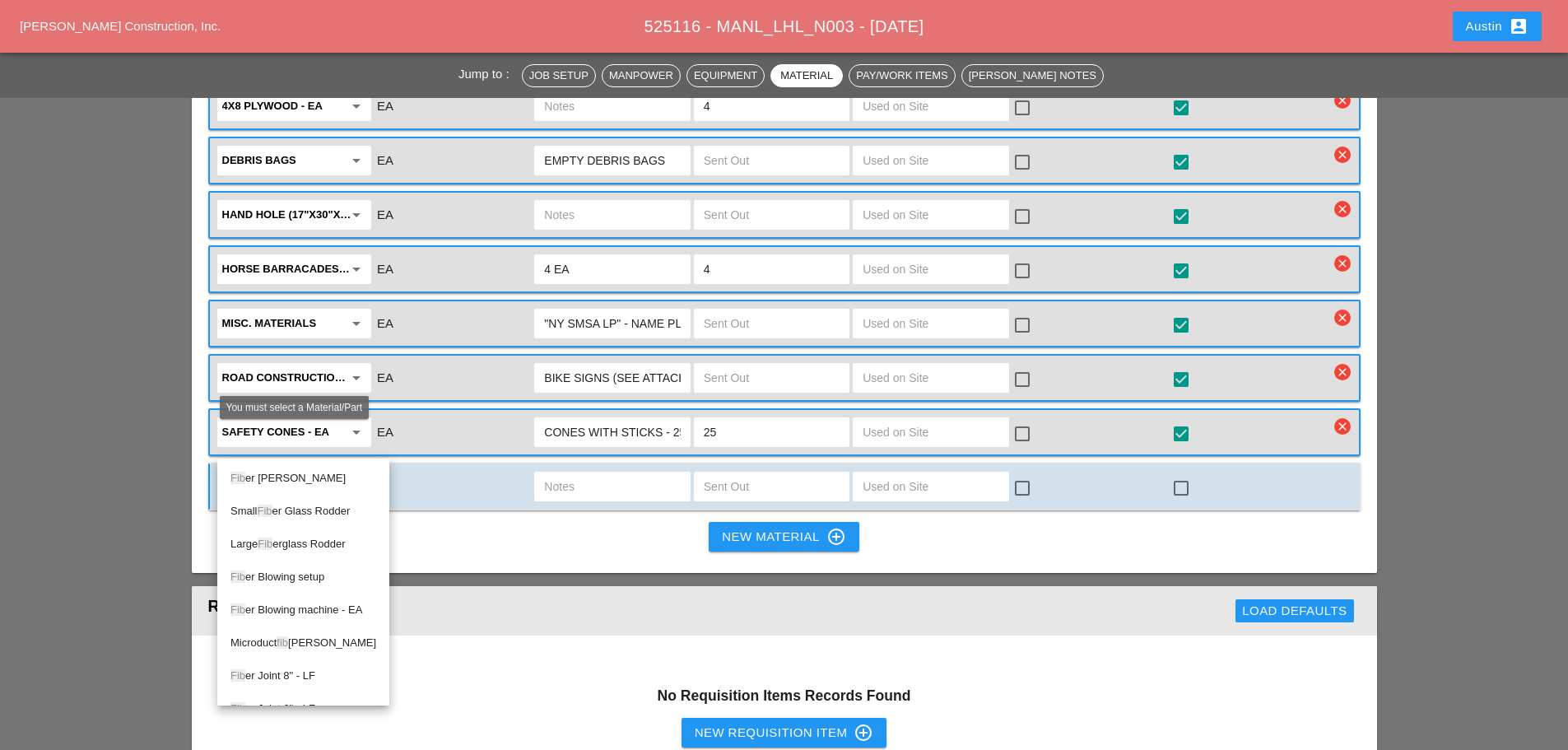
type input "F"
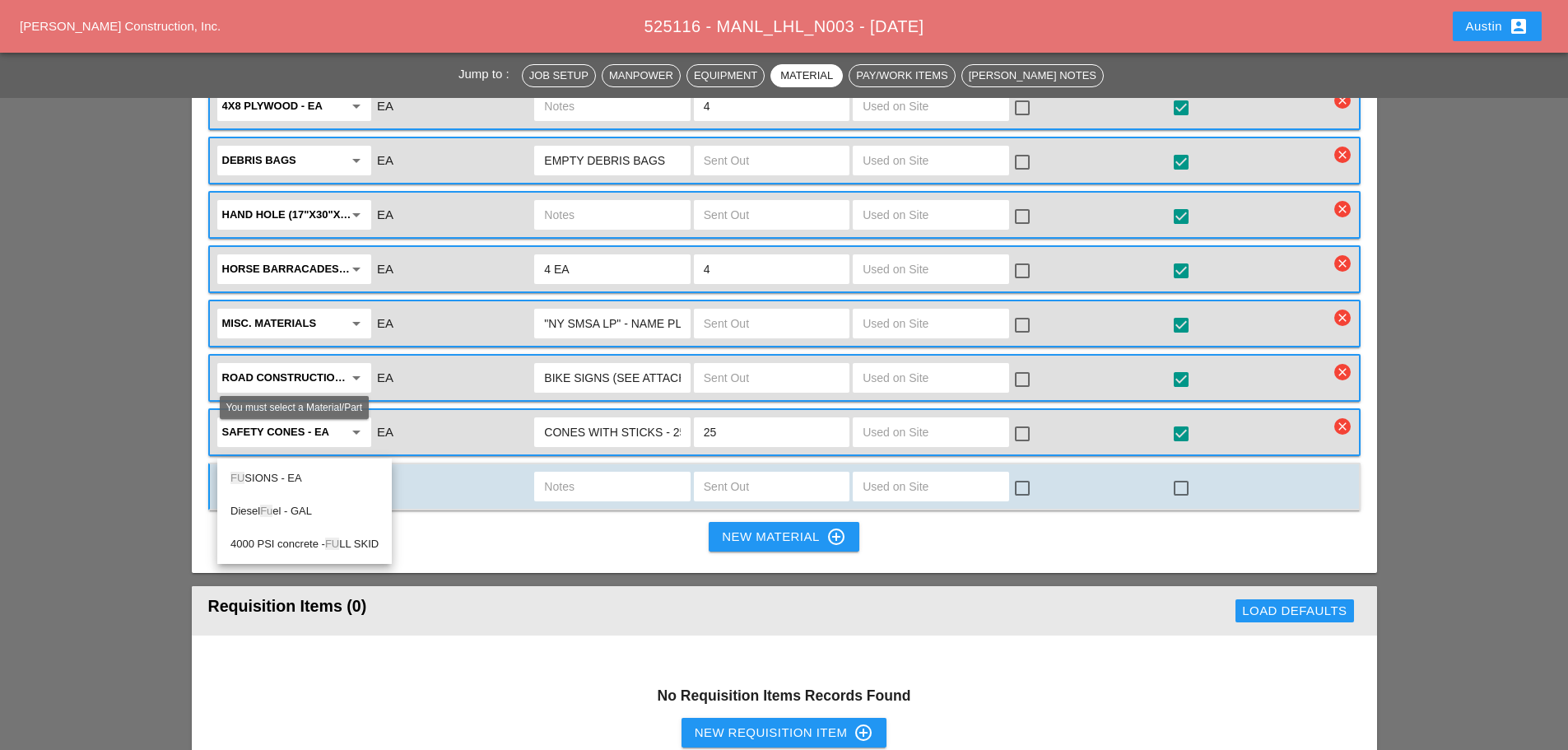
type input "F"
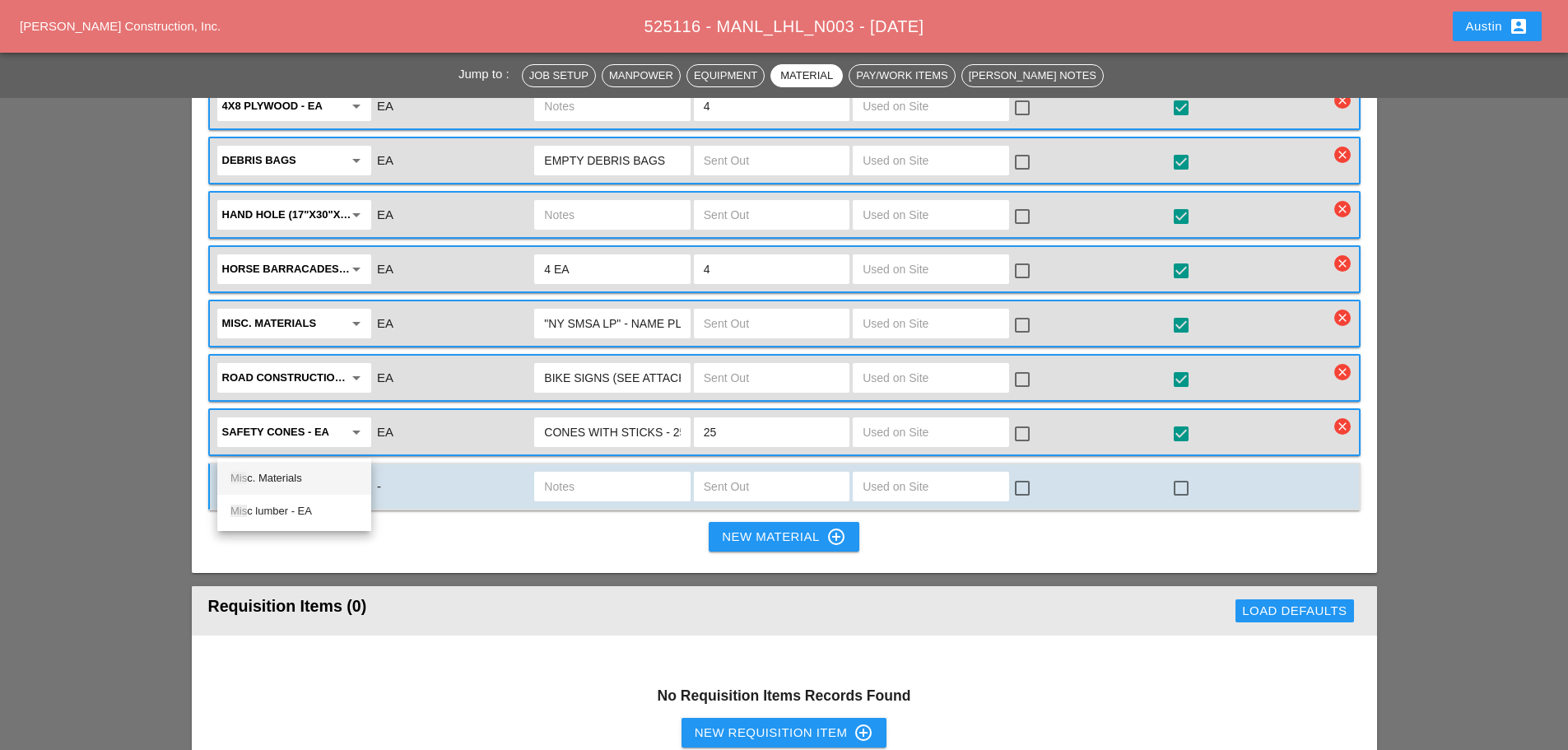
click at [290, 479] on div "Mis c. Materials" at bounding box center [295, 478] width 128 height 19
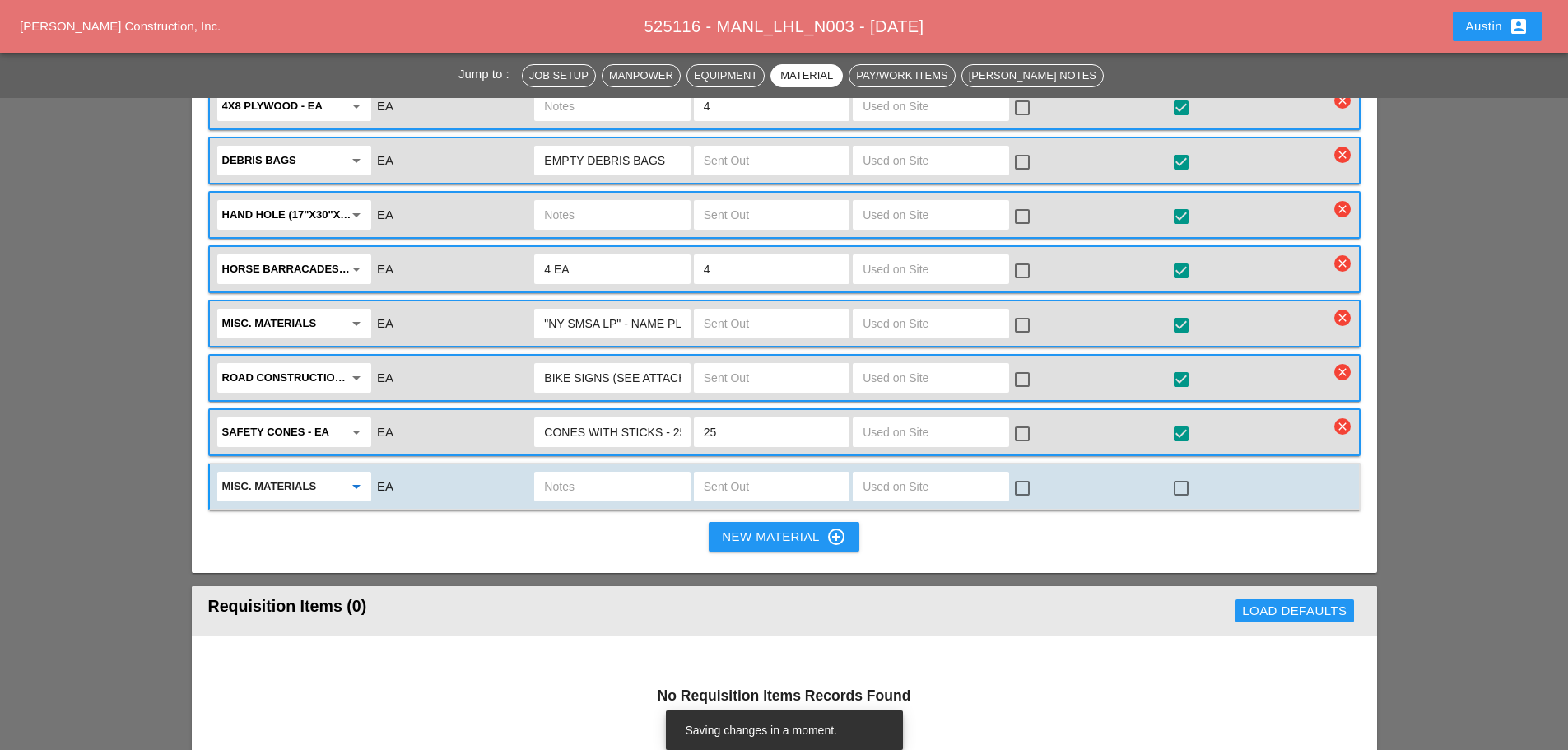
type input "Misc. Materials"
click at [605, 474] on input "text" at bounding box center [612, 486] width 136 height 26
type input "FULL FIBER SET UP"
click at [1187, 475] on div at bounding box center [1181, 488] width 28 height 28
checkbox input "true"
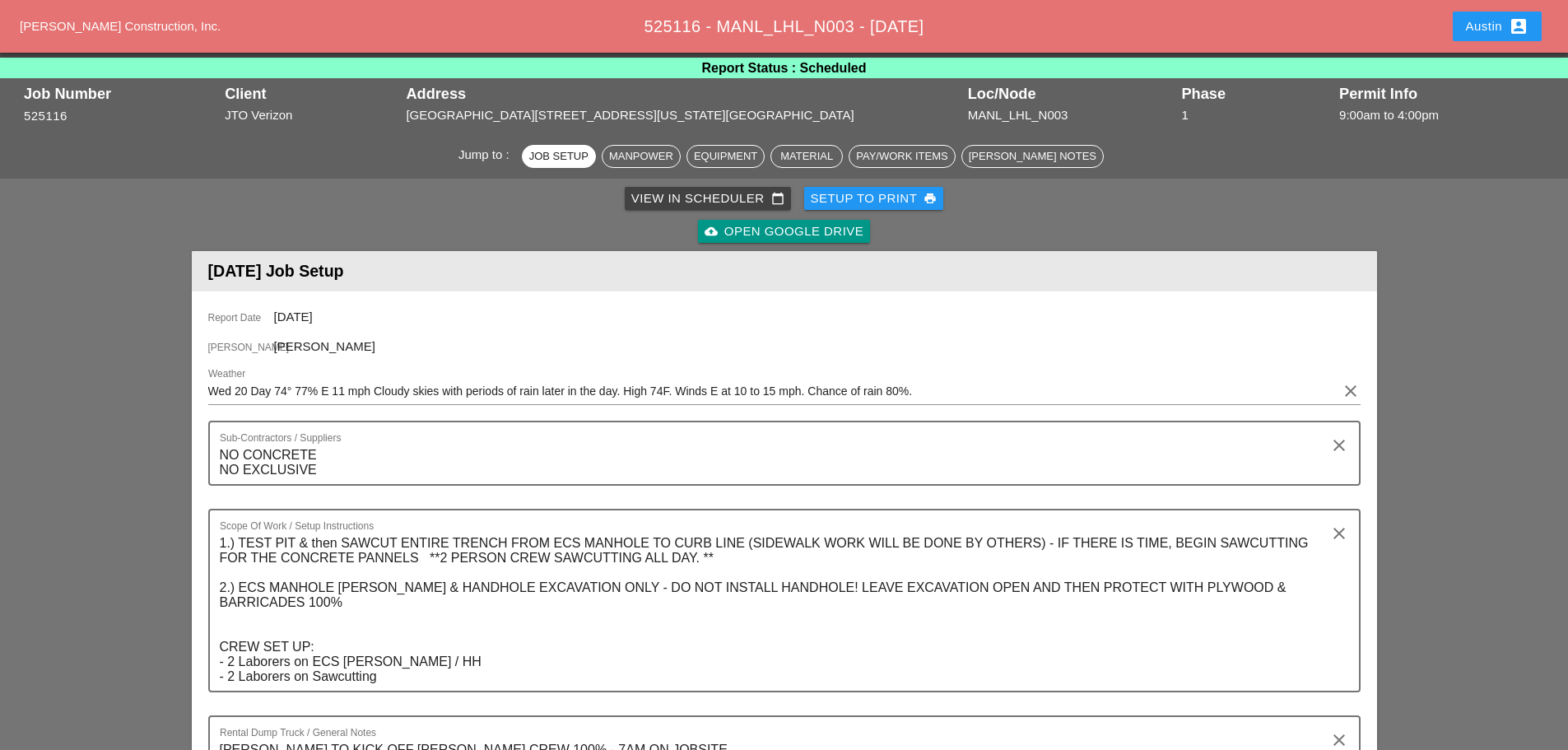
scroll to position [0, 0]
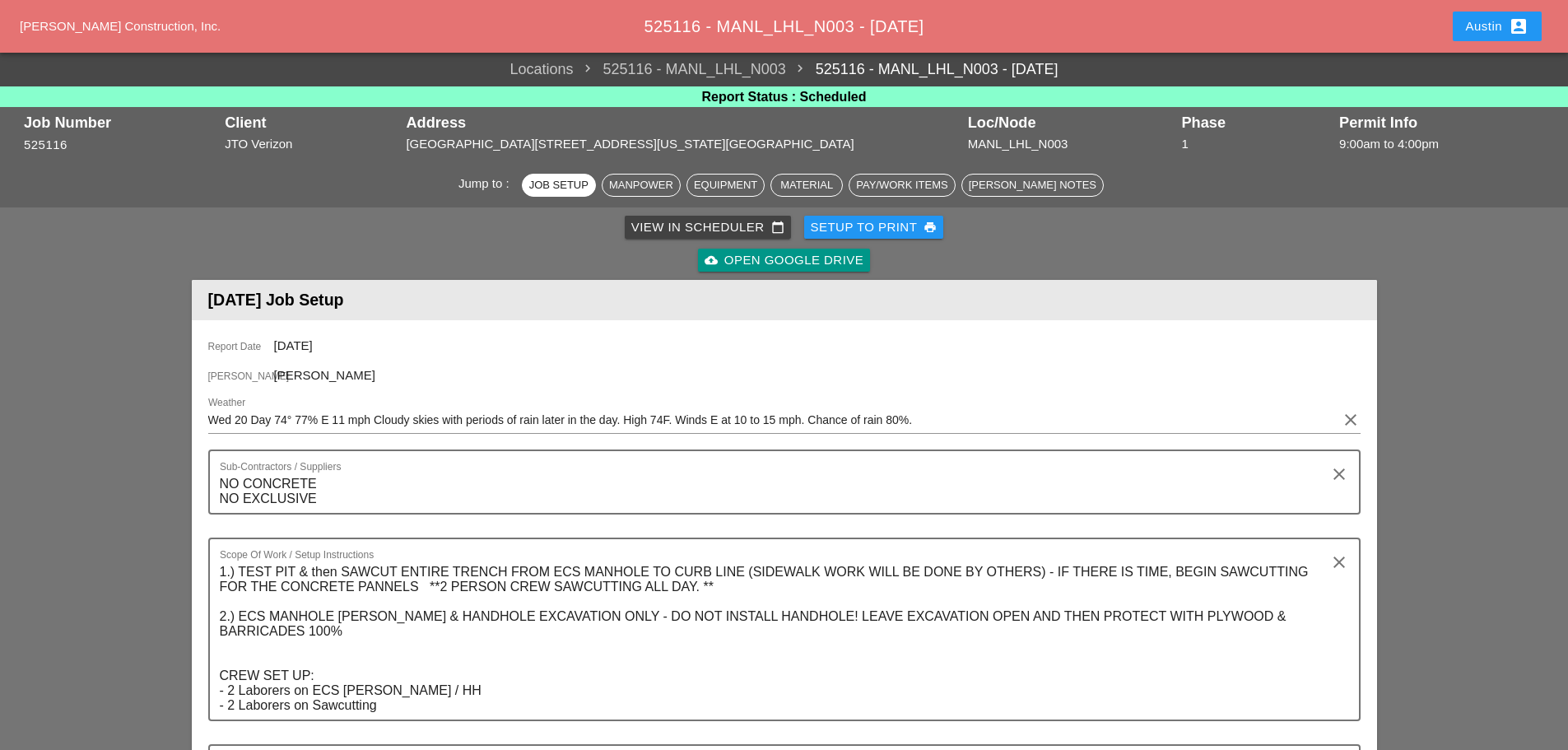
click at [859, 225] on div "Setup to Print print" at bounding box center [873, 228] width 127 height 19
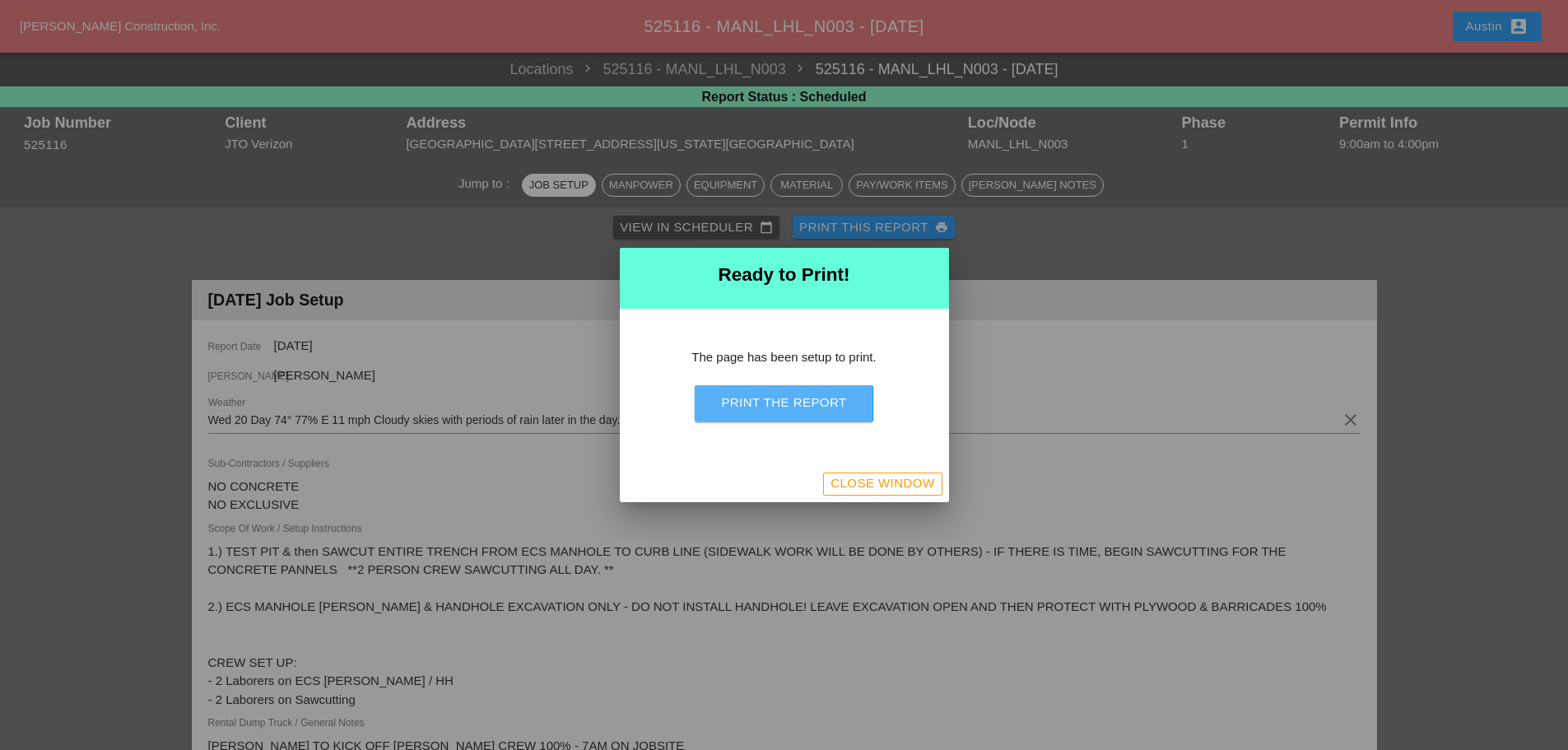
click at [753, 410] on div "Print the Report" at bounding box center [784, 403] width 126 height 19
click at [845, 477] on div "Close Window" at bounding box center [882, 484] width 103 height 19
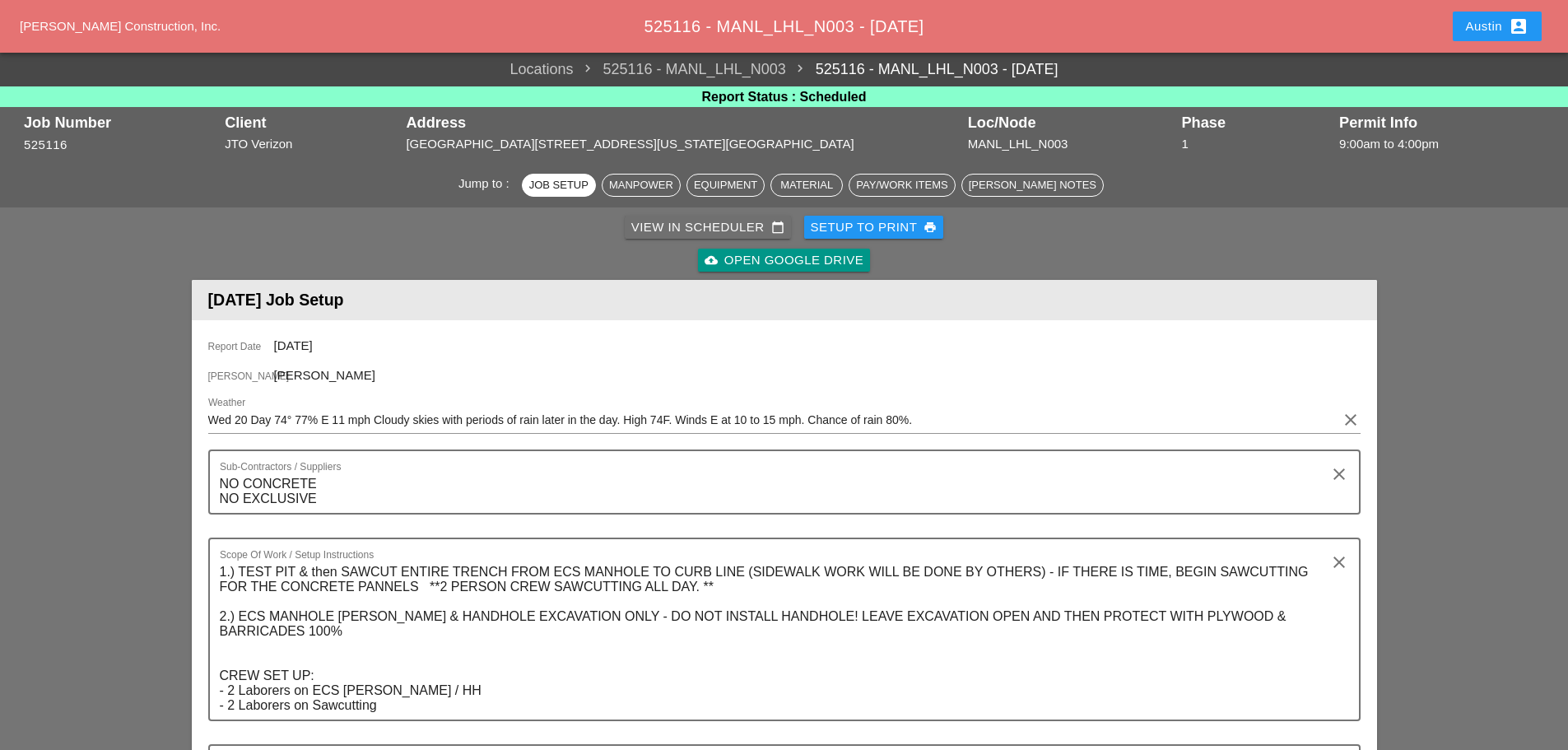
click at [716, 220] on div "View in Scheduler calendar_today" at bounding box center [708, 228] width 153 height 19
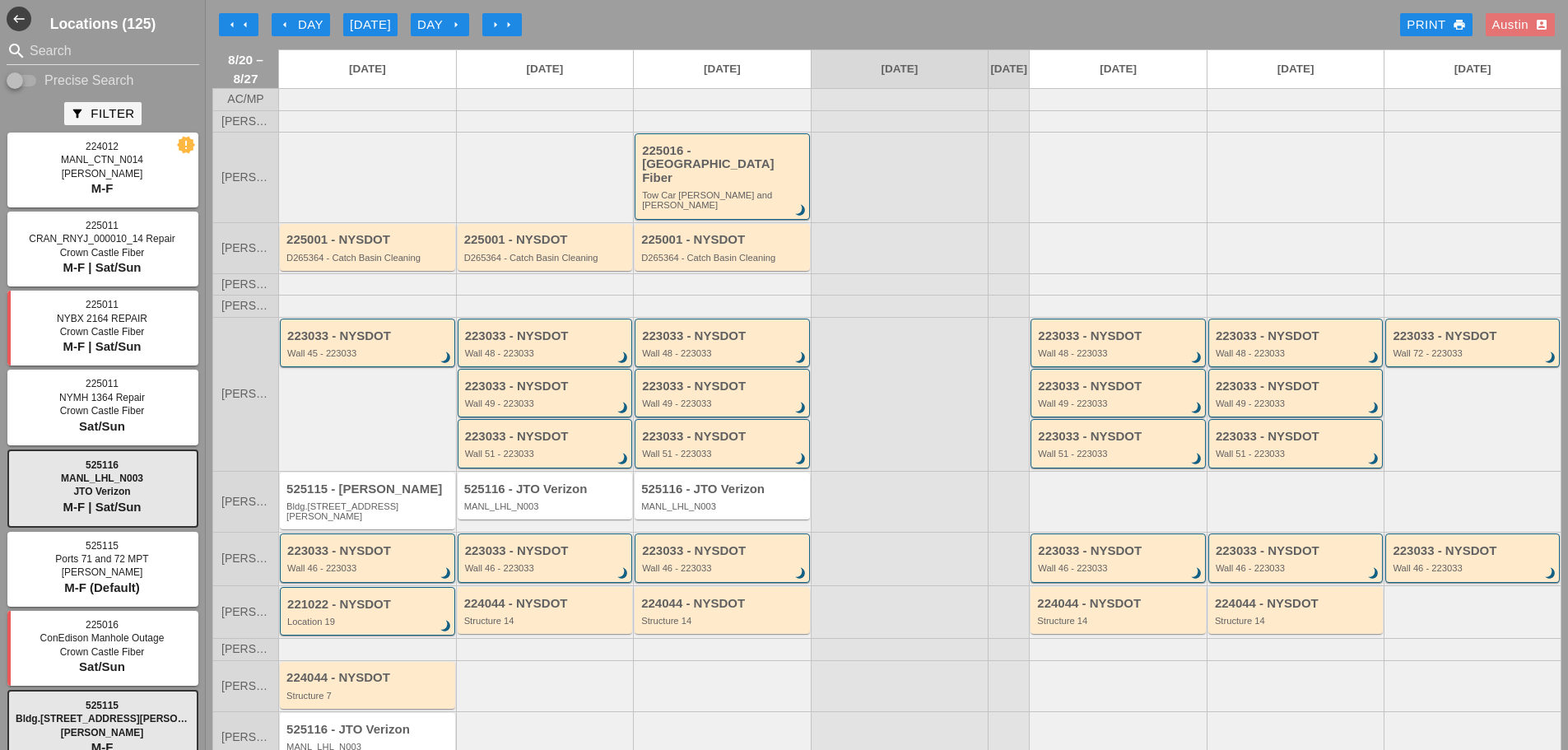
click at [296, 34] on div "arrow_left Day" at bounding box center [300, 25] width 45 height 19
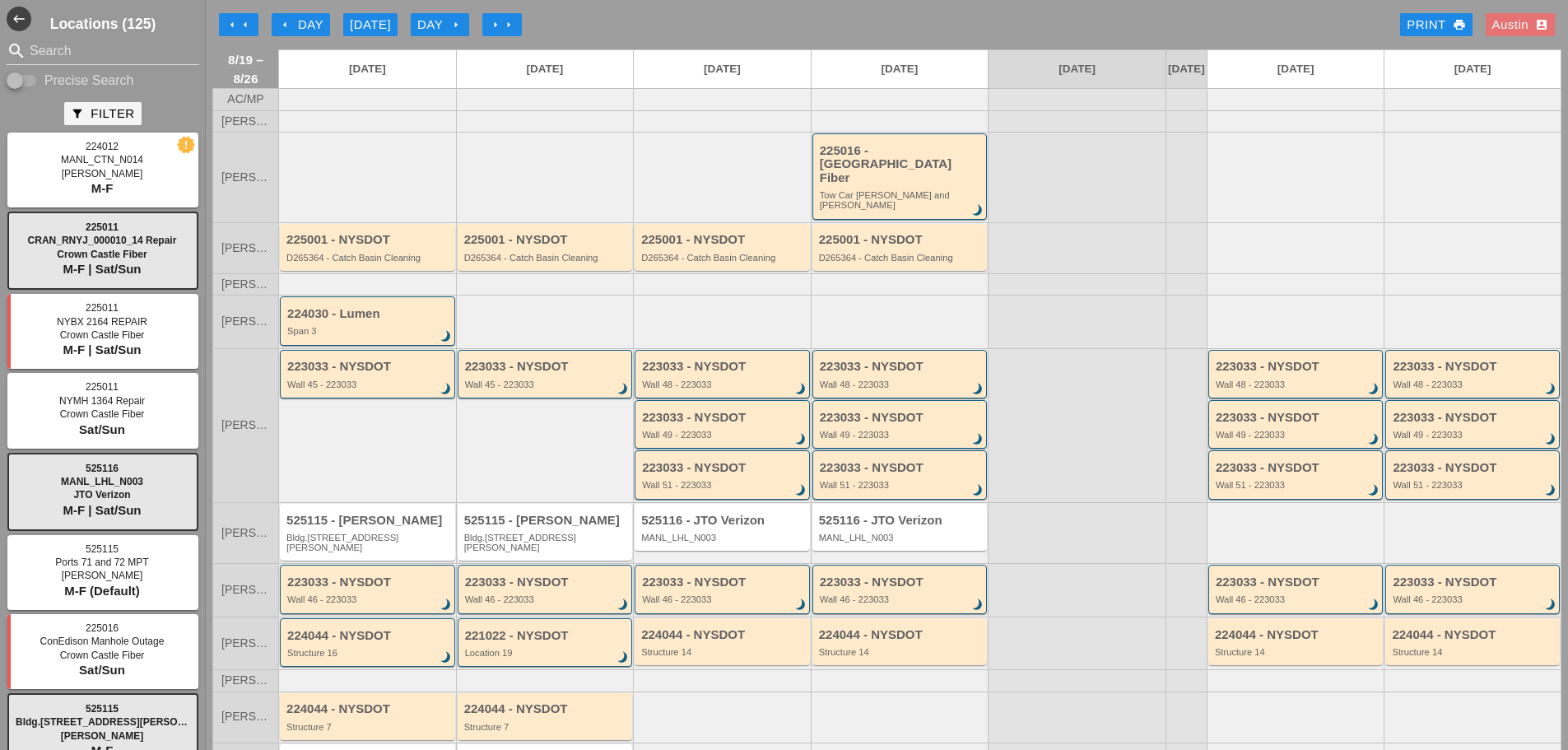
click at [580, 28] on div "arrow_left arrow_left arrow_left Day [DATE] Day arrow_right arrow_right arrow_r…" at bounding box center [887, 25] width 1350 height 33
